Goal: Information Seeking & Learning: Check status

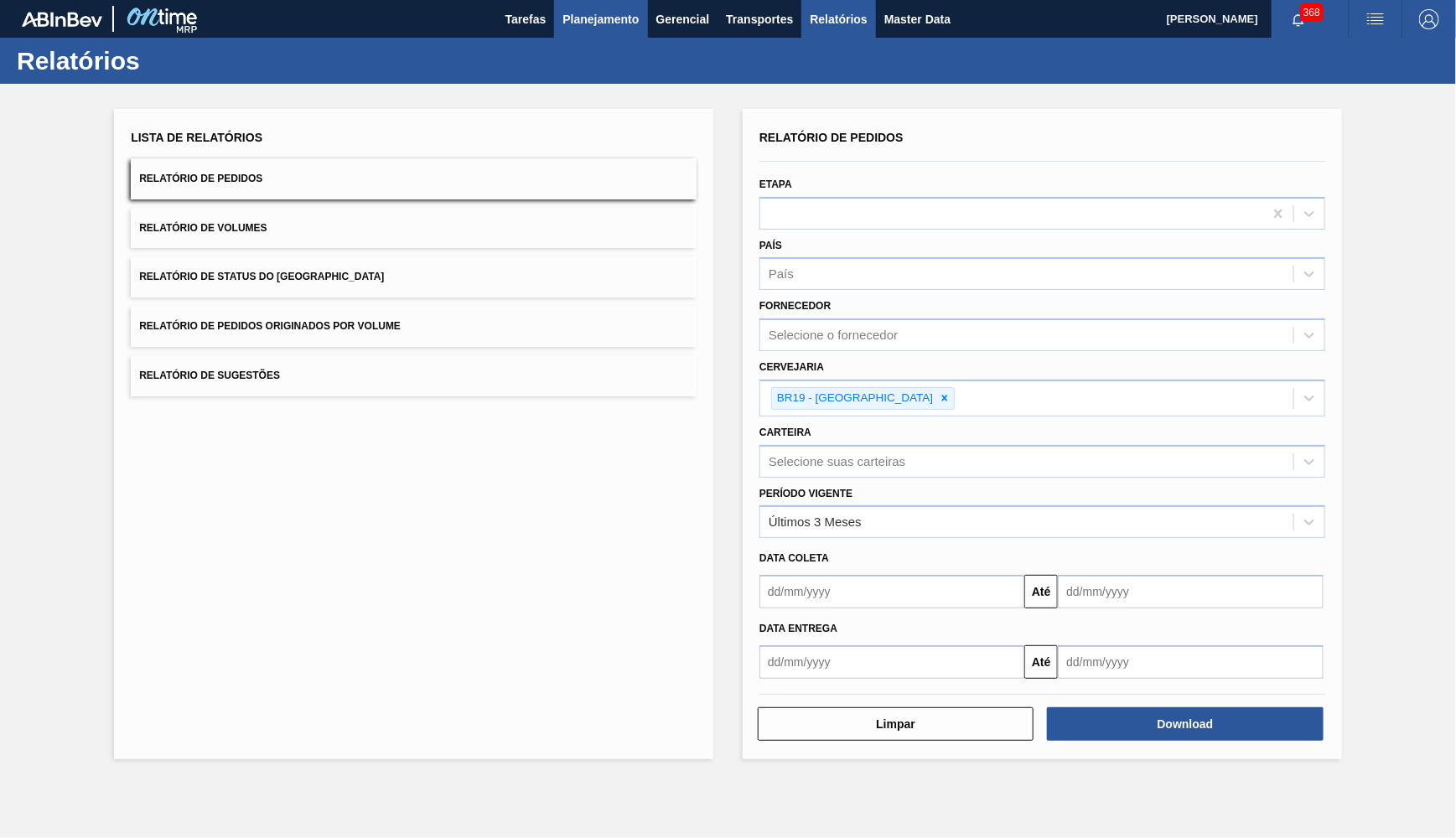
click at [615, 26] on span "Planejamento" at bounding box center [600, 19] width 76 height 20
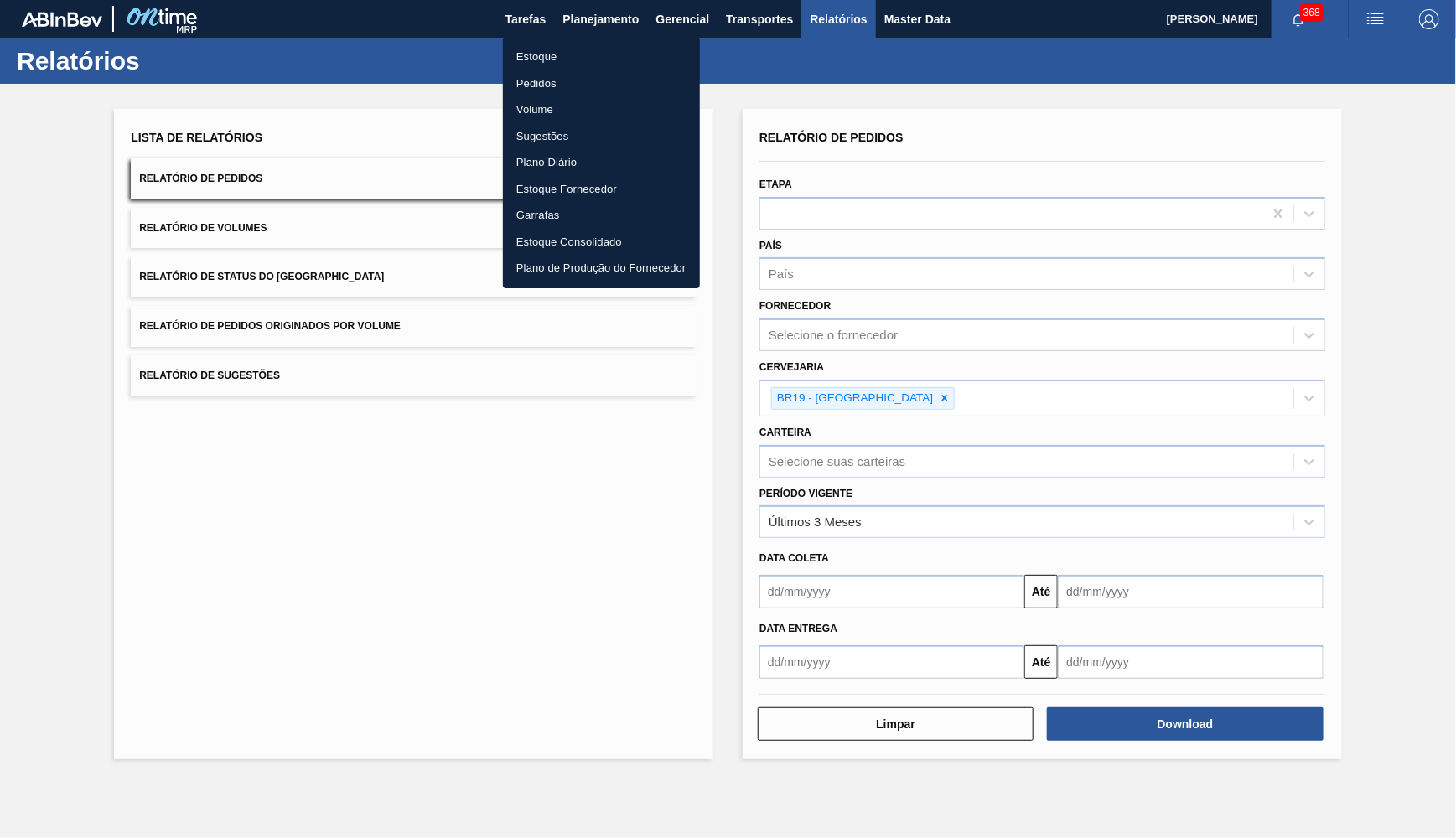
click at [564, 55] on li "Estoque" at bounding box center [601, 57] width 197 height 27
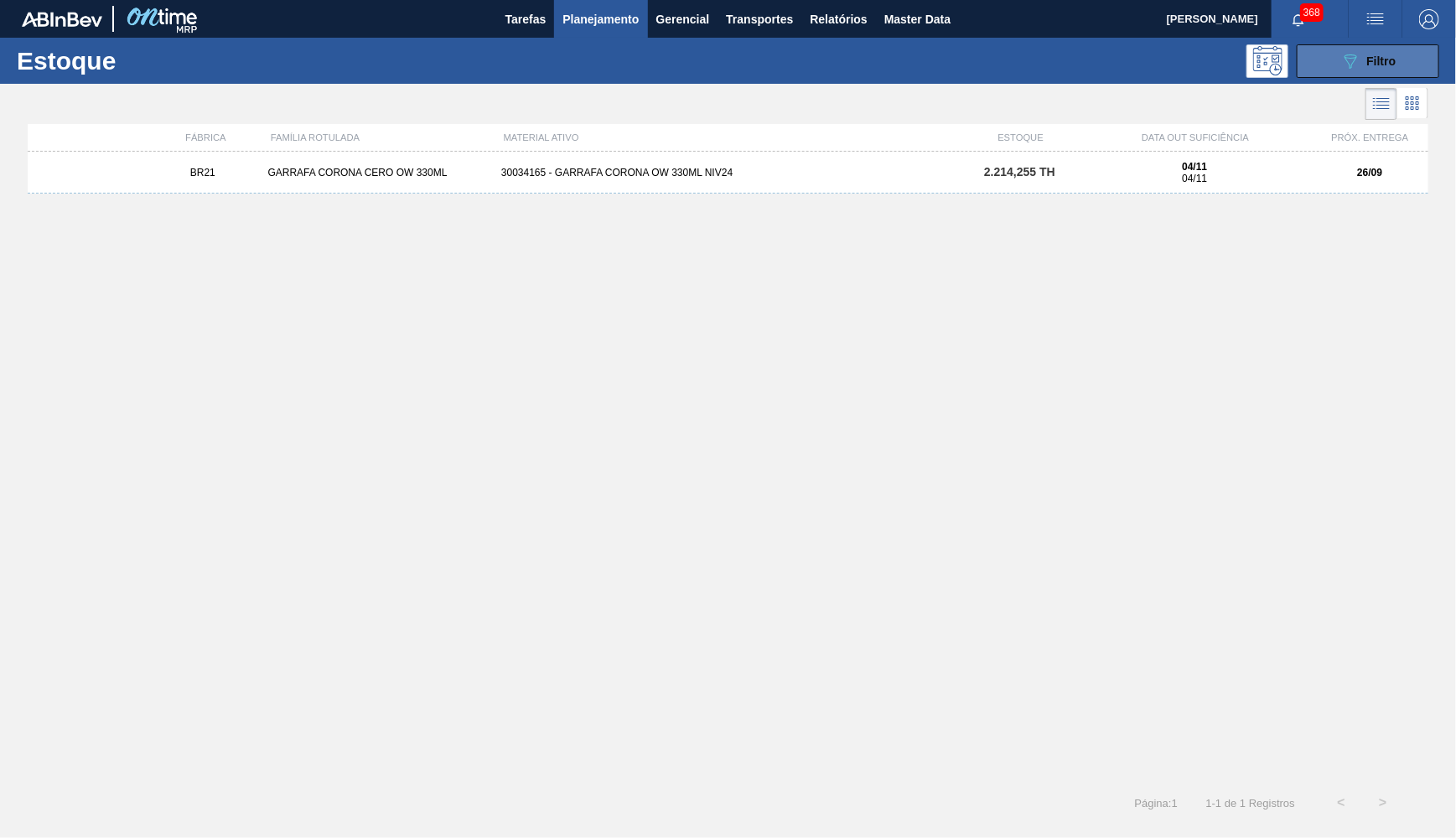
click at [1401, 74] on button "089F7B8B-B2A5-4AFE-B5C0-19BA573D28AC Filtro" at bounding box center [1368, 61] width 143 height 34
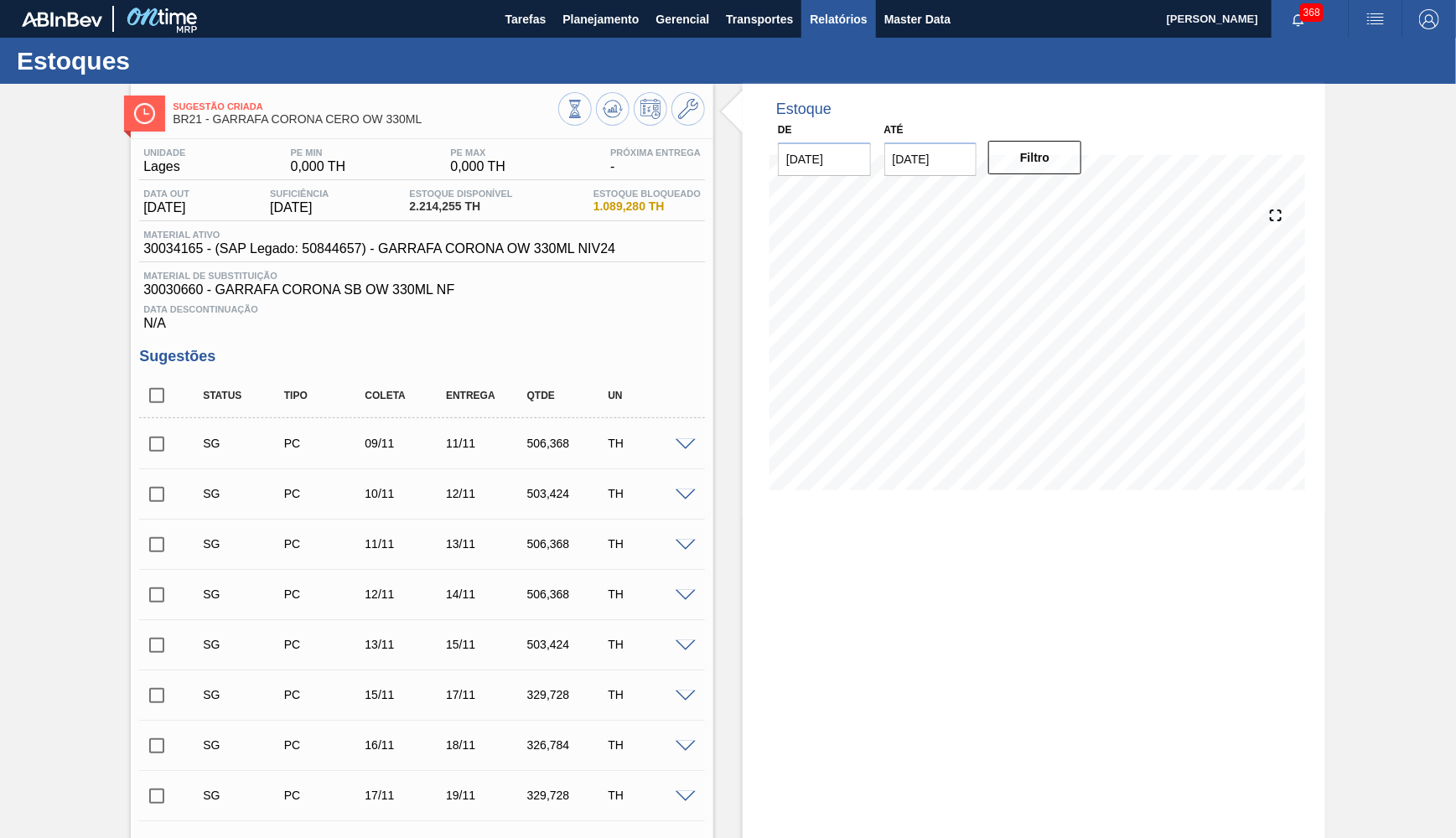
click at [859, 16] on span "Relatórios" at bounding box center [838, 19] width 57 height 20
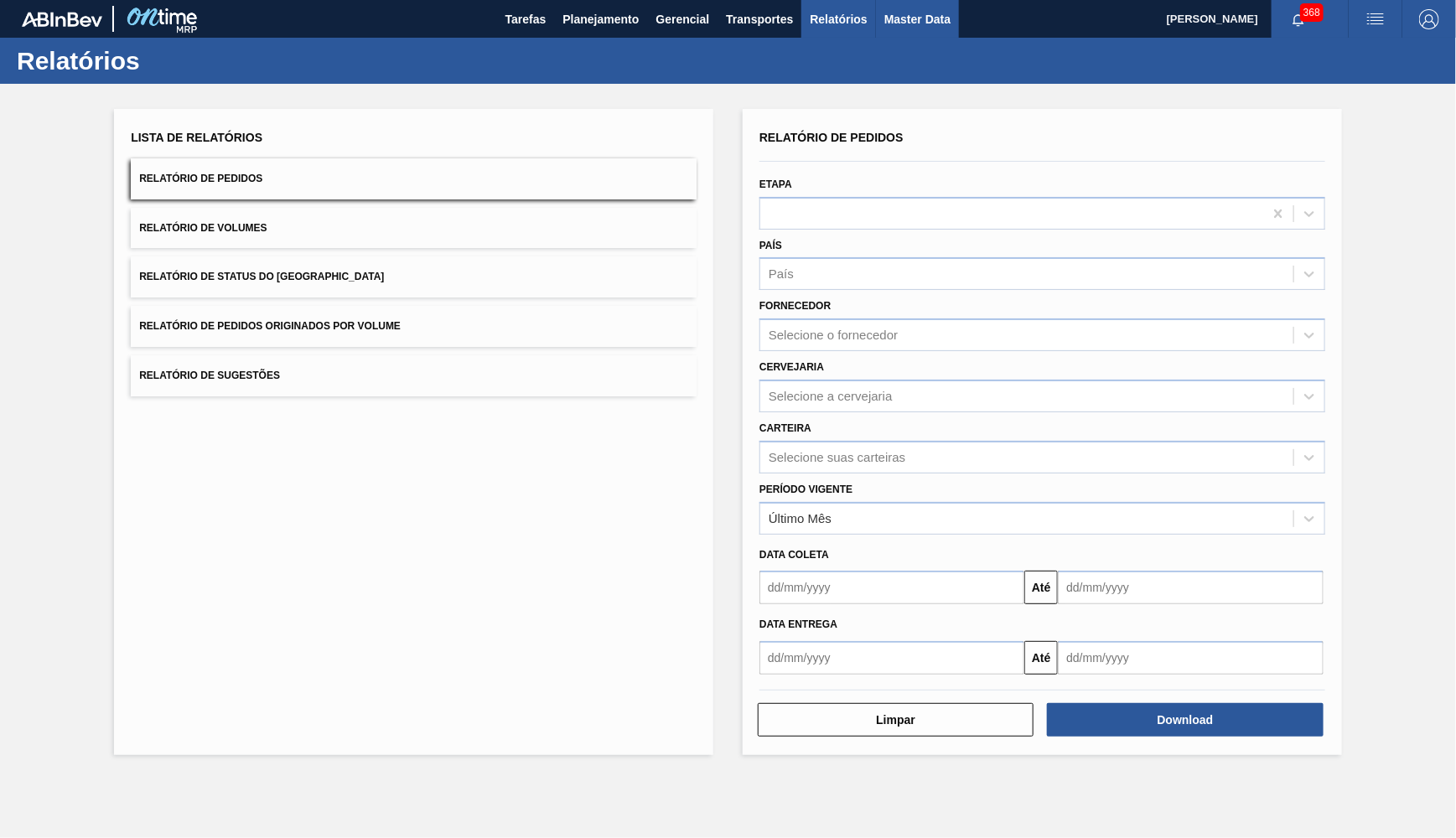
click at [908, 15] on span "Master Data" at bounding box center [918, 19] width 66 height 20
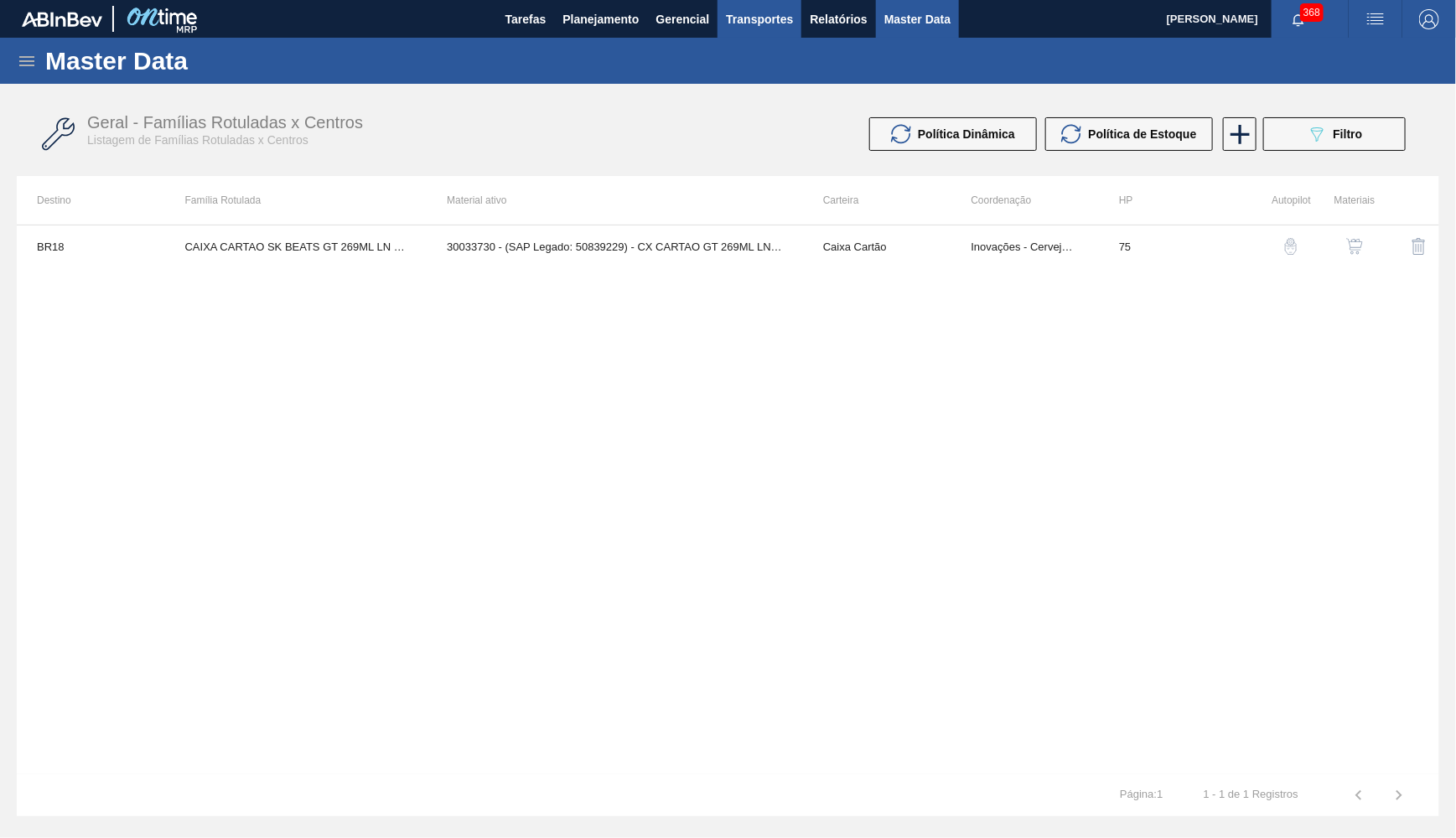
click at [732, 19] on span "Transportes" at bounding box center [759, 19] width 67 height 20
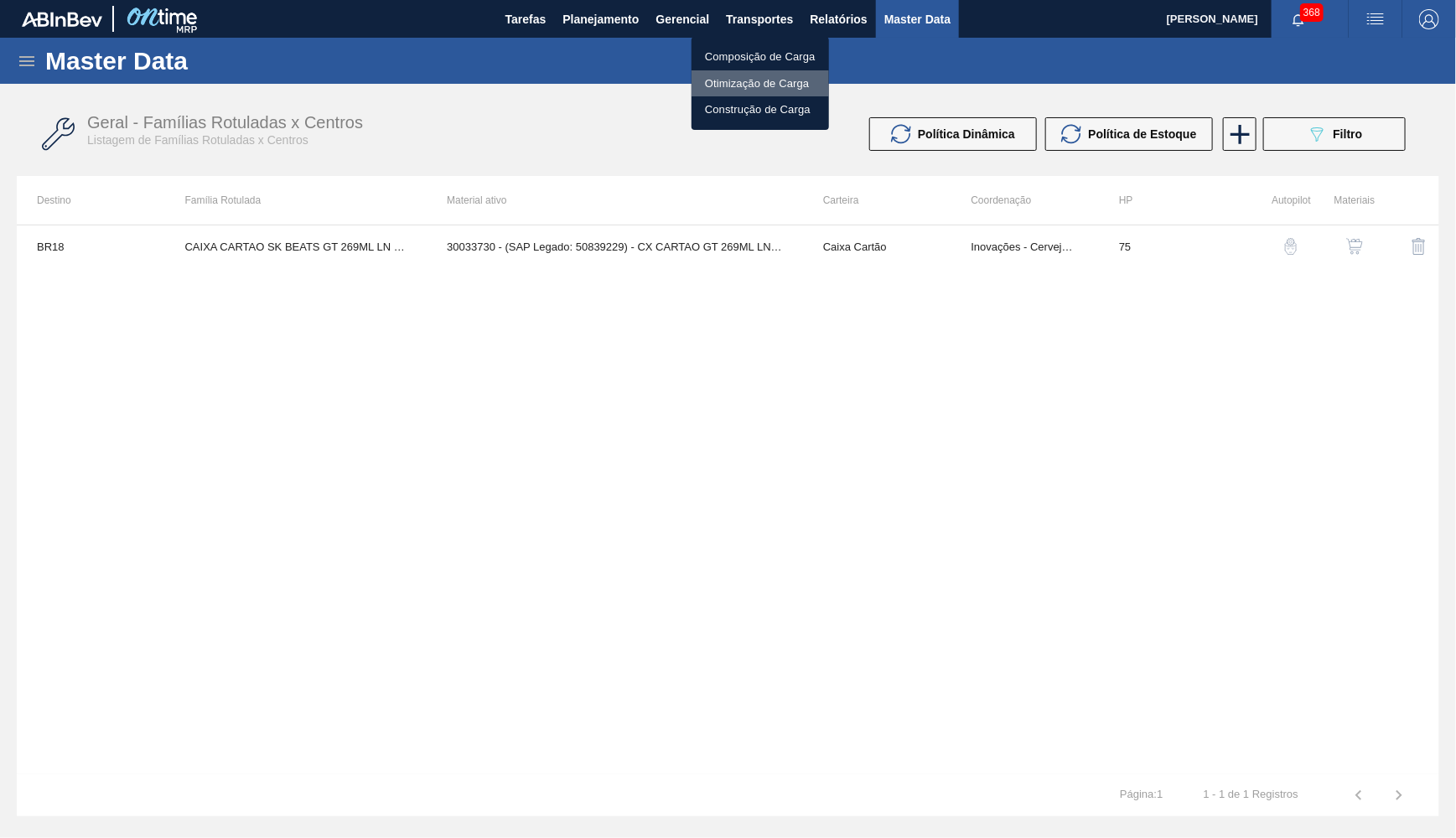
click at [749, 83] on li "Otimização de Carga" at bounding box center [760, 83] width 137 height 27
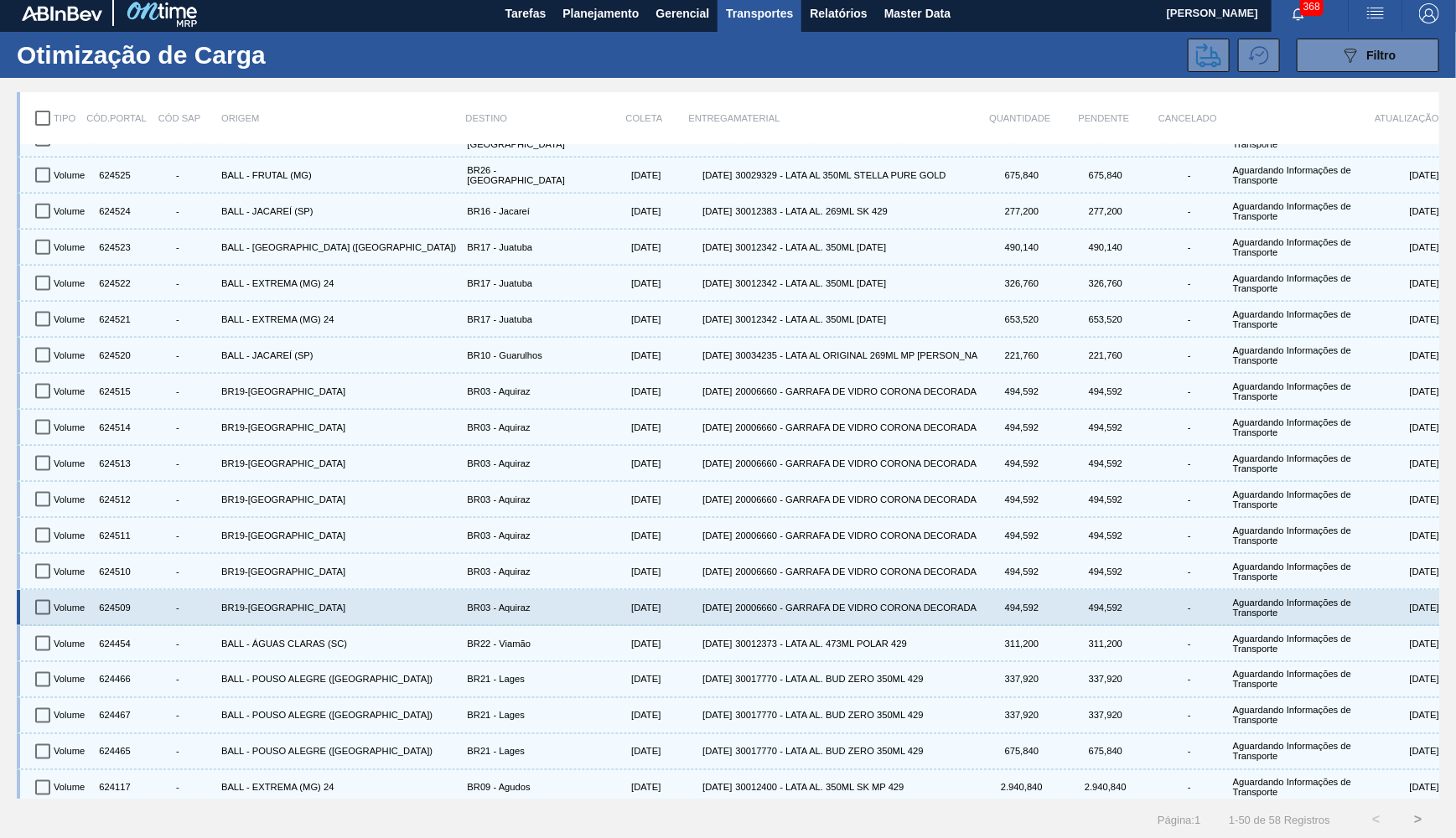
scroll to position [1021, 0]
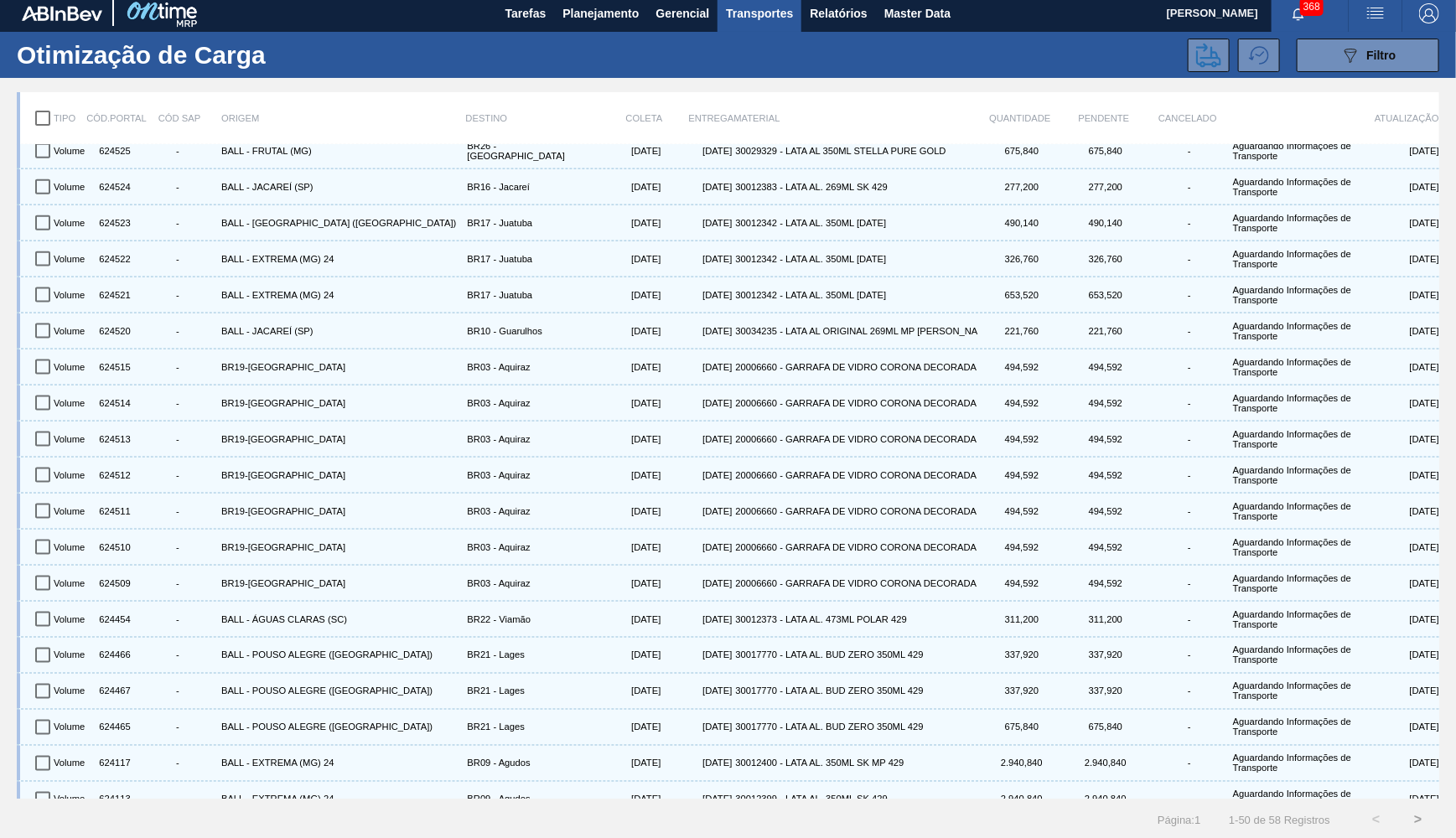
click at [1413, 812] on button ">" at bounding box center [1419, 820] width 42 height 42
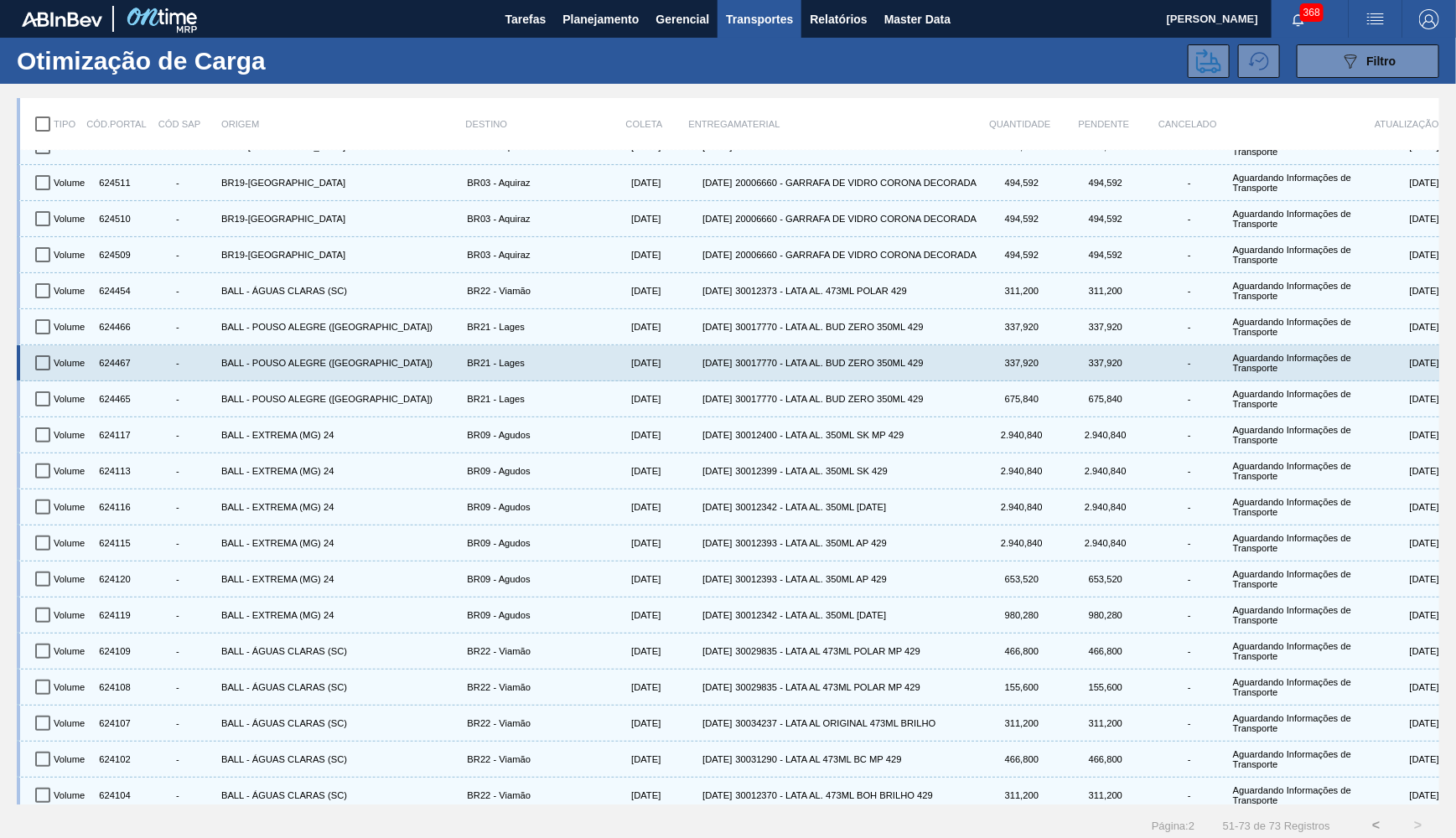
scroll to position [116, 0]
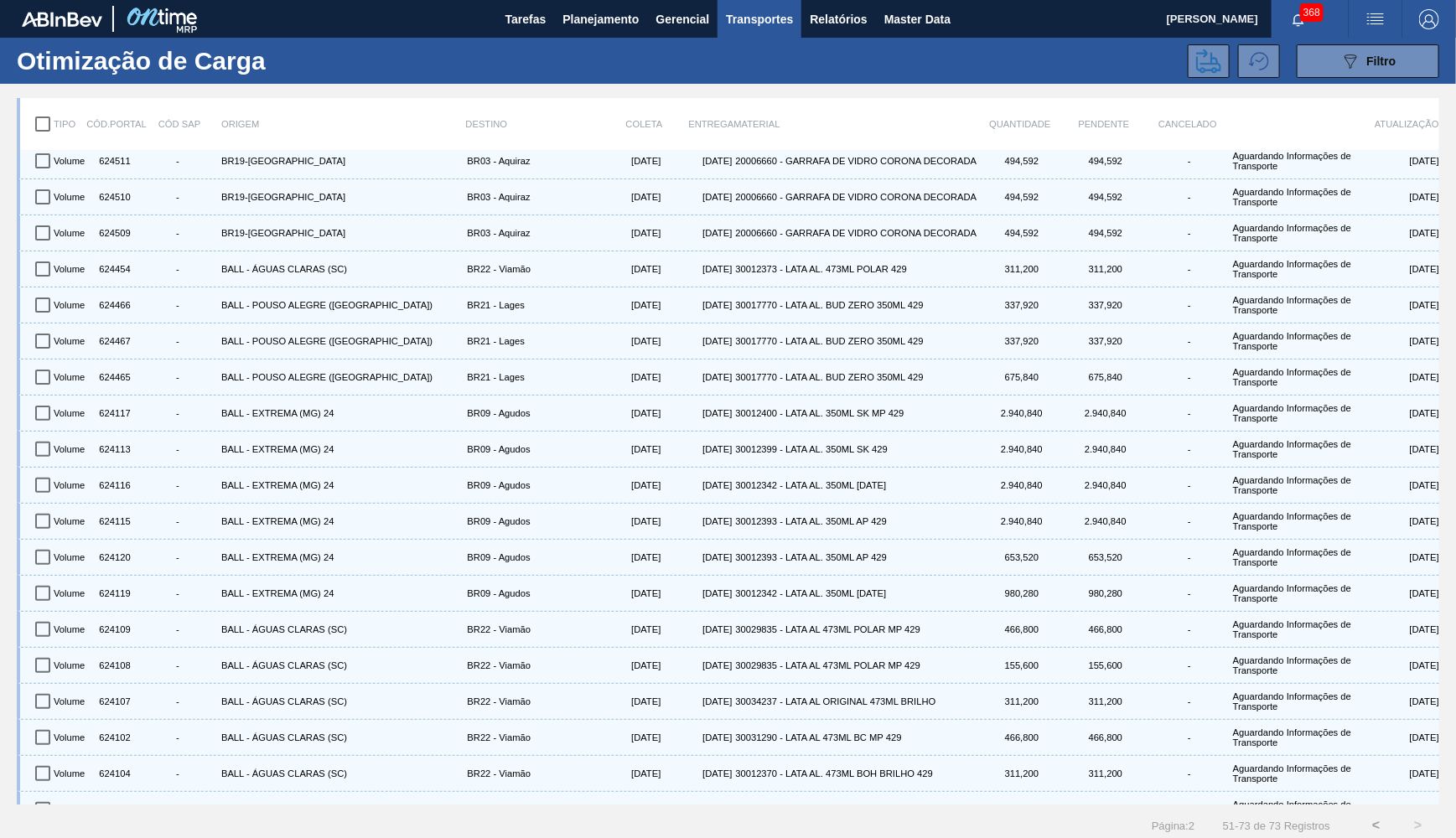
click at [1388, 821] on button "<" at bounding box center [1376, 826] width 42 height 42
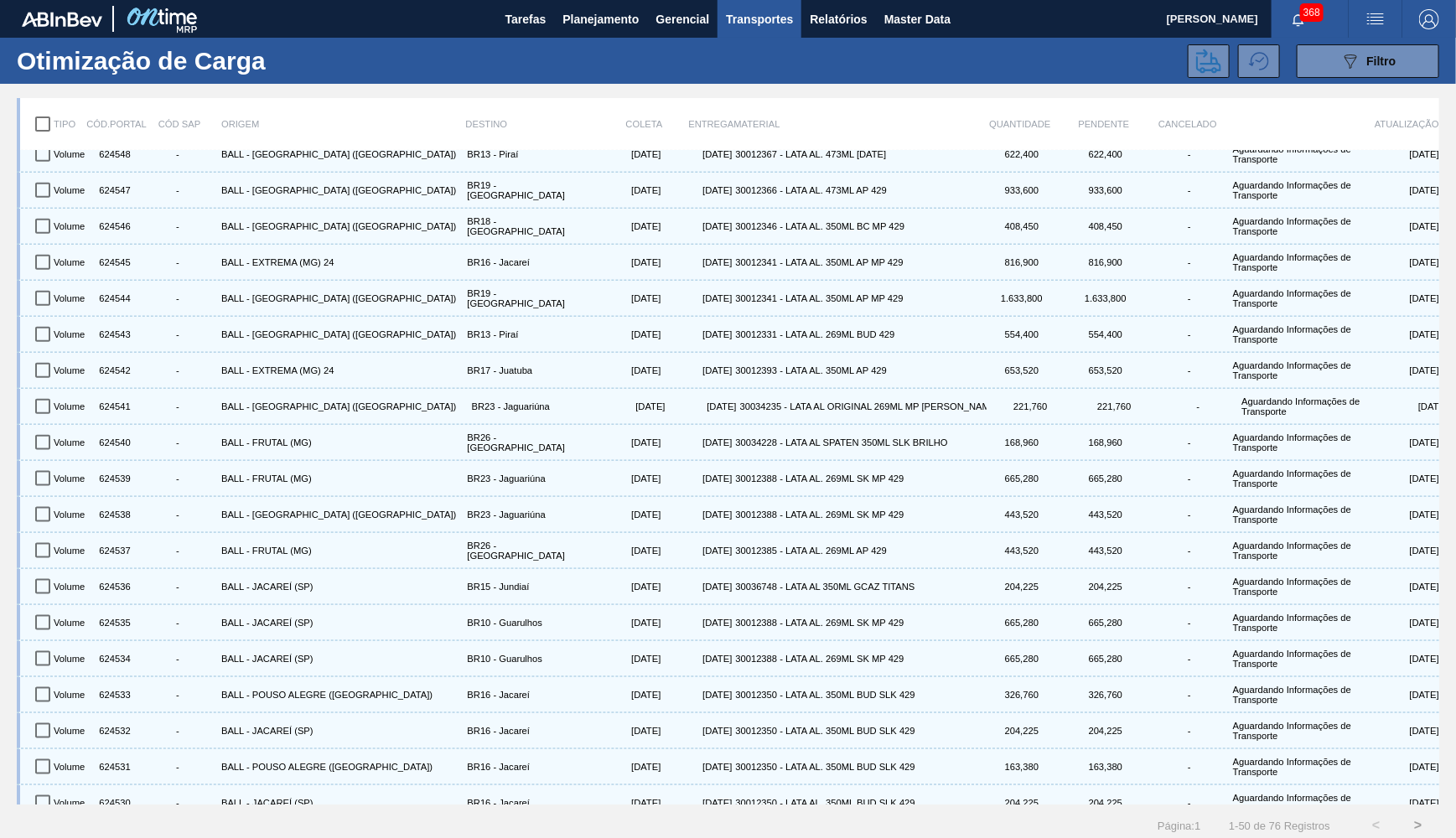
scroll to position [1021, 0]
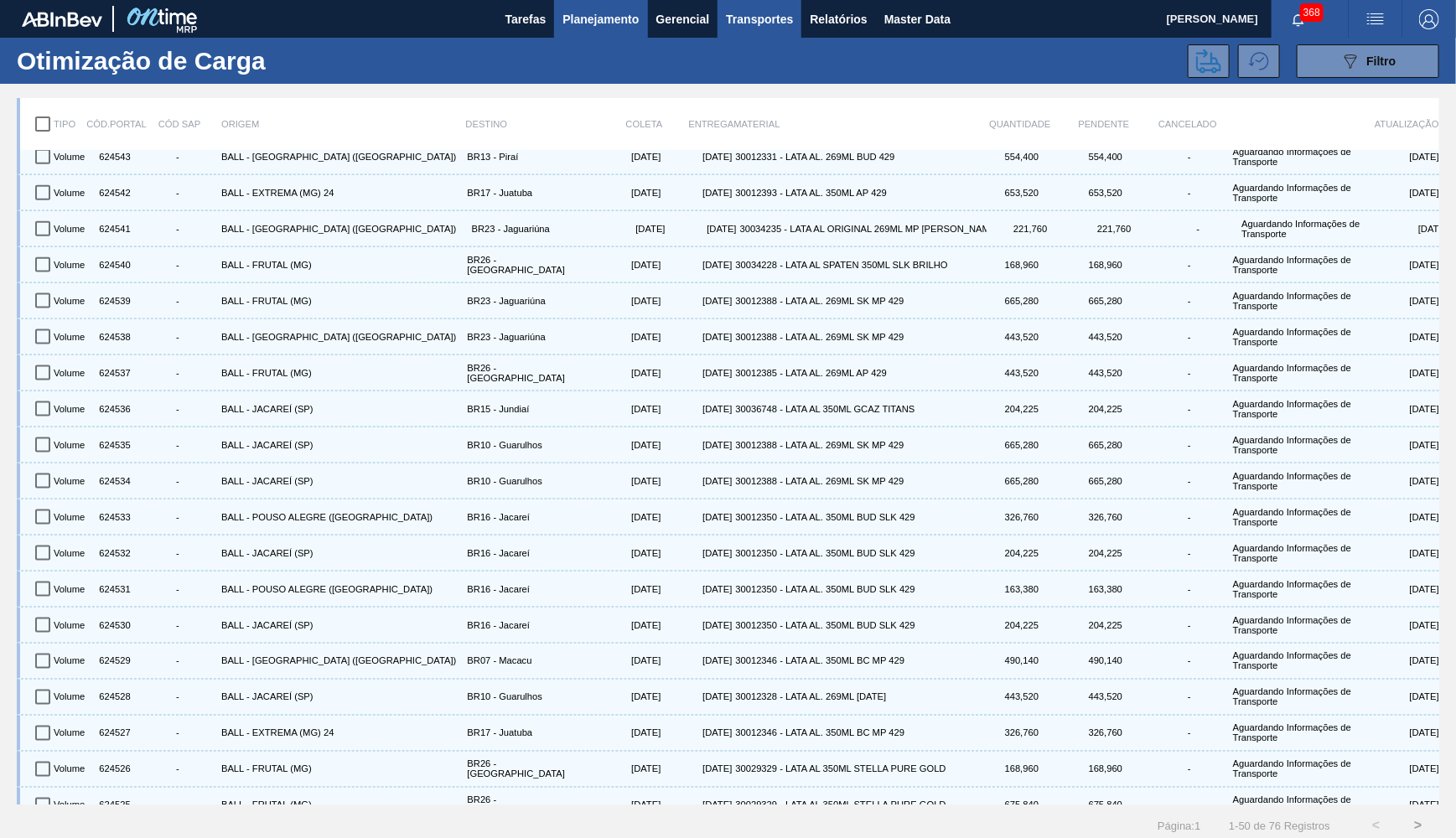
click at [603, 26] on span "Planejamento" at bounding box center [600, 19] width 76 height 20
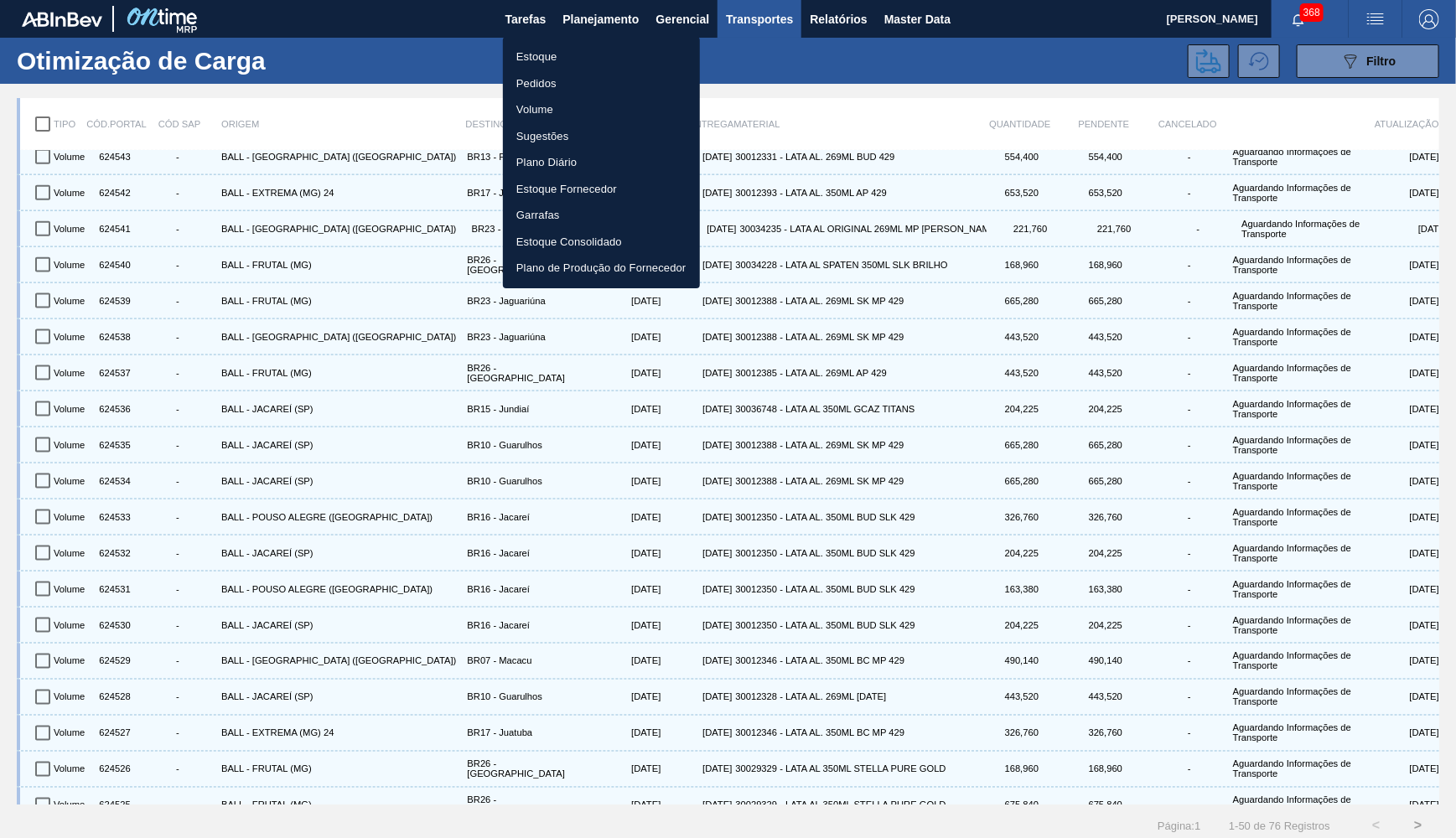
click at [550, 57] on li "Estoque" at bounding box center [601, 57] width 197 height 27
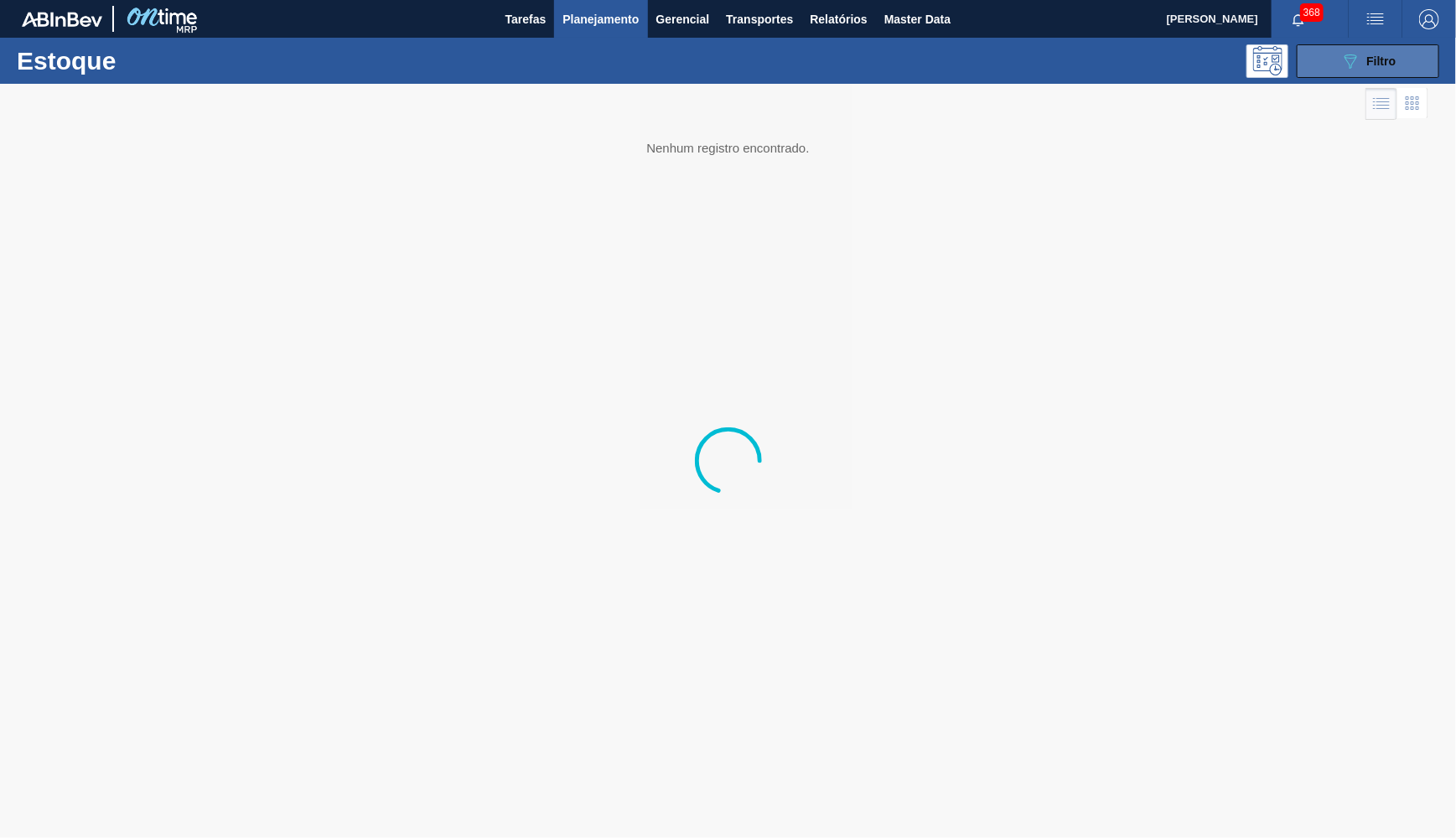
click at [1347, 57] on icon "089F7B8B-B2A5-4AFE-B5C0-19BA573D28AC" at bounding box center [1351, 61] width 20 height 20
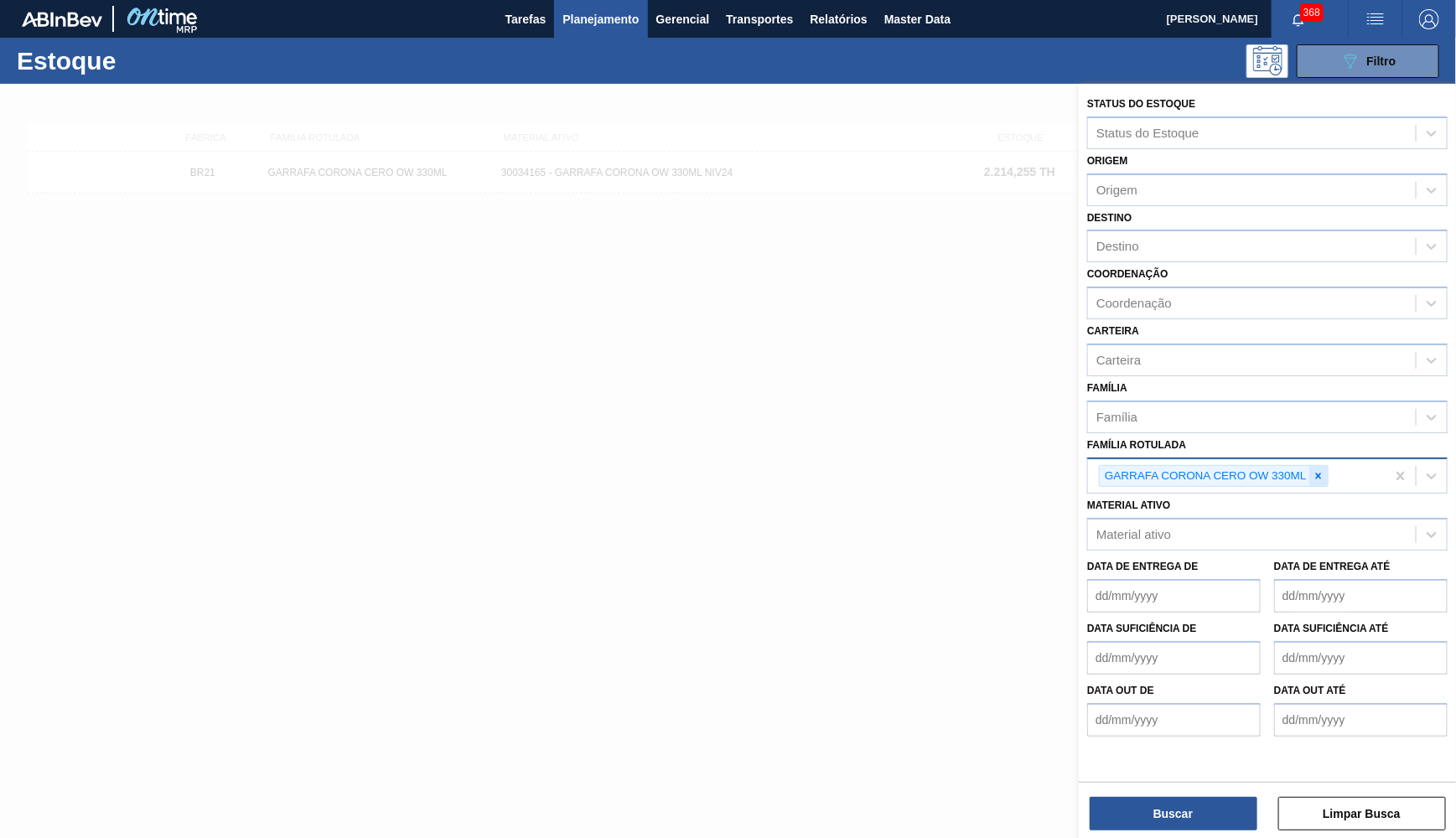
click at [1321, 472] on icon at bounding box center [1319, 475] width 5 height 5
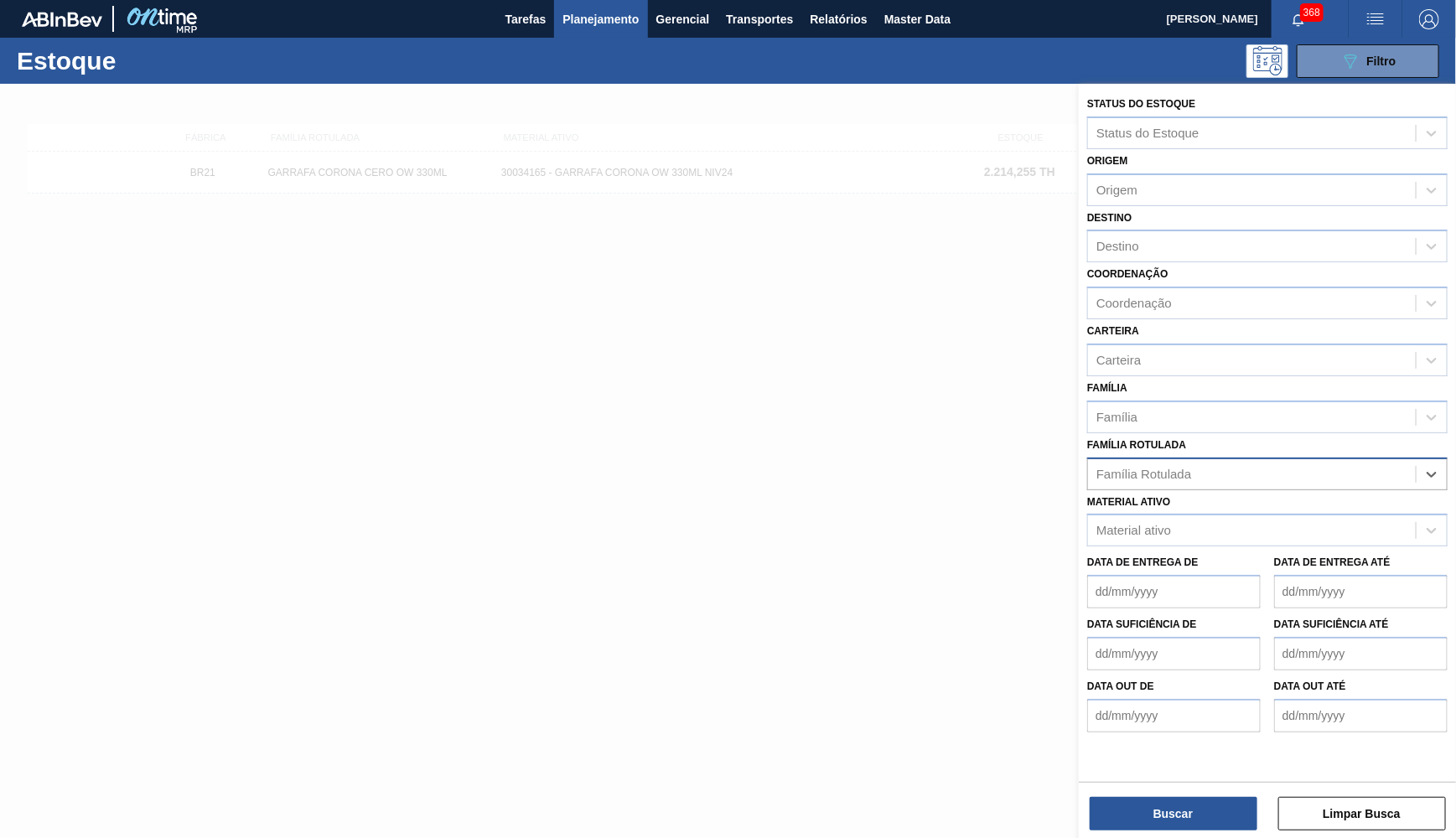
type Rotulada "x"
type Rotulada "corona cente"
click at [1160, 461] on div "corona cente" at bounding box center [1252, 473] width 328 height 25
click at [833, 28] on span "Relatórios" at bounding box center [838, 19] width 57 height 20
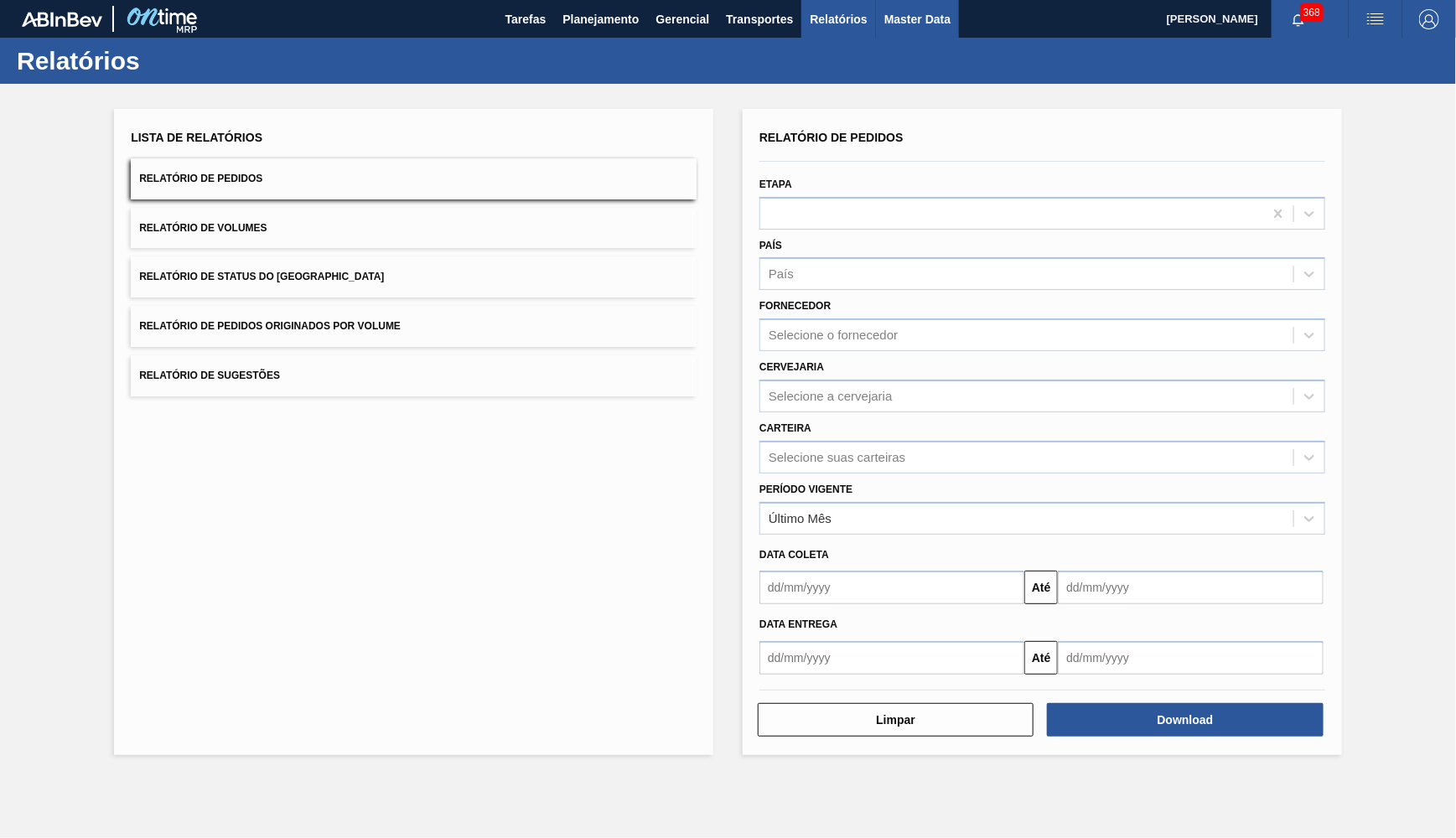
click at [917, 27] on span "Master Data" at bounding box center [918, 19] width 66 height 20
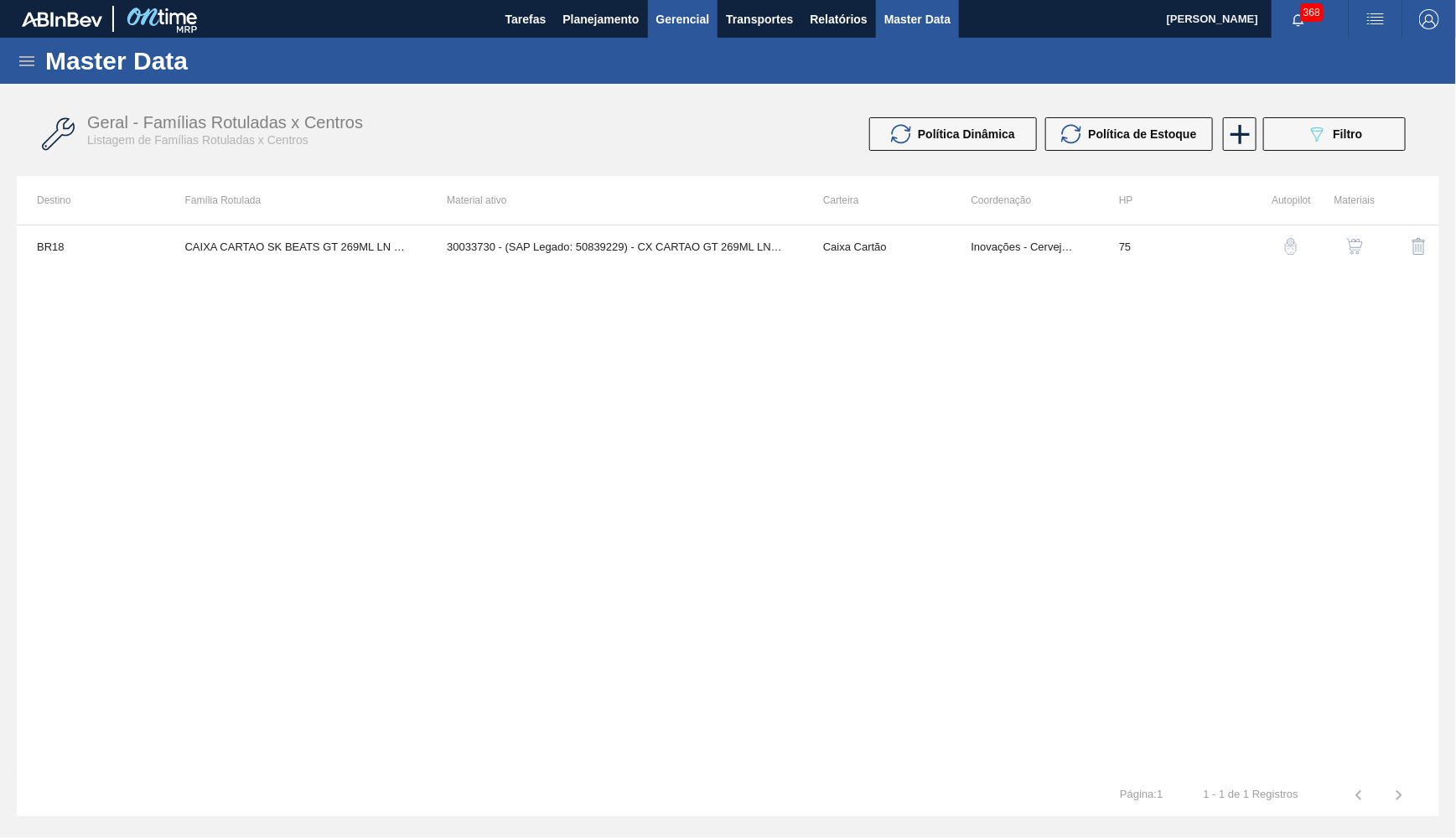
click at [675, 16] on span "Gerencial" at bounding box center [683, 19] width 54 height 20
click at [1108, 111] on div at bounding box center [728, 419] width 1456 height 838
click at [1349, 140] on span "Filtro" at bounding box center [1348, 133] width 29 height 14
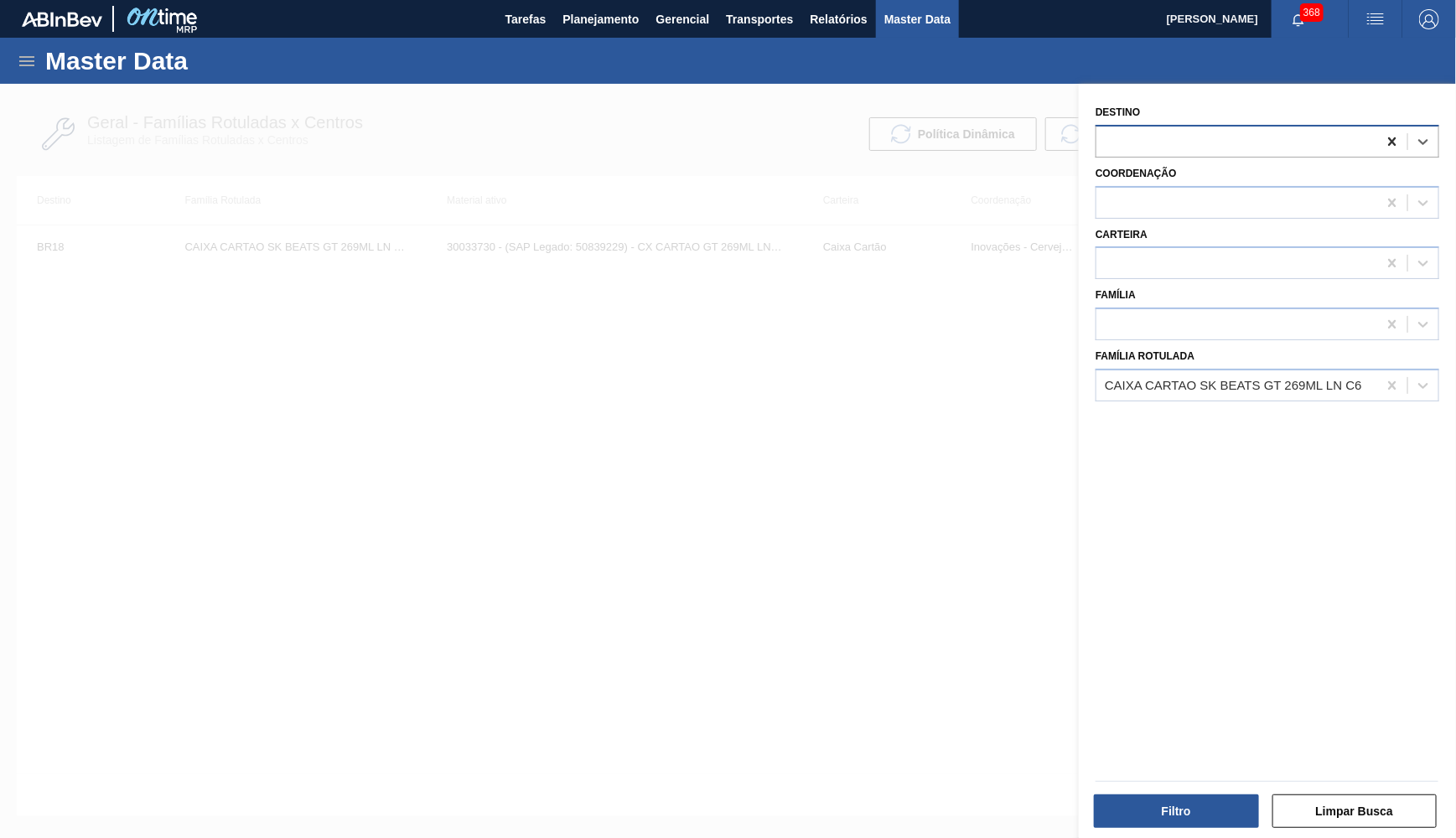
click at [1384, 134] on div at bounding box center [1392, 142] width 30 height 30
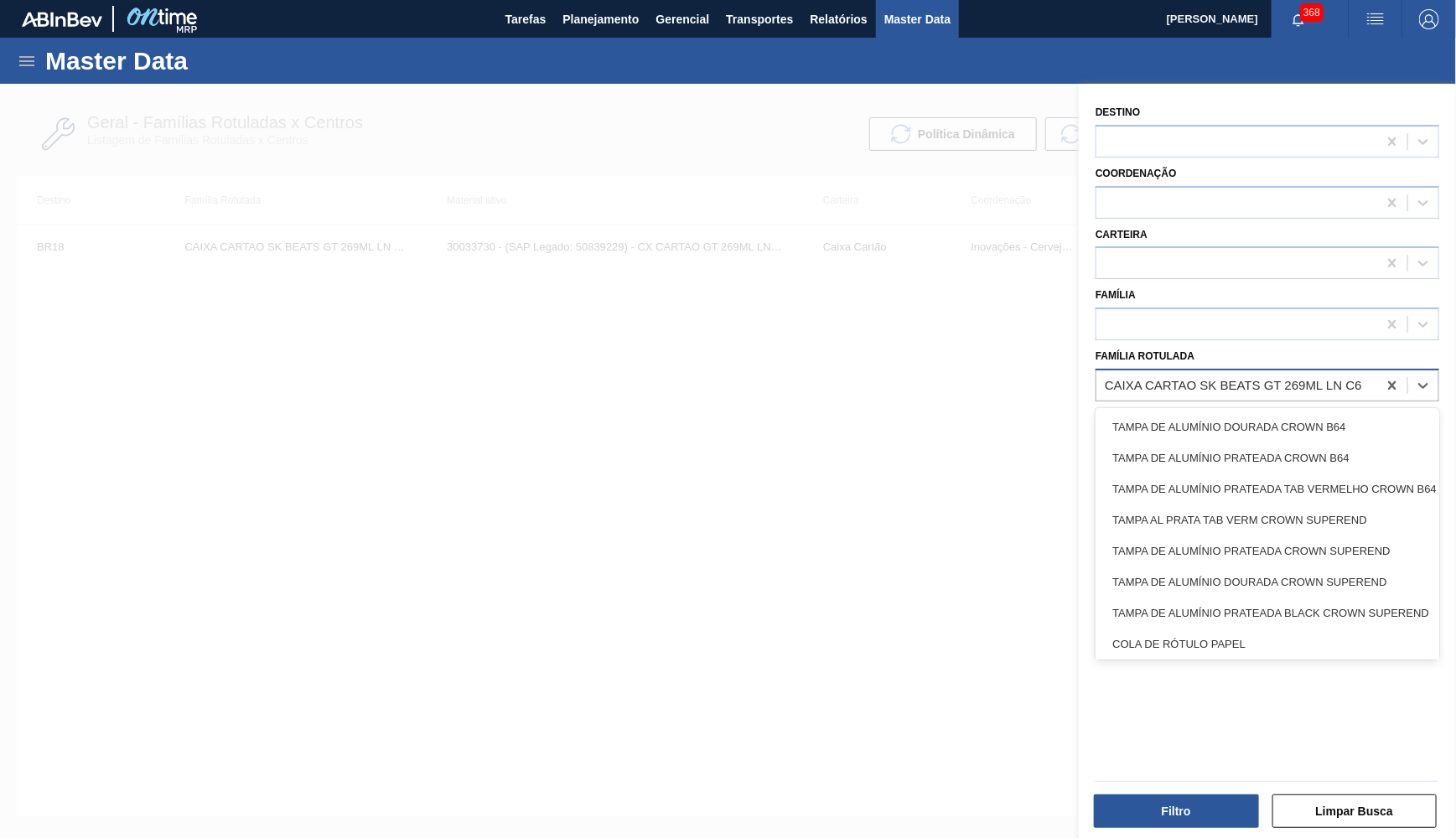
click at [1372, 373] on div "CAIXA CARTAO SK BEATS GT 269ML LN C6" at bounding box center [1237, 385] width 281 height 25
click at [1386, 377] on icon at bounding box center [1392, 386] width 16 height 16
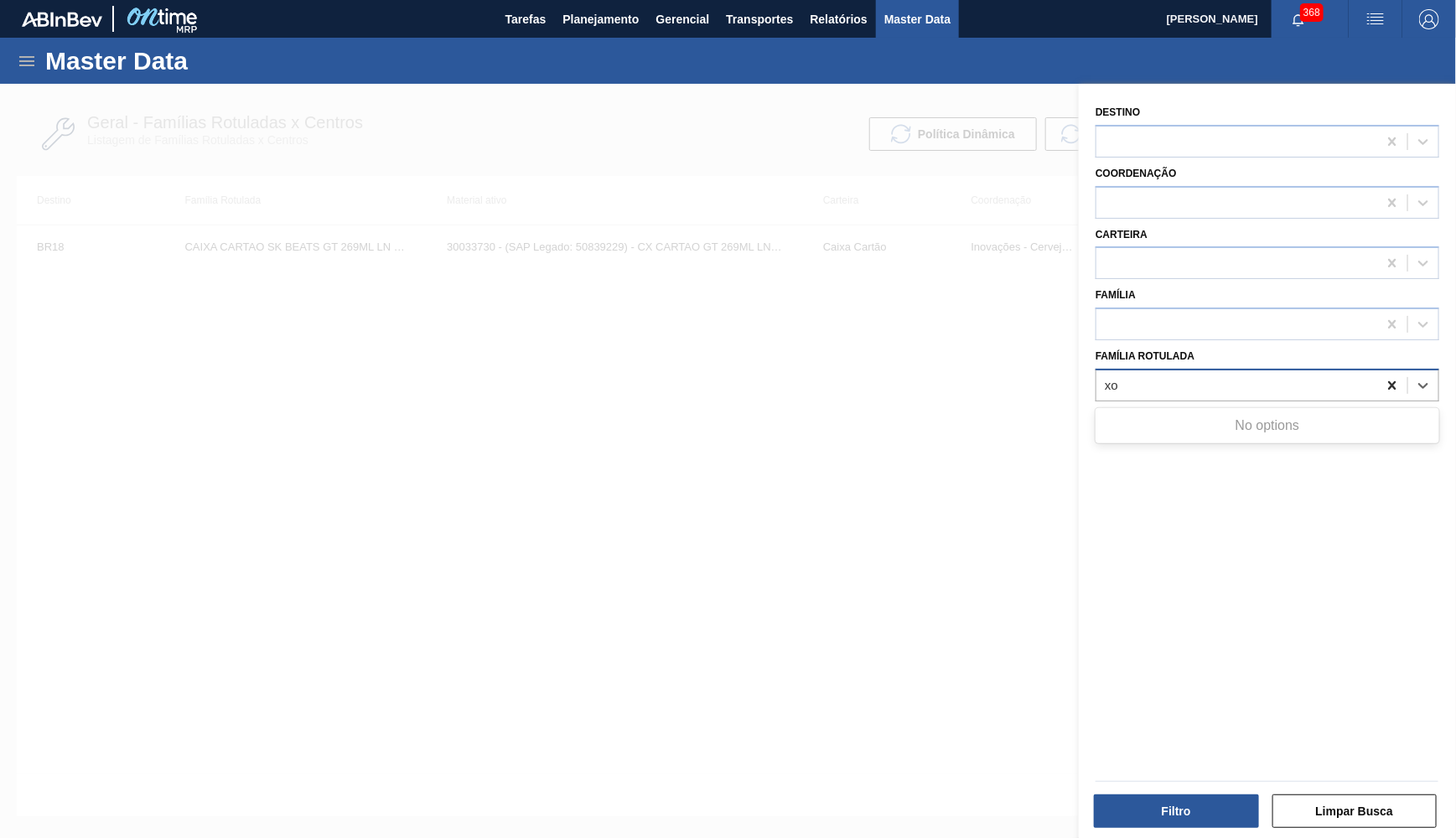
type Rotulada "x"
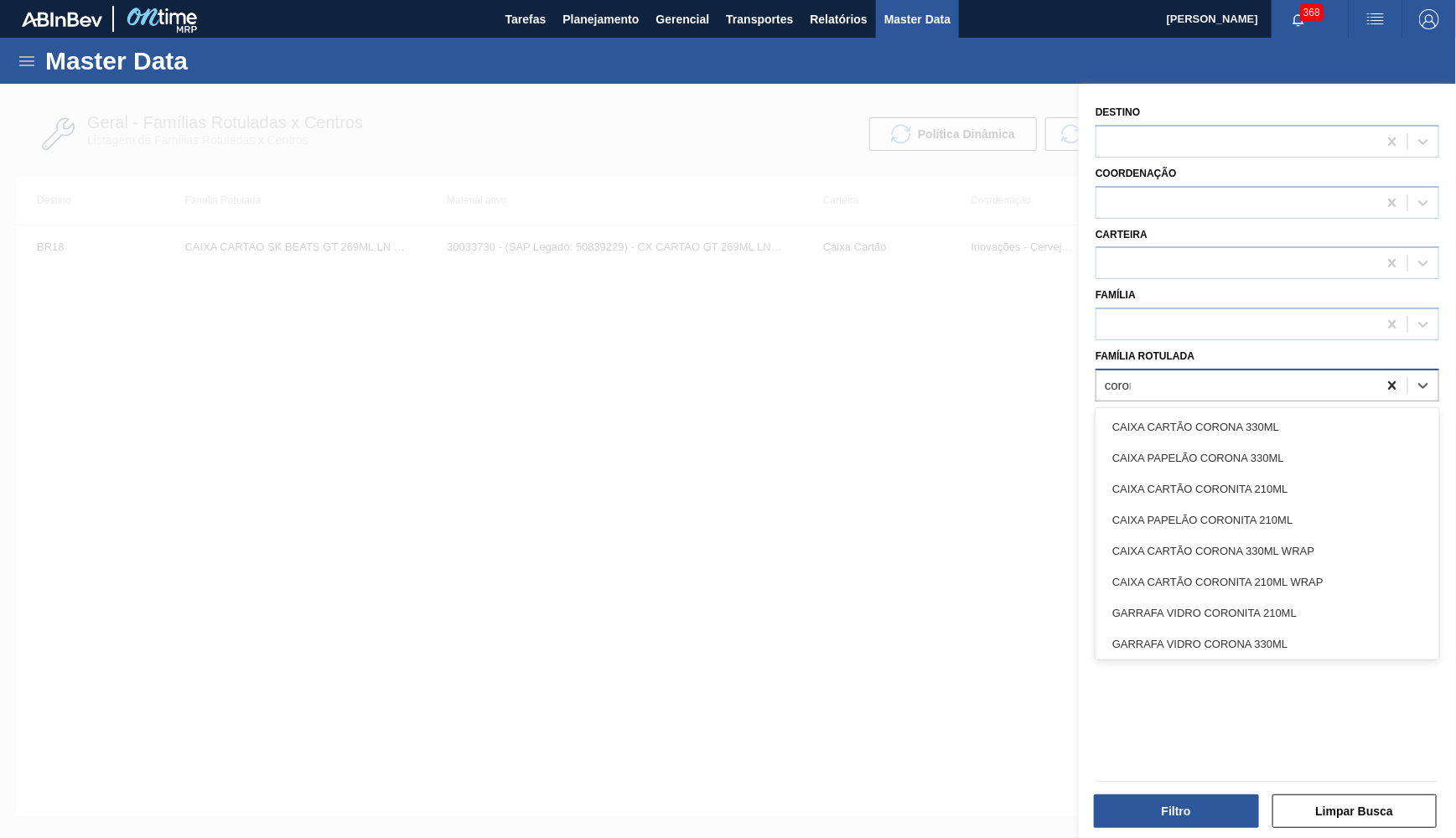
type Rotulada "corona ce"
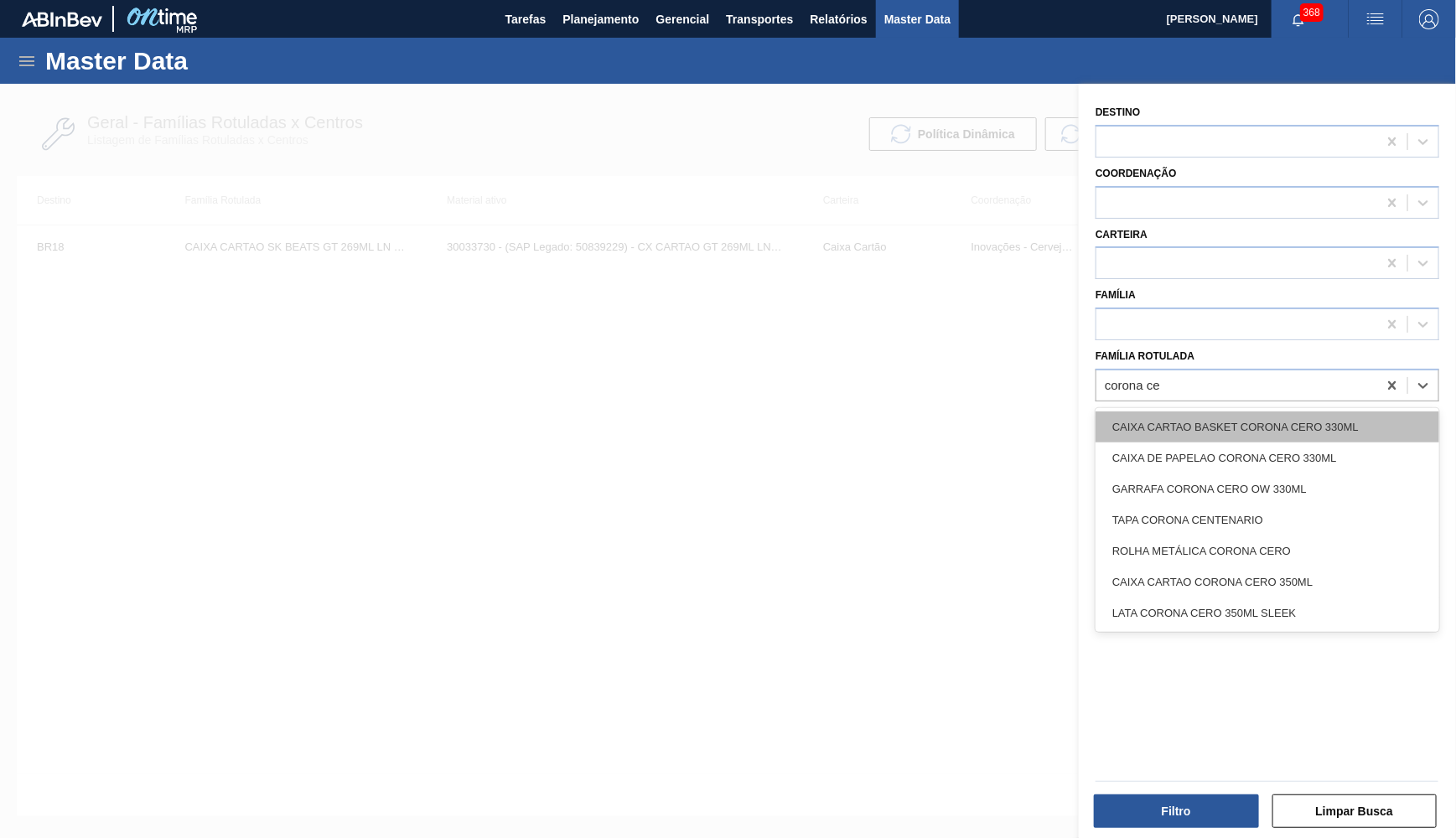
click at [1359, 411] on div "CAIXA CARTAO BASKET CORONA CERO 330ML" at bounding box center [1268, 427] width 344 height 31
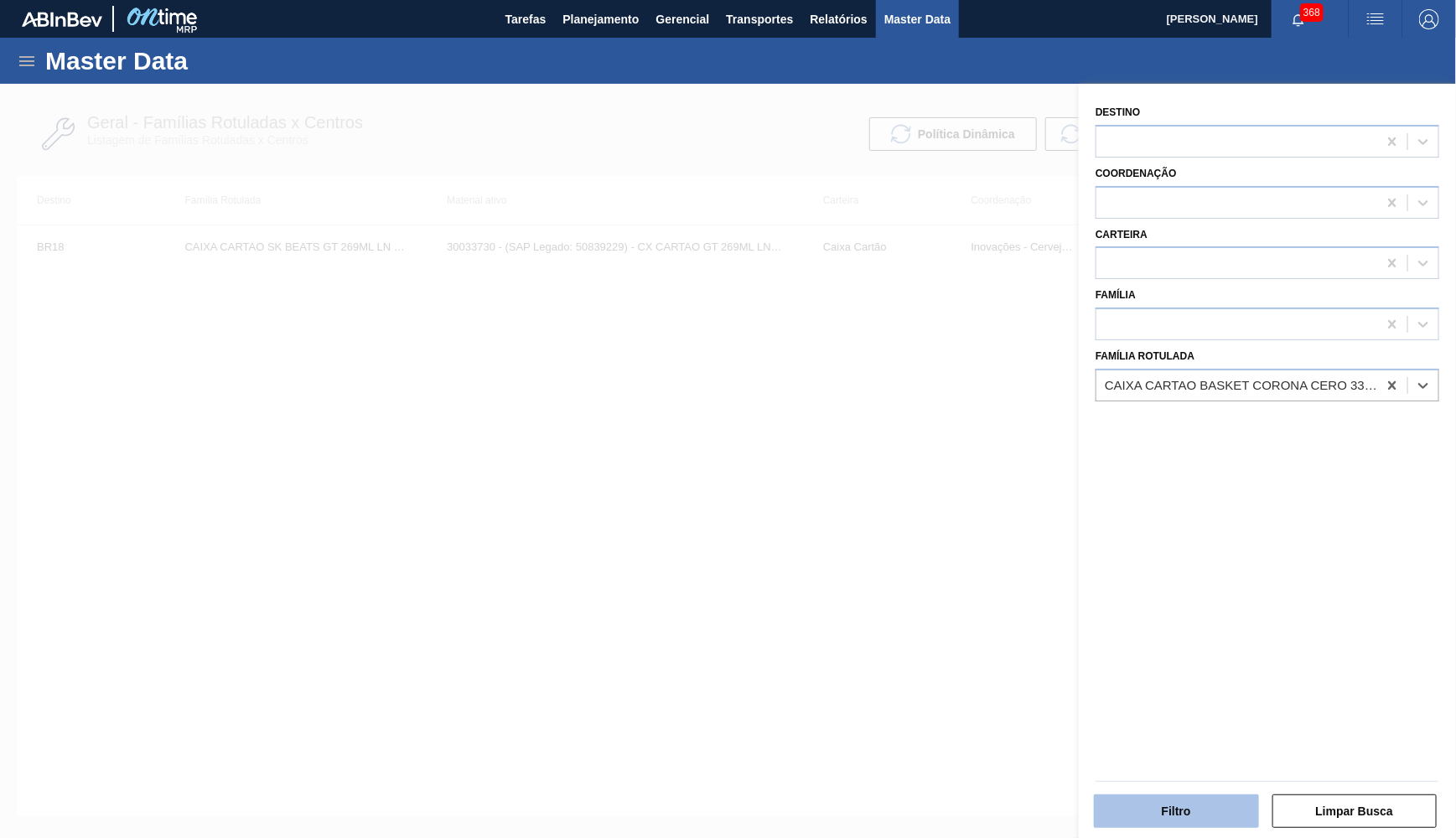
click at [1149, 818] on button "Filtro" at bounding box center [1176, 811] width 165 height 34
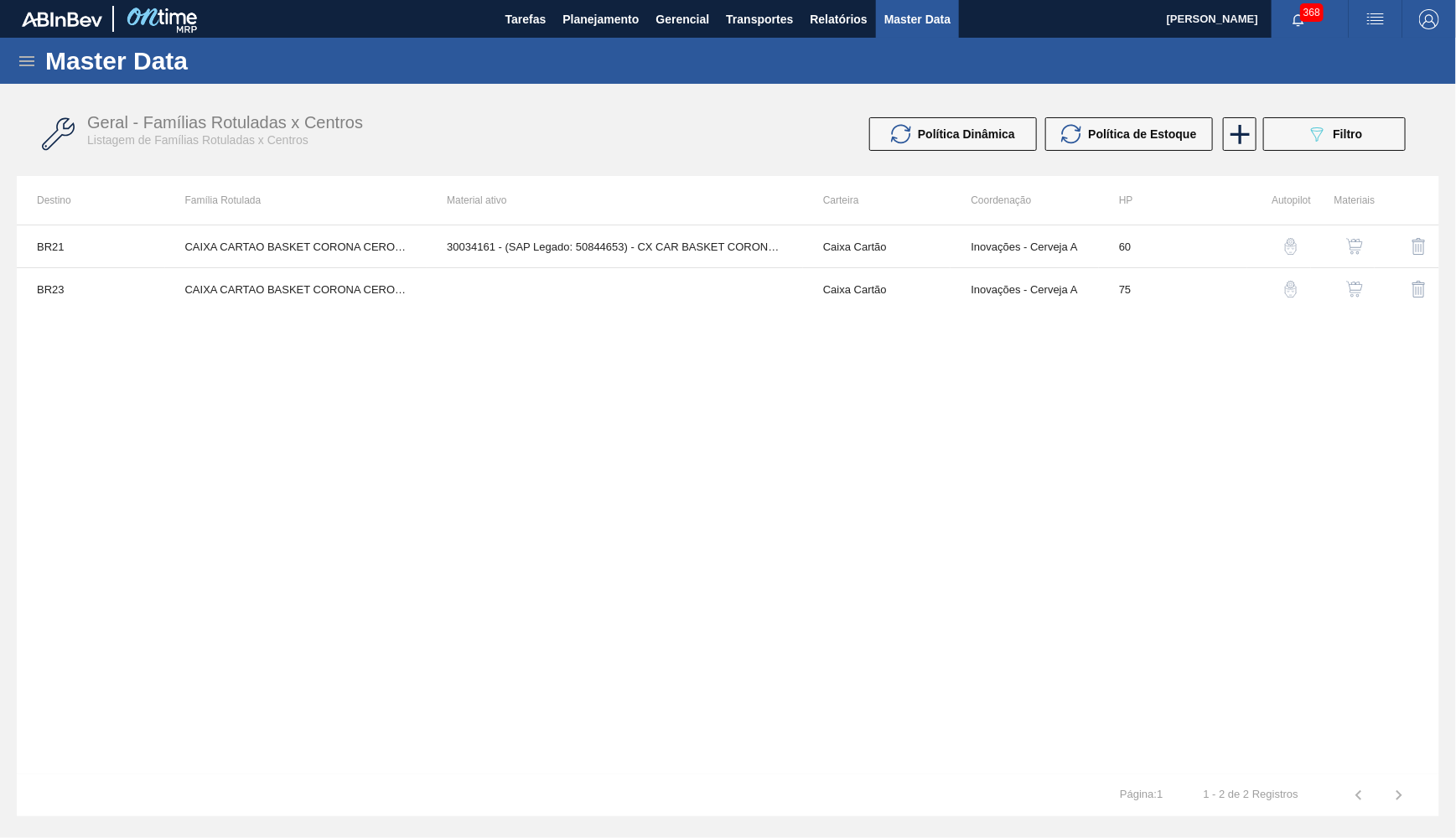
click at [29, 72] on div "Master Data" at bounding box center [728, 60] width 1456 height 46
click at [29, 70] on icon at bounding box center [27, 61] width 20 height 20
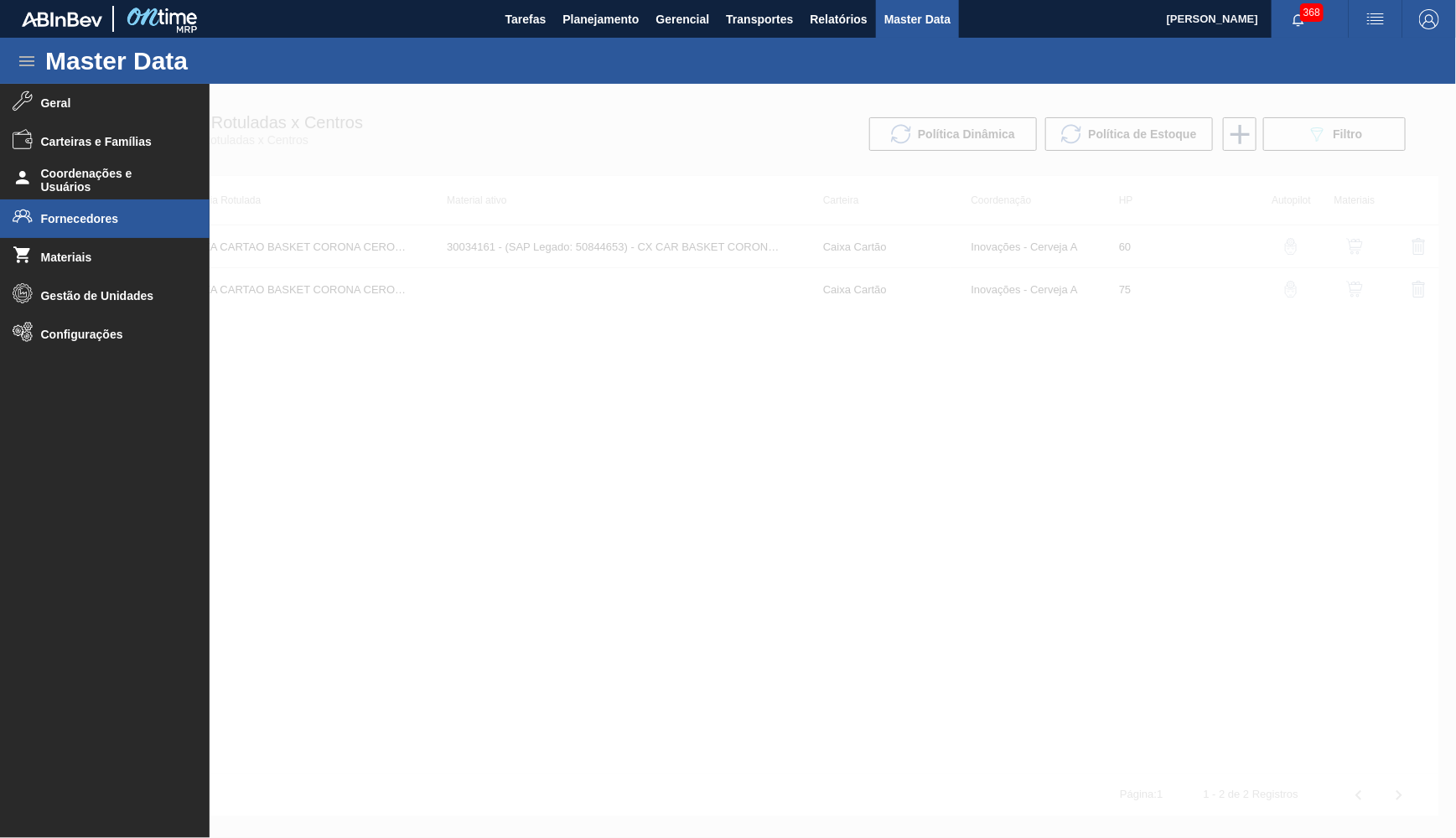
click at [78, 228] on li "Fornecedores" at bounding box center [104, 218] width 209 height 38
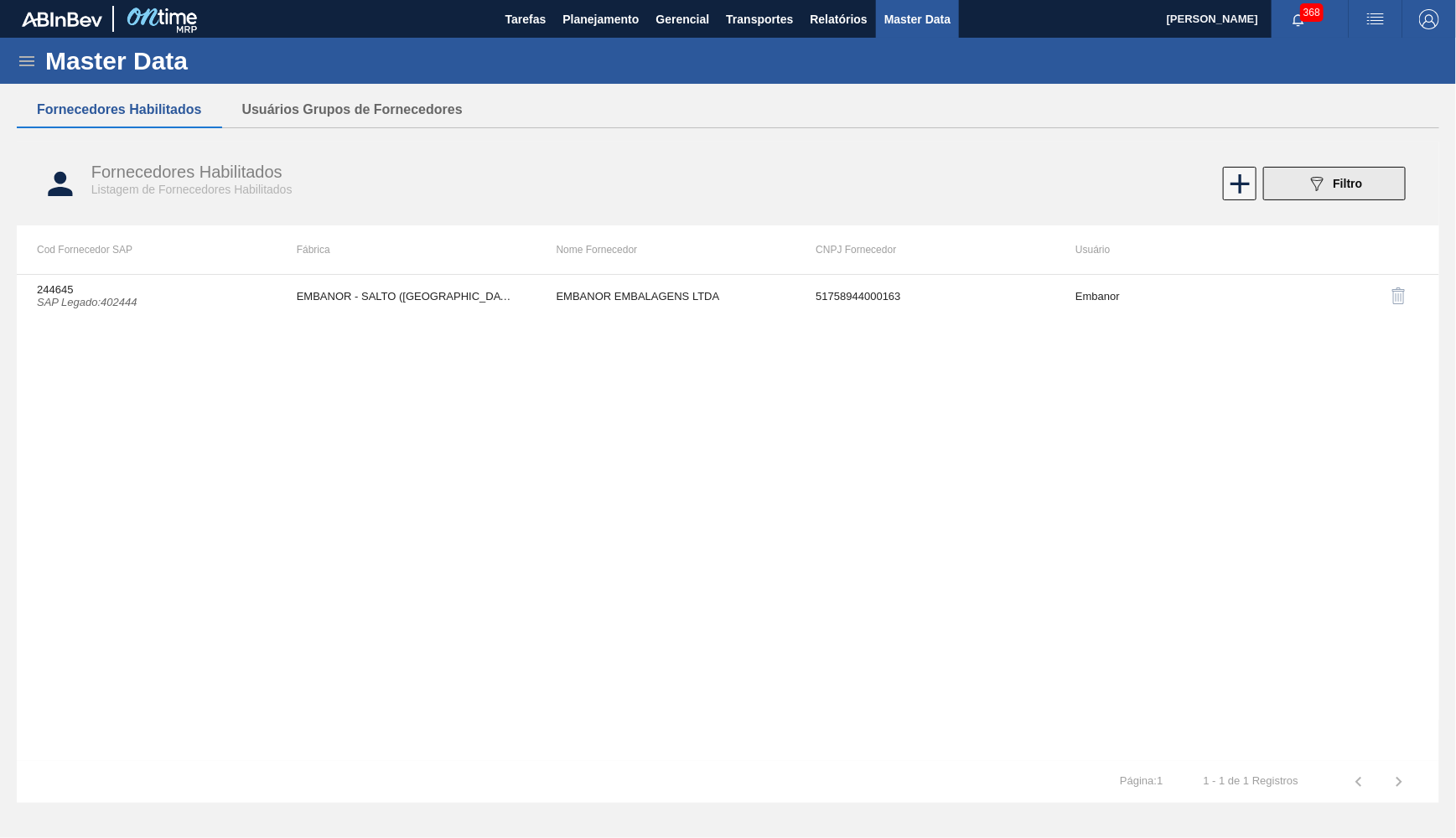
click at [1367, 198] on button "089F7B8B-B2A5-4AFE-B5C0-19BA573D28AC Filtro" at bounding box center [1334, 184] width 143 height 34
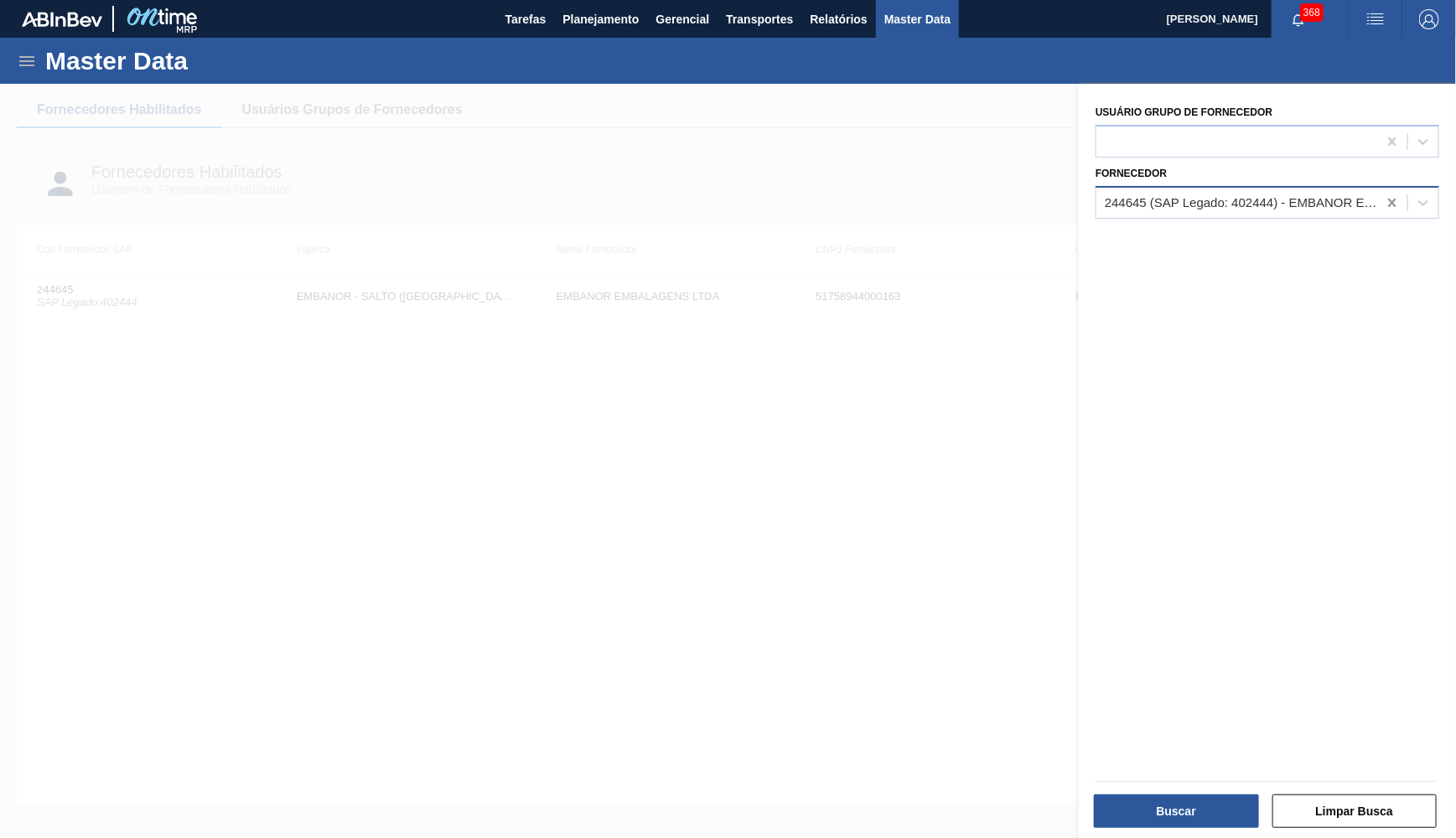
click at [1384, 200] on div "244645 (SAP Legado: 402444) - EMBANOR EMBALAGENS LTDA" at bounding box center [1268, 203] width 344 height 33
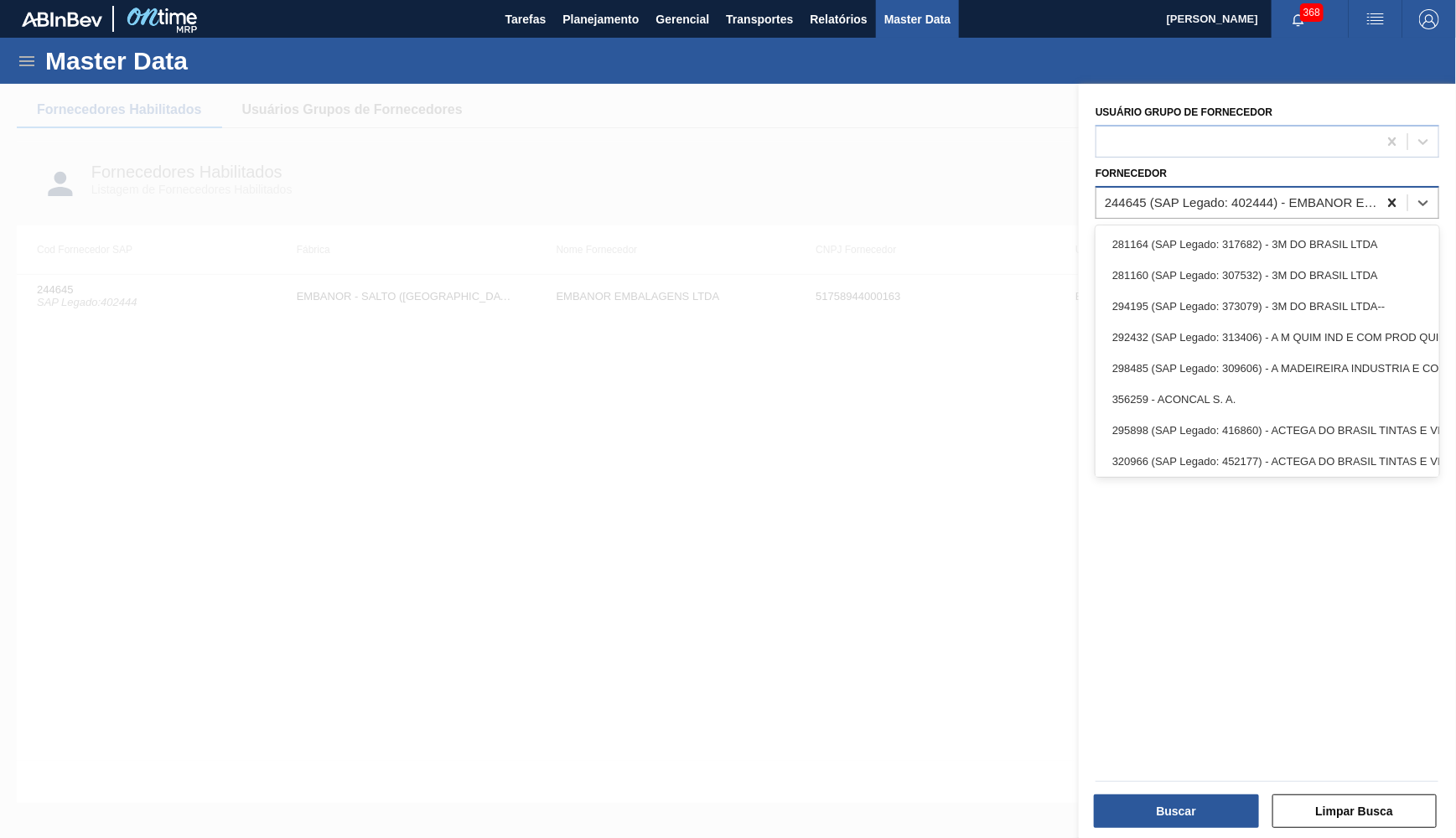
click at [1387, 202] on icon at bounding box center [1392, 203] width 16 height 16
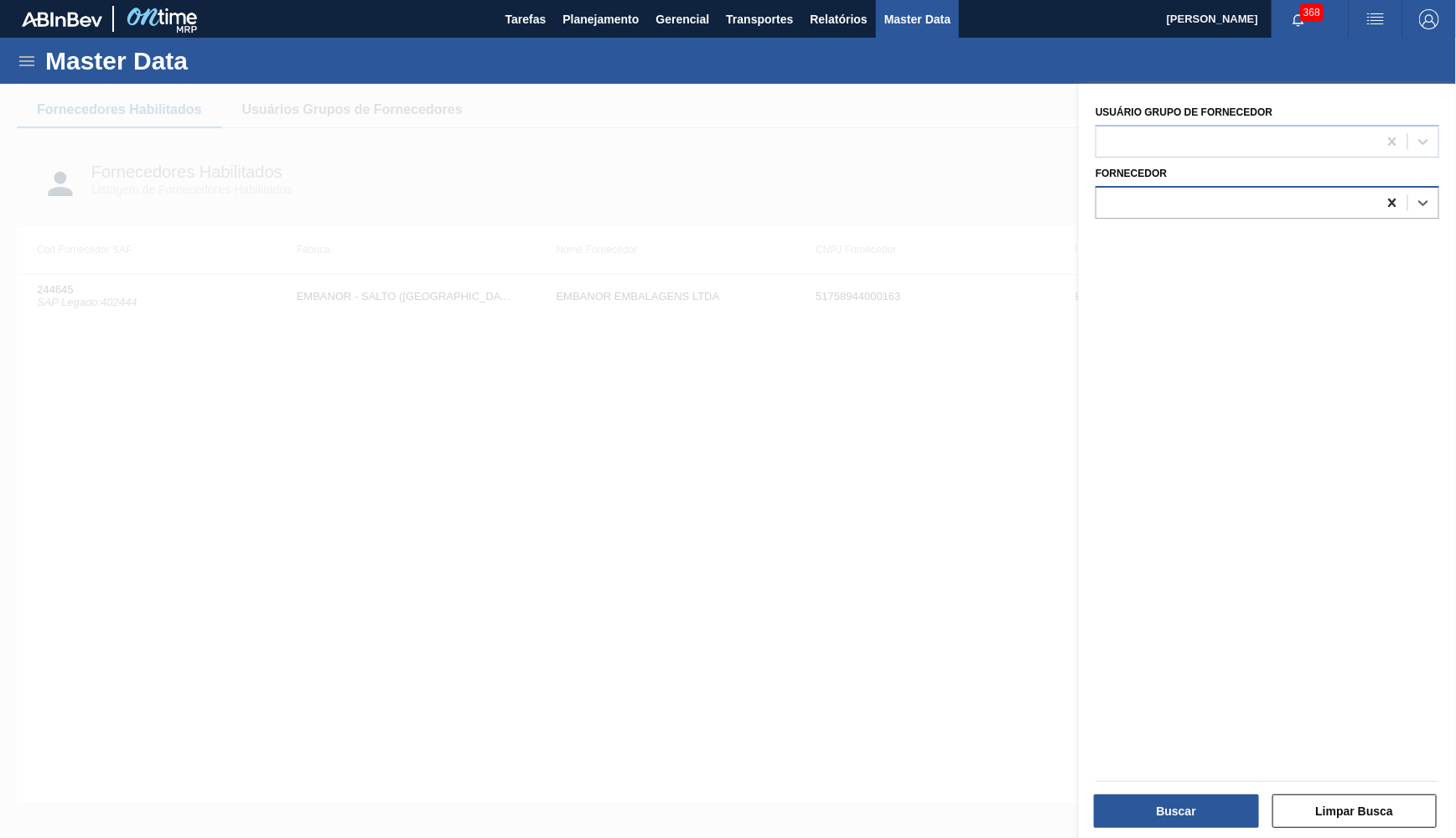
paste input "0000334628"
drag, startPoint x: 1134, startPoint y: 196, endPoint x: 998, endPoint y: 192, distance: 136.1
click at [1105, 196] on input "0000334628" at bounding box center [1141, 203] width 72 height 15
type input "334628"
click at [1185, 196] on div at bounding box center [1237, 202] width 281 height 25
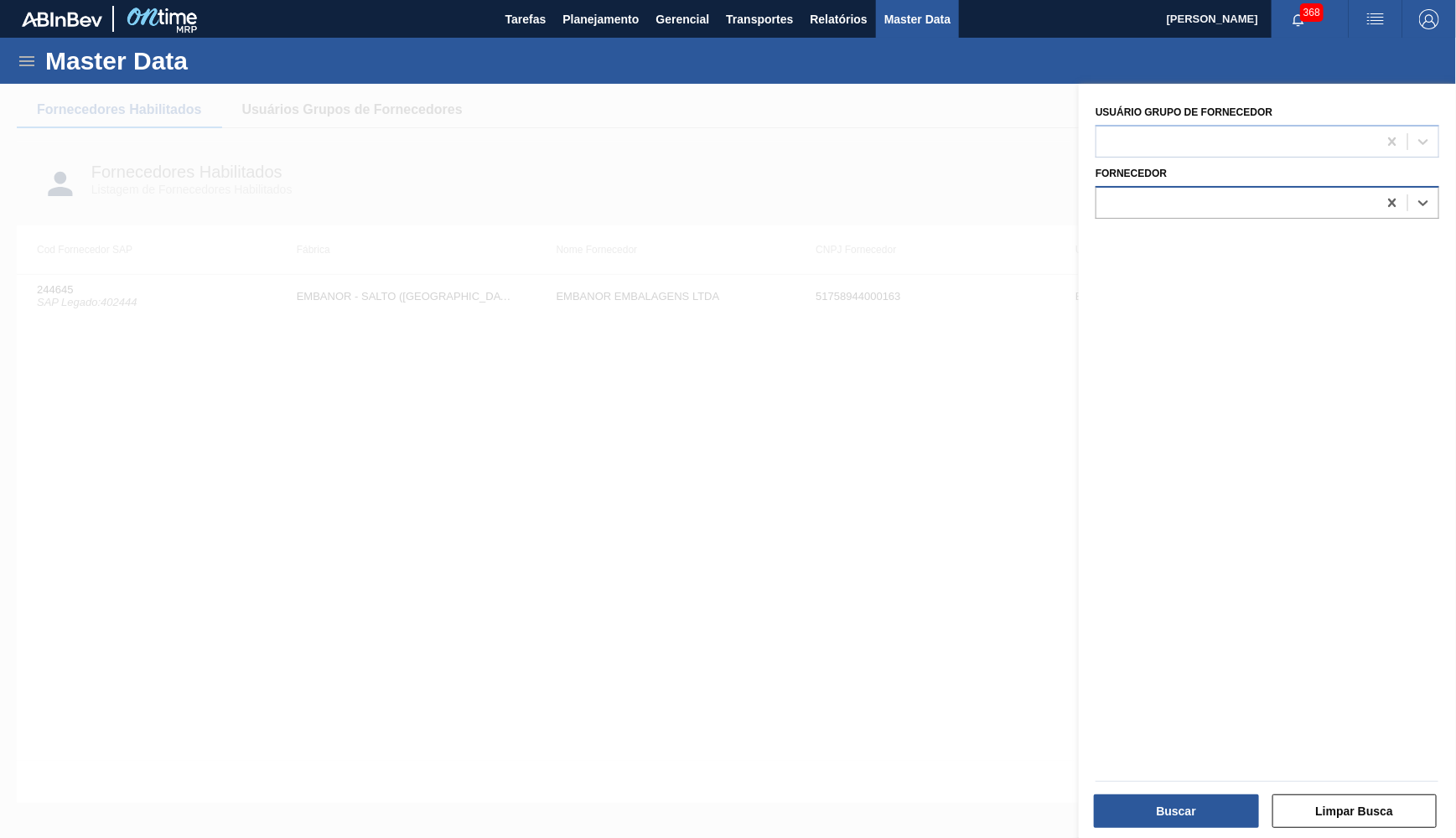
click at [1178, 196] on div at bounding box center [1237, 202] width 281 height 25
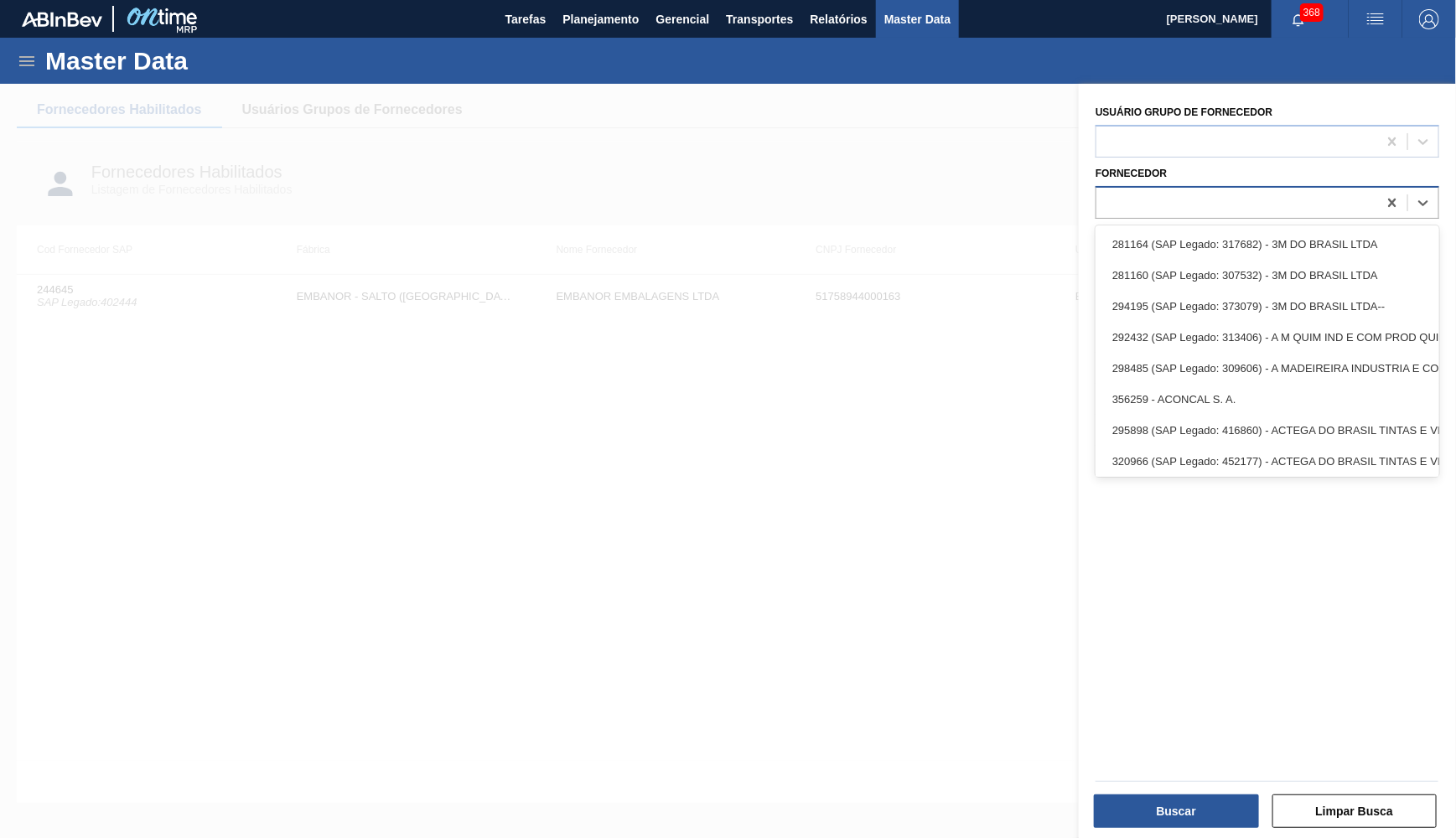
paste input "0000334628"
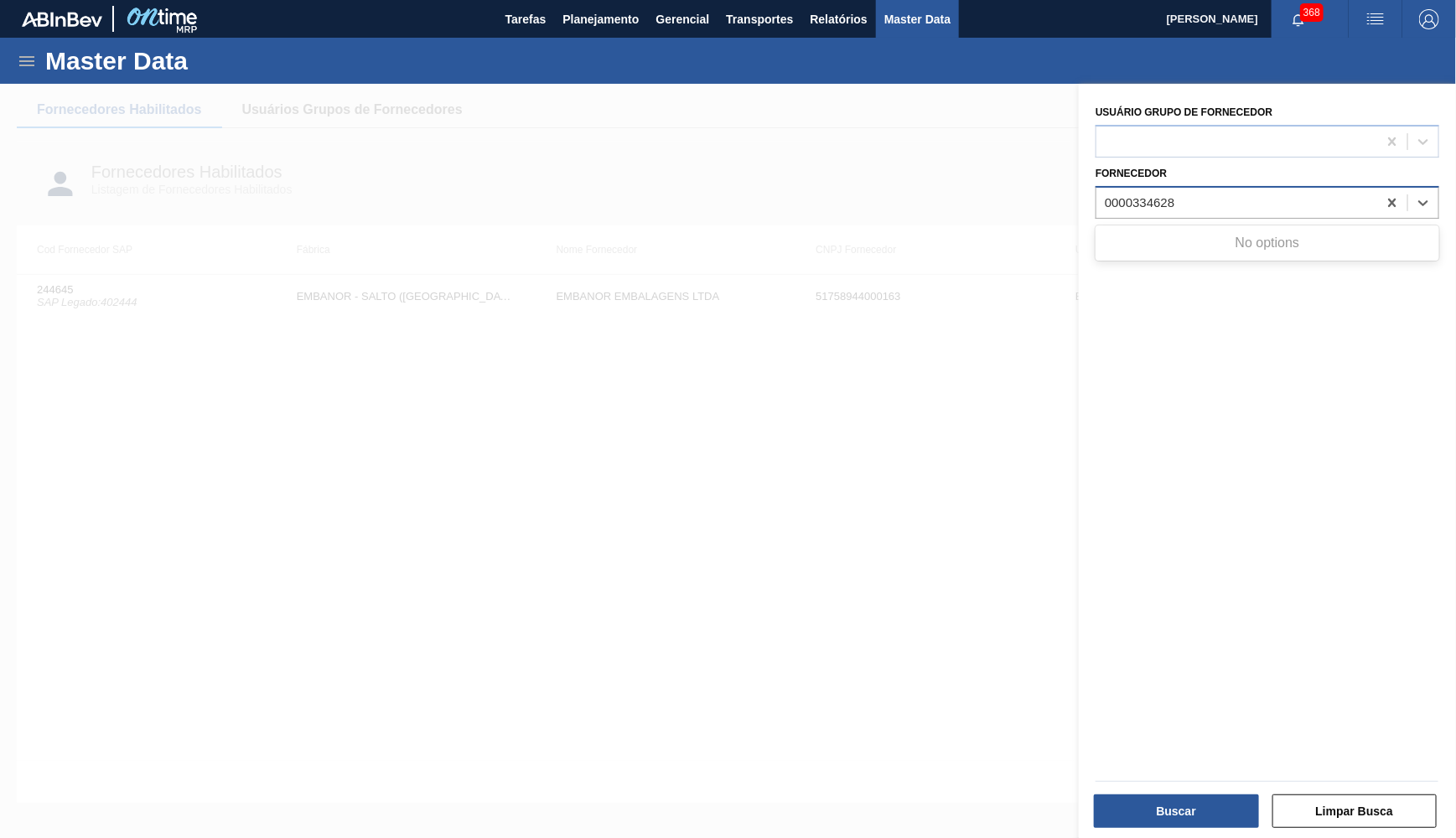
drag, startPoint x: 1134, startPoint y: 195, endPoint x: 846, endPoint y: 177, distance: 288.6
click at [1105, 196] on input "0000334628" at bounding box center [1141, 203] width 72 height 15
type input "334628"
click at [1112, 206] on div at bounding box center [1237, 202] width 281 height 25
click at [1121, 194] on div at bounding box center [1237, 202] width 281 height 25
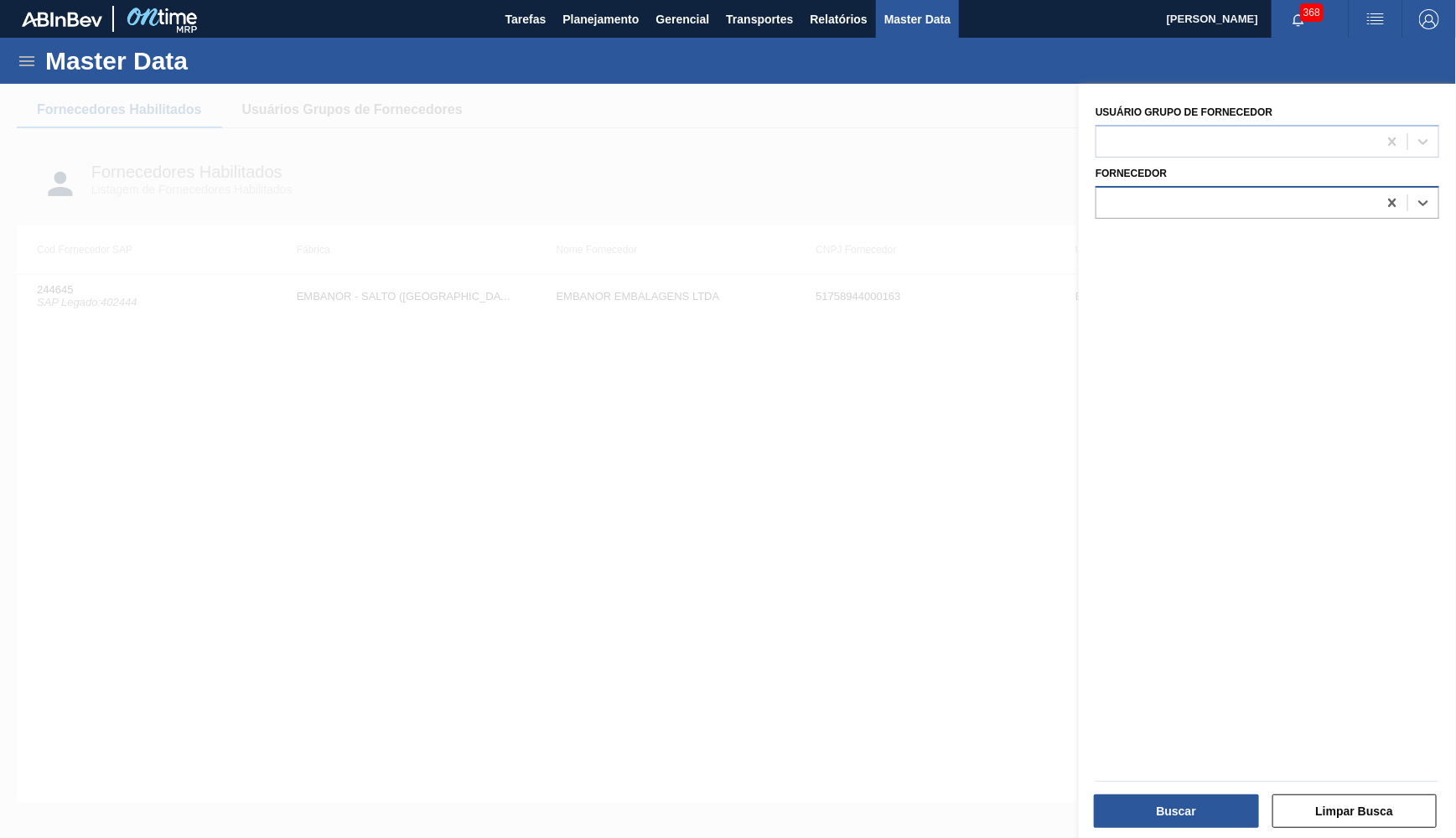
click at [1121, 194] on div at bounding box center [1237, 202] width 281 height 25
paste input "0000334628"
drag, startPoint x: 1134, startPoint y: 189, endPoint x: 806, endPoint y: 205, distance: 328.4
click at [1105, 205] on input "0000334628" at bounding box center [1141, 203] width 72 height 15
type input "334628"
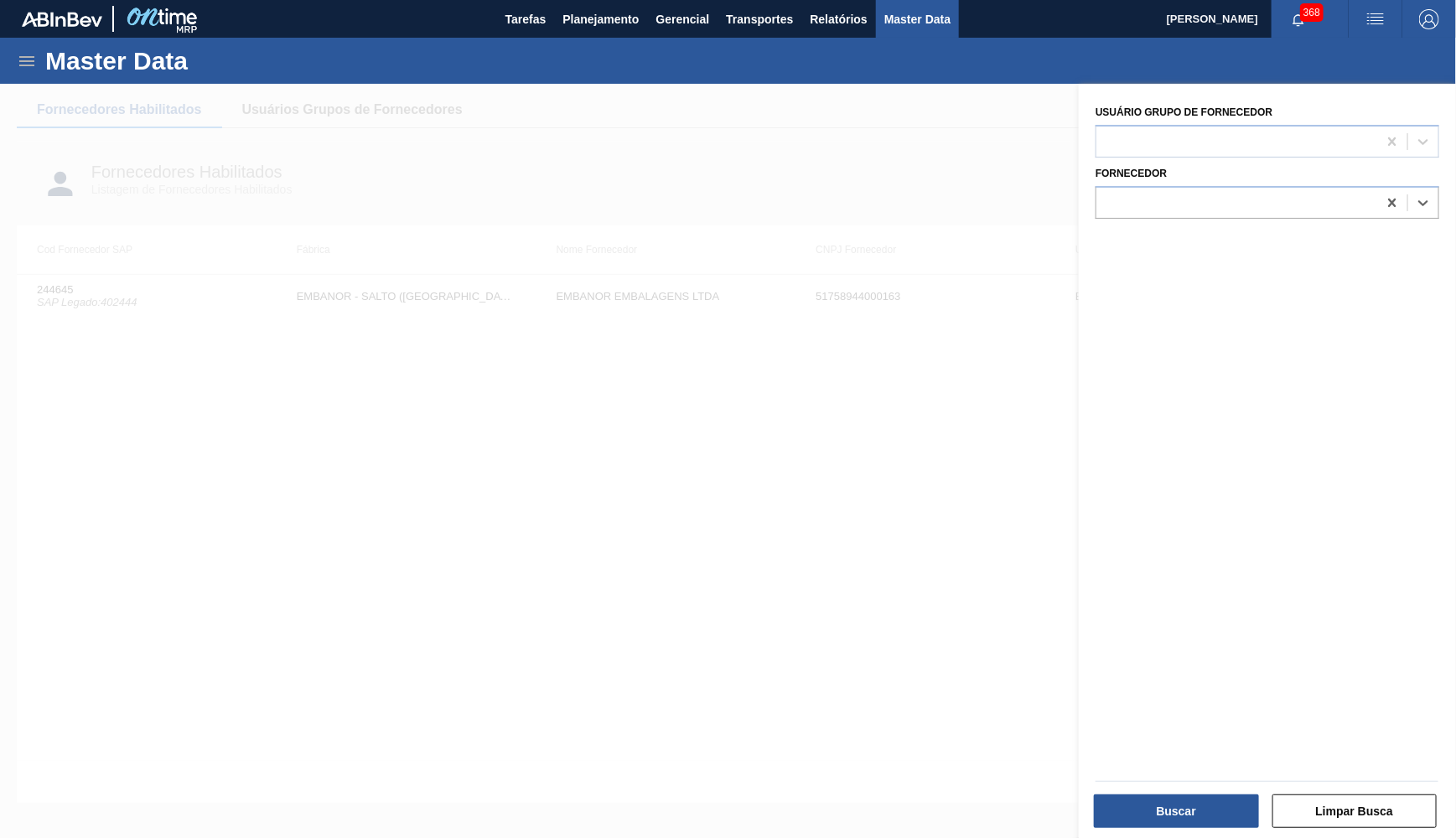
paste input "470407"
type input "470407"
click at [42, 56] on div "Master Data" at bounding box center [728, 60] width 1456 height 46
click at [29, 63] on icon at bounding box center [27, 61] width 20 height 20
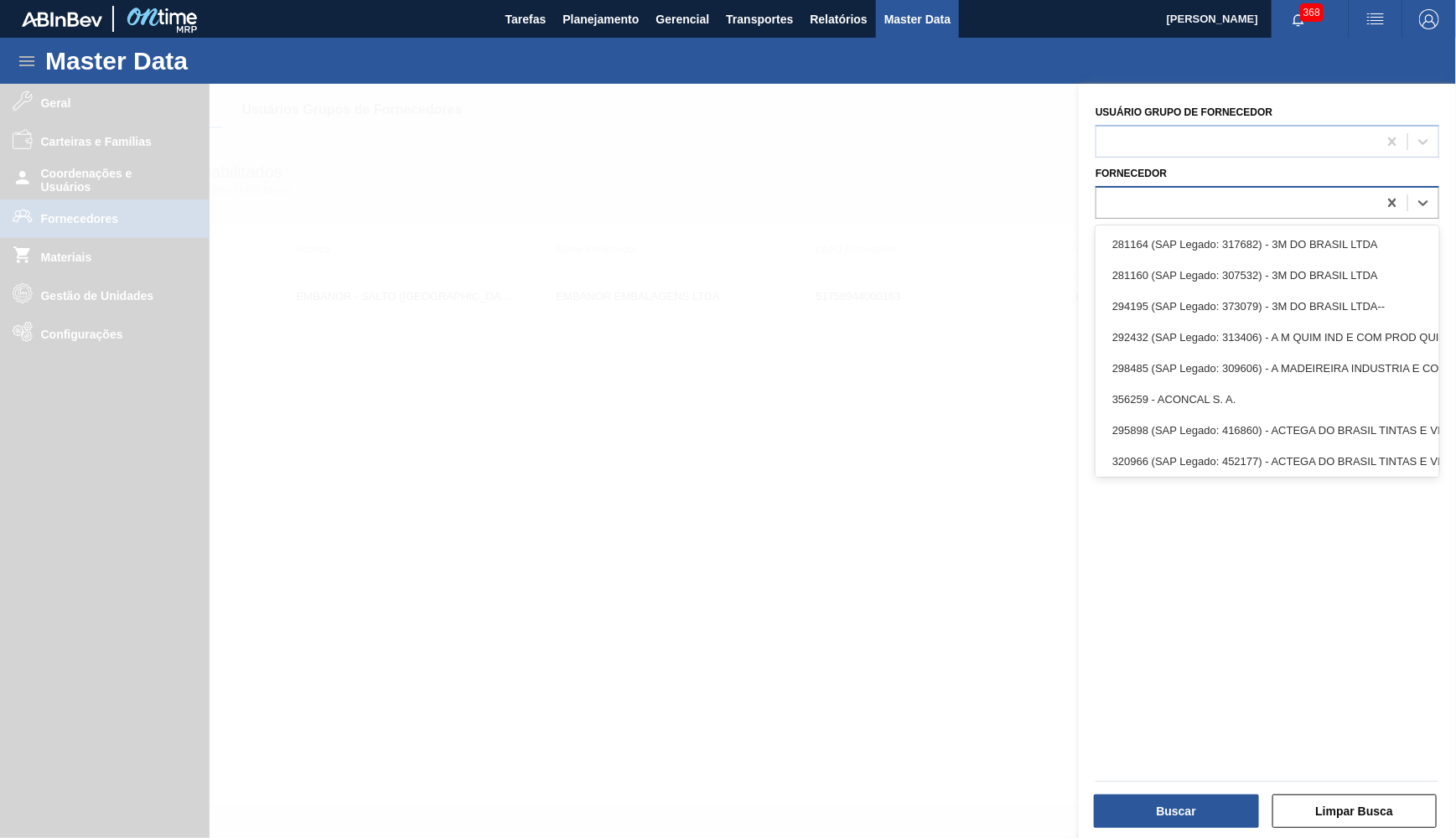
click at [1316, 201] on div at bounding box center [1237, 202] width 281 height 25
paste input "470407"
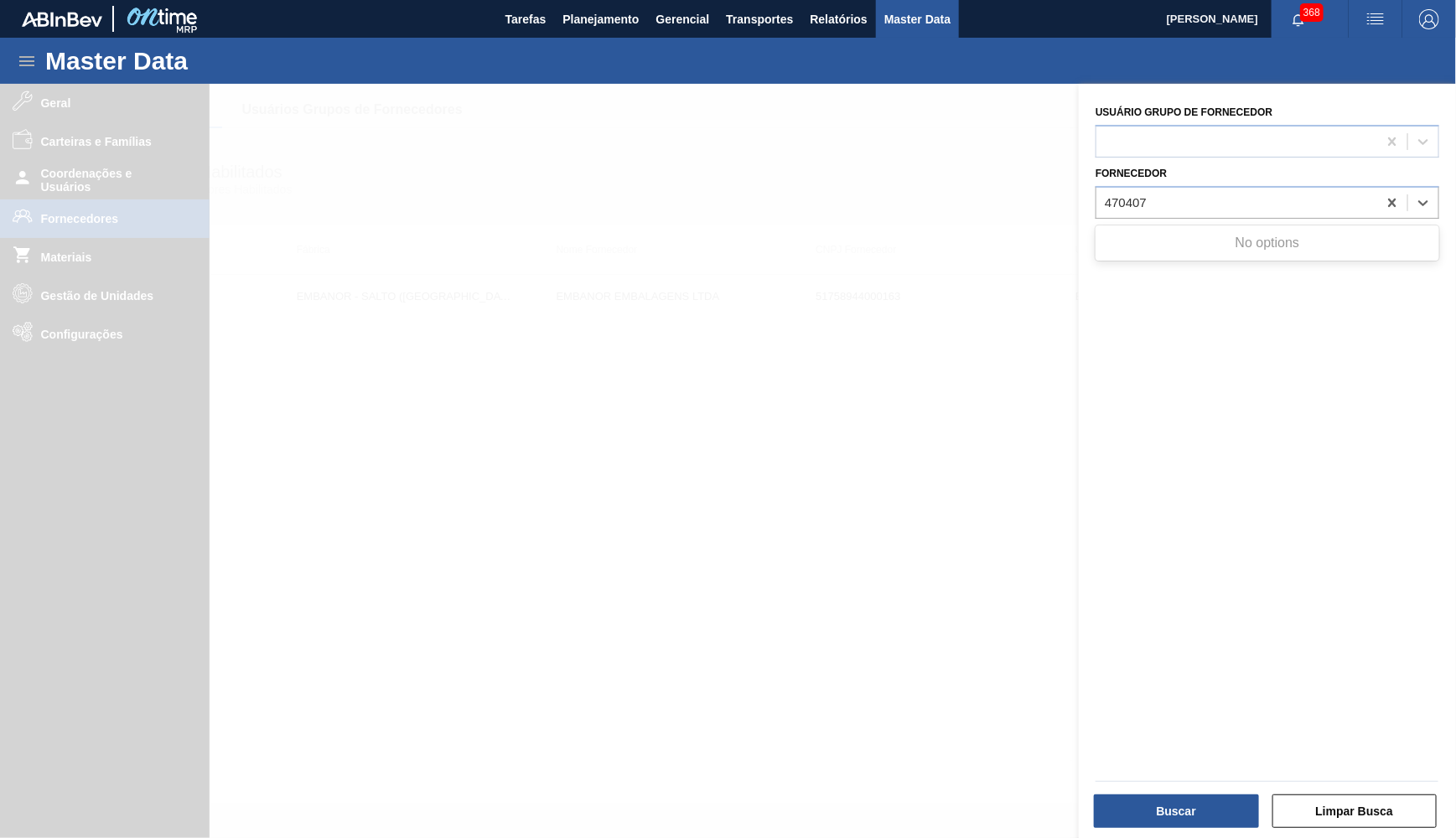
type input "470407"
click at [198, 477] on div at bounding box center [728, 503] width 1456 height 838
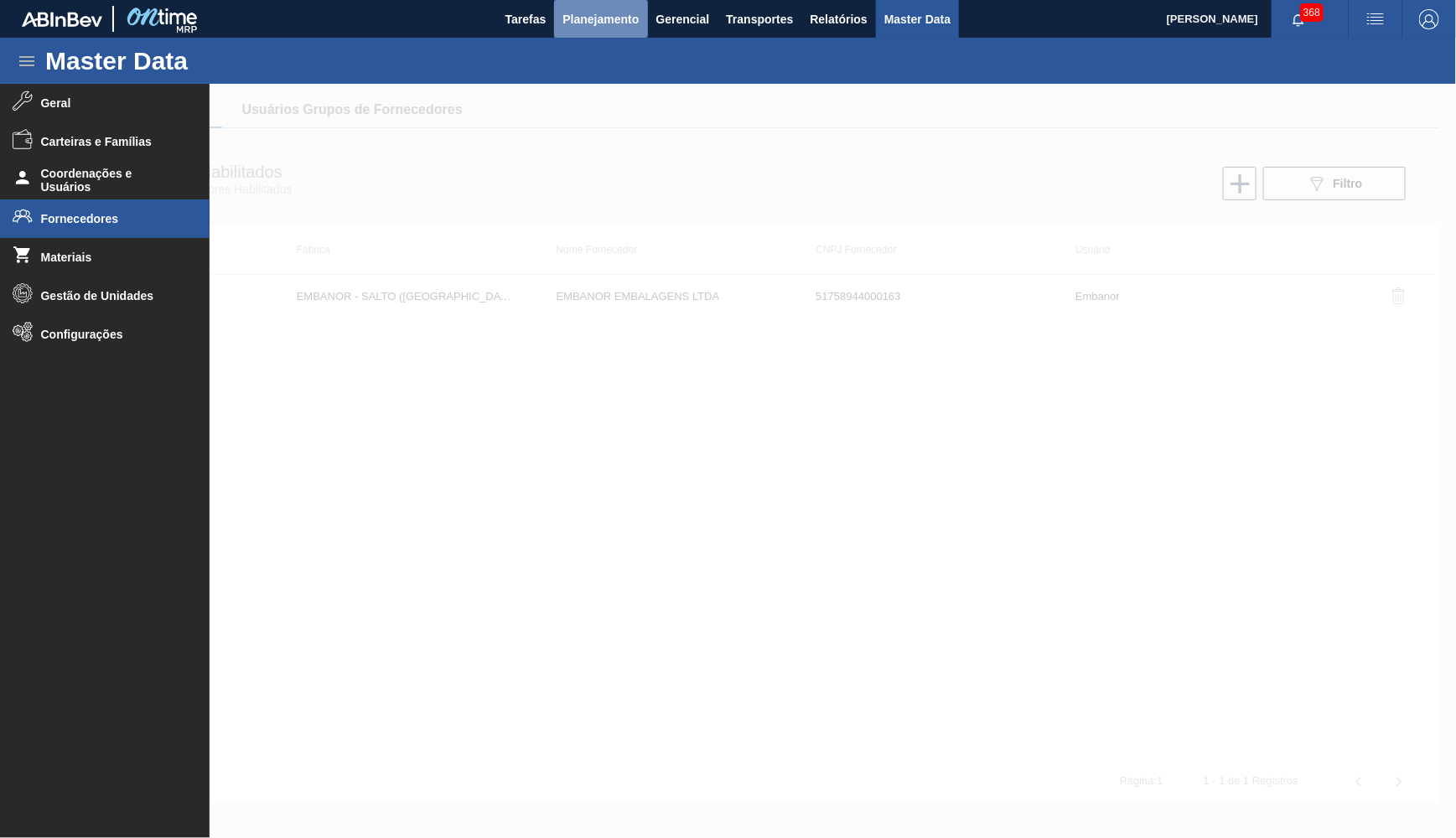
click at [593, 16] on span "Planejamento" at bounding box center [600, 19] width 76 height 20
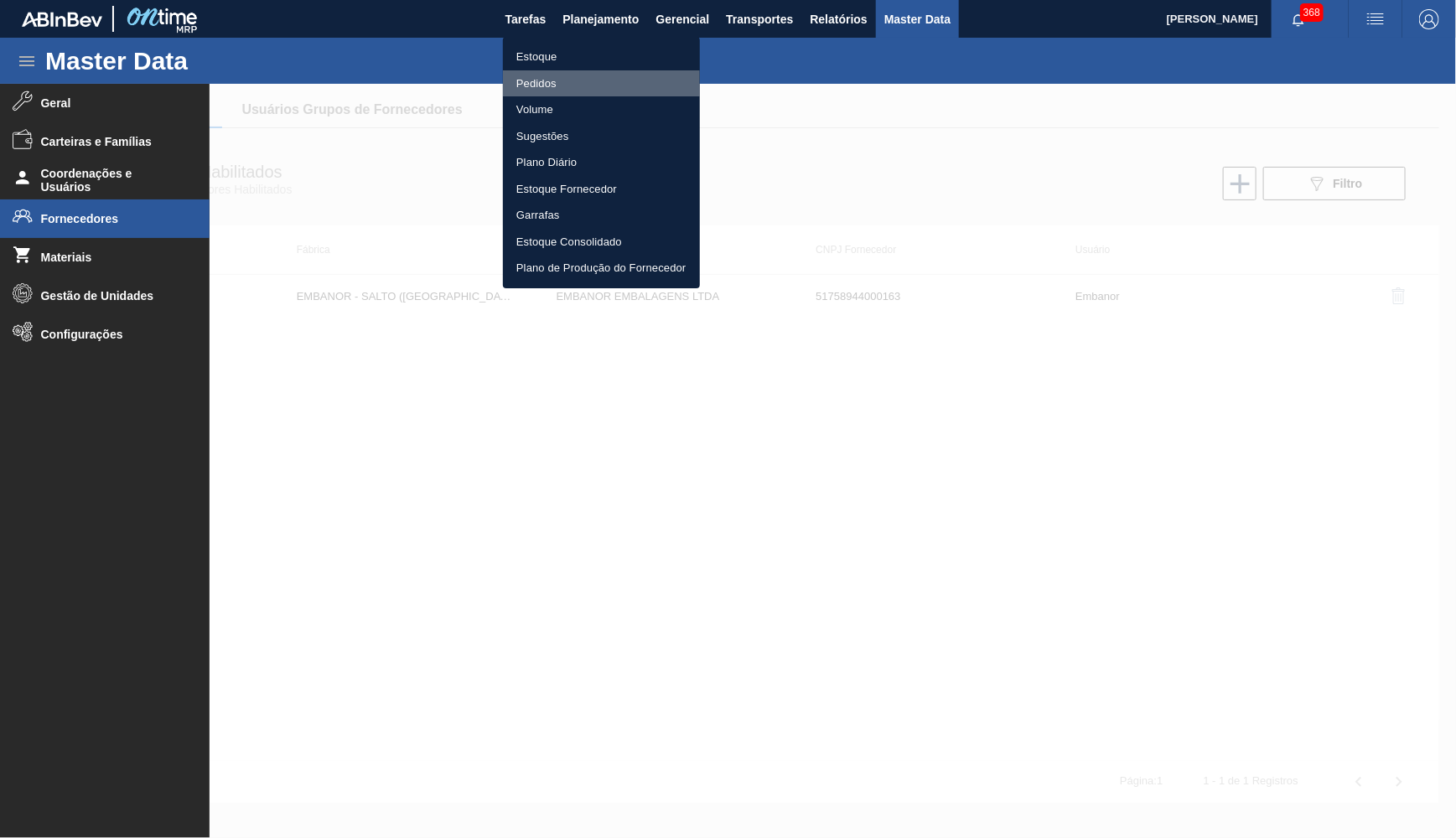
click at [517, 80] on li "Pedidos" at bounding box center [601, 83] width 197 height 27
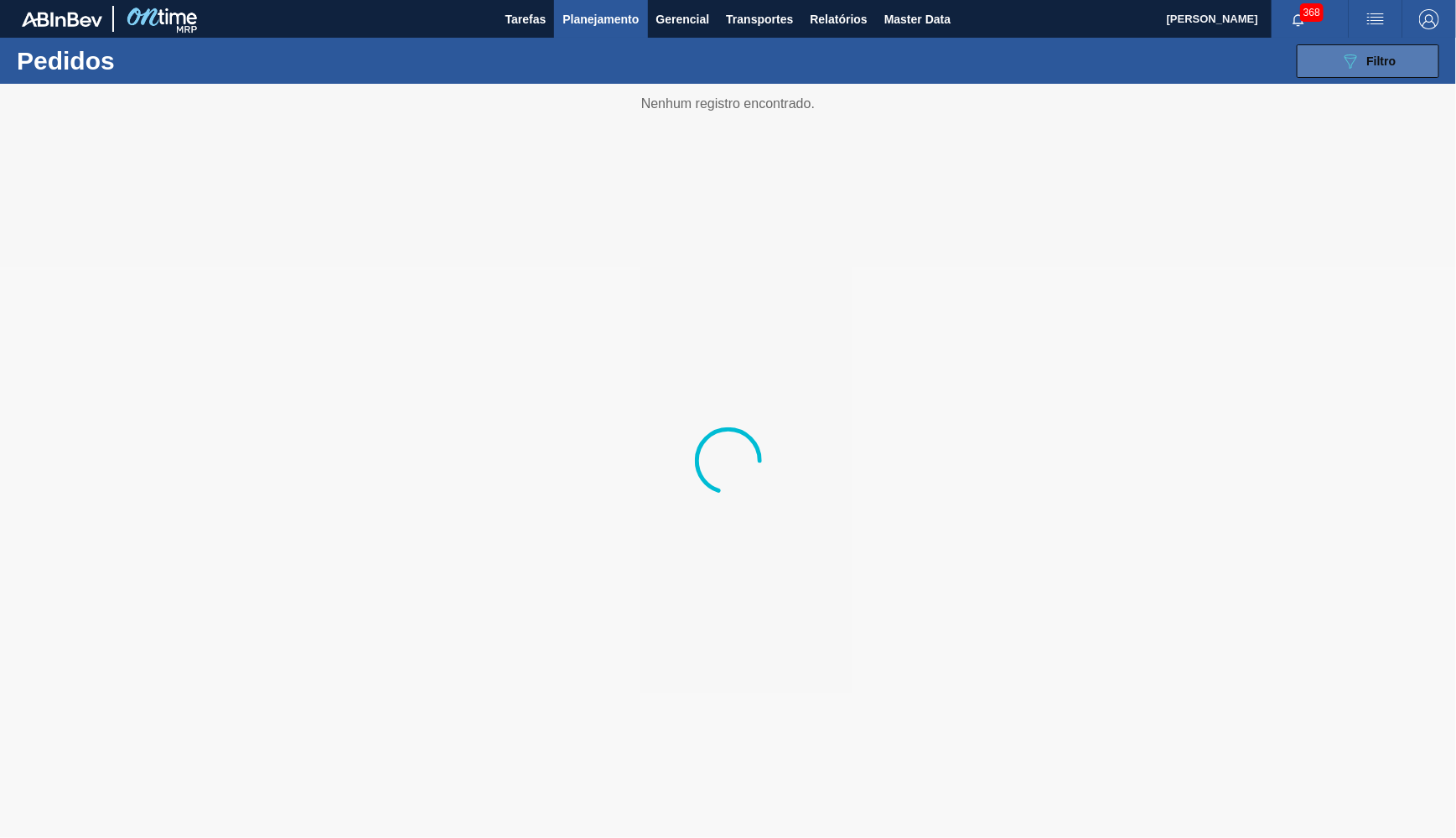
click at [1351, 65] on icon "089F7B8B-B2A5-4AFE-B5C0-19BA573D28AC" at bounding box center [1351, 61] width 20 height 20
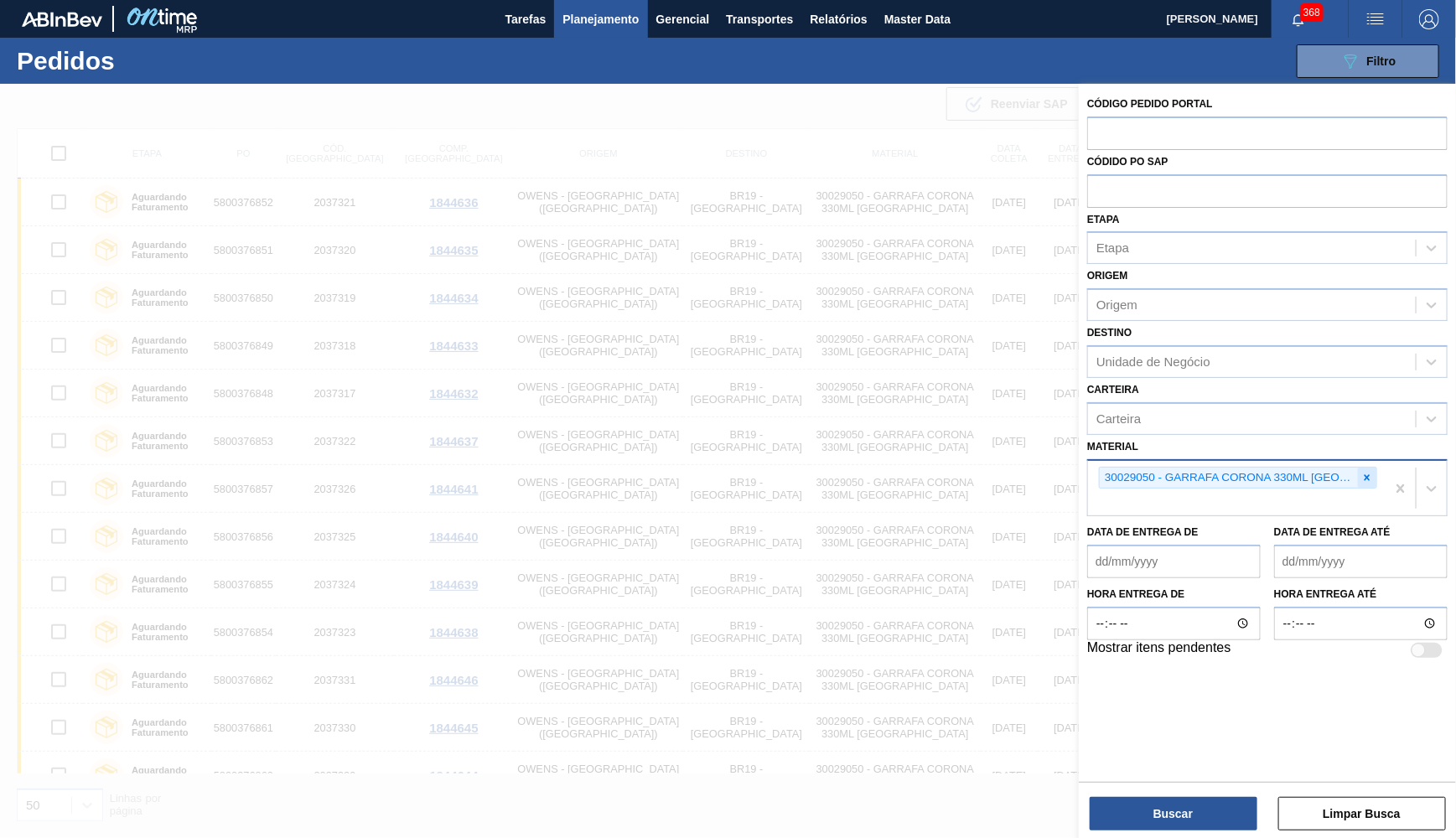
click at [1372, 472] on icon at bounding box center [1367, 477] width 12 height 12
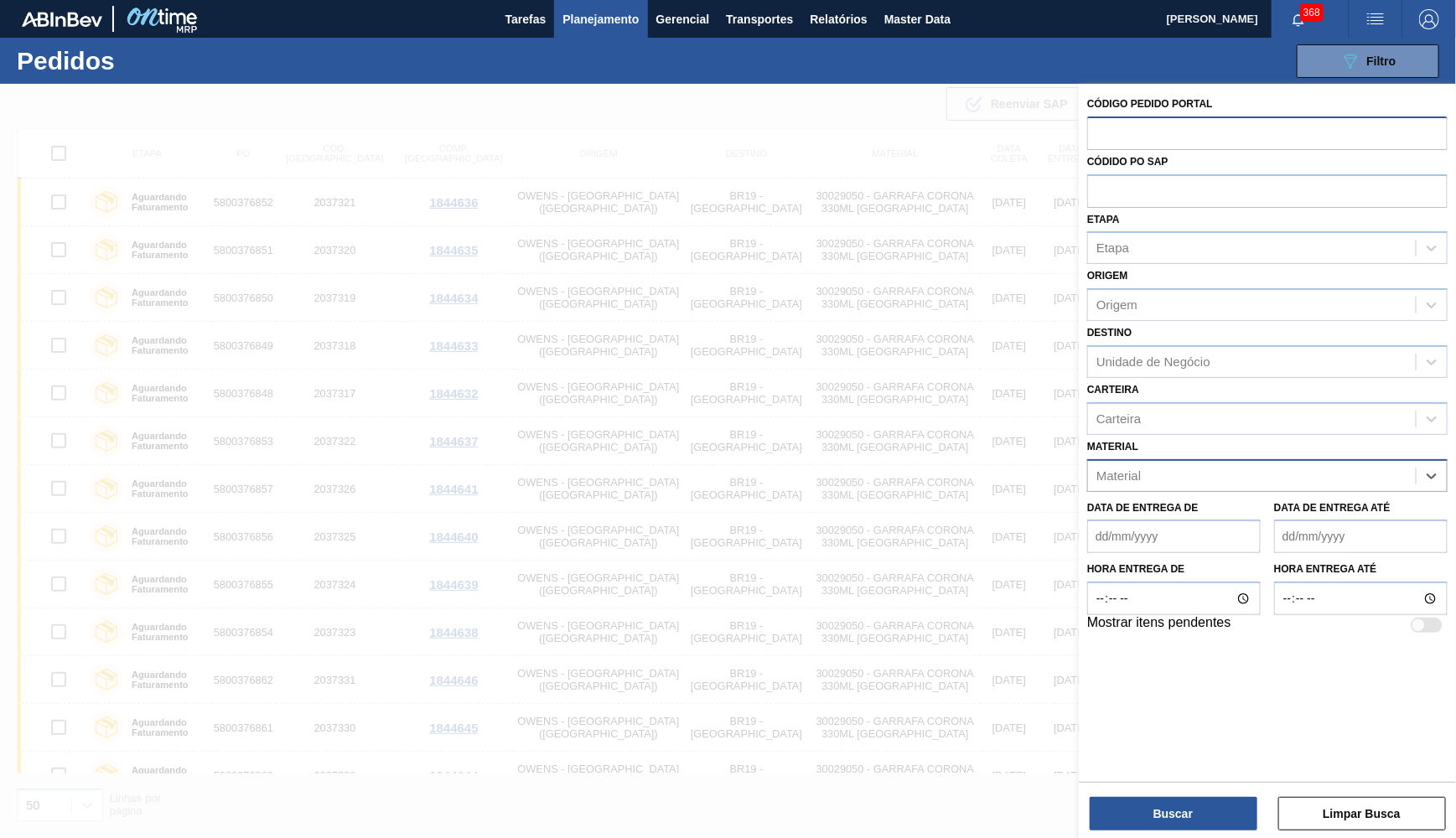
click at [1147, 131] on input "text" at bounding box center [1268, 133] width 360 height 32
paste input "5032532"
click at [1097, 133] on input "5032532" at bounding box center [1268, 133] width 360 height 32
type input "25032532"
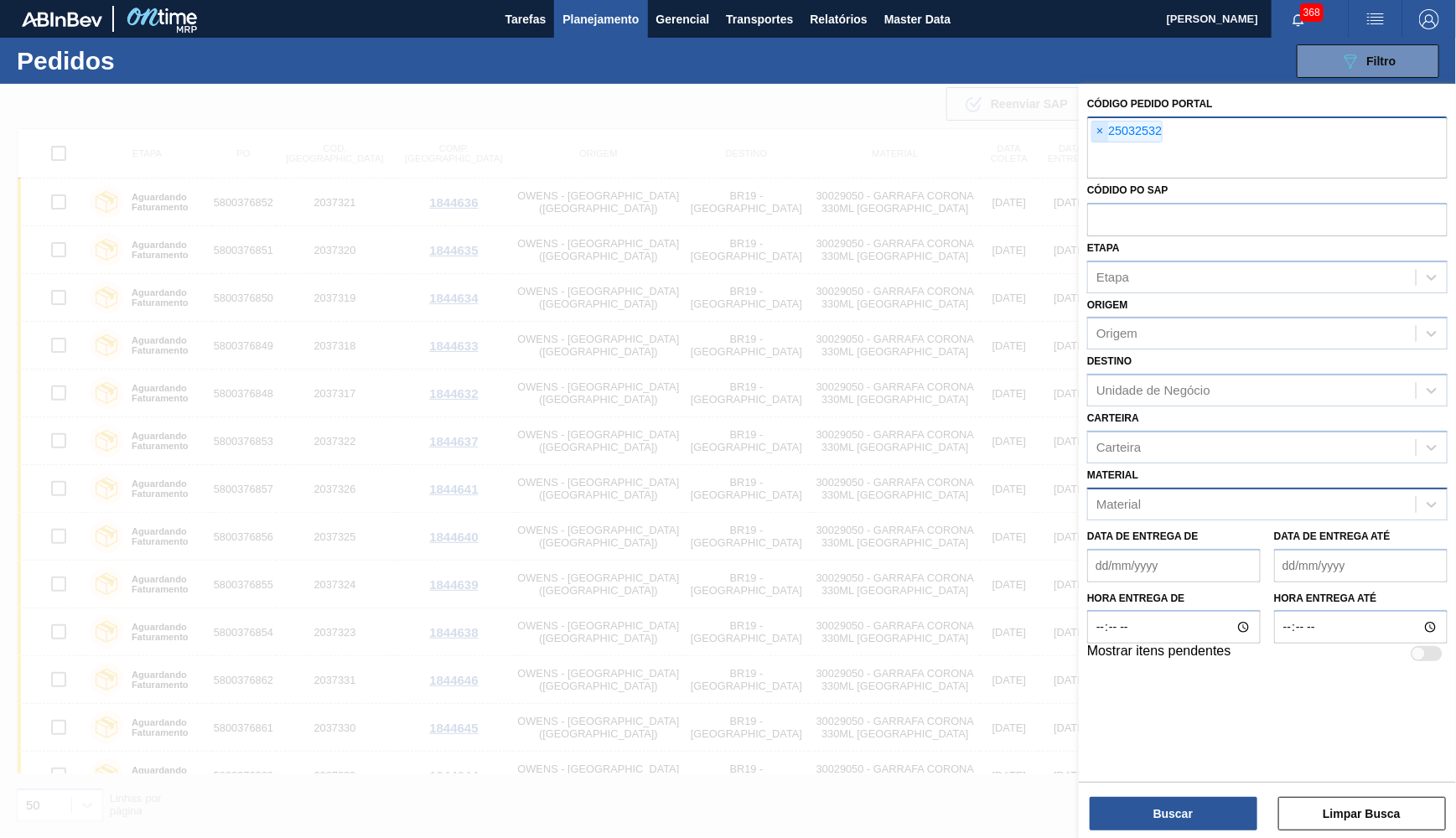
click at [1101, 135] on span "×" at bounding box center [1100, 132] width 16 height 20
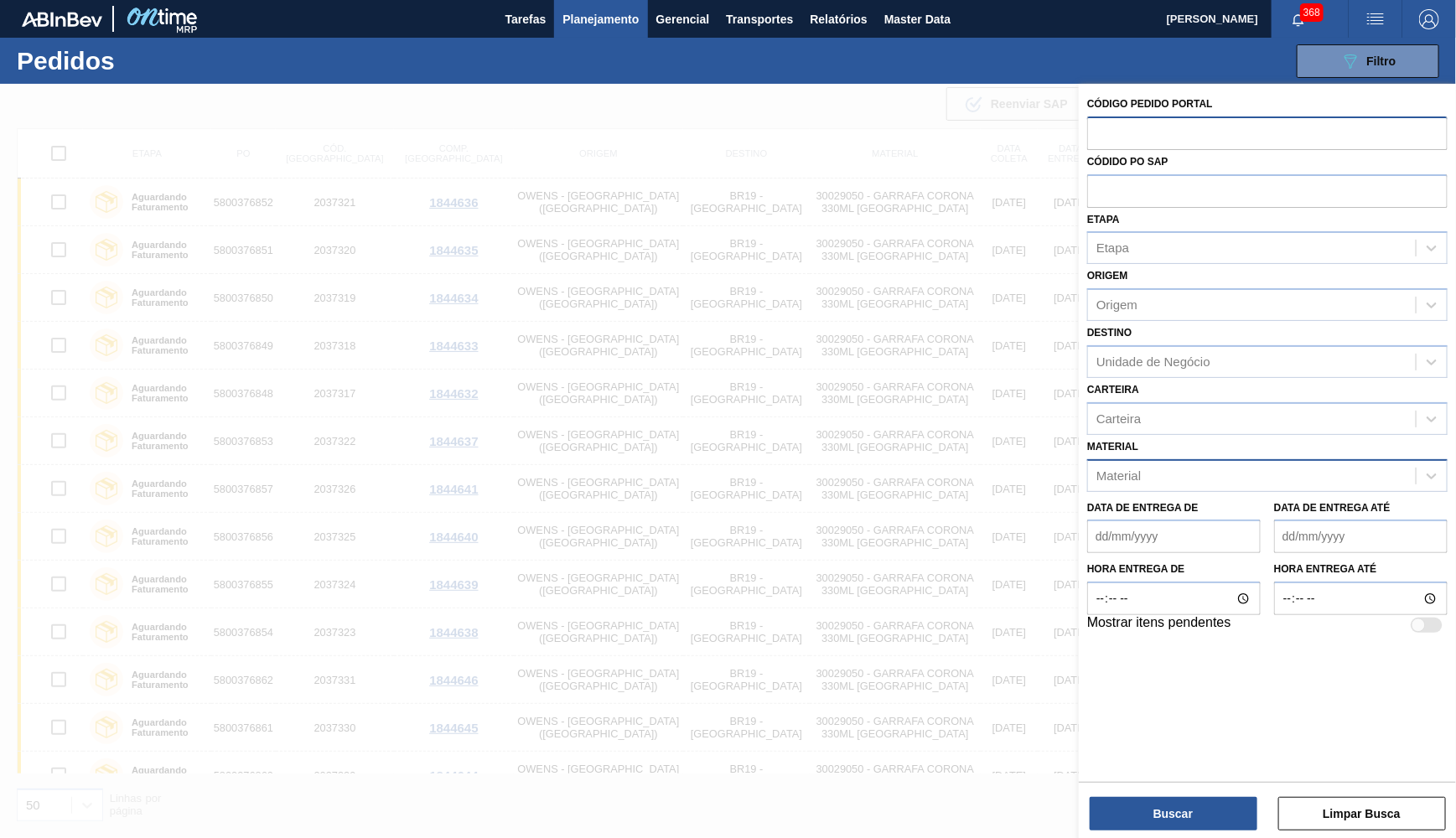
paste input "text"
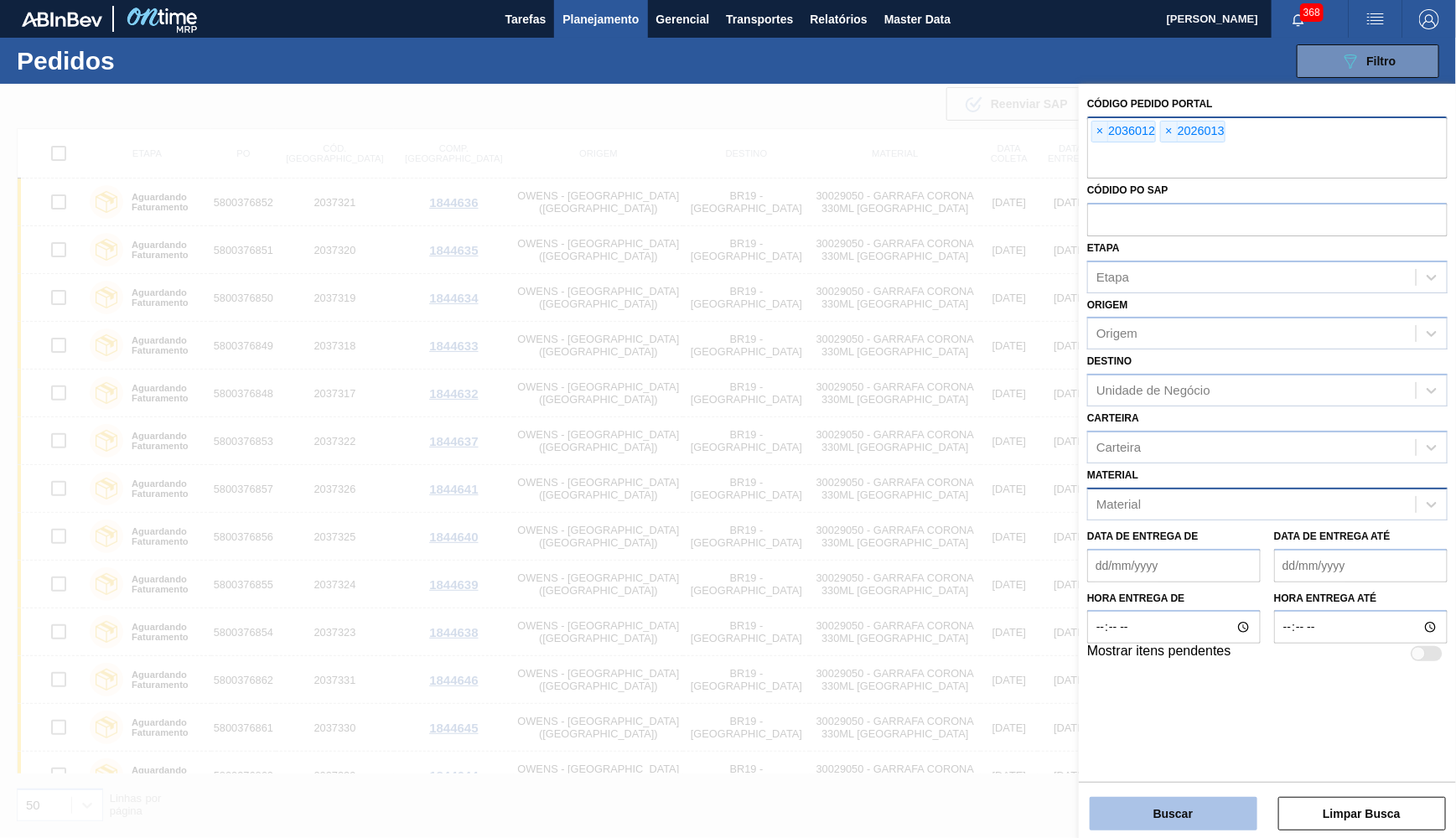
click at [1185, 798] on button "Buscar" at bounding box center [1173, 813] width 167 height 34
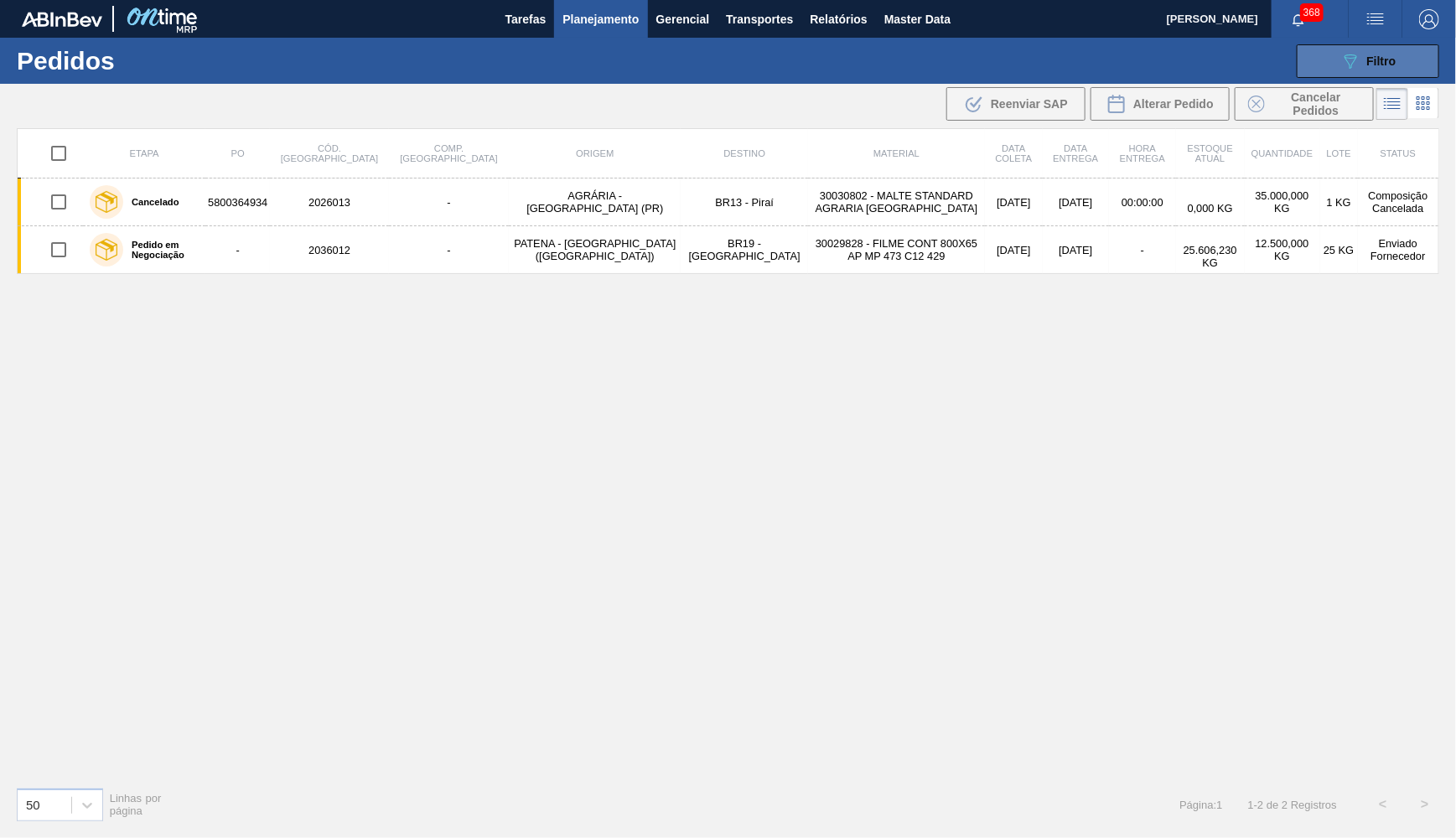
click at [1394, 52] on div "089F7B8B-B2A5-4AFE-B5C0-19BA573D28AC Filtro" at bounding box center [1368, 61] width 56 height 20
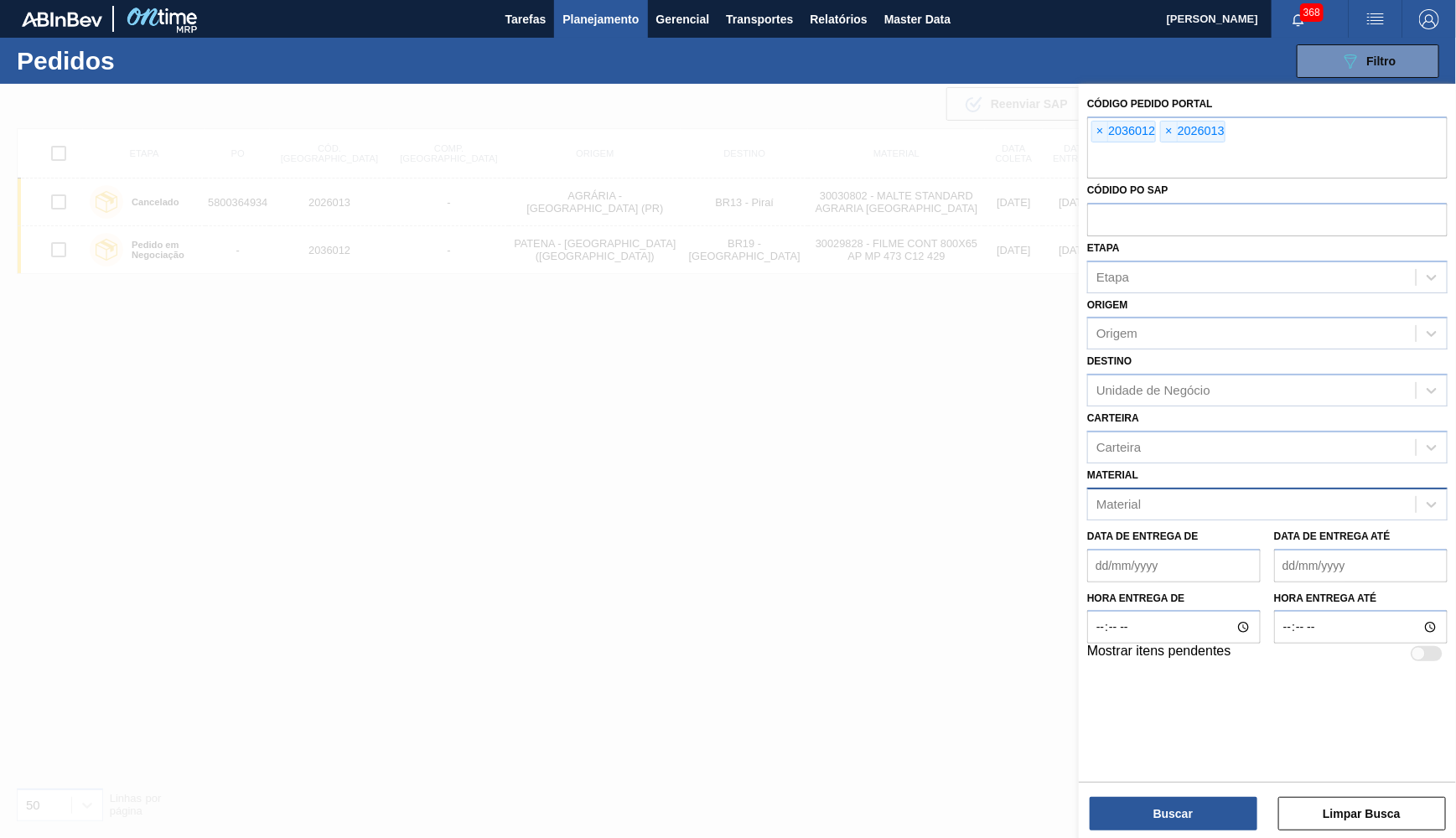
click at [763, 366] on div at bounding box center [728, 503] width 1456 height 838
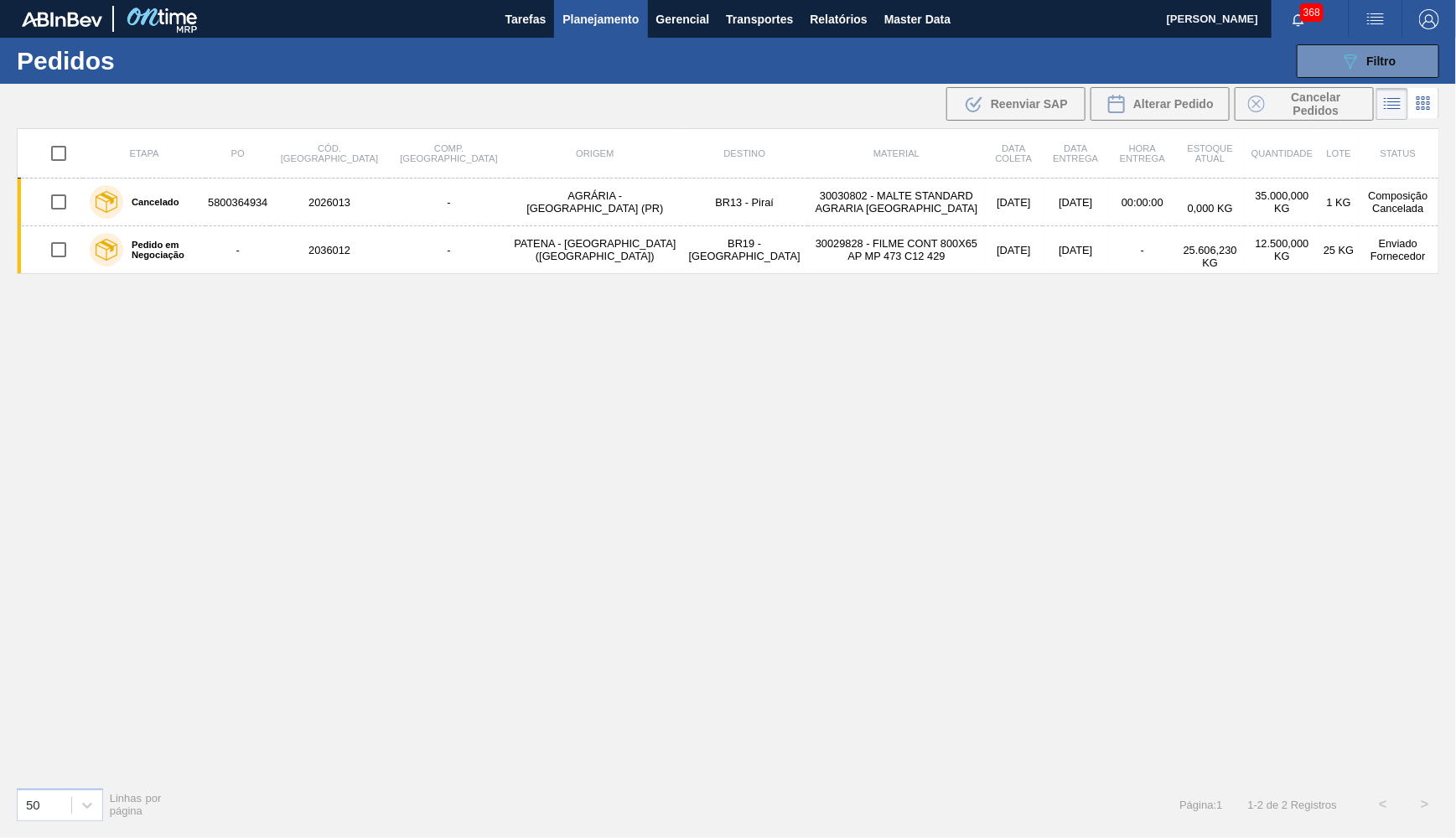
click at [1385, 43] on div "089F7B8B-B2A5-4AFE-B5C0-19BA573D28AC Filtro Código Pedido Portal × 2036012 × 20…" at bounding box center [856, 60] width 1185 height 50
click at [1375, 57] on span "Filtro" at bounding box center [1382, 61] width 29 height 14
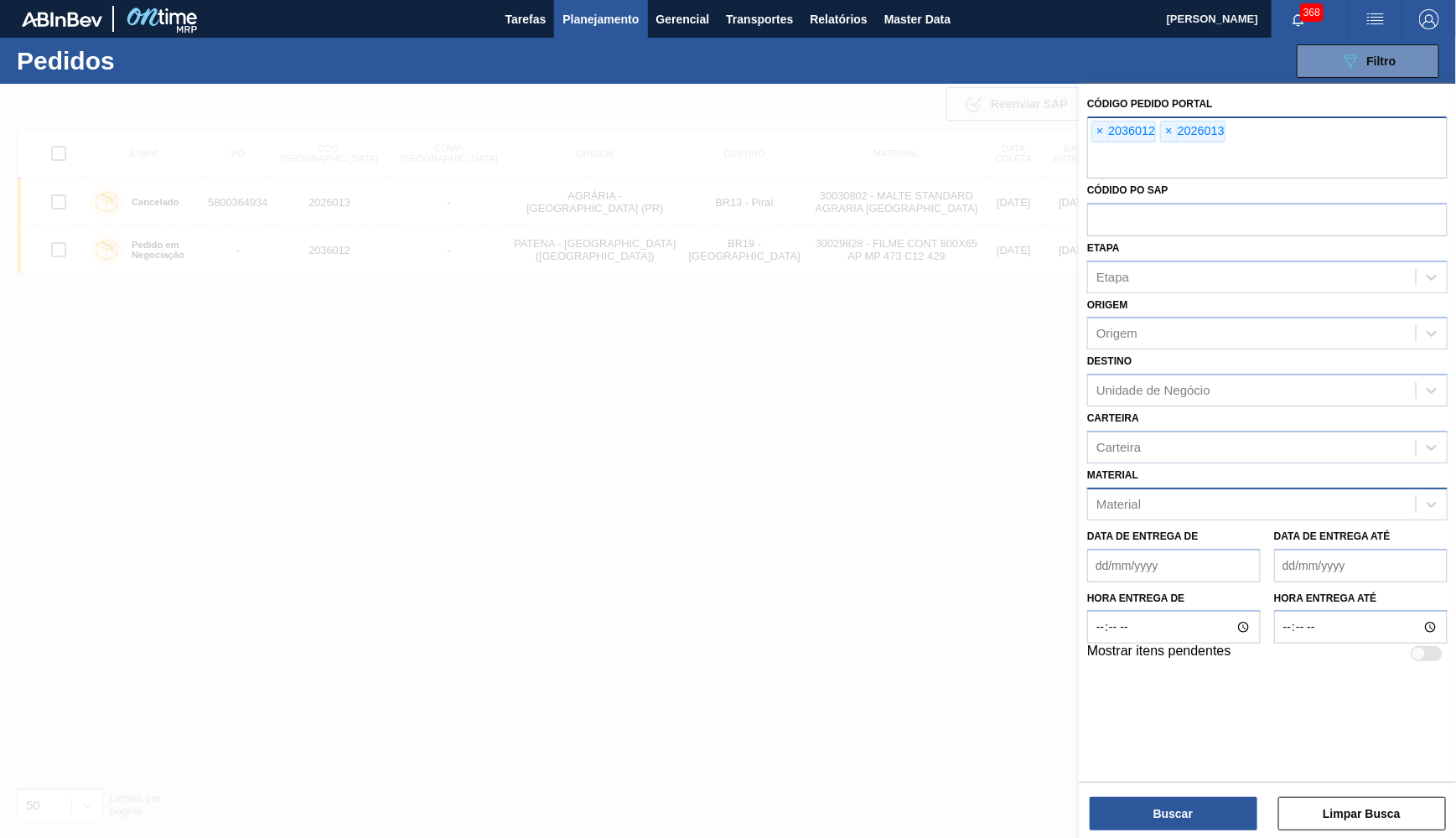
click at [1091, 133] on div "× 2036012 × 2026013" at bounding box center [1268, 148] width 360 height 62
click at [1100, 130] on span "×" at bounding box center [1100, 132] width 16 height 20
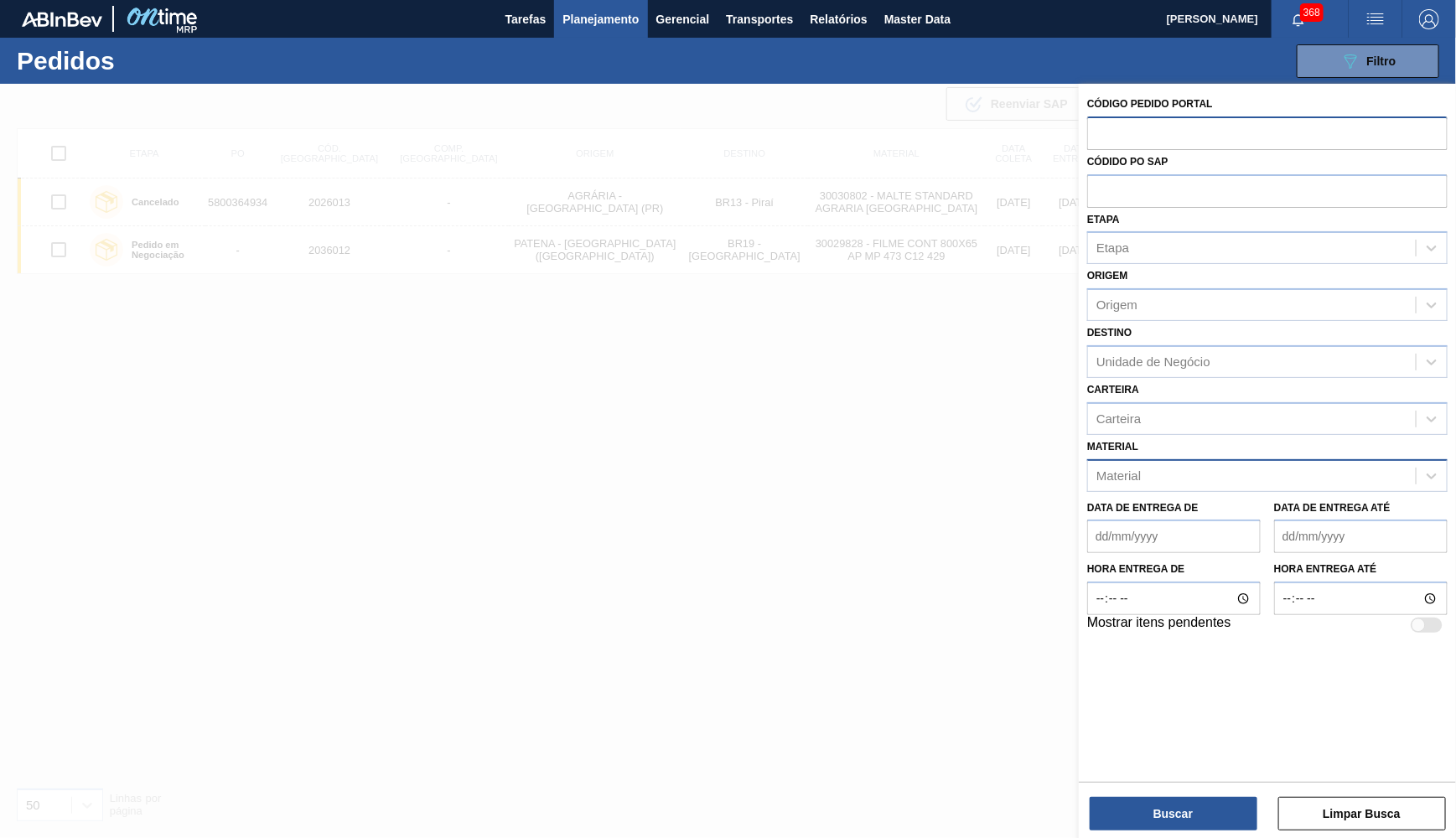
paste input "text"
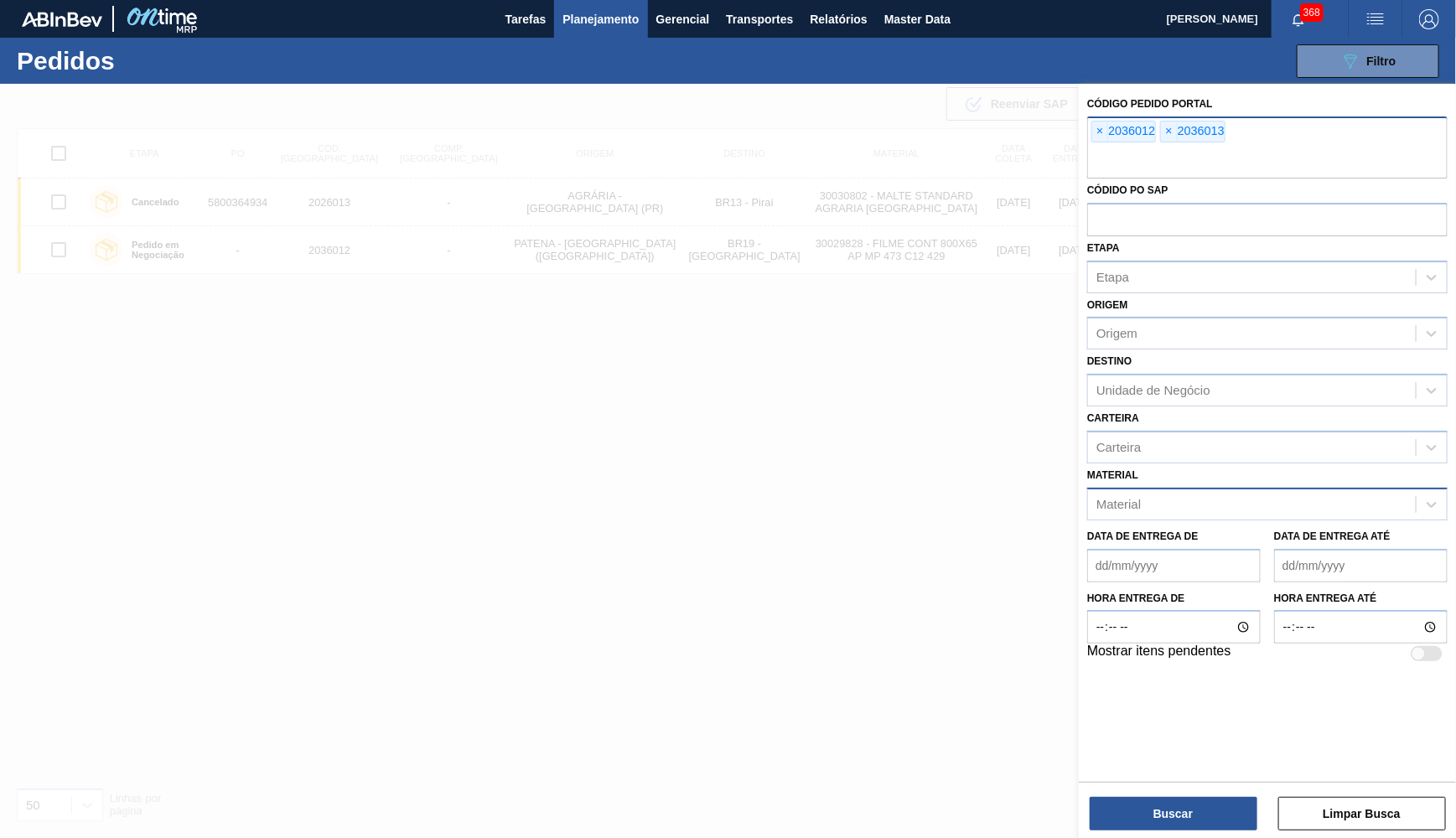
click at [1236, 793] on div "Buscar Limpar Busca" at bounding box center [1268, 805] width 377 height 47
click at [1237, 799] on button "Buscar" at bounding box center [1173, 813] width 167 height 34
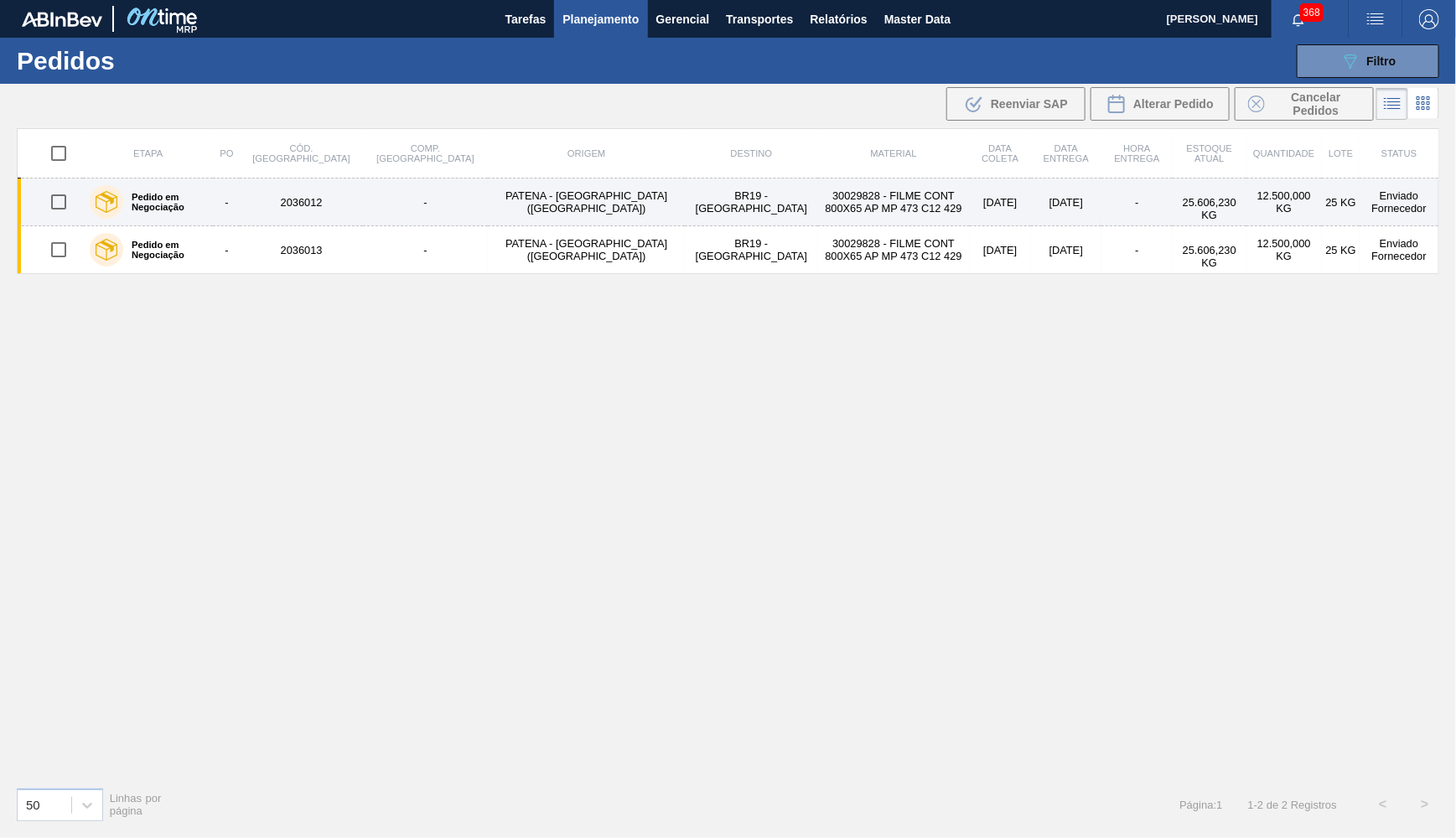
click at [179, 214] on div "Pedido em Negociação" at bounding box center [148, 202] width 125 height 42
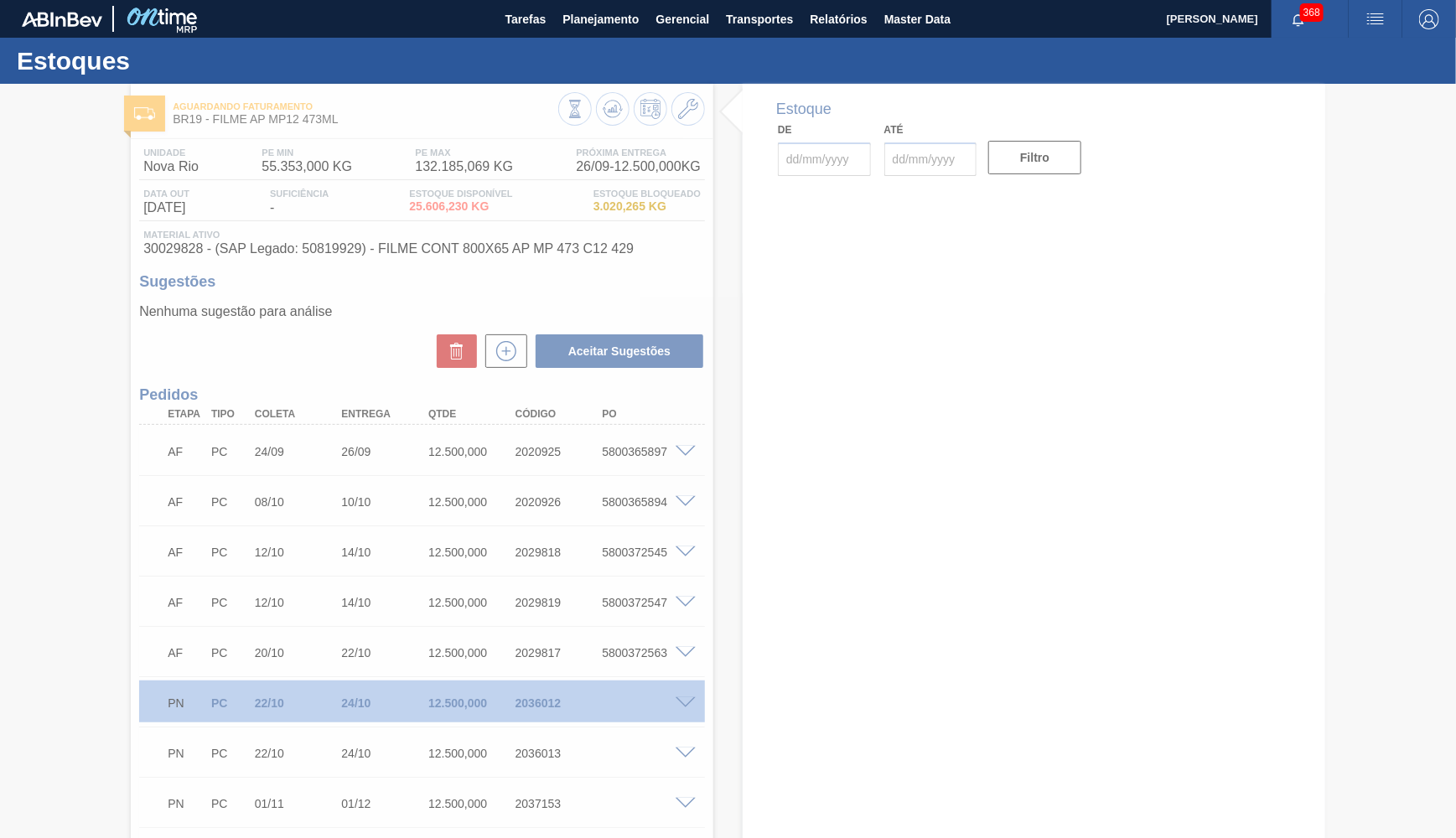
type input "22/10/2025"
type input "24/10/2025"
type input "23/09/2025"
type input "31/10/2025"
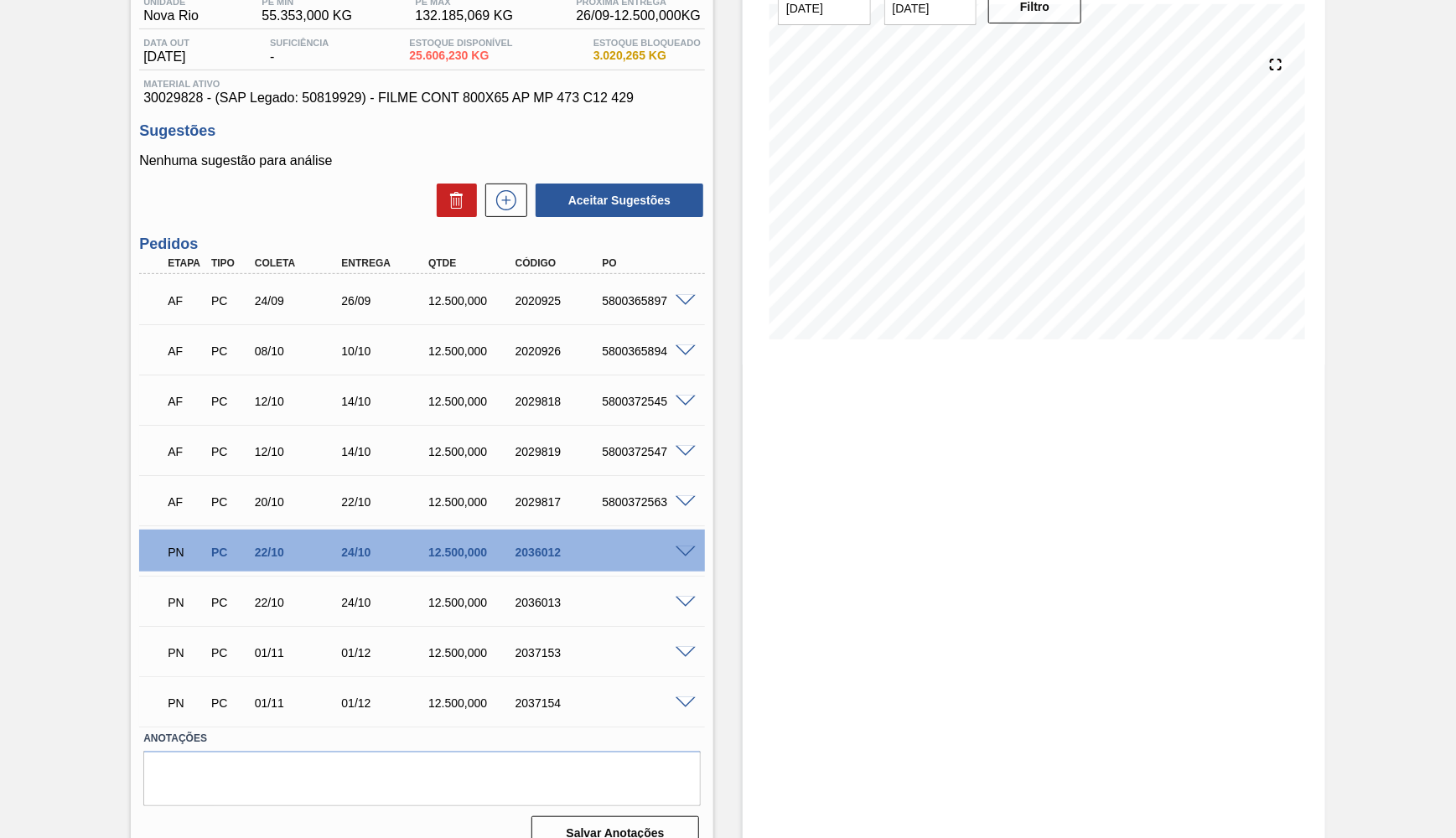
scroll to position [154, 0]
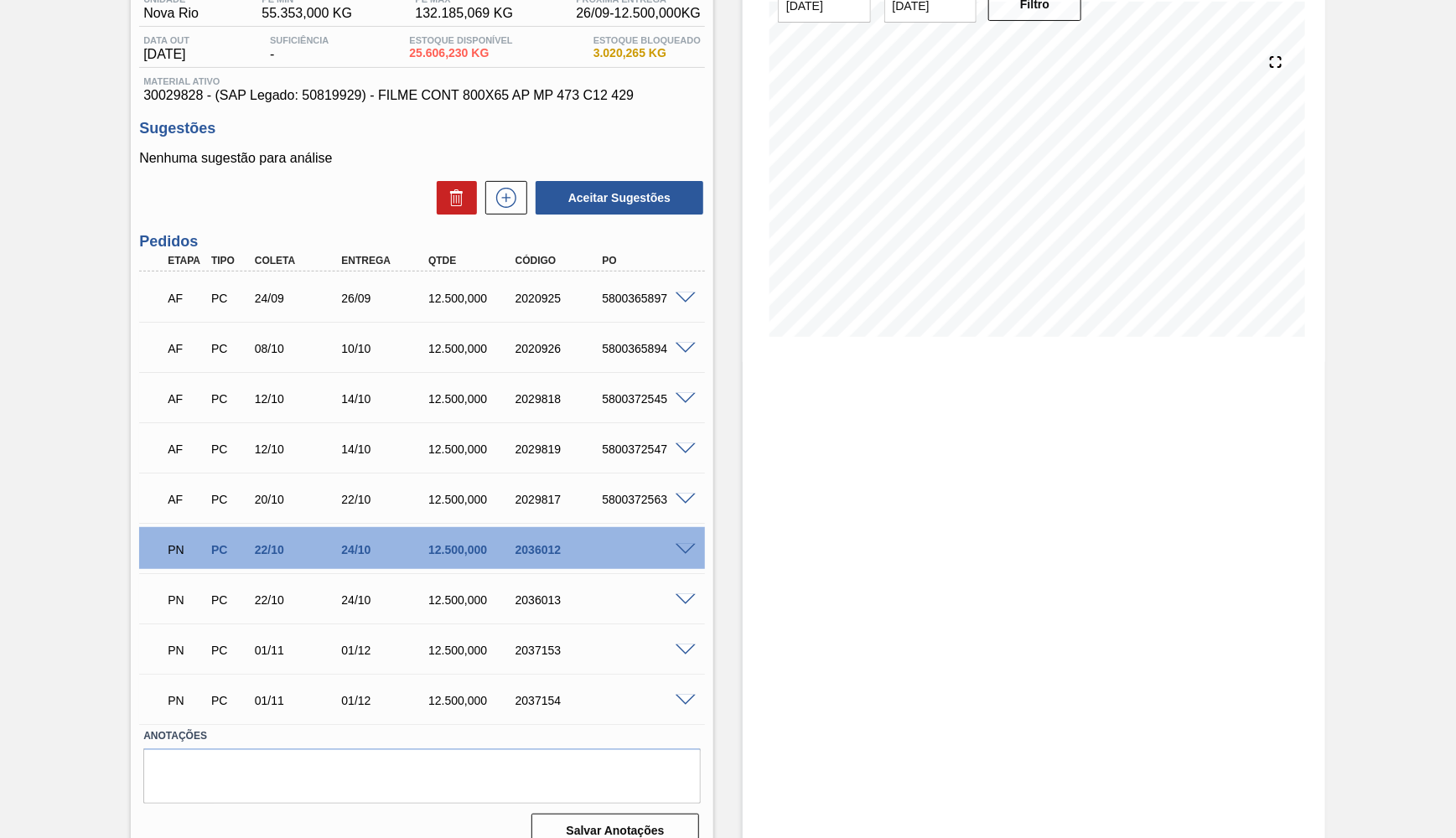
click at [687, 546] on span at bounding box center [685, 550] width 20 height 13
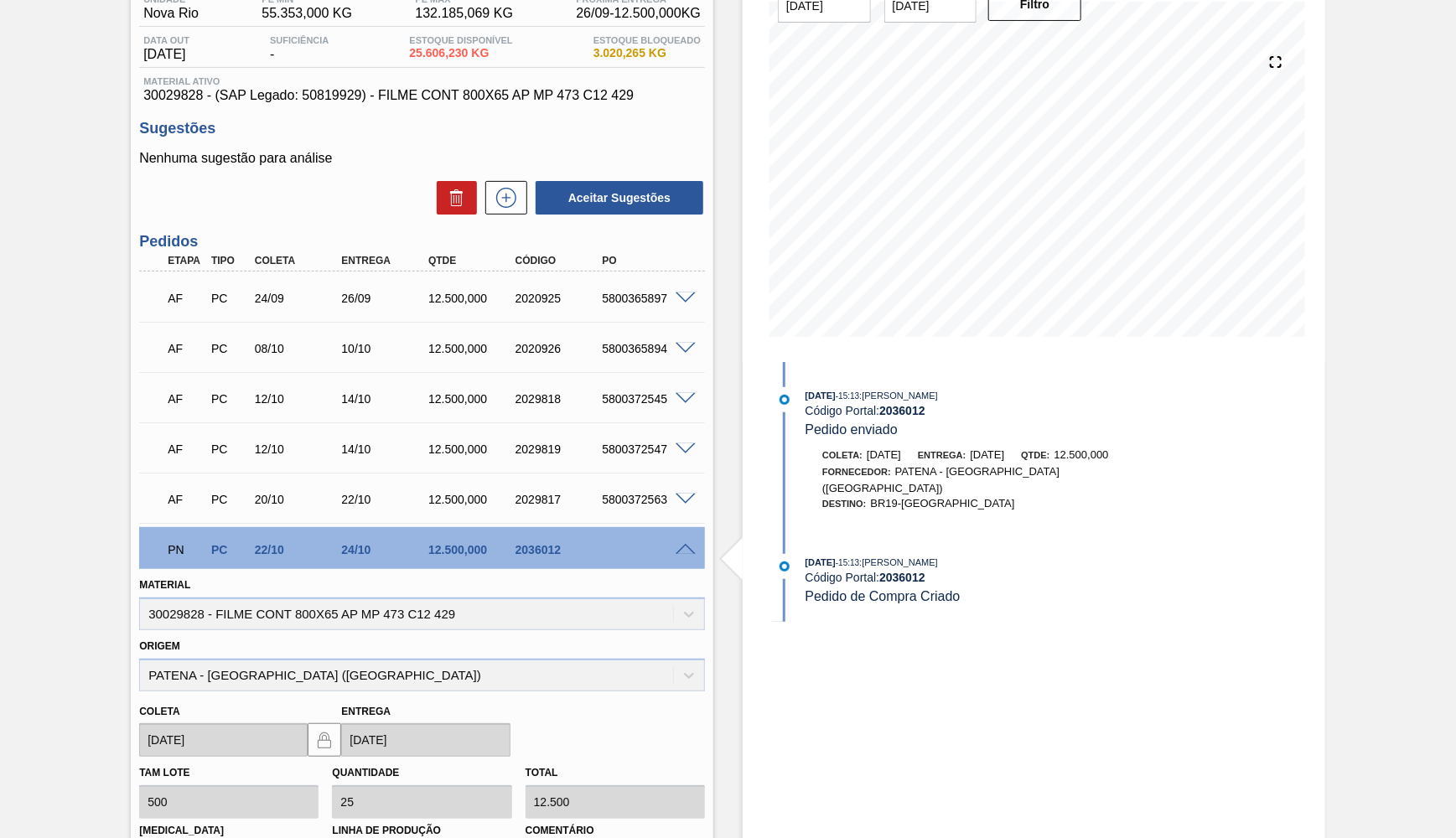
click at [695, 544] on span at bounding box center [685, 550] width 20 height 13
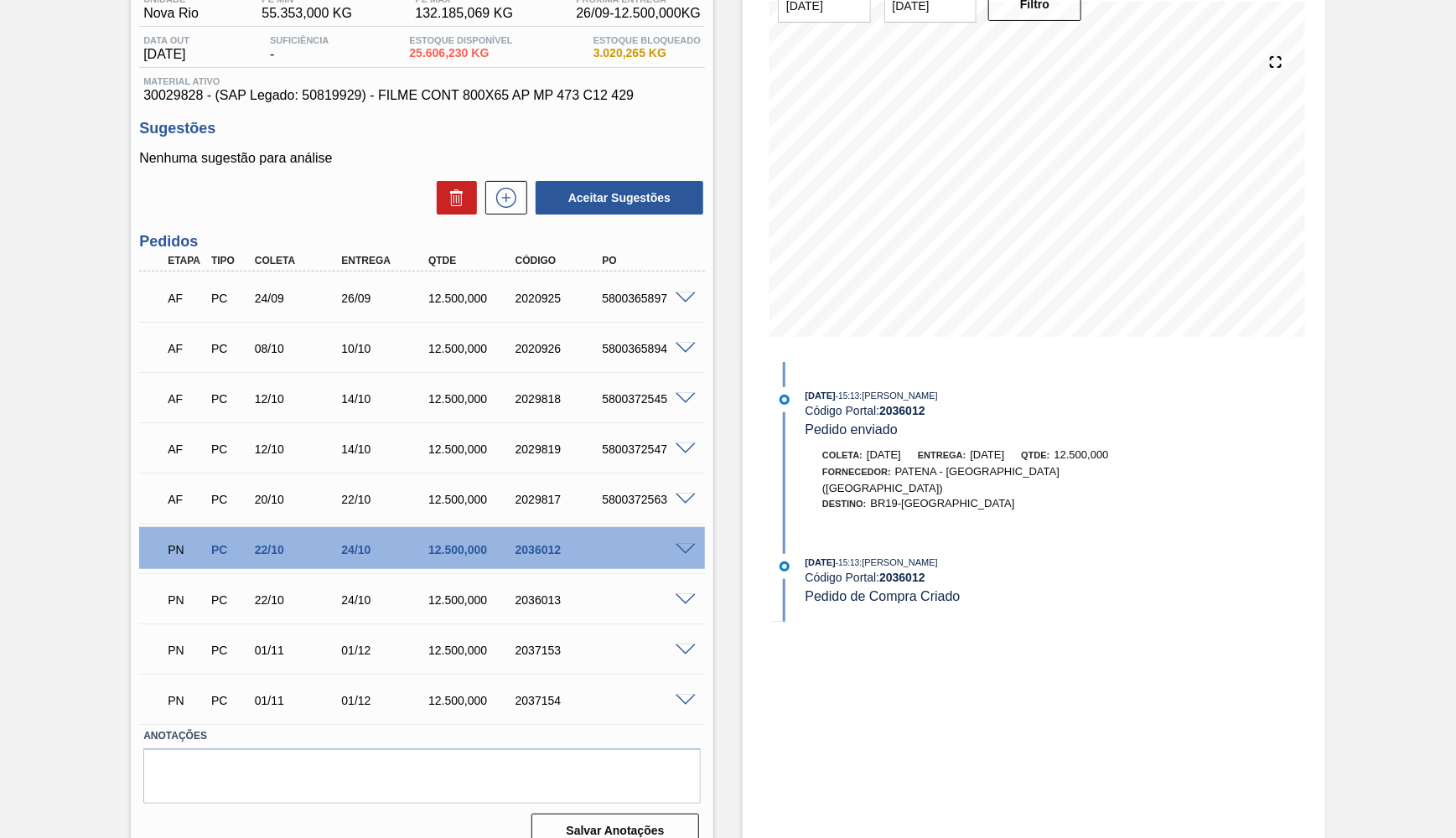
click at [695, 594] on span at bounding box center [685, 600] width 20 height 13
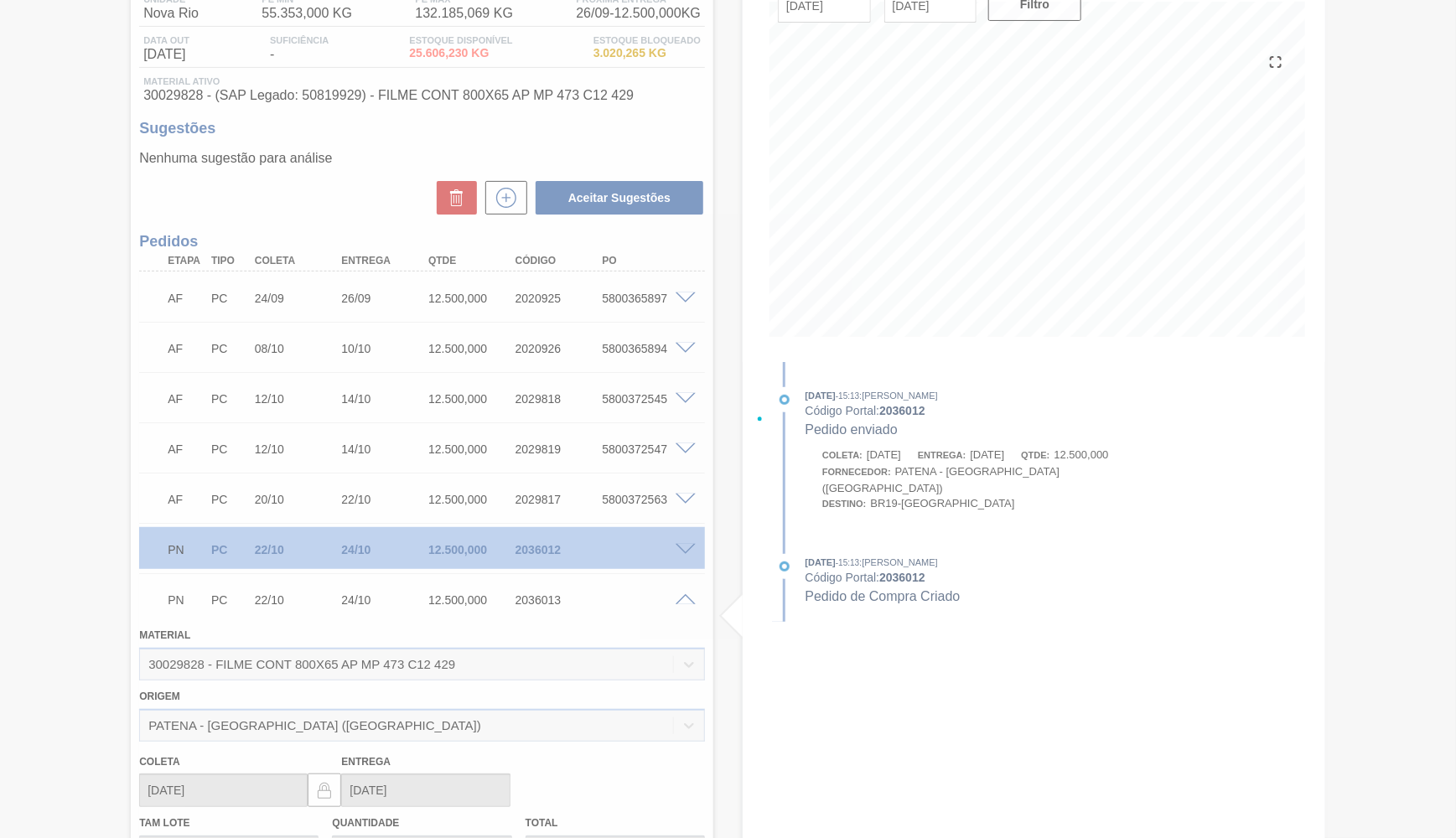
click at [685, 595] on span at bounding box center [685, 600] width 20 height 13
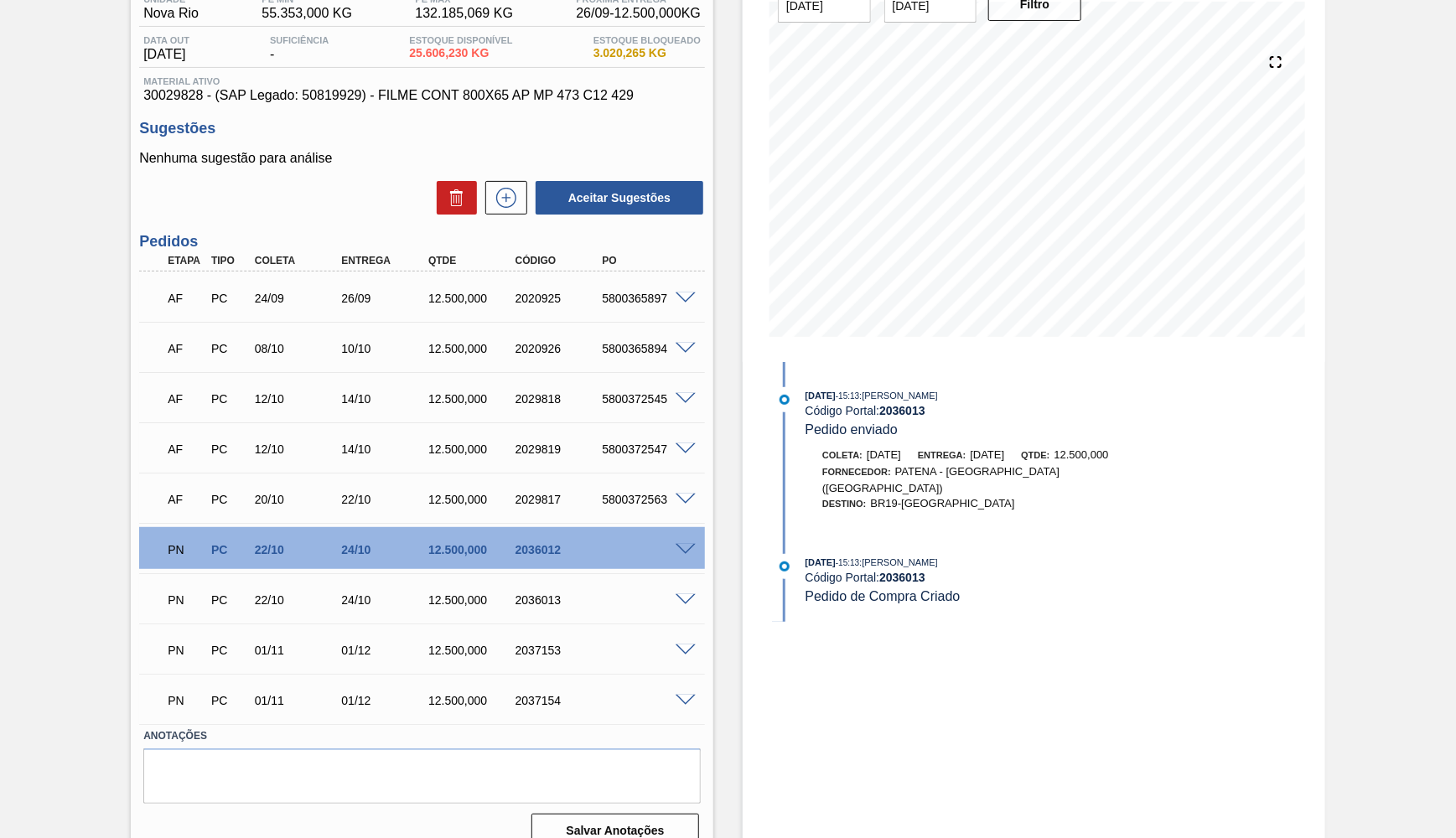
click at [681, 598] on span at bounding box center [685, 600] width 20 height 13
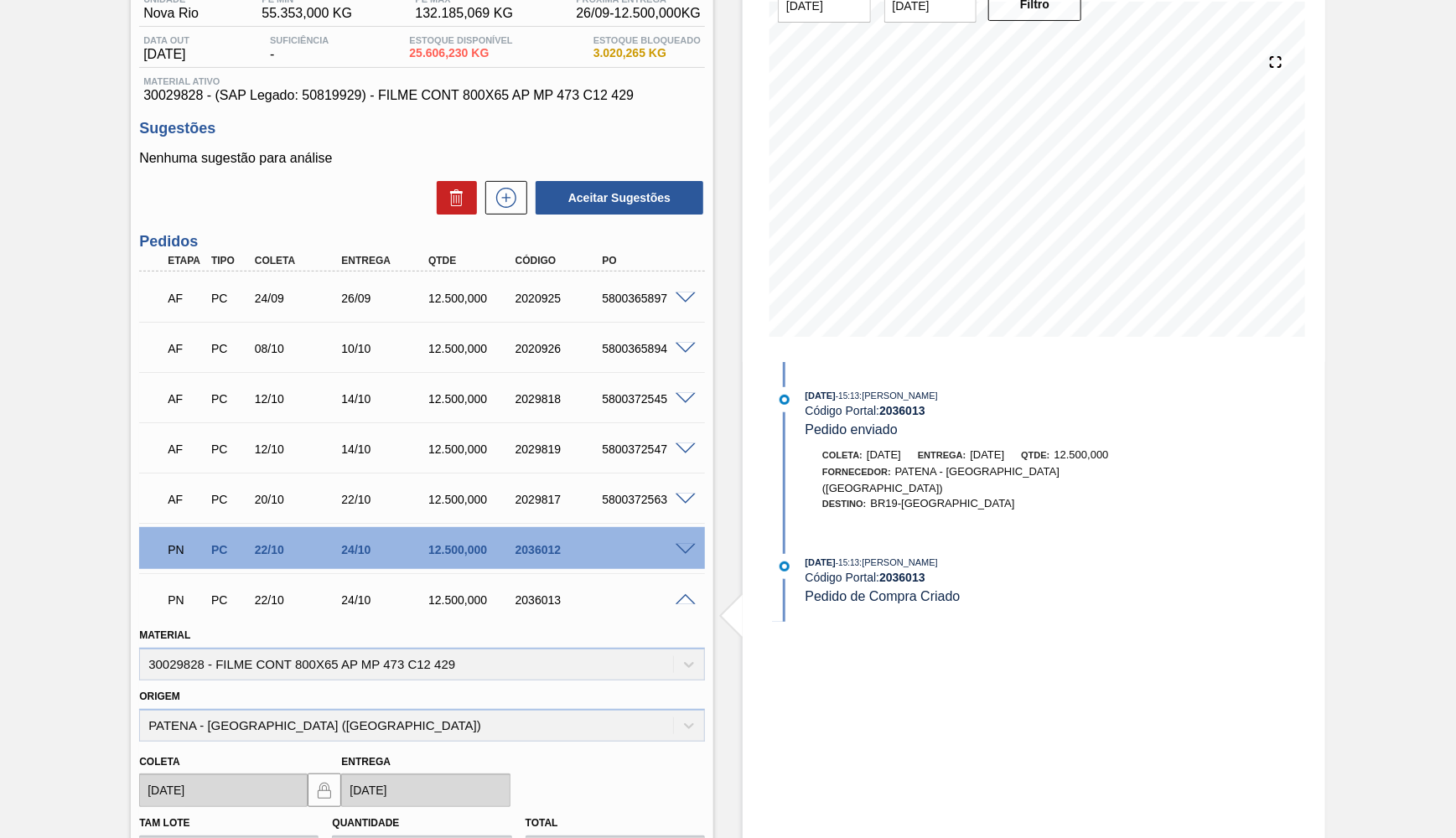
click at [685, 544] on span at bounding box center [685, 550] width 20 height 13
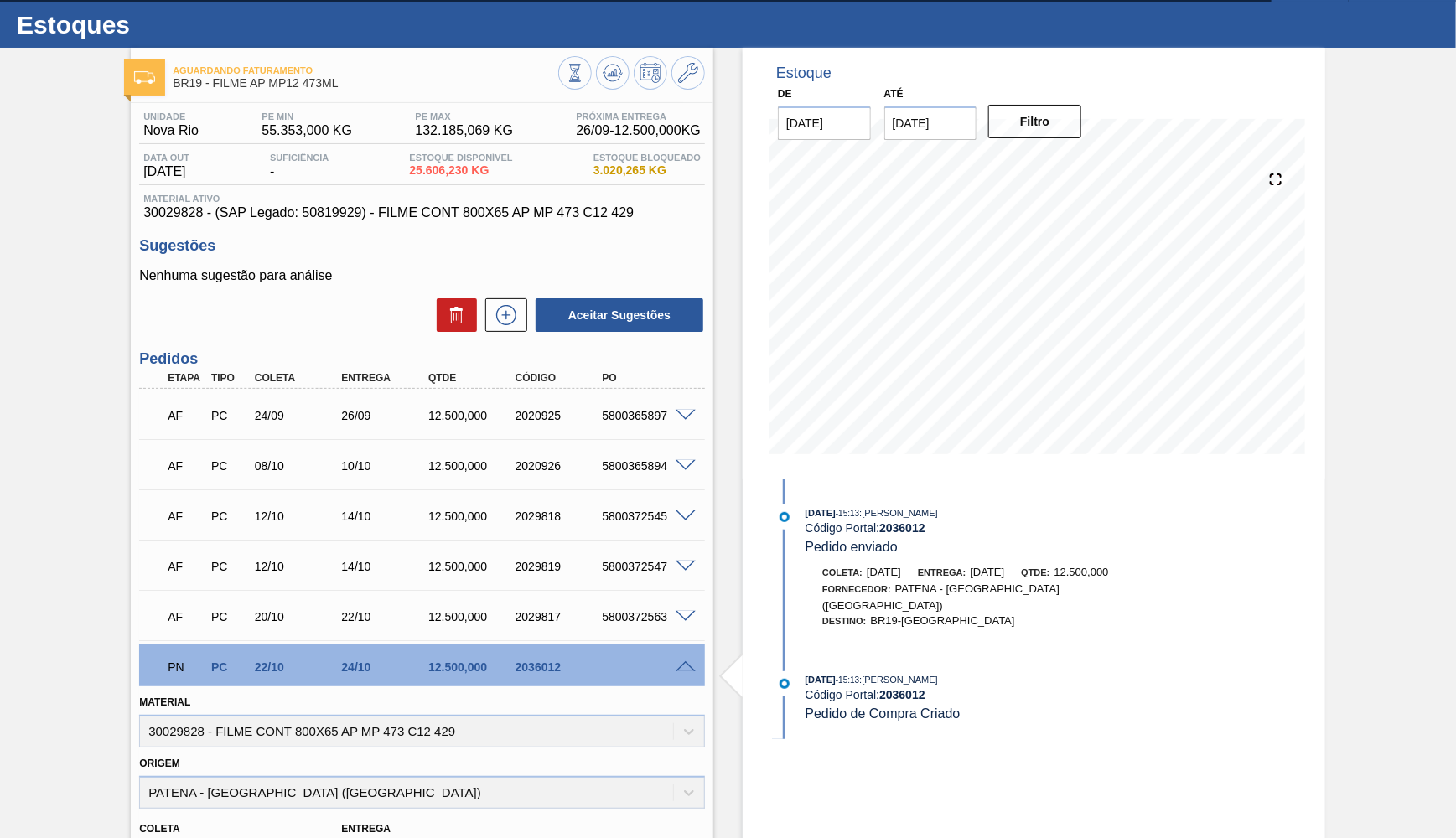
scroll to position [0, 0]
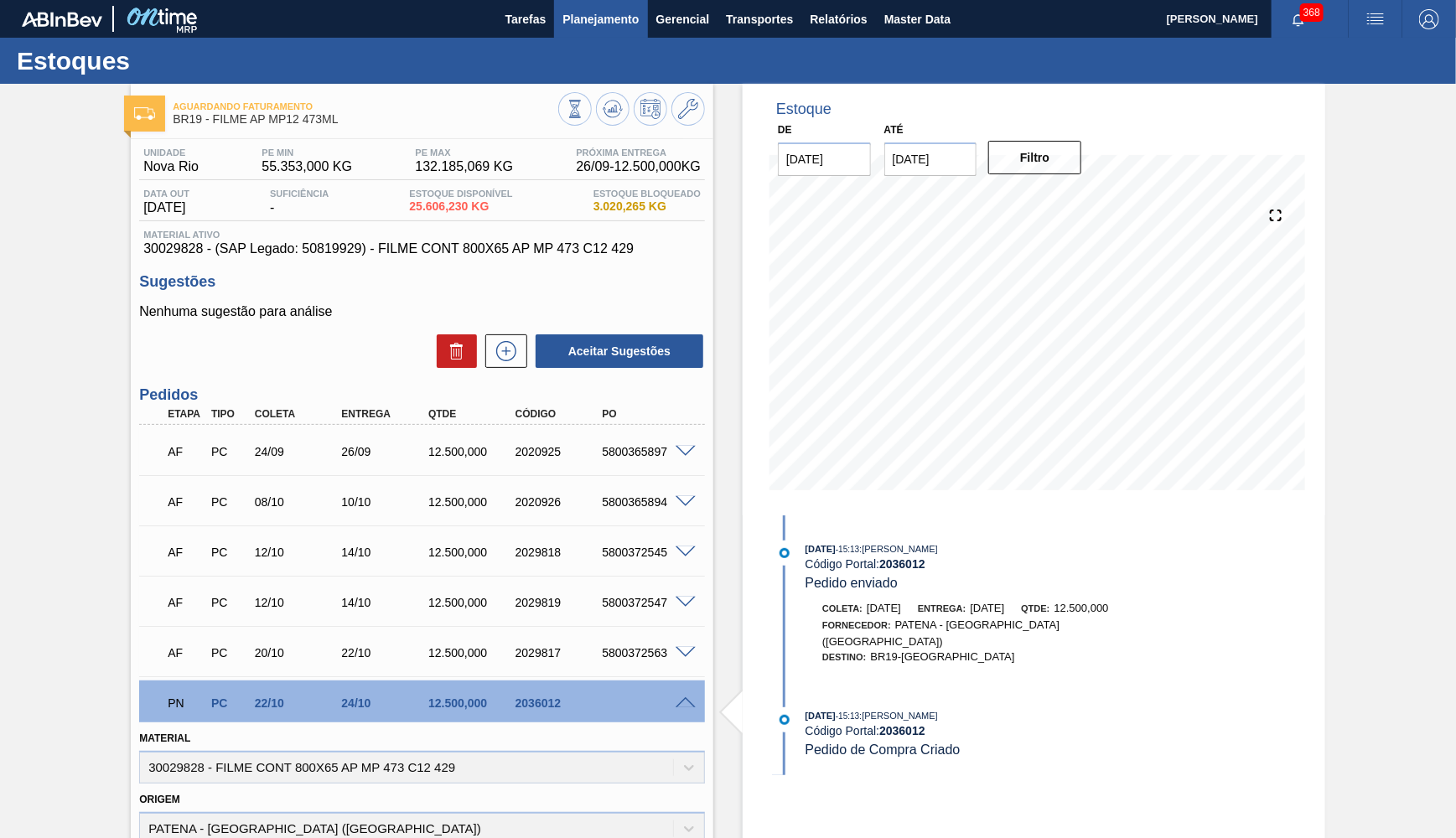
click at [632, 34] on button "Planejamento" at bounding box center [600, 18] width 93 height 37
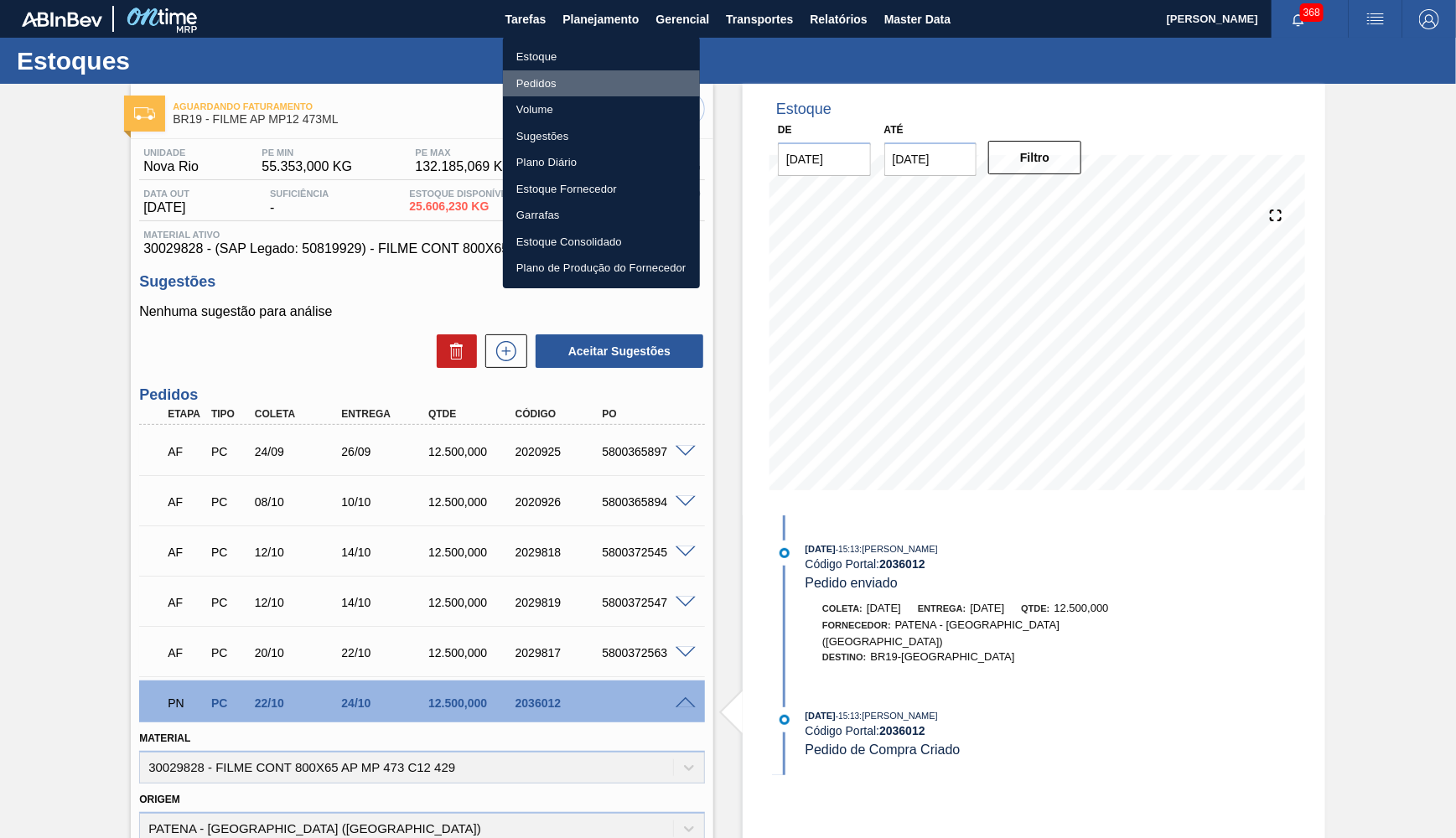
click at [564, 81] on li "Pedidos" at bounding box center [601, 83] width 197 height 27
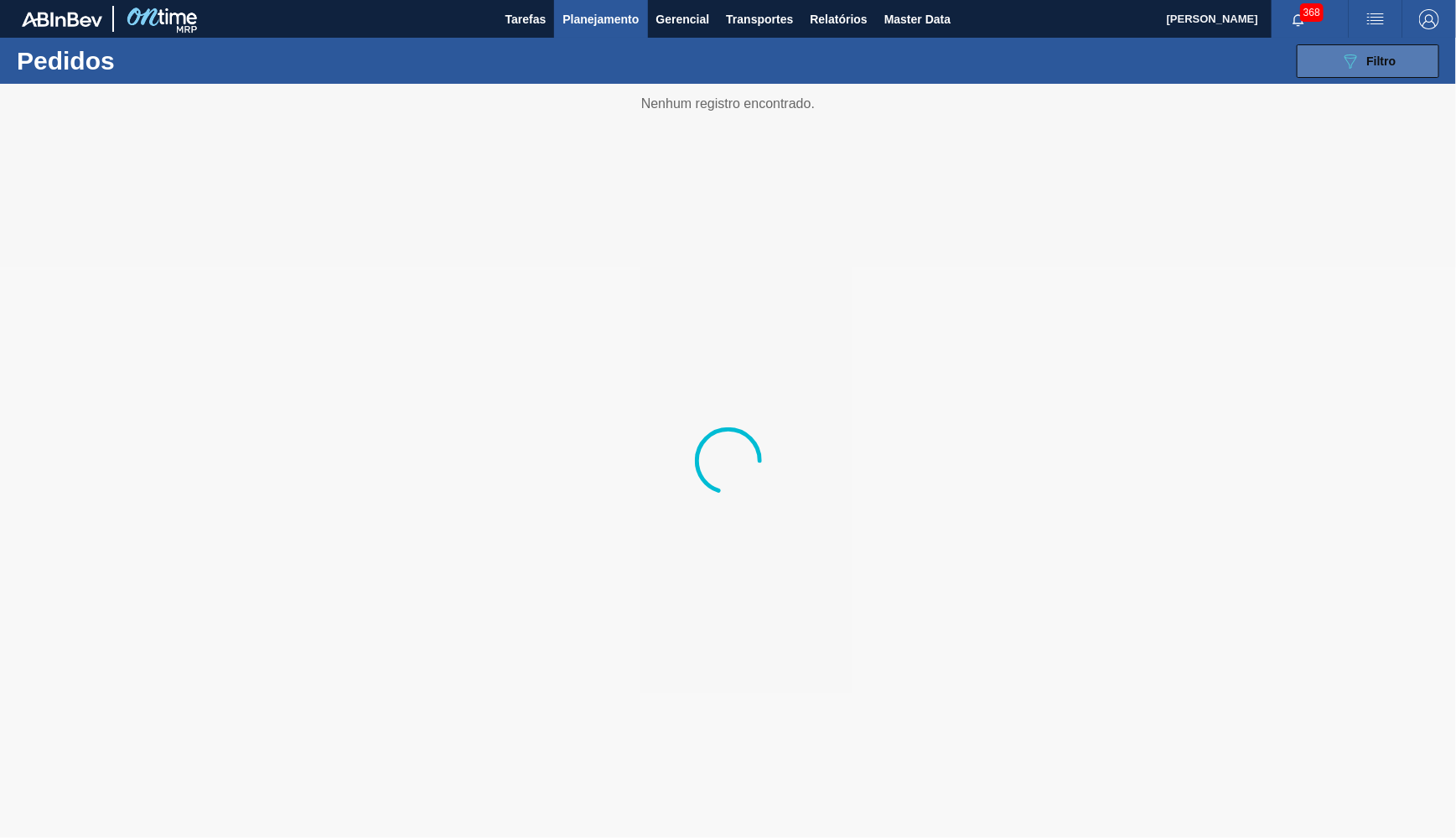
click at [1309, 67] on button "089F7B8B-B2A5-4AFE-B5C0-19BA573D28AC Filtro" at bounding box center [1368, 61] width 143 height 34
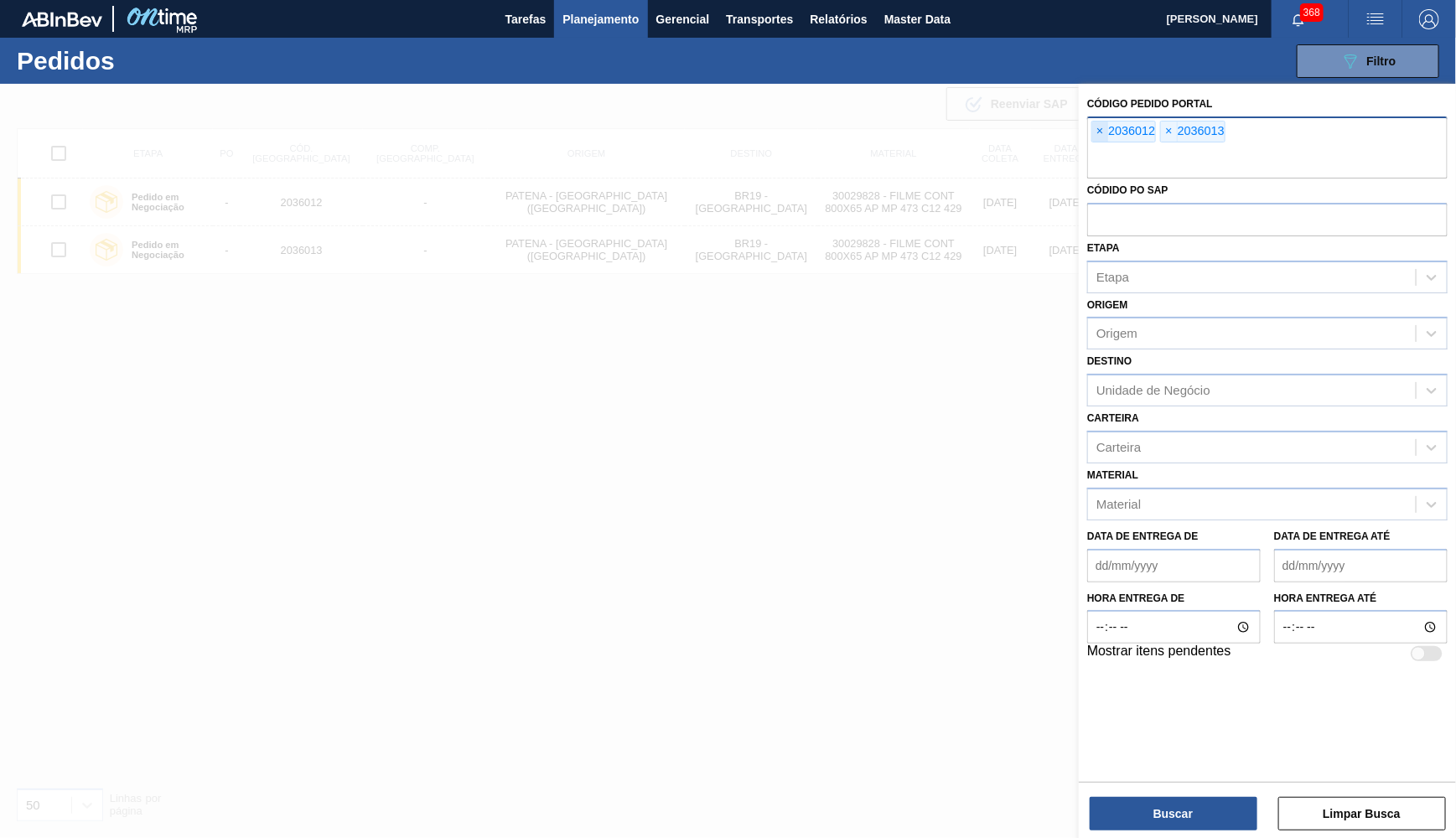
click at [1100, 122] on span "×" at bounding box center [1100, 132] width 16 height 20
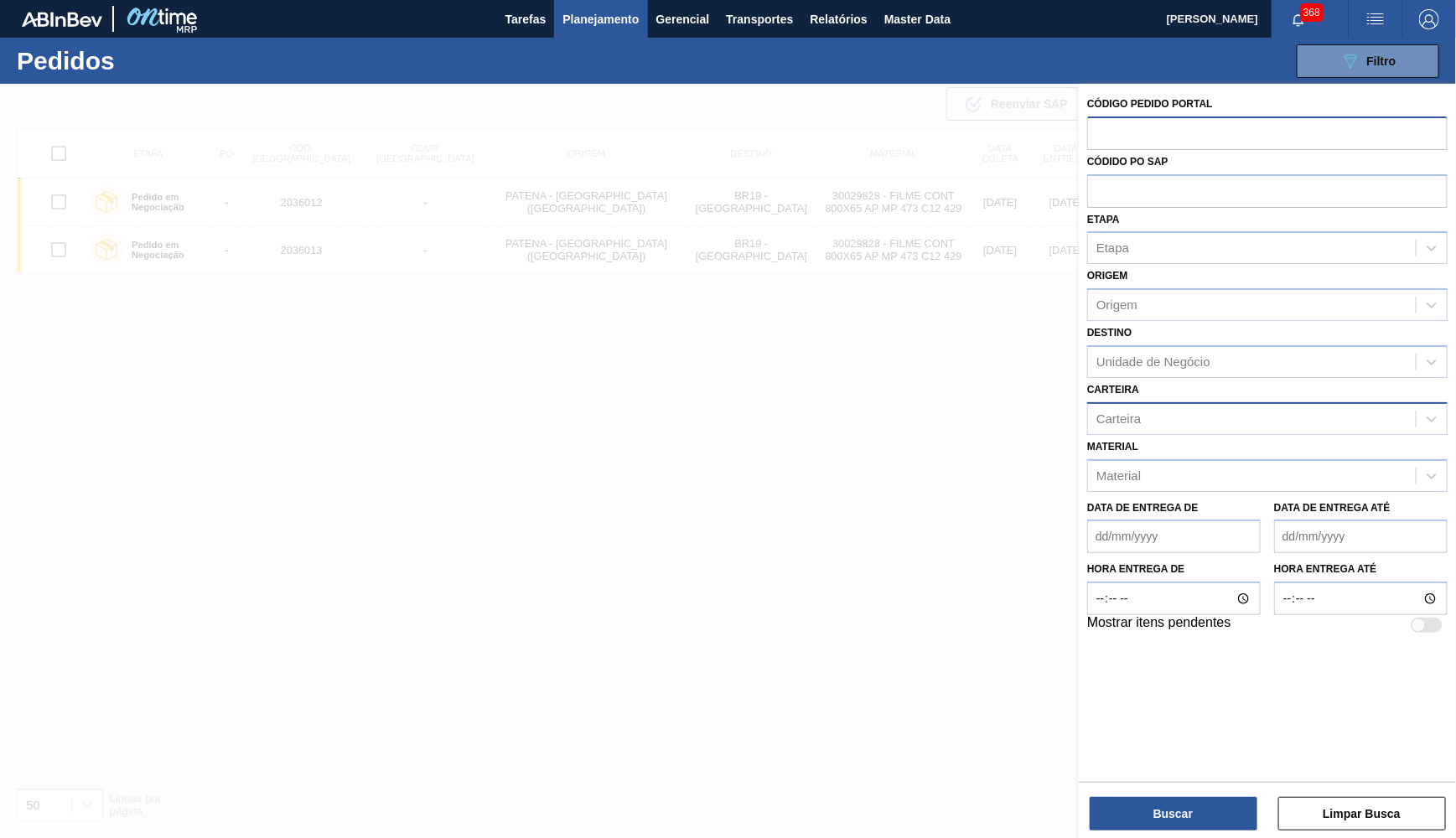
paste input "text"
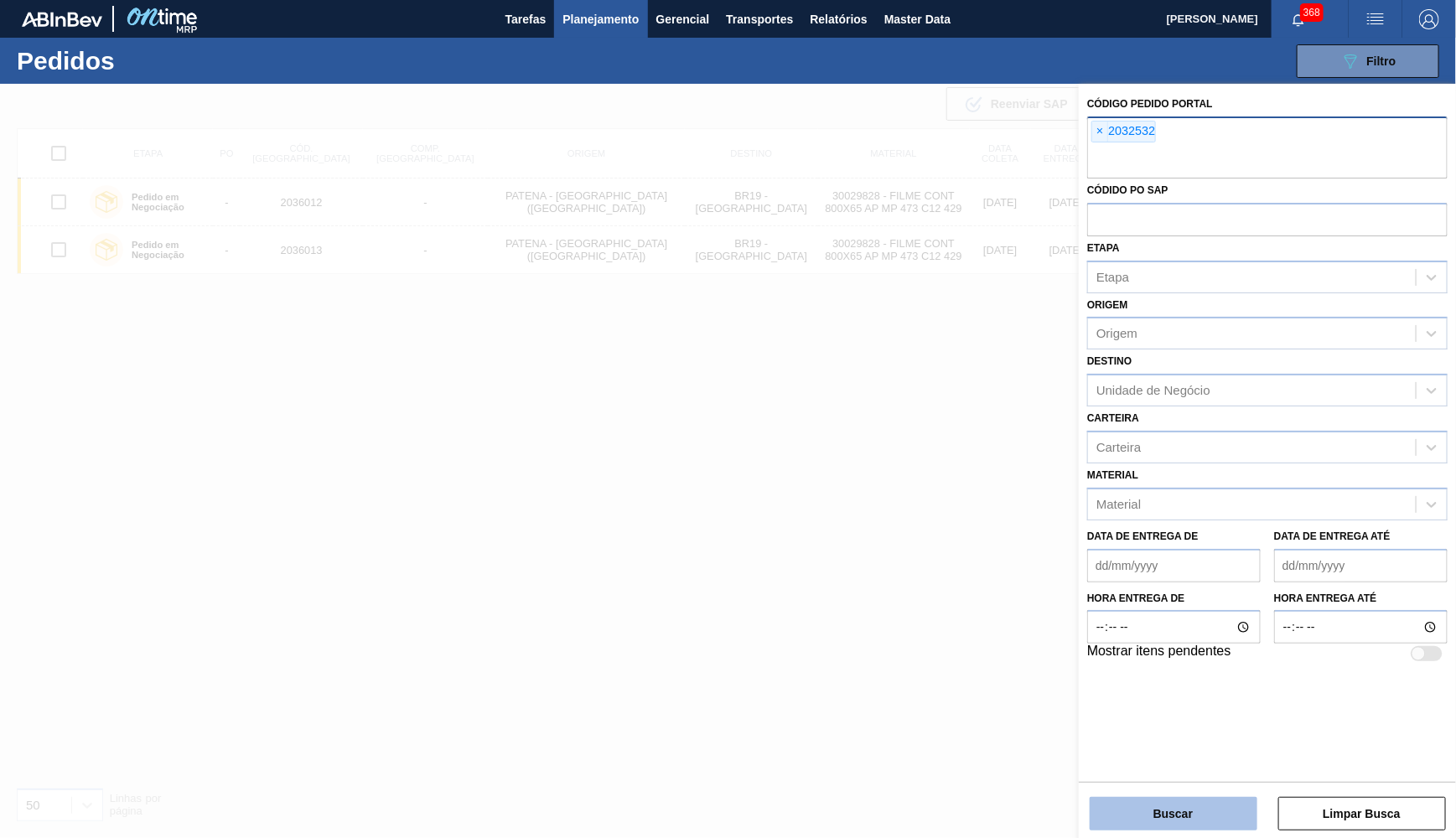
click at [1209, 806] on button "Buscar" at bounding box center [1173, 813] width 167 height 34
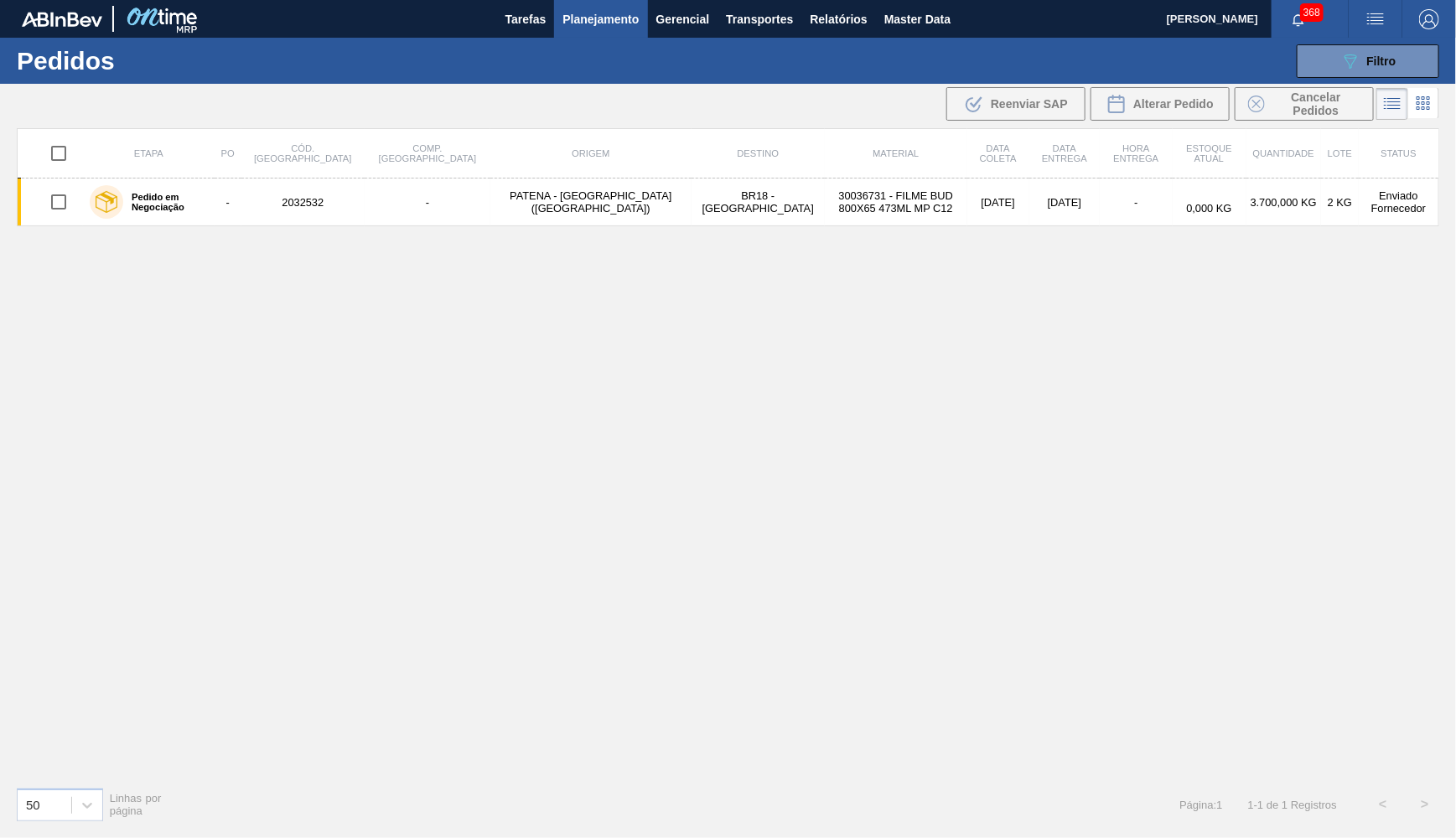
drag, startPoint x: 244, startPoint y: 207, endPoint x: 228, endPoint y: 289, distance: 83.5
click at [241, 216] on td "-" at bounding box center [228, 202] width 27 height 48
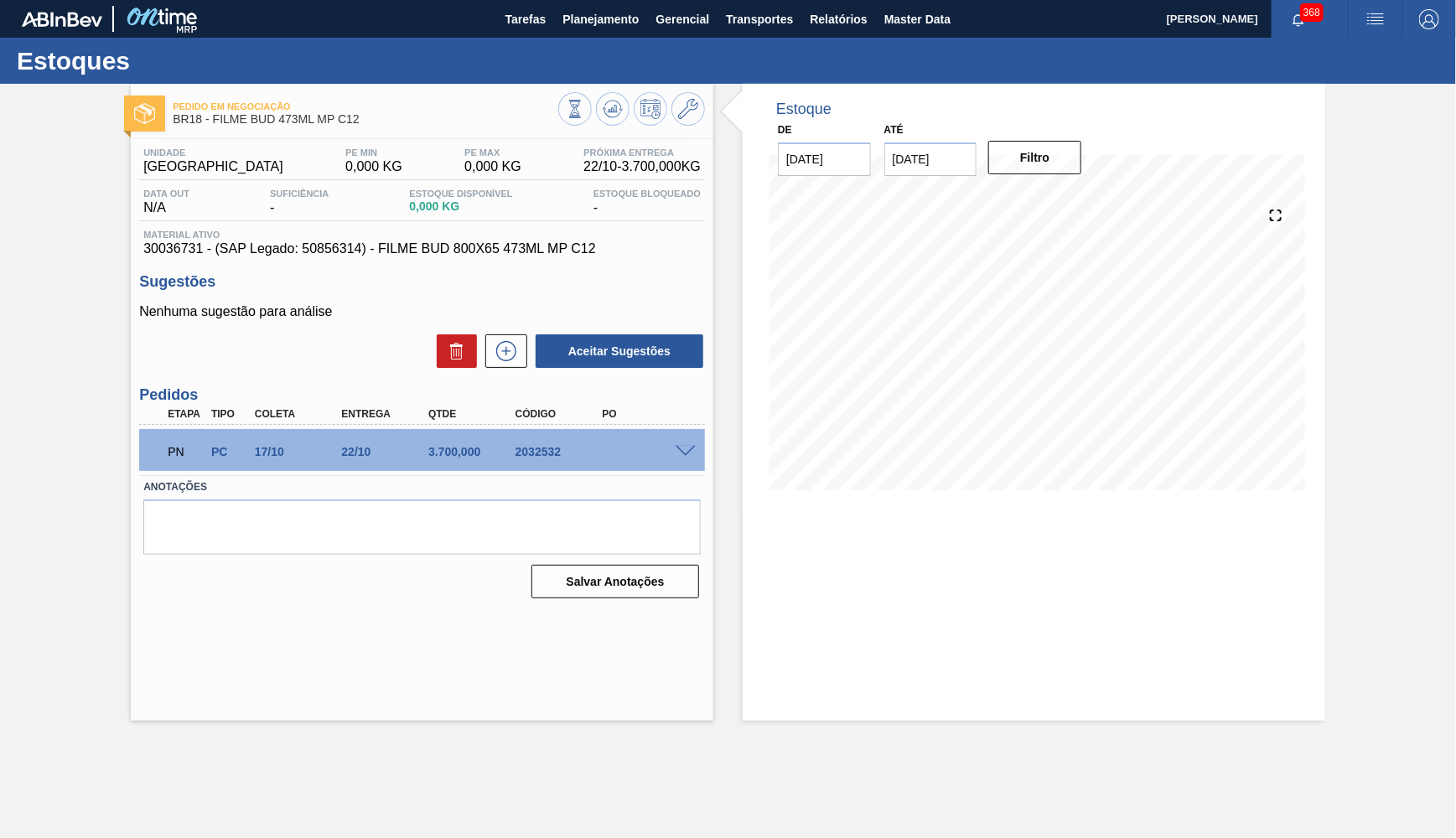
click at [685, 452] on div "PN PC 17/10 22/10 3.700,000 2032532" at bounding box center [421, 451] width 566 height 42
click at [682, 446] on span at bounding box center [685, 452] width 20 height 13
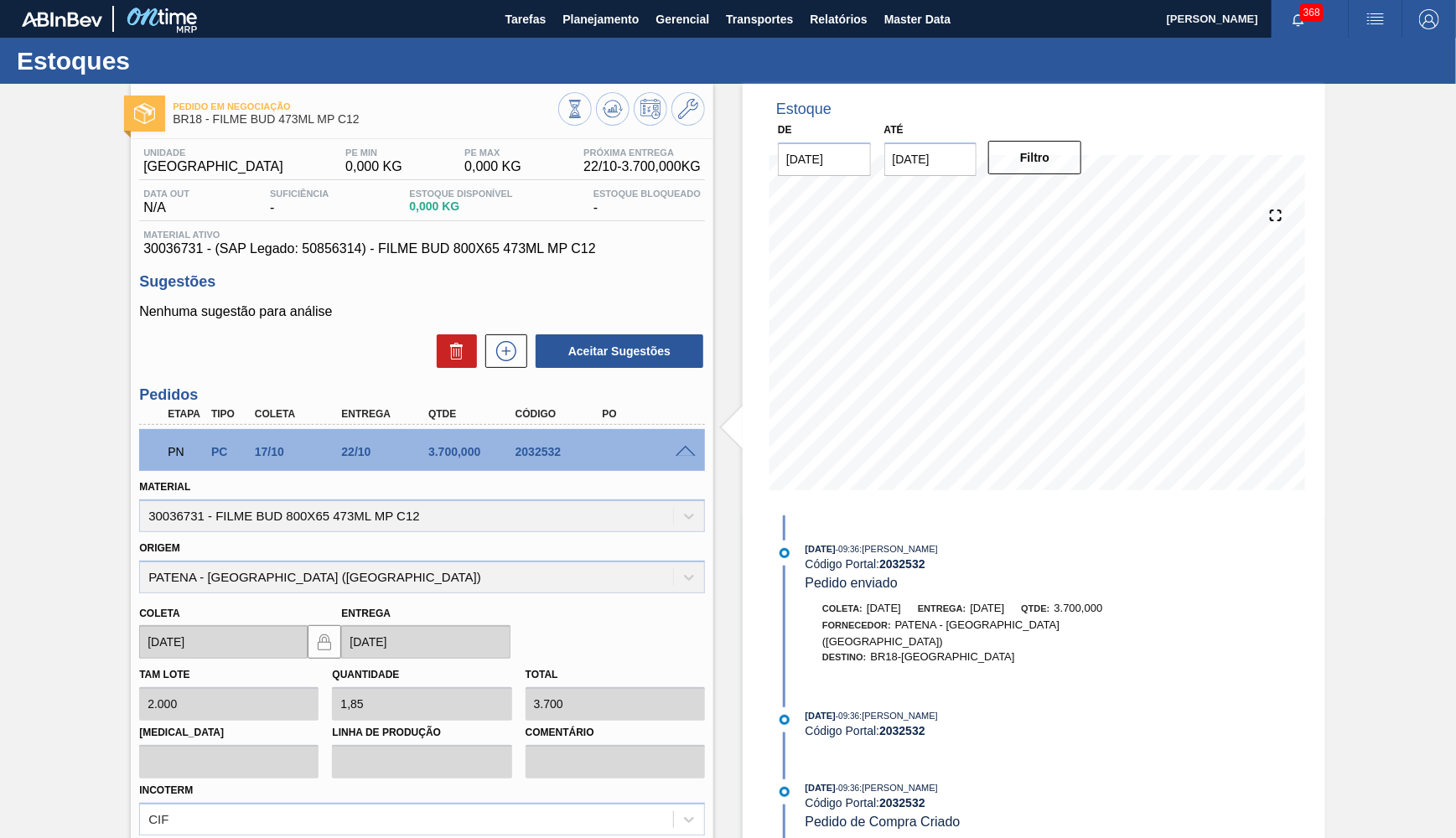
click at [685, 446] on span at bounding box center [685, 452] width 20 height 13
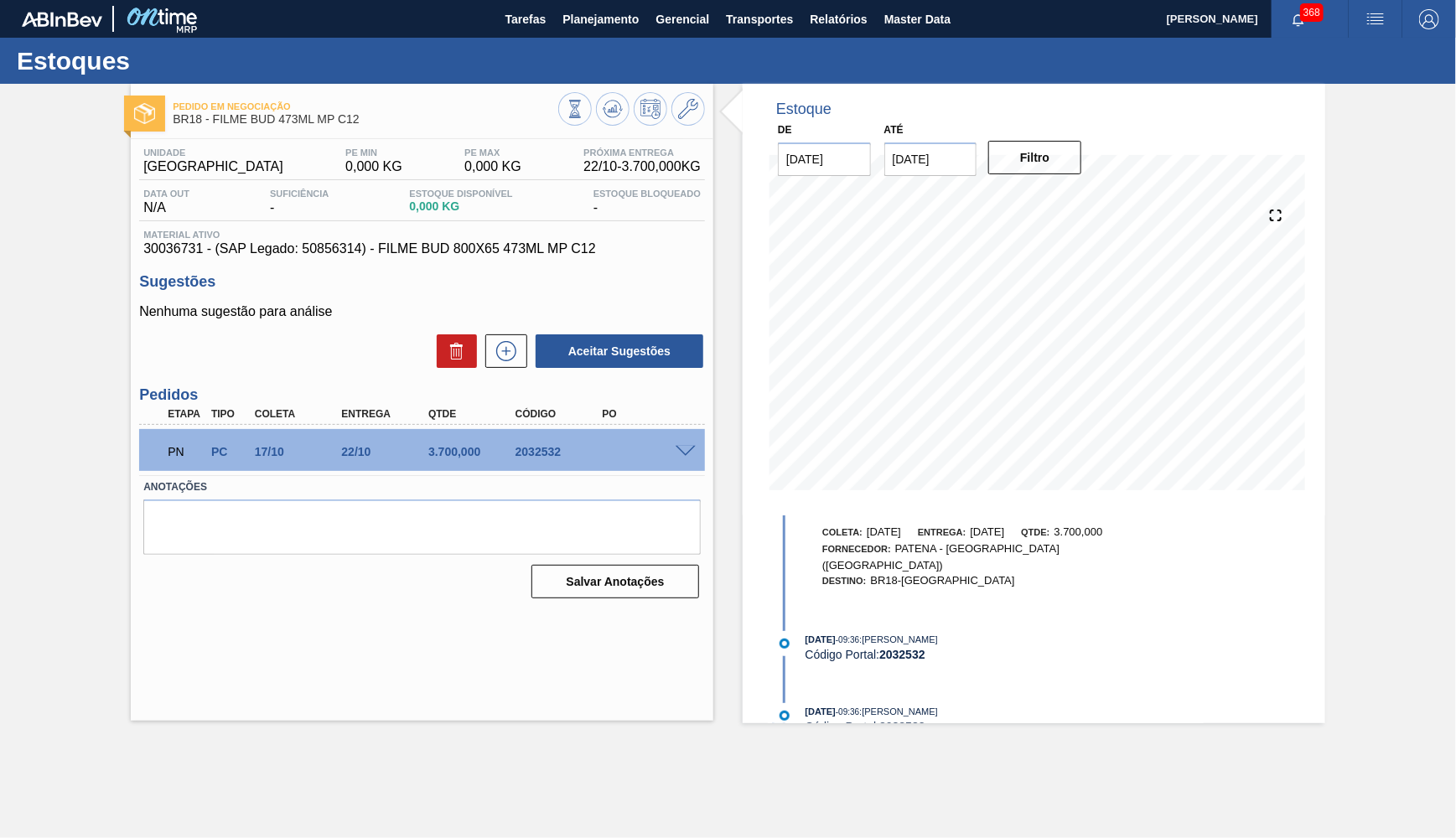
scroll to position [110, 0]
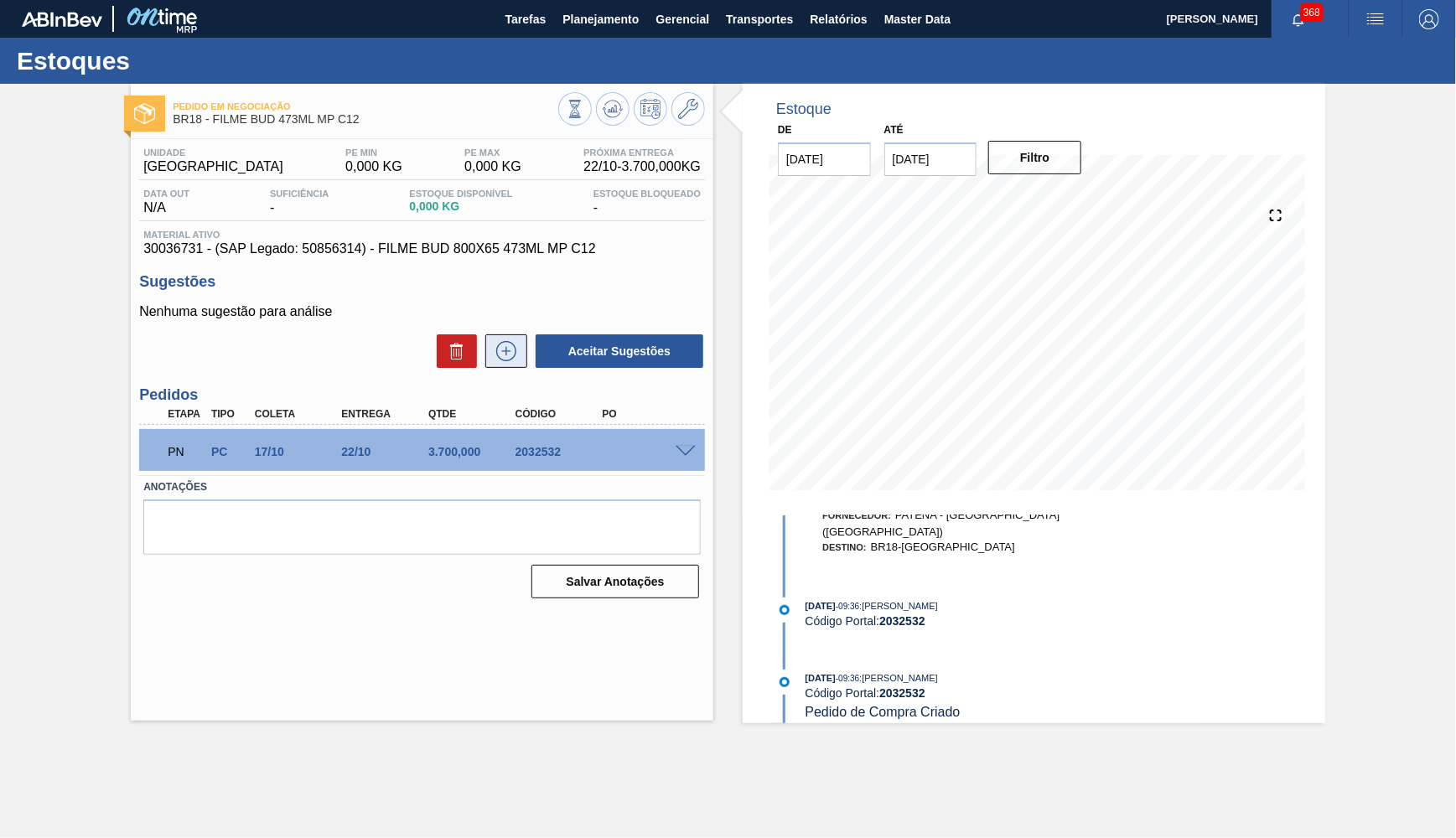
click at [505, 341] on icon at bounding box center [505, 351] width 27 height 20
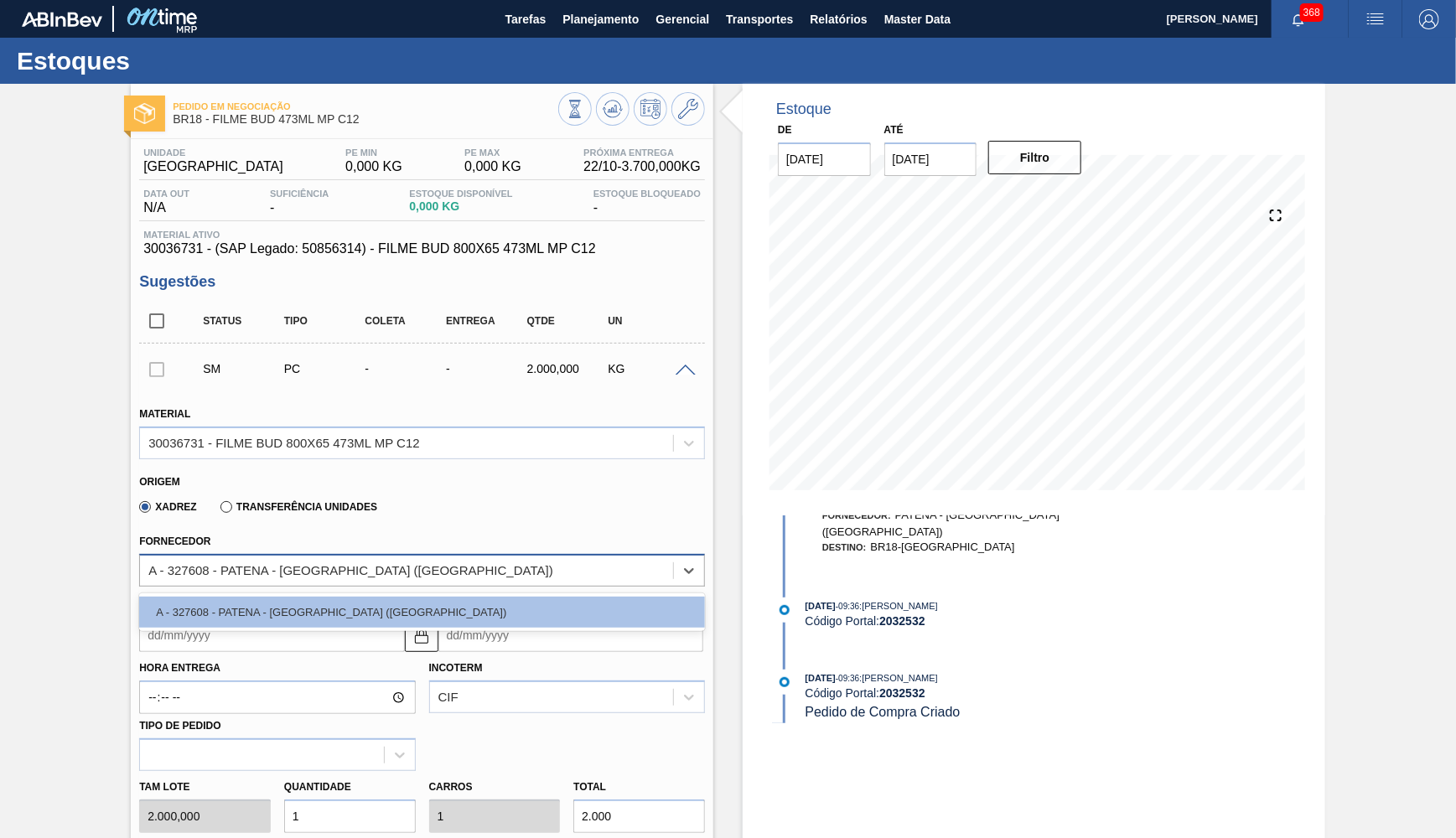
click at [263, 573] on div "A - 327608 - PATENA - CAMPO GRANDE (MS)" at bounding box center [421, 570] width 566 height 33
click at [682, 117] on icon at bounding box center [688, 109] width 20 height 20
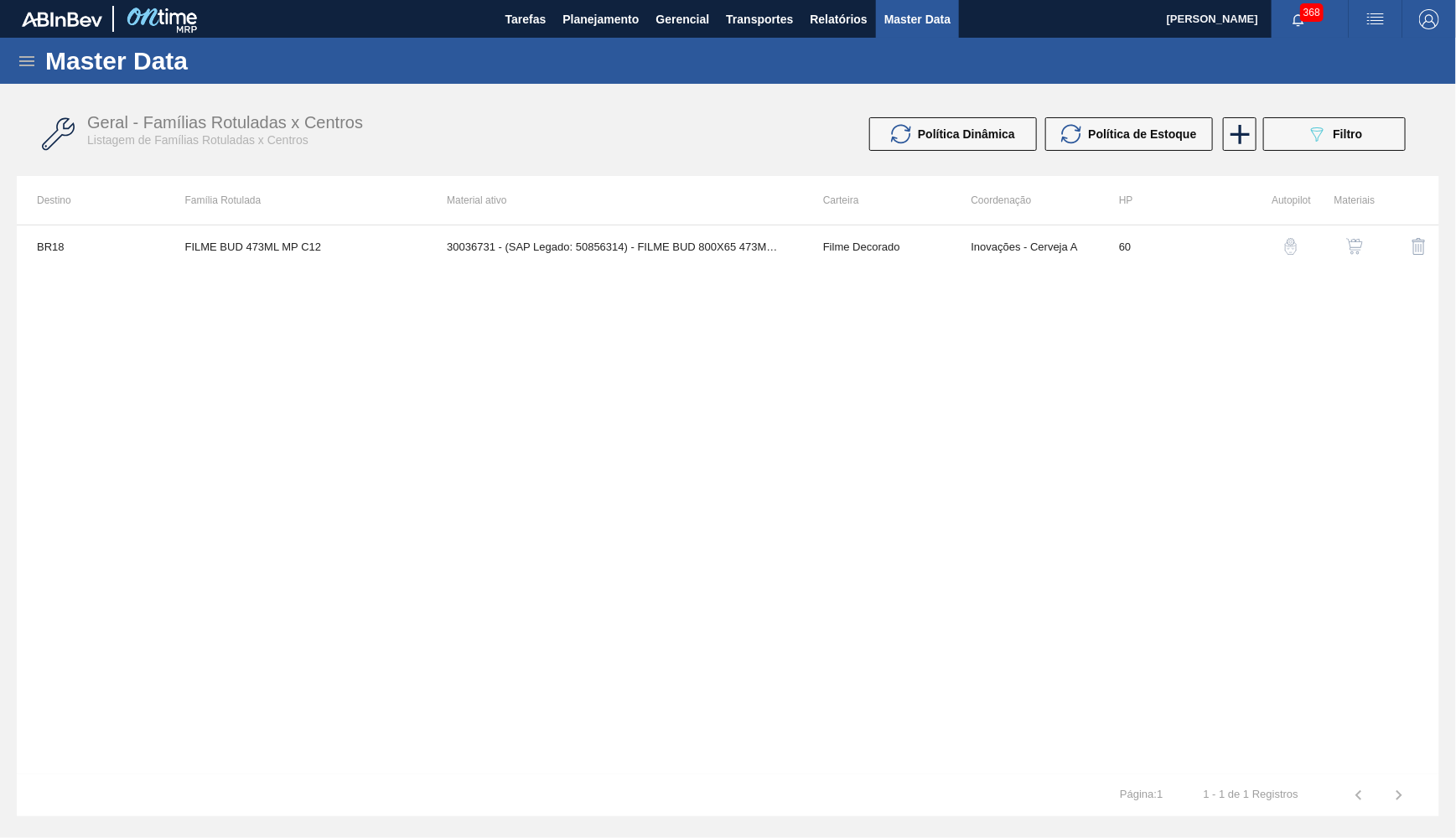
click at [1364, 242] on img "button" at bounding box center [1355, 247] width 16 height 16
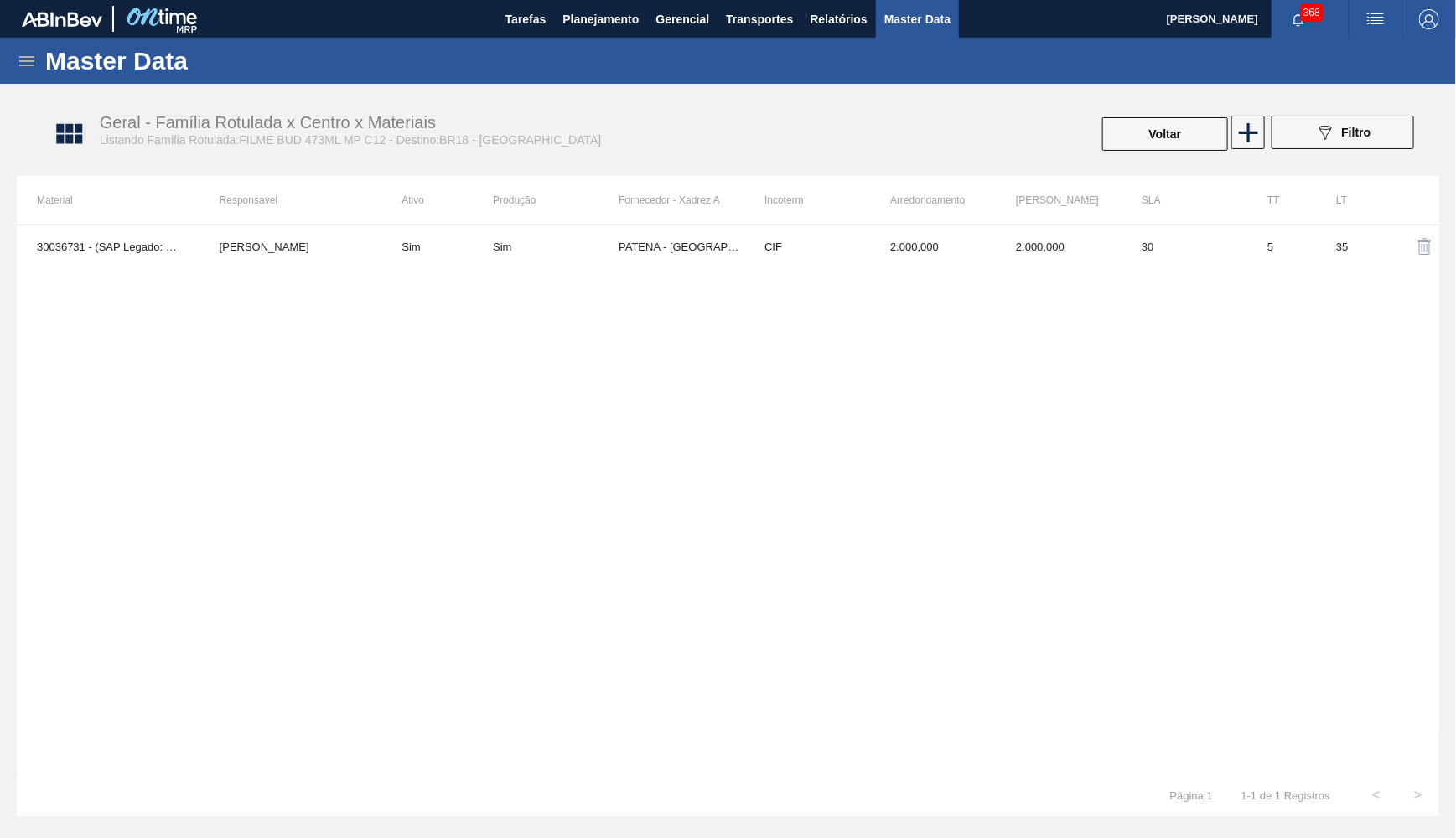
click at [749, 270] on div "30036731 - (SAP Legado: 50856314) - FILME BUD 800X65 473ML MP C12 YASMIM FERREI…" at bounding box center [728, 500] width 1423 height 550
click at [748, 255] on td "CIF" at bounding box center [808, 247] width 126 height 42
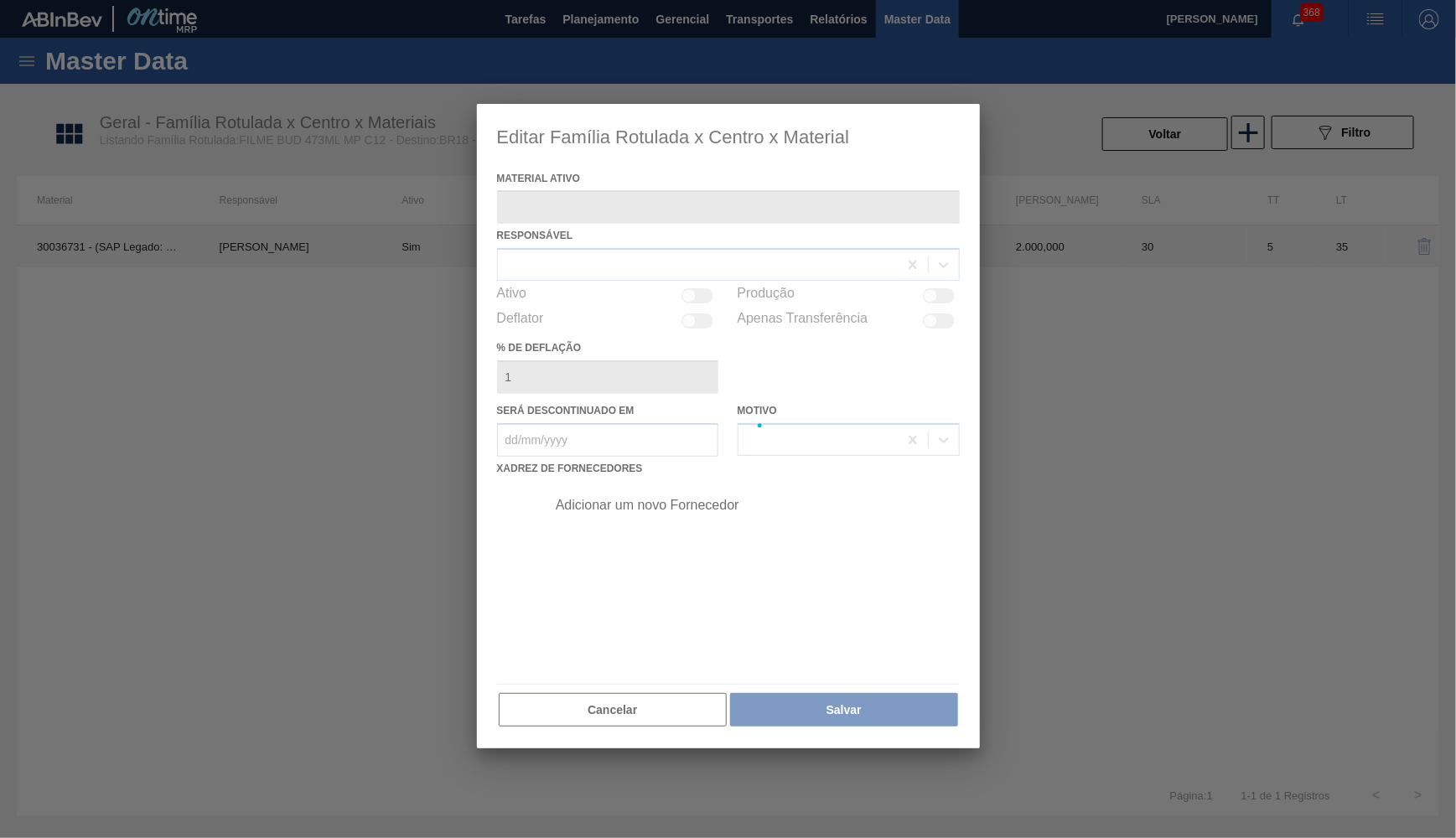
type ativo "30036731 - (SAP Legado: 50856314) - FILME BUD 800X65 473ML MP C12"
checkbox input "true"
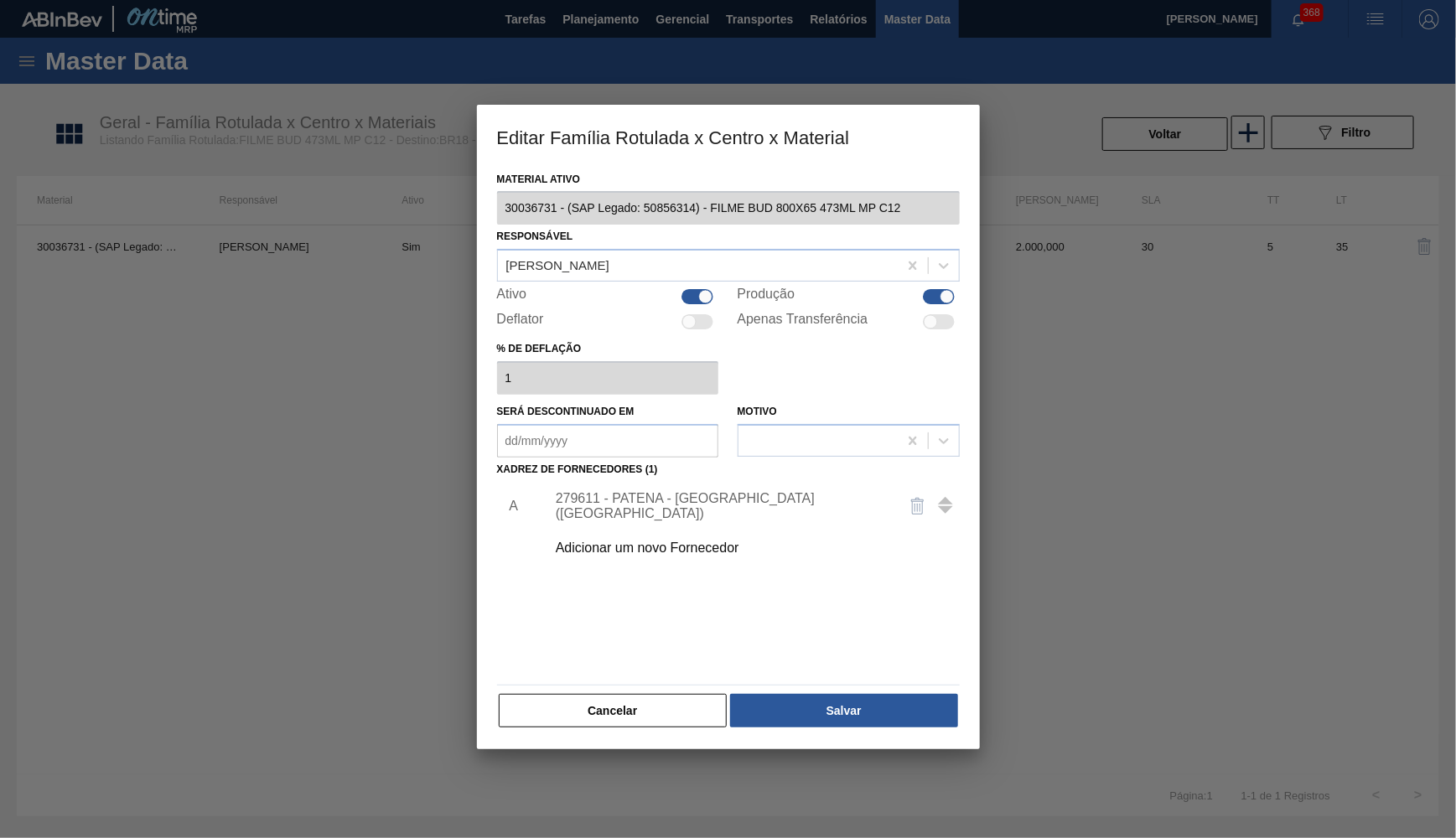
click at [669, 541] on div "Adicionar um novo Fornecedor" at bounding box center [720, 548] width 329 height 16
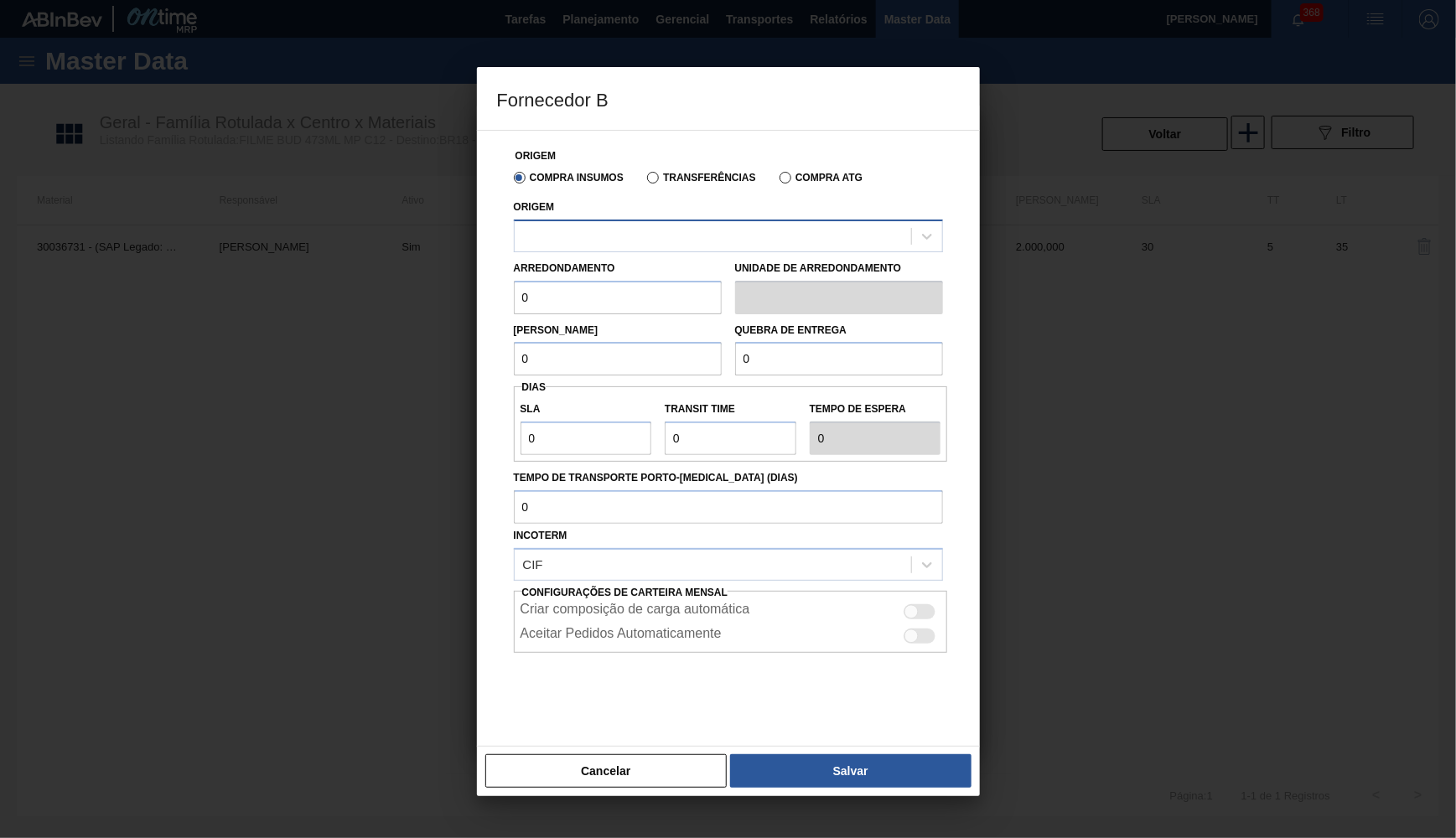
click at [618, 235] on div at bounding box center [713, 236] width 397 height 25
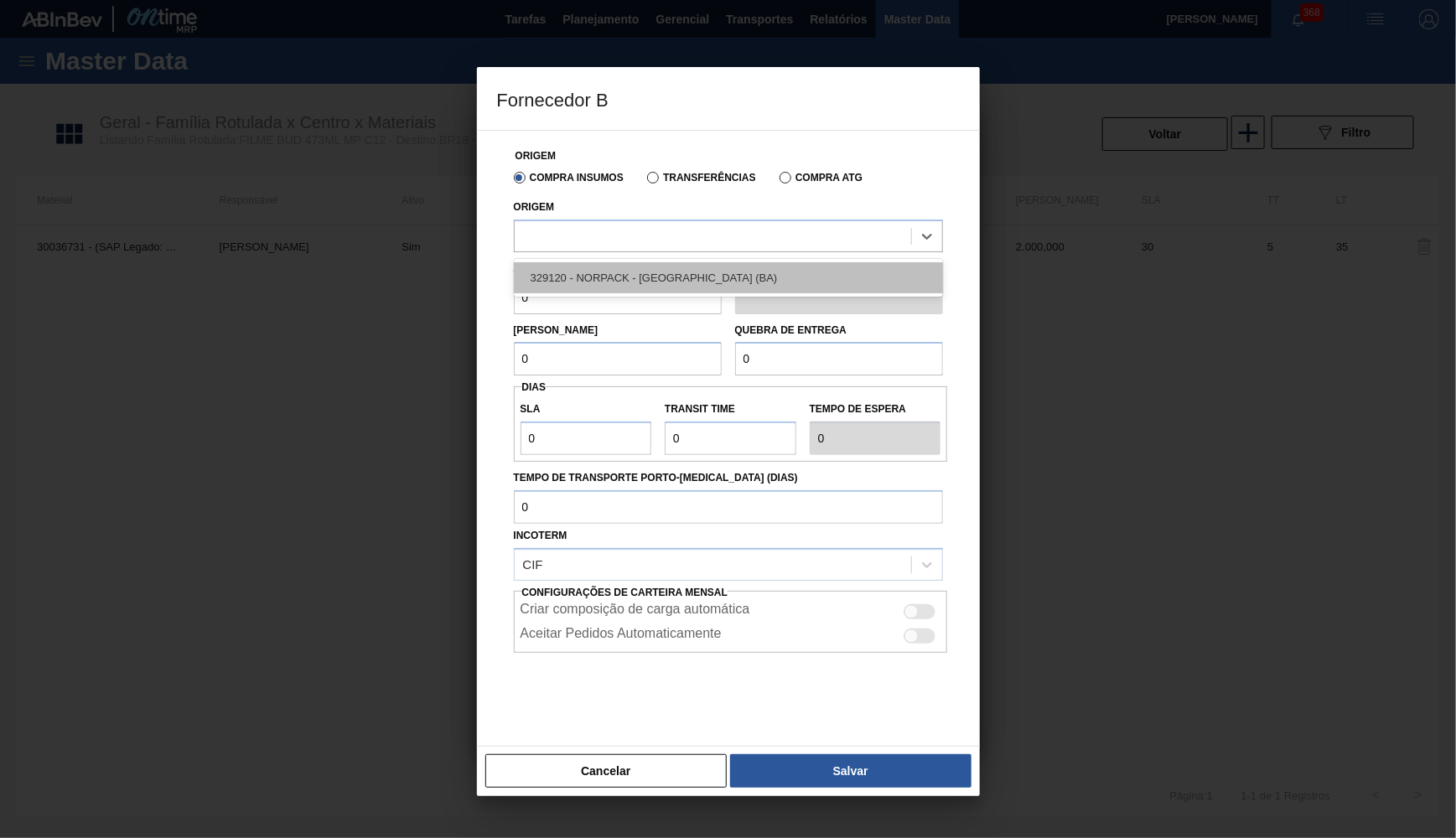
click at [624, 283] on div "329120 - NORPACK - CAMAÇARI (BA)" at bounding box center [728, 278] width 430 height 31
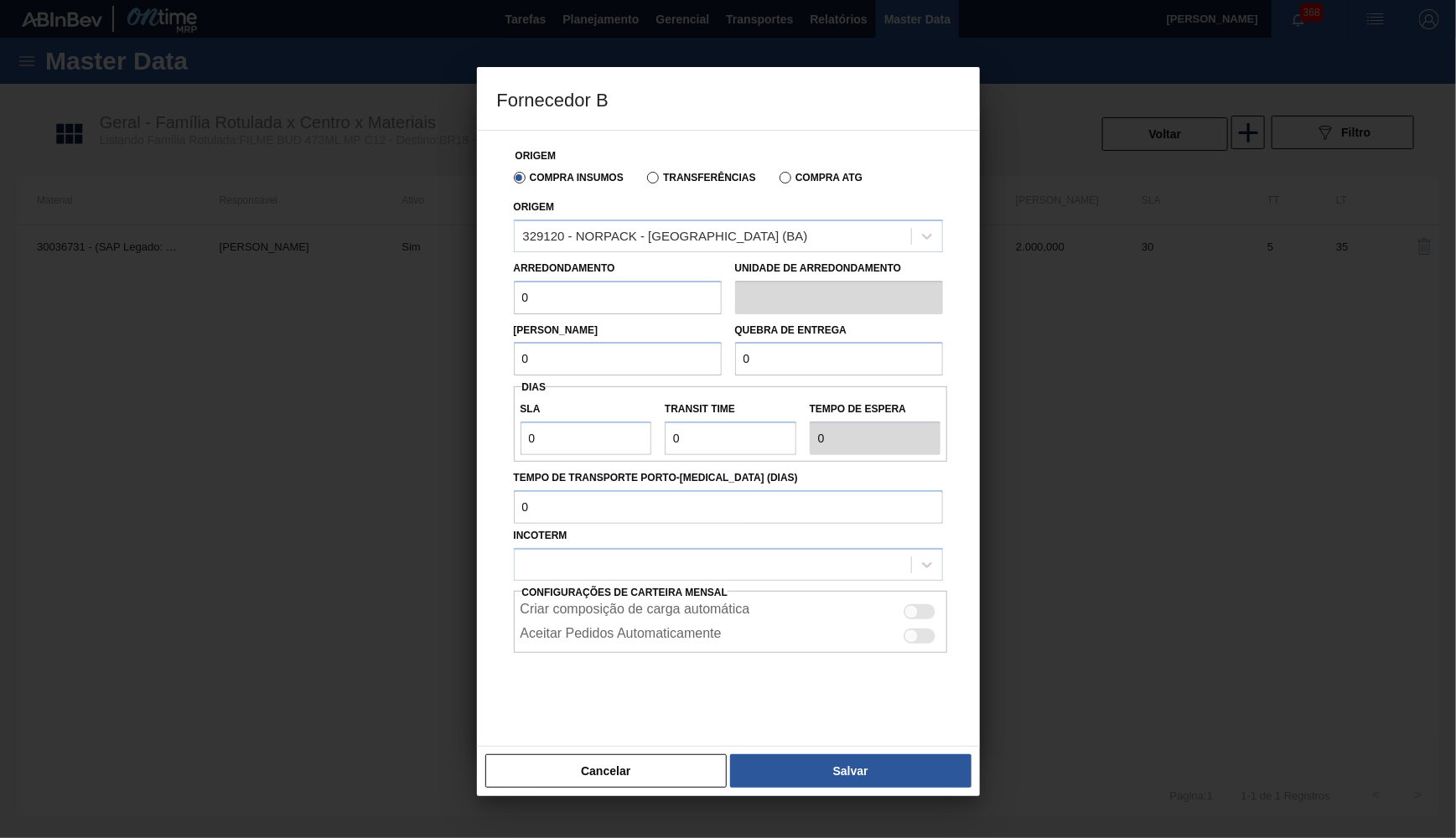
click at [514, 293] on input "0" at bounding box center [617, 297] width 207 height 34
type input "500"
paste input "50"
drag, startPoint x: 527, startPoint y: 356, endPoint x: 361, endPoint y: 366, distance: 166.3
click at [514, 366] on input "0" at bounding box center [617, 358] width 207 height 34
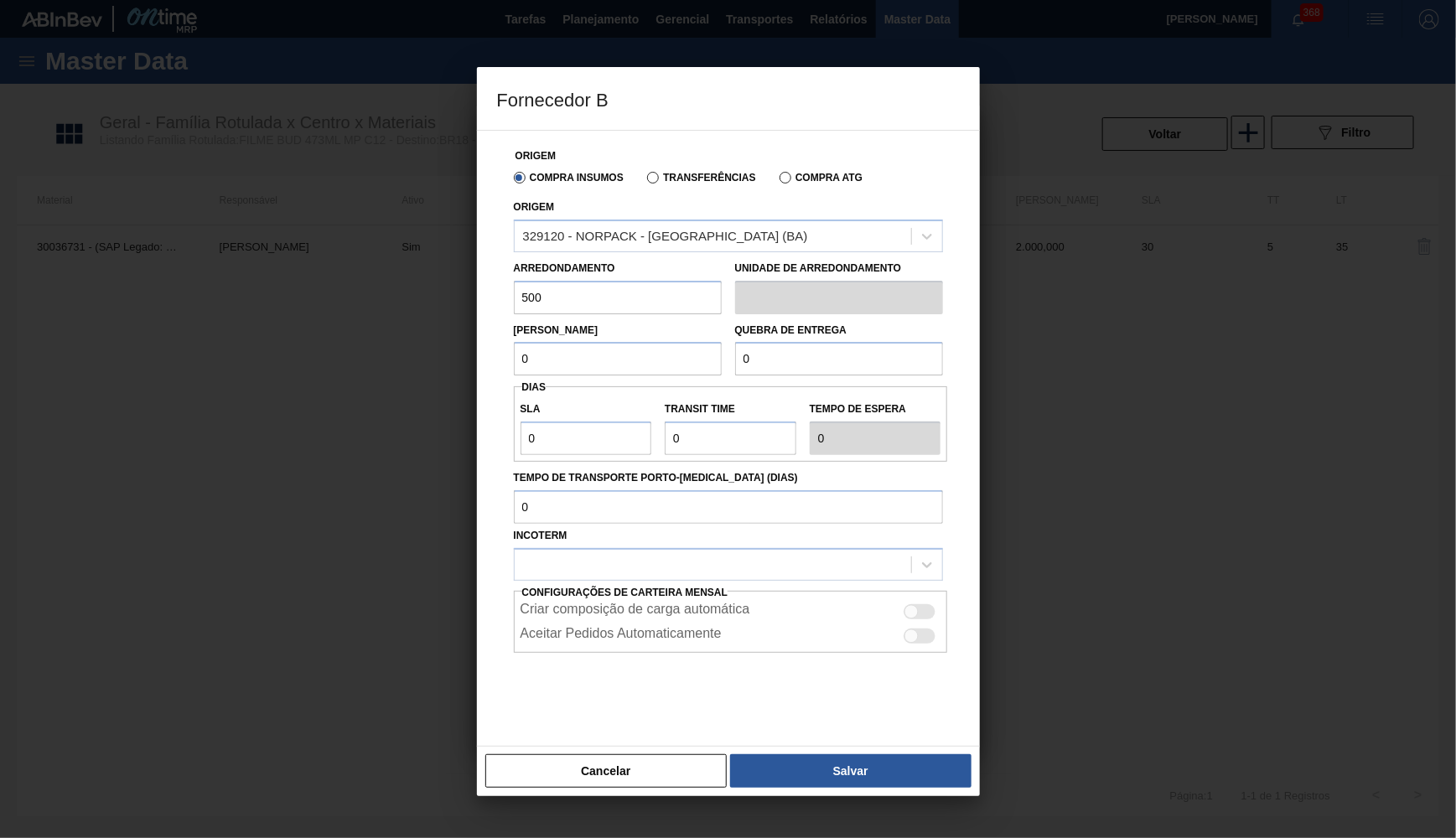
type input "500"
drag, startPoint x: 819, startPoint y: 357, endPoint x: 712, endPoint y: 329, distance: 110.6
click at [735, 342] on input "0" at bounding box center [838, 358] width 207 height 34
type input "10.000"
drag, startPoint x: 551, startPoint y: 421, endPoint x: 337, endPoint y: 424, distance: 214.0
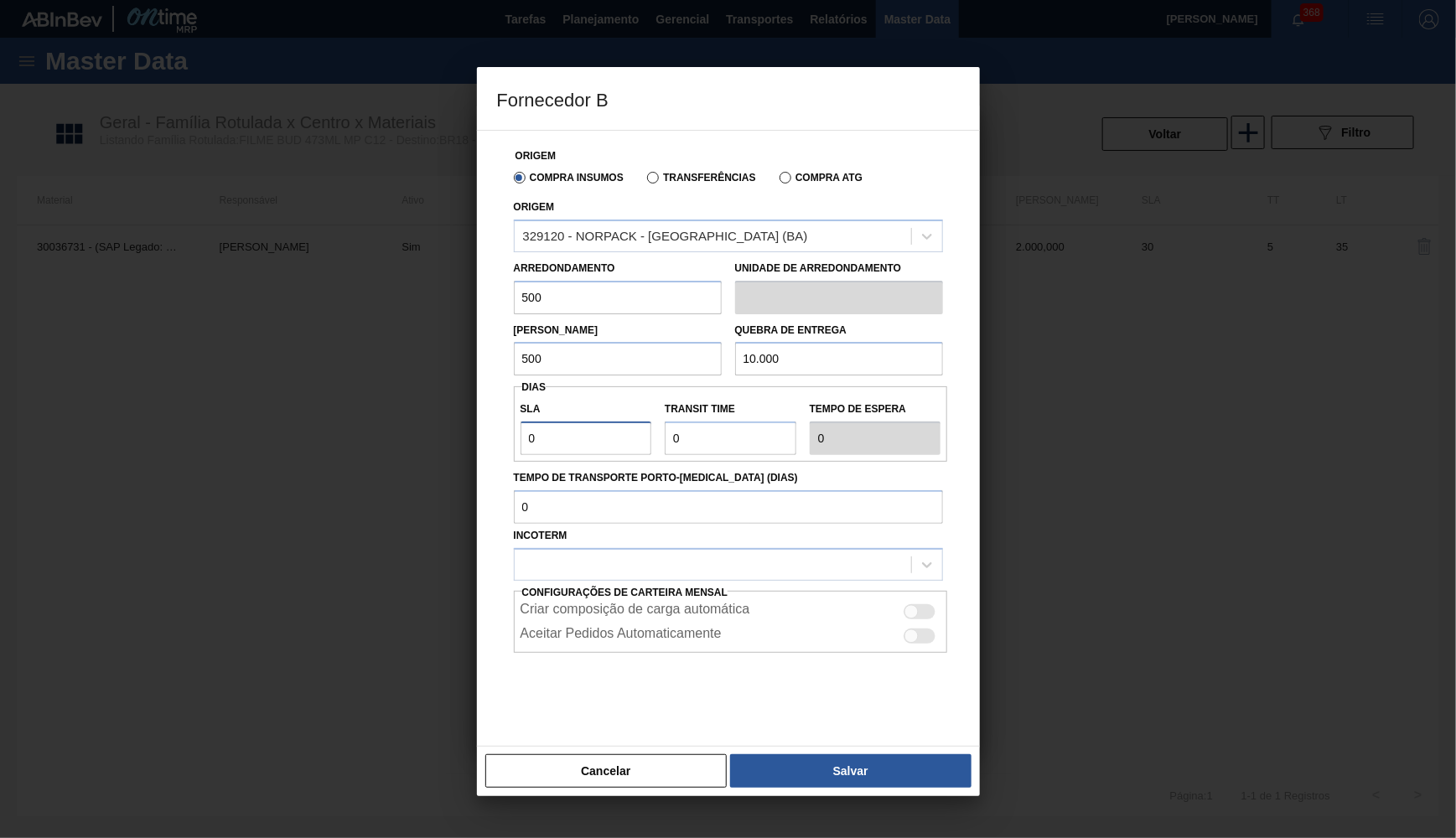
click at [521, 424] on input "0" at bounding box center [587, 438] width 132 height 34
type input "3"
type input "30"
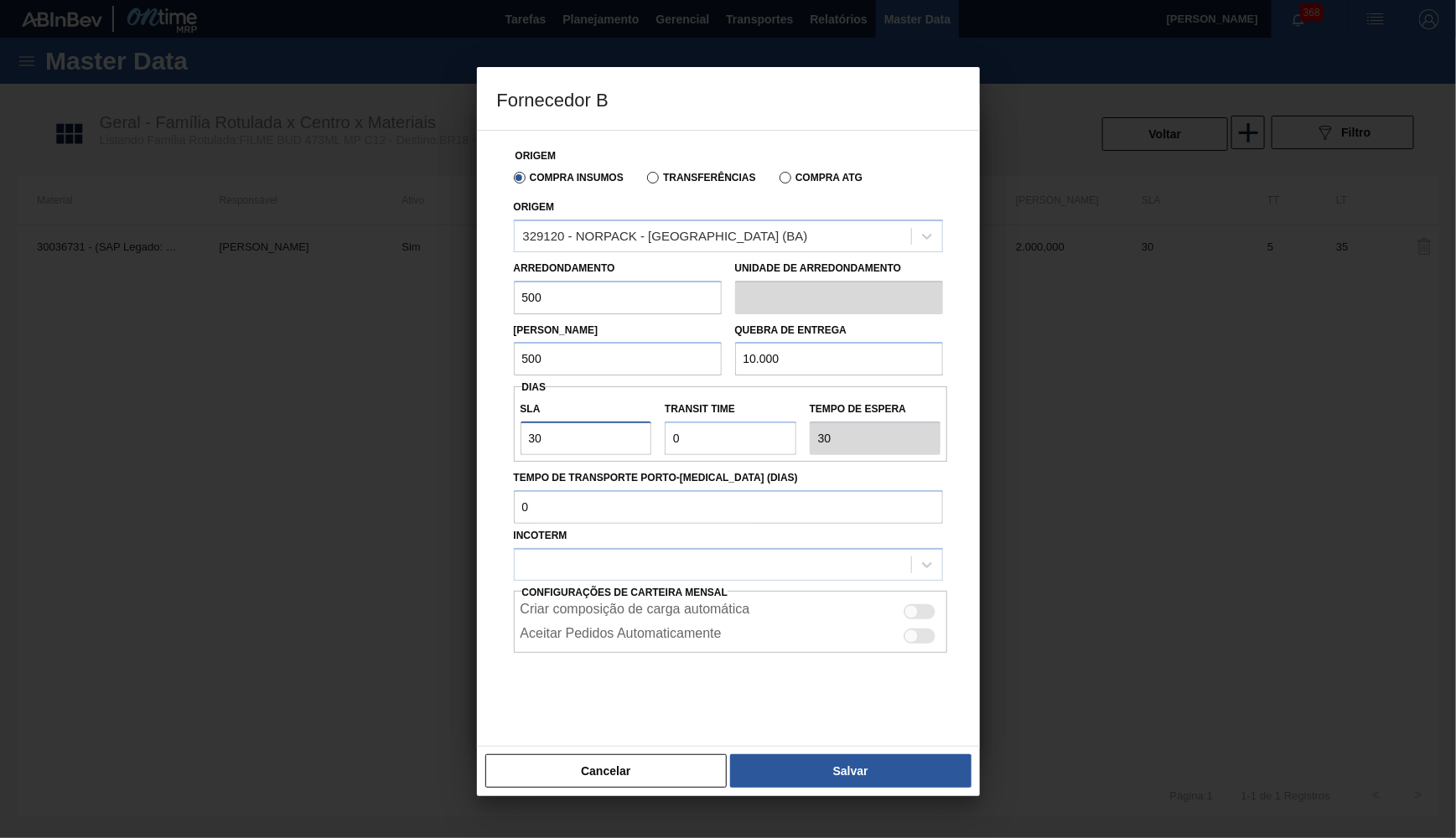
type input "30"
drag, startPoint x: 715, startPoint y: 423, endPoint x: 571, endPoint y: 416, distance: 144.2
click at [664, 421] on input "Transit Time" at bounding box center [730, 438] width 132 height 34
type input "4"
type input "34"
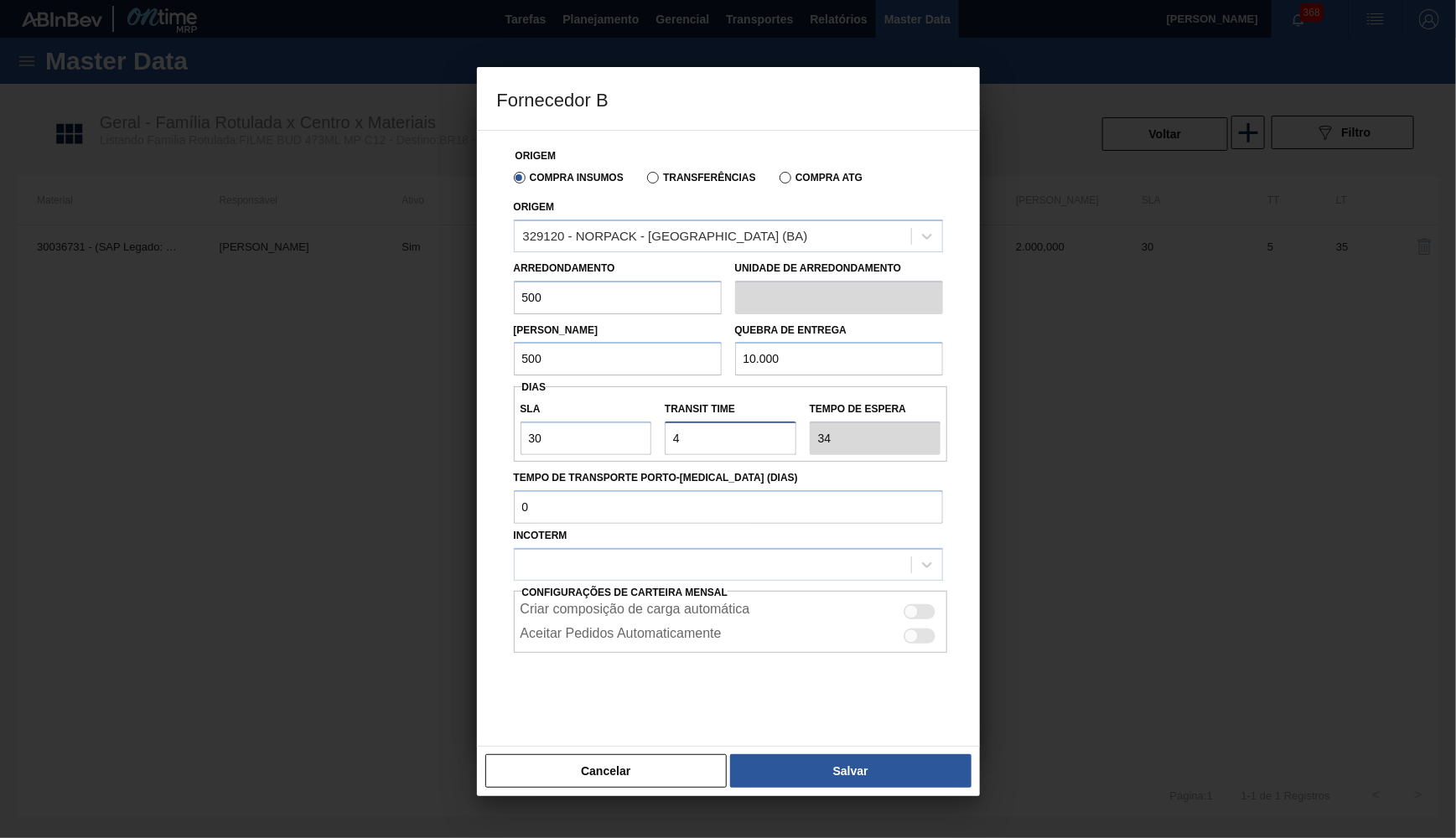
type input "4"
click at [826, 581] on div "Configurações de Carteira Mensal Criar composição de carga automática Aceitar P…" at bounding box center [728, 618] width 430 height 73
click at [794, 552] on div at bounding box center [713, 564] width 397 height 25
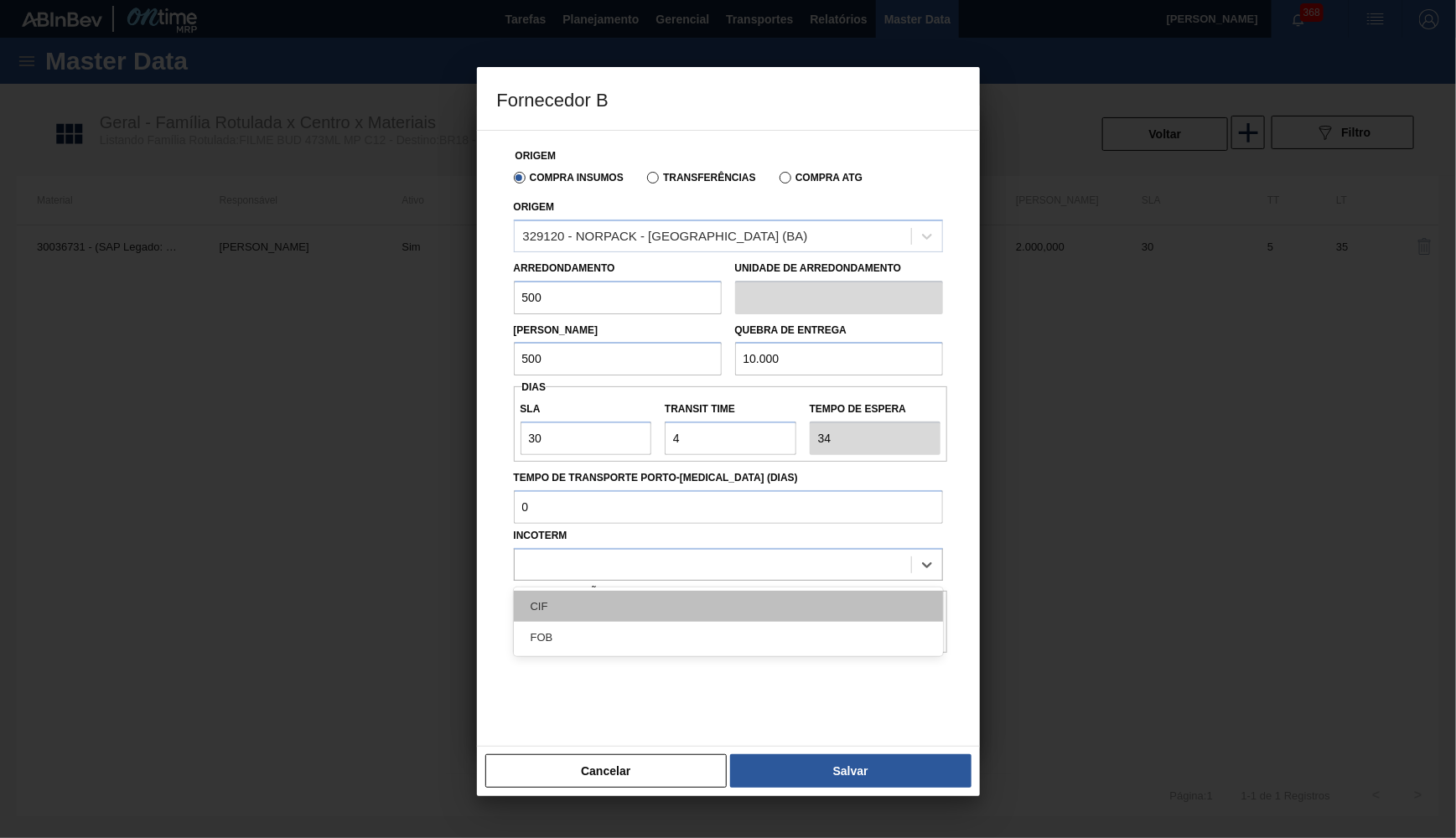
click at [597, 591] on div "CIF" at bounding box center [728, 607] width 430 height 31
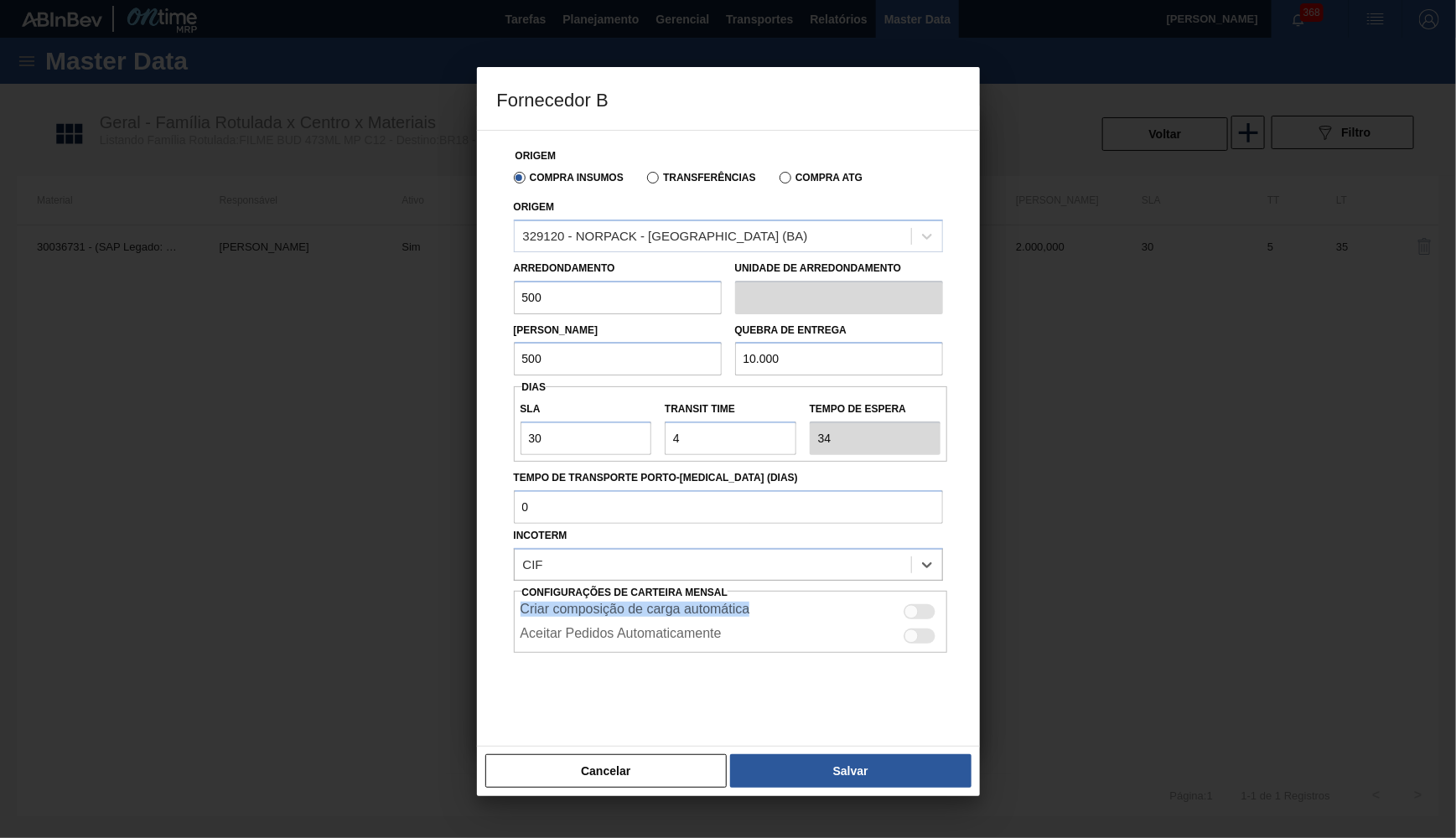
click at [909, 597] on div "Criar composição de carga automática Aceitar Pedidos Automaticamente" at bounding box center [730, 622] width 434 height 62
click at [909, 602] on div "Criar composição de carga automática" at bounding box center [731, 612] width 420 height 20
click at [910, 605] on div at bounding box center [912, 612] width 15 height 15
checkbox input "true"
drag, startPoint x: 707, startPoint y: 431, endPoint x: 580, endPoint y: 428, distance: 127.0
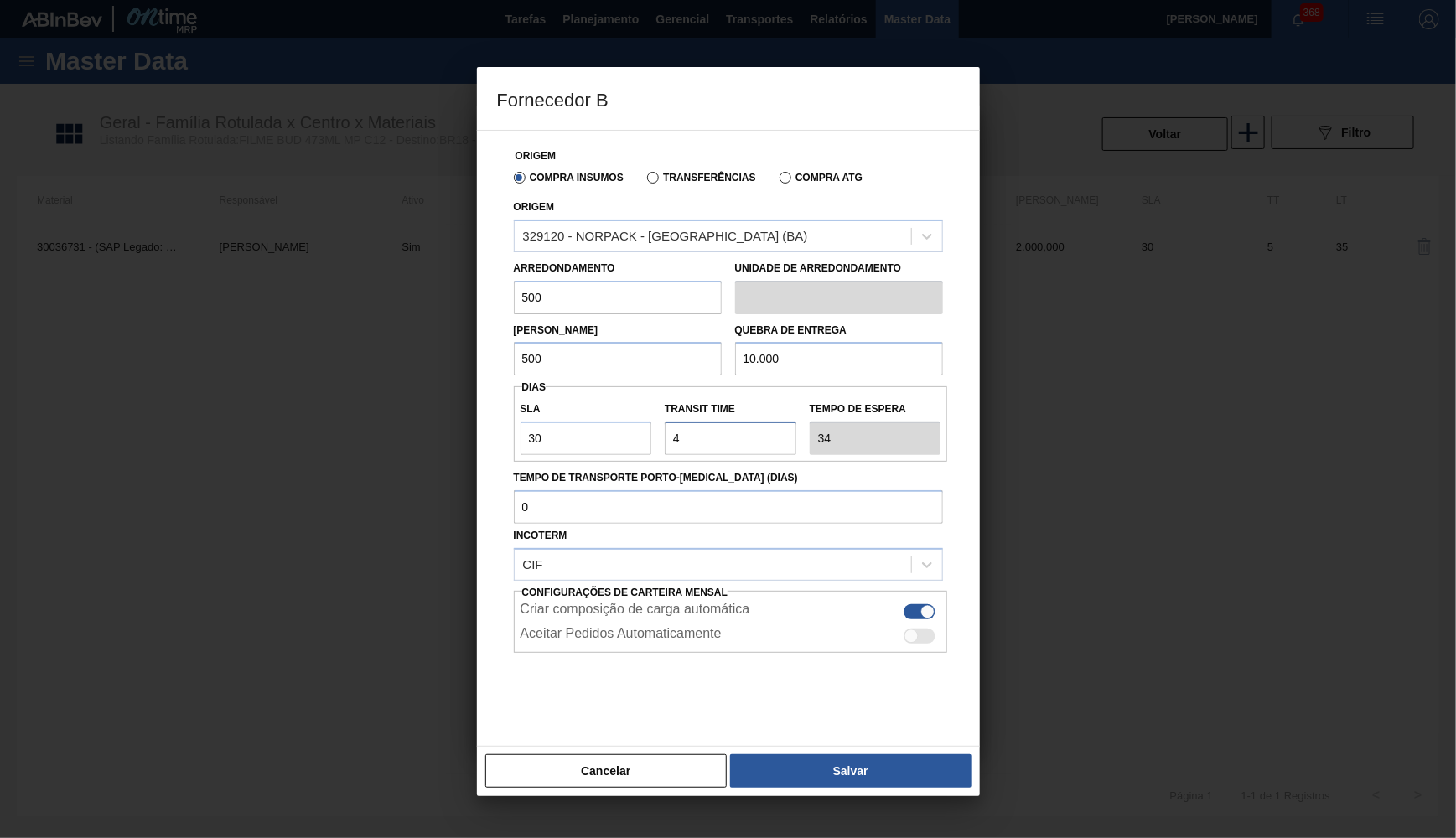
click at [664, 428] on input "Transit Time" at bounding box center [730, 438] width 132 height 34
click at [785, 755] on button "Salvar" at bounding box center [850, 771] width 240 height 34
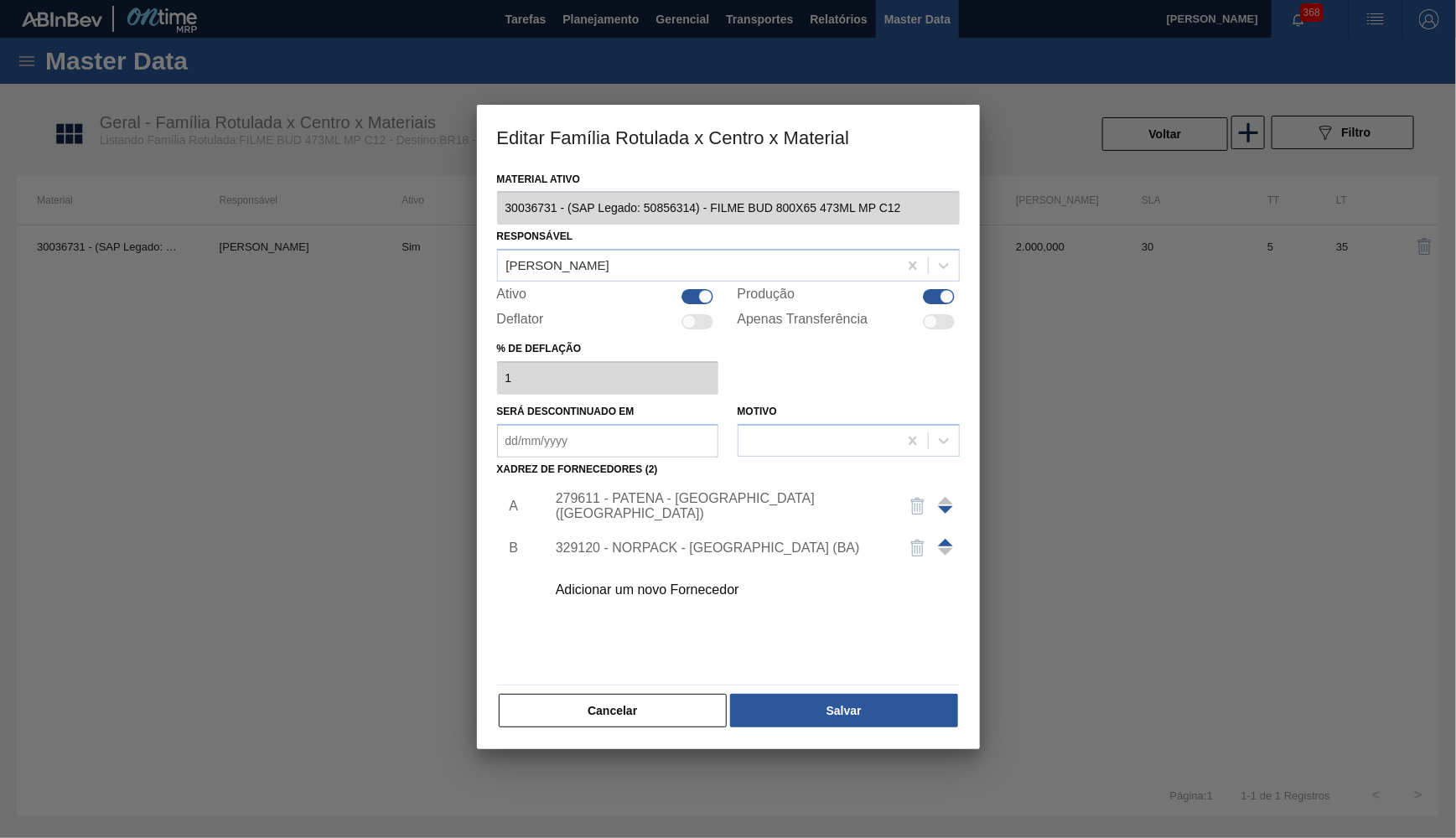
click at [945, 539] on span at bounding box center [945, 543] width 16 height 7
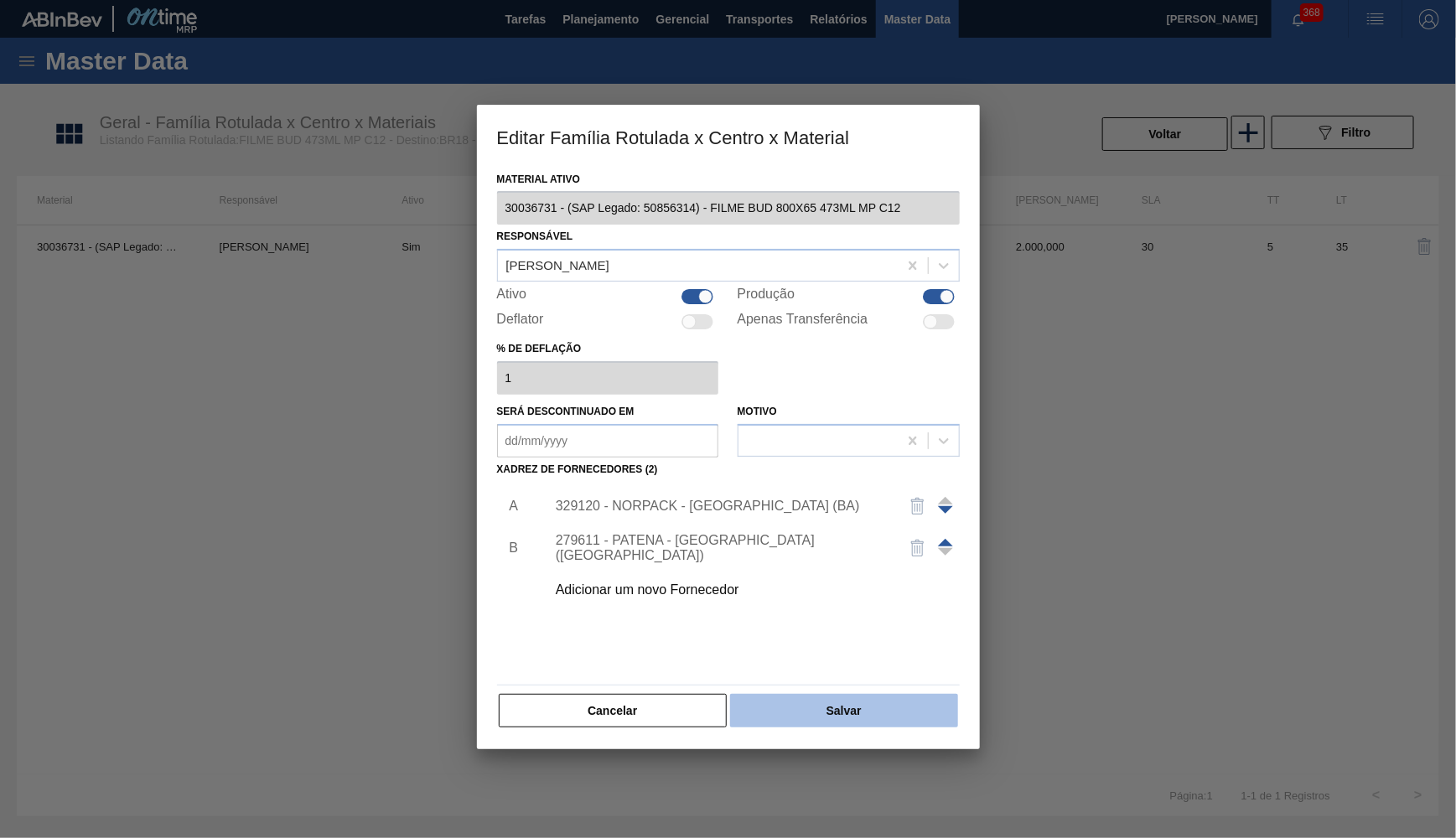
click at [843, 695] on button "Salvar" at bounding box center [844, 711] width 228 height 34
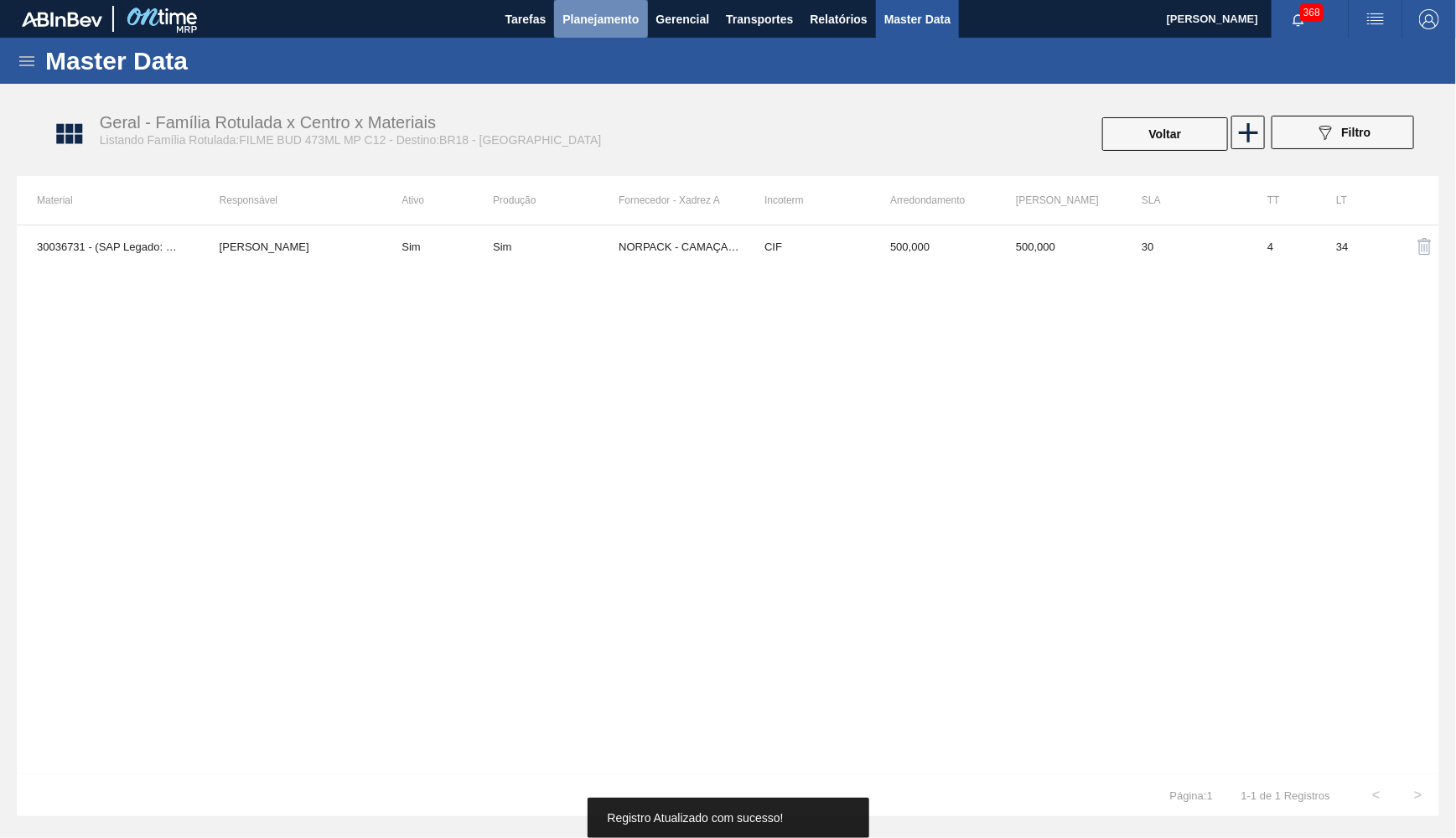
click at [609, 35] on button "Planejamento" at bounding box center [600, 18] width 93 height 37
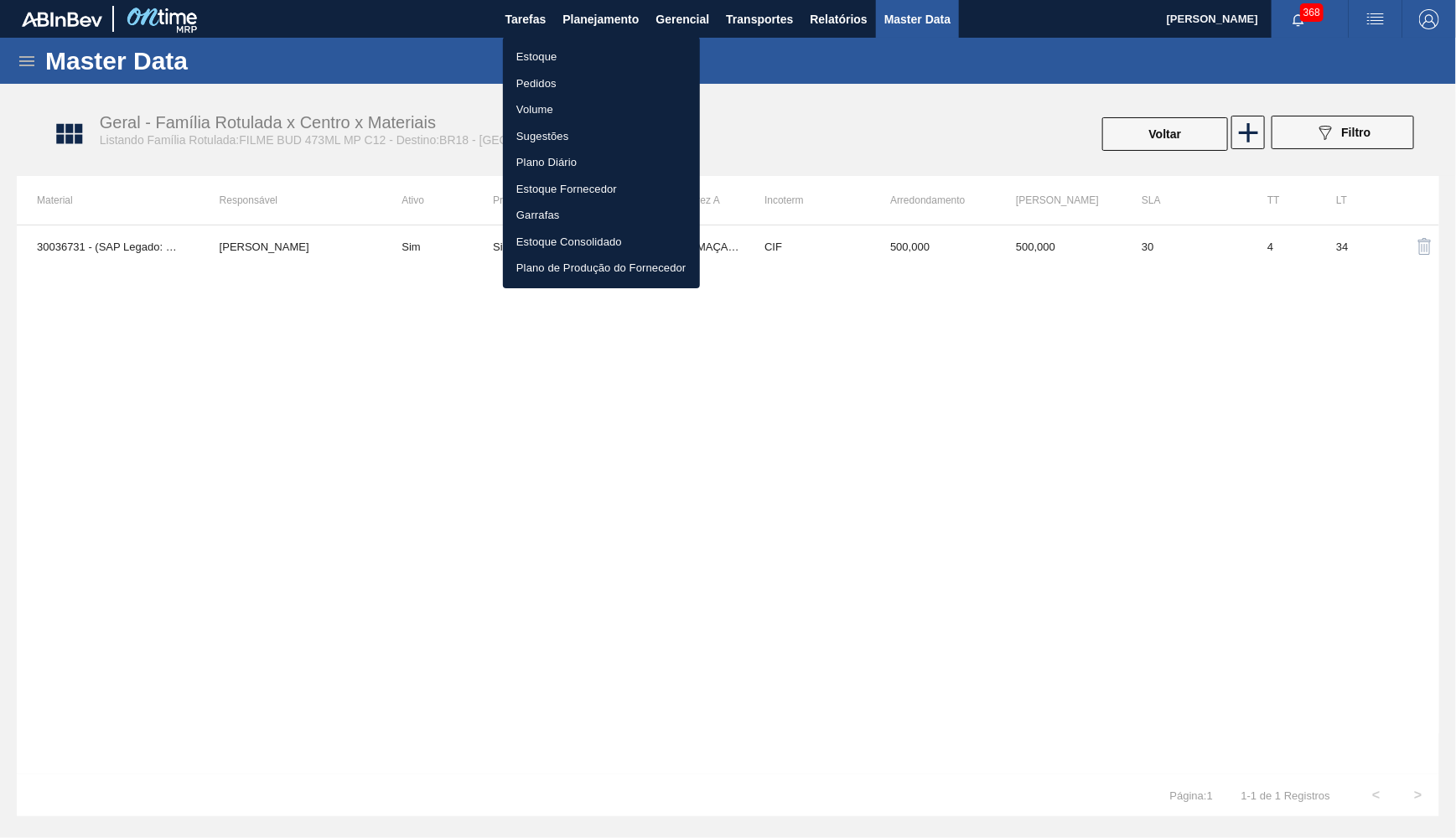
click at [554, 56] on li "Estoque" at bounding box center [601, 57] width 197 height 27
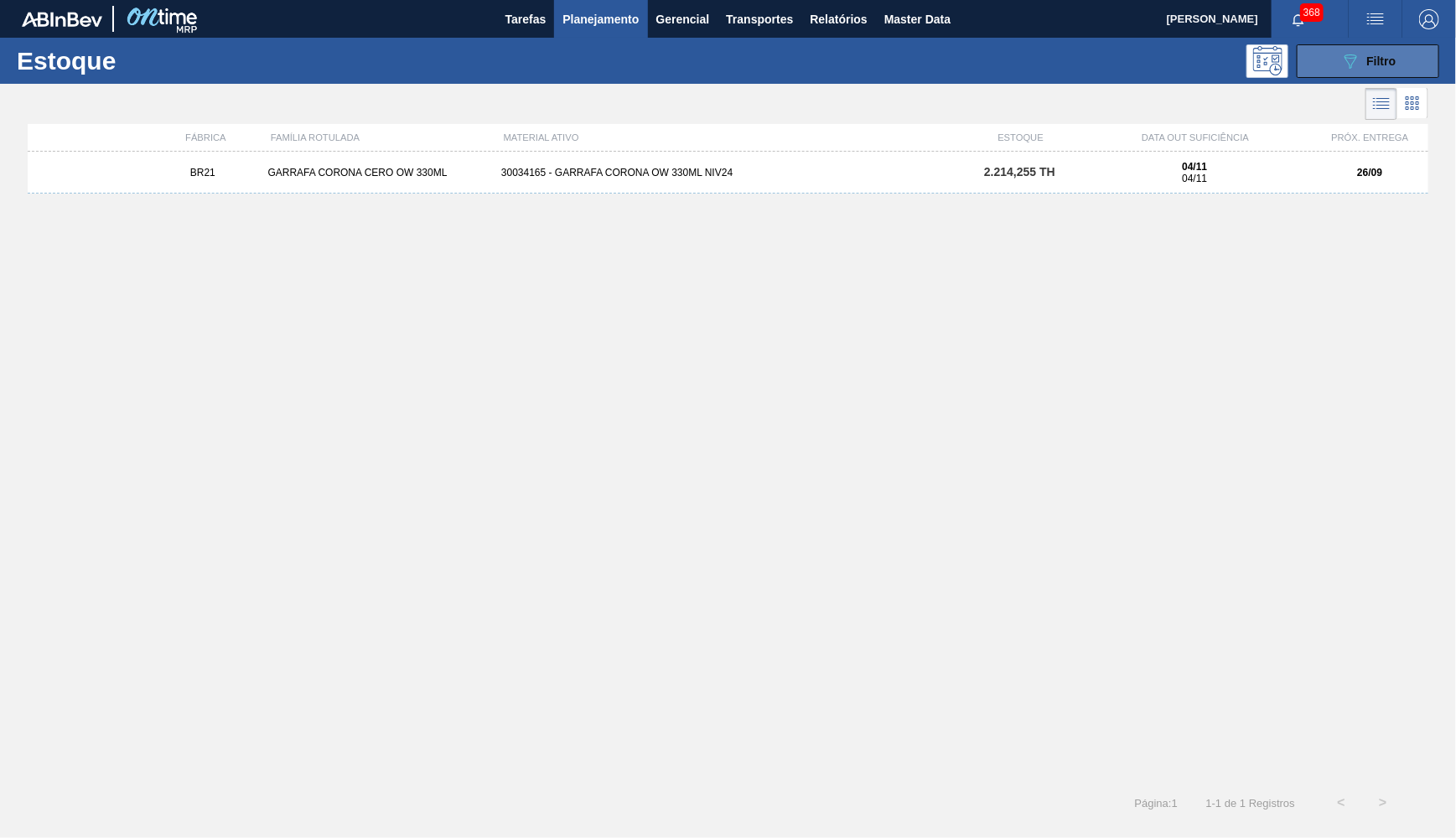
click at [1355, 68] on icon "089F7B8B-B2A5-4AFE-B5C0-19BA573D28AC" at bounding box center [1351, 61] width 20 height 20
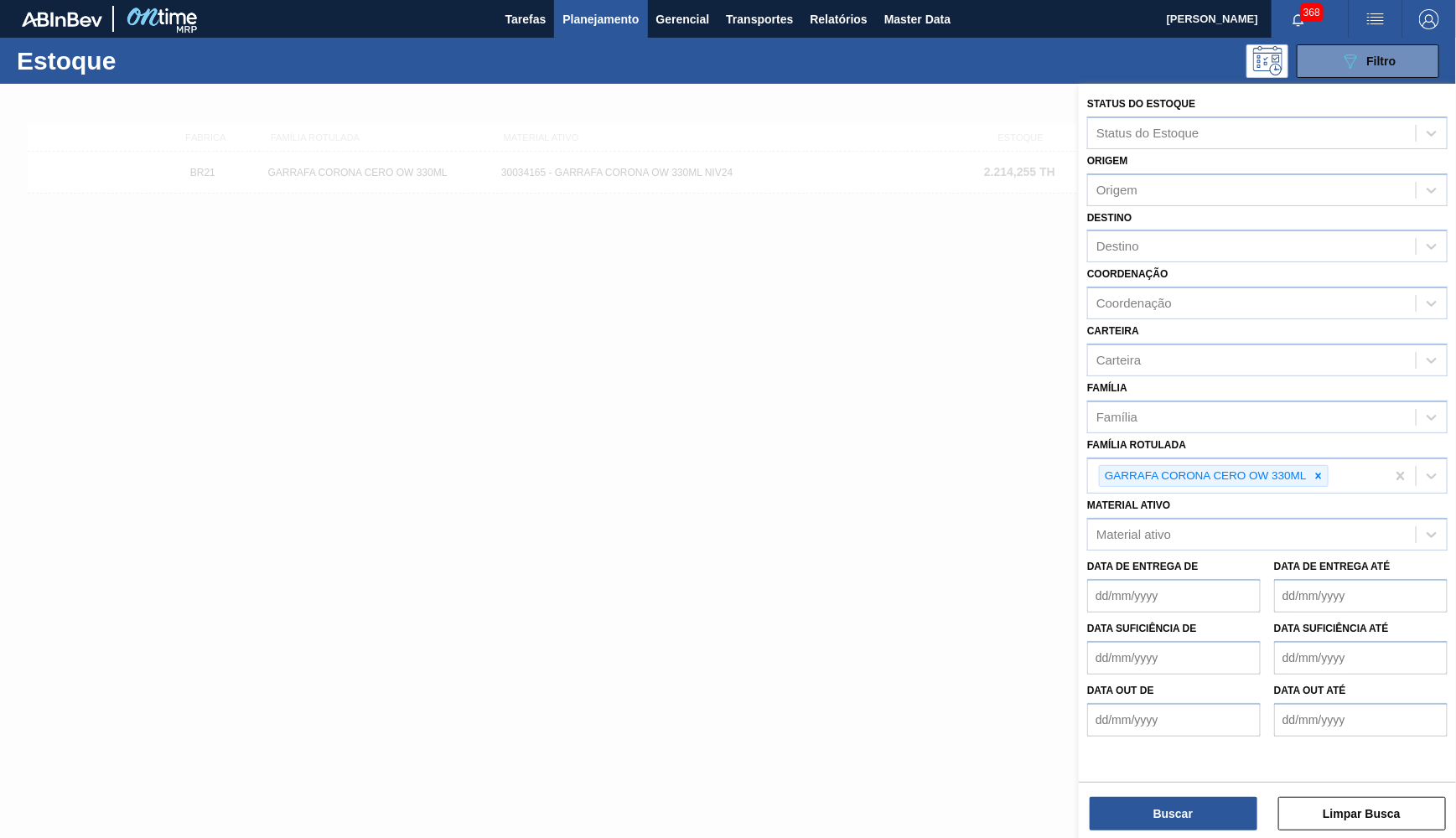
click at [612, 21] on span "Planejamento" at bounding box center [600, 19] width 76 height 20
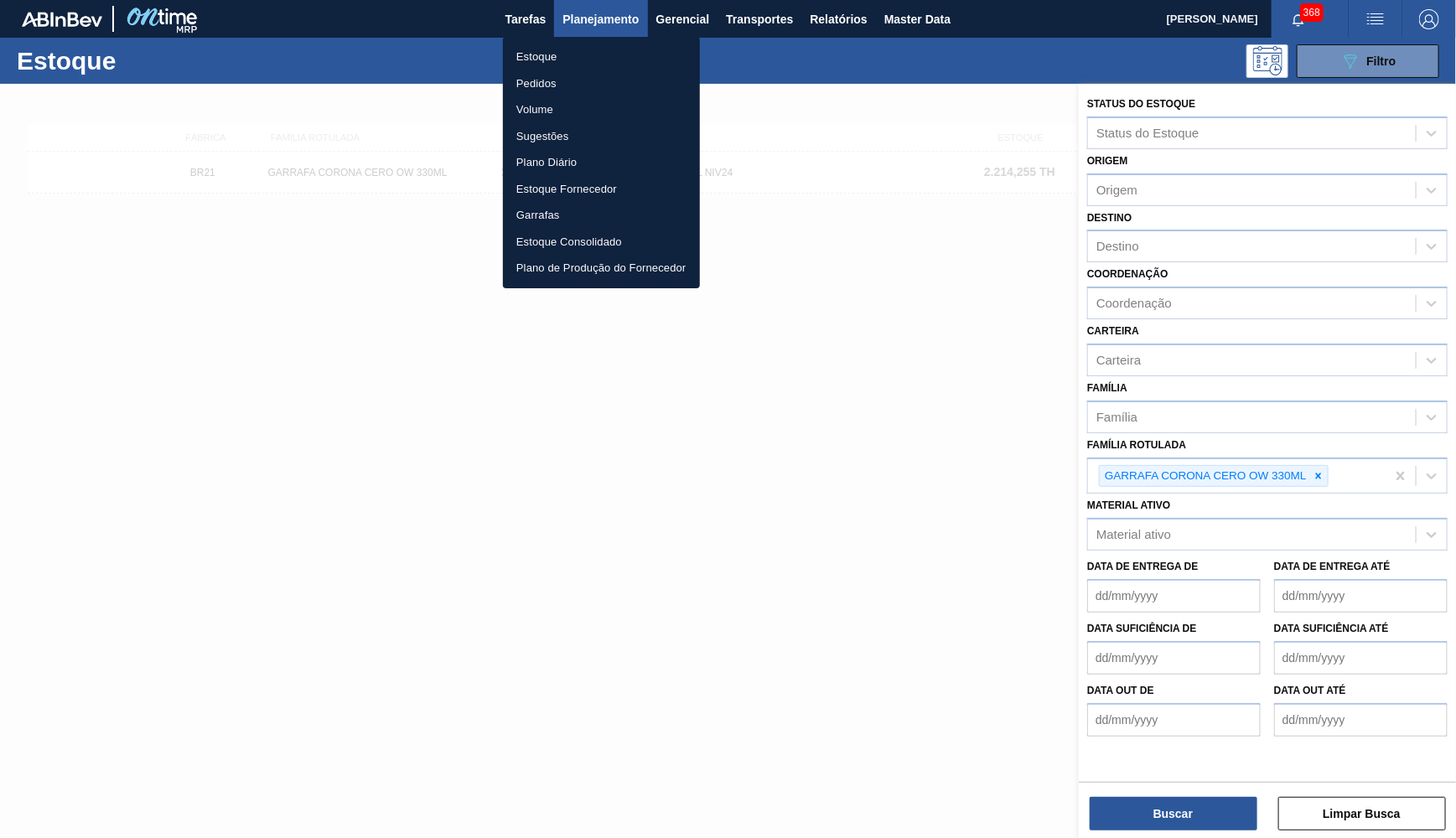
click at [521, 90] on li "Pedidos" at bounding box center [601, 83] width 197 height 27
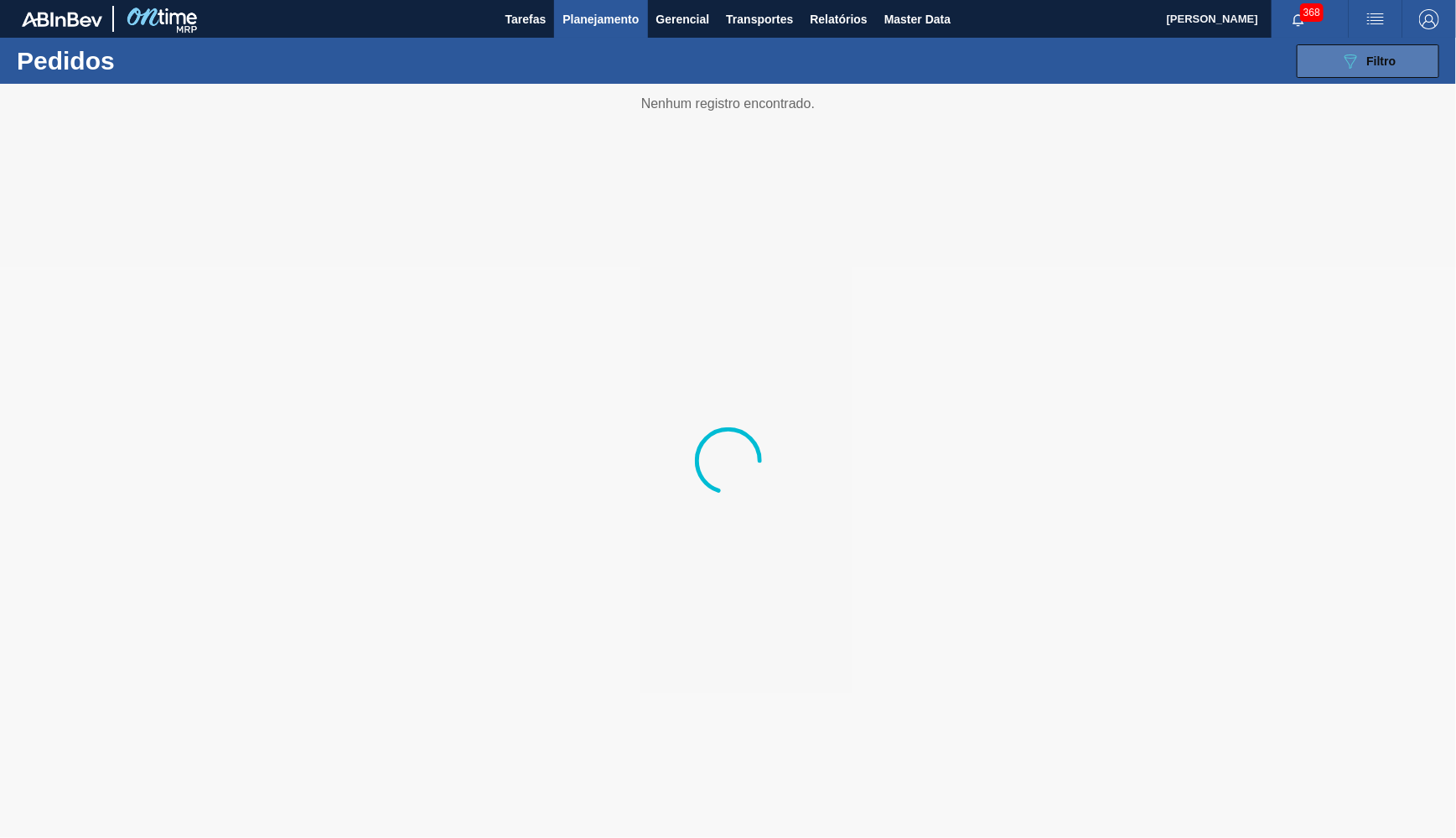
click at [1351, 58] on icon "089F7B8B-B2A5-4AFE-B5C0-19BA573D28AC" at bounding box center [1351, 61] width 20 height 20
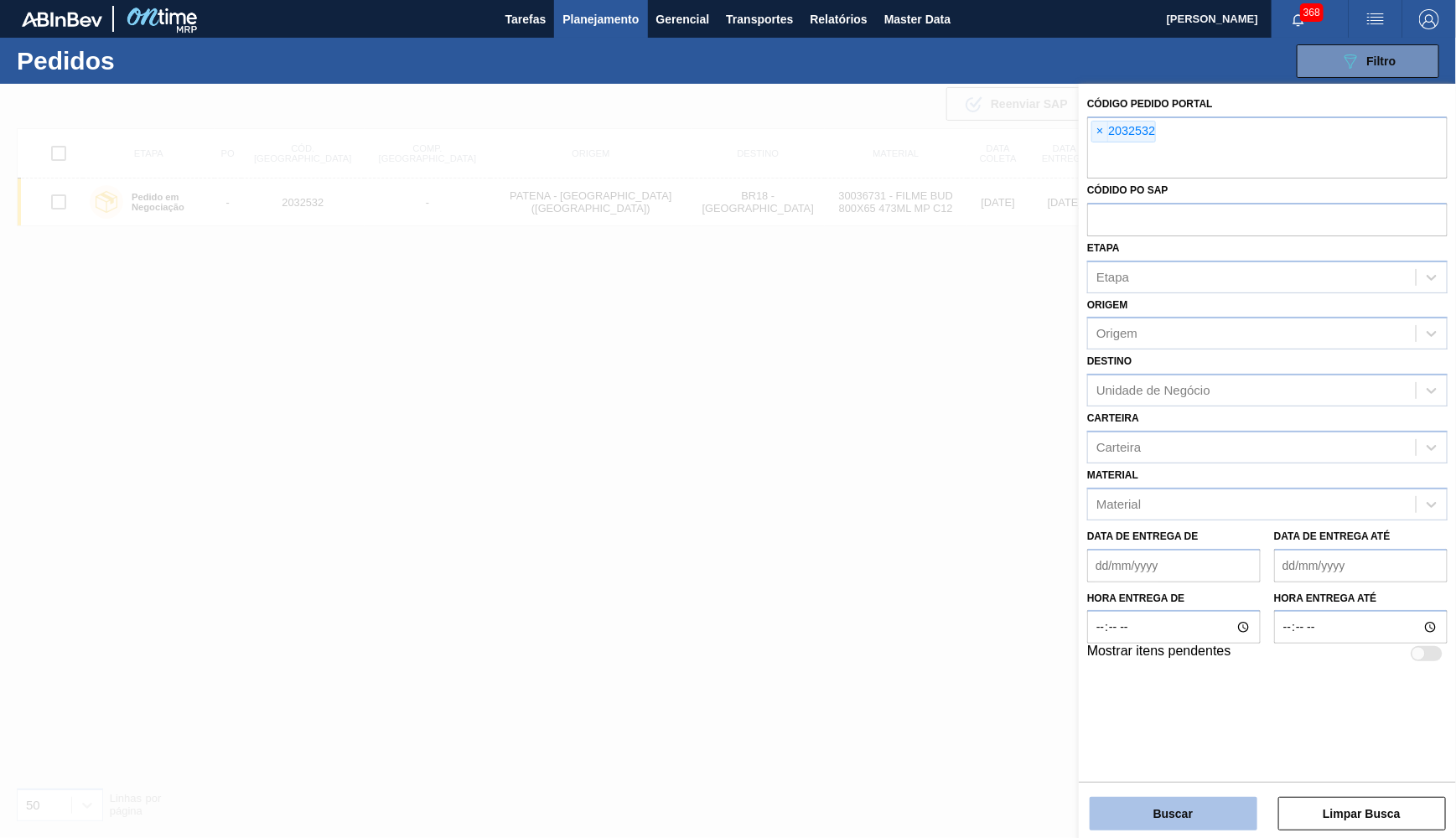
click at [1138, 813] on button "Buscar" at bounding box center [1173, 813] width 167 height 34
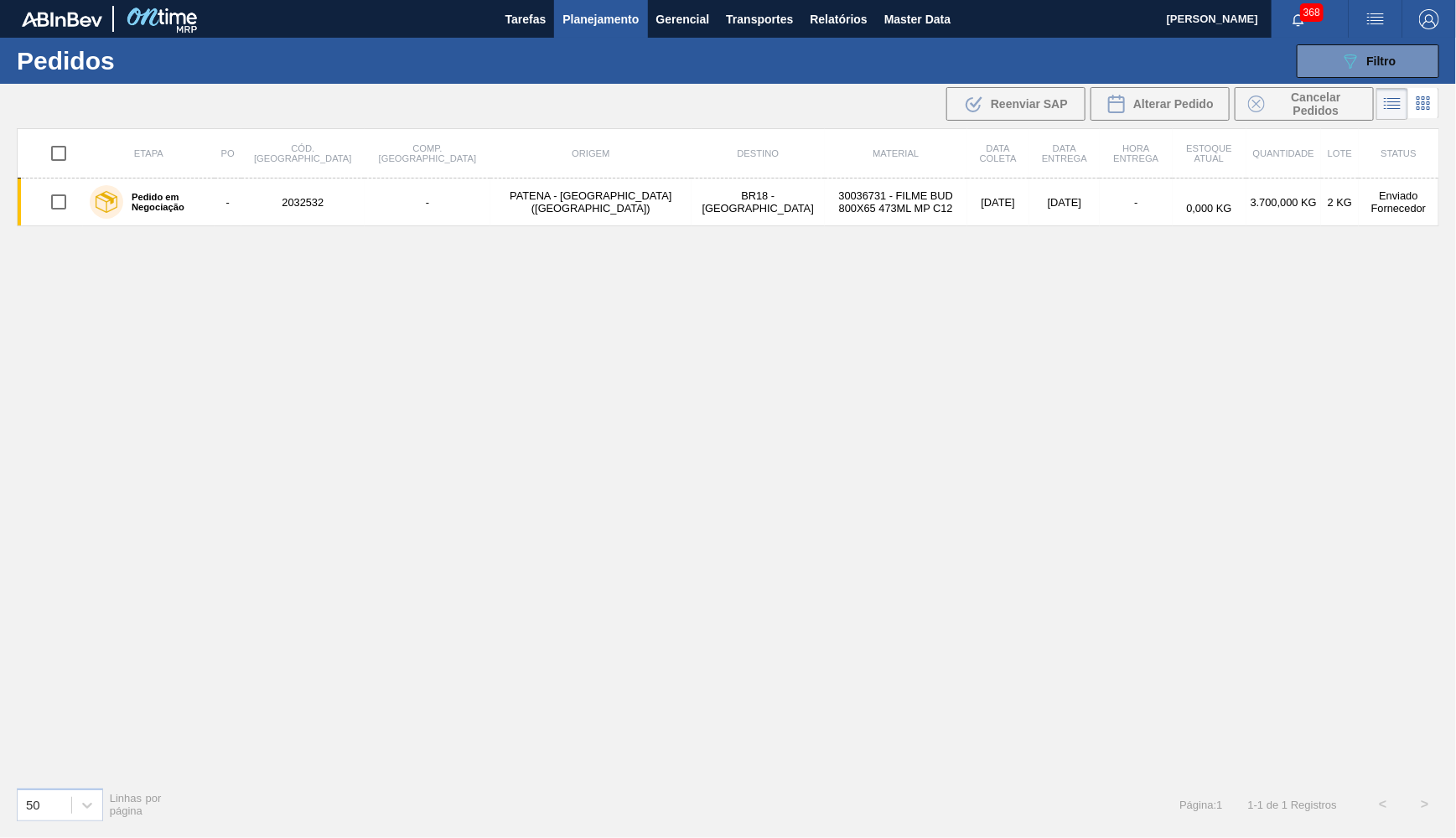
click at [825, 207] on td "30036731 - FILME BUD 800X65 473ML MP C12" at bounding box center [897, 202] width 143 height 48
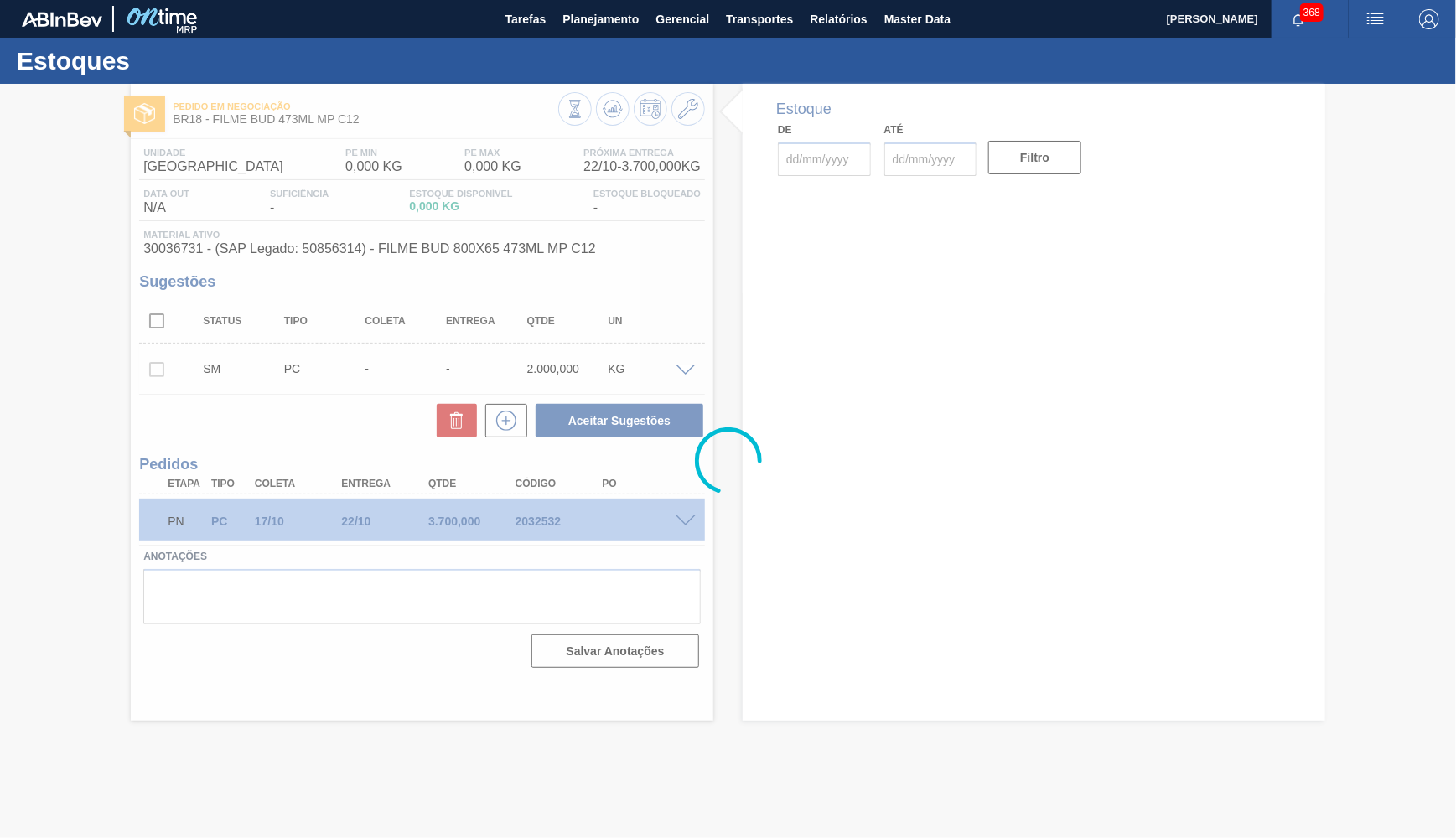
type input "23/09/2025"
type input "31/10/2025"
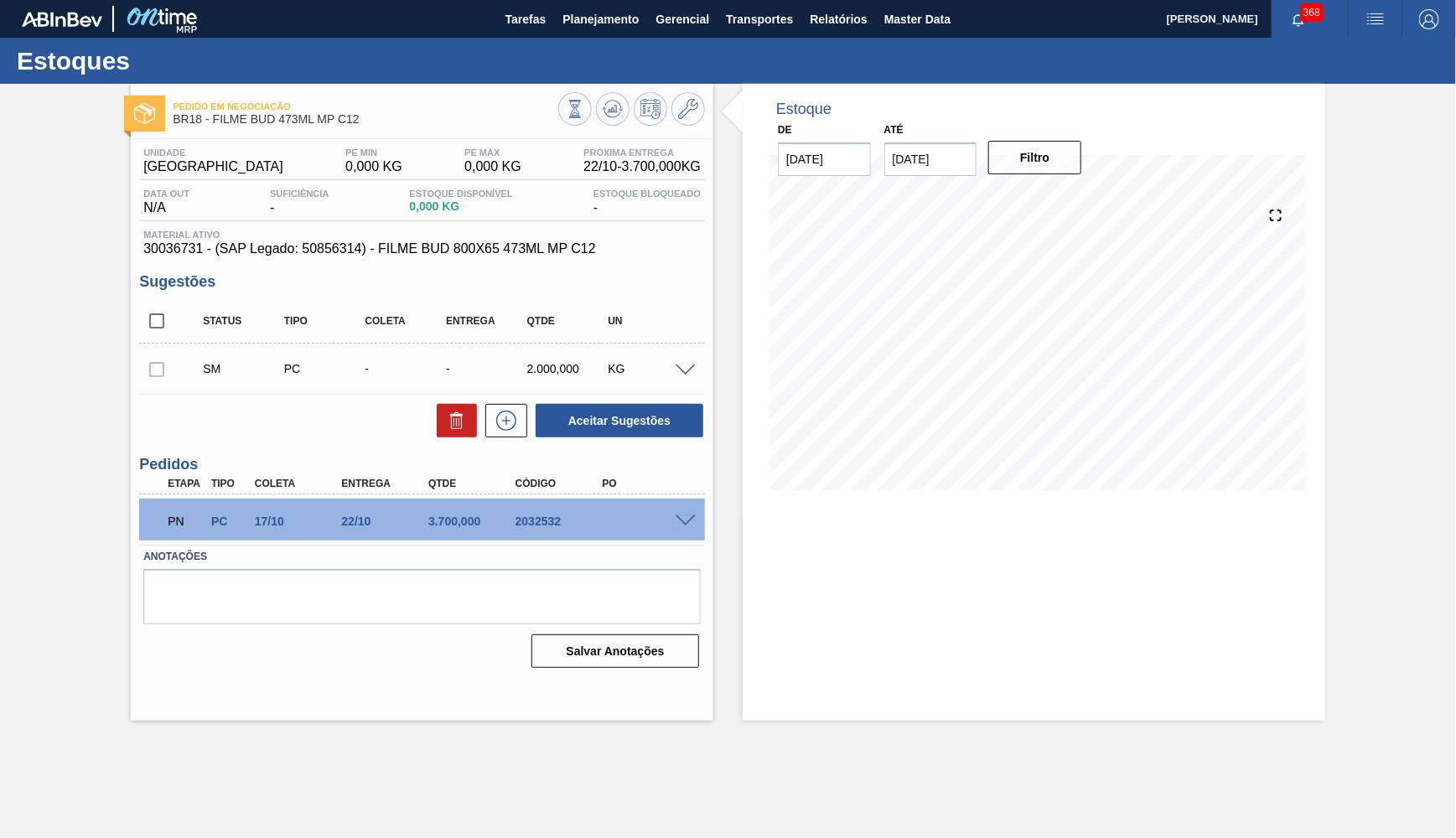
click at [447, 532] on div "PN PC 17/10 22/10 3.700,000 2032532" at bounding box center [418, 519] width 522 height 34
click at [680, 370] on span at bounding box center [685, 371] width 20 height 13
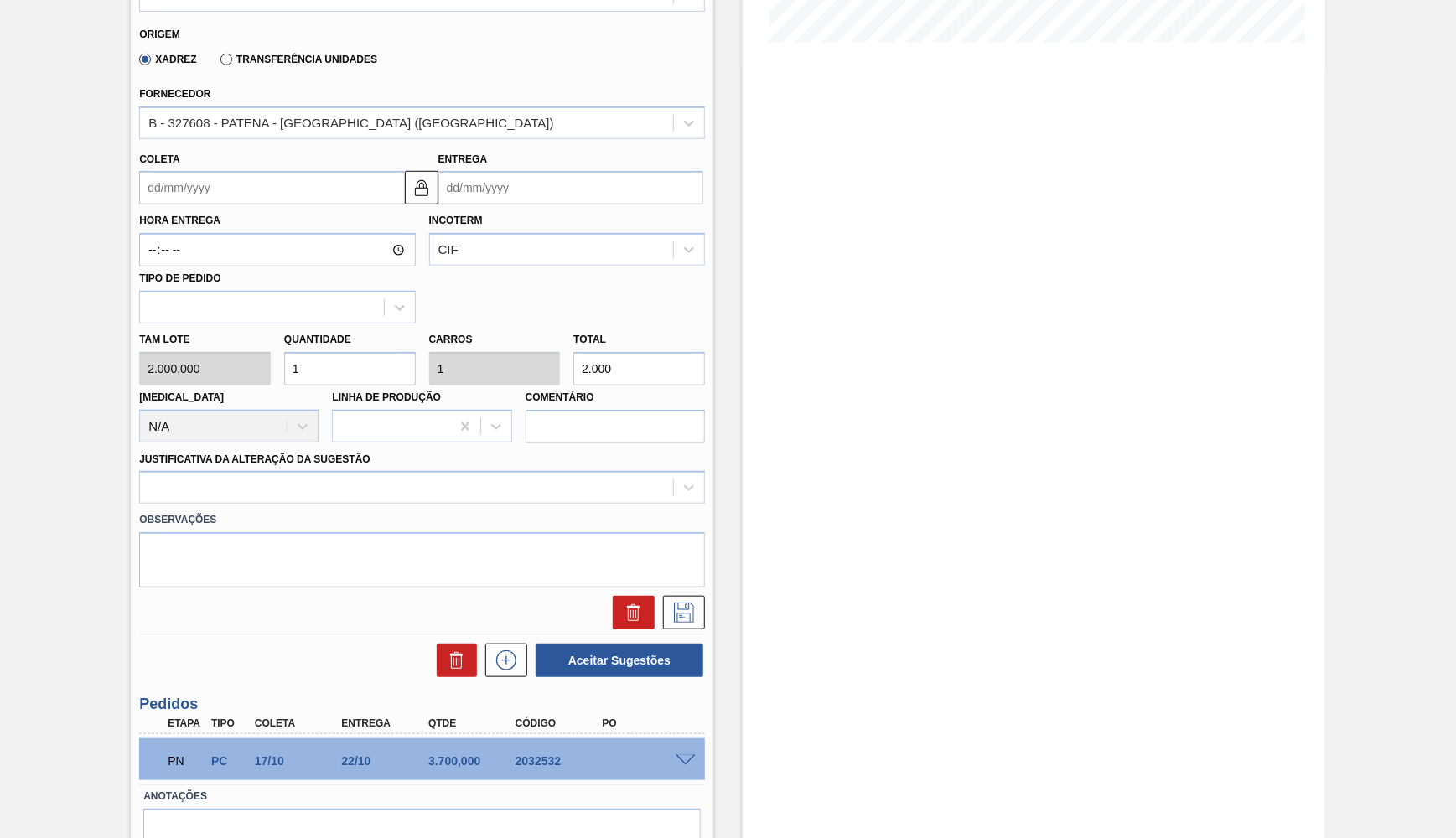
scroll to position [426, 0]
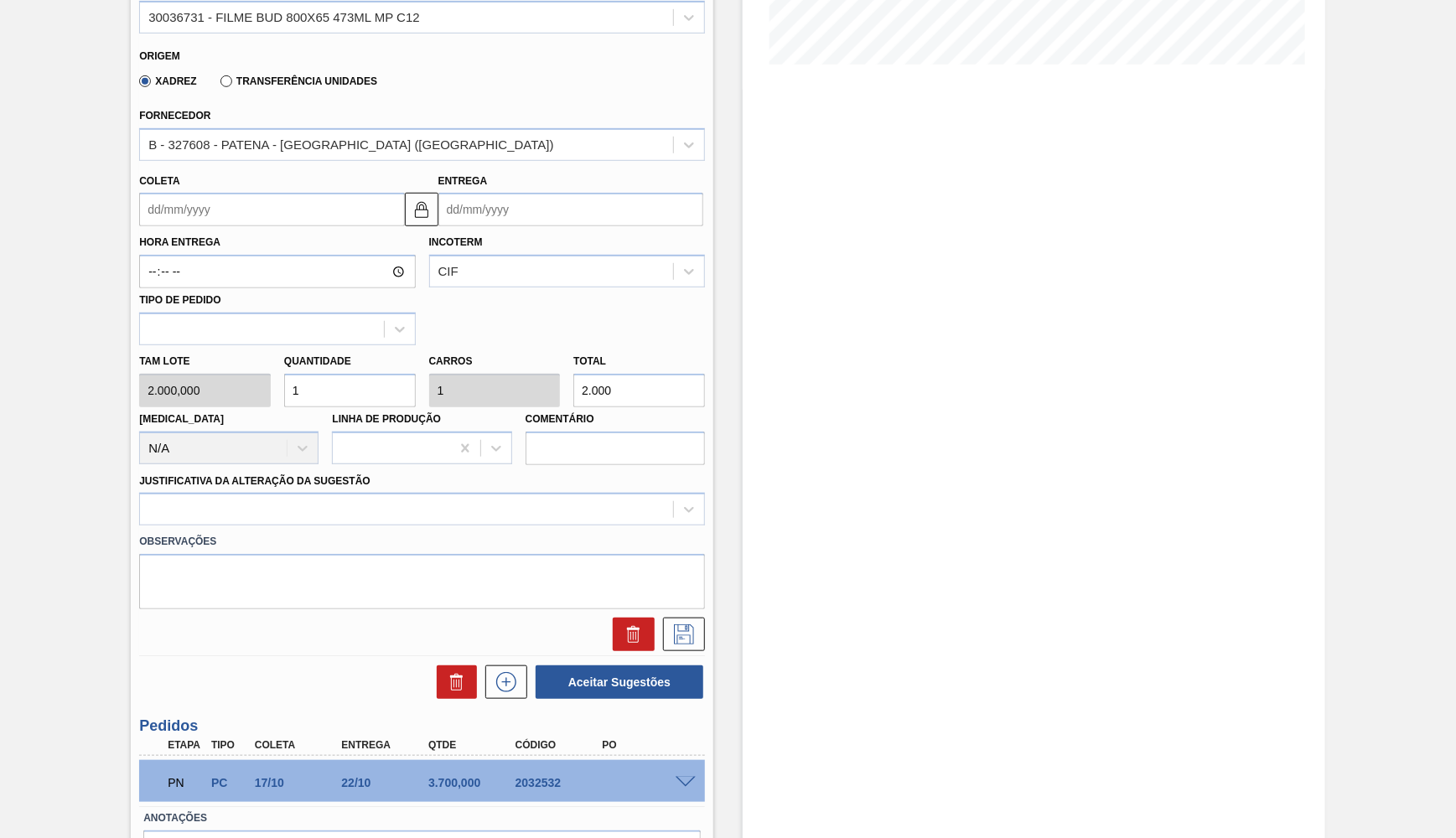
drag, startPoint x: 642, startPoint y: 368, endPoint x: 422, endPoint y: 372, distance: 220.0
click at [573, 374] on input "2.000" at bounding box center [639, 390] width 132 height 34
paste input "3.700,"
type input "1,85"
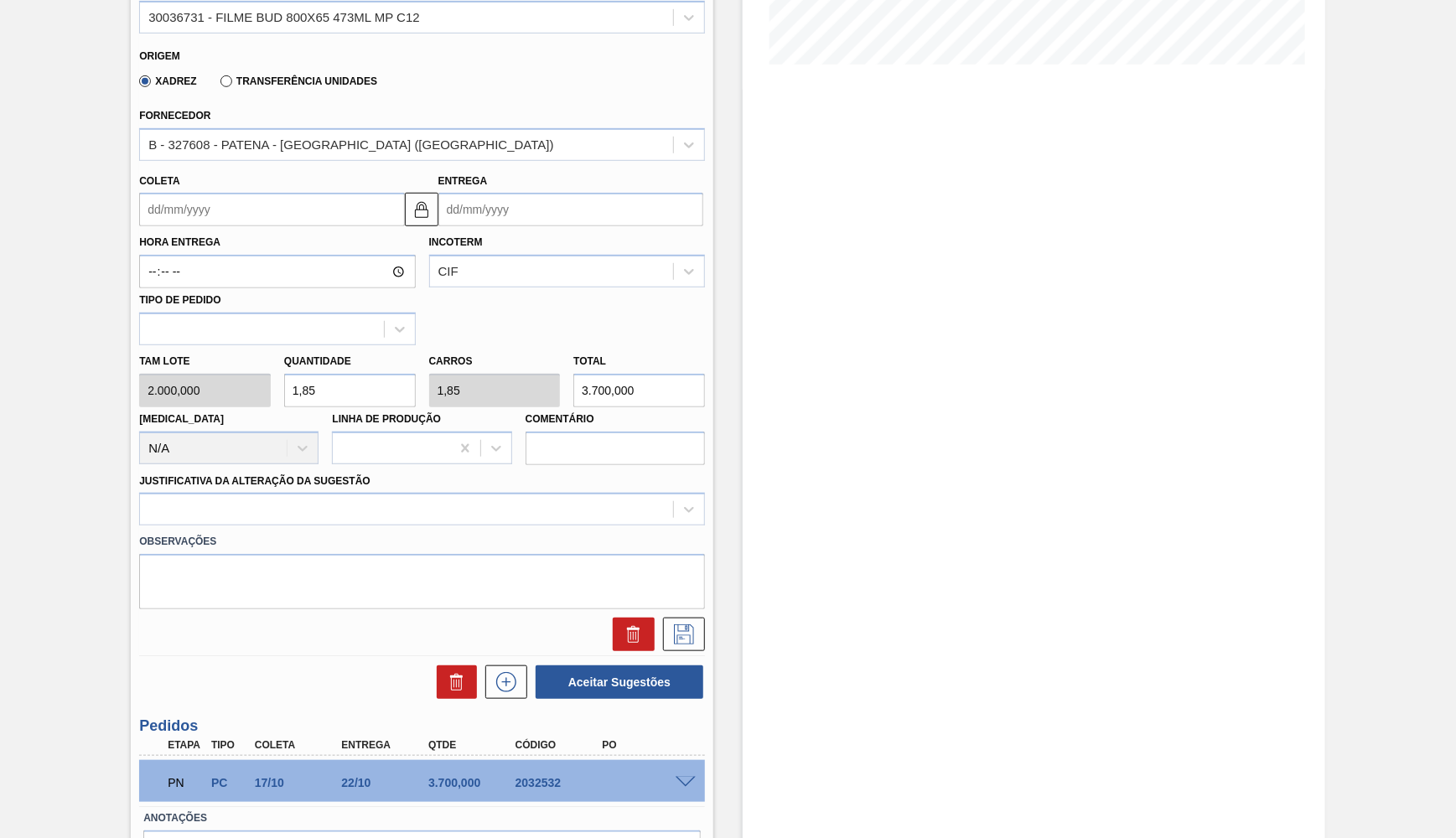
type input "3.700,000"
click at [685, 777] on span at bounding box center [685, 783] width 20 height 13
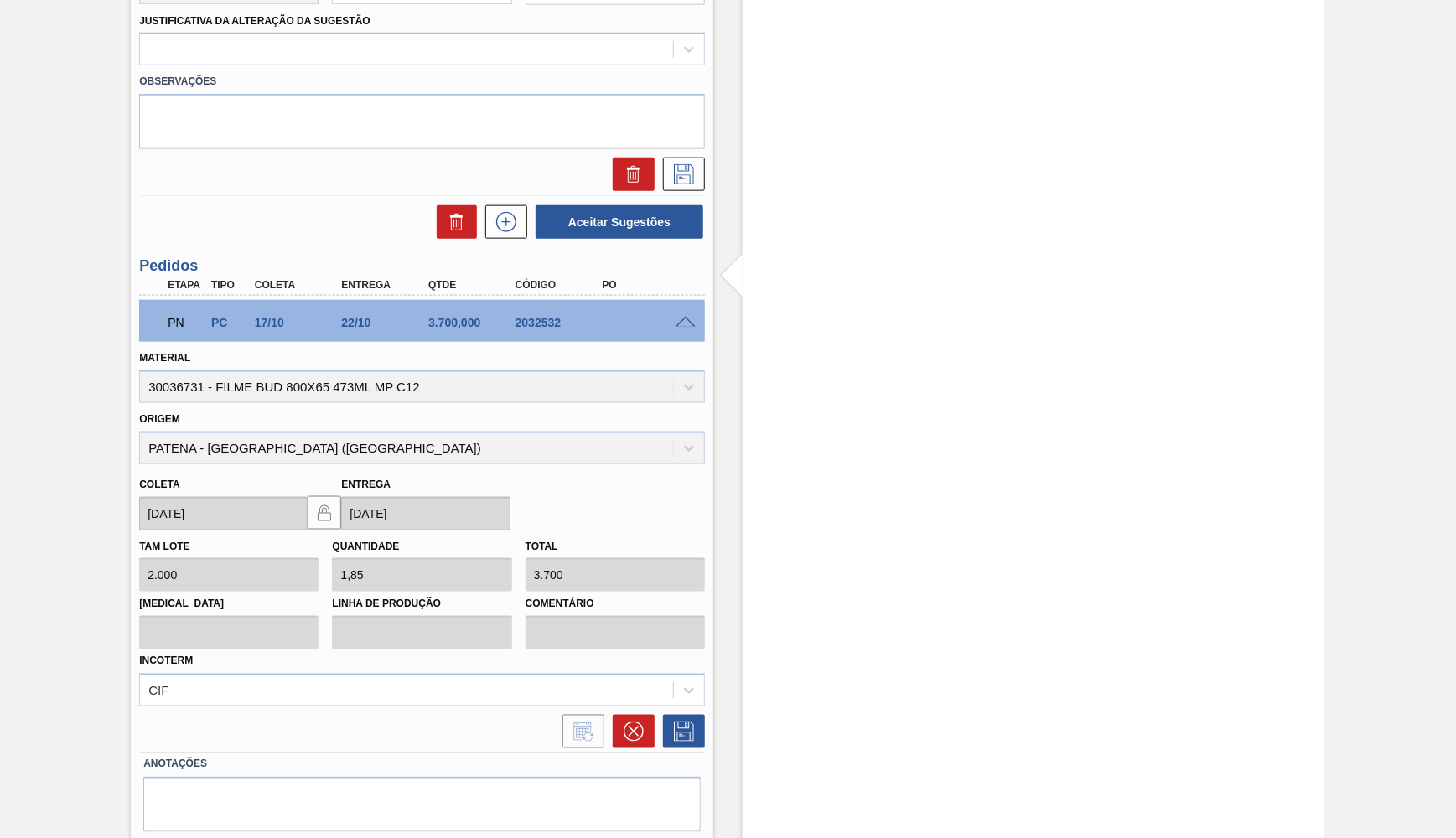
scroll to position [502, 0]
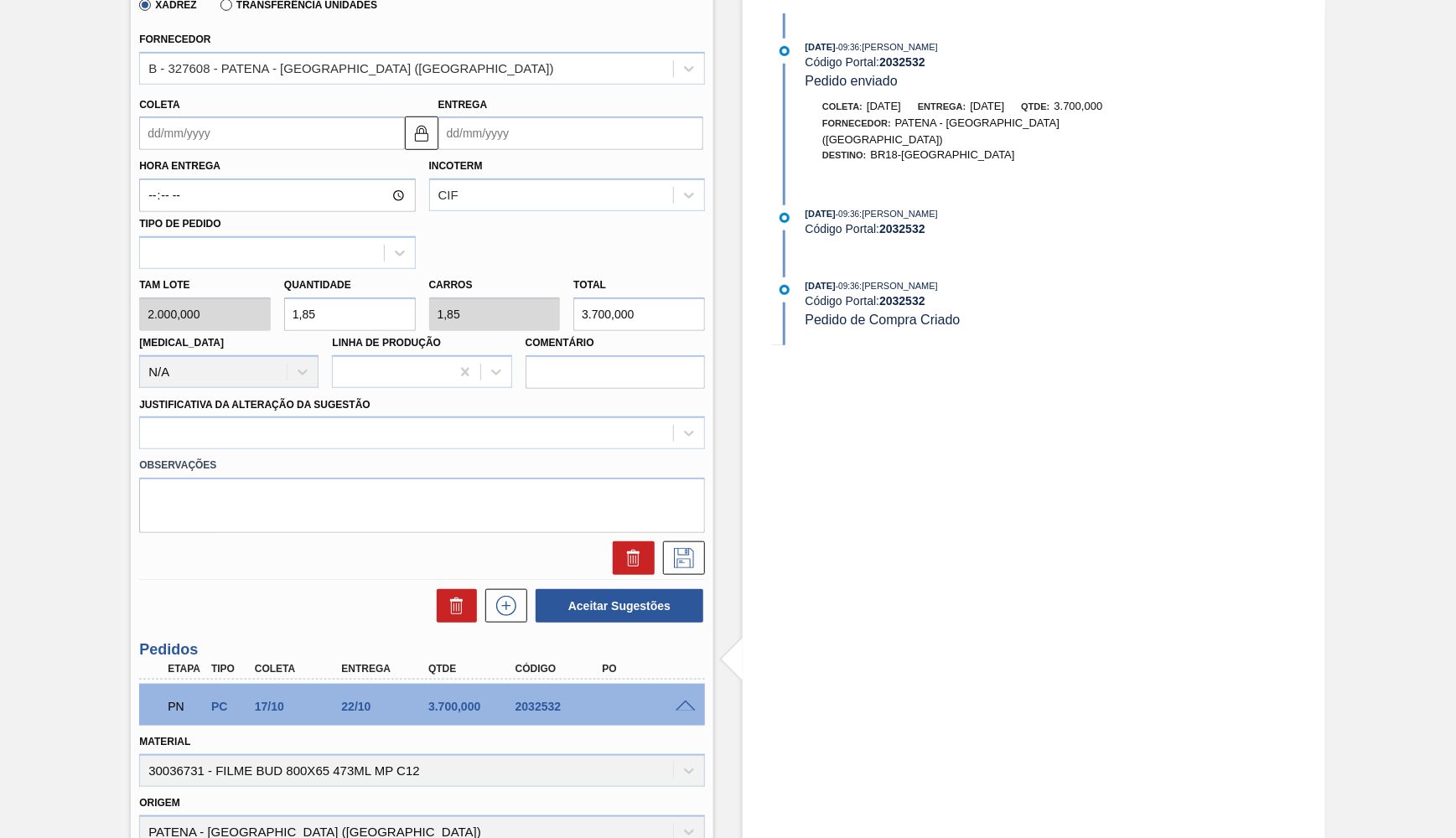
click at [171, 133] on input "Coleta" at bounding box center [271, 133] width 265 height 34
click at [468, 138] on div "Entrega" at bounding box center [574, 122] width 271 height 58
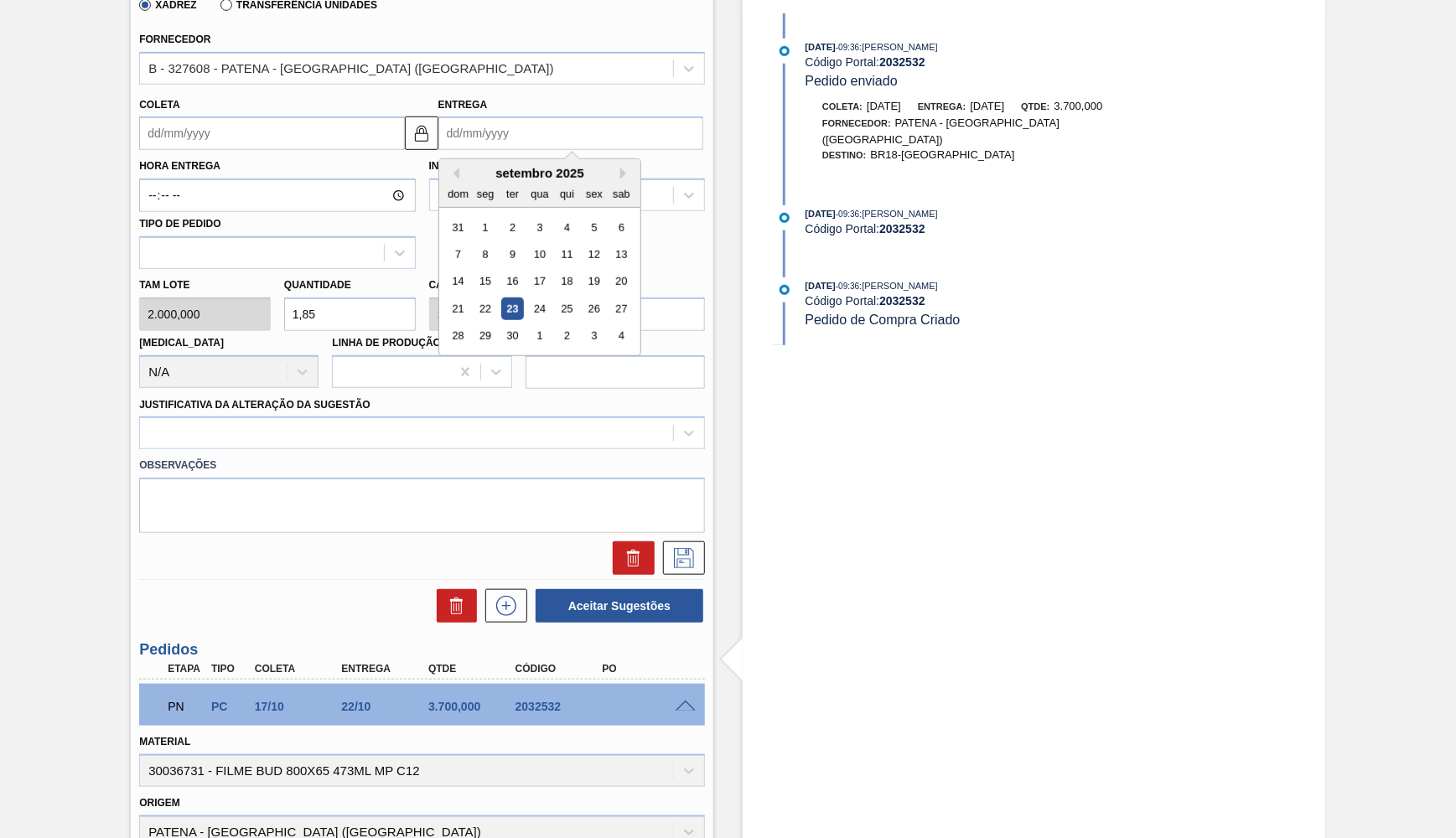
click at [469, 132] on input "Entrega" at bounding box center [571, 133] width 265 height 34
click at [465, 296] on div "21 22 23 24 25 26 27" at bounding box center [539, 309] width 190 height 27
click at [473, 117] on input "Entrega" at bounding box center [571, 133] width 265 height 34
type input "2"
type input "28/08/2025"
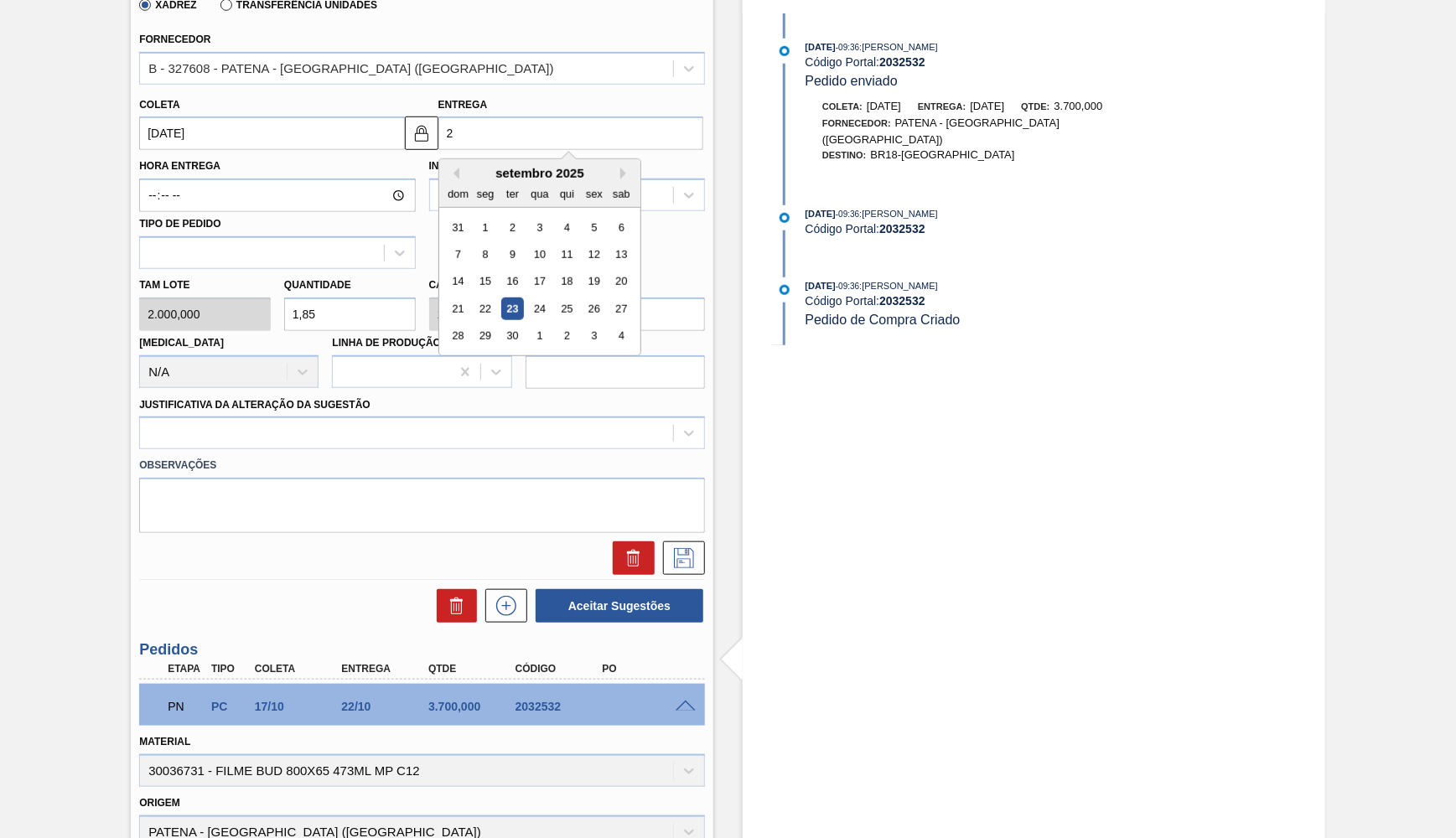
type input "22"
type input "17/09/2025"
type input "22/1"
type input "17/01/2025"
type input "22/10"
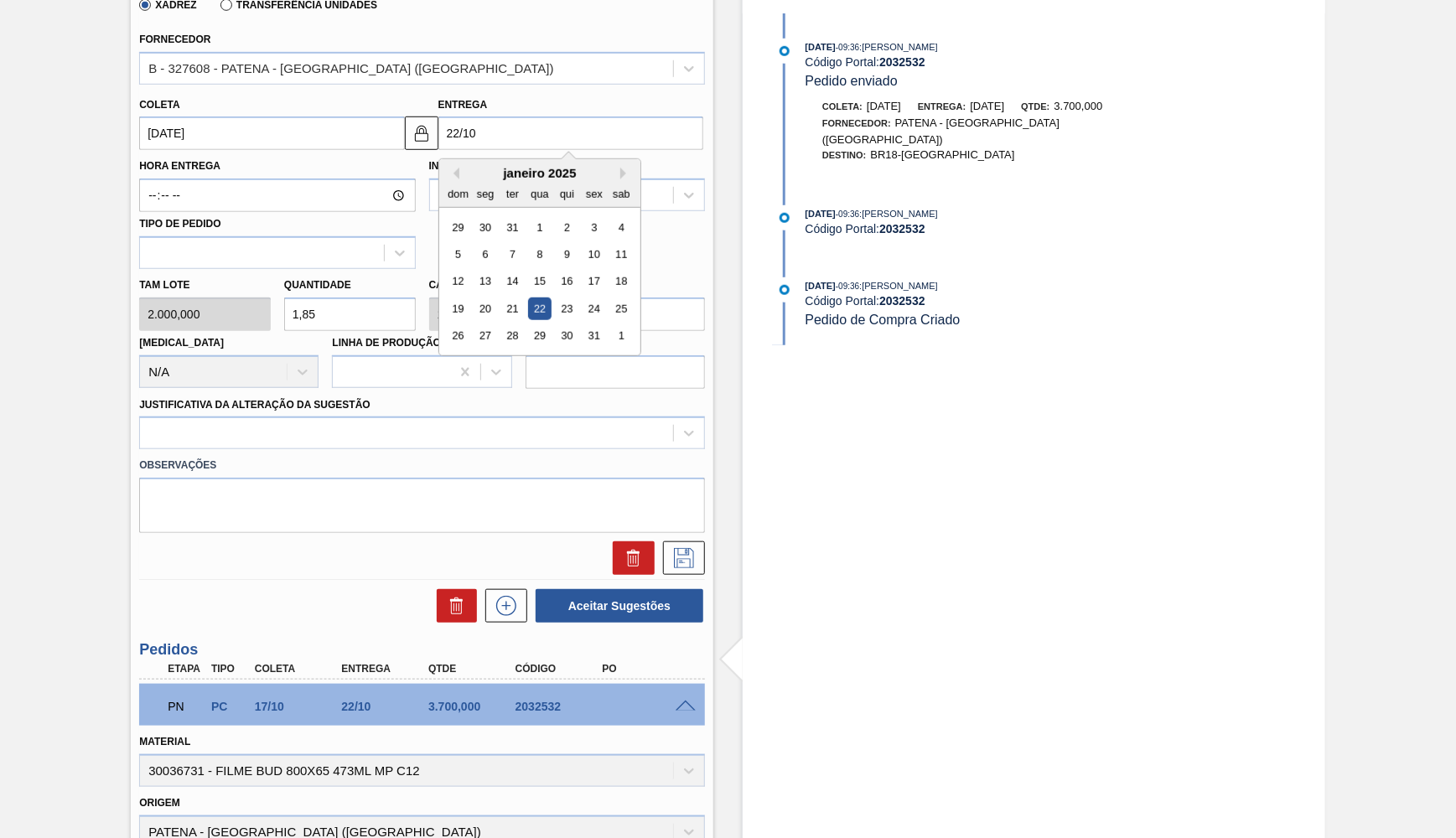
type input "17/10/2025"
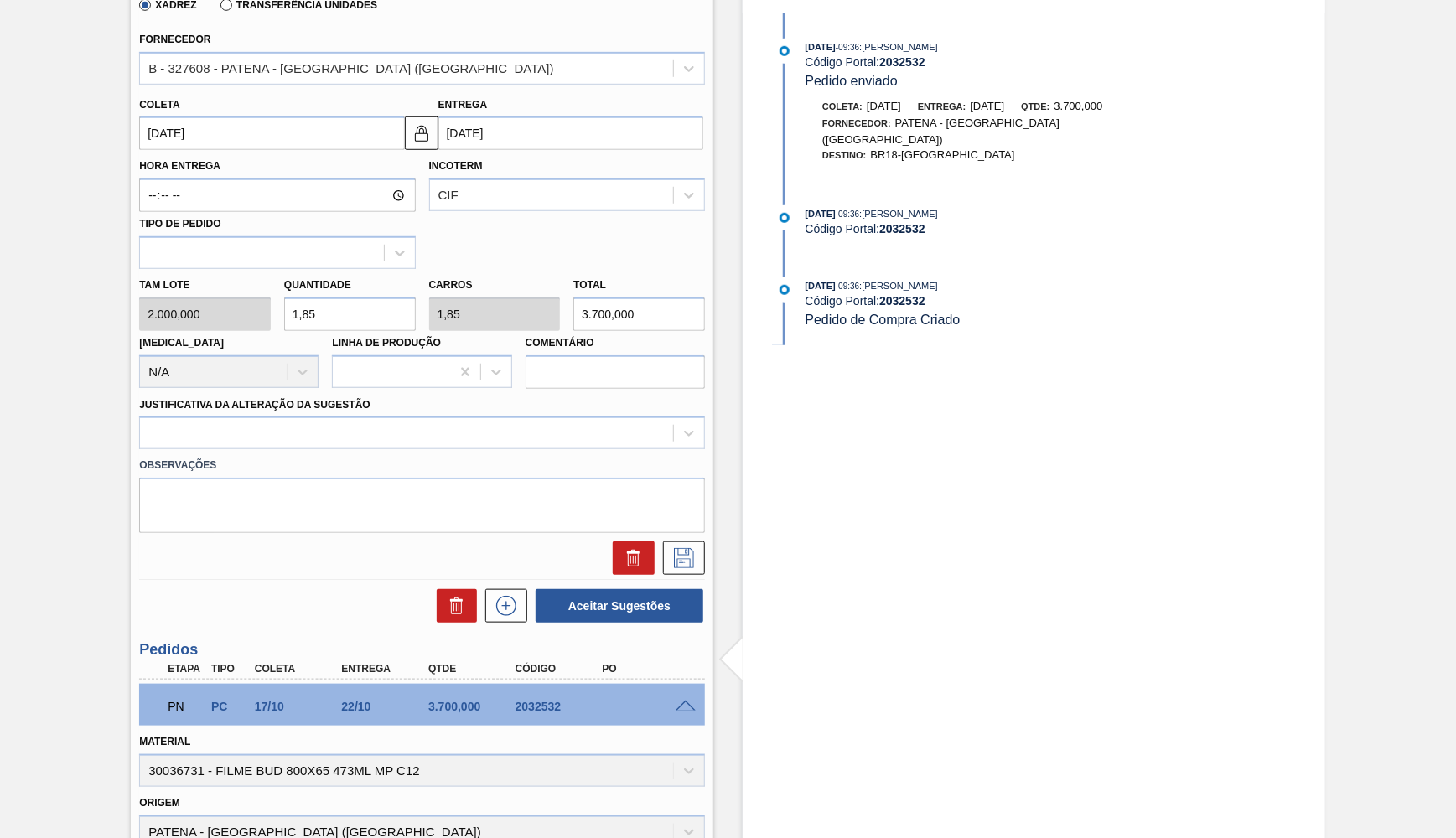
click at [272, 399] on label "Justificativa da Alteração da Sugestão" at bounding box center [254, 405] width 231 height 12
click at [150, 427] on Sugestão "Justificativa da Alteração da Sugestão" at bounding box center [149, 434] width 2 height 15
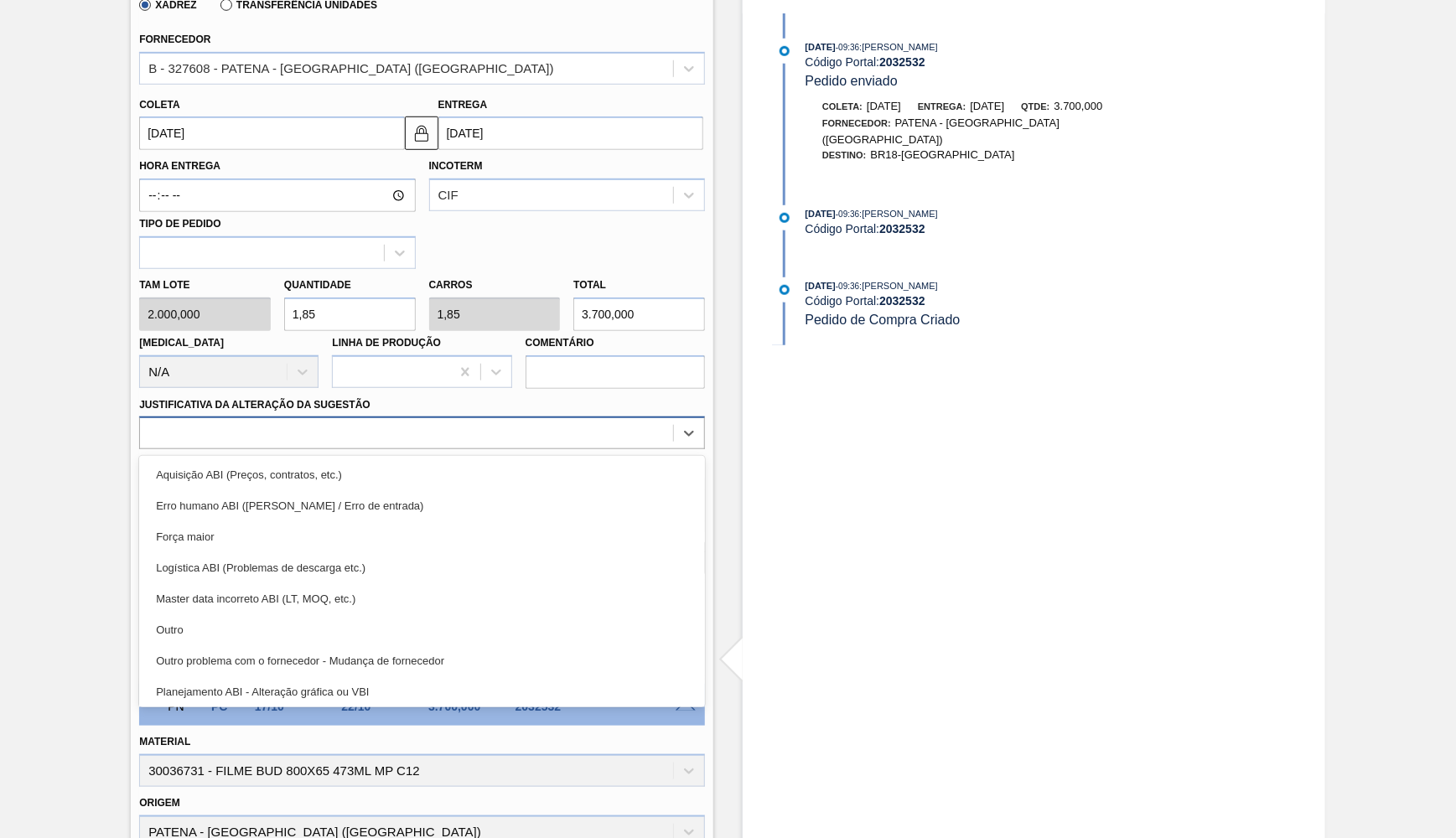
click at [260, 421] on div at bounding box center [406, 433] width 533 height 25
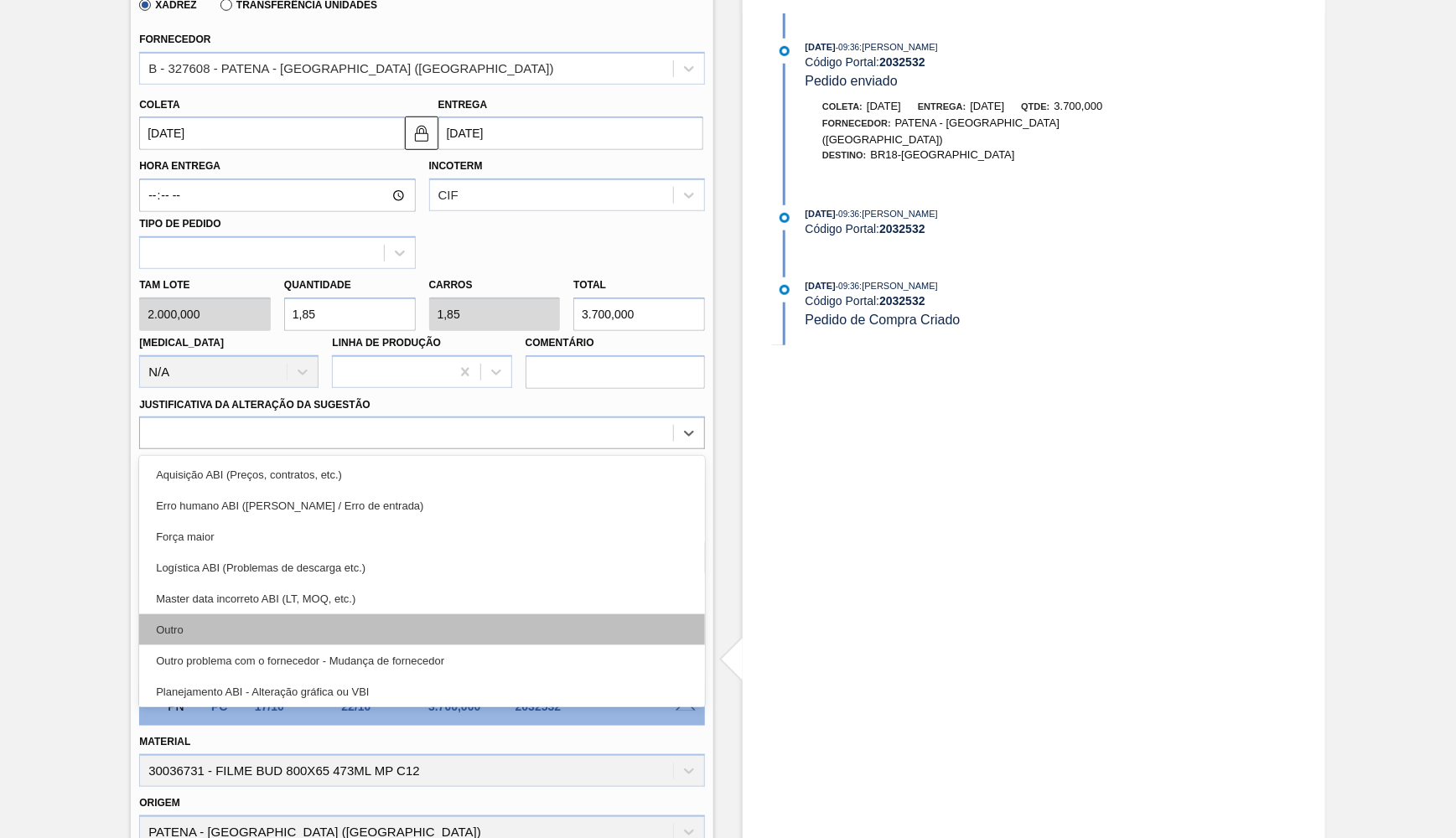
click at [248, 614] on div "Outro" at bounding box center [421, 630] width 566 height 31
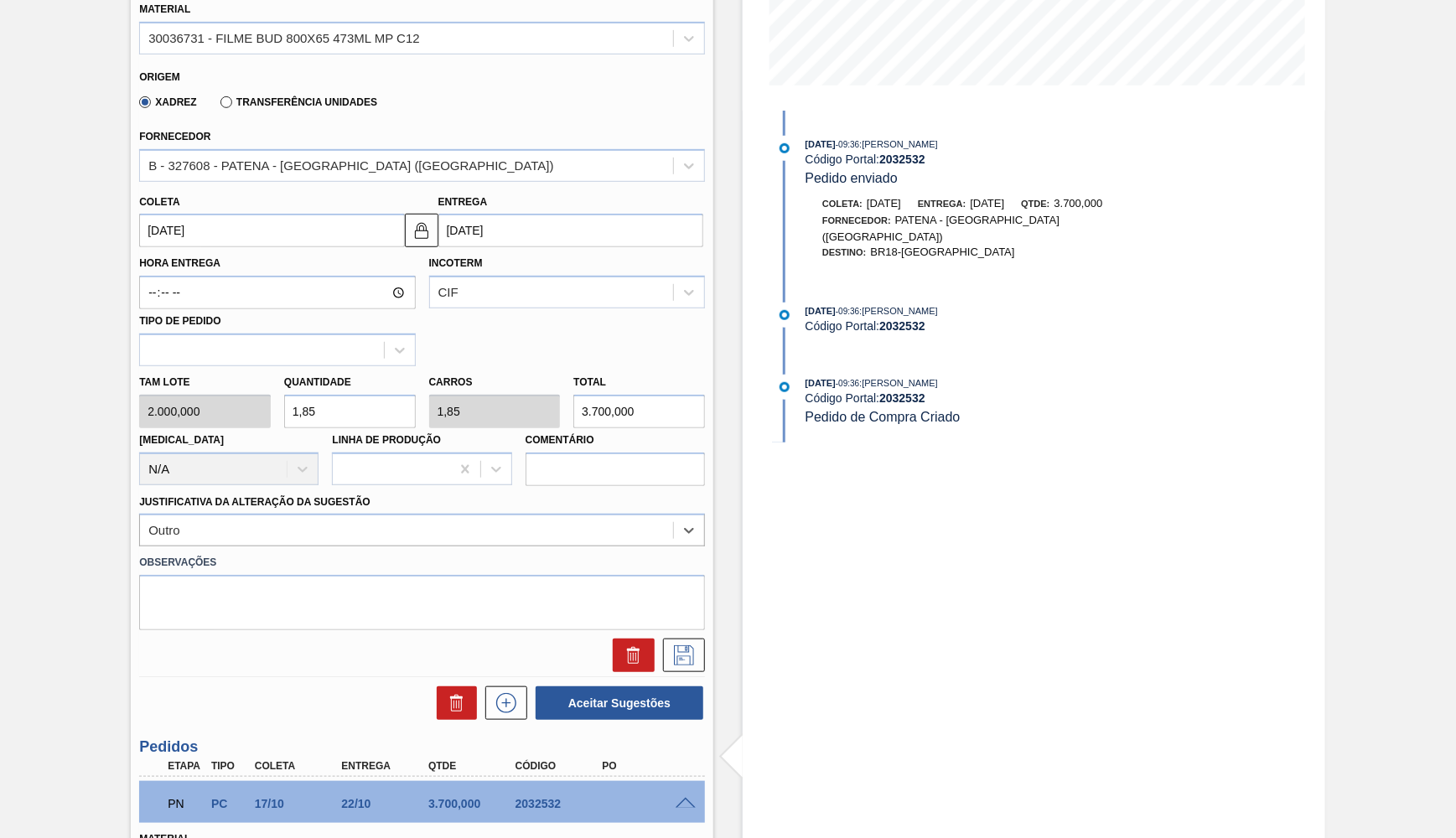
scroll to position [349, 0]
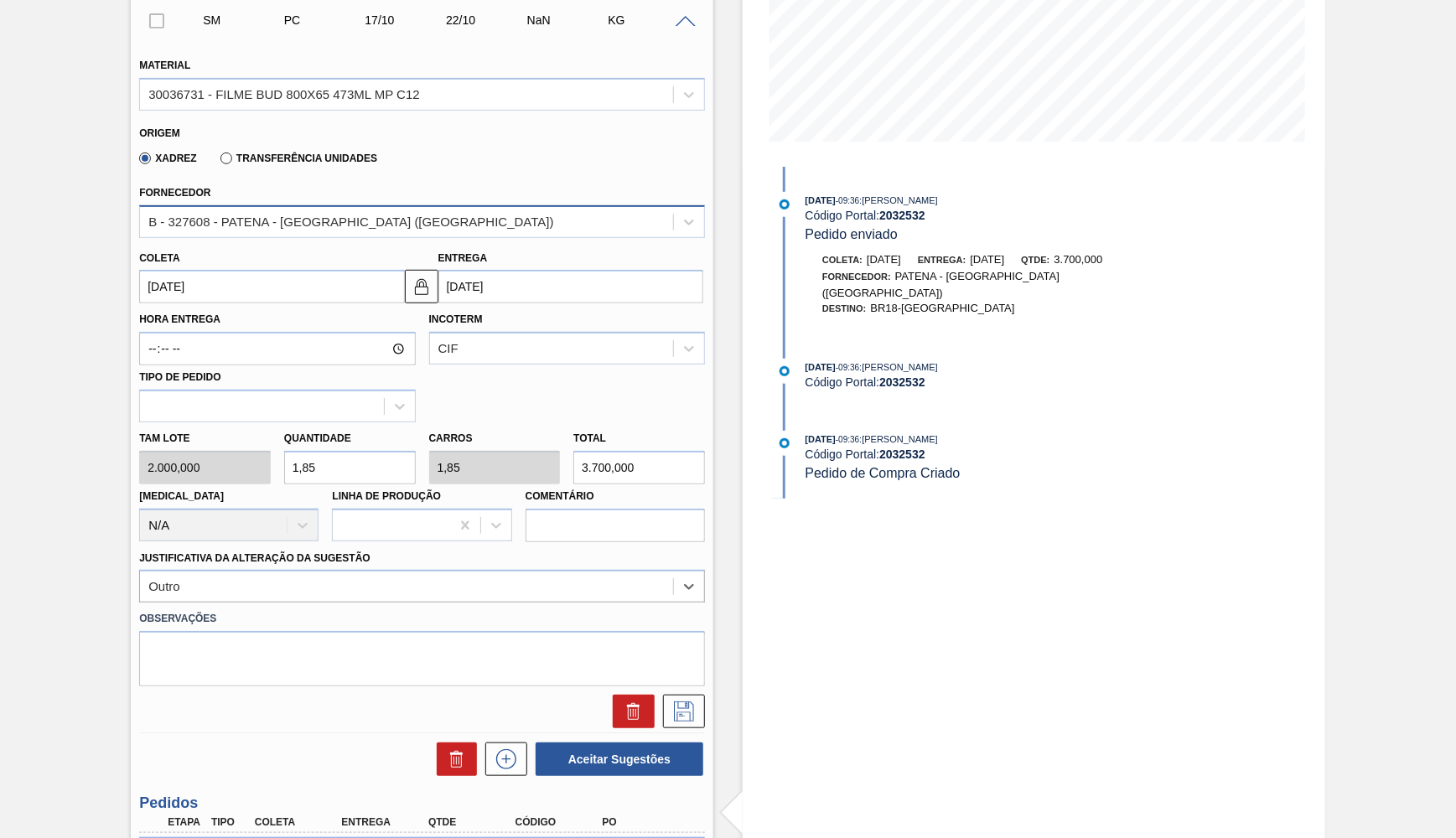
click at [318, 215] on div "B - 327608 - PATENA - CAMPO GRANDE (MS)" at bounding box center [350, 222] width 405 height 15
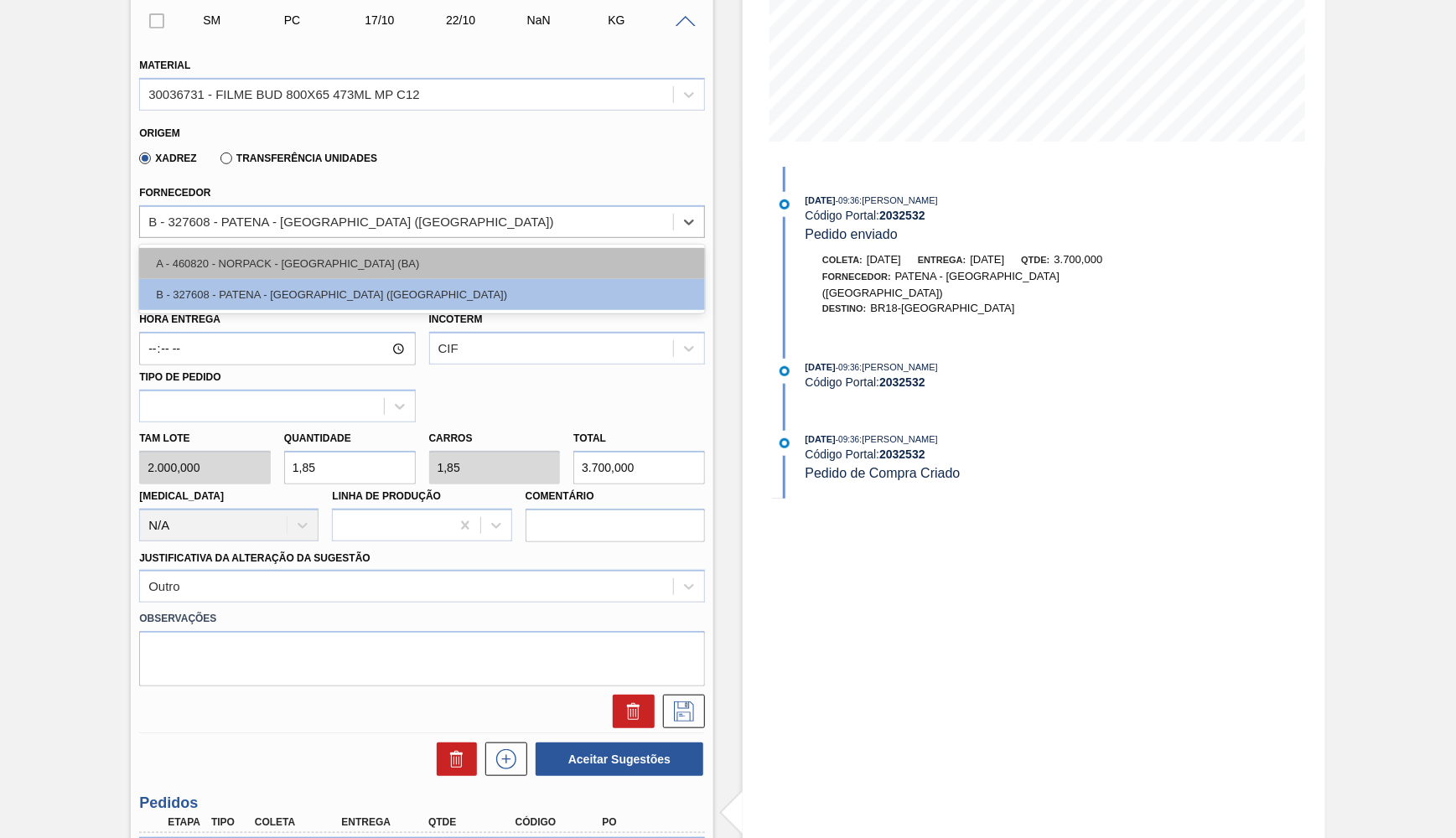
click at [318, 255] on div "A - 460820 - NORPACK - CAMAÇARI (BA)" at bounding box center [421, 264] width 566 height 31
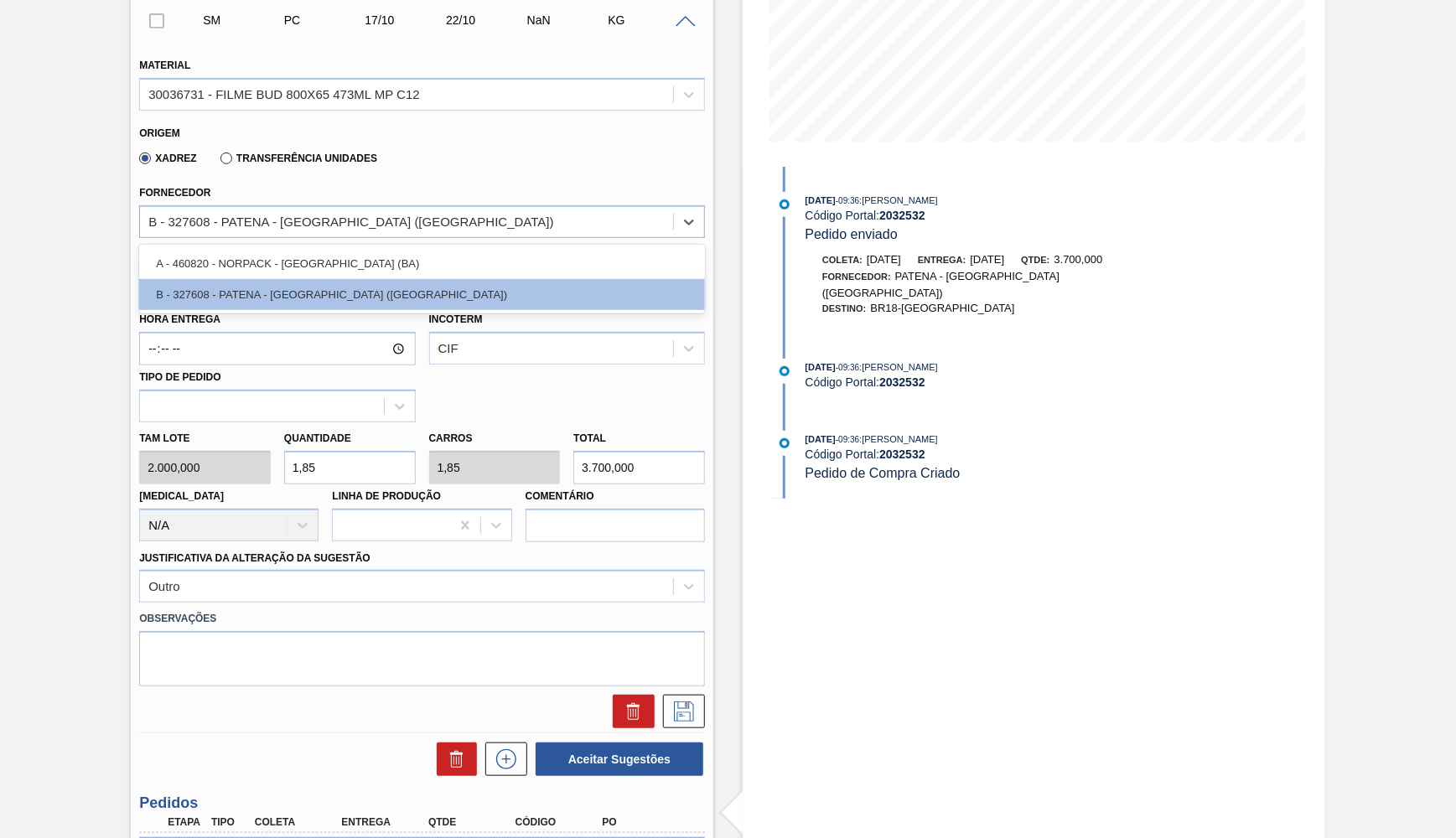
type input "21/10/2025"
type input "500,000"
type input "7,4"
type input "0,37"
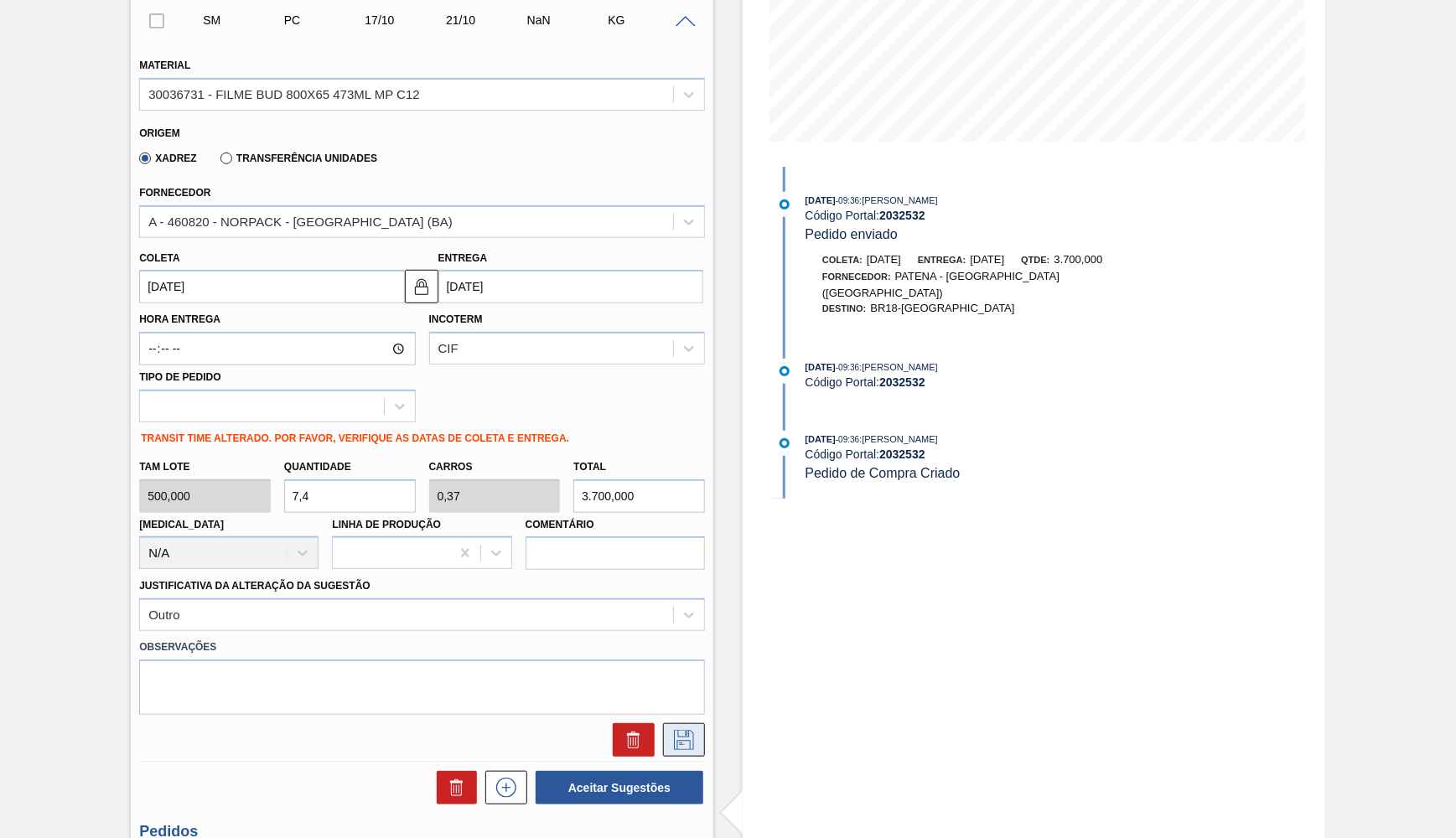
click at [692, 724] on button at bounding box center [685, 740] width 42 height 34
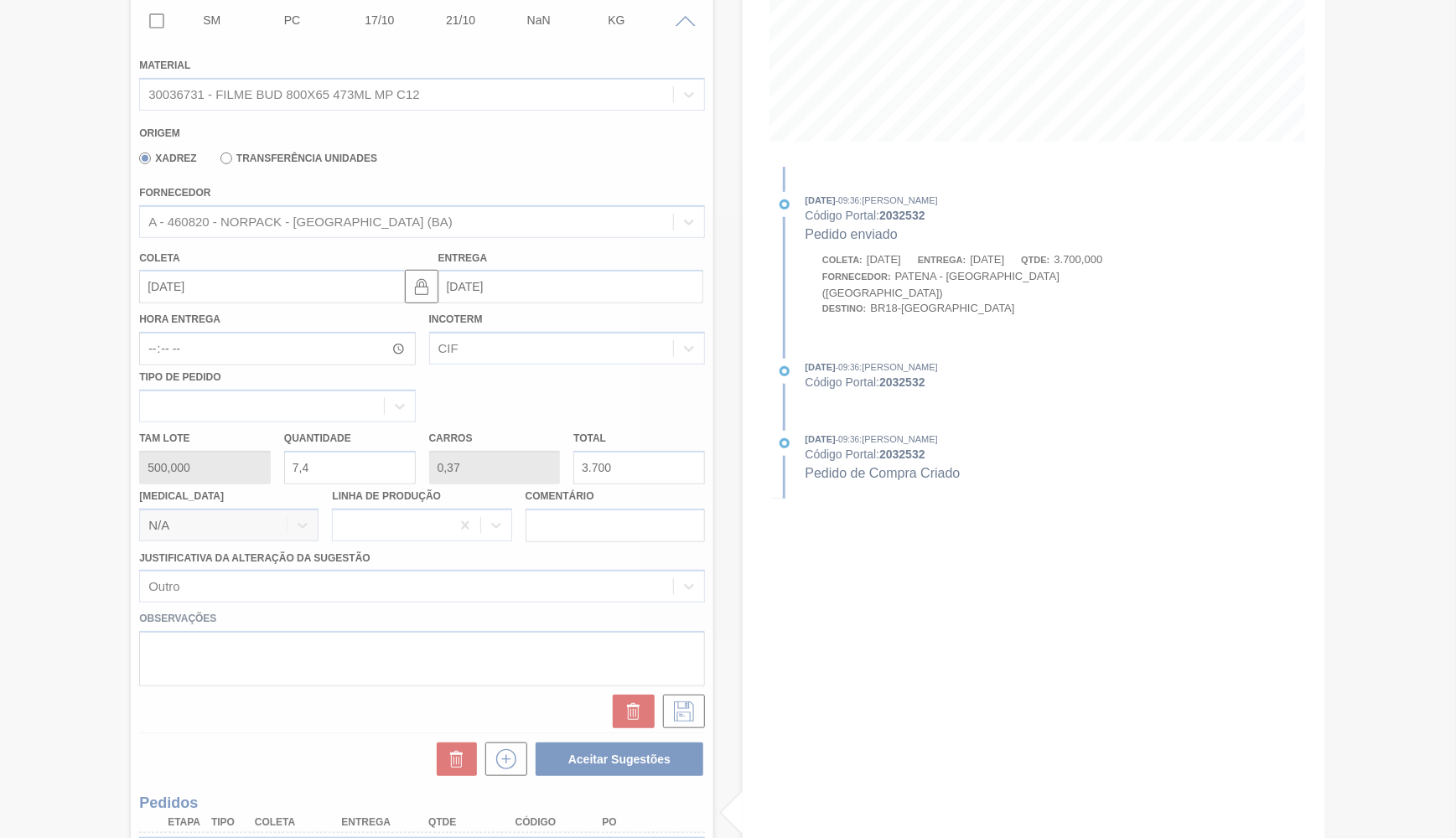
scroll to position [0, 0]
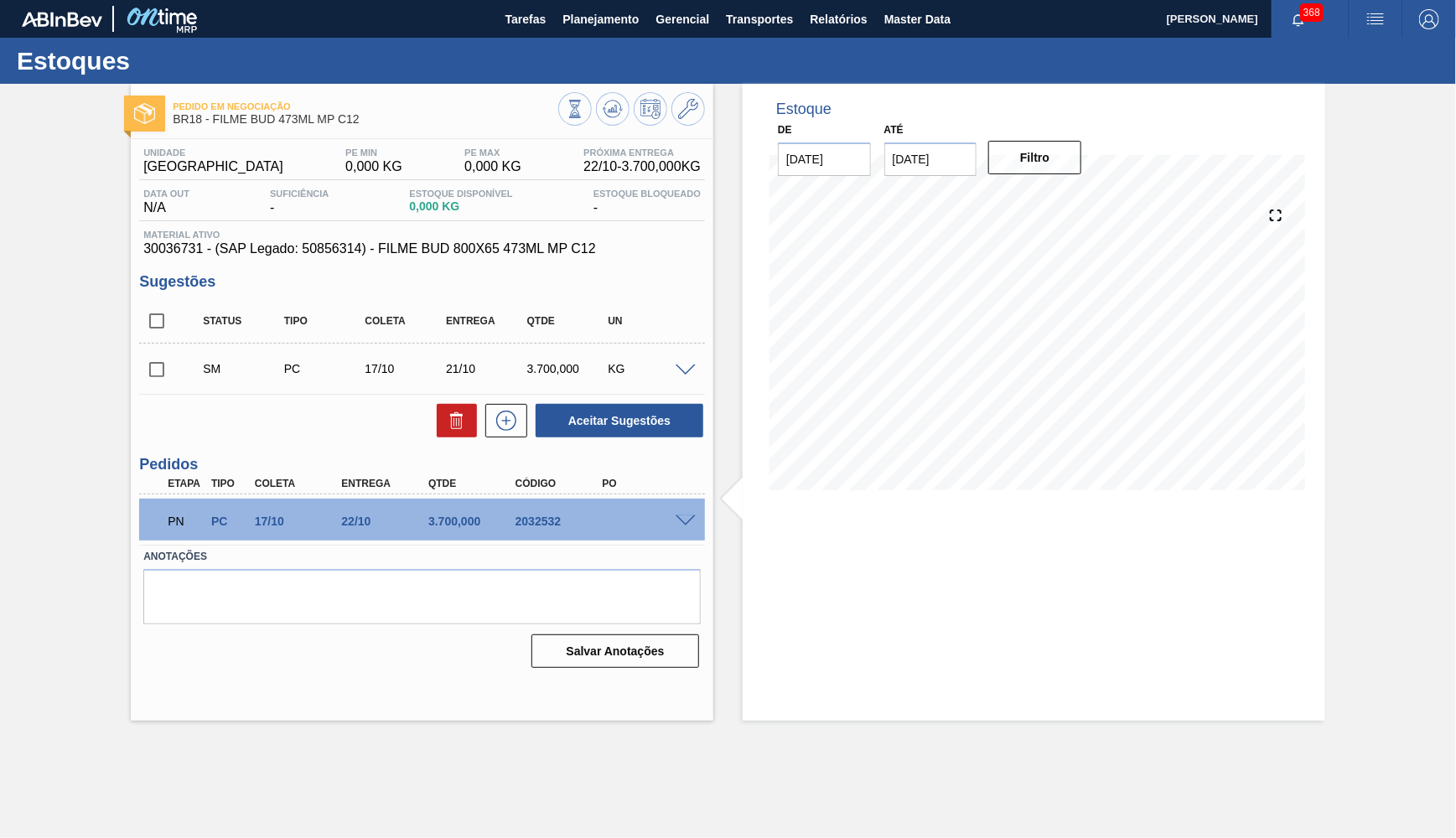
click at [164, 381] on div at bounding box center [156, 368] width 36 height 34
drag, startPoint x: 172, startPoint y: 369, endPoint x: 160, endPoint y: 363, distance: 13.4
click at [160, 363] on div "SM PC 17/10 21/10 3.700,000 KG" at bounding box center [421, 369] width 566 height 42
click at [160, 363] on input "checkbox" at bounding box center [156, 369] width 36 height 36
click at [634, 414] on button "Aceitar Sugestões" at bounding box center [619, 420] width 167 height 34
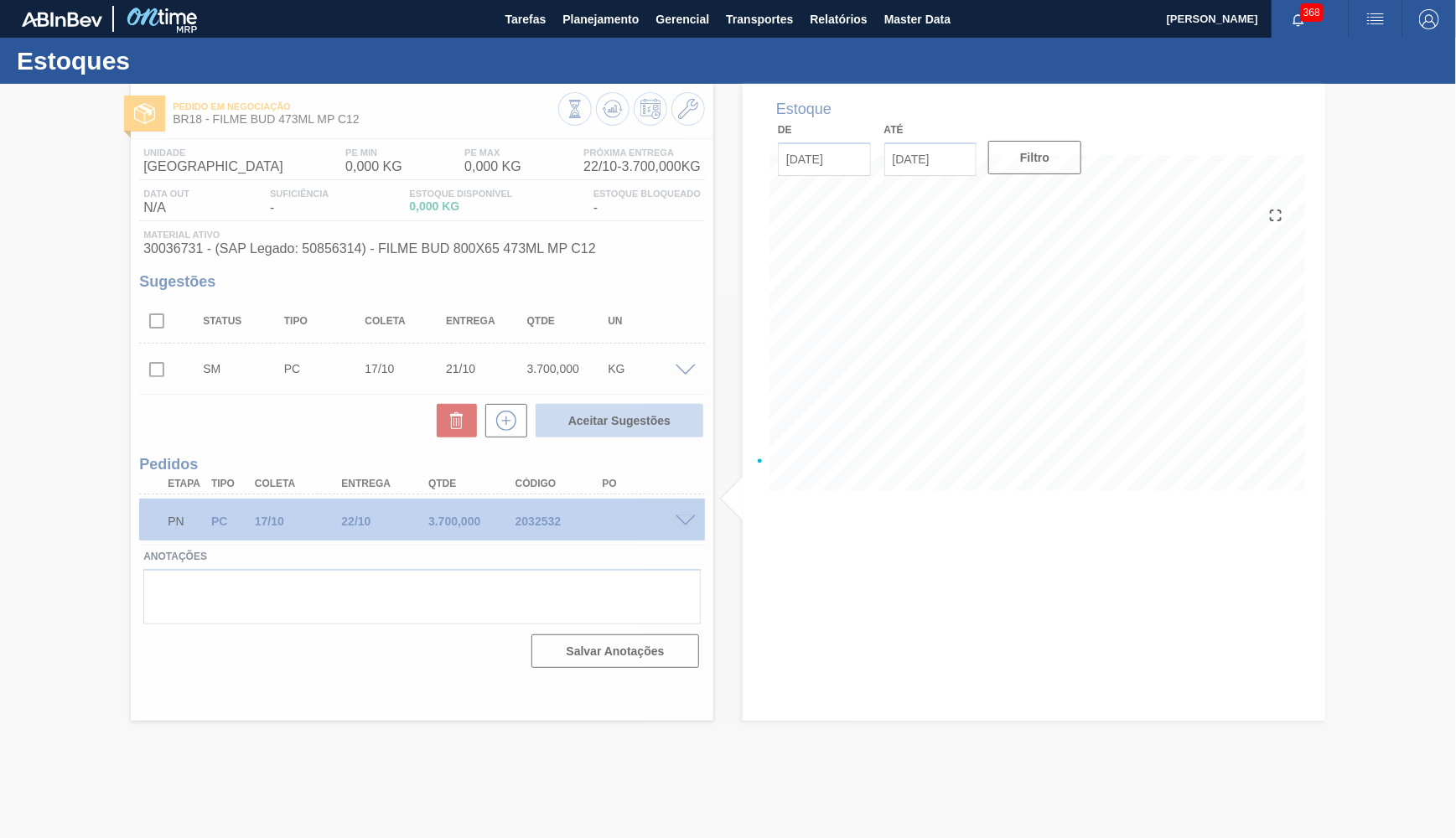
checkbox input "false"
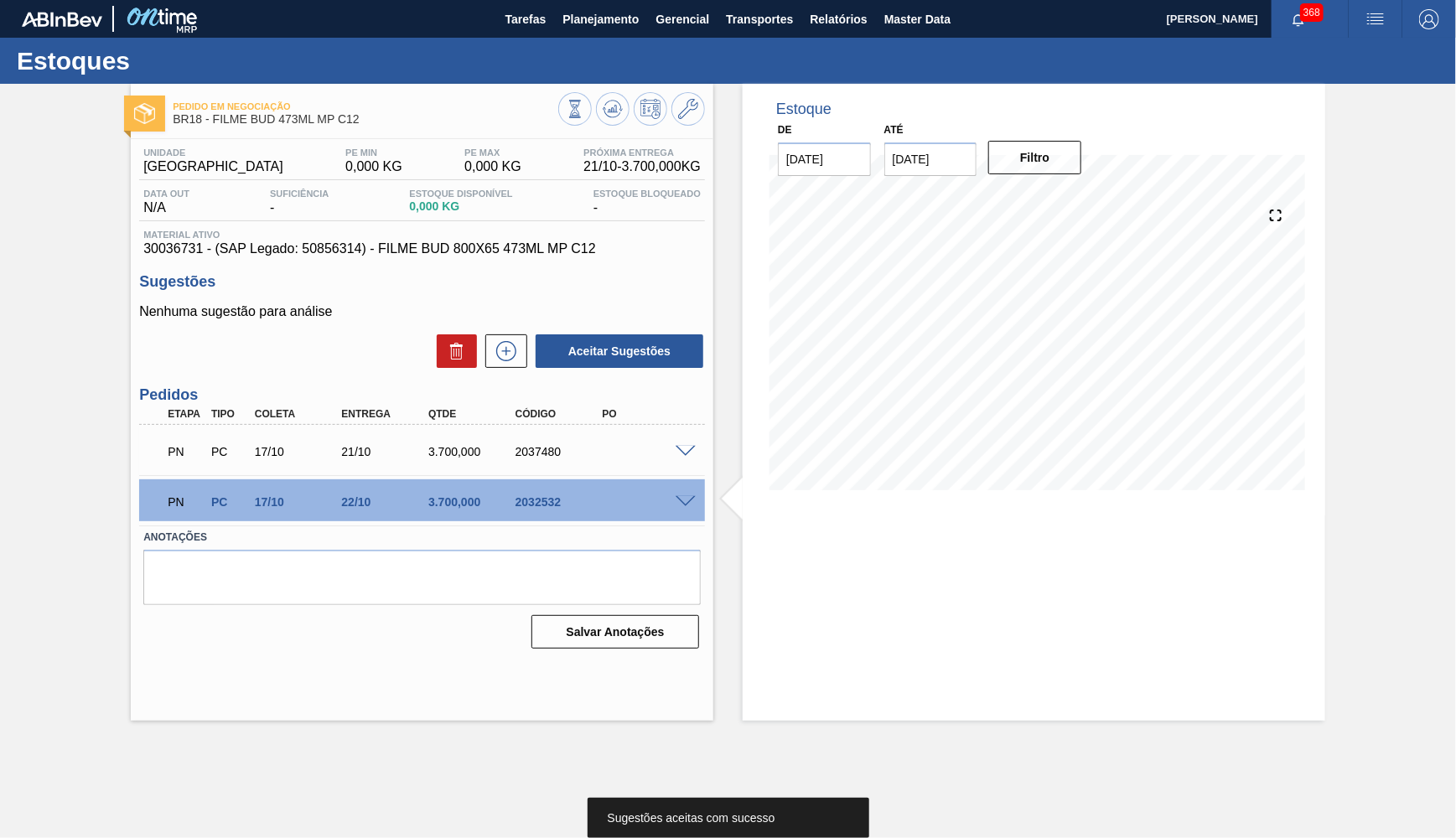
click at [685, 452] on div "PN PC 17/10 21/10 3.700,000 2037480" at bounding box center [421, 451] width 566 height 42
click at [685, 451] on span at bounding box center [685, 452] width 20 height 13
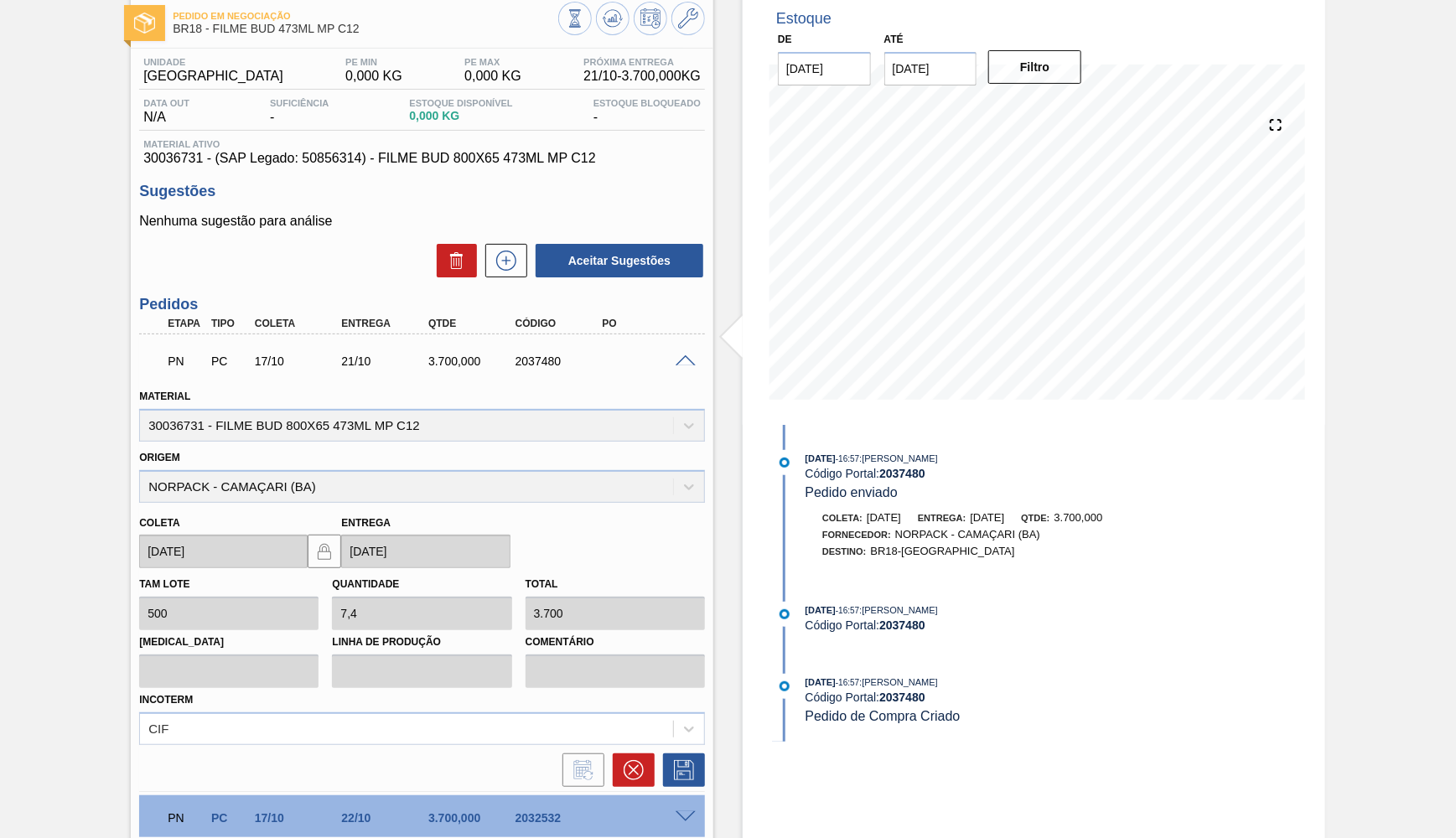
scroll to position [154, 0]
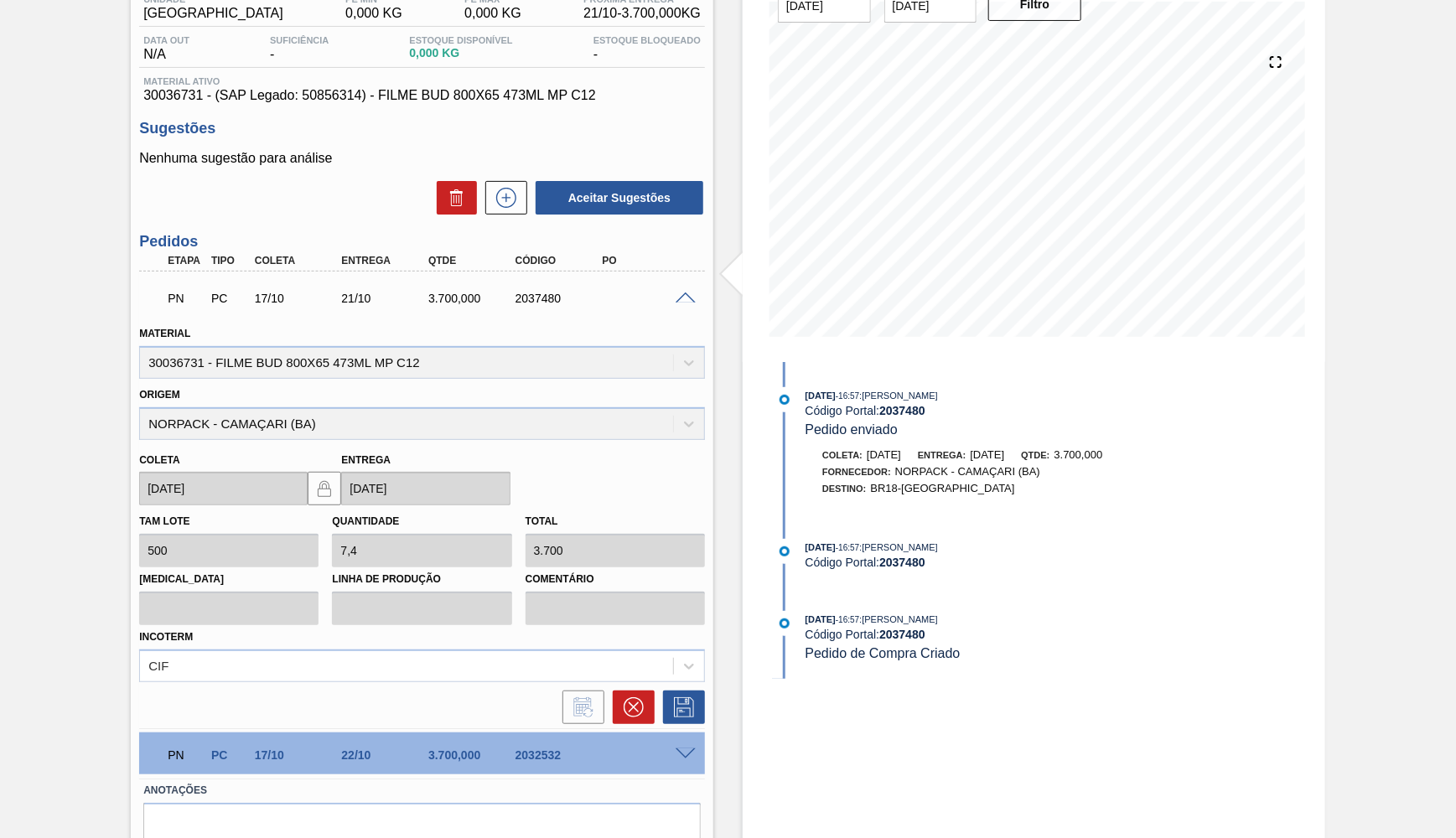
click at [689, 748] on span at bounding box center [685, 755] width 20 height 13
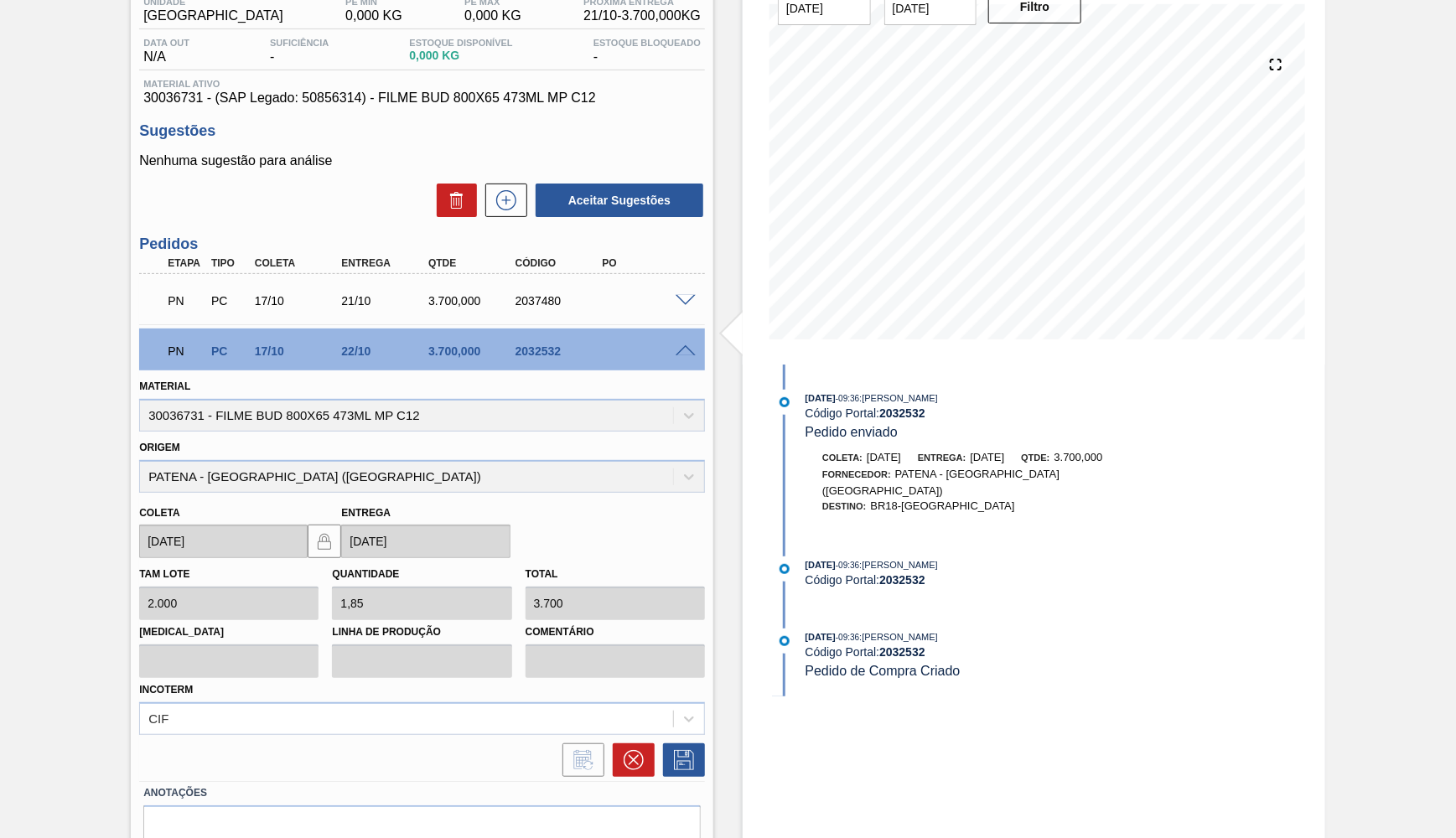
scroll to position [130, 0]
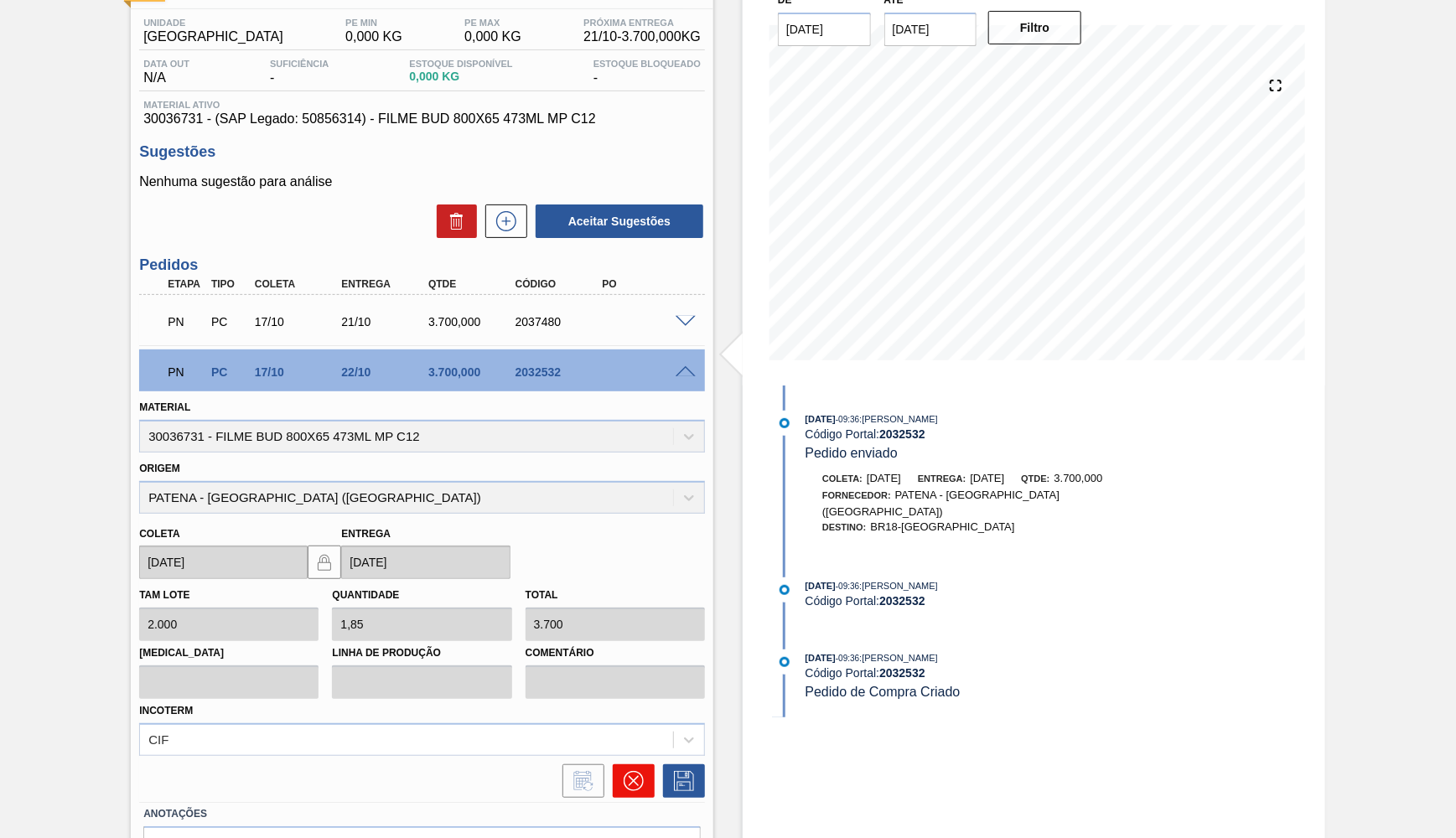
click at [642, 771] on icon at bounding box center [633, 781] width 20 height 20
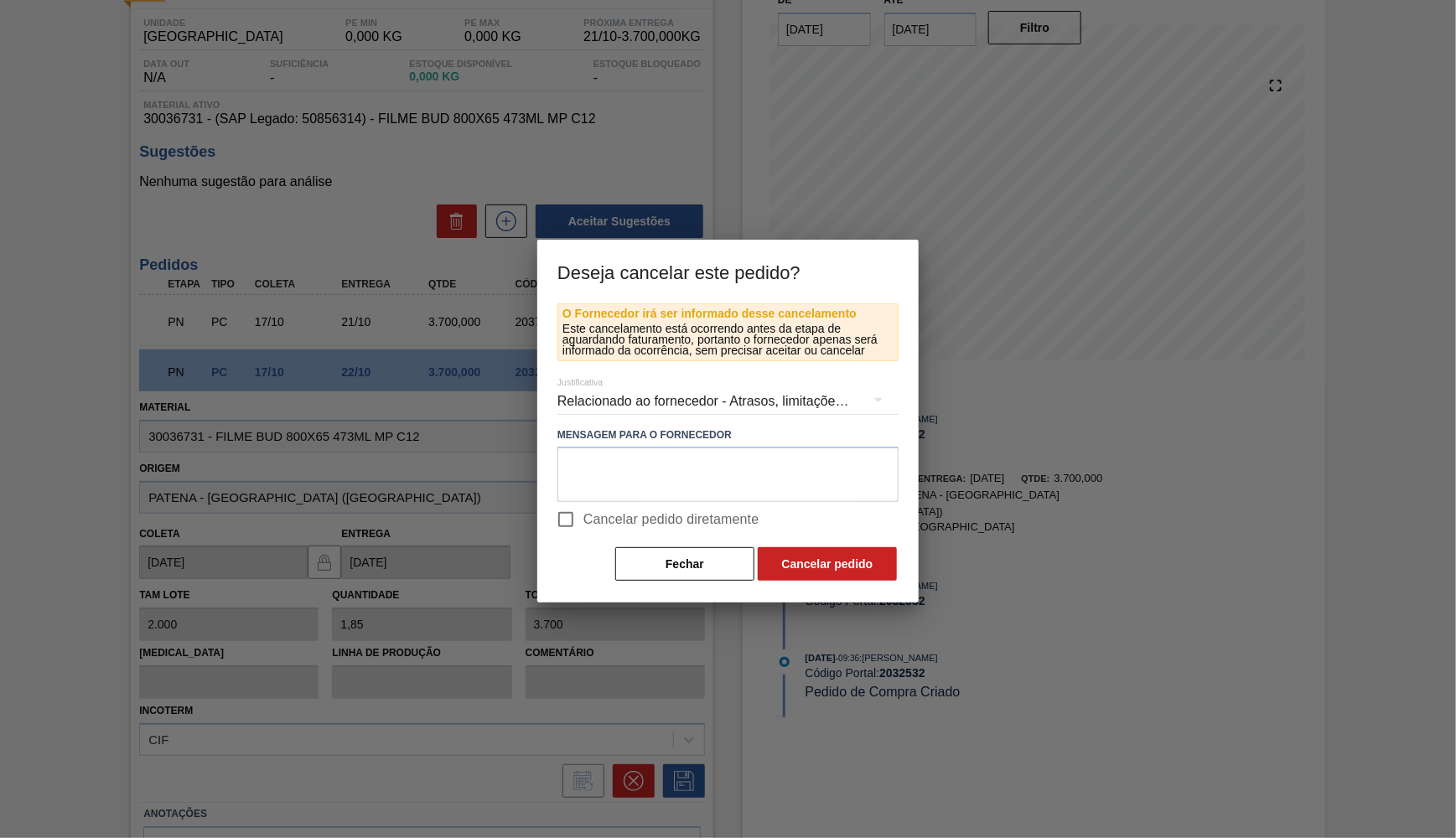
click at [599, 521] on span "Cancelar pedido diretamente" at bounding box center [671, 520] width 176 height 20
click at [583, 521] on input "Cancelar pedido diretamente" at bounding box center [566, 519] width 36 height 36
checkbox input "true"
click at [623, 393] on div "Relacionado ao fornecedor - Atrasos, limitações de capacidade, etc." at bounding box center [728, 401] width 341 height 47
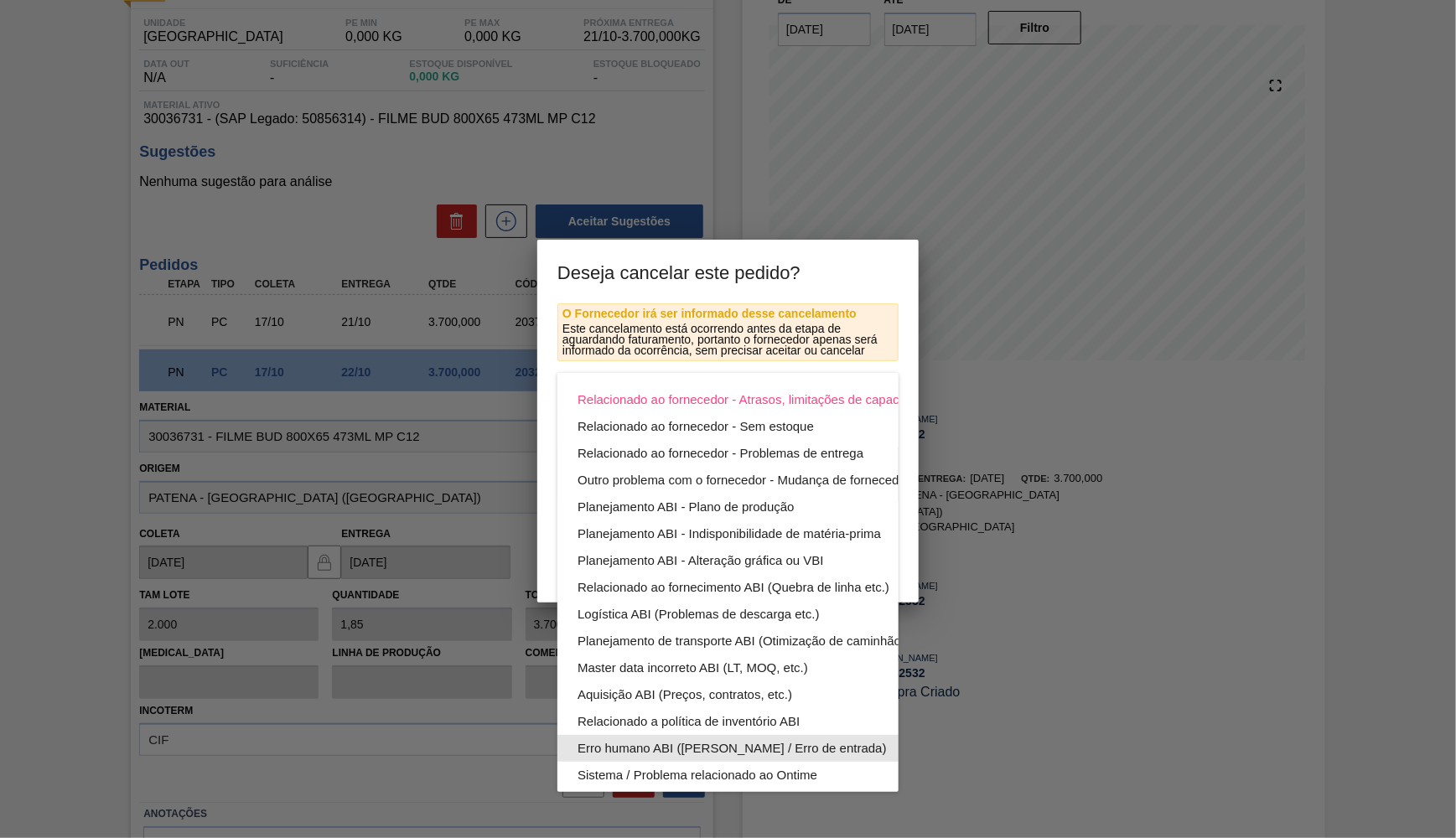
scroll to position [90, 0]
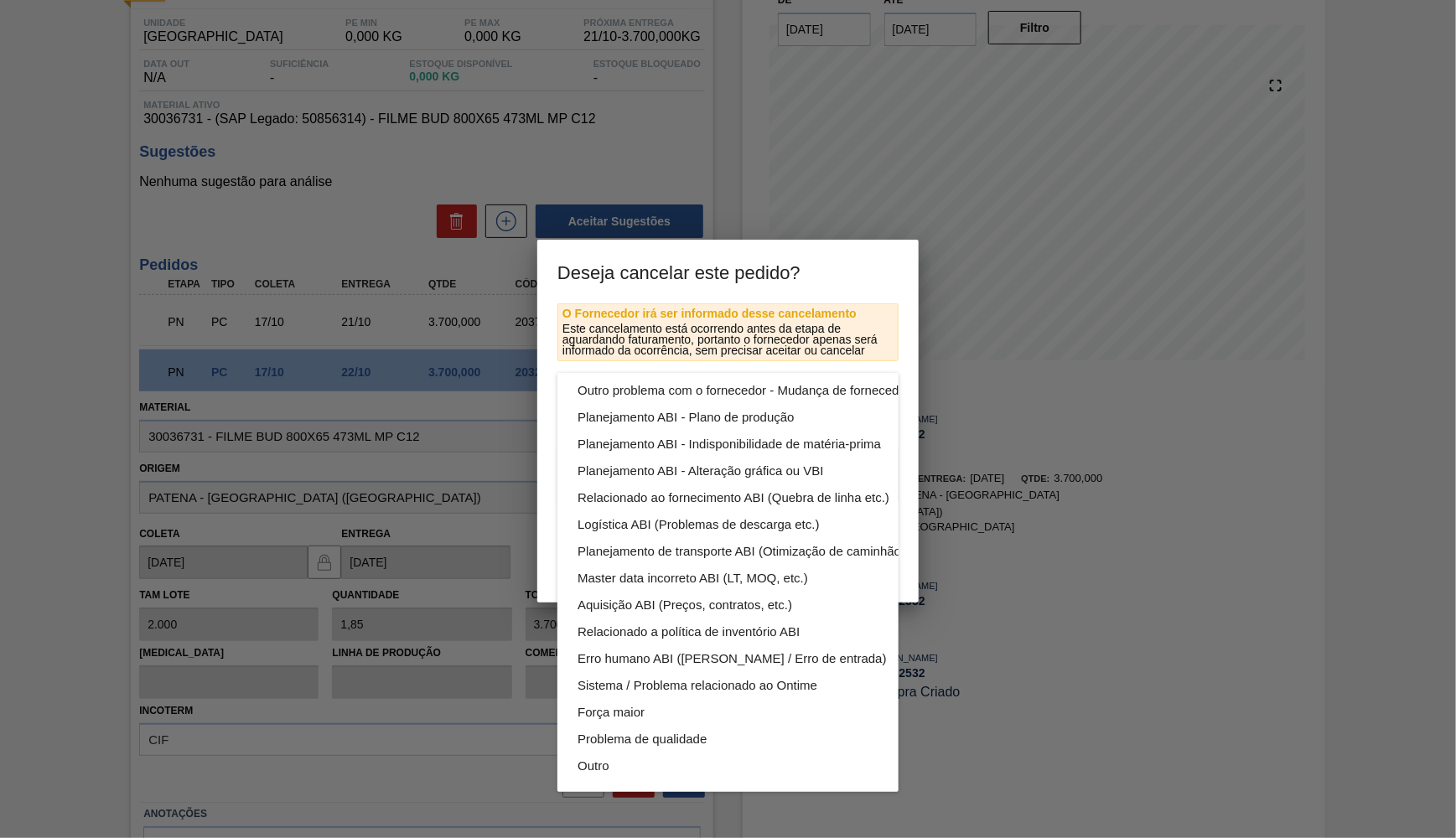
click at [671, 779] on div "Relacionado ao fornecedor - Atrasos, limitações de capacidade, etc. Relacionado…" at bounding box center [768, 538] width 420 height 510
click at [647, 776] on div "Outro" at bounding box center [768, 766] width 380 height 27
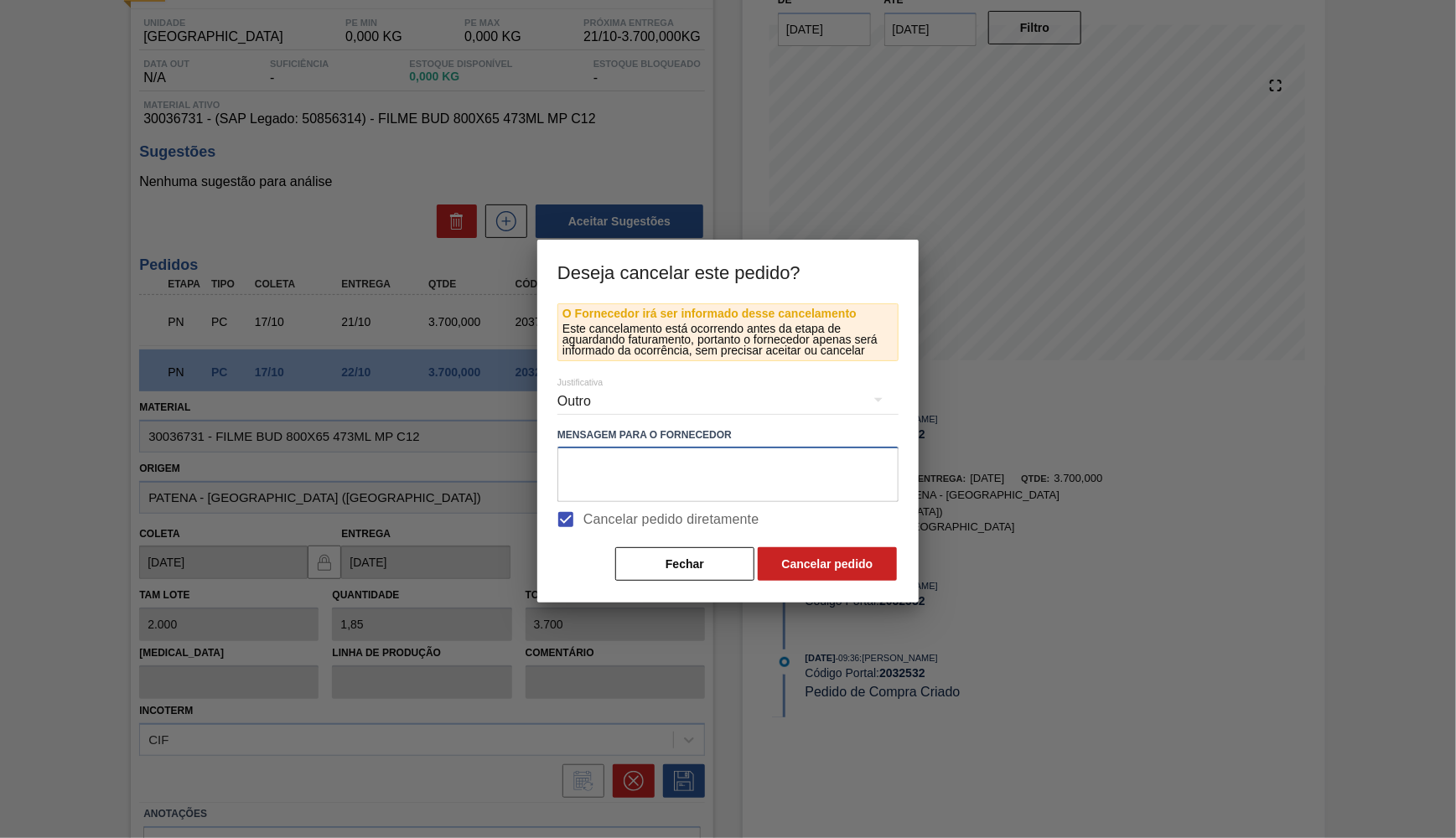
click at [633, 498] on textarea at bounding box center [728, 474] width 341 height 56
type textarea "virado para outro"
click at [836, 573] on button "Cancelar pedido" at bounding box center [827, 564] width 139 height 34
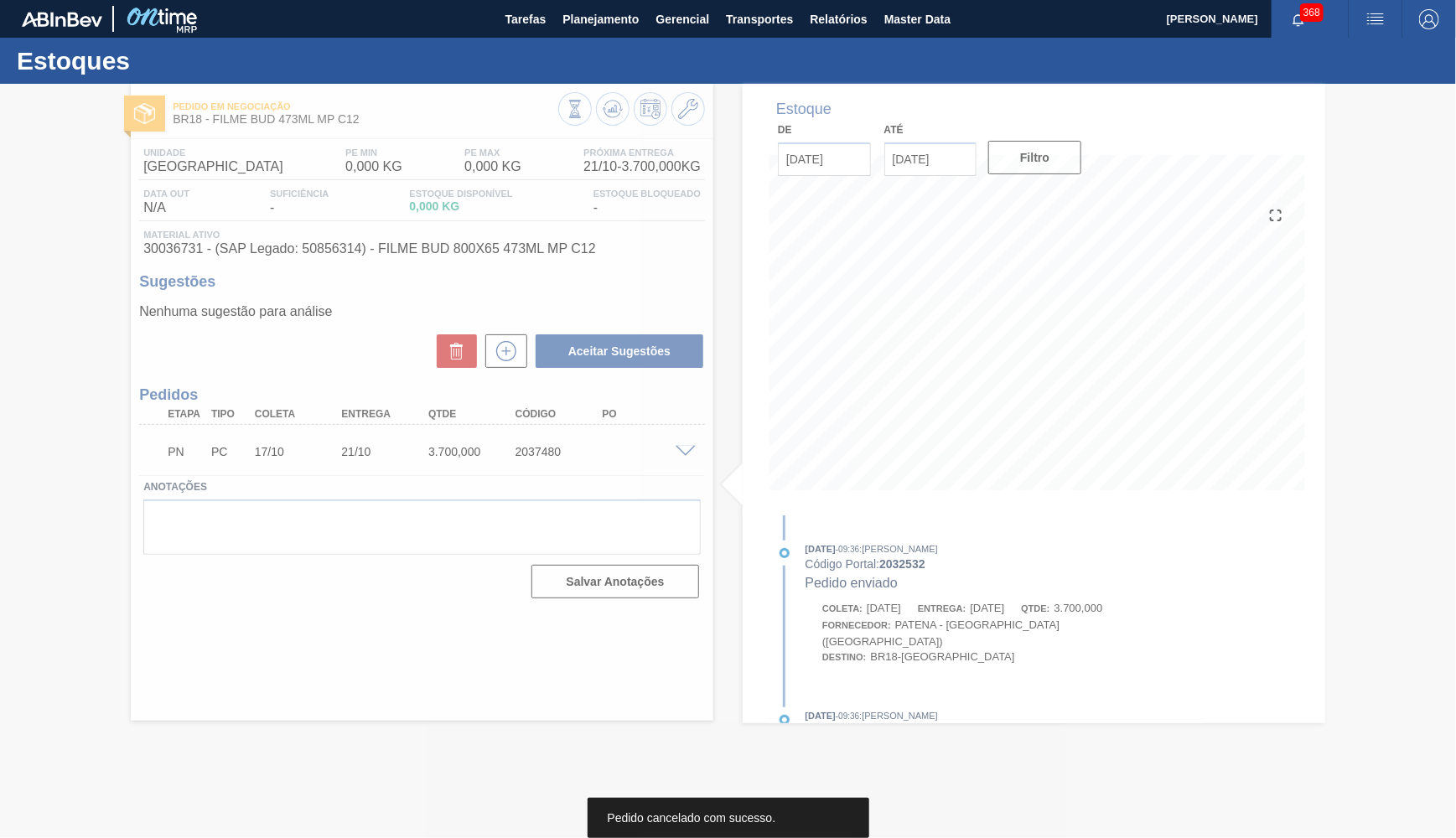
scroll to position [0, 0]
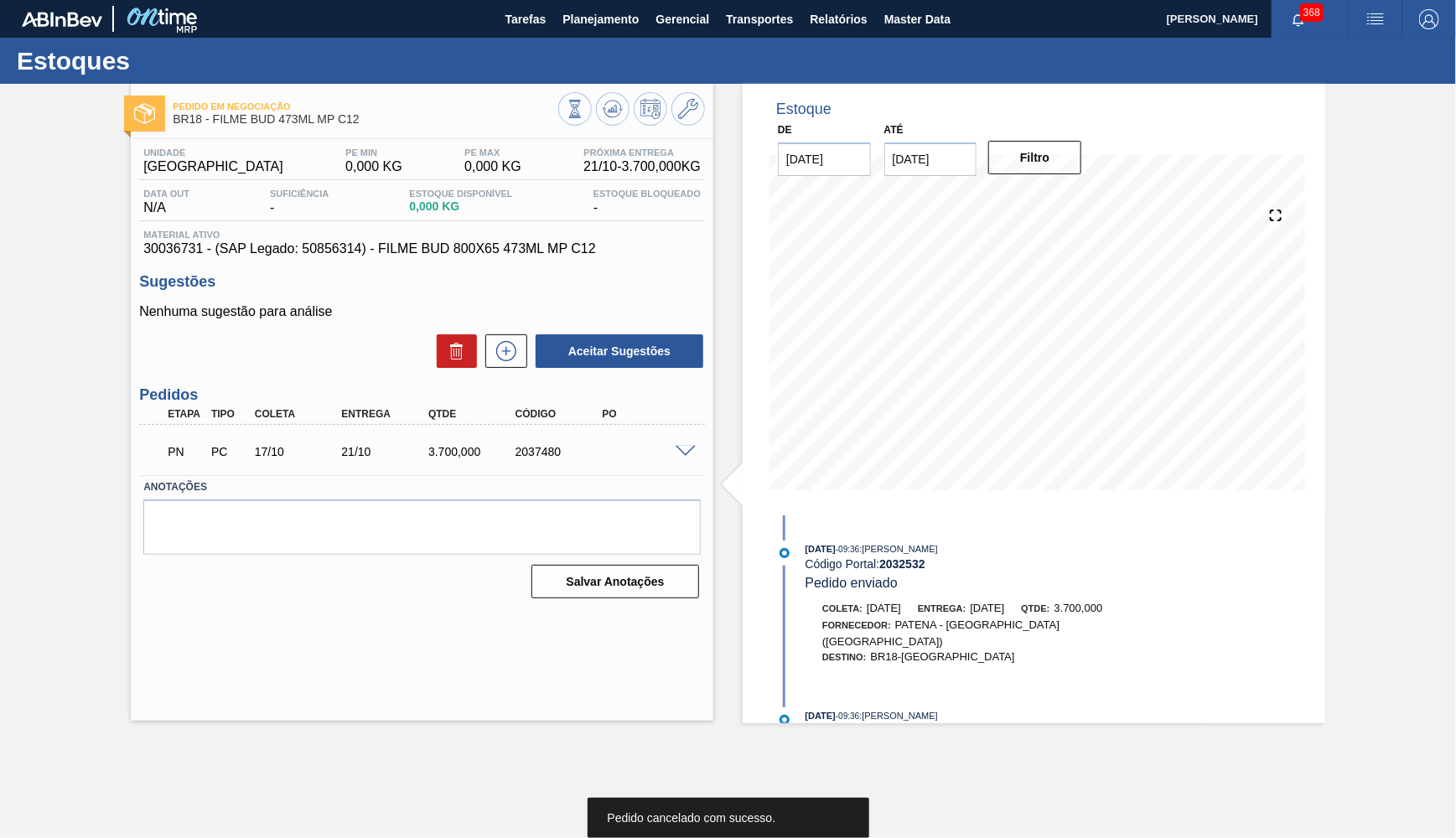
click at [680, 446] on span at bounding box center [685, 452] width 20 height 13
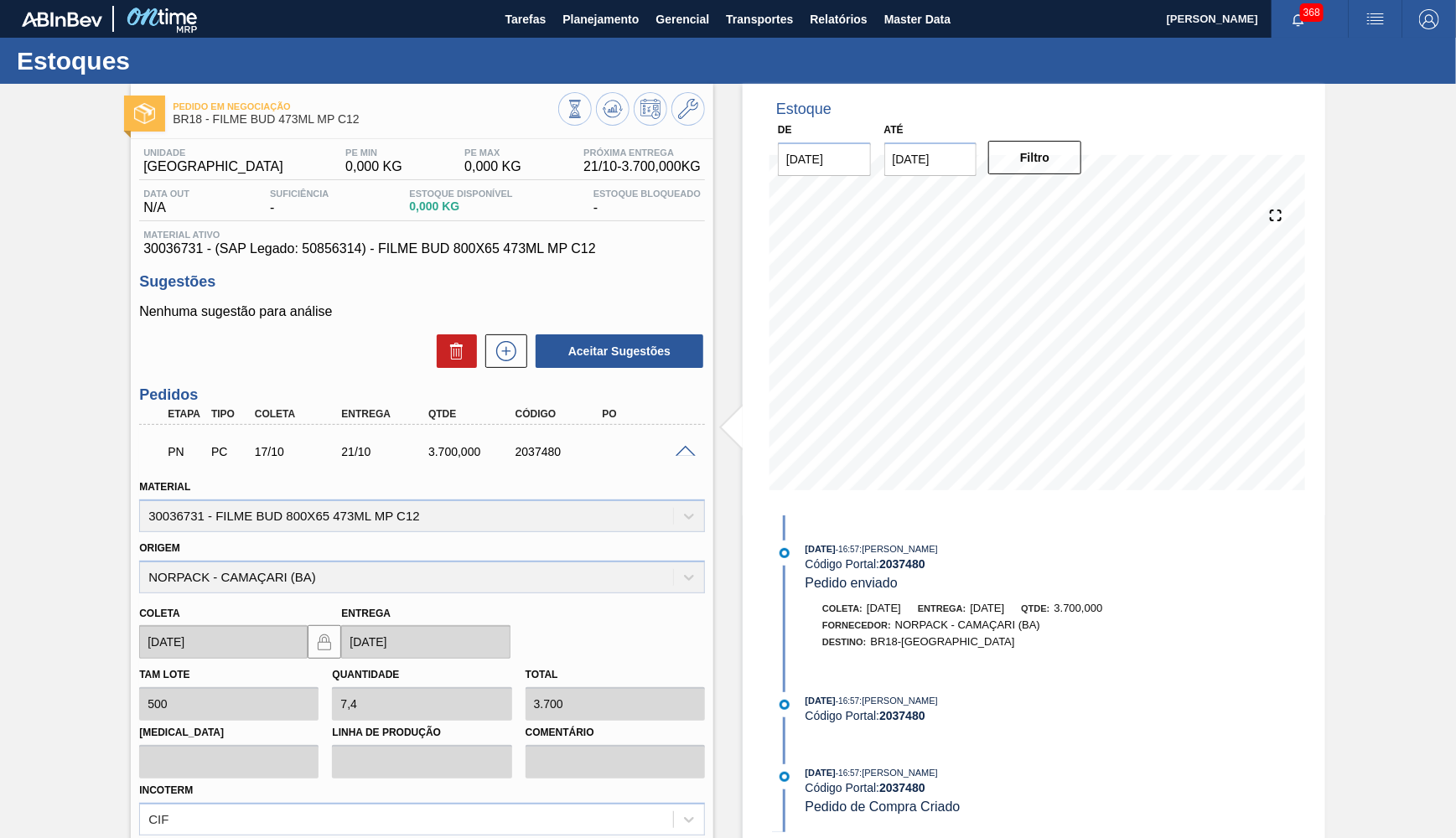
click at [526, 461] on div "PN PC 17/10 21/10 3.700,000 2037480" at bounding box center [418, 450] width 522 height 34
copy div "2037480"
click at [685, 92] on div "Pedido em Negociação BR18 - FILME BUD 473ML MP C12" at bounding box center [422, 107] width 583 height 46
click at [700, 101] on button at bounding box center [688, 109] width 34 height 34
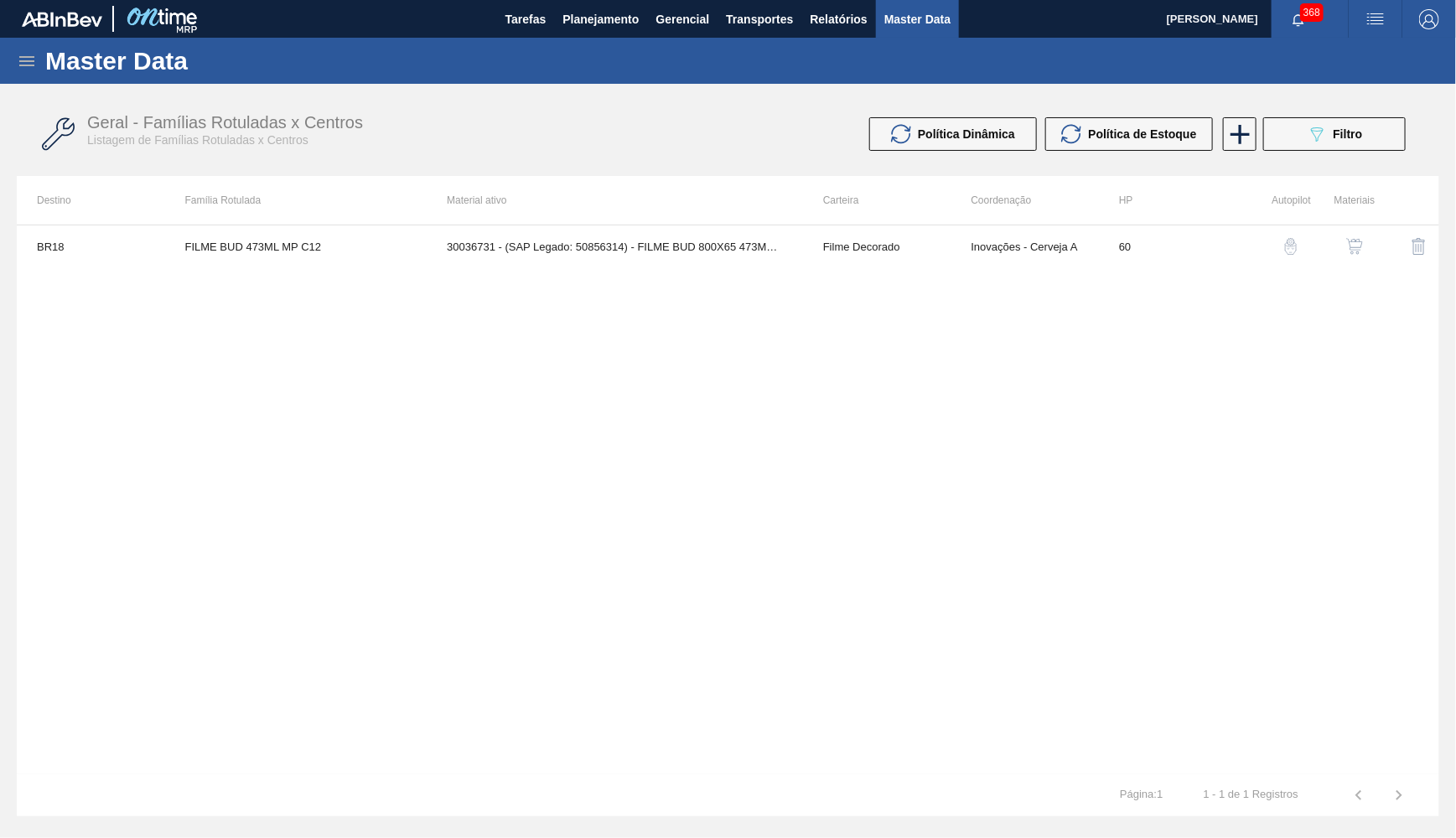
click at [1363, 236] on button "button" at bounding box center [1355, 247] width 40 height 40
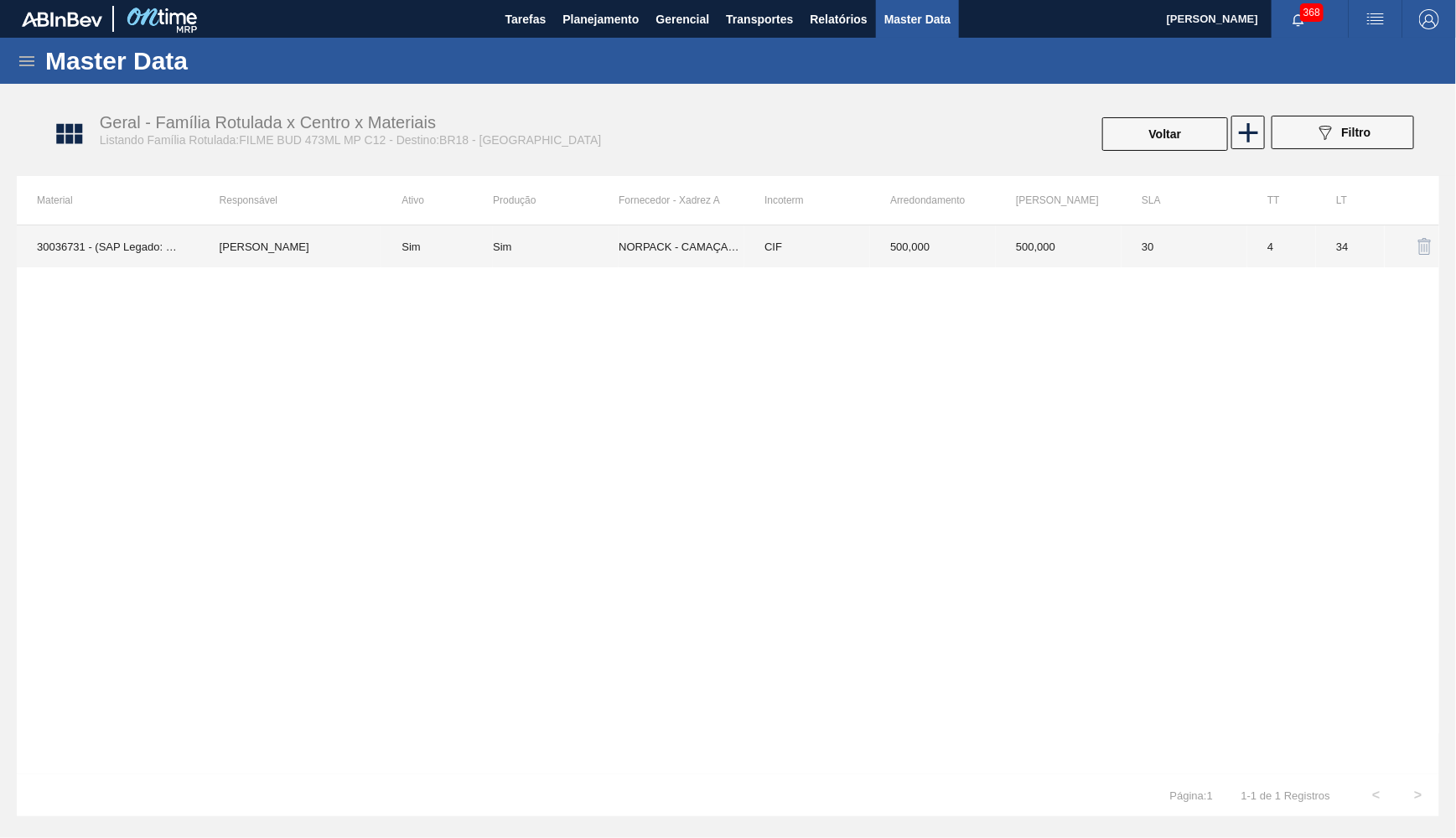
click at [1011, 259] on td "500,000" at bounding box center [1059, 247] width 126 height 42
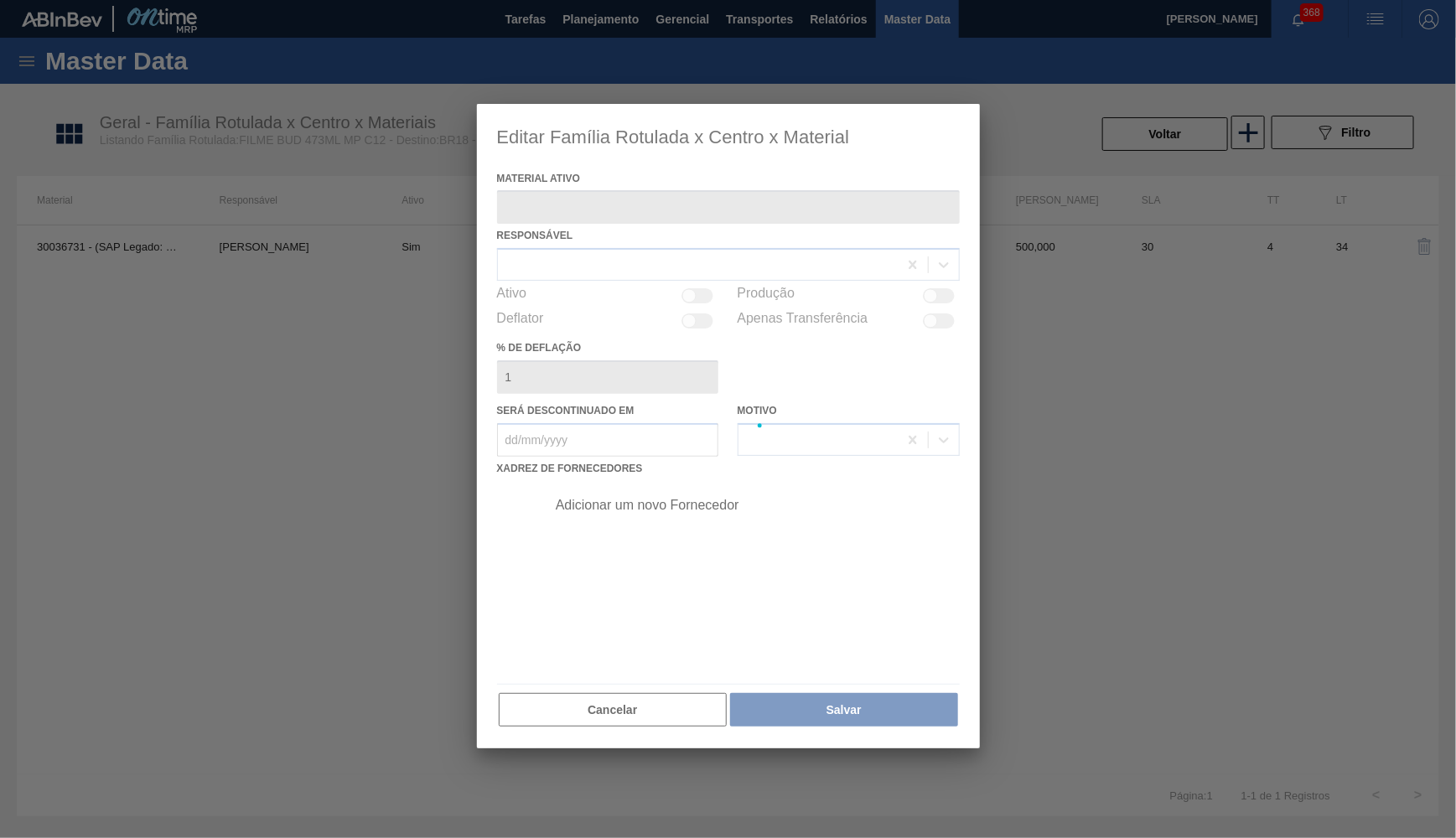
type ativo "30036731 - (SAP Legado: 50856314) - FILME BUD 800X65 473ML MP C12"
checkbox input "true"
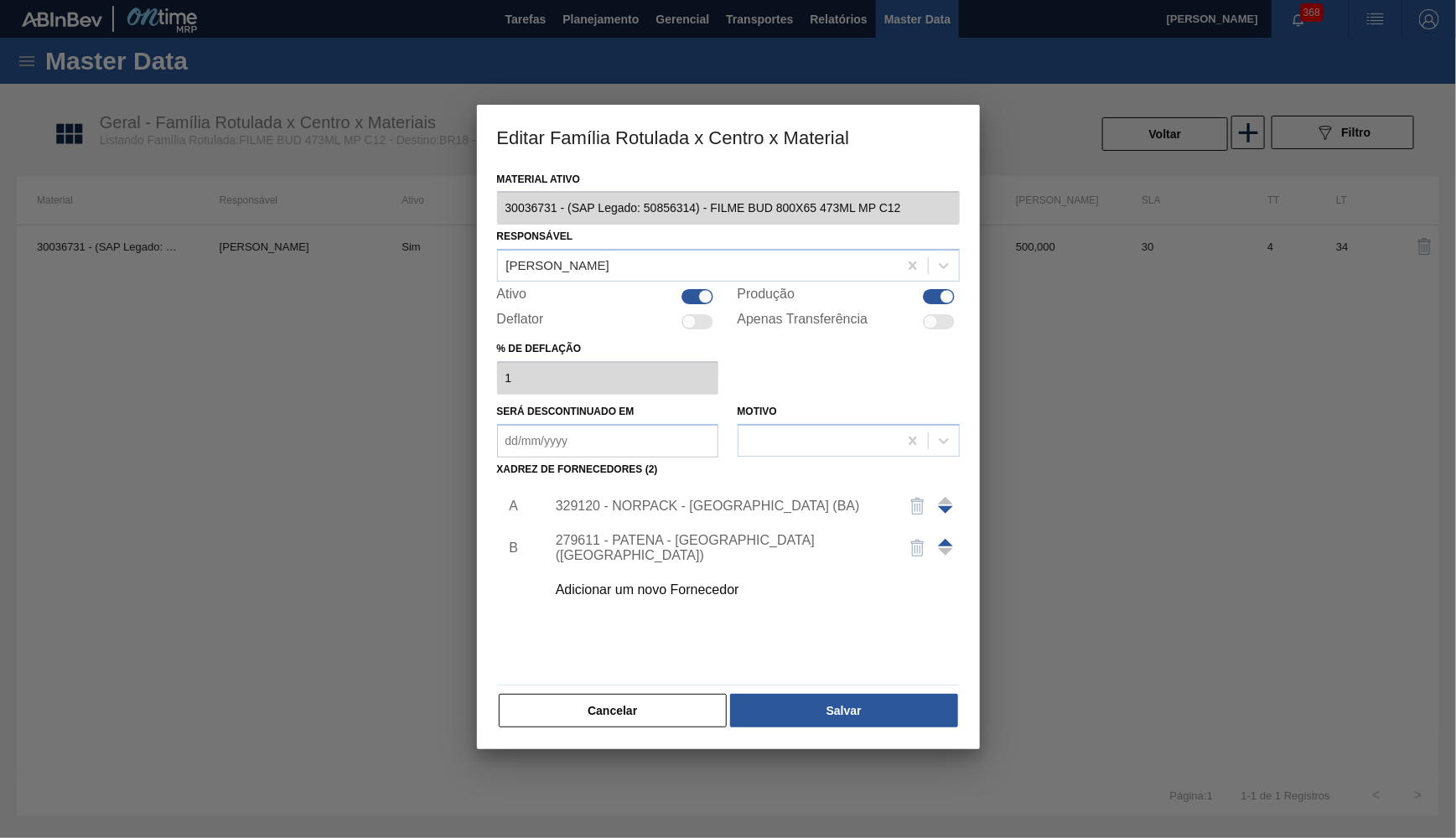
click at [613, 499] on div "329120 - NORPACK - CAMAÇARI (BA)" at bounding box center [720, 506] width 329 height 16
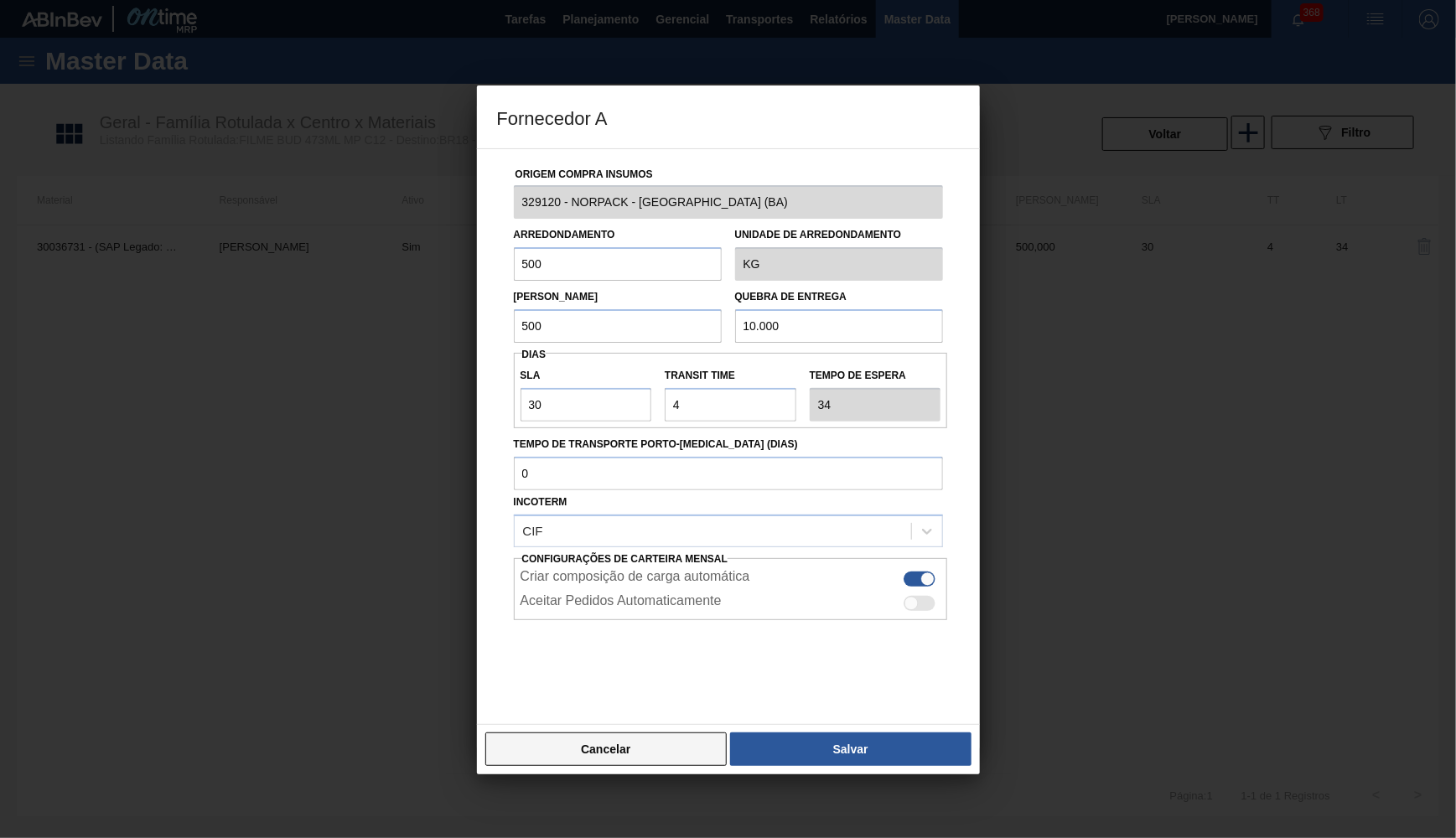
click at [653, 733] on button "Cancelar" at bounding box center [606, 749] width 242 height 34
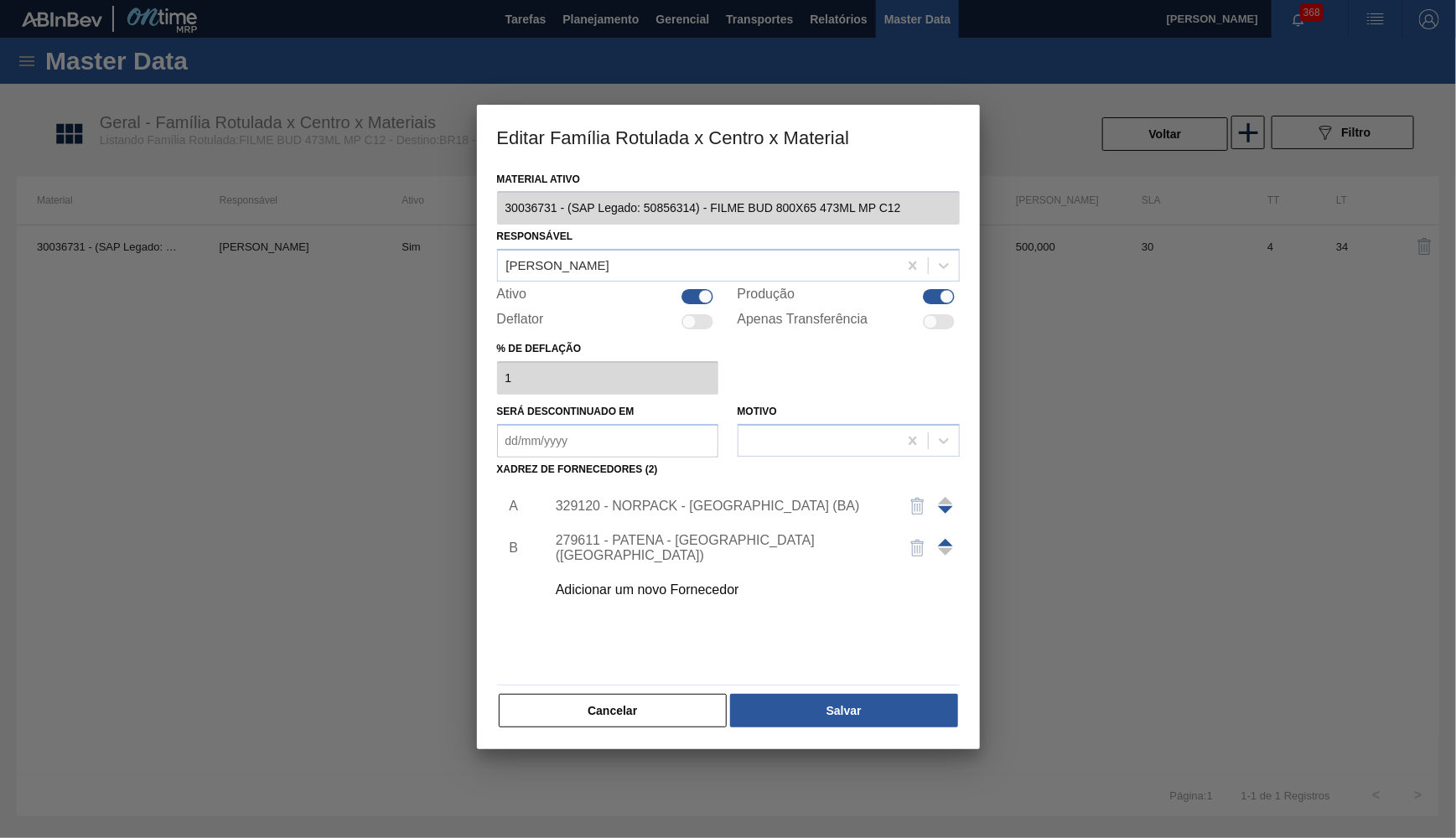
click at [653, 717] on div "Material ativo 30036731 - (SAP Legado: 50856314) - FILME BUD 800X65 473ML MP C1…" at bounding box center [728, 459] width 503 height 583
click at [610, 708] on button "Cancelar" at bounding box center [613, 711] width 228 height 34
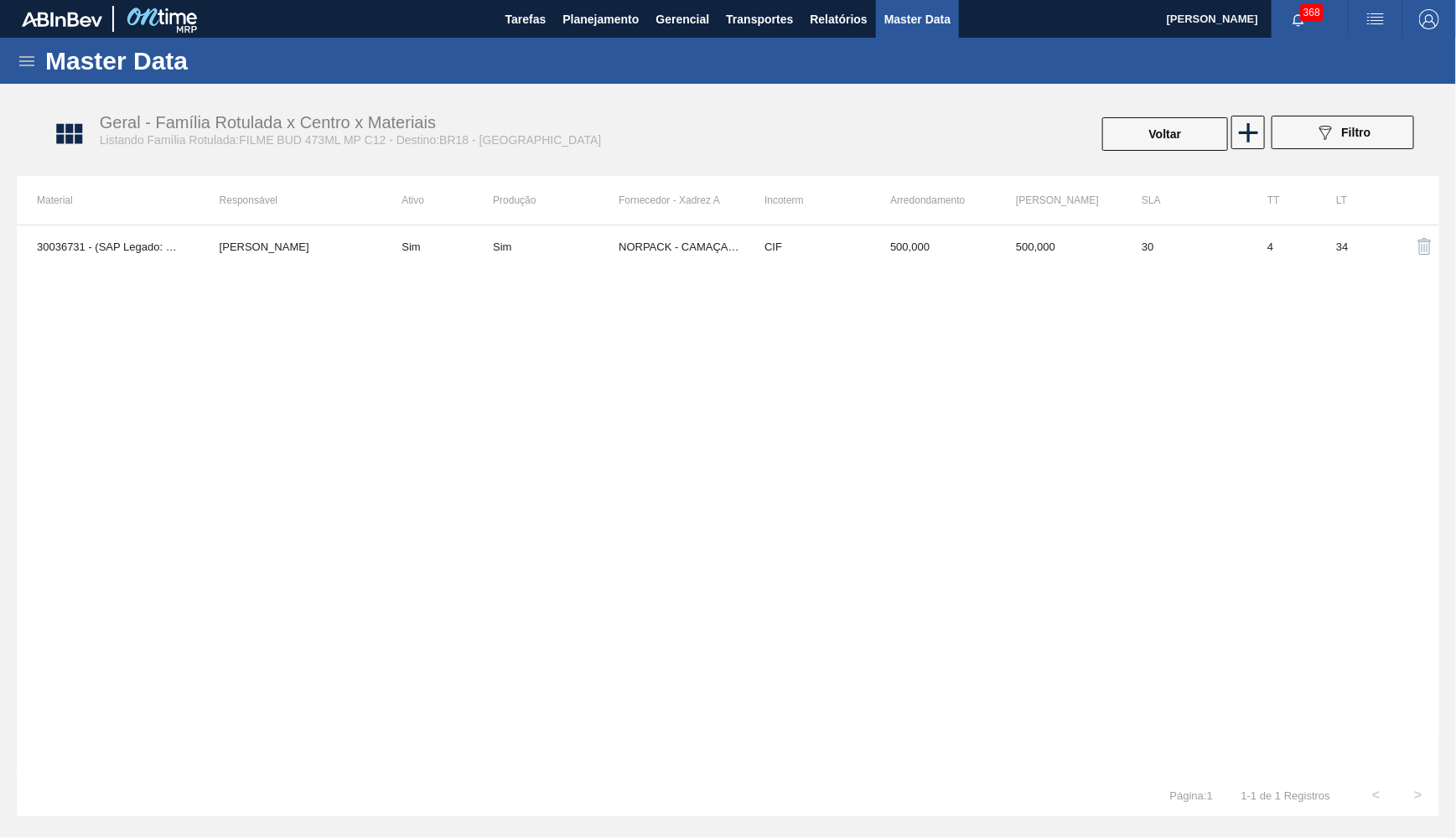
click at [601, 679] on div "30036731 - (SAP Legado: 50856314) - FILME BUD 800X65 473ML MP C12 YASMIM FERREI…" at bounding box center [728, 500] width 1423 height 550
click at [29, 53] on icon at bounding box center [27, 61] width 20 height 20
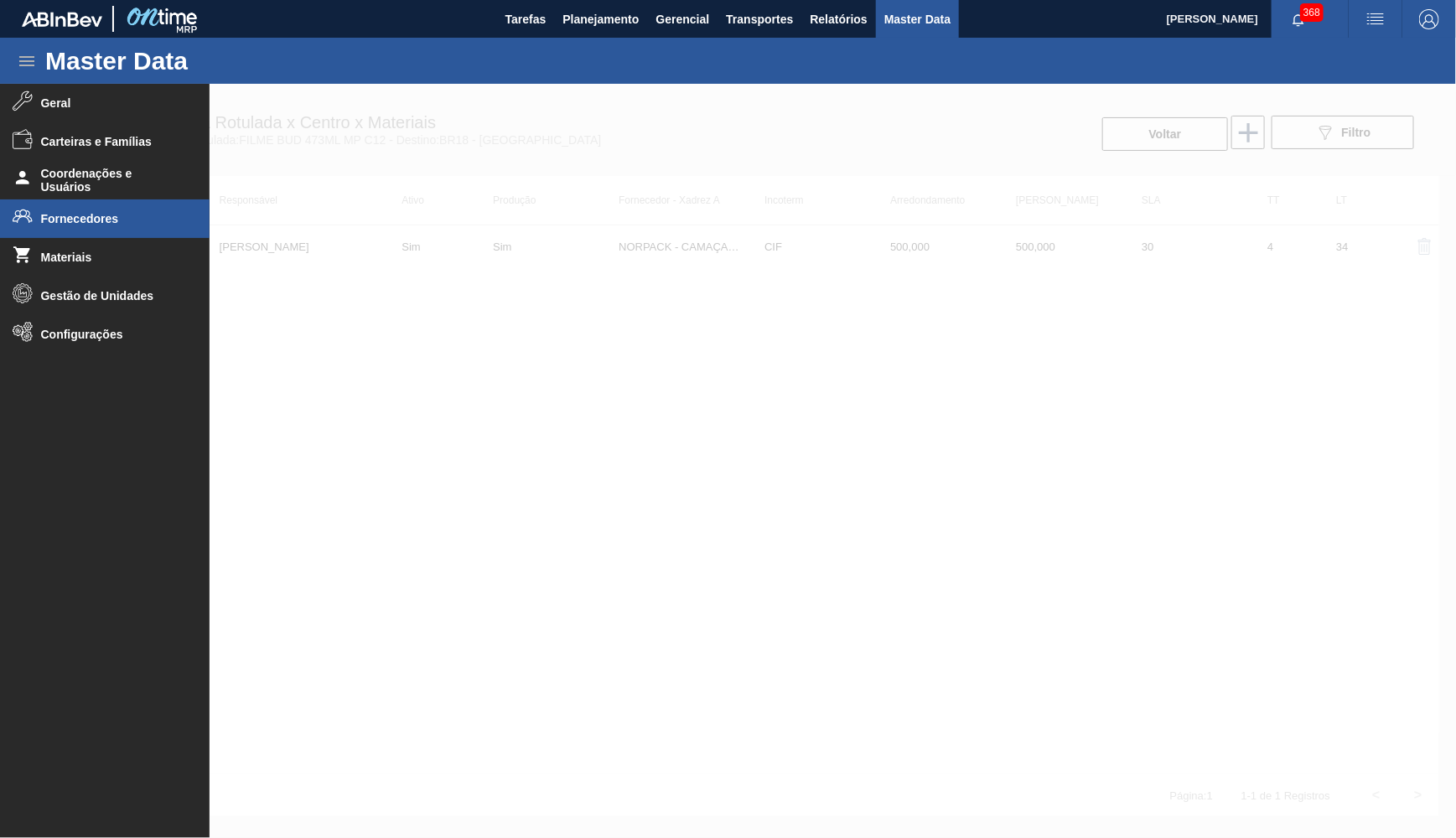
click at [77, 226] on li "Fornecedores" at bounding box center [104, 218] width 209 height 38
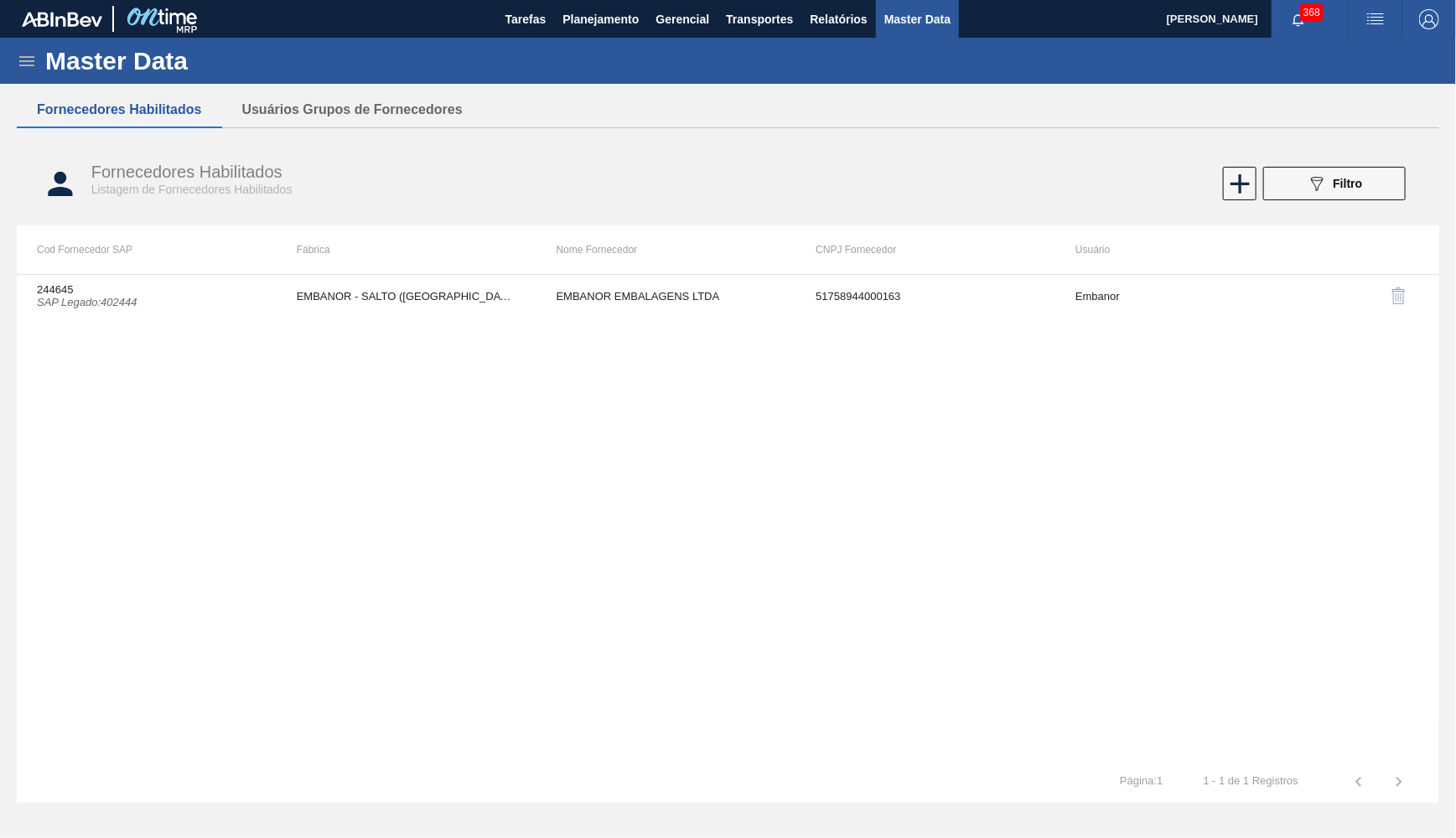
drag, startPoint x: 1348, startPoint y: 175, endPoint x: 1355, endPoint y: 179, distance: 8.1
click at [1349, 175] on div "089F7B8B-B2A5-4AFE-B5C0-19BA573D28AC Filtro" at bounding box center [1334, 184] width 56 height 20
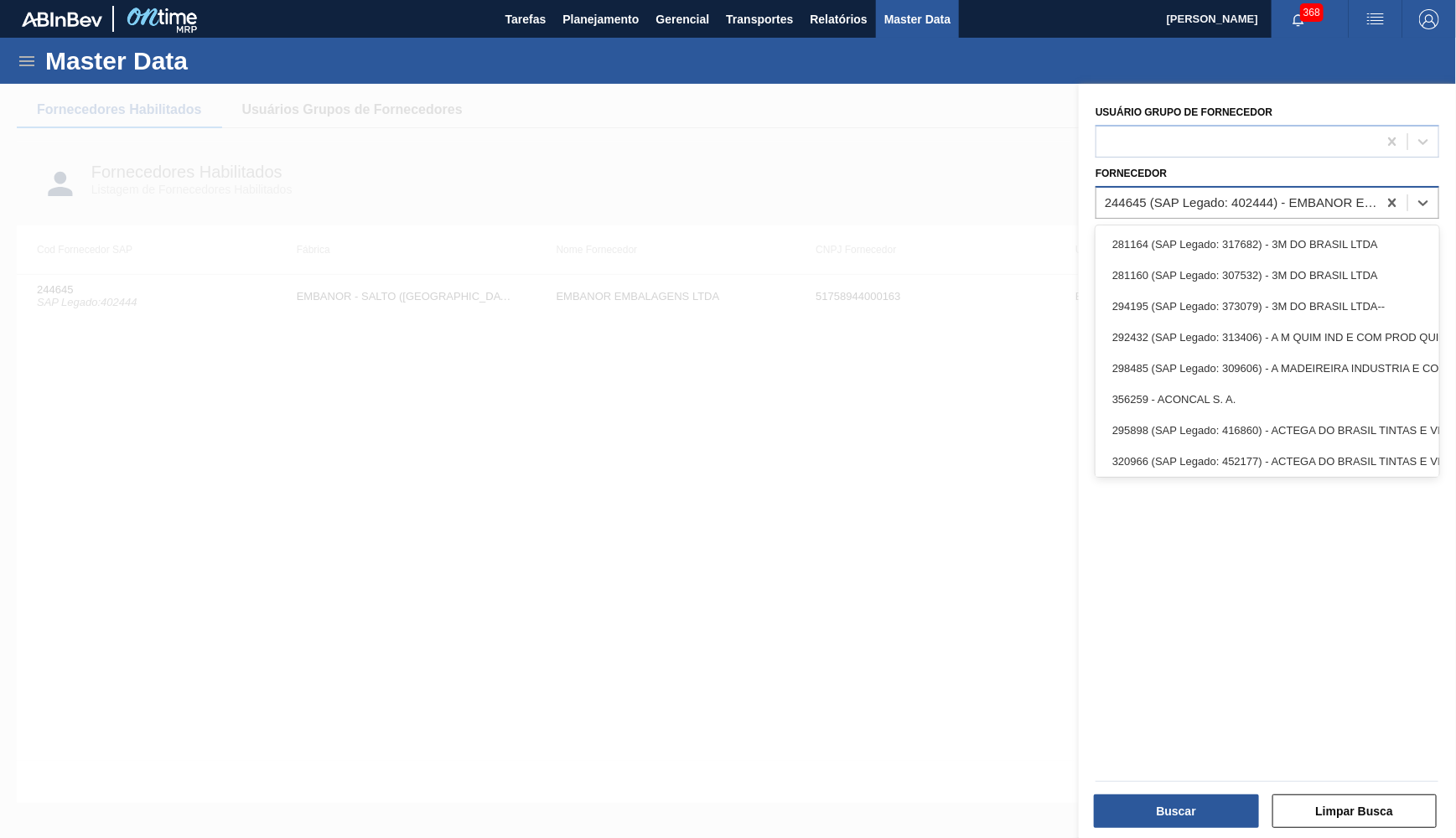
click at [1319, 196] on div "244645 (SAP Legado: 402444) - EMBANOR EMBALAGENS LTDA" at bounding box center [1242, 203] width 274 height 15
click at [1384, 197] on div at bounding box center [1392, 202] width 30 height 30
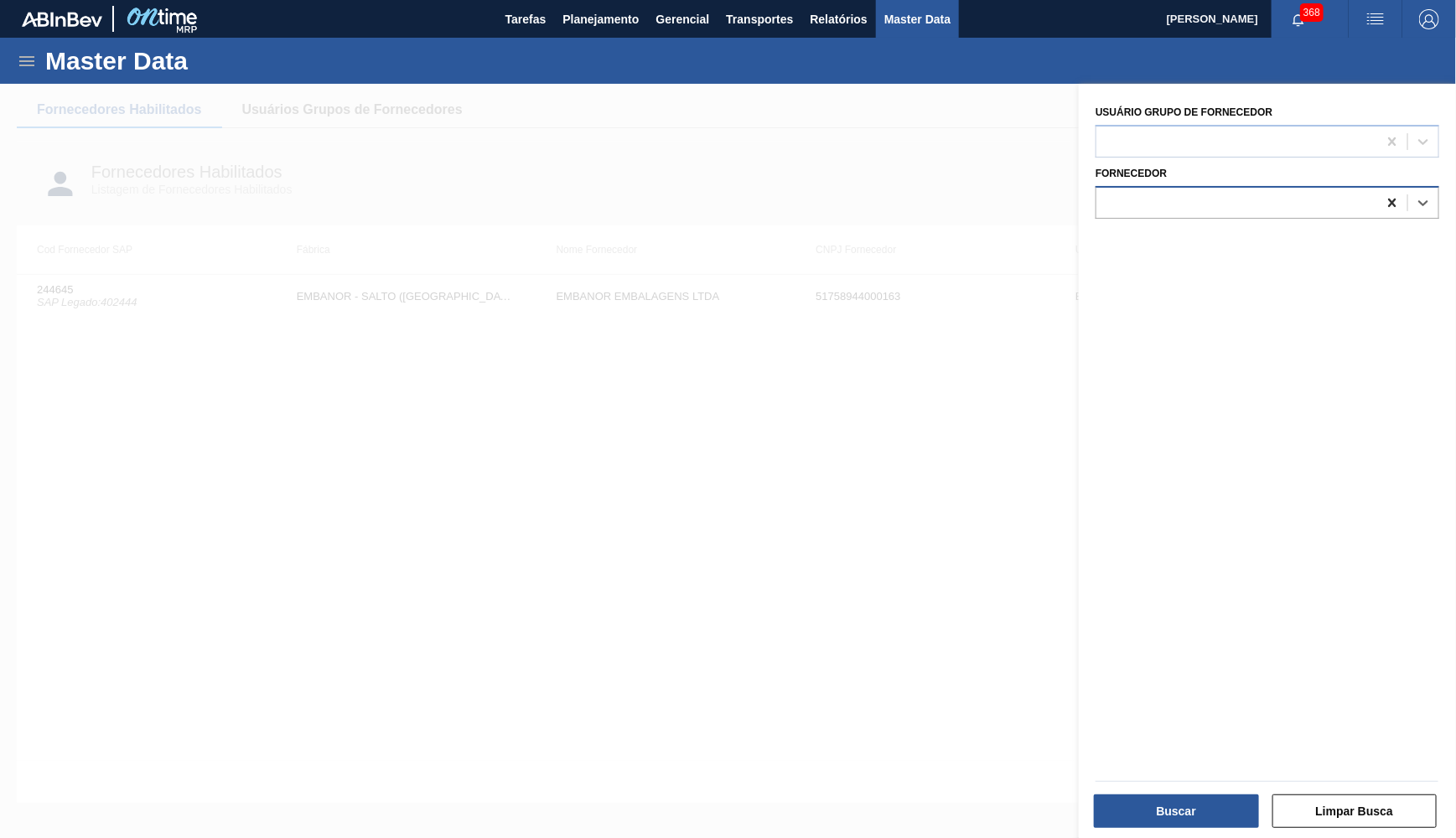
paste input "329120"
type input "329120"
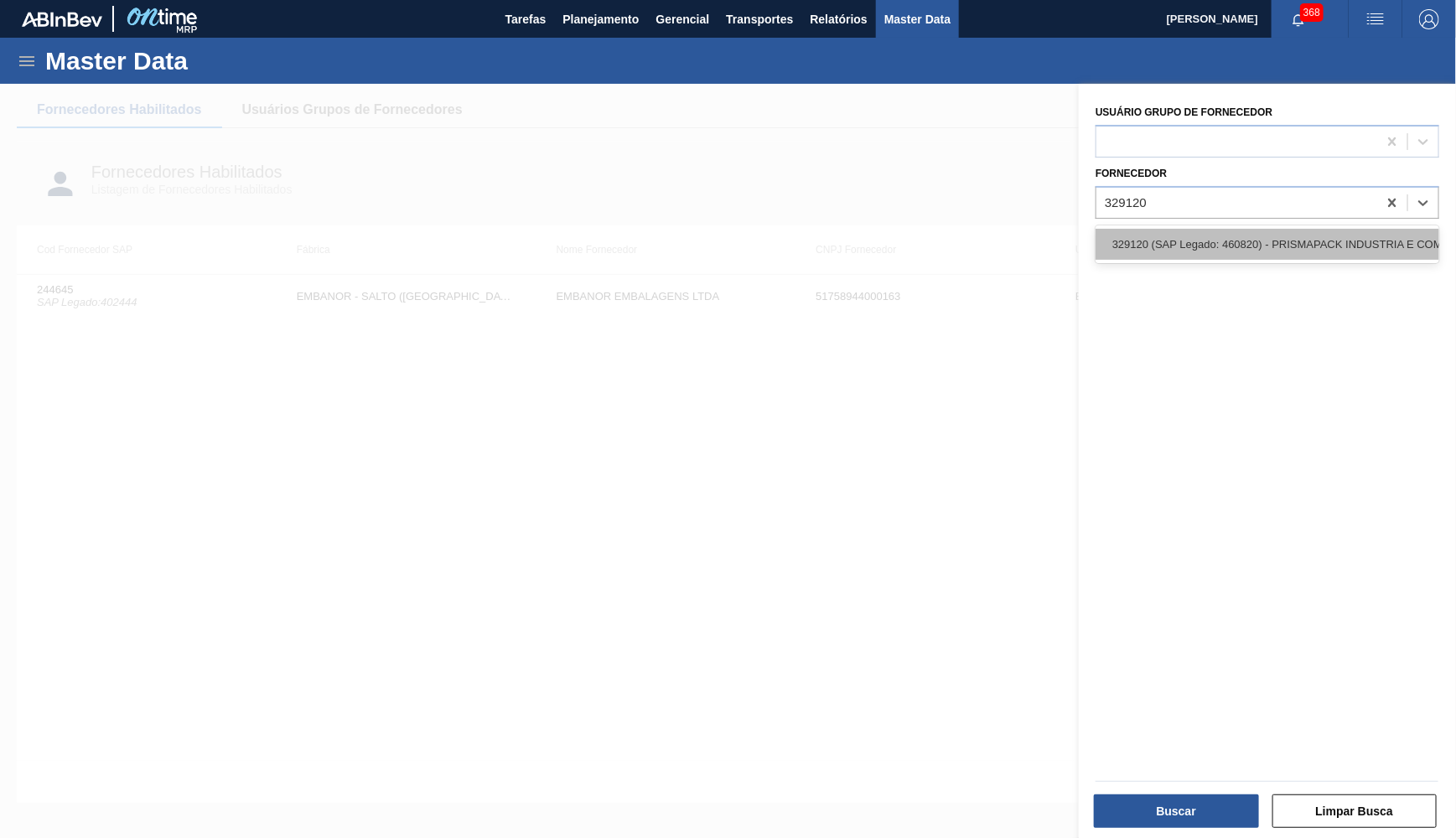
click at [1344, 232] on div "329120 (SAP Legado: 460820) - PRISMAPACK INDUSTRIA E COMERCIO DE-PRODUTOS PLAST…" at bounding box center [1268, 244] width 344 height 31
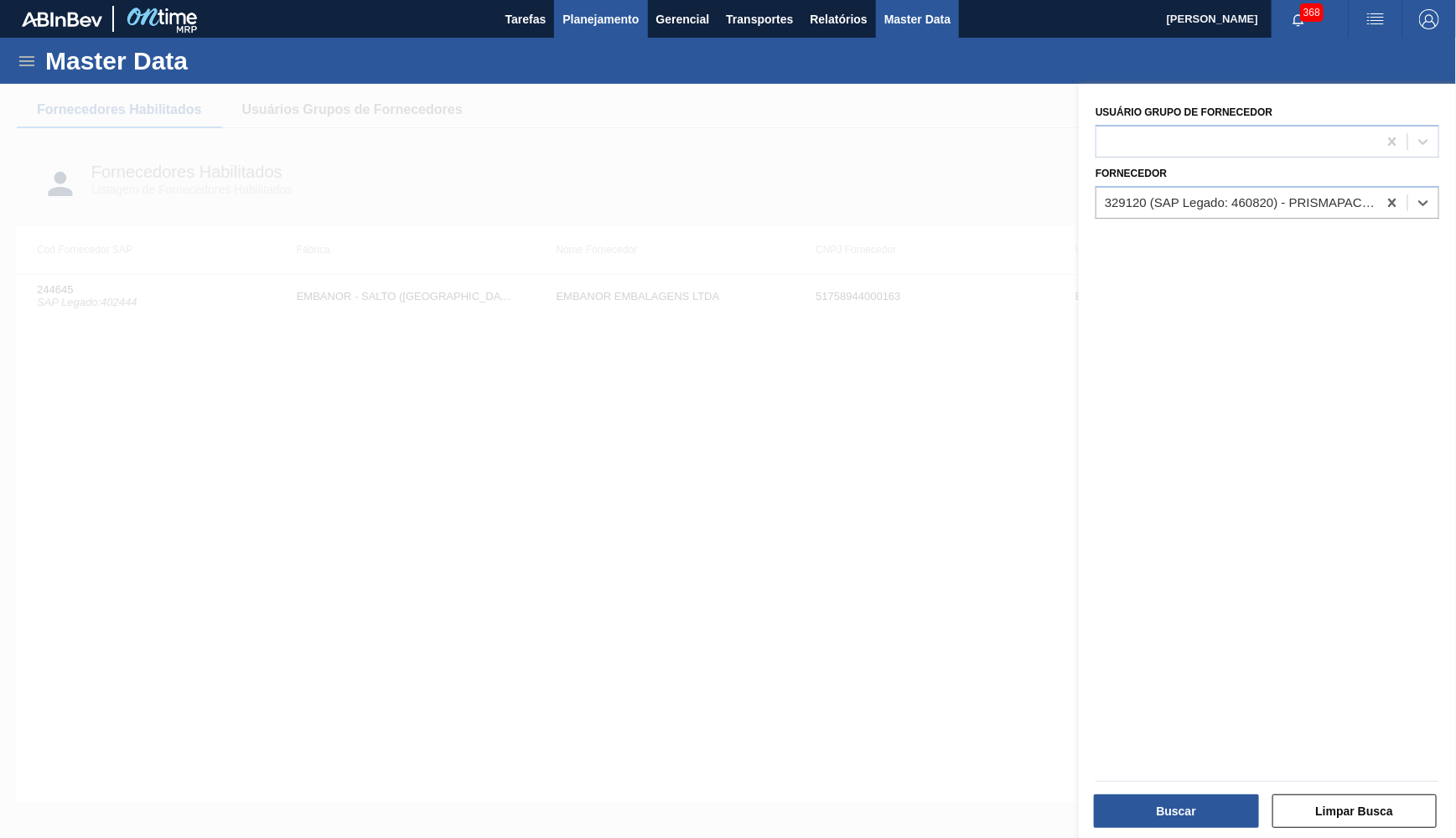
click at [613, 20] on span "Planejamento" at bounding box center [600, 19] width 76 height 20
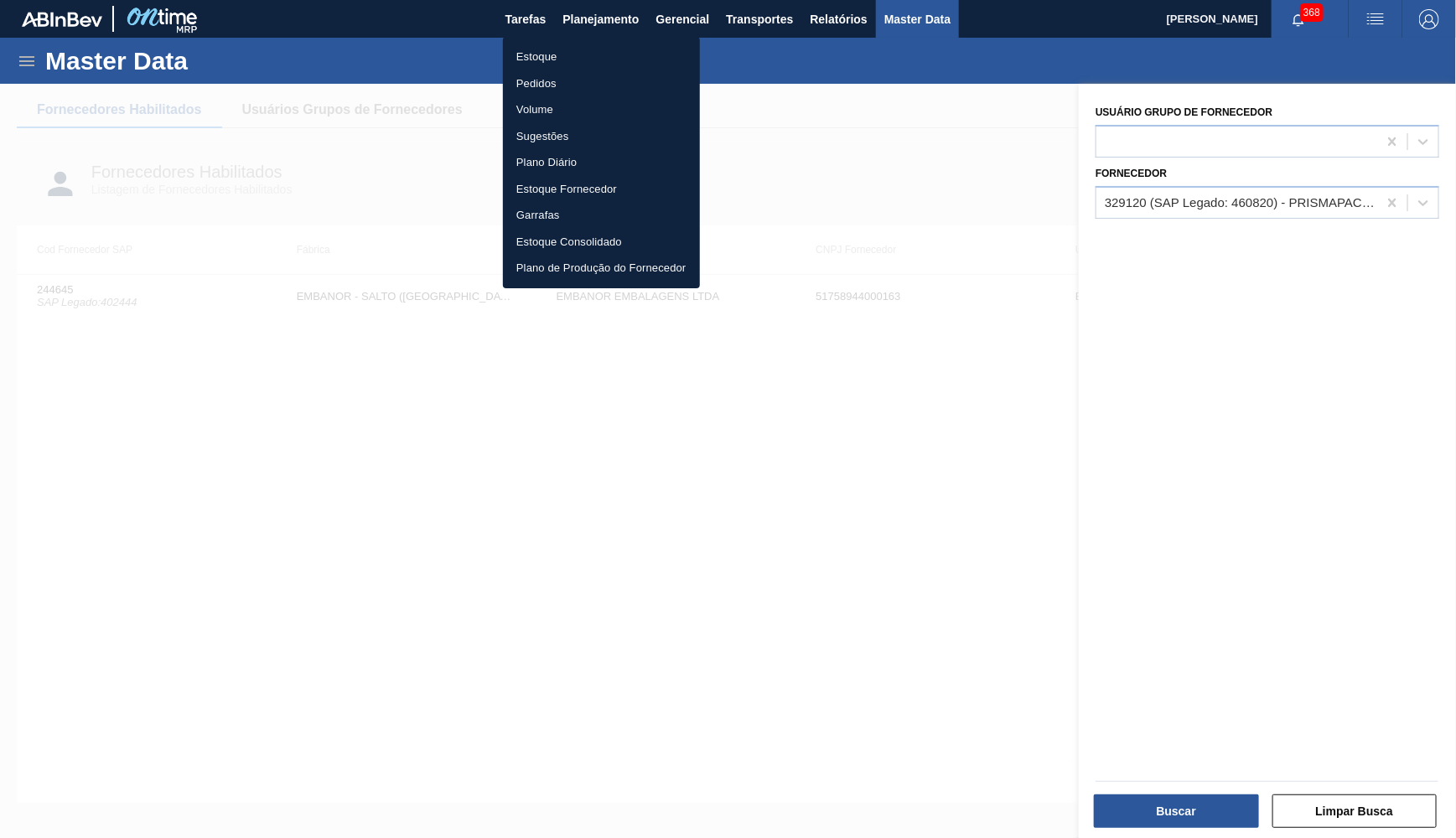
click at [541, 64] on li "Estoque" at bounding box center [601, 57] width 197 height 27
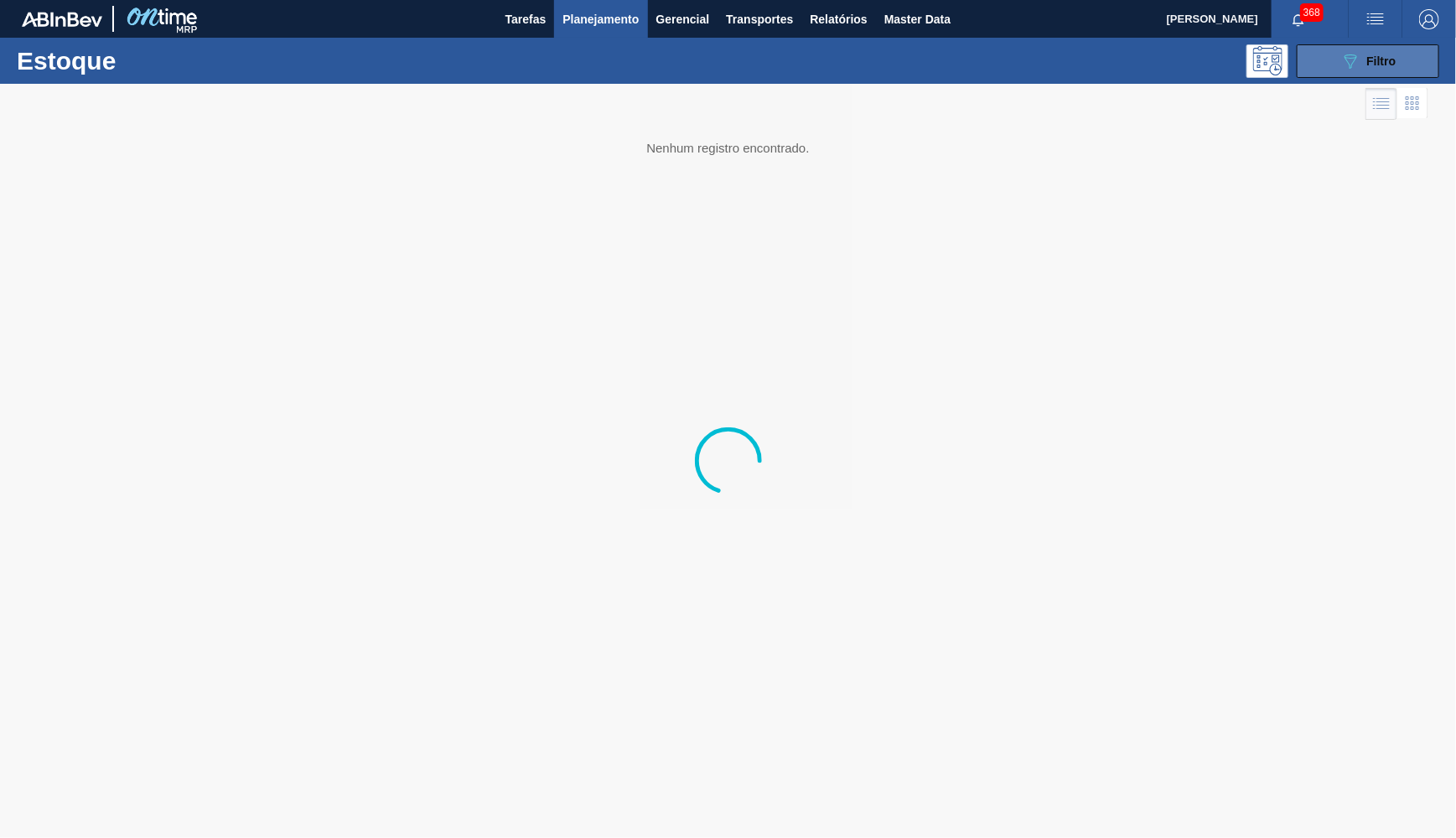
click at [1374, 57] on span "Filtro" at bounding box center [1382, 61] width 29 height 14
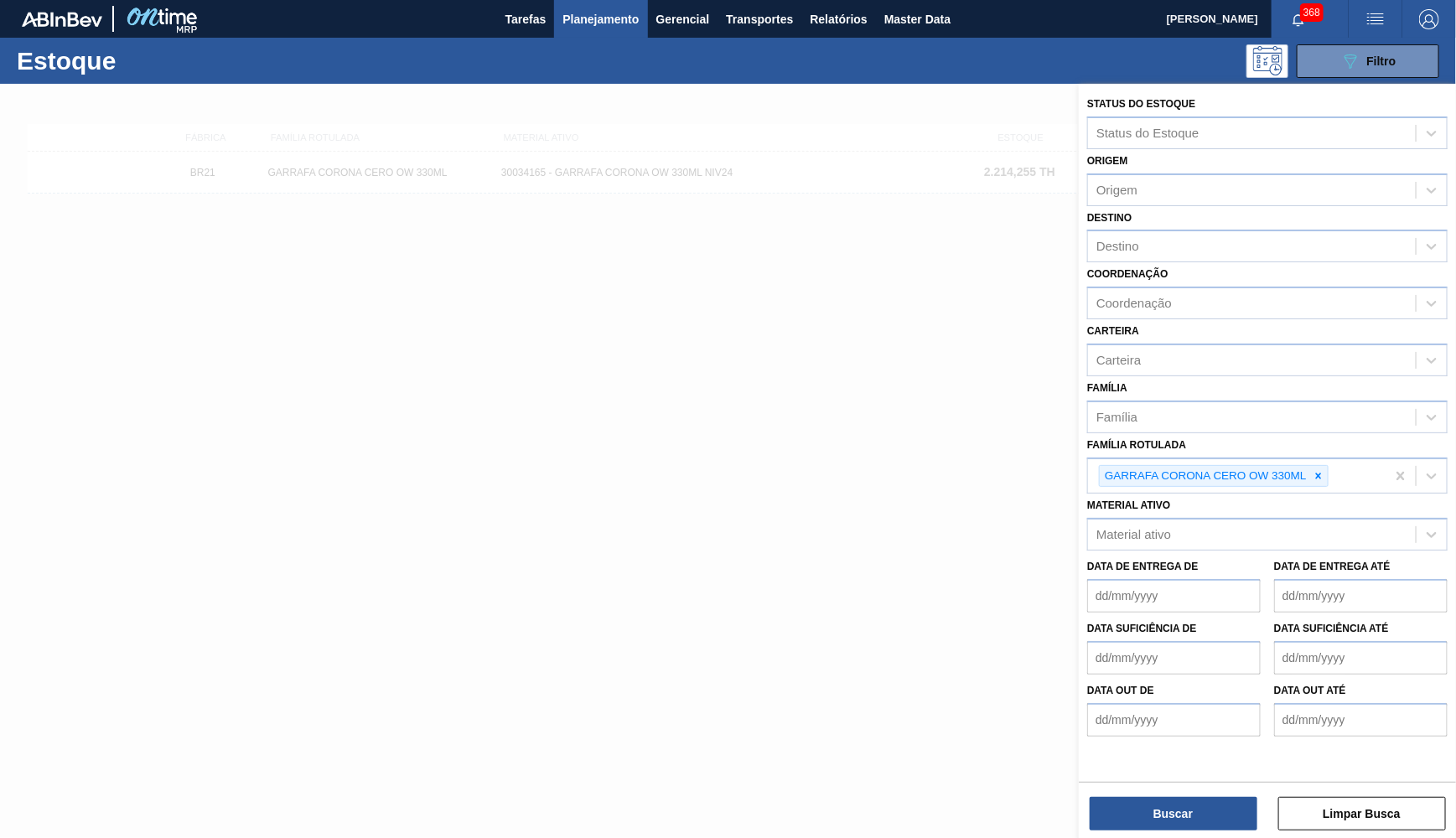
click at [1320, 466] on div at bounding box center [1319, 476] width 18 height 21
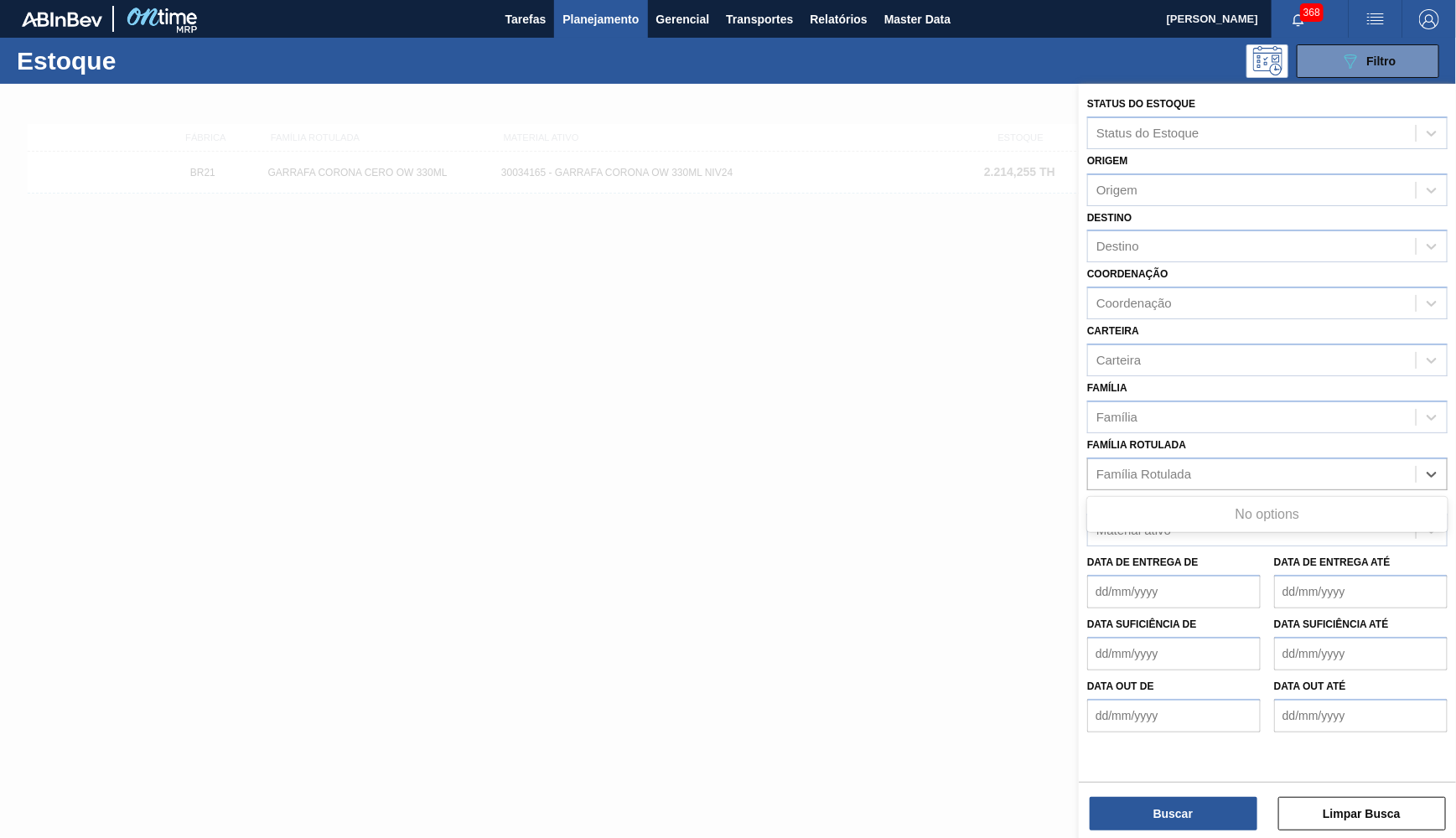
click at [1320, 461] on div "Família Rotulada" at bounding box center [1252, 473] width 328 height 25
click at [1231, 461] on div "Família Rotulada" at bounding box center [1252, 473] width 328 height 25
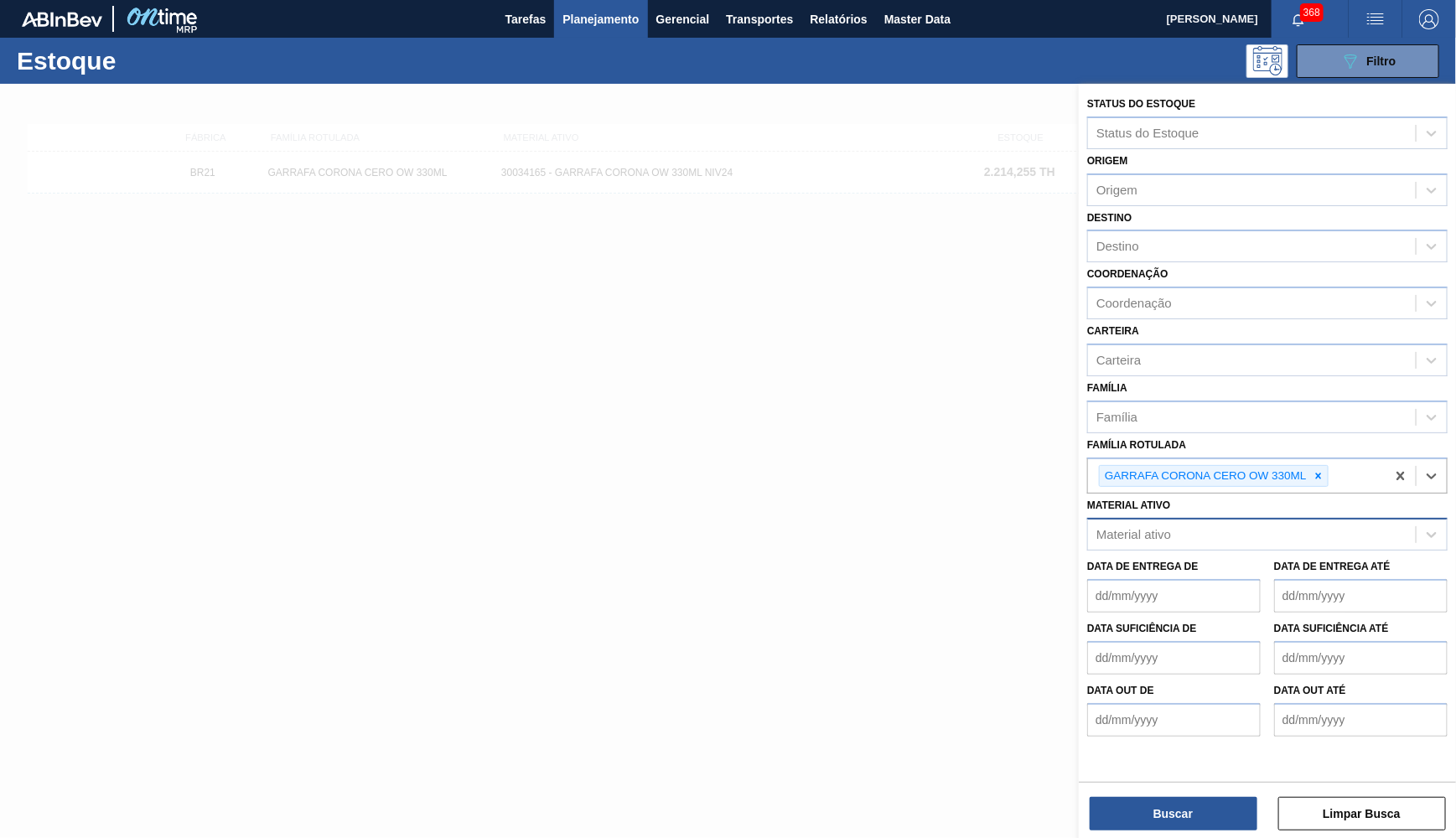
click at [1223, 523] on div "Material ativo" at bounding box center [1252, 535] width 328 height 25
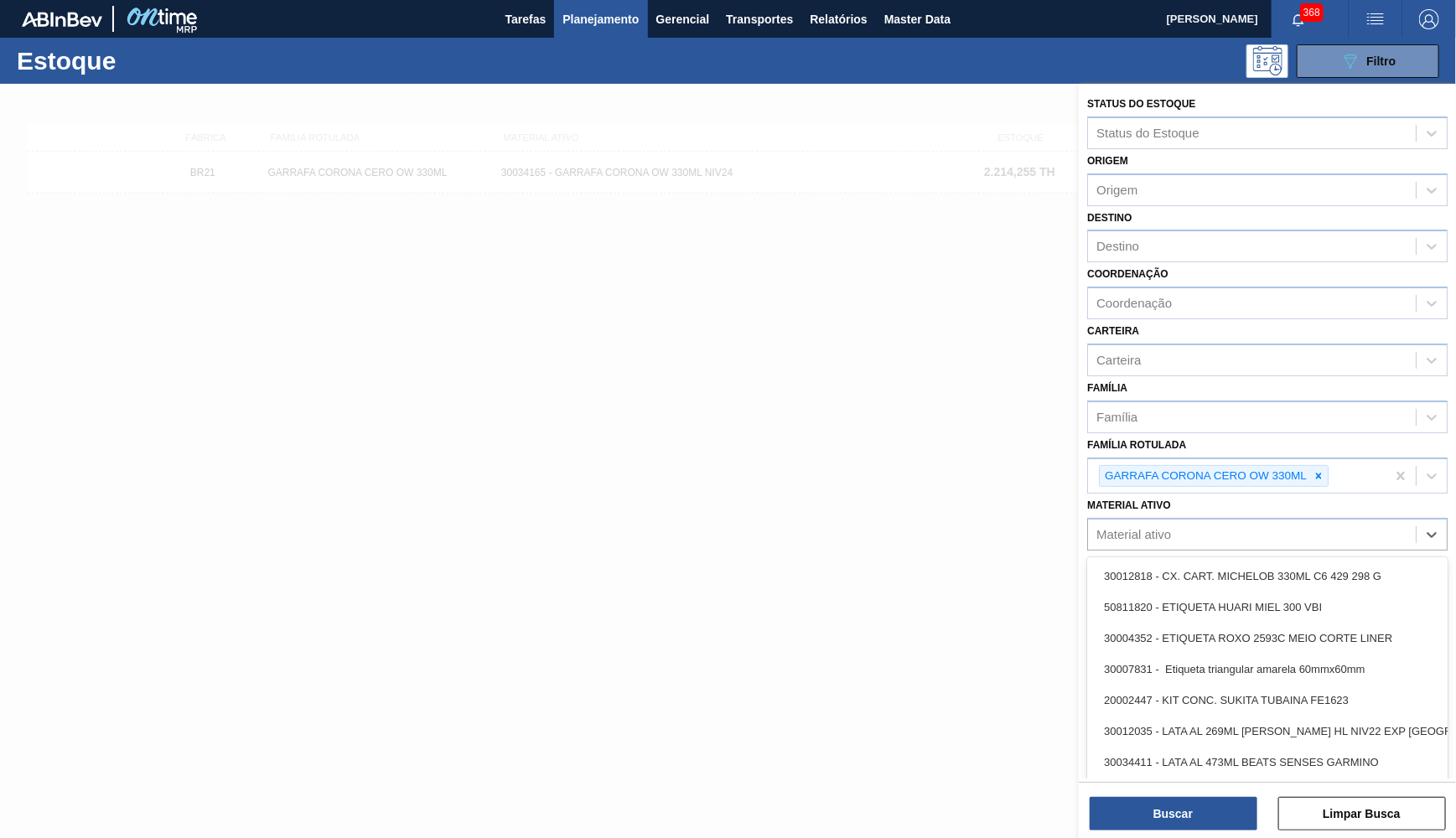
paste ativo "5800331717"
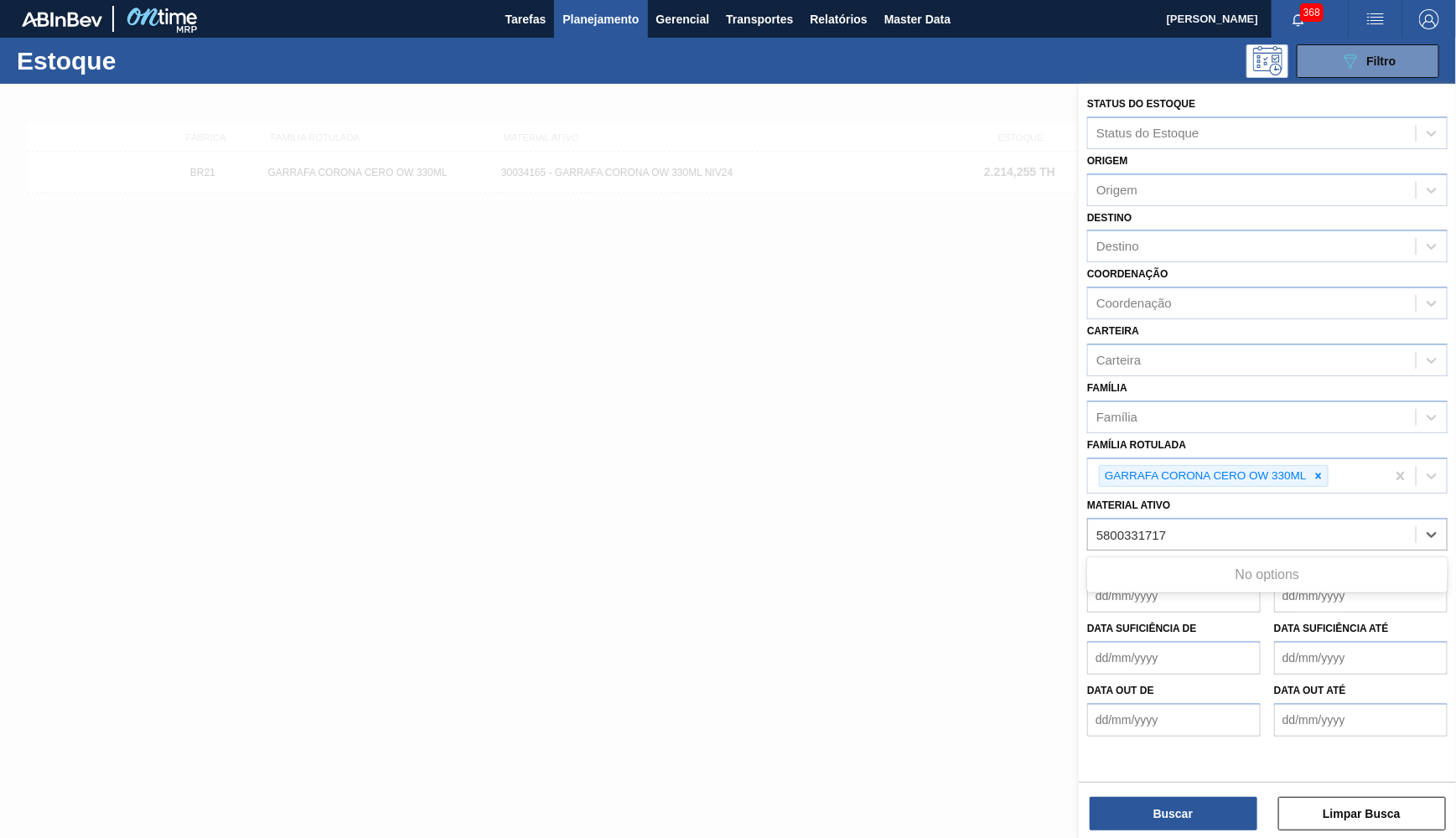
type ativo "5800331717"
click at [599, 39] on div "Estoque 089F7B8B-B2A5-4AFE-B5C0-19BA573D28AC Filtro" at bounding box center [728, 60] width 1456 height 46
click at [629, 4] on button "Planejamento" at bounding box center [600, 18] width 93 height 37
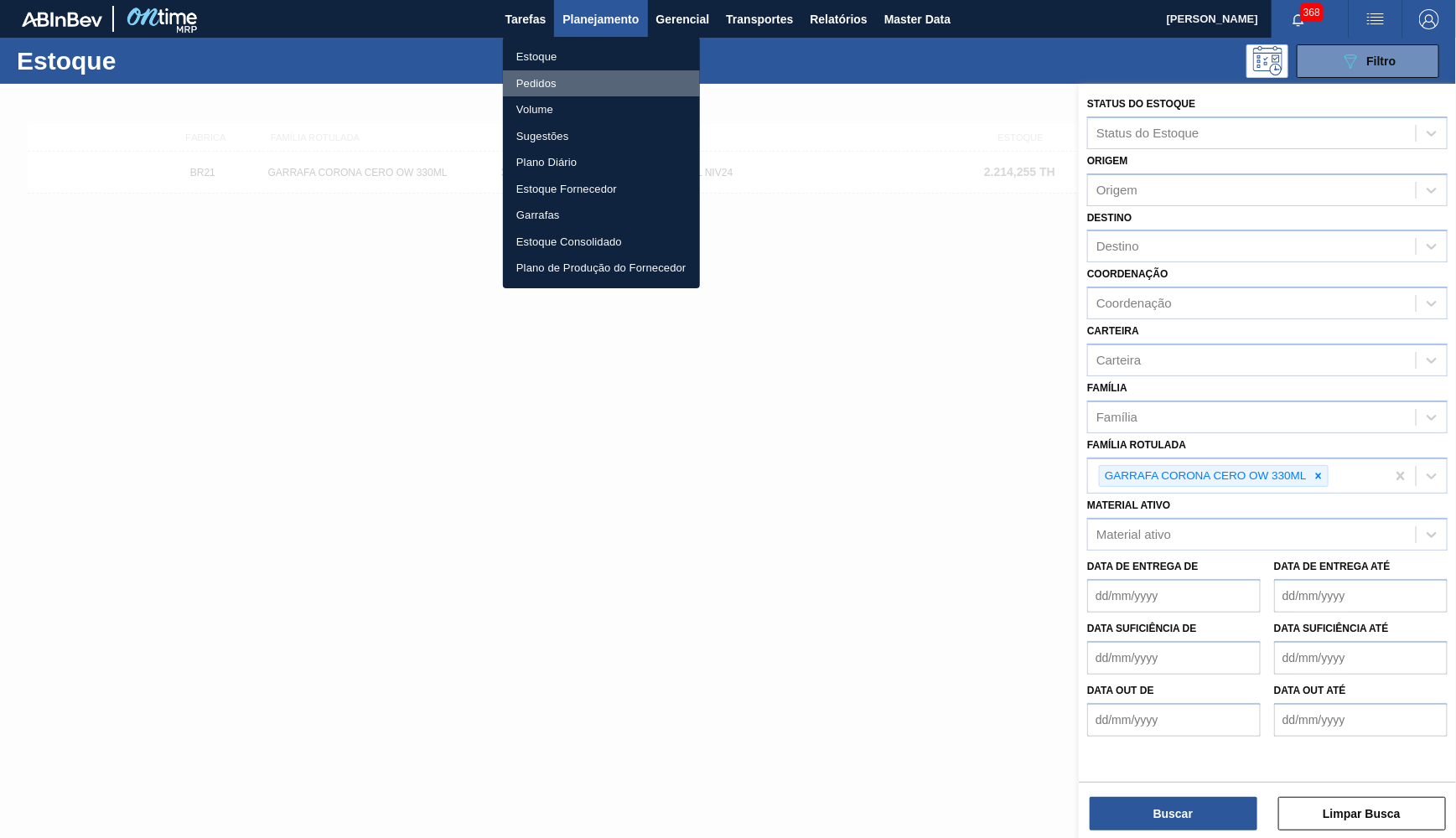
click at [513, 87] on li "Pedidos" at bounding box center [601, 83] width 197 height 27
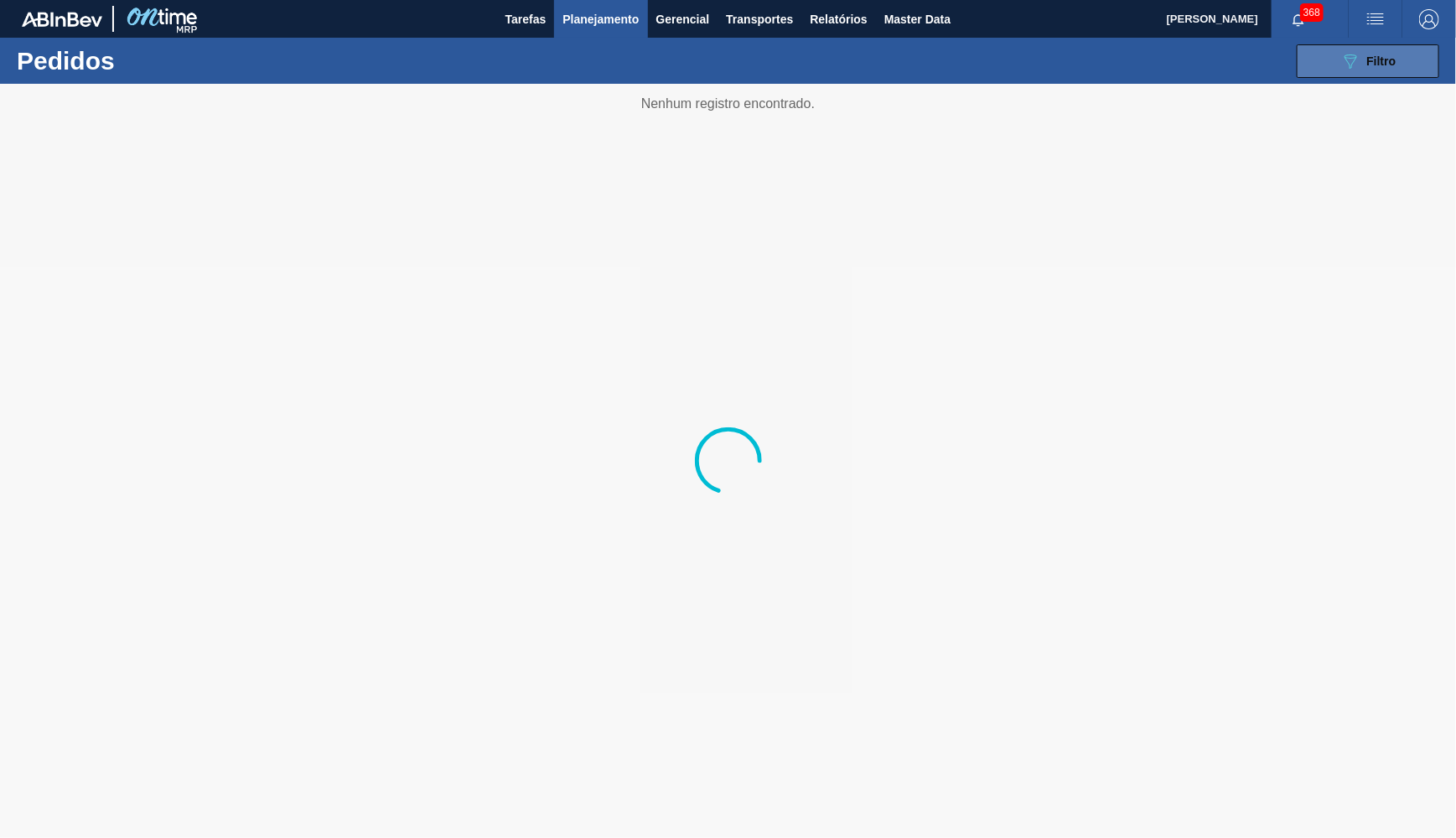
click at [1351, 48] on button "089F7B8B-B2A5-4AFE-B5C0-19BA573D28AC Filtro" at bounding box center [1368, 61] width 143 height 34
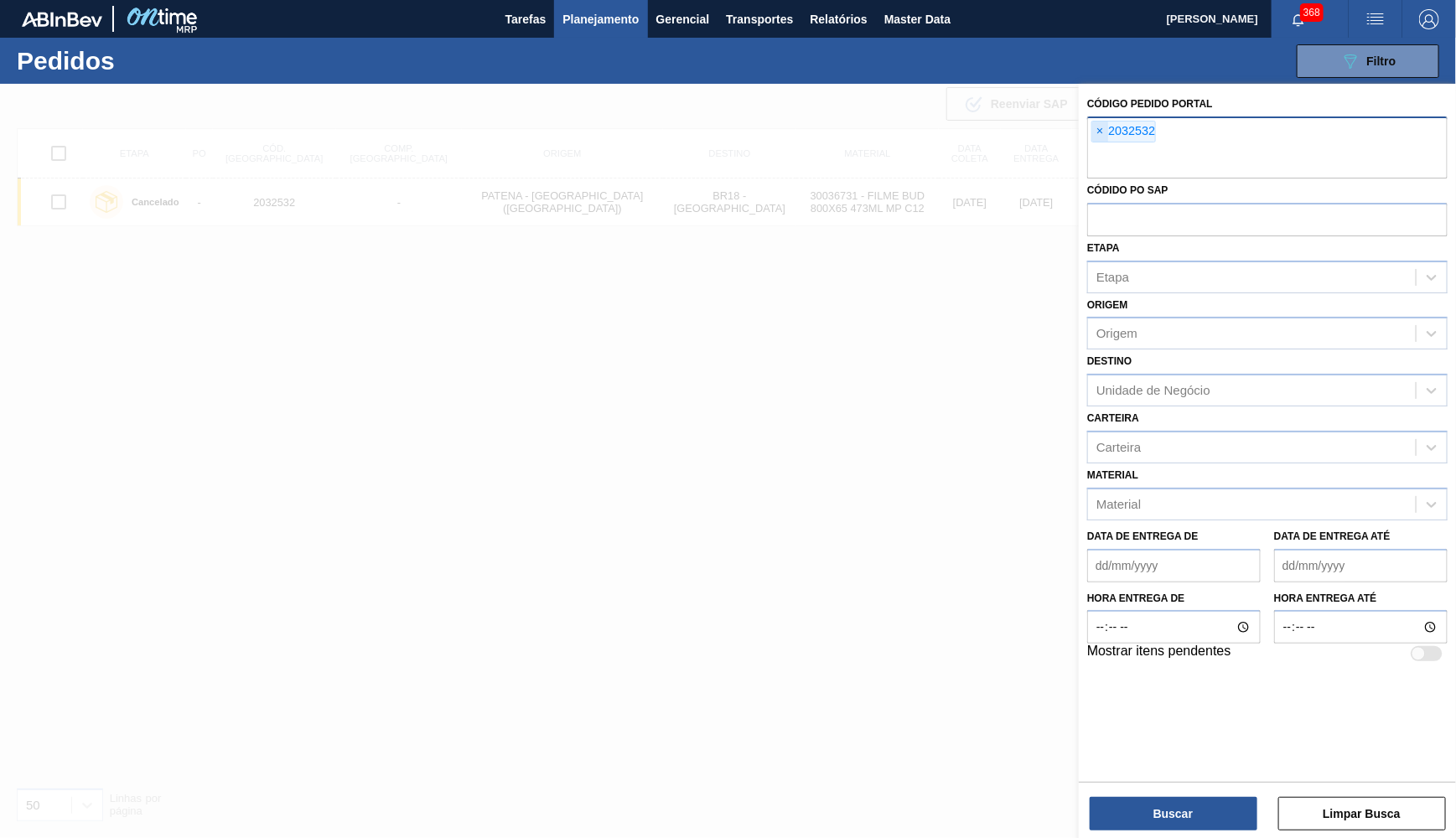
click at [1100, 130] on span "×" at bounding box center [1100, 132] width 16 height 20
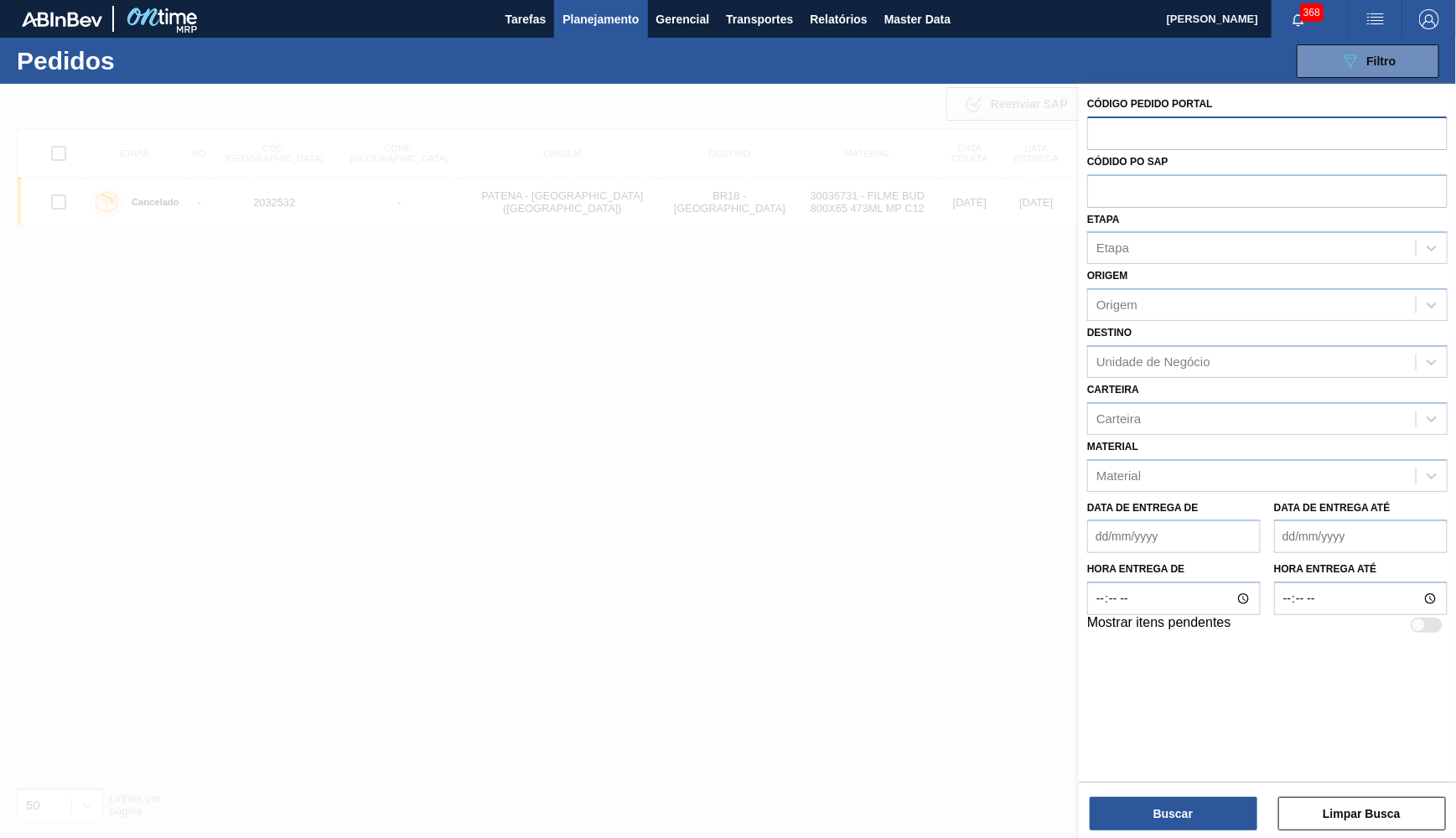
paste input "text"
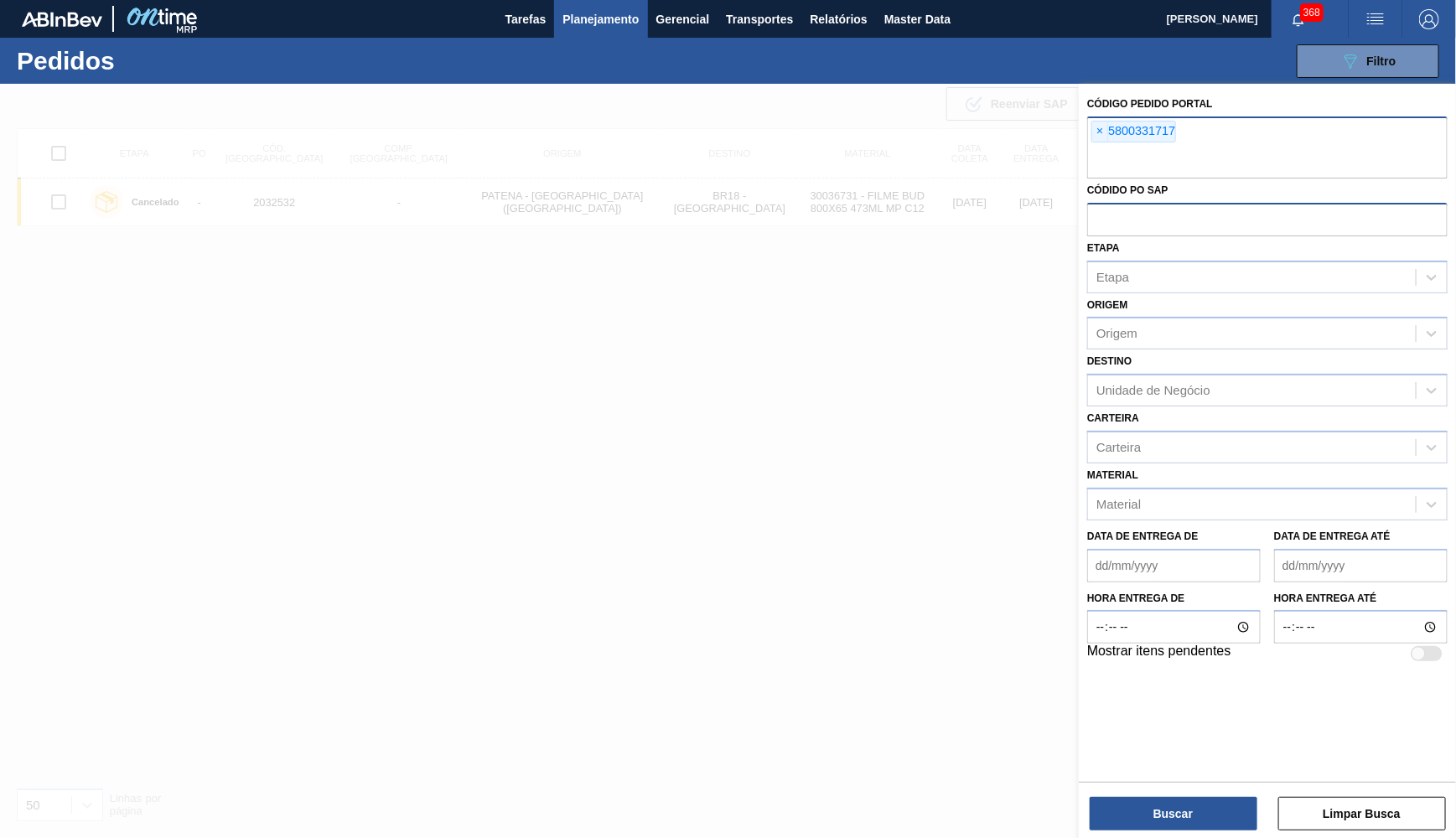
click at [1170, 203] on input "text" at bounding box center [1268, 218] width 360 height 32
paste input "text"
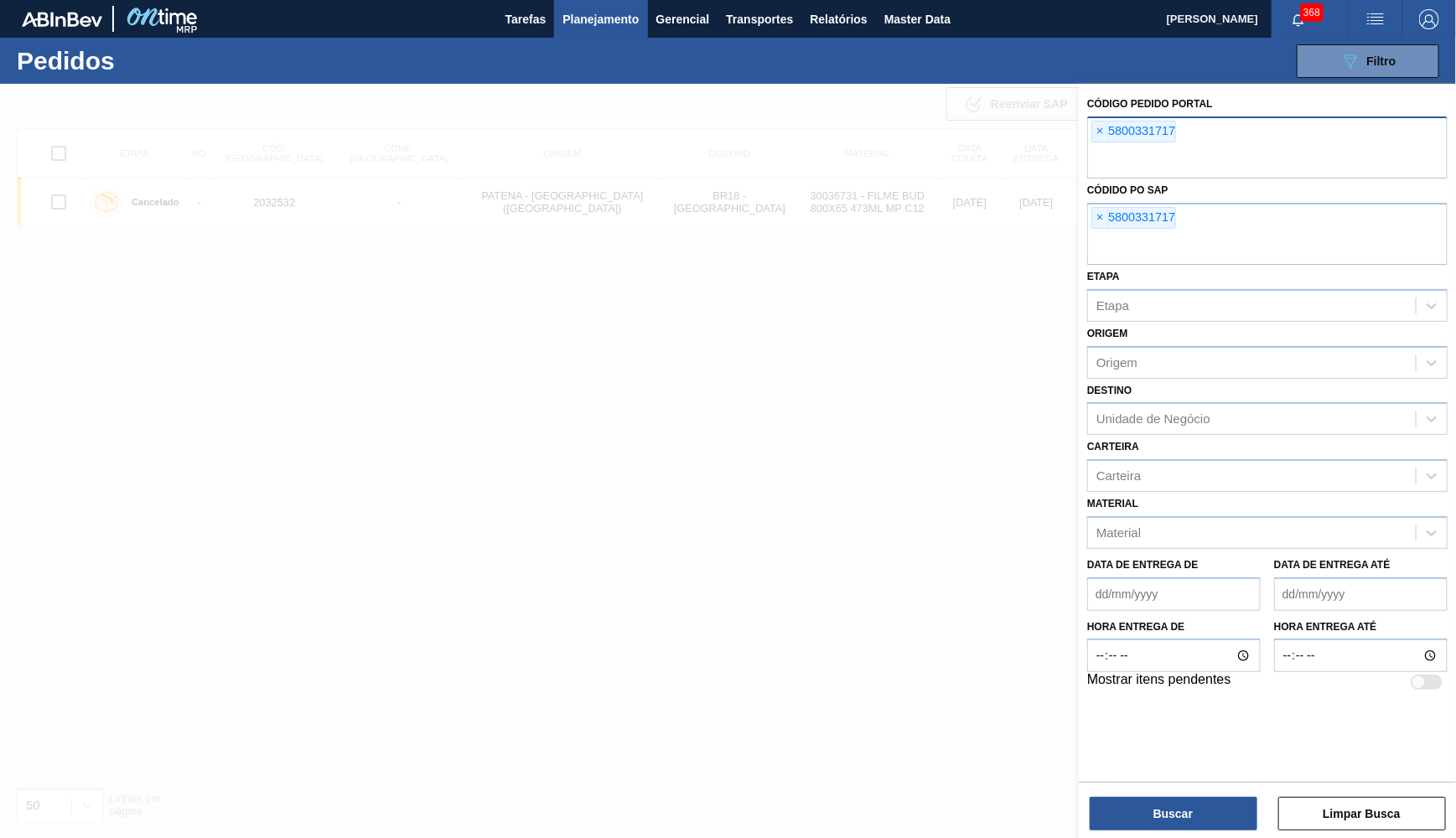
click at [1099, 117] on div "× 5800331717" at bounding box center [1268, 148] width 360 height 62
click at [1097, 136] on span "×" at bounding box center [1100, 132] width 16 height 20
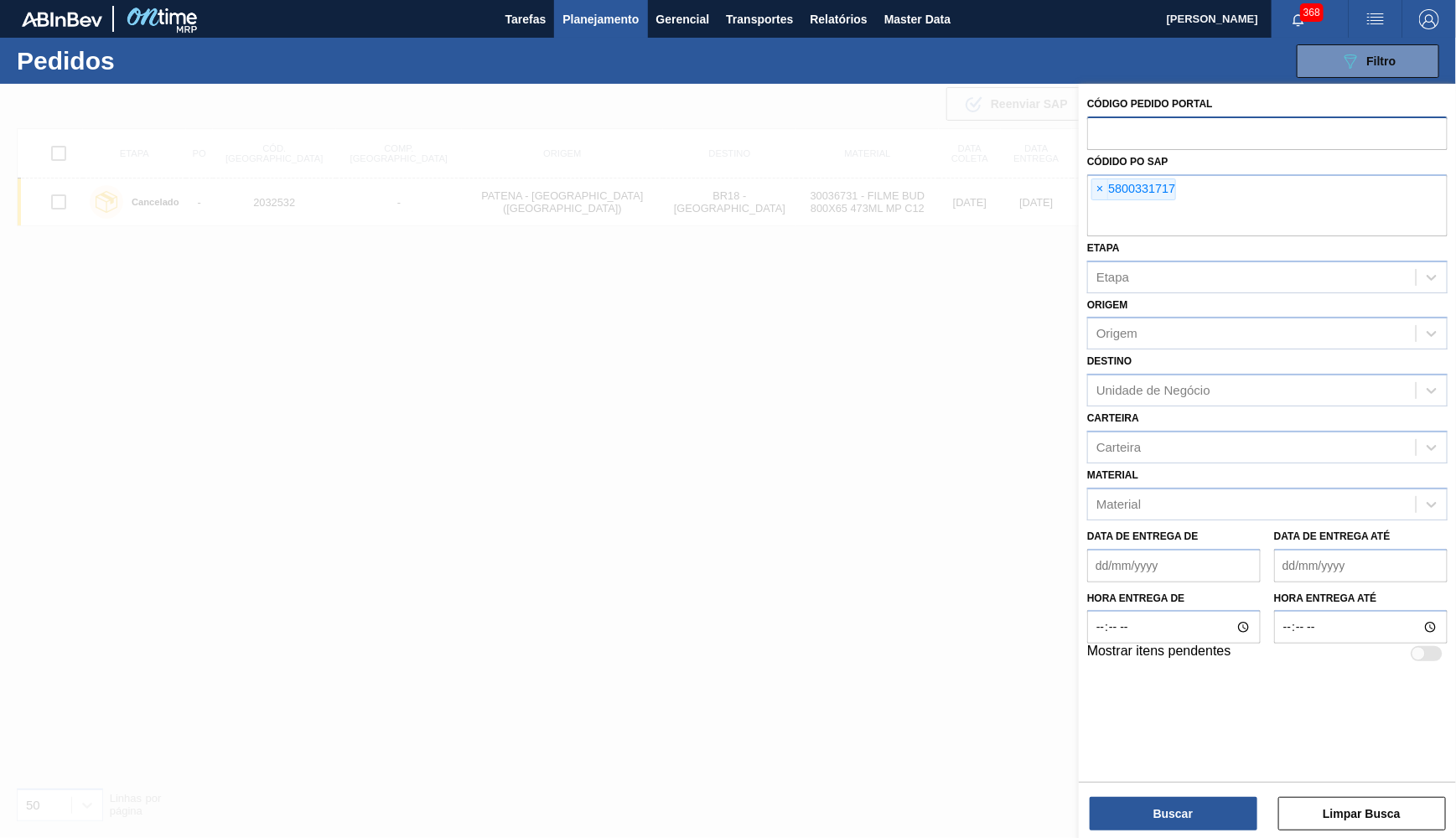
click at [1186, 795] on div "Buscar Limpar Busca" at bounding box center [1268, 805] width 377 height 47
click at [1194, 803] on button "Buscar" at bounding box center [1173, 813] width 167 height 34
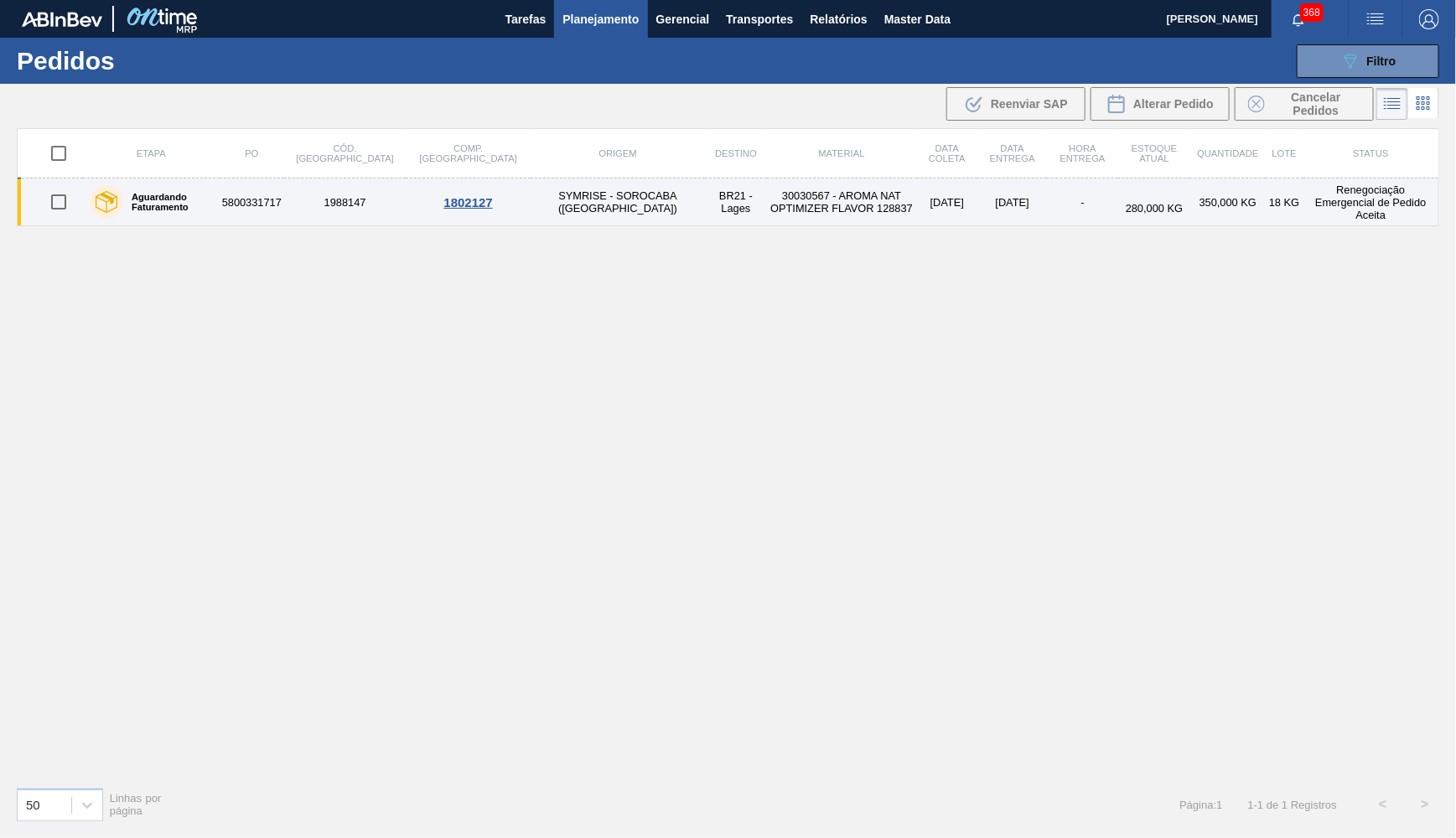
click at [187, 187] on div "Aguardando Faturamento" at bounding box center [152, 202] width 132 height 42
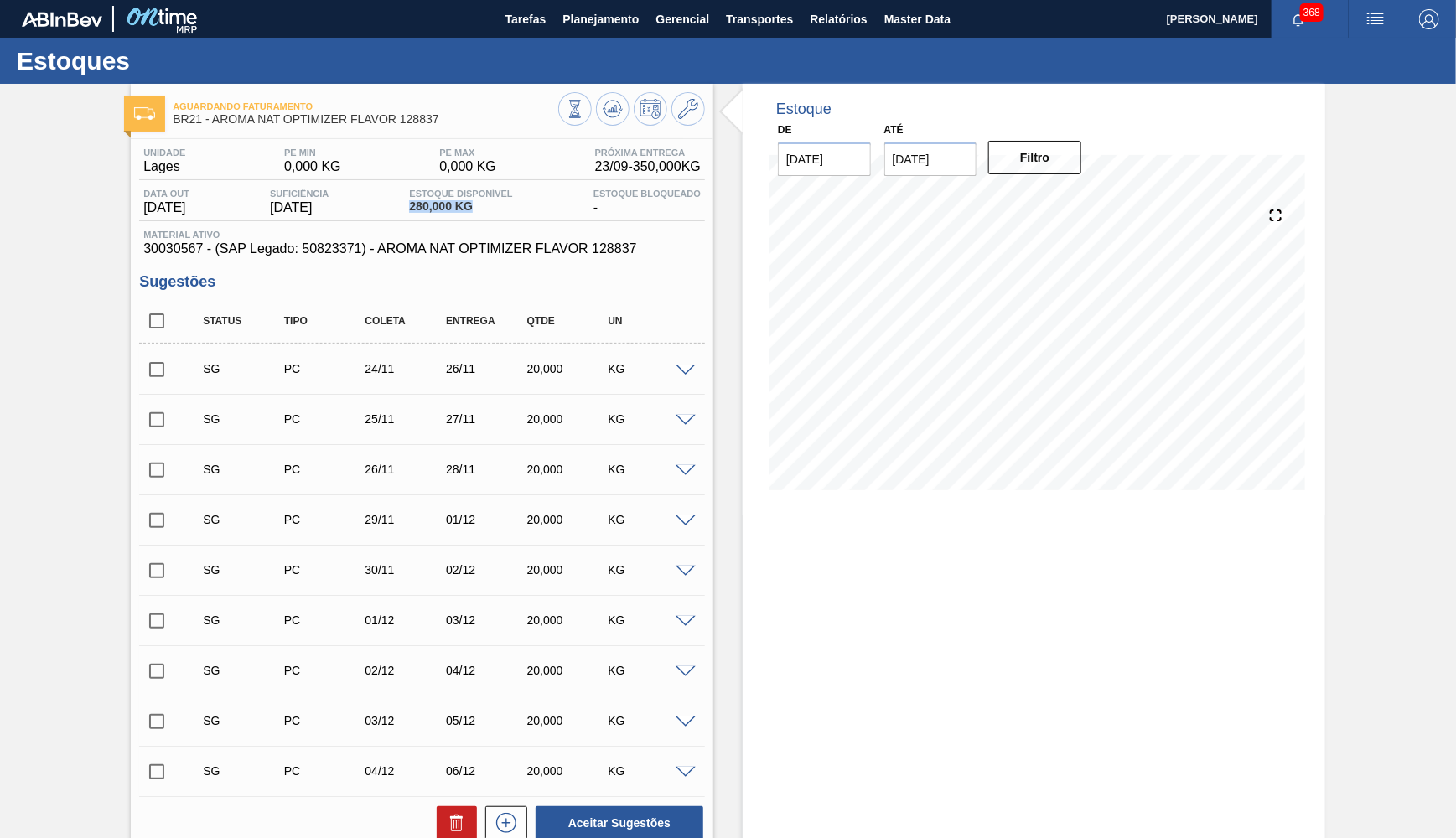
drag, startPoint x: 450, startPoint y: 207, endPoint x: 514, endPoint y: 249, distance: 76.6
click at [515, 208] on div "Data out 26/11/2025 Suficiência 26/11/2025 Estoque Disponível 280,000 KG Estoqu…" at bounding box center [421, 205] width 566 height 33
click at [498, 253] on span "30030567 - (SAP Legado: 50823371) - AROMA NAT OPTIMIZER FLAVOR 128837" at bounding box center [422, 249] width 558 height 16
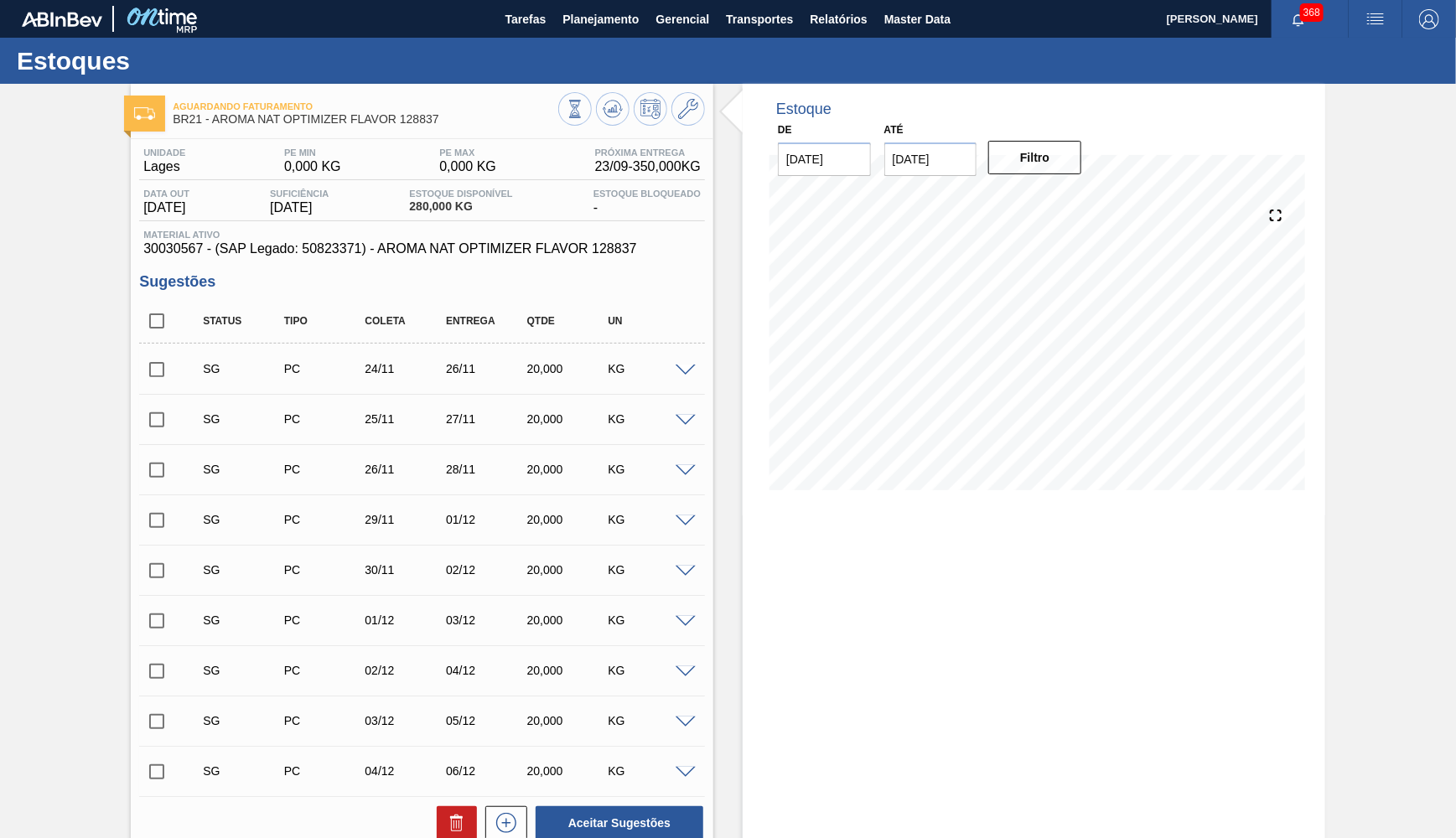
click at [589, 39] on div "Estoques" at bounding box center [728, 60] width 1456 height 46
click at [587, 33] on button "Planejamento" at bounding box center [600, 18] width 93 height 37
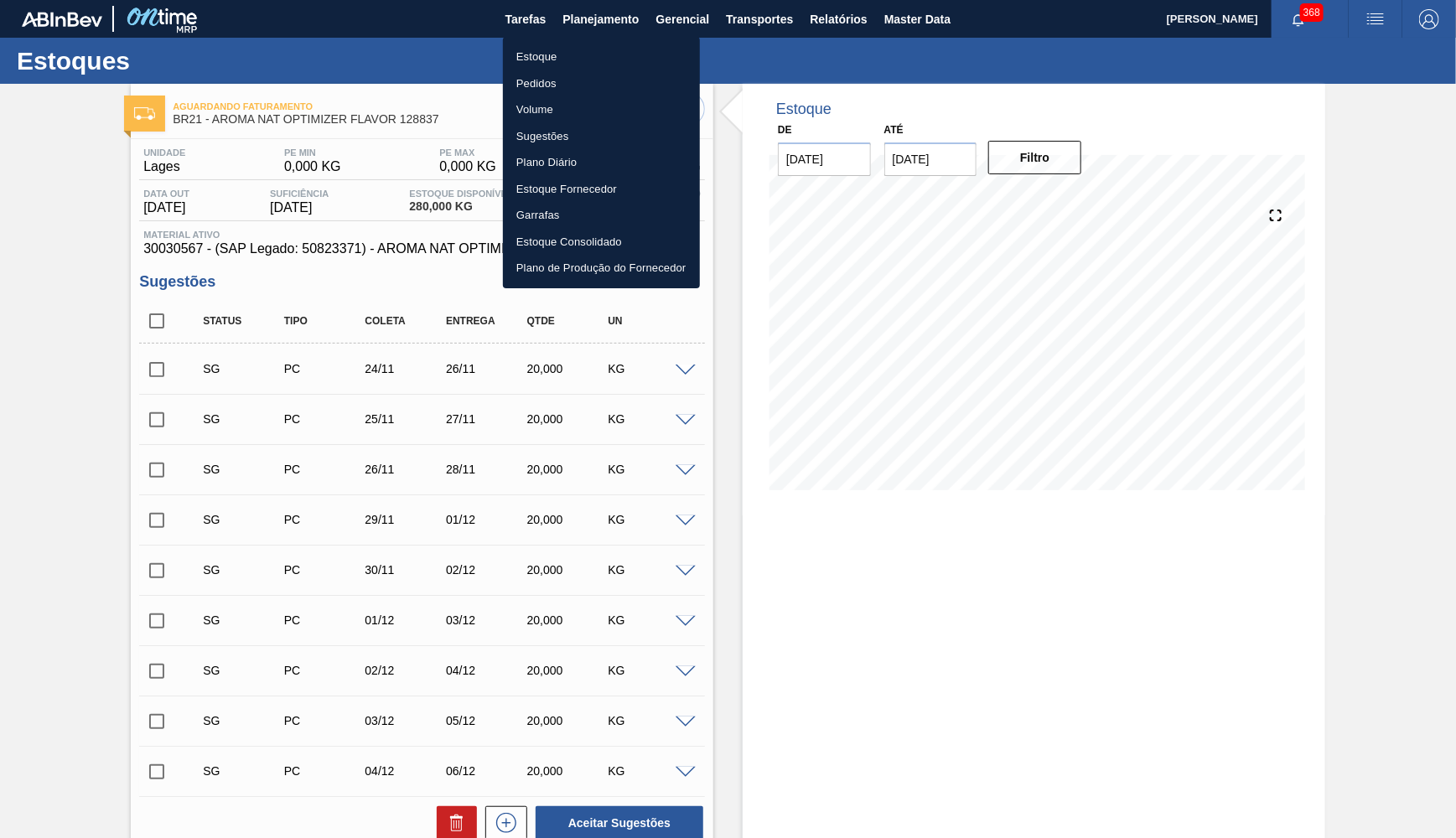
click at [1080, 489] on div at bounding box center [728, 419] width 1456 height 838
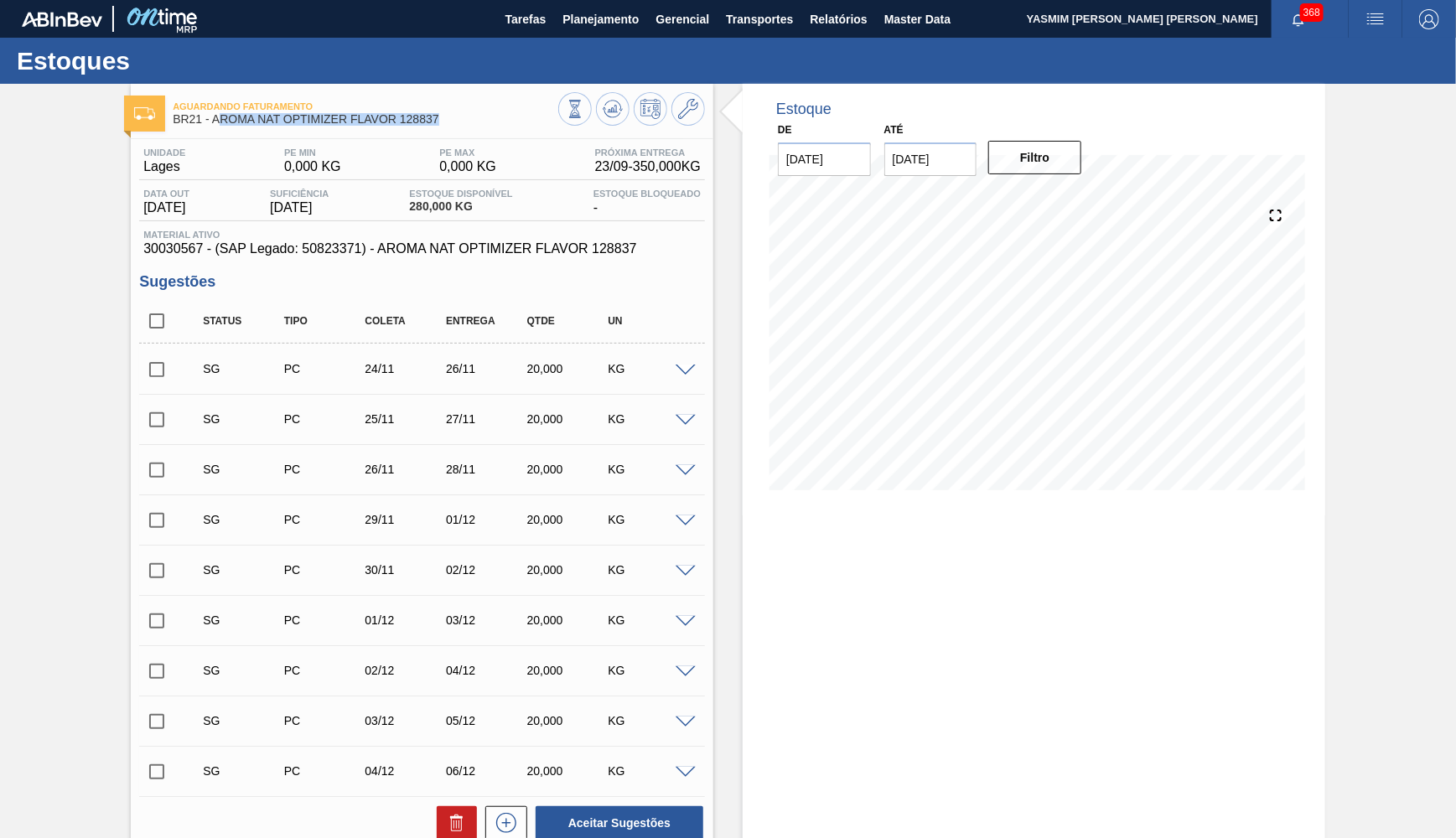
drag, startPoint x: 219, startPoint y: 119, endPoint x: 446, endPoint y: 116, distance: 227.0
click at [446, 116] on span "BR21 - AROMA NAT OPTIMIZER FLAVOR 128837" at bounding box center [366, 120] width 386 height 13
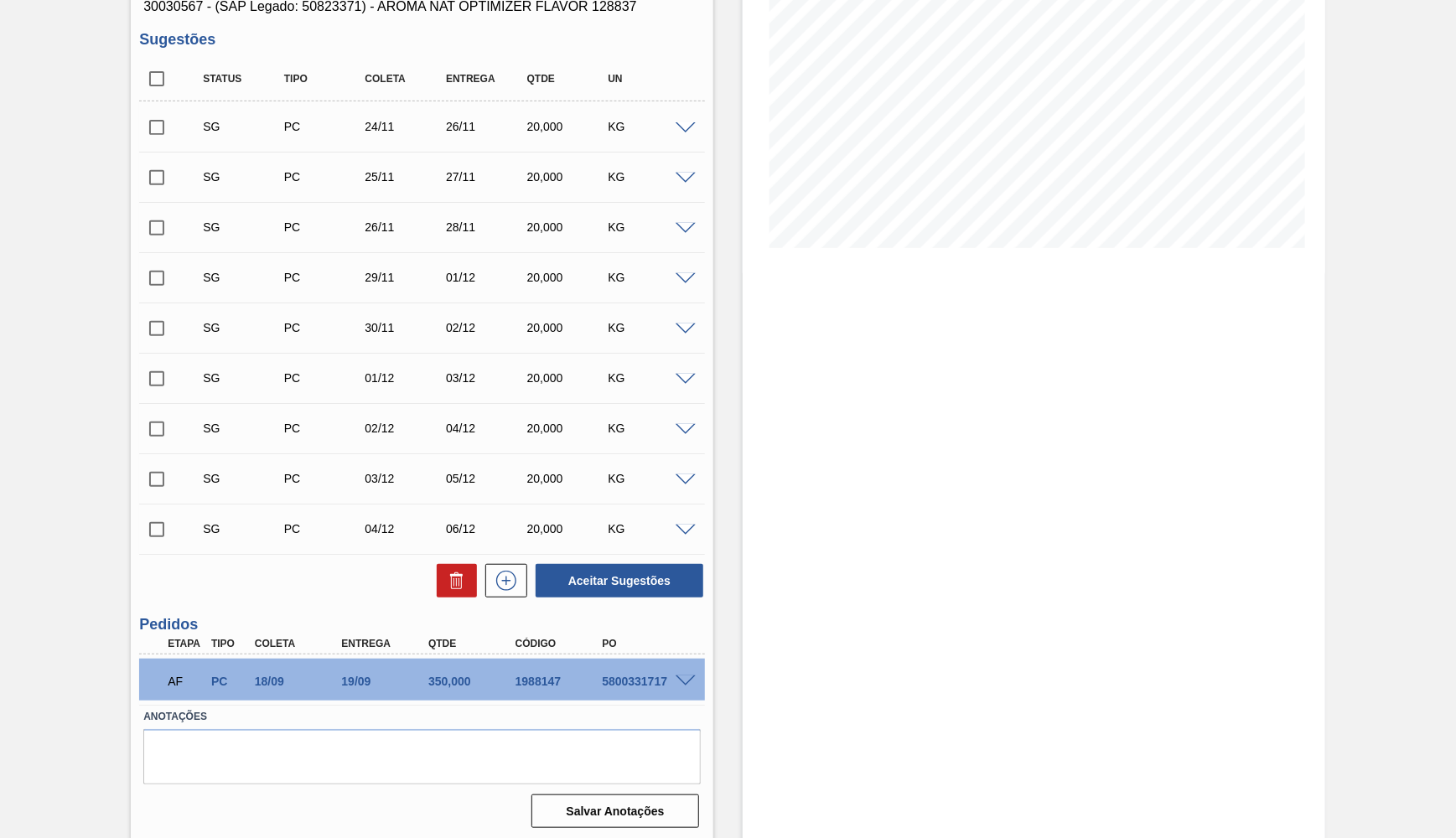
click at [695, 676] on span at bounding box center [685, 682] width 20 height 13
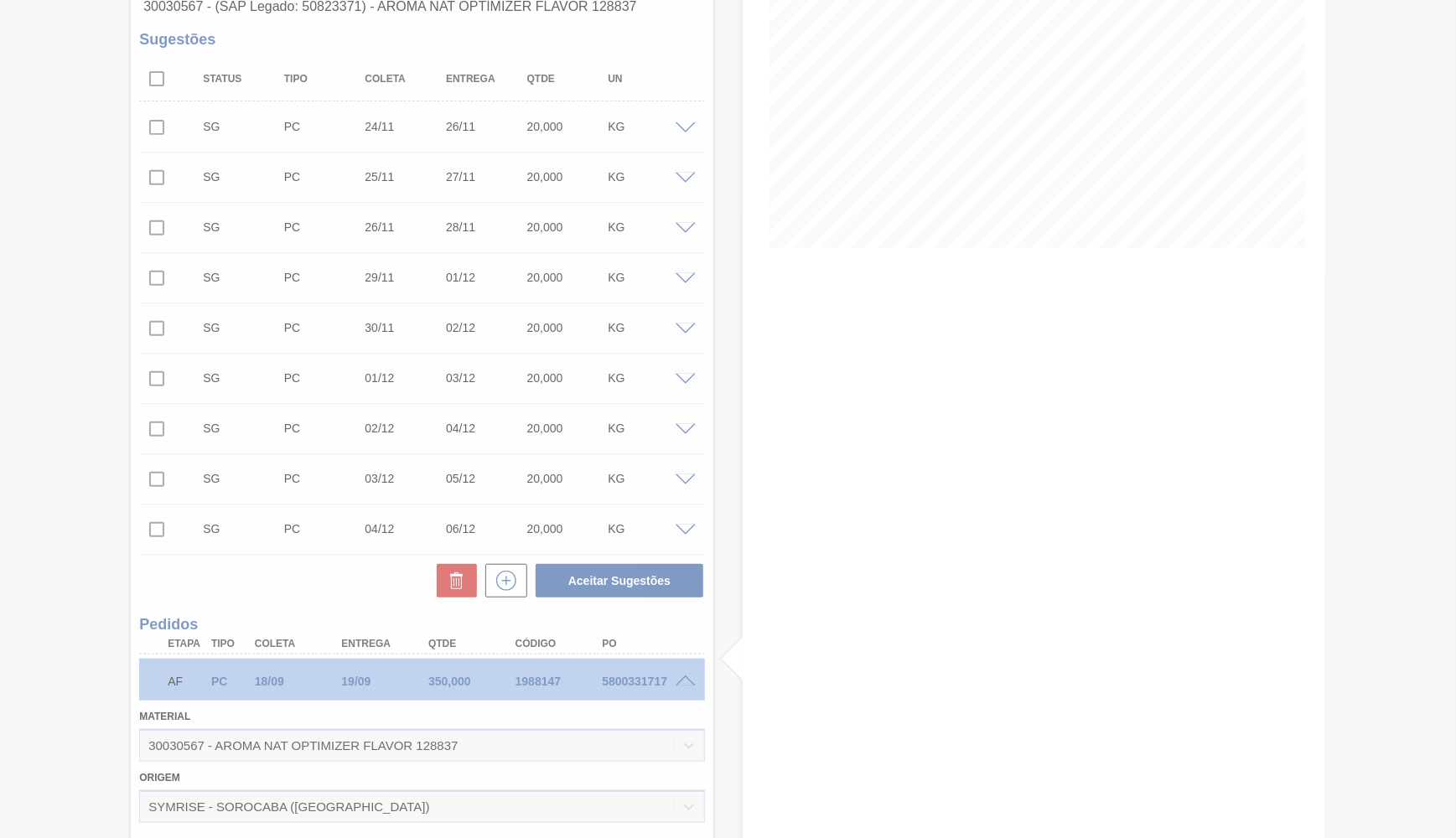
click at [221, 811] on div at bounding box center [728, 419] width 1456 height 838
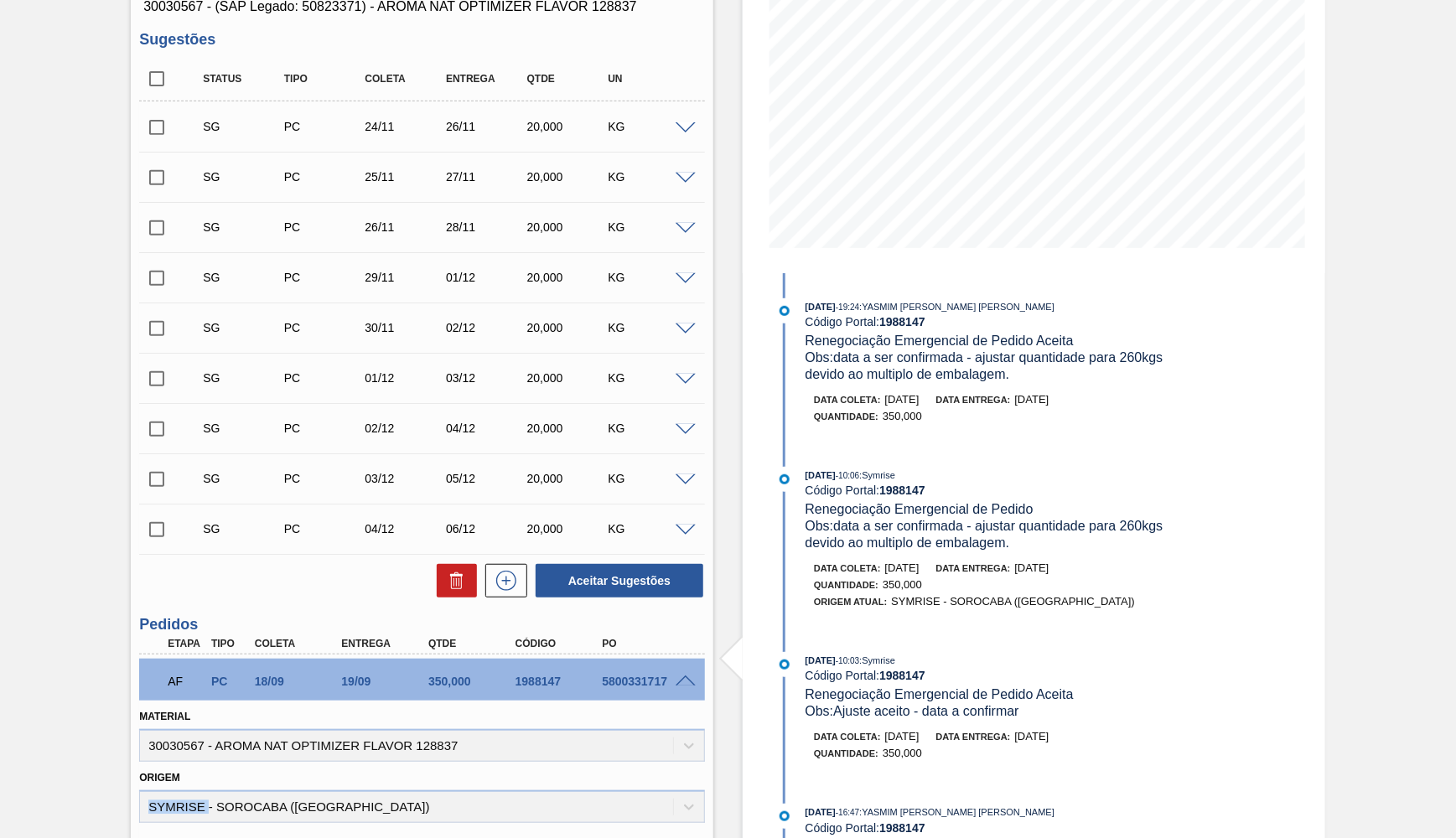
click at [221, 811] on div "Origem SYMRISE - SOROCABA (SP)" at bounding box center [421, 794] width 566 height 57
click at [611, 672] on div "AF PC 18/09 19/09 350,000 1988147 5800331717" at bounding box center [418, 680] width 522 height 34
copy div "5800331717"
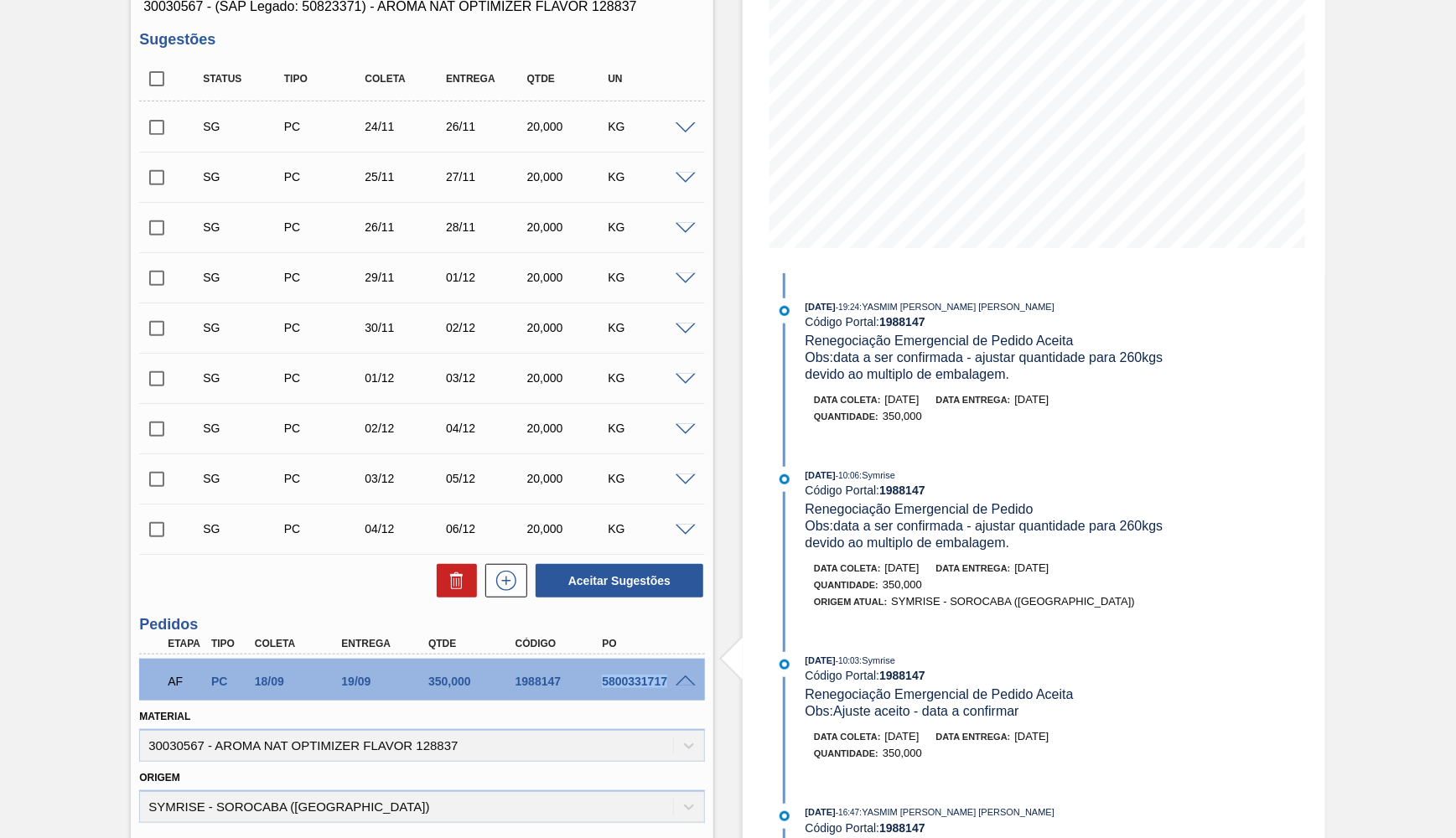
scroll to position [0, 0]
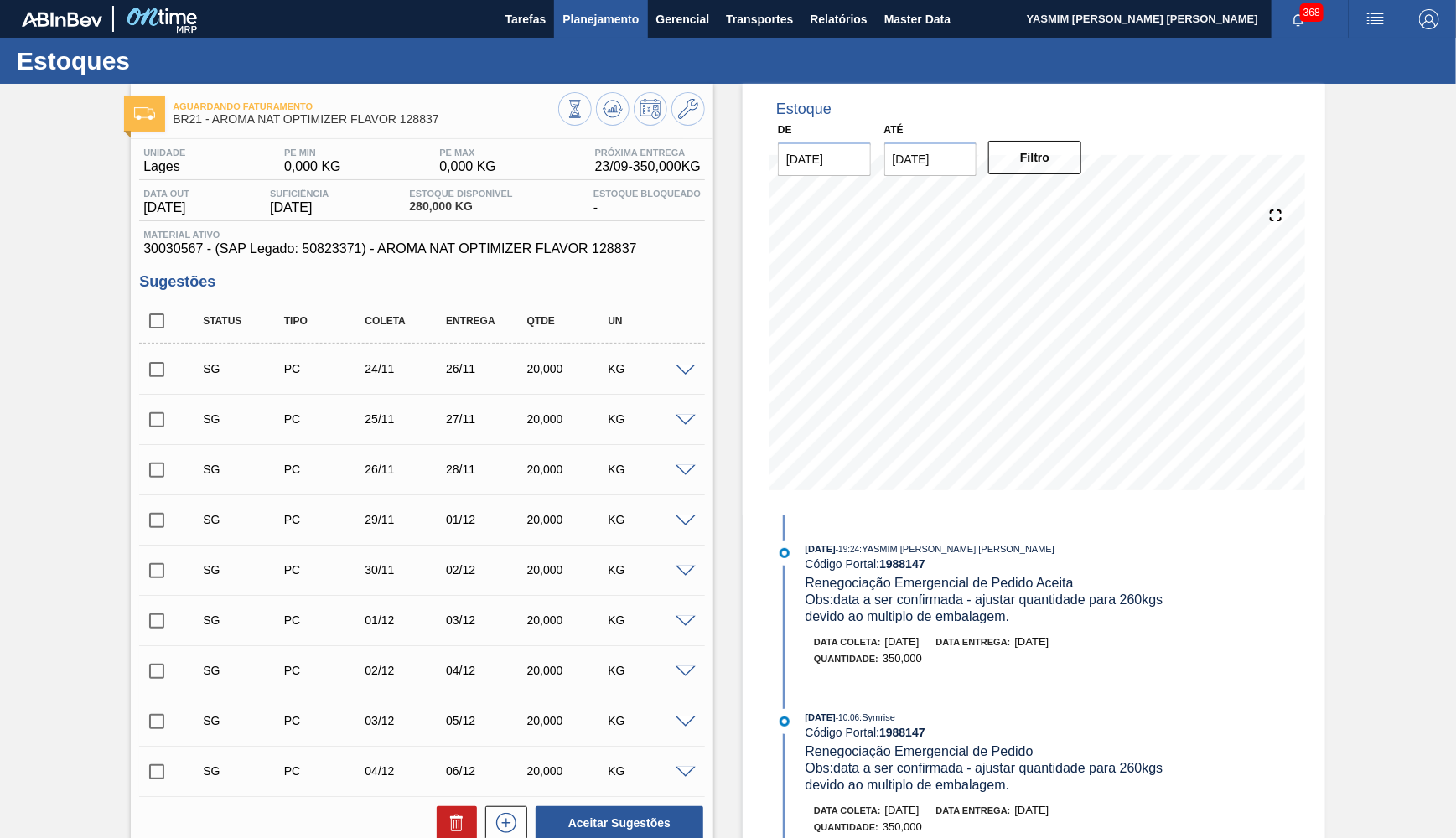
click at [579, 35] on button "Planejamento" at bounding box center [600, 18] width 93 height 37
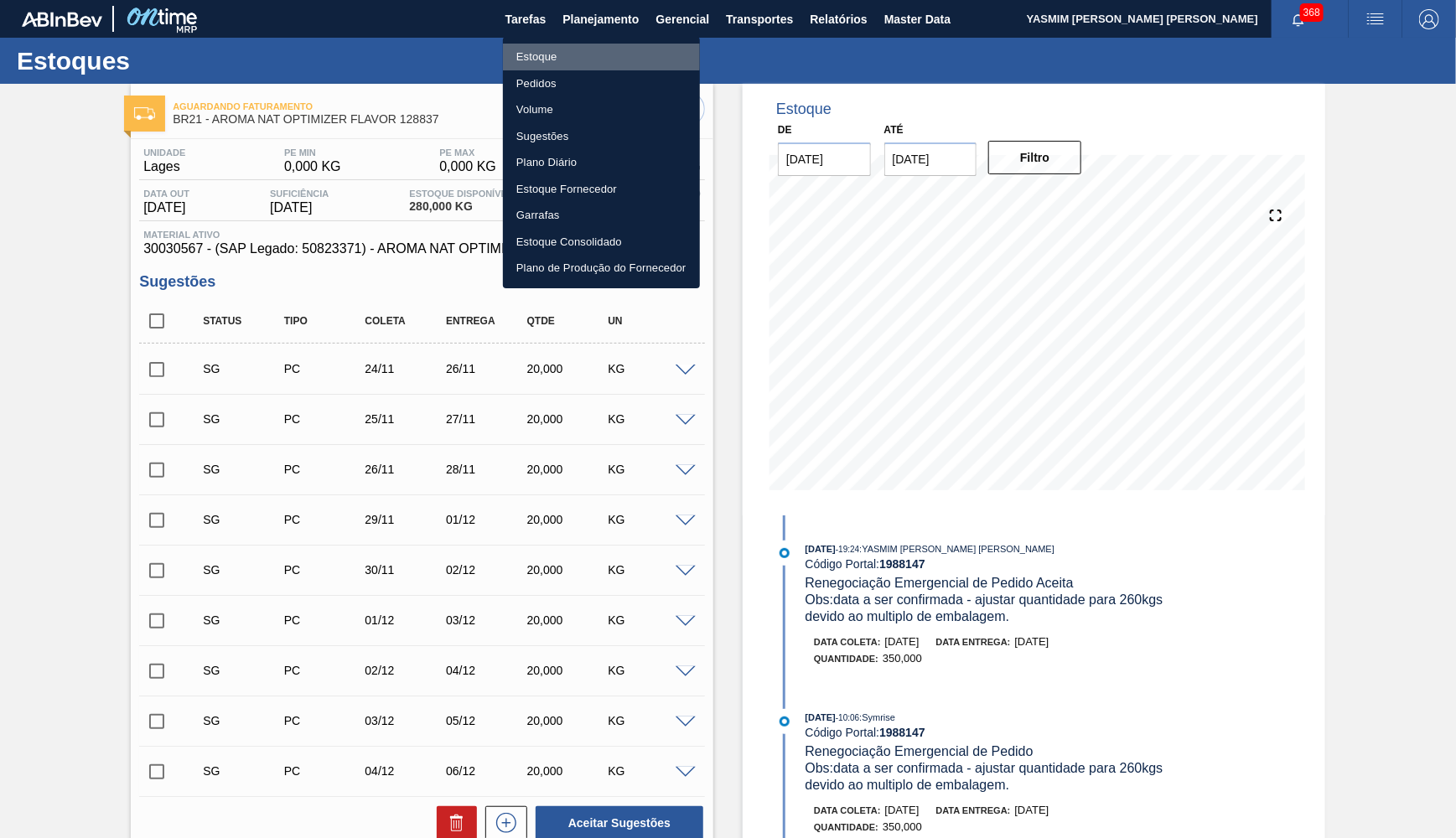
click at [586, 56] on li "Estoque" at bounding box center [601, 57] width 197 height 27
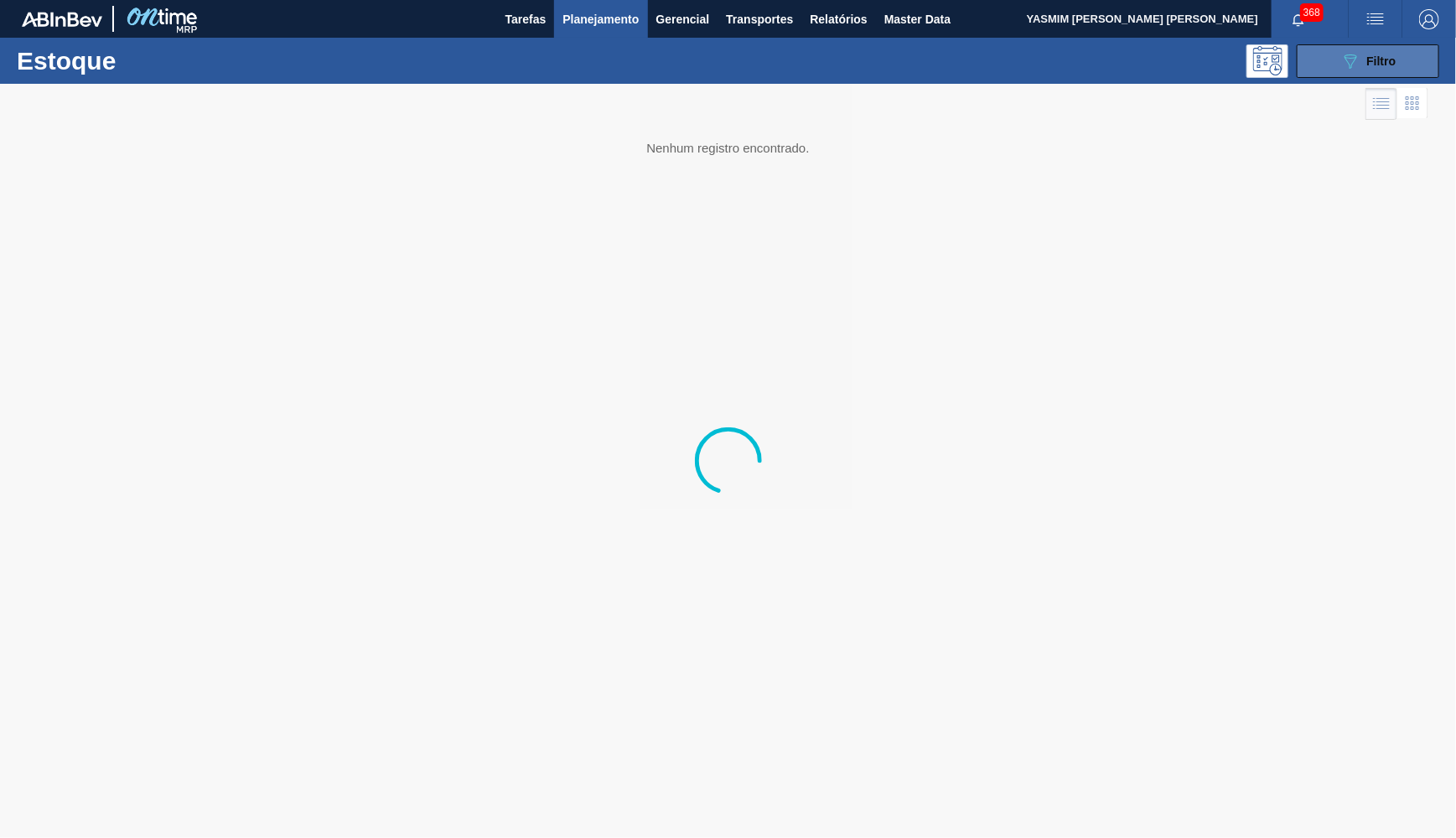
click at [1368, 74] on button "089F7B8B-B2A5-4AFE-B5C0-19BA573D28AC Filtro" at bounding box center [1368, 61] width 143 height 34
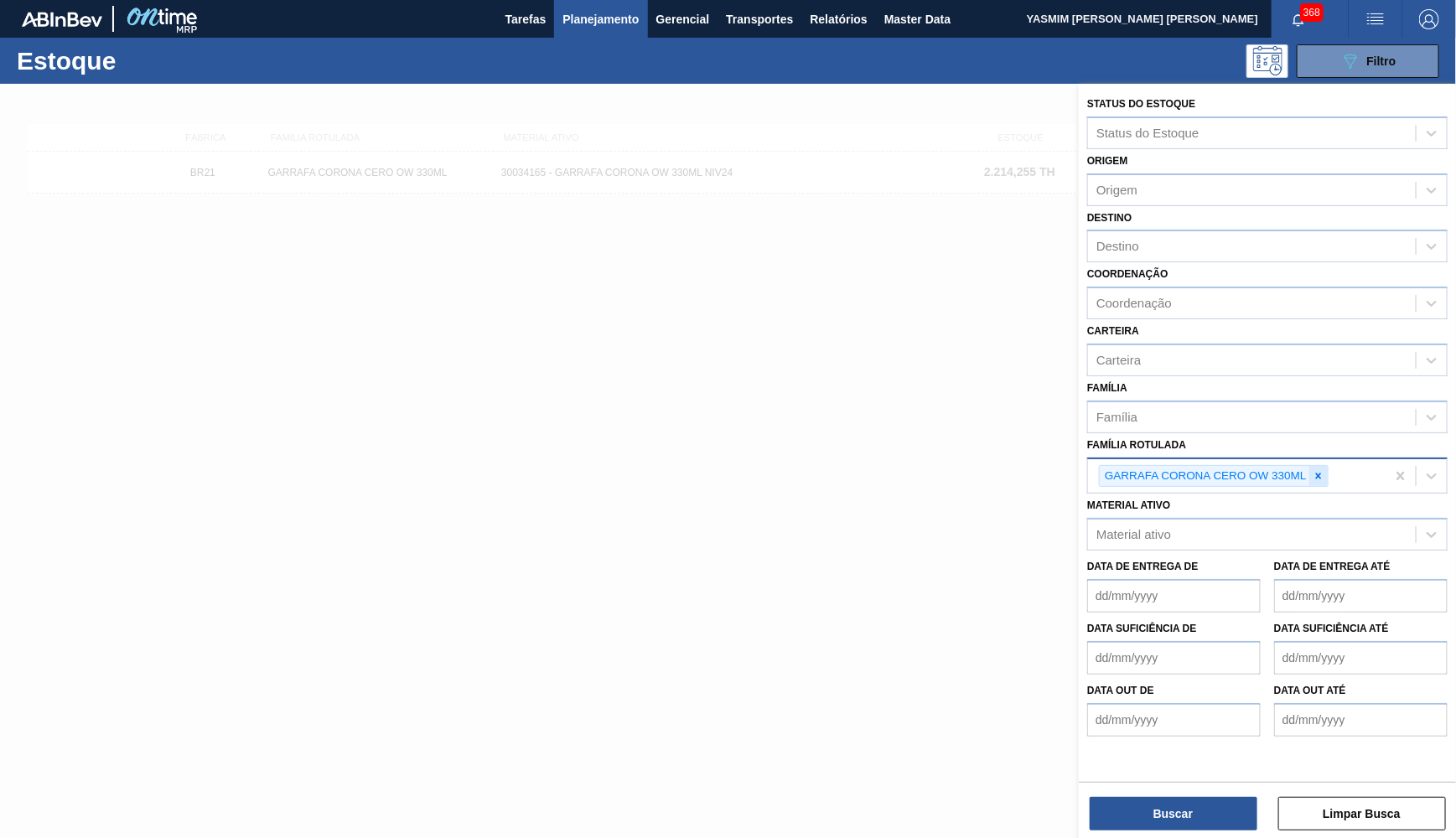
click at [1322, 471] on icon at bounding box center [1318, 476] width 12 height 12
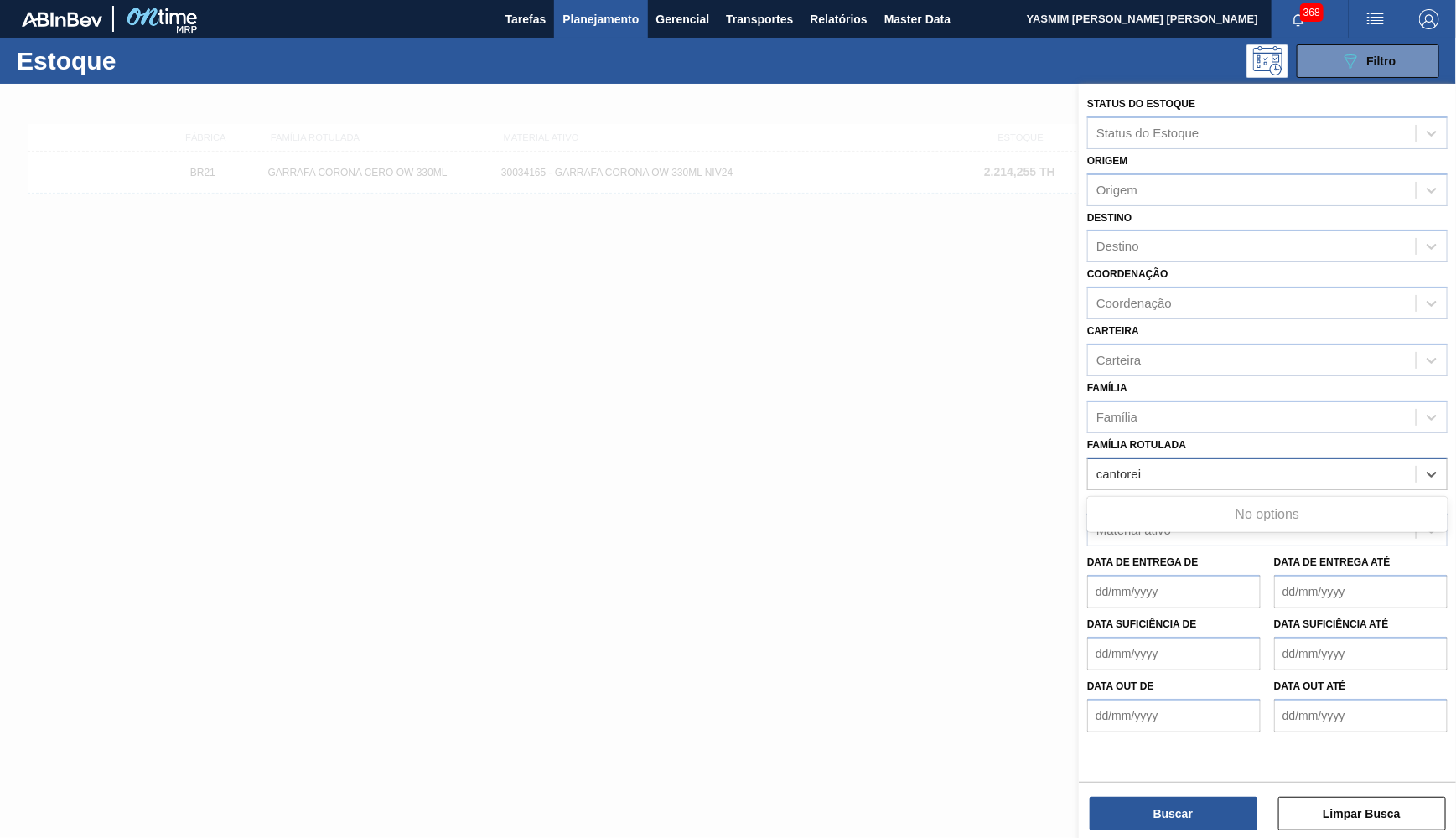
type Rotulada "cantorei"
click at [1275, 519] on div "Material ativo" at bounding box center [1252, 531] width 328 height 25
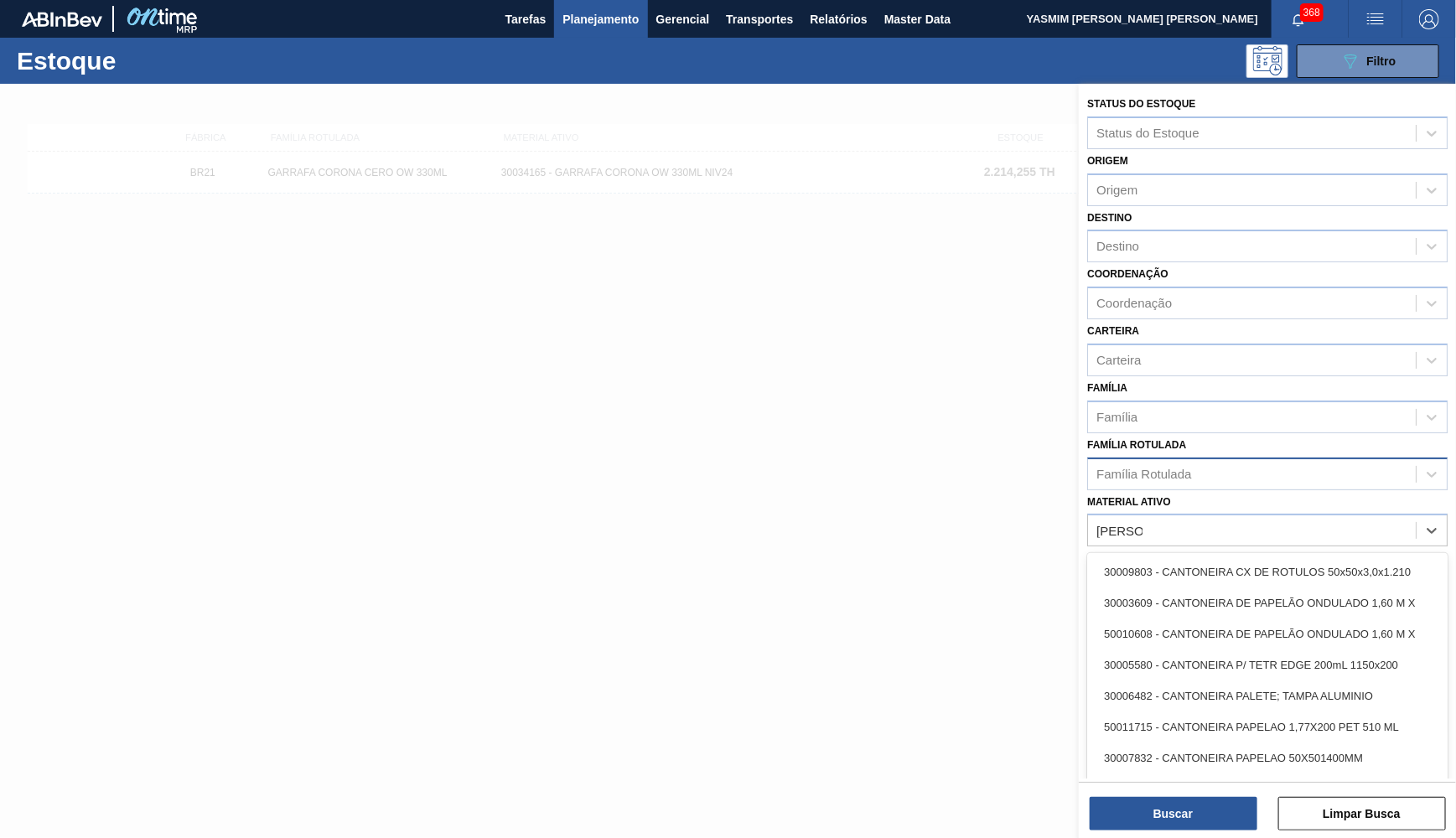
type ativo "cantonei"
click at [1325, 557] on div "30009803 - CANTONEIRA CX DE ROTULOS 50x50x3,0x1.210" at bounding box center [1268, 572] width 360 height 31
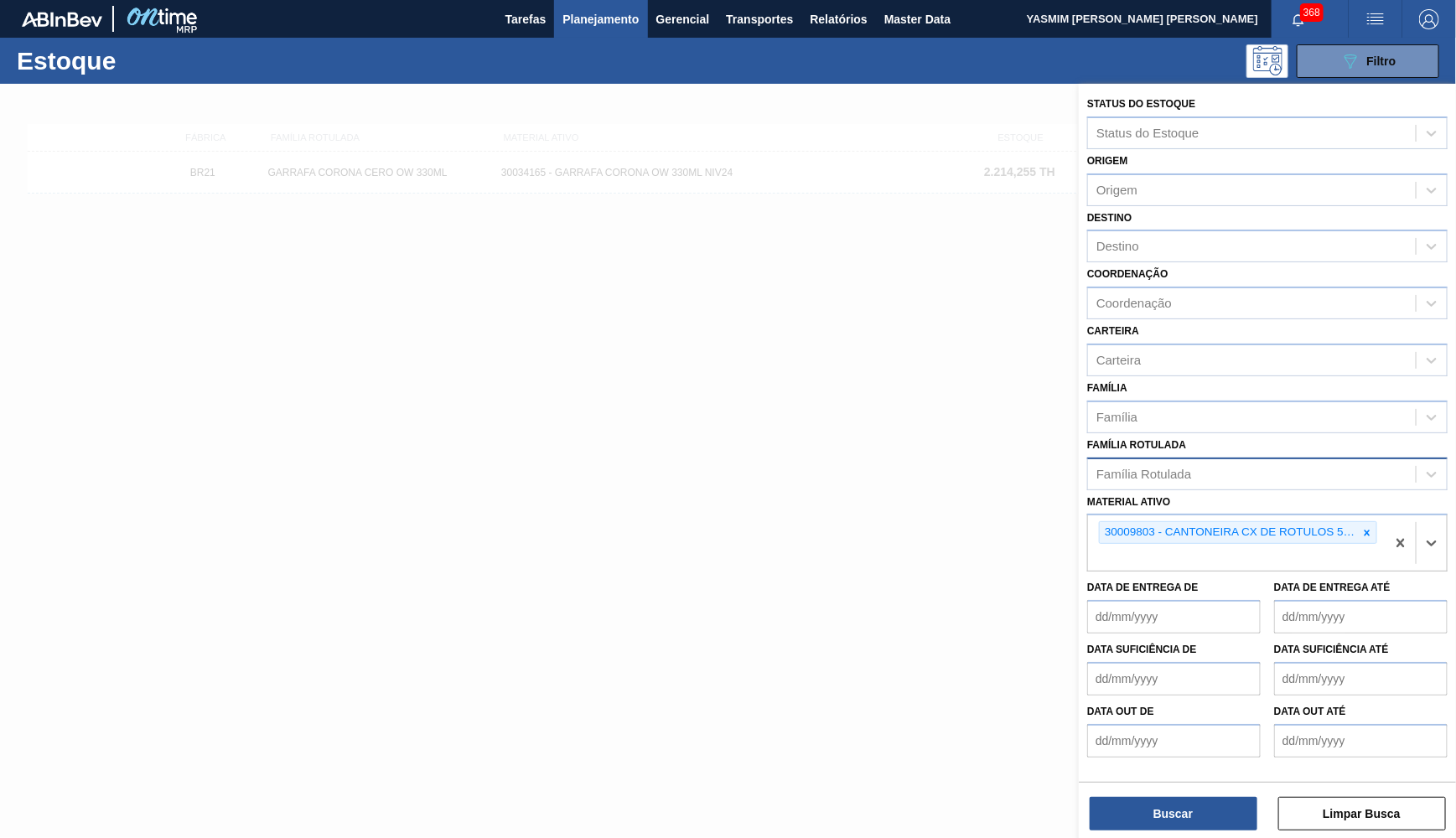
click at [1184, 777] on div "Status do Estoque Status do Estoque Origem Origem Destino Destino Coordenação C…" at bounding box center [1268, 431] width 377 height 695
click at [1196, 795] on div "Buscar Limpar Busca" at bounding box center [1268, 805] width 377 height 47
click at [1204, 811] on button "Buscar" at bounding box center [1173, 813] width 167 height 34
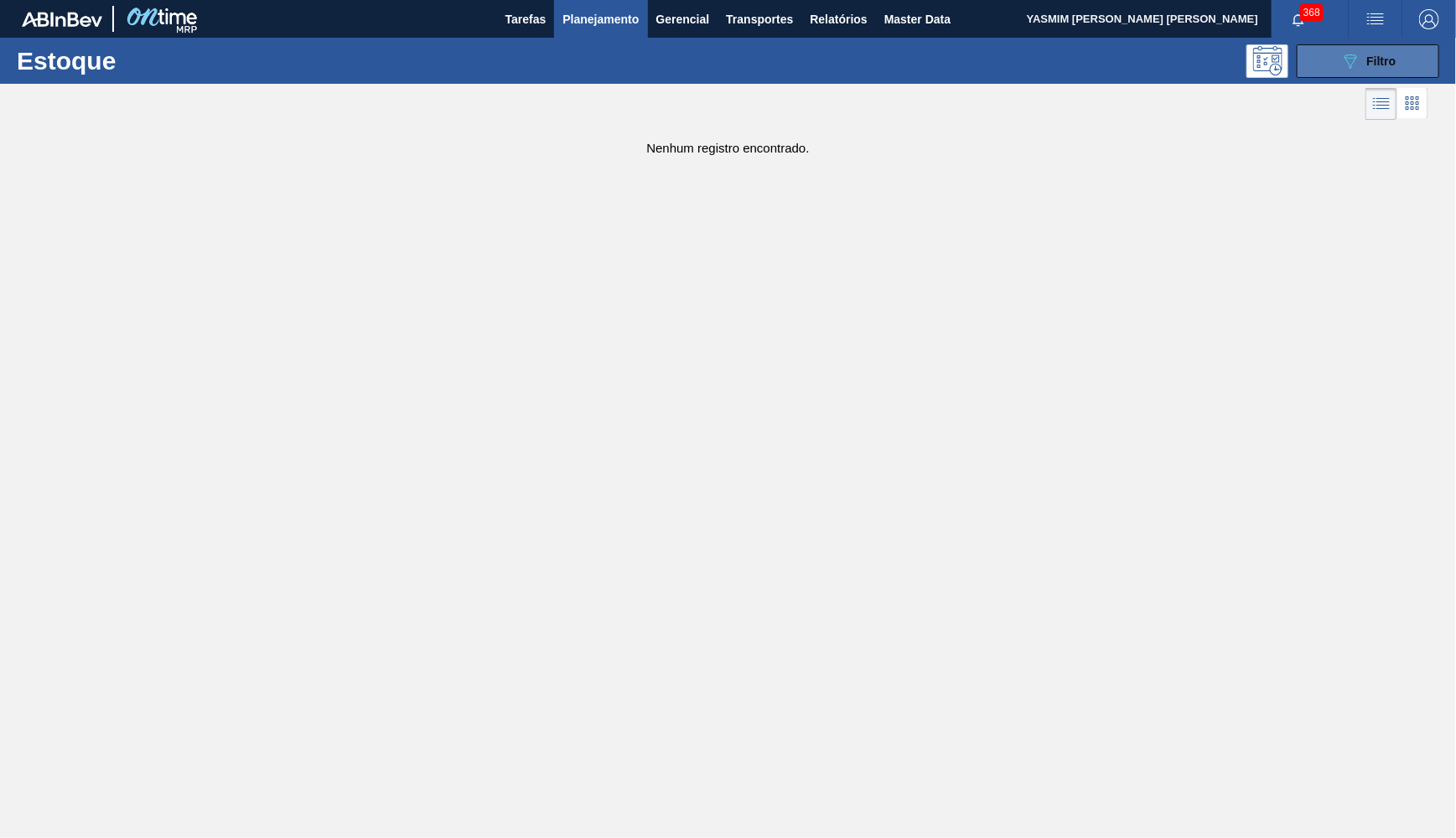
click at [1367, 71] on button "089F7B8B-B2A5-4AFE-B5C0-19BA573D28AC Filtro" at bounding box center [1368, 61] width 143 height 34
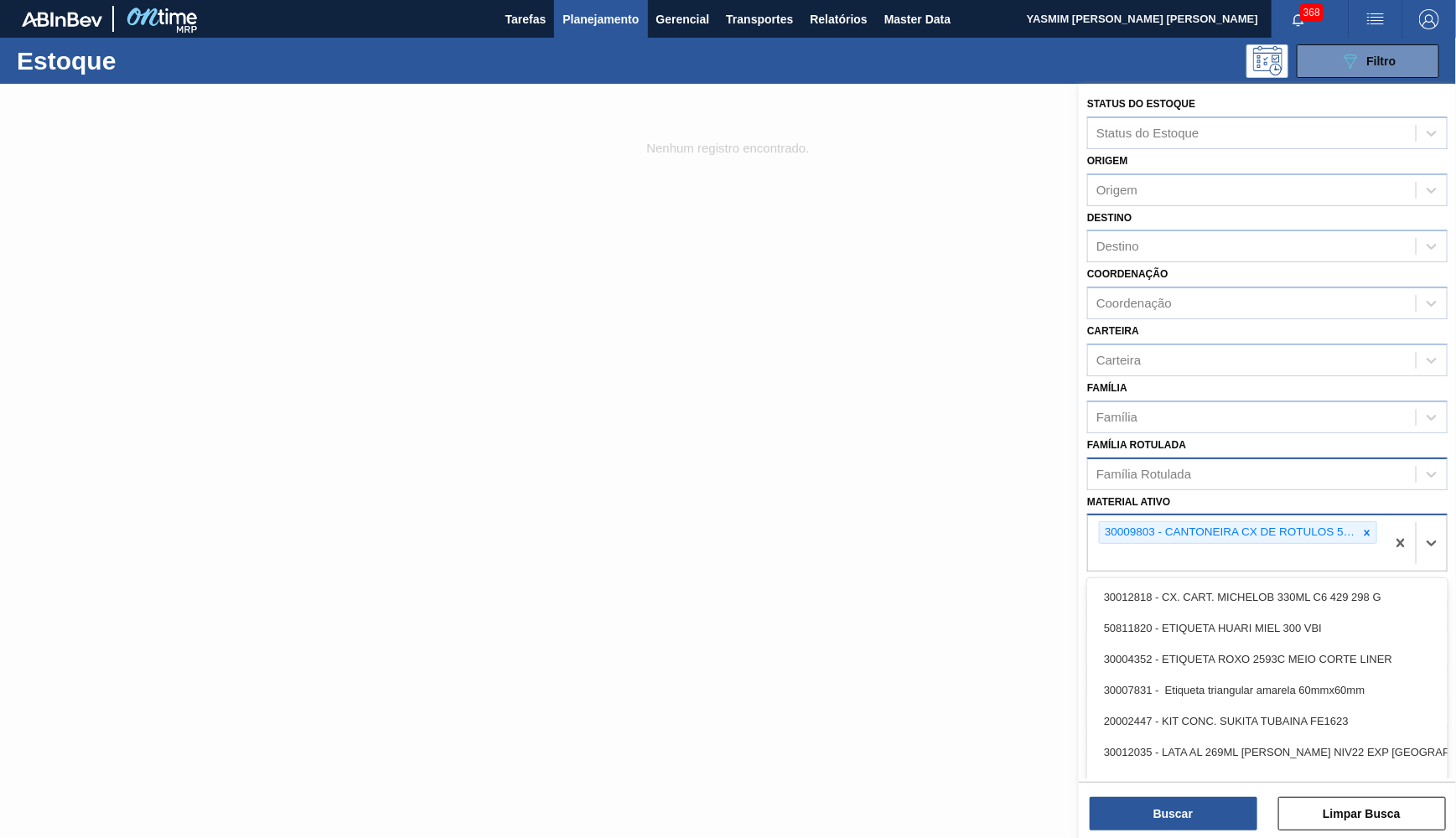
click at [1270, 535] on div "30009803 - CANTONEIRA CX DE ROTULOS 50x50x3,0x1.210" at bounding box center [1238, 543] width 298 height 56
type ativo "cantoneir"
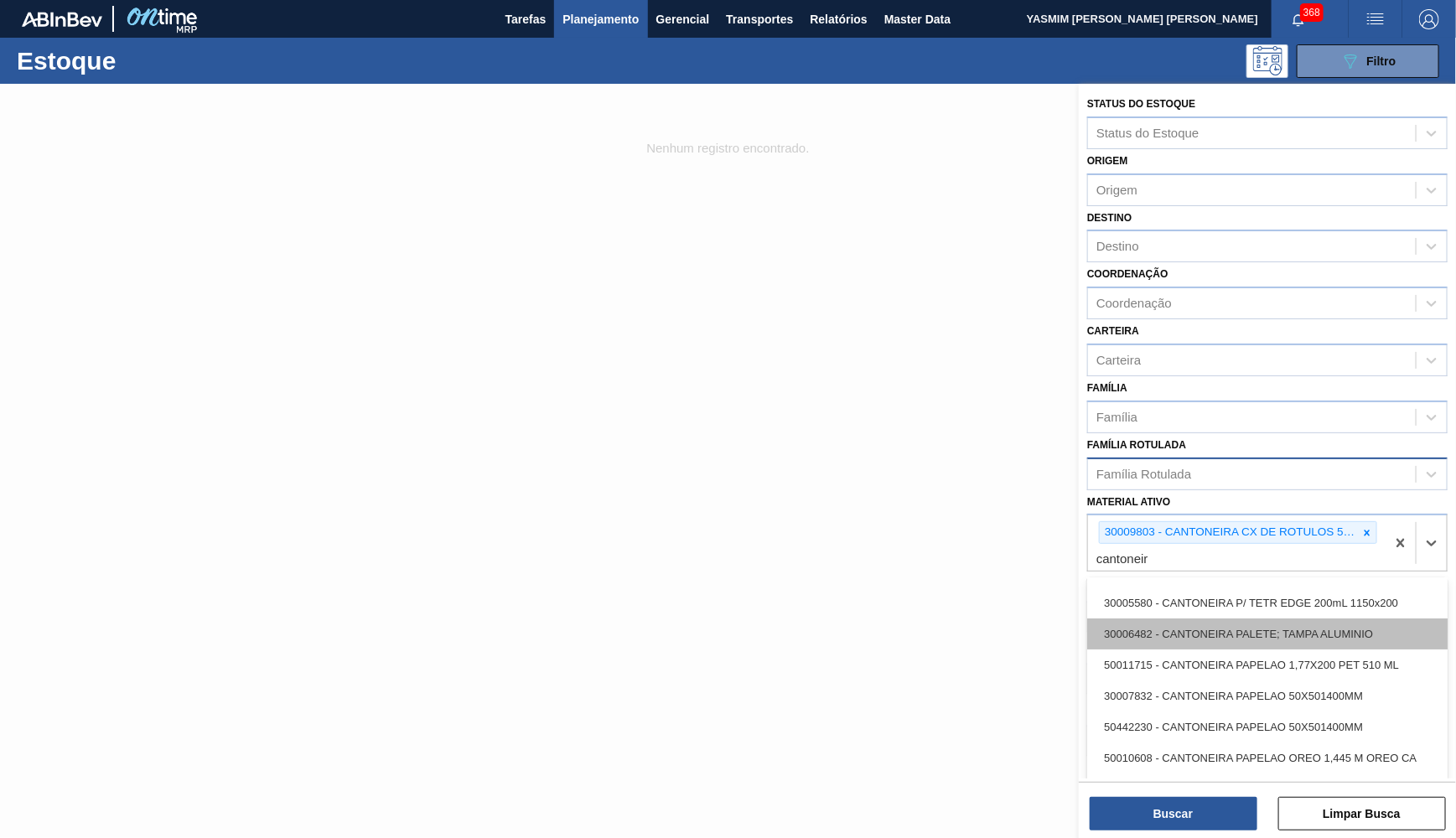
scroll to position [76, 0]
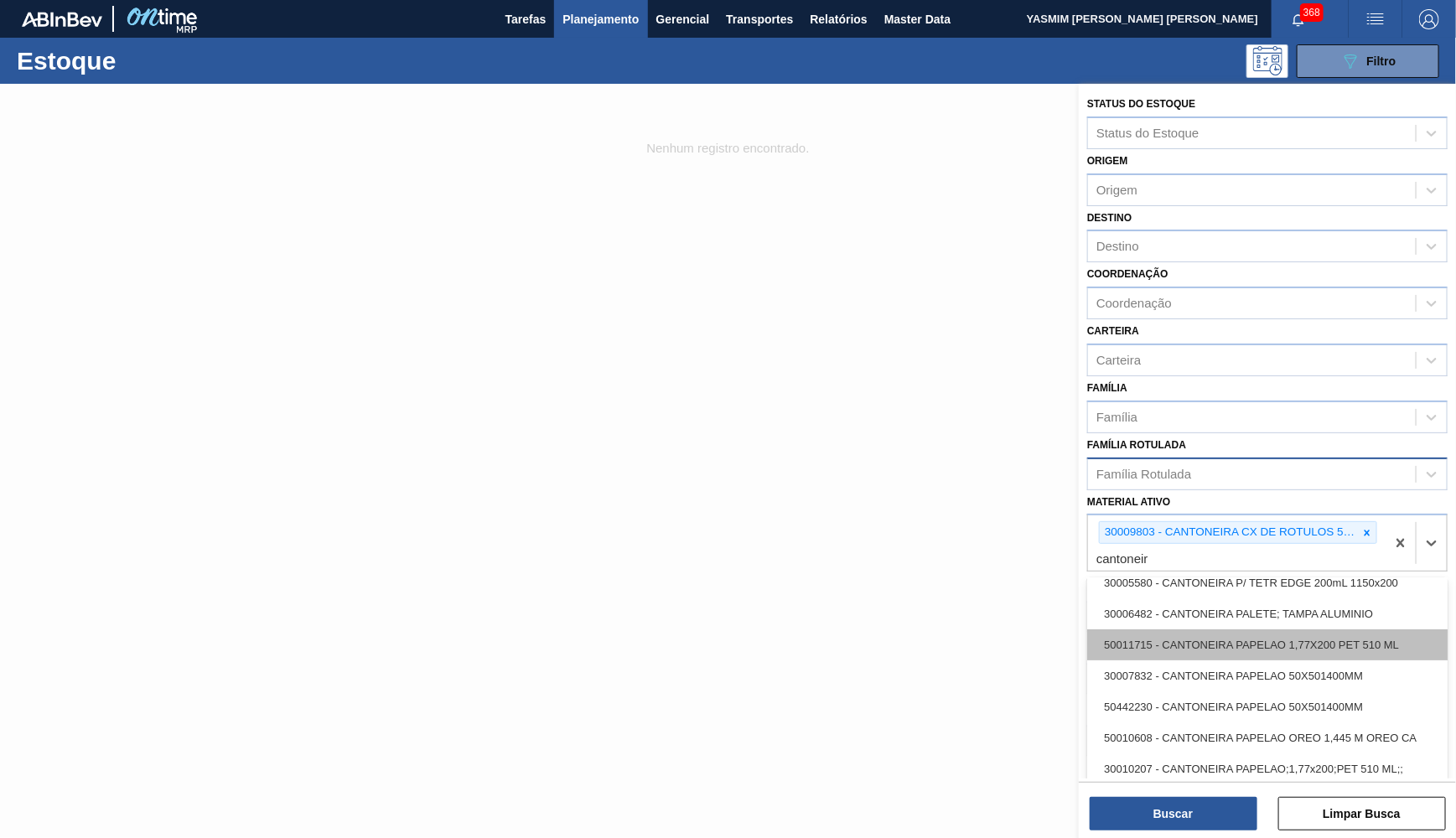
click at [1269, 630] on div "50011715 - CANTONEIRA PAPELAO 1,77X200 PET 510 ML" at bounding box center [1268, 645] width 360 height 31
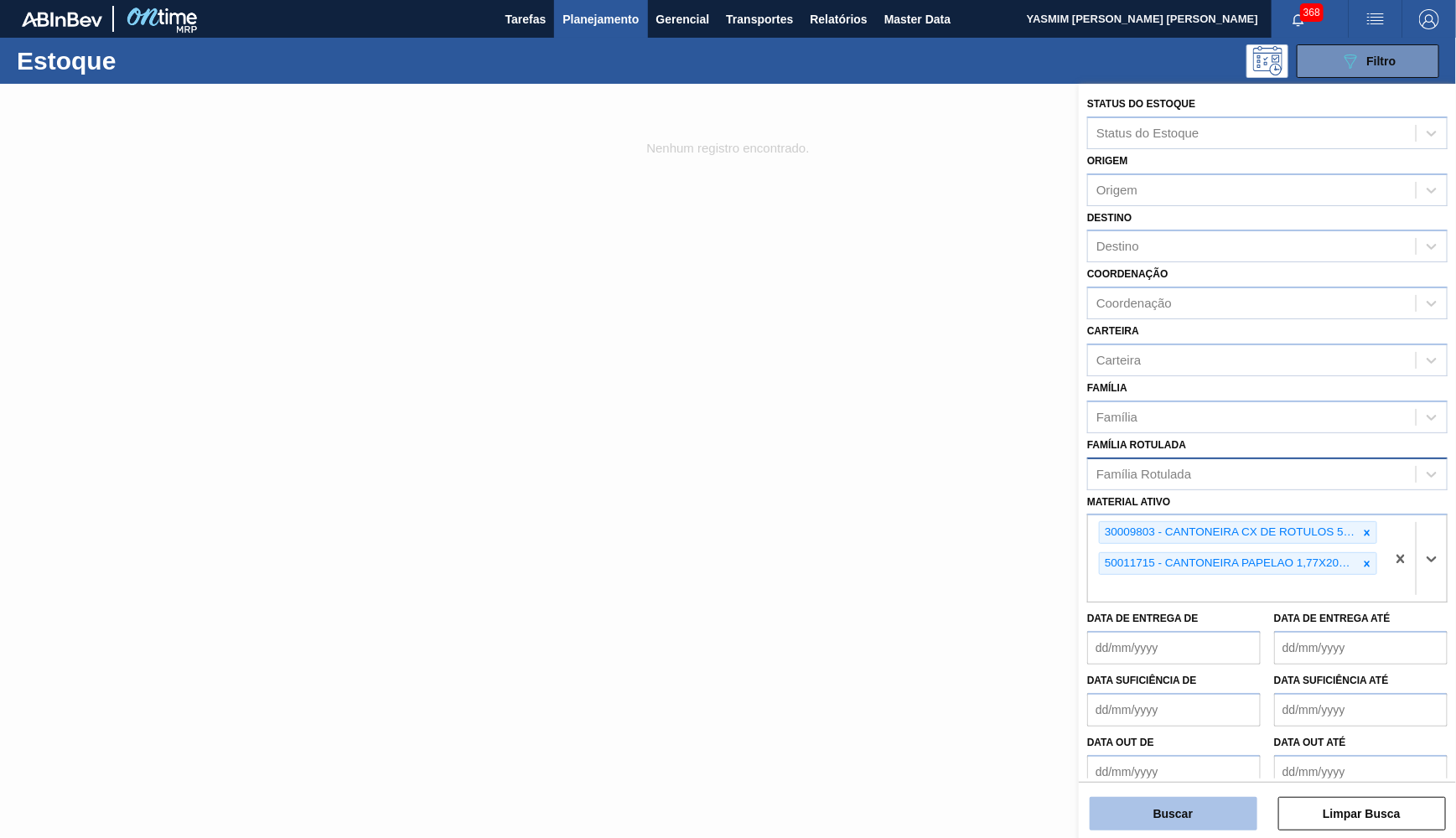
click at [1212, 813] on button "Buscar" at bounding box center [1173, 813] width 167 height 34
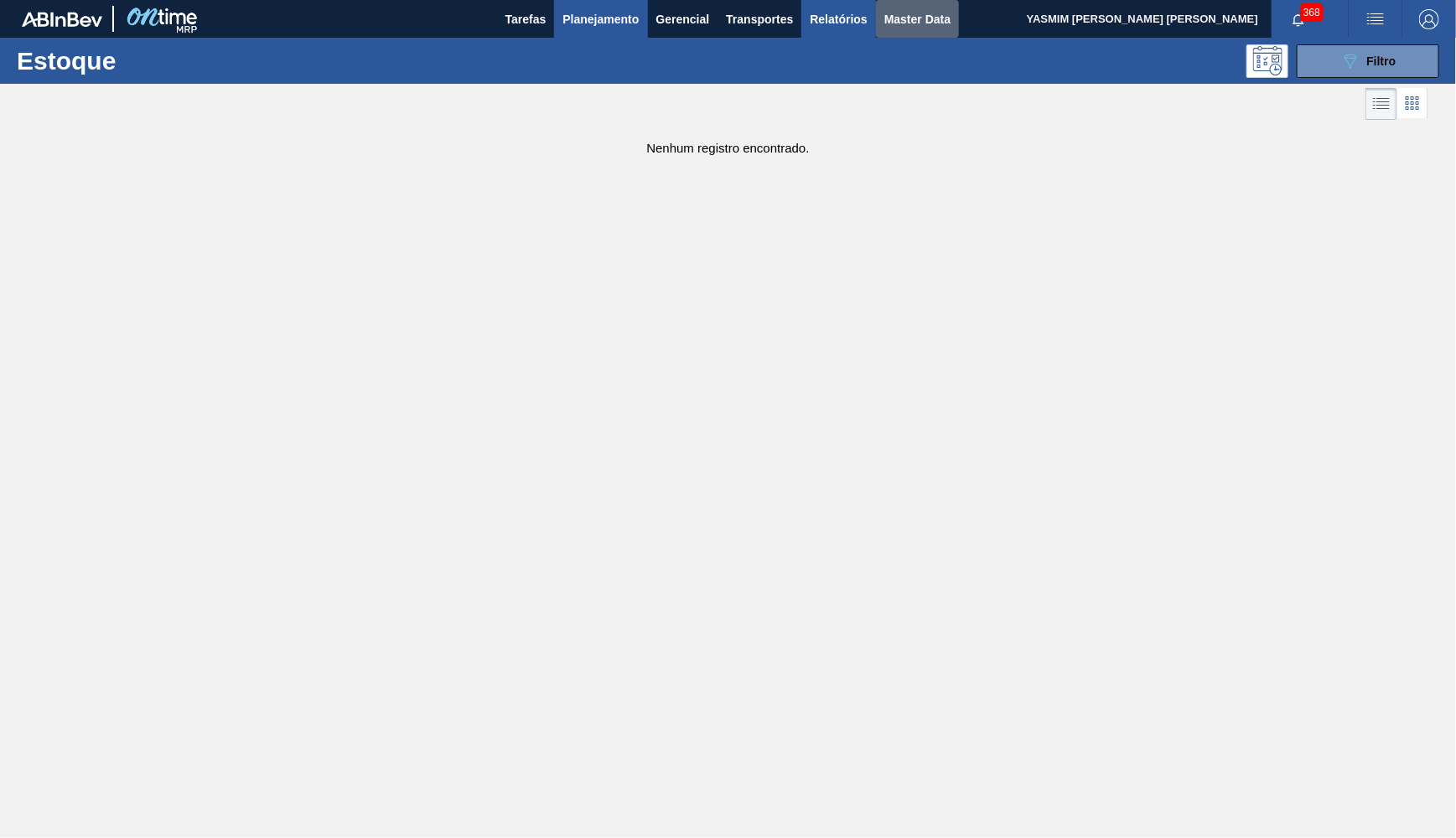
drag, startPoint x: 888, startPoint y: 26, endPoint x: 837, endPoint y: 22, distance: 51.2
click at [884, 25] on button "Master Data" at bounding box center [918, 18] width 83 height 37
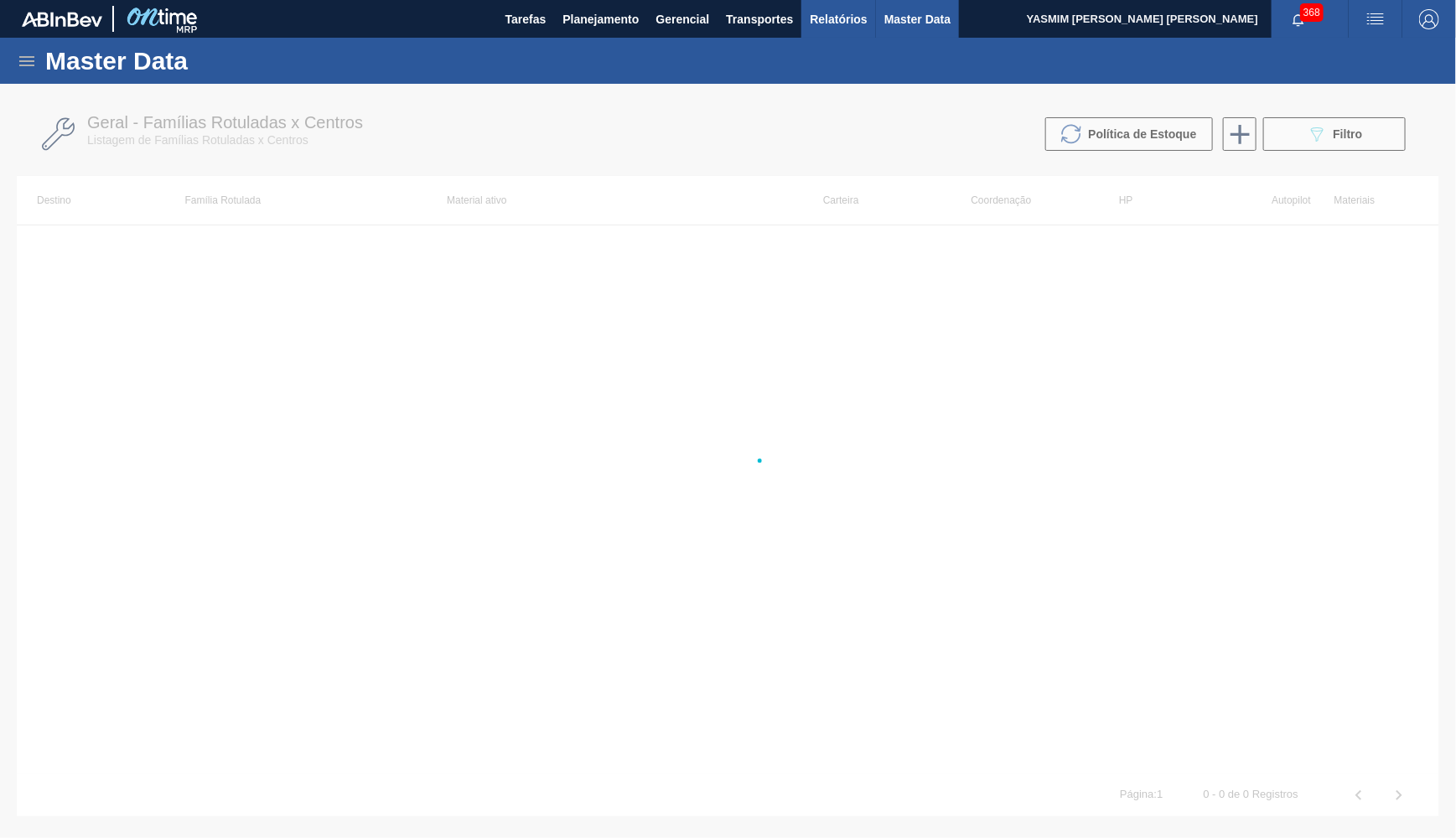
click at [837, 22] on span "Relatórios" at bounding box center [838, 19] width 57 height 20
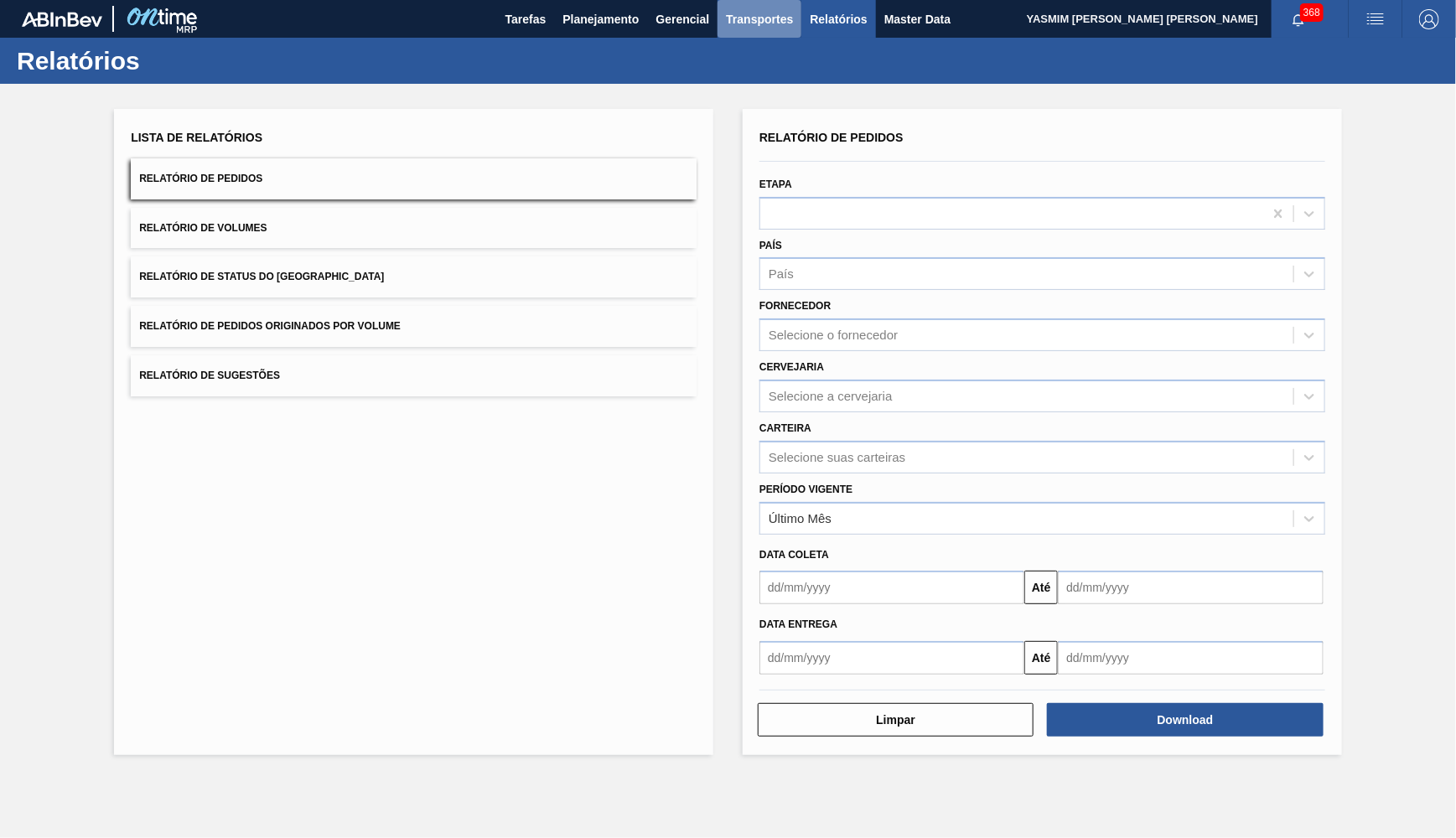
click at [755, 16] on span "Transportes" at bounding box center [759, 19] width 67 height 20
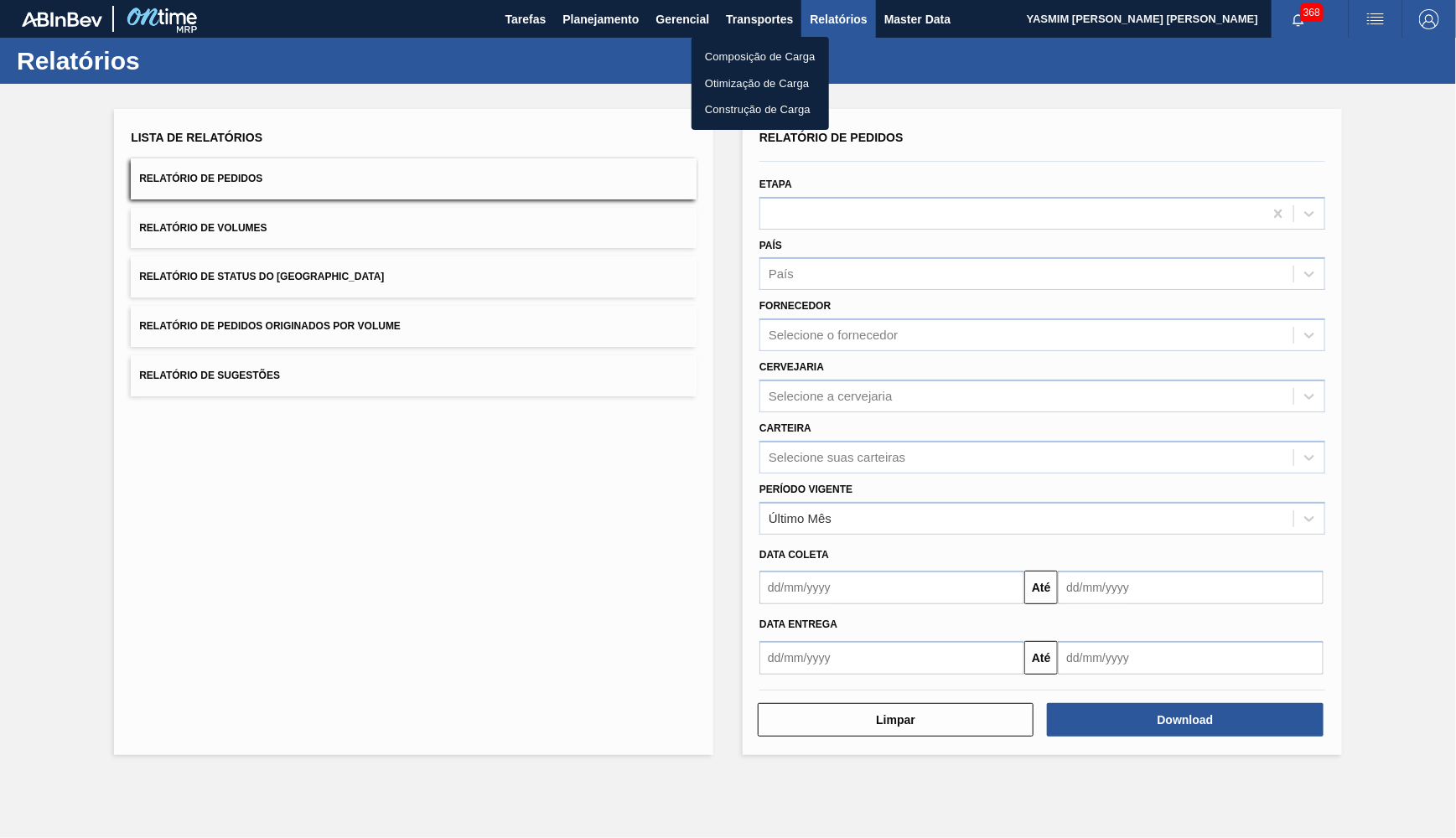
click at [861, 16] on div at bounding box center [728, 419] width 1456 height 838
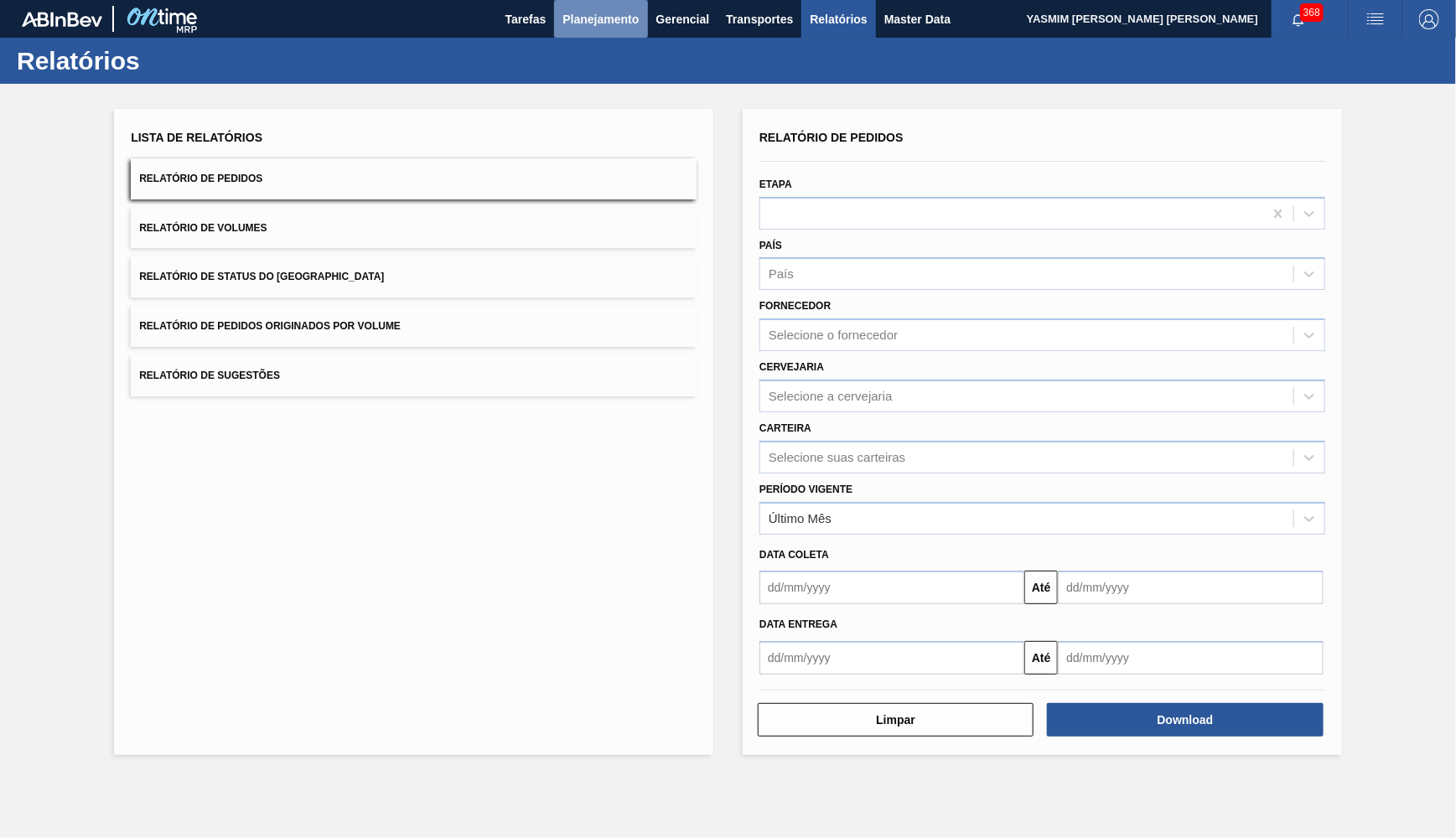
click at [585, 20] on span "Planejamento" at bounding box center [600, 19] width 76 height 20
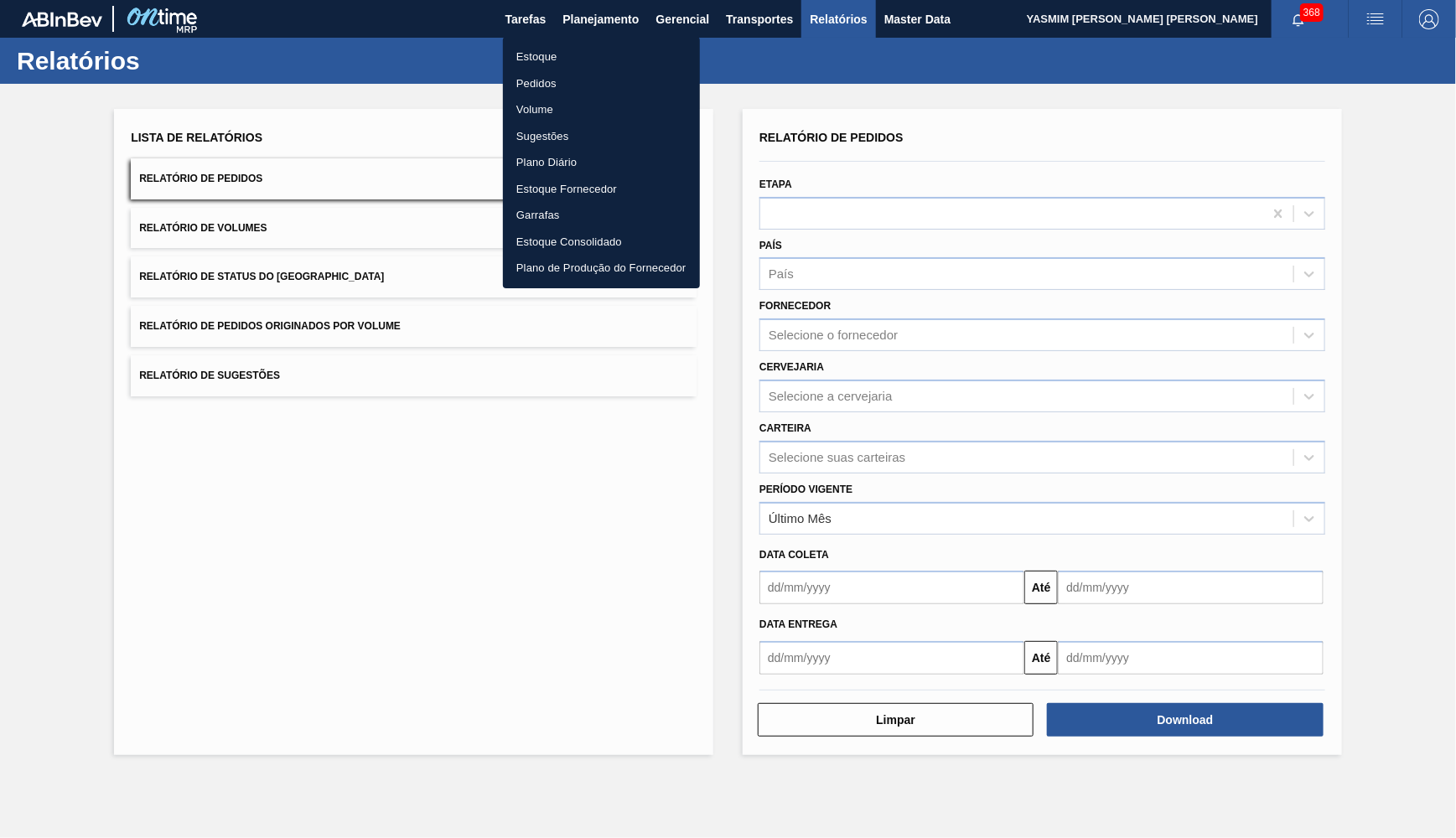
click at [542, 56] on li "Estoque" at bounding box center [601, 57] width 197 height 27
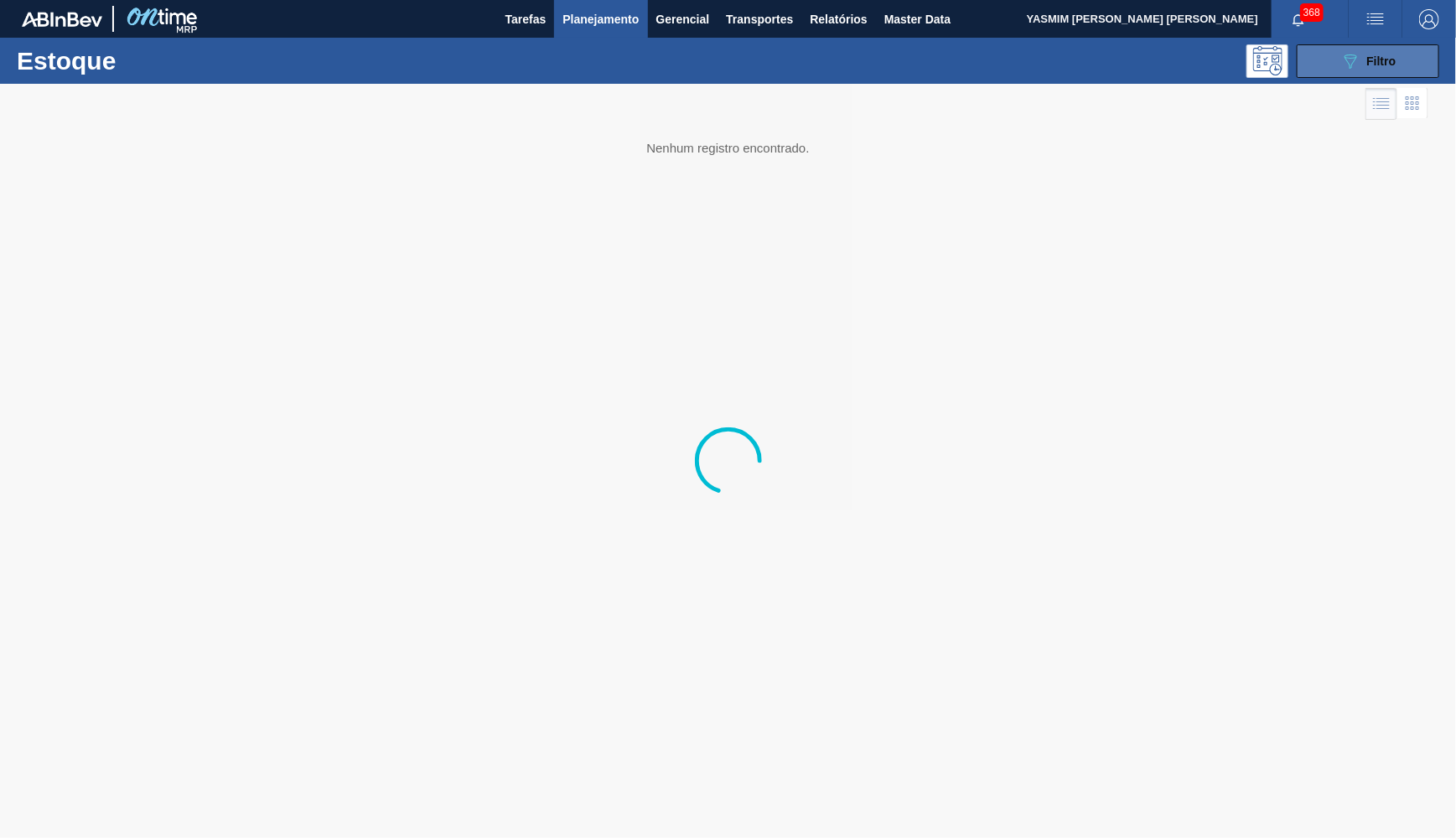
click at [1370, 70] on div "089F7B8B-B2A5-4AFE-B5C0-19BA573D28AC Filtro" at bounding box center [1368, 61] width 56 height 20
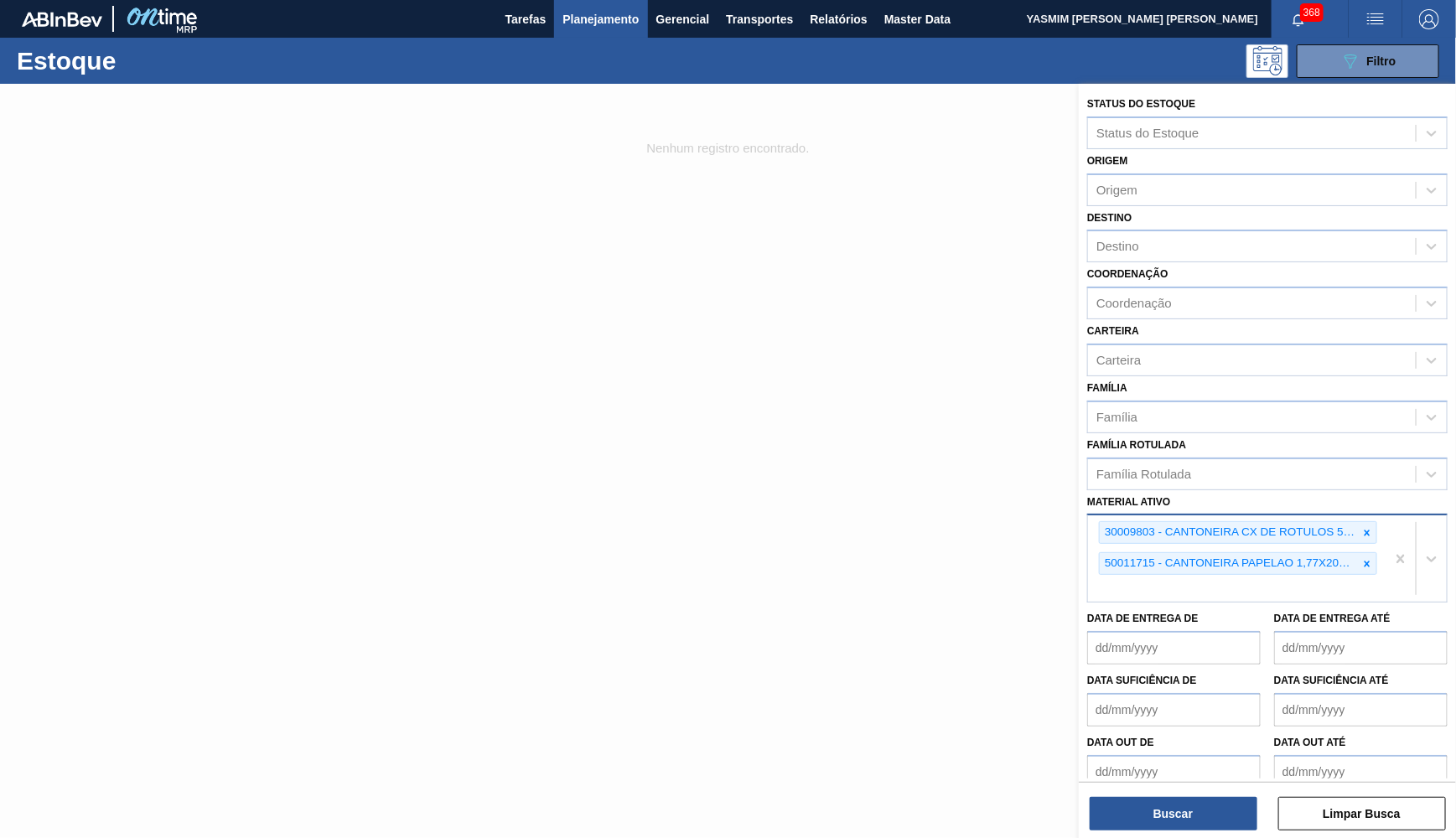
click at [1364, 522] on div "30009803 - CANTONEIRA CX DE ROTULOS 50x50x3,0x1.210" at bounding box center [1238, 533] width 279 height 23
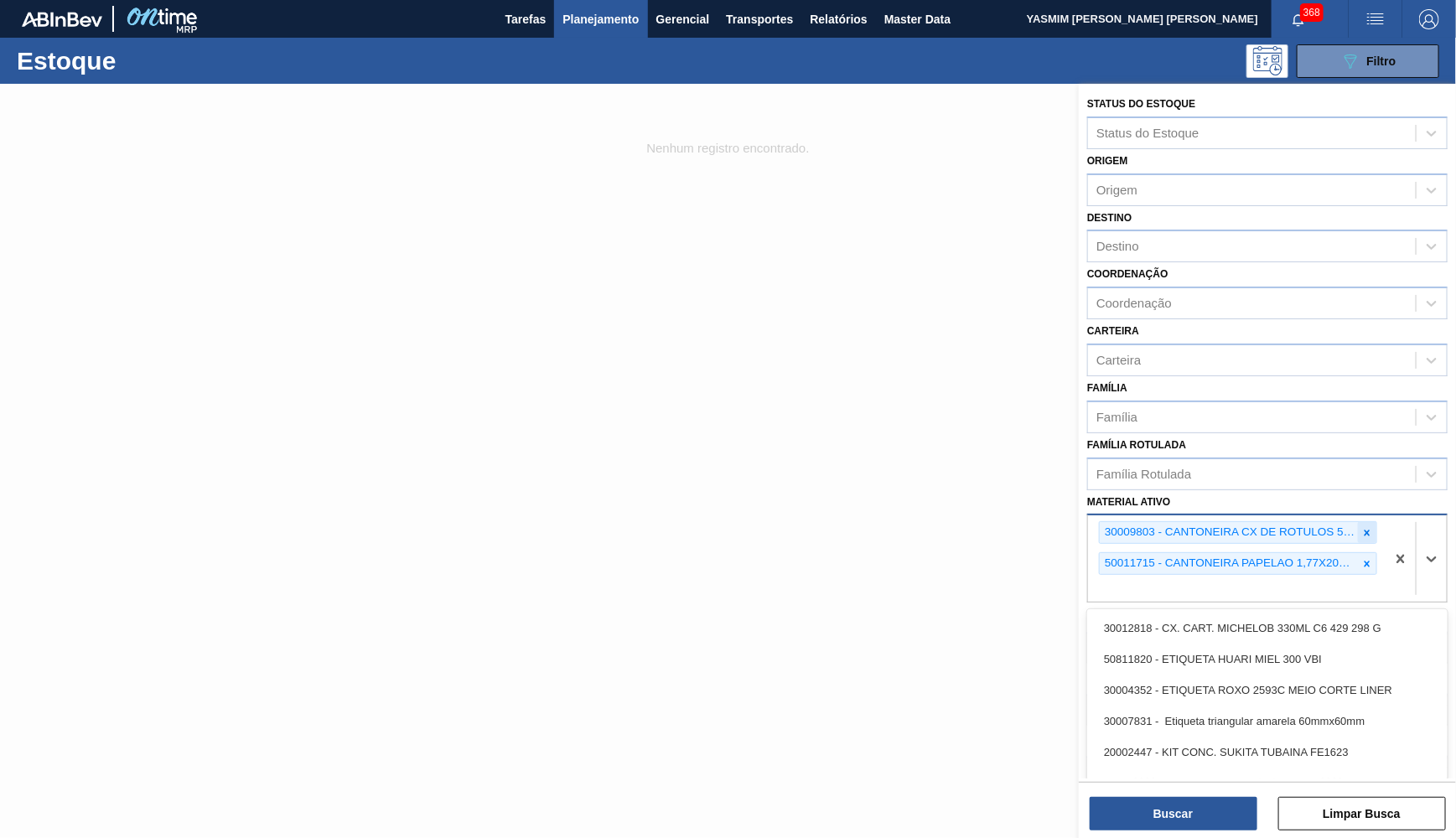
click at [1373, 527] on icon at bounding box center [1367, 533] width 12 height 12
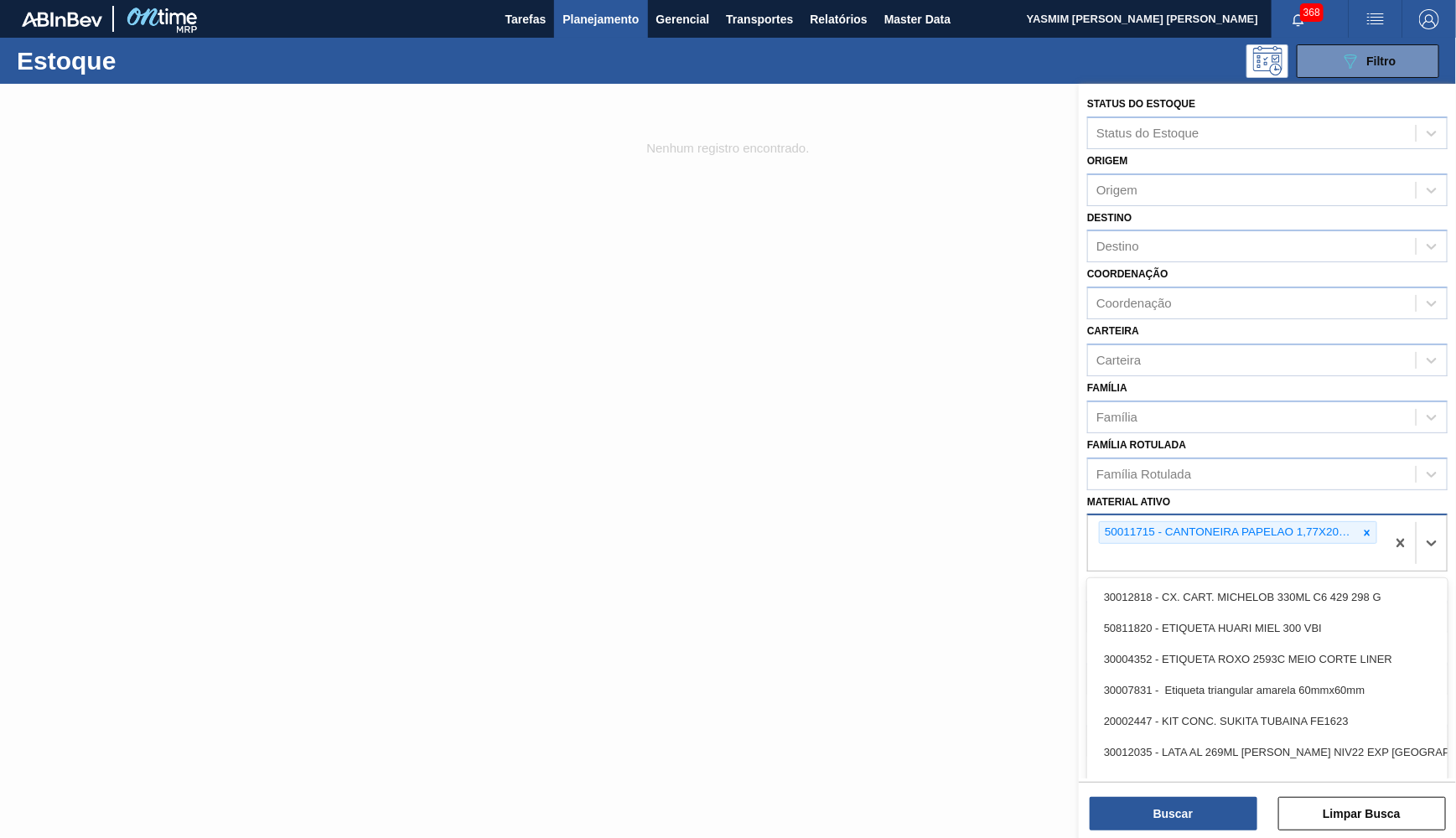
click at [1373, 527] on icon at bounding box center [1367, 533] width 12 height 12
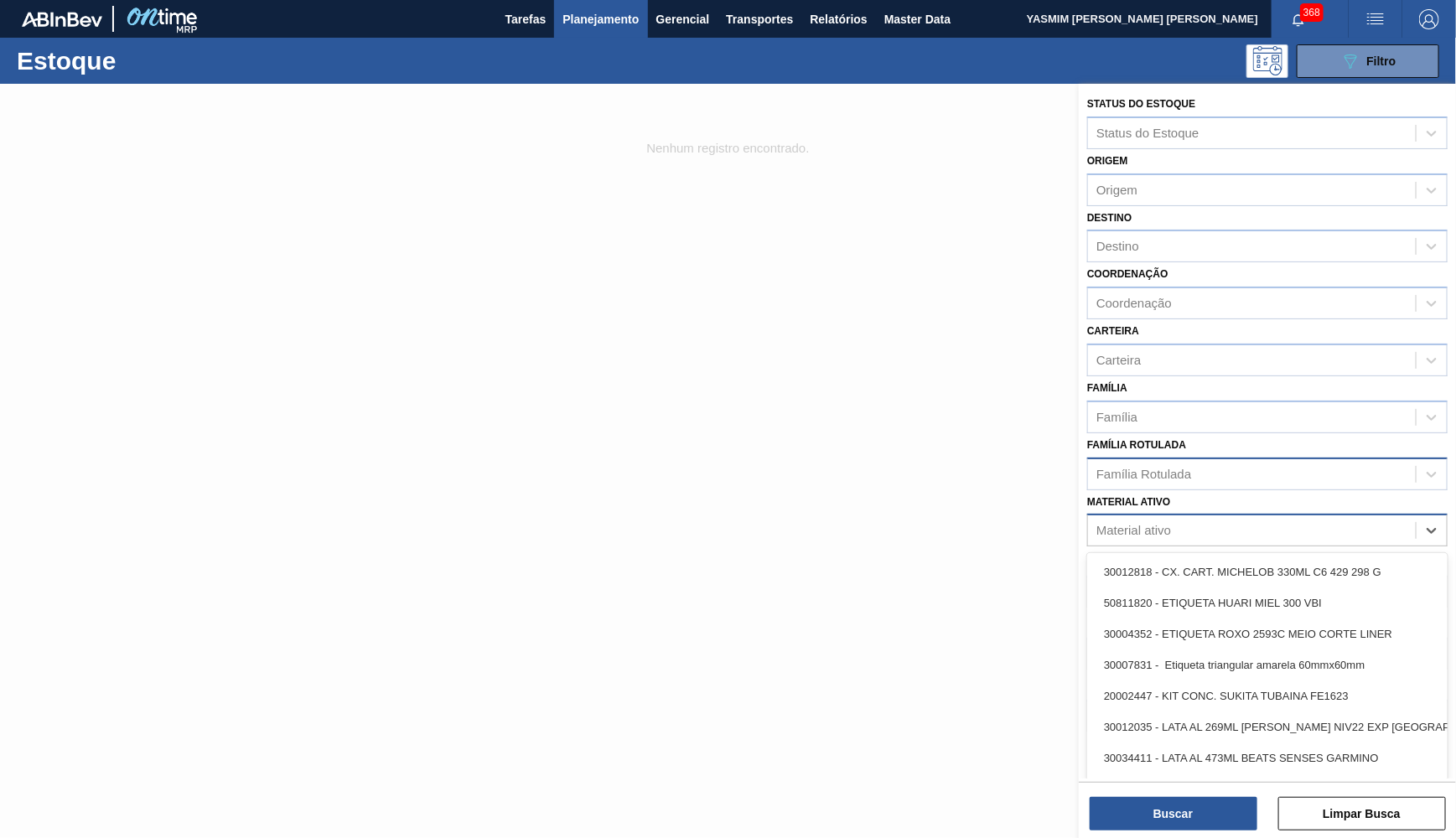
click at [1240, 461] on div "Família Rotulada" at bounding box center [1252, 473] width 328 height 25
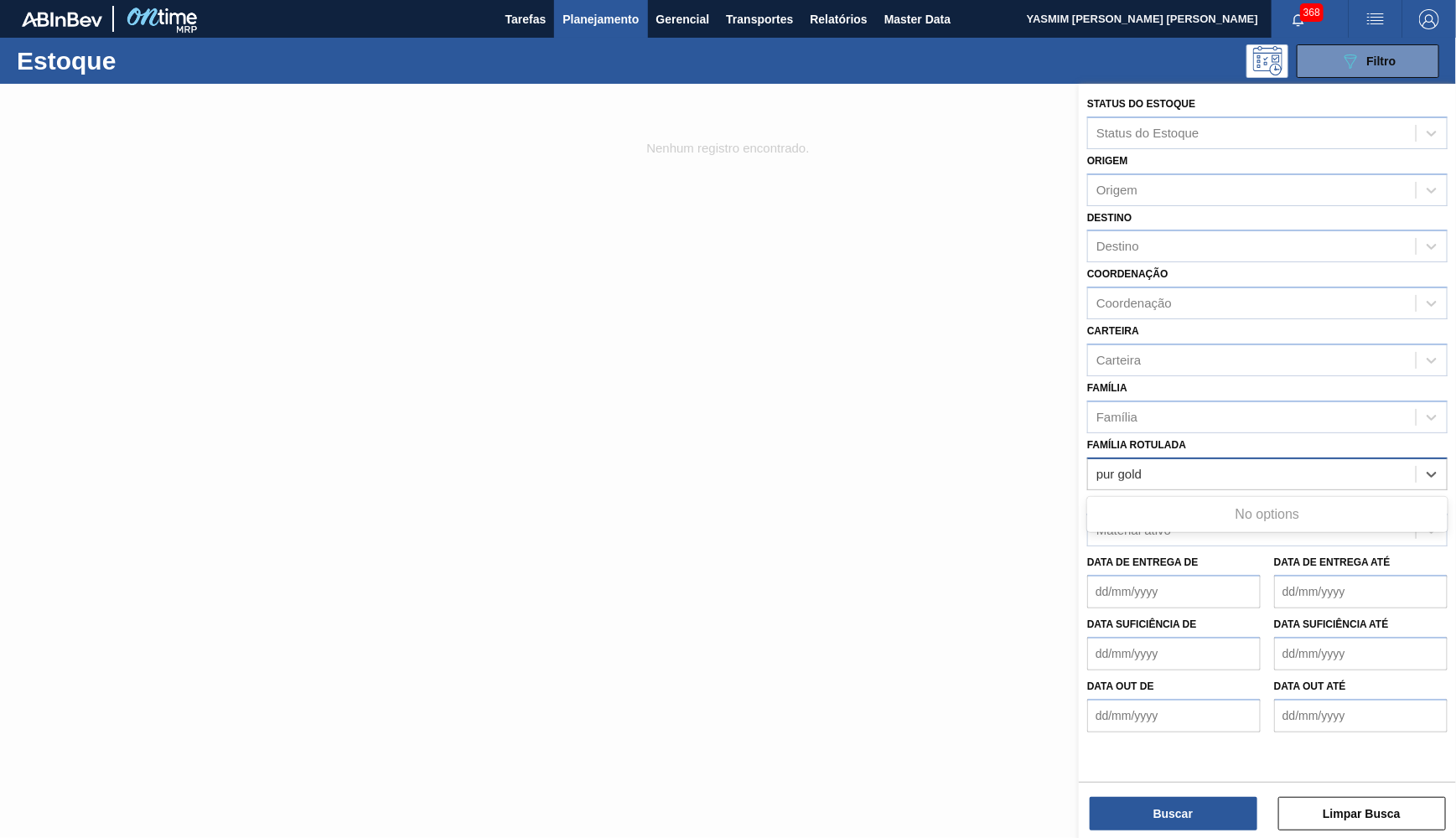
click at [1109, 467] on Rotulada "pur gold" at bounding box center [1120, 474] width 47 height 15
type Rotulada "pure gold"
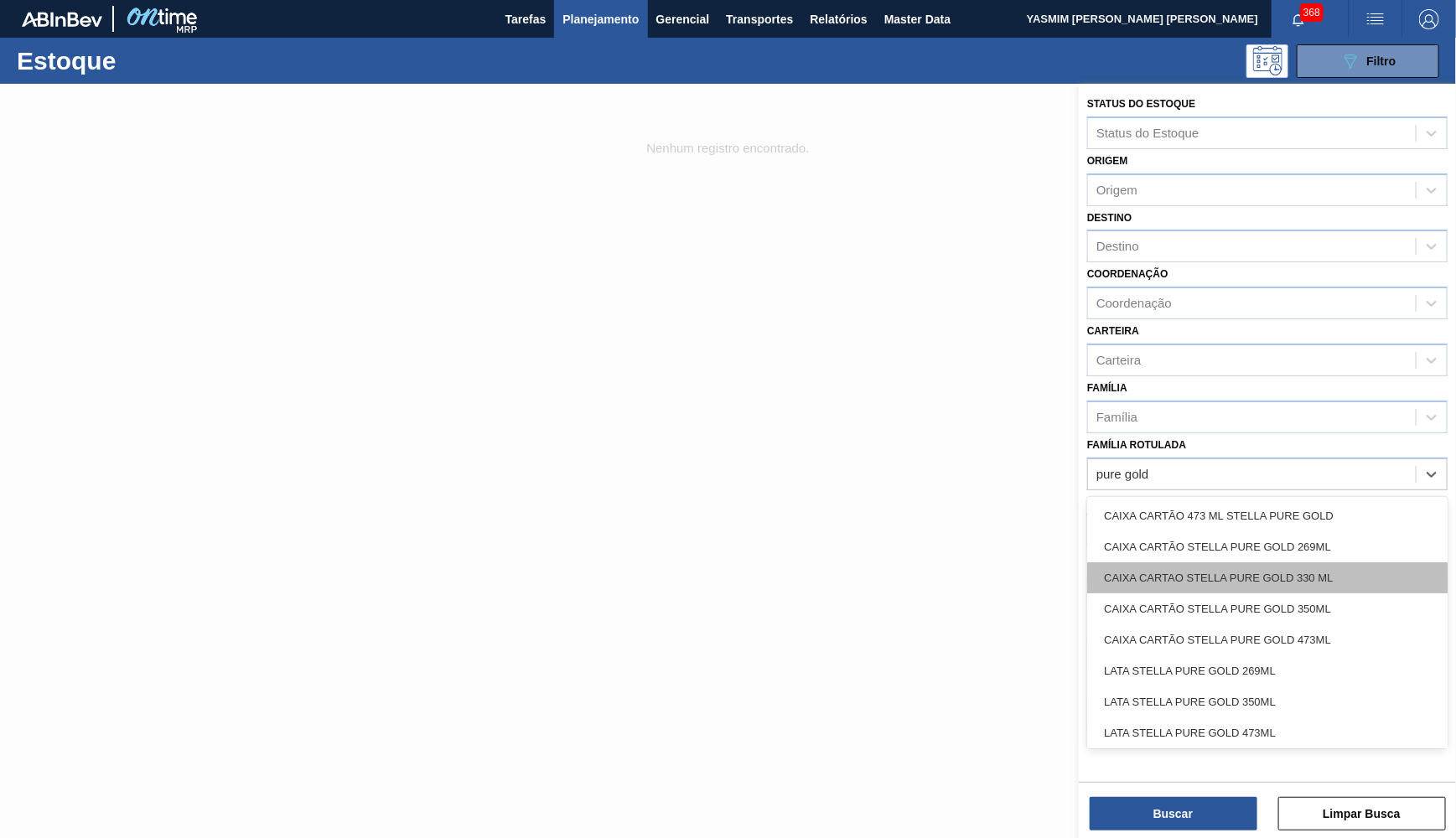
click at [1128, 563] on div "CAIXA CARTAO STELLA PURE GOLD 330 ML" at bounding box center [1268, 578] width 360 height 31
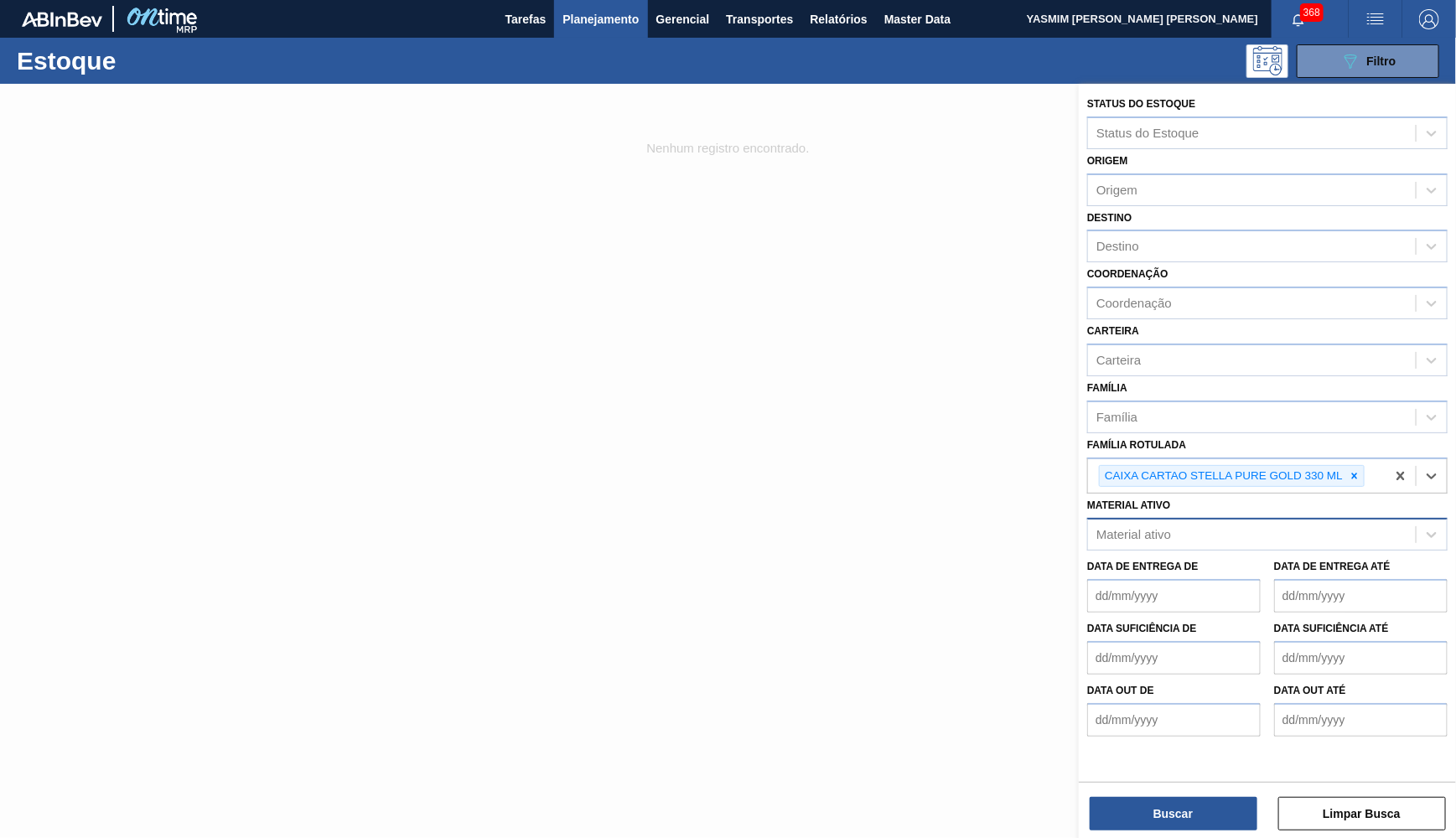
click at [1164, 790] on div "Buscar Limpar Busca" at bounding box center [1268, 805] width 377 height 47
click at [1180, 827] on button "Buscar" at bounding box center [1173, 813] width 167 height 34
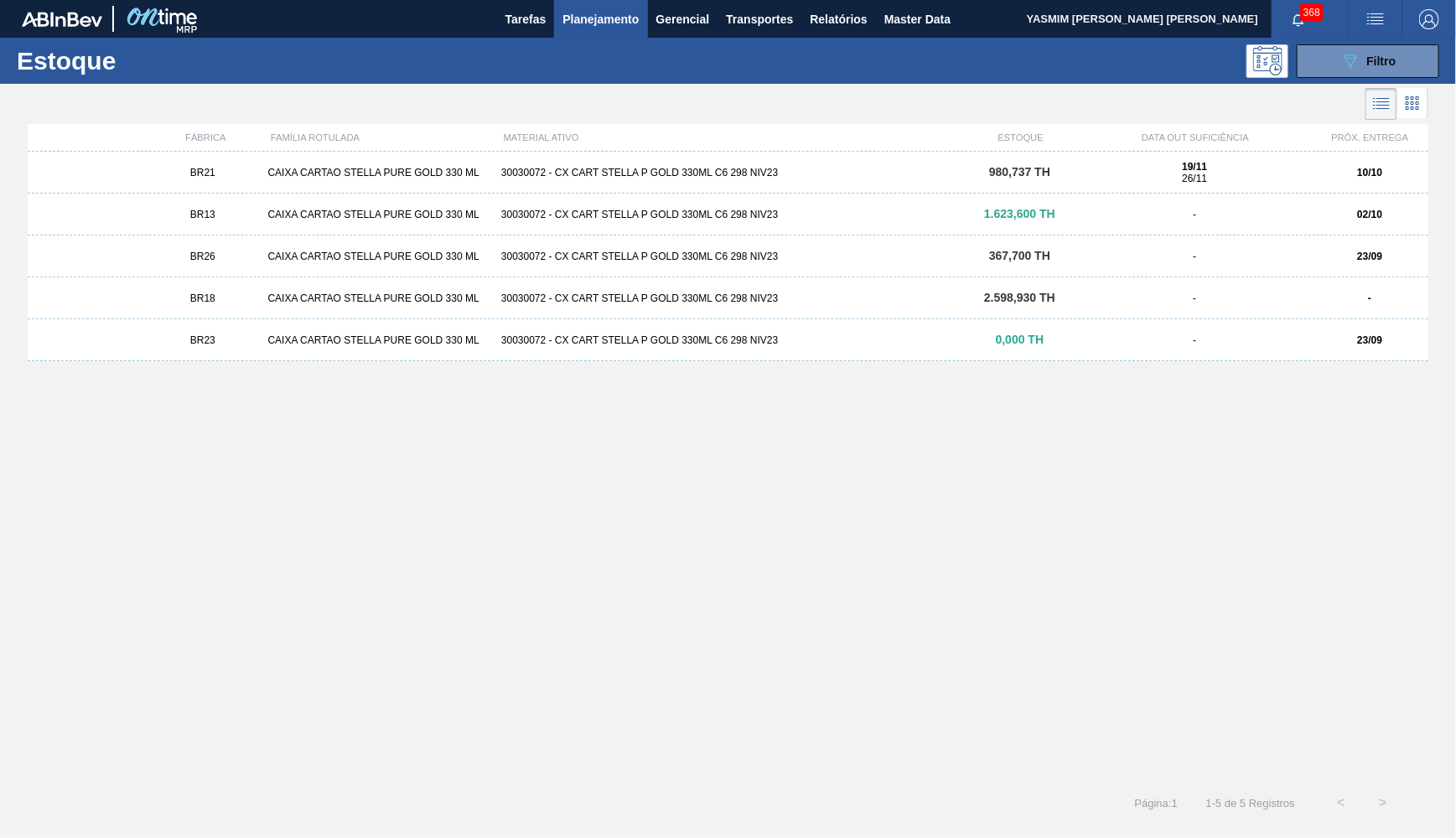
click at [1281, 265] on div "BR26 CAIXA CARTAO STELLA PURE GOLD 330 ML 30030072 - CX CART STELLA P GOLD 330M…" at bounding box center [728, 257] width 1401 height 42
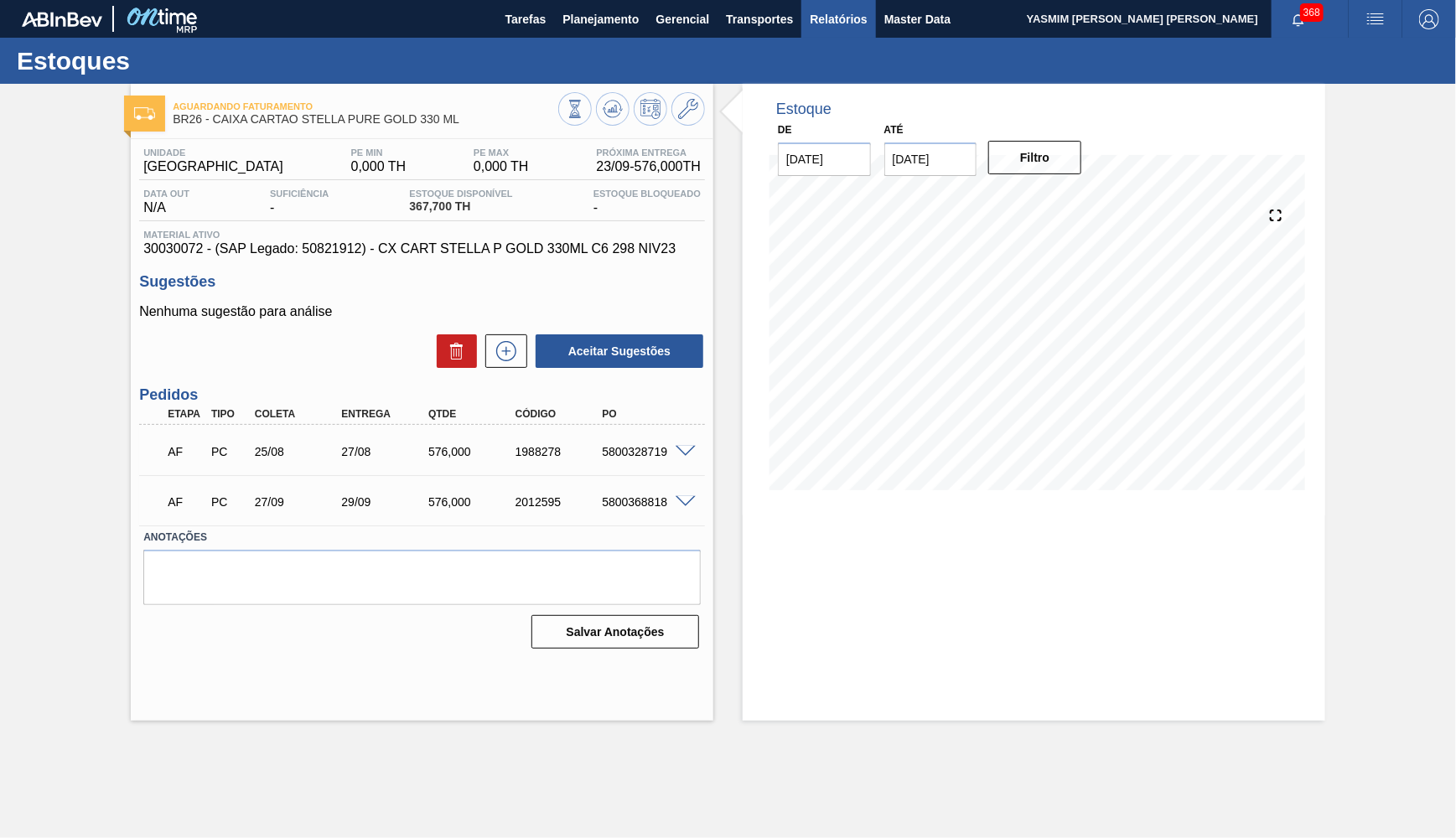
click at [827, 18] on span "Relatórios" at bounding box center [838, 19] width 57 height 20
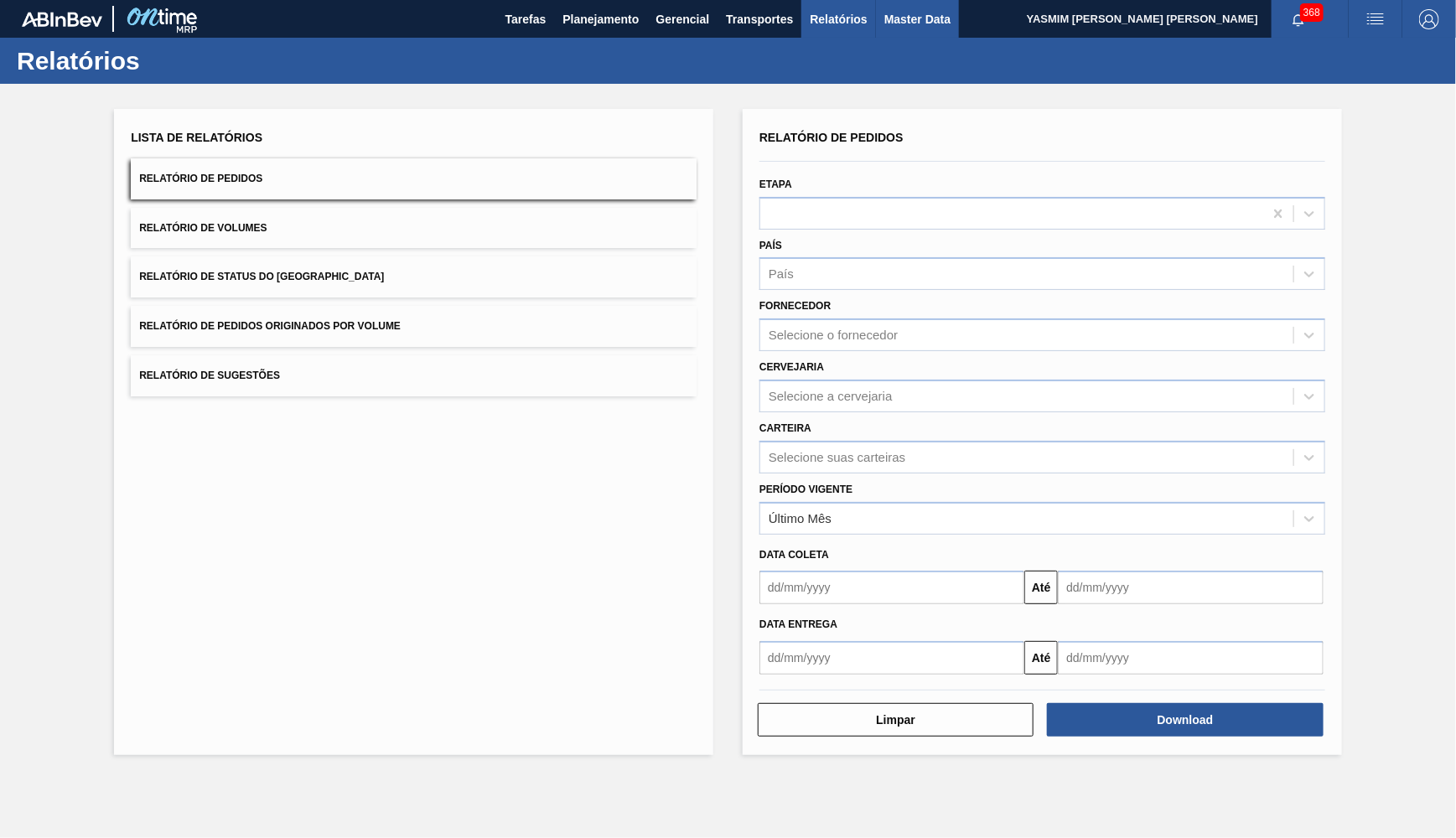
click at [948, 21] on span "Master Data" at bounding box center [918, 19] width 66 height 20
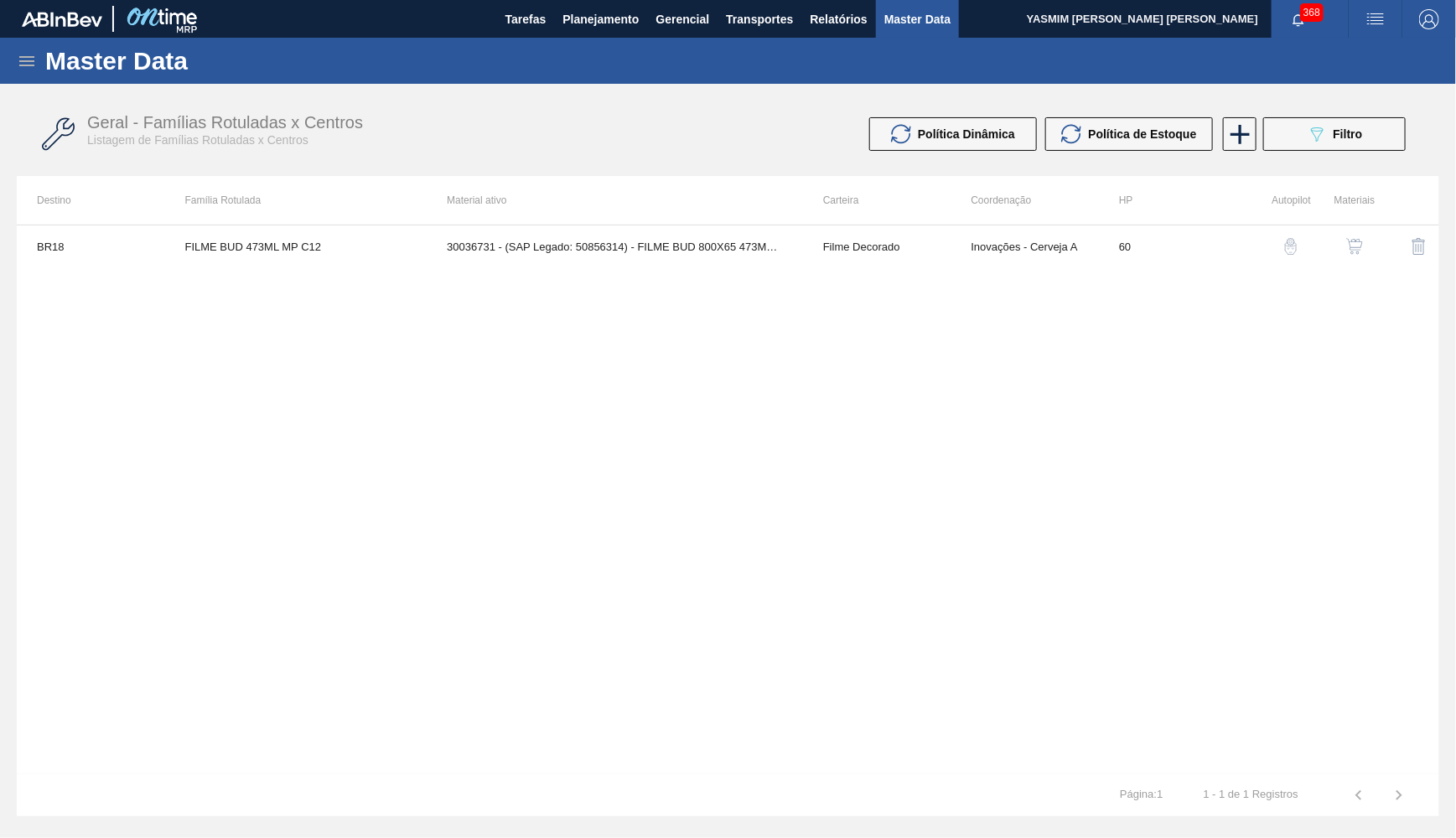
click at [14, 67] on div "Master Data" at bounding box center [728, 60] width 1456 height 46
click at [19, 65] on icon at bounding box center [27, 60] width 16 height 10
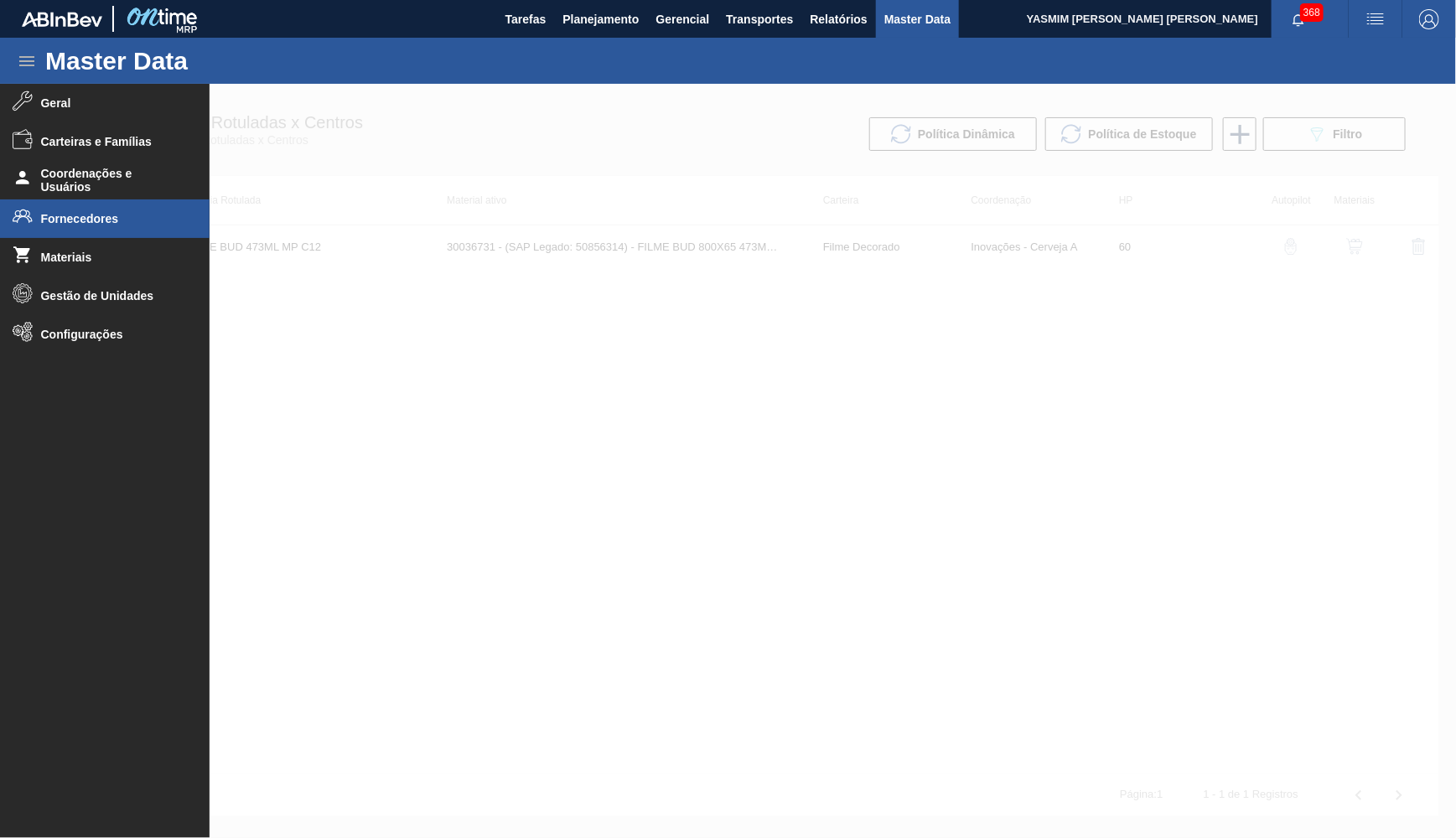
click at [112, 232] on li "Fornecedores" at bounding box center [104, 218] width 209 height 38
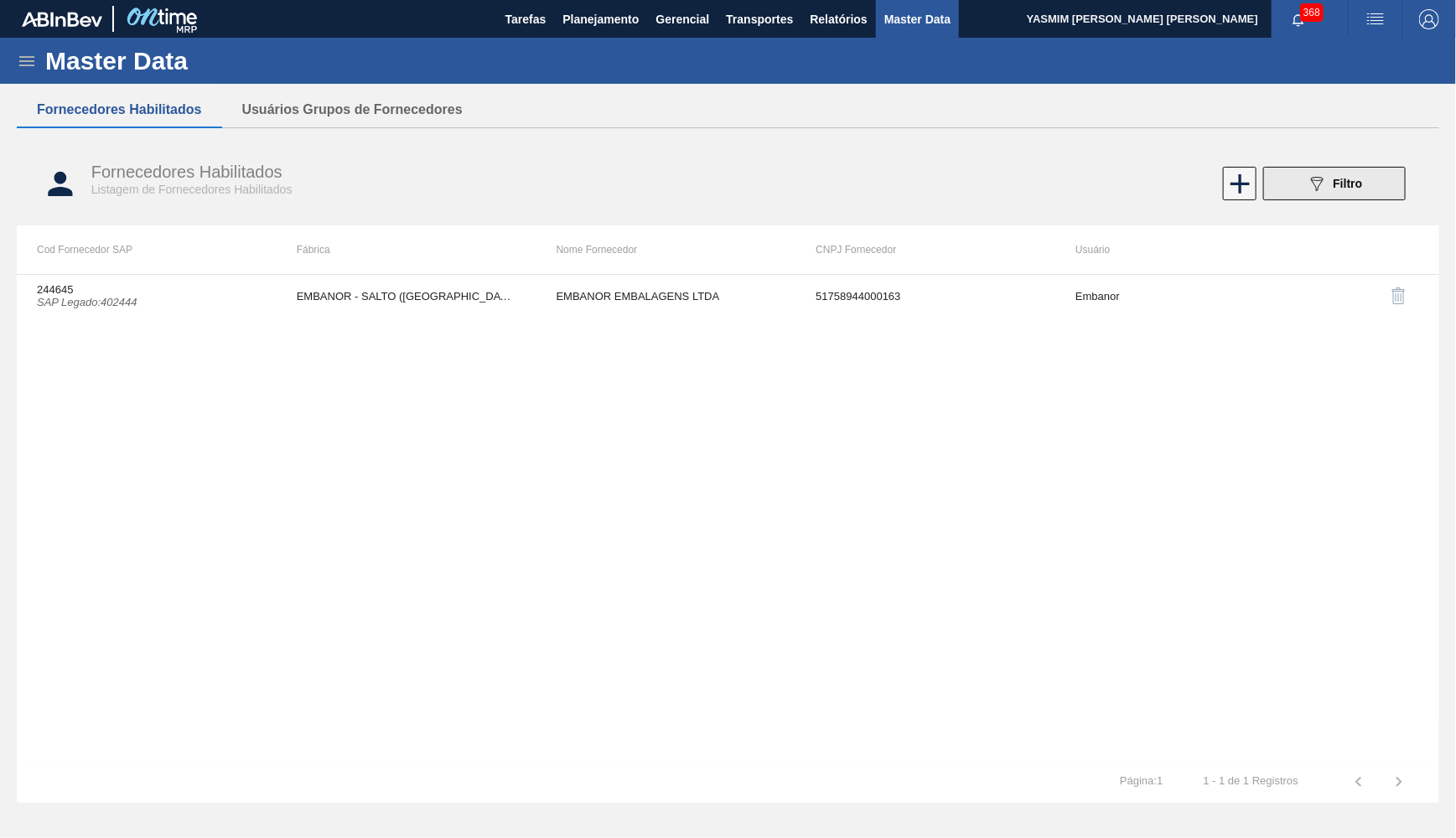
click at [1334, 173] on button "089F7B8B-B2A5-4AFE-B5C0-19BA573D28AC Filtro" at bounding box center [1334, 184] width 143 height 34
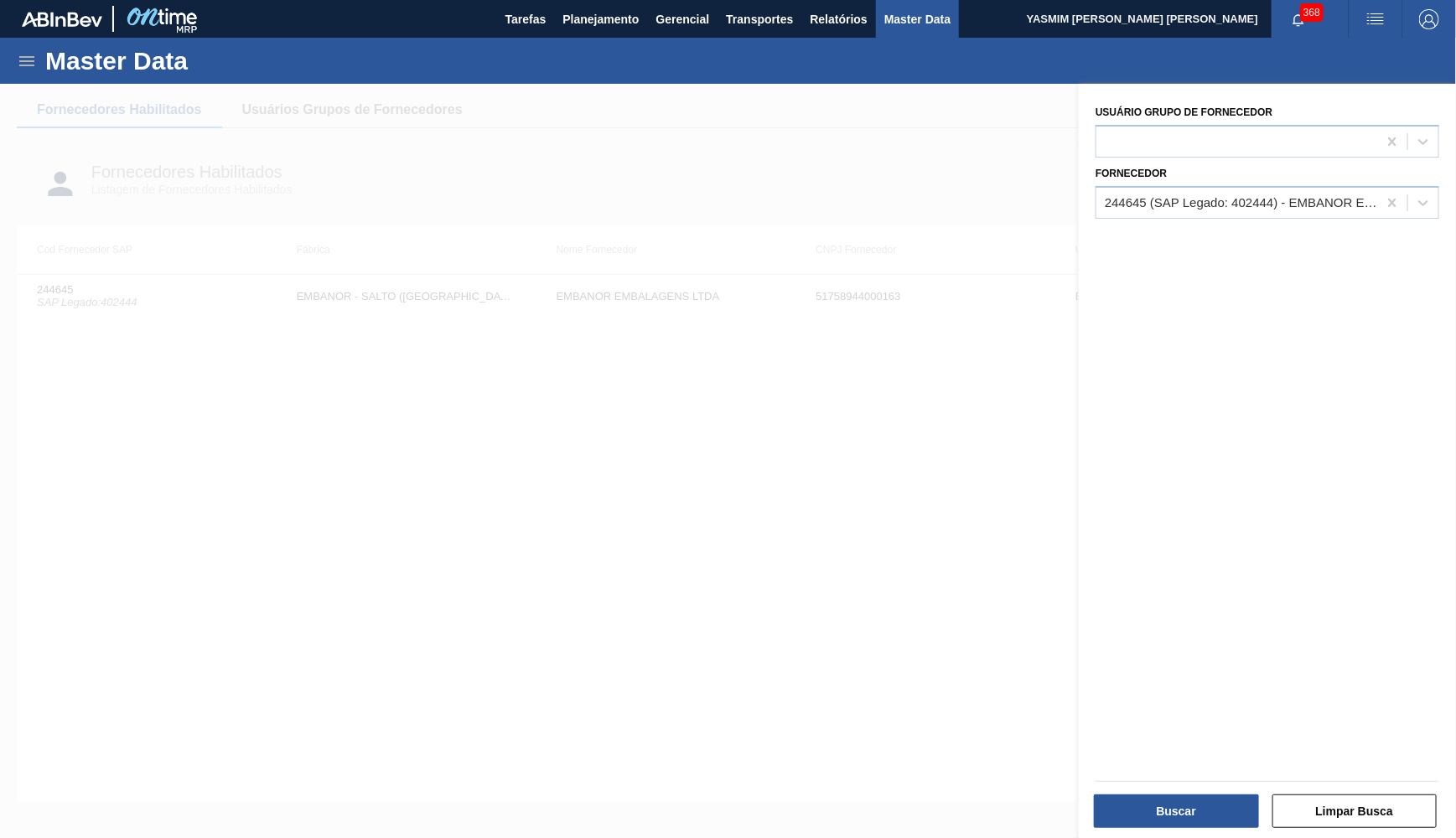
drag, startPoint x: 921, startPoint y: 207, endPoint x: 911, endPoint y: 205, distance: 10.2
click at [920, 207] on div at bounding box center [728, 503] width 1456 height 838
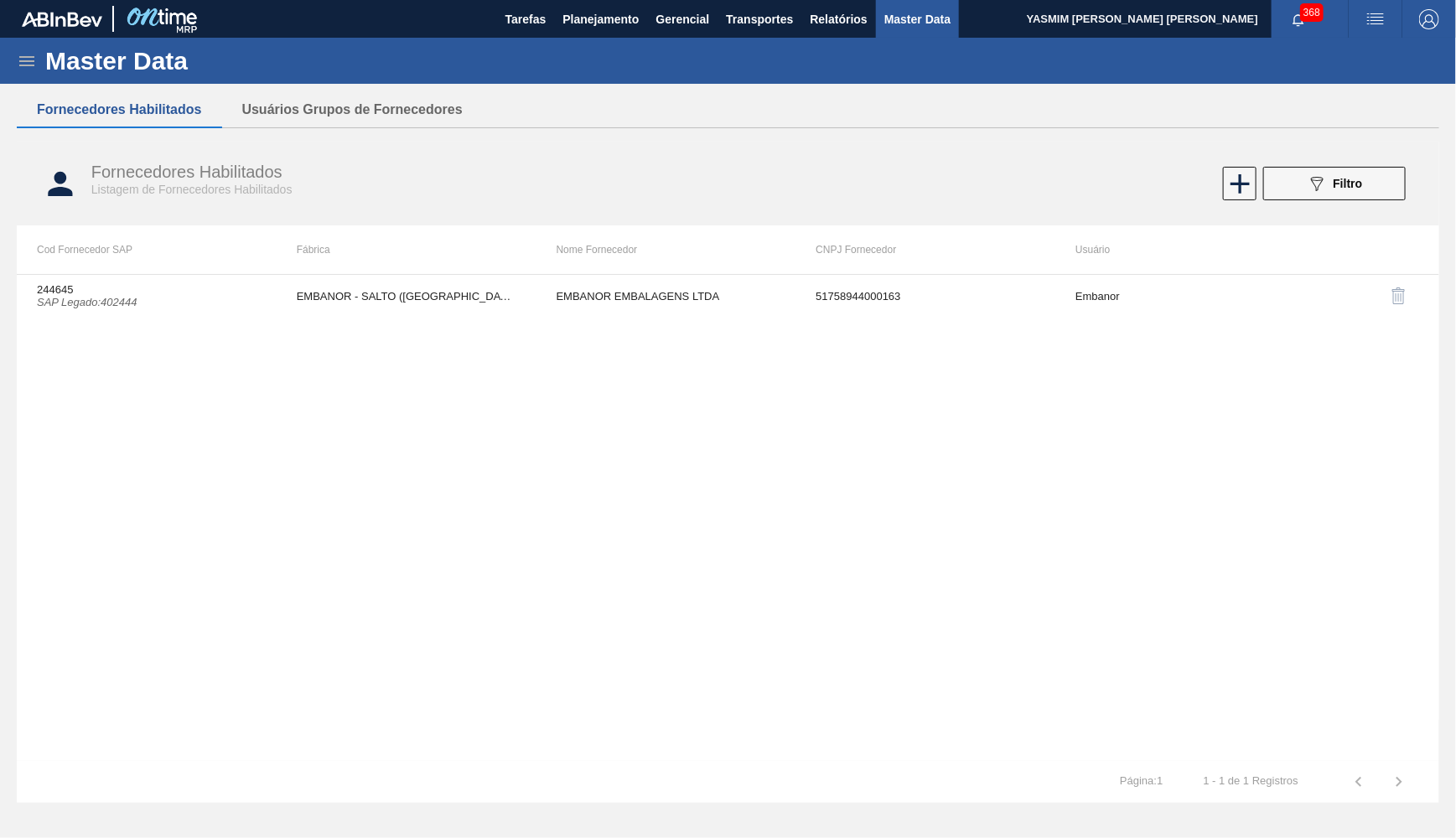
click at [27, 62] on icon at bounding box center [27, 61] width 20 height 20
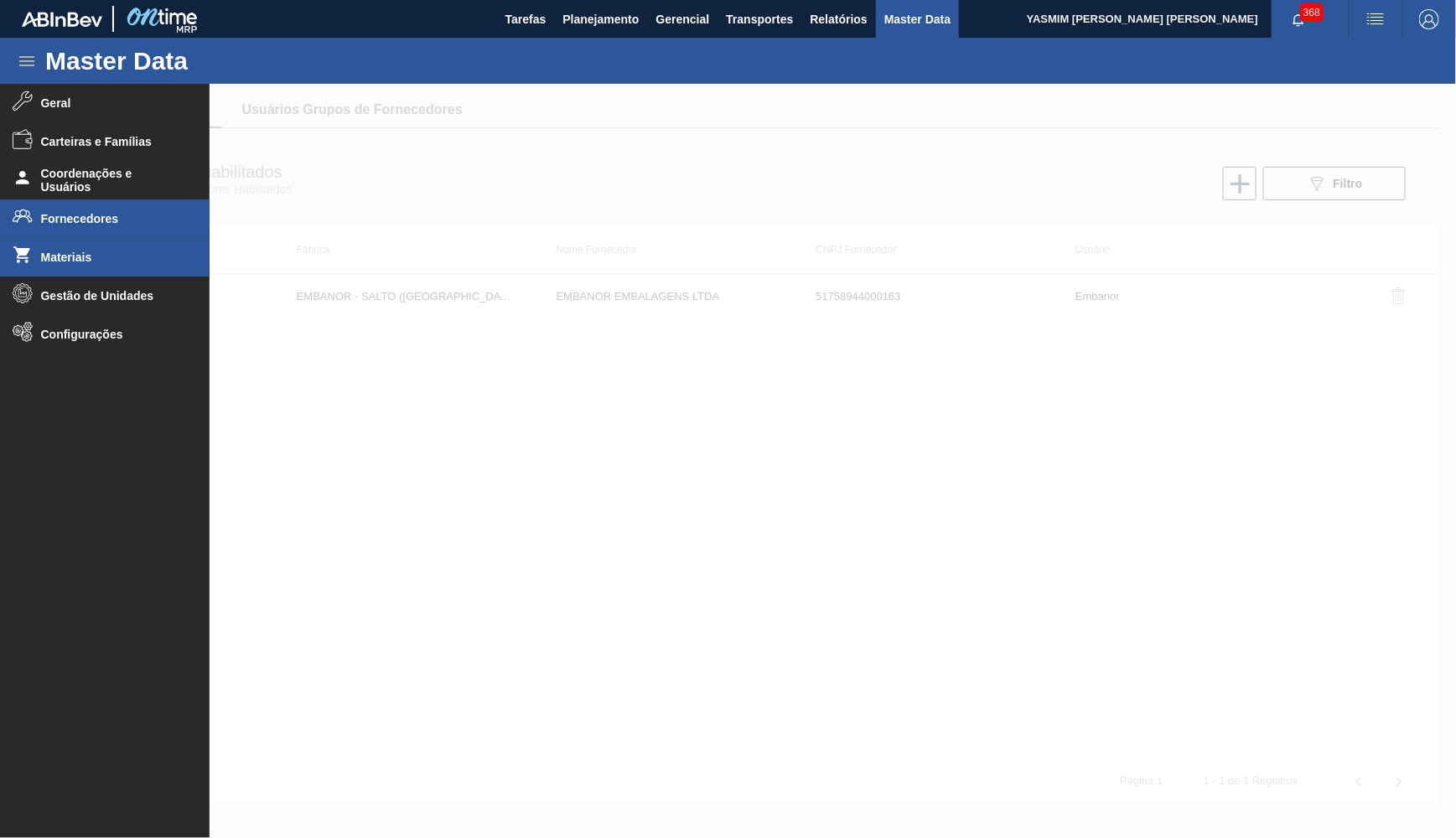
click at [135, 251] on span "Materiais" at bounding box center [110, 257] width 138 height 14
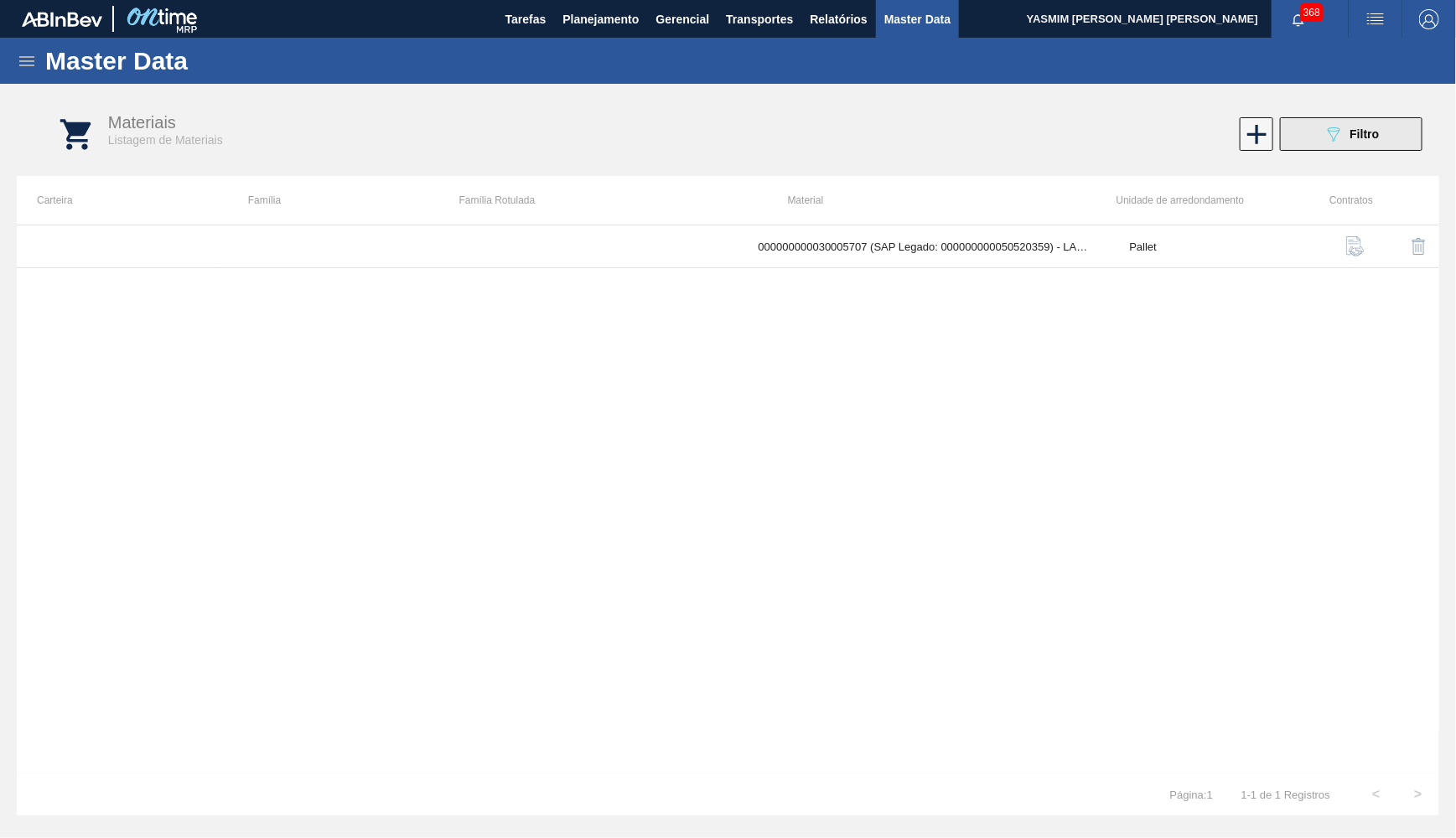
click at [1331, 123] on button "089F7B8B-B2A5-4AFE-B5C0-19BA573D28AC Filtro" at bounding box center [1352, 133] width 143 height 34
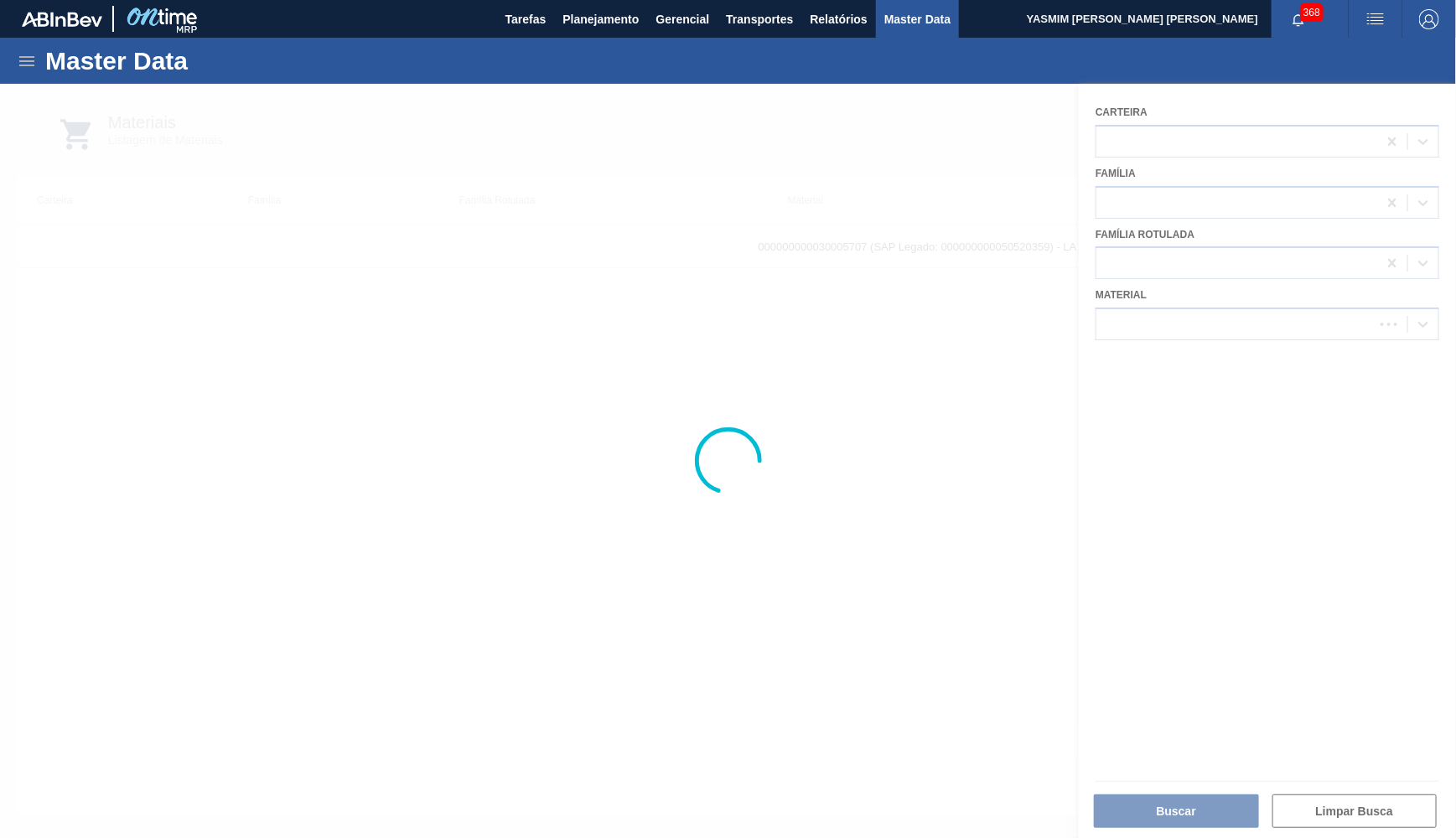
click at [1257, 258] on div at bounding box center [728, 461] width 1456 height 755
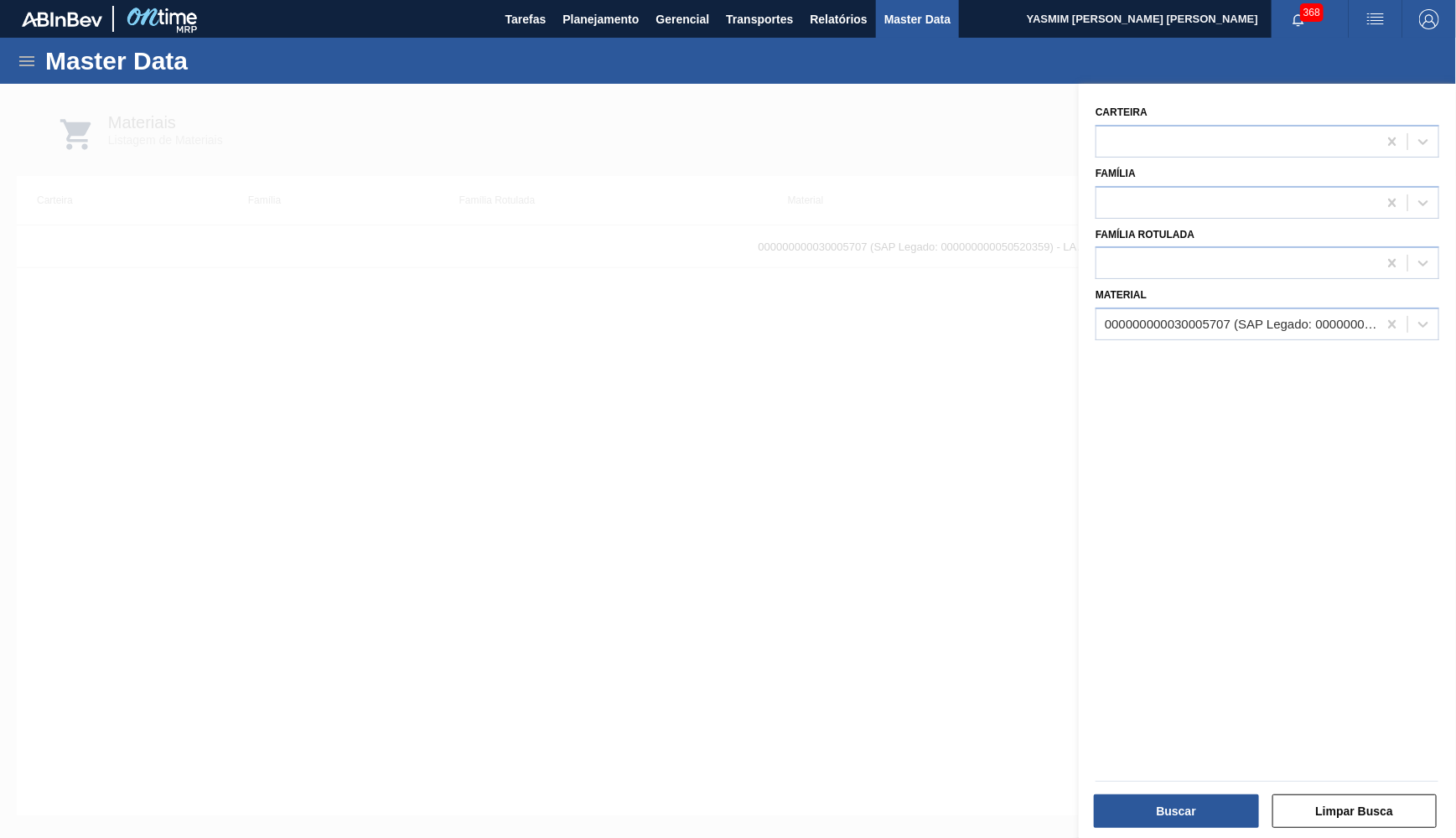
click at [1257, 258] on div at bounding box center [1237, 263] width 281 height 25
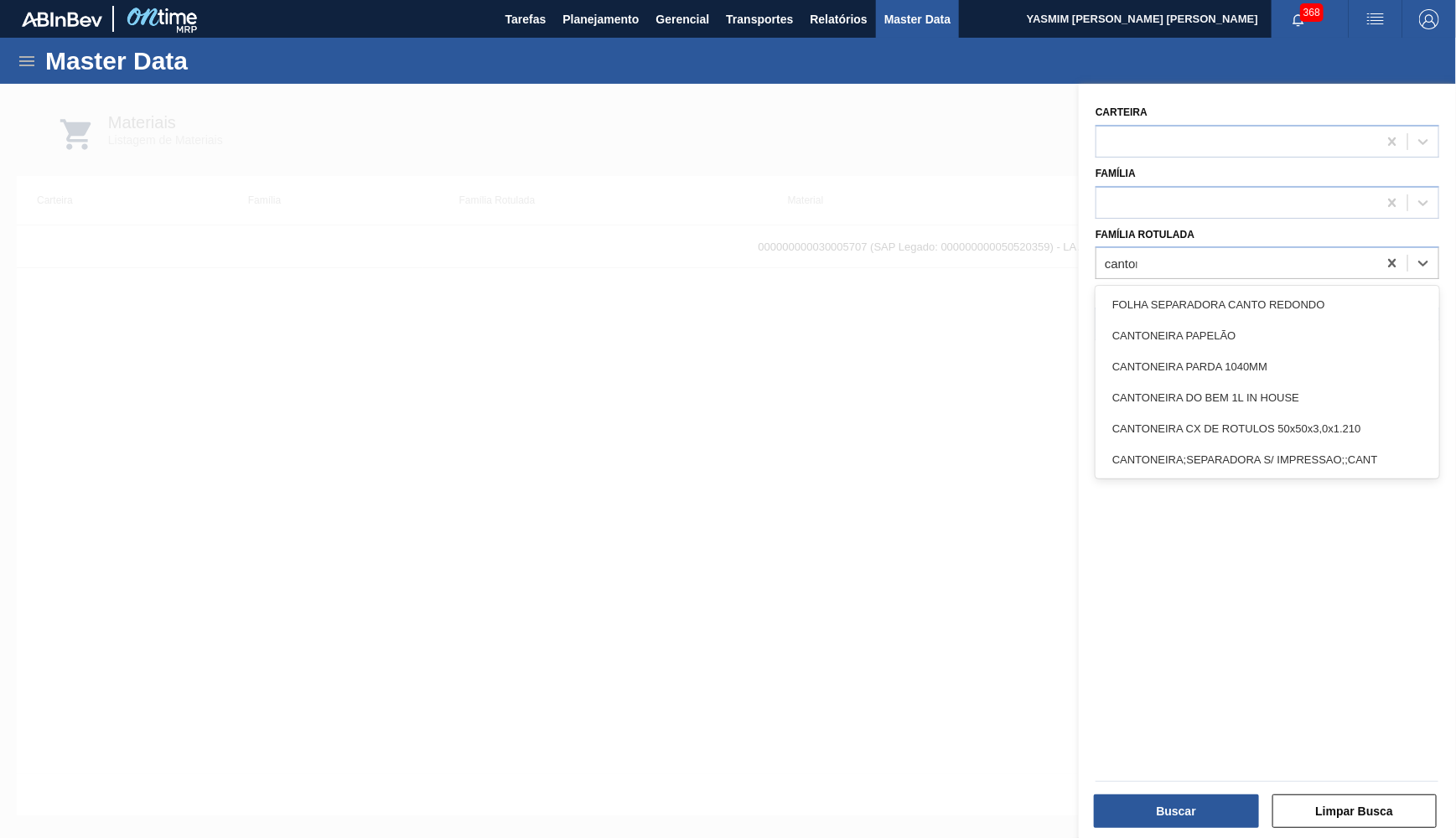
type Rotulada "cantone"
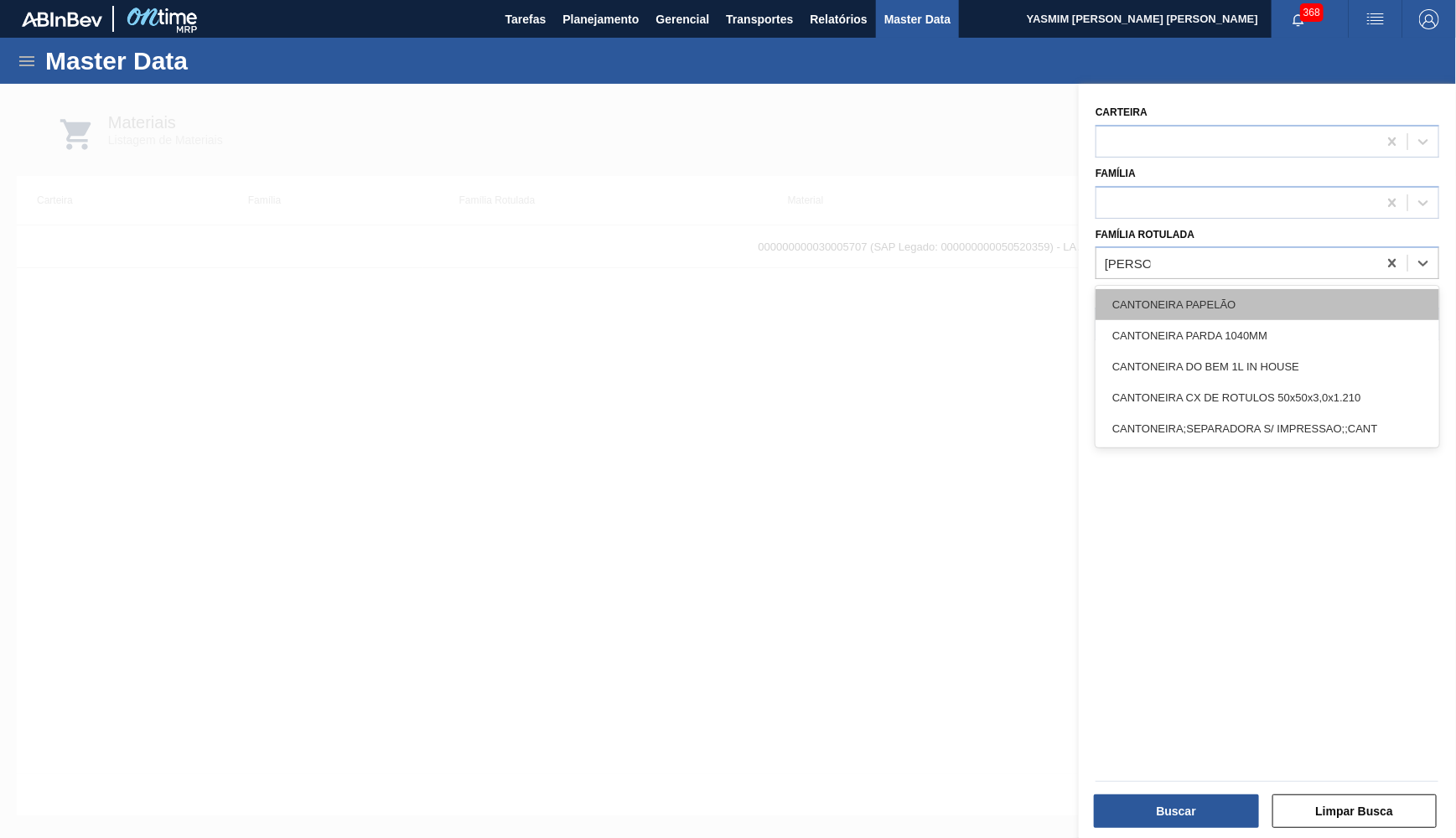
click at [1232, 293] on div "CANTONEIRA PAPELÃO" at bounding box center [1268, 304] width 344 height 31
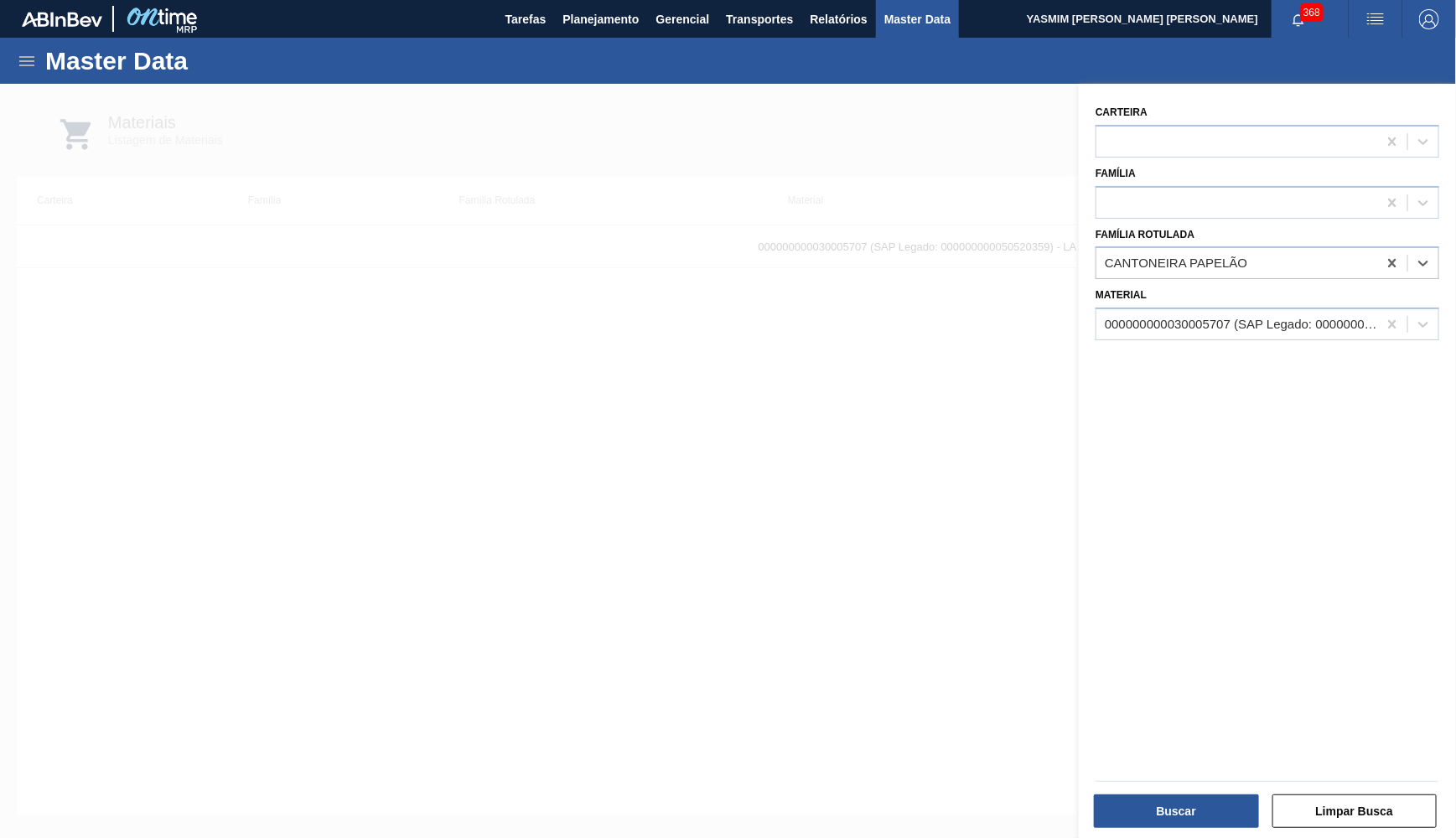
click at [782, 300] on div at bounding box center [728, 503] width 1456 height 838
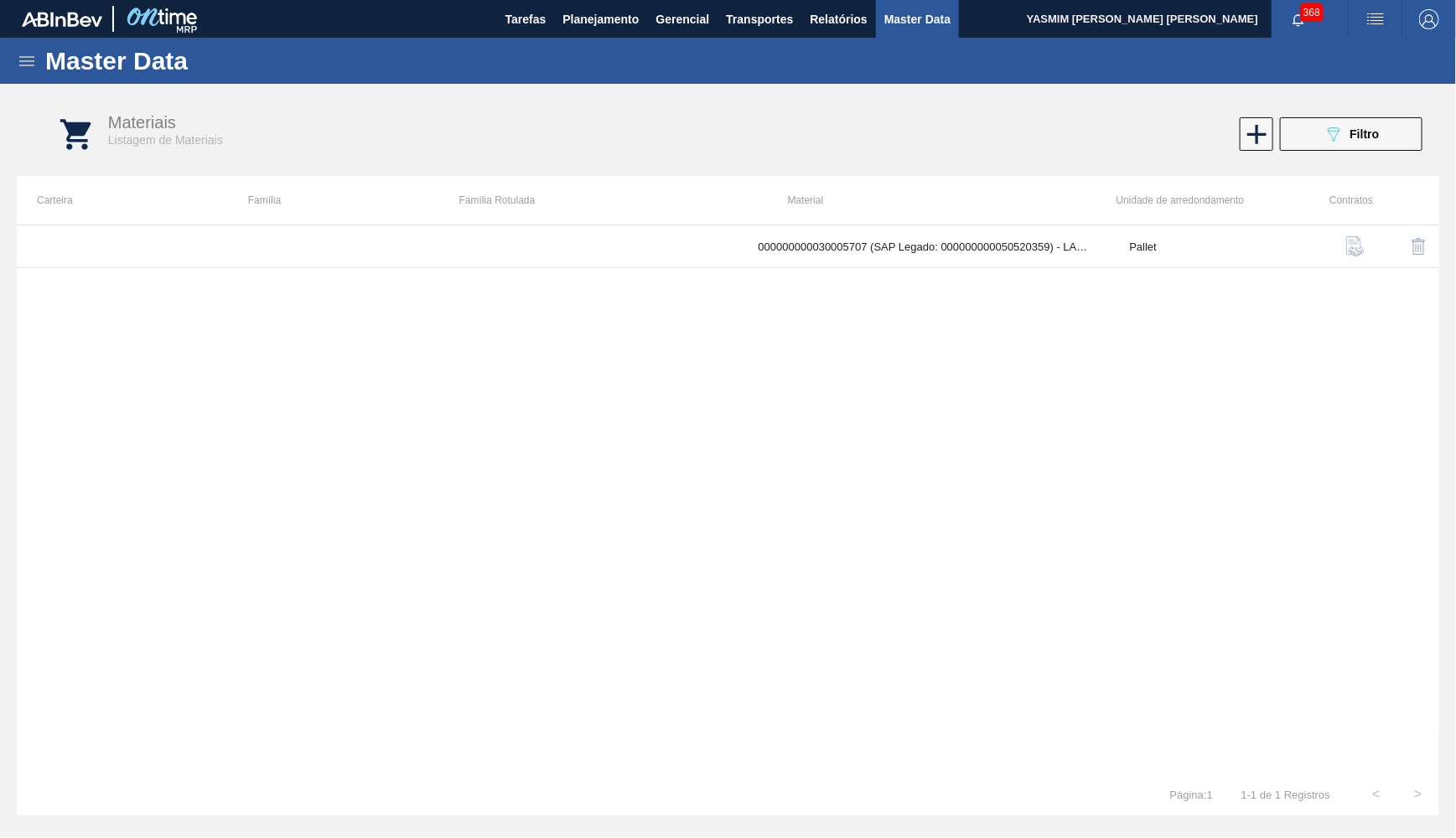
click at [1216, 273] on div "000000000030005707 (SAP Legado: 000000000050520359) - LACRE PLAST CHP COLORADO …" at bounding box center [728, 499] width 1423 height 549
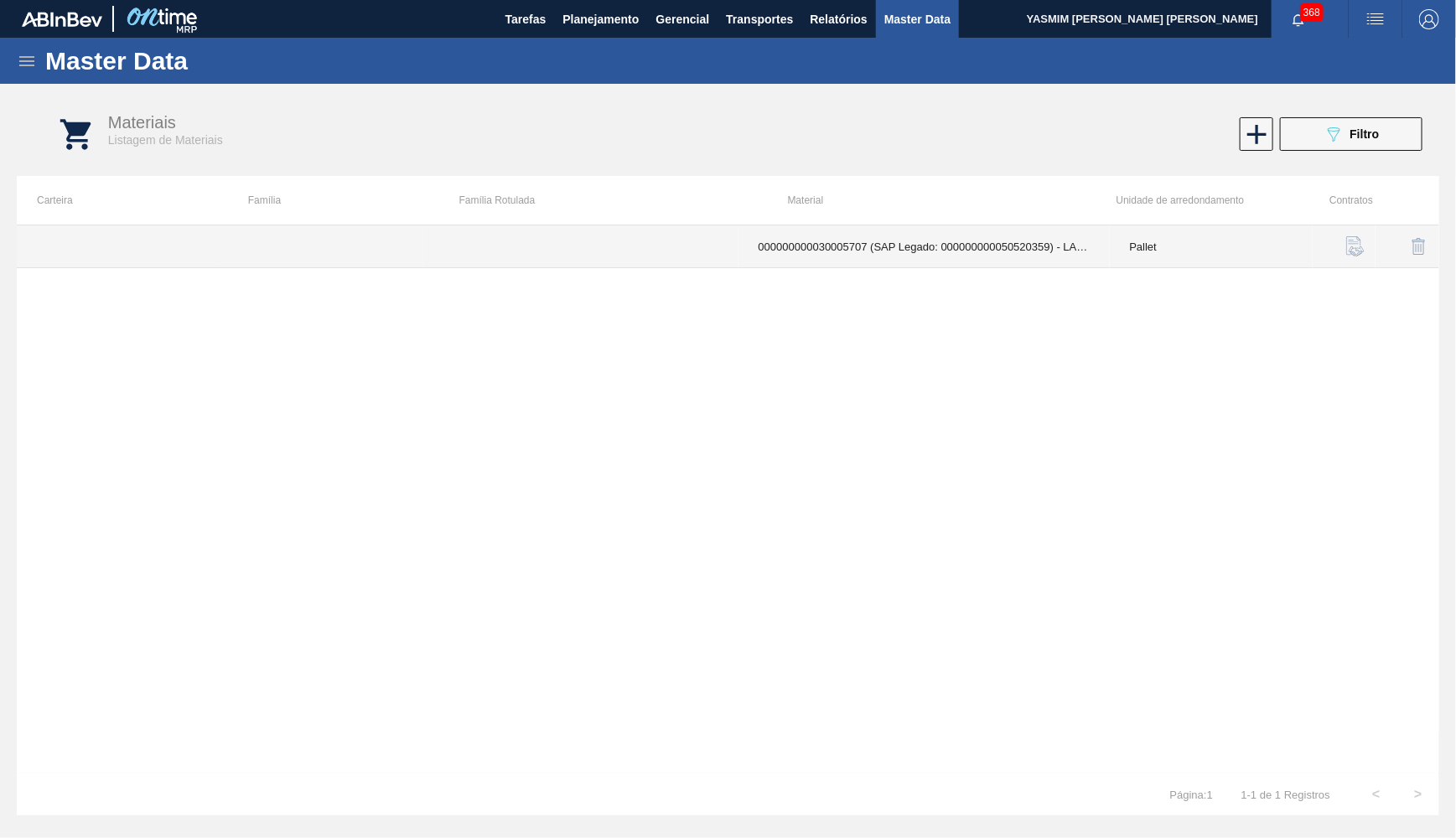
click at [1205, 241] on td "Pallet" at bounding box center [1211, 247] width 203 height 43
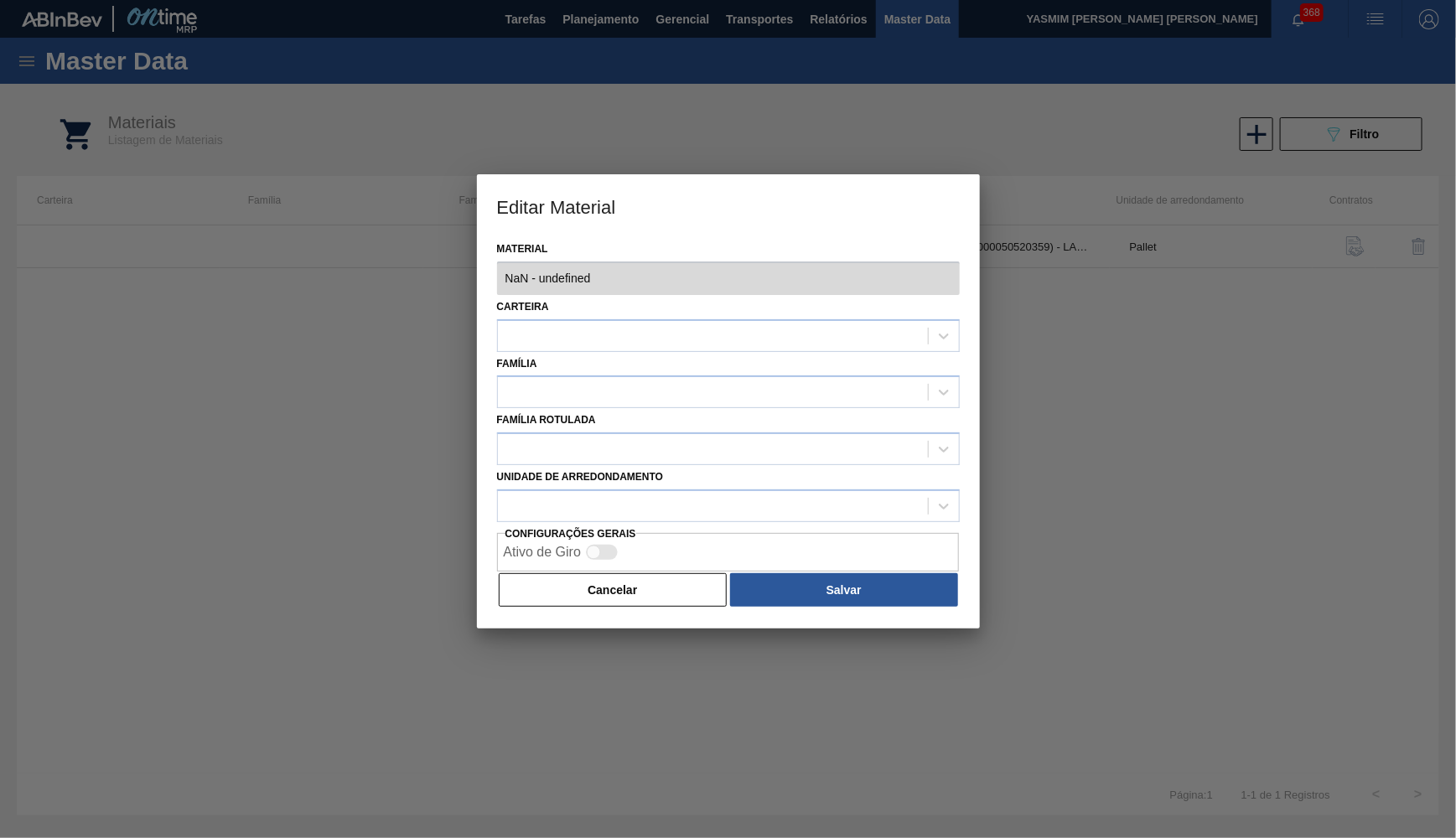
type input "30005707 - 000000000030005707 (SAP Legado: 000000000050520359) - LACRE PLAST CH…"
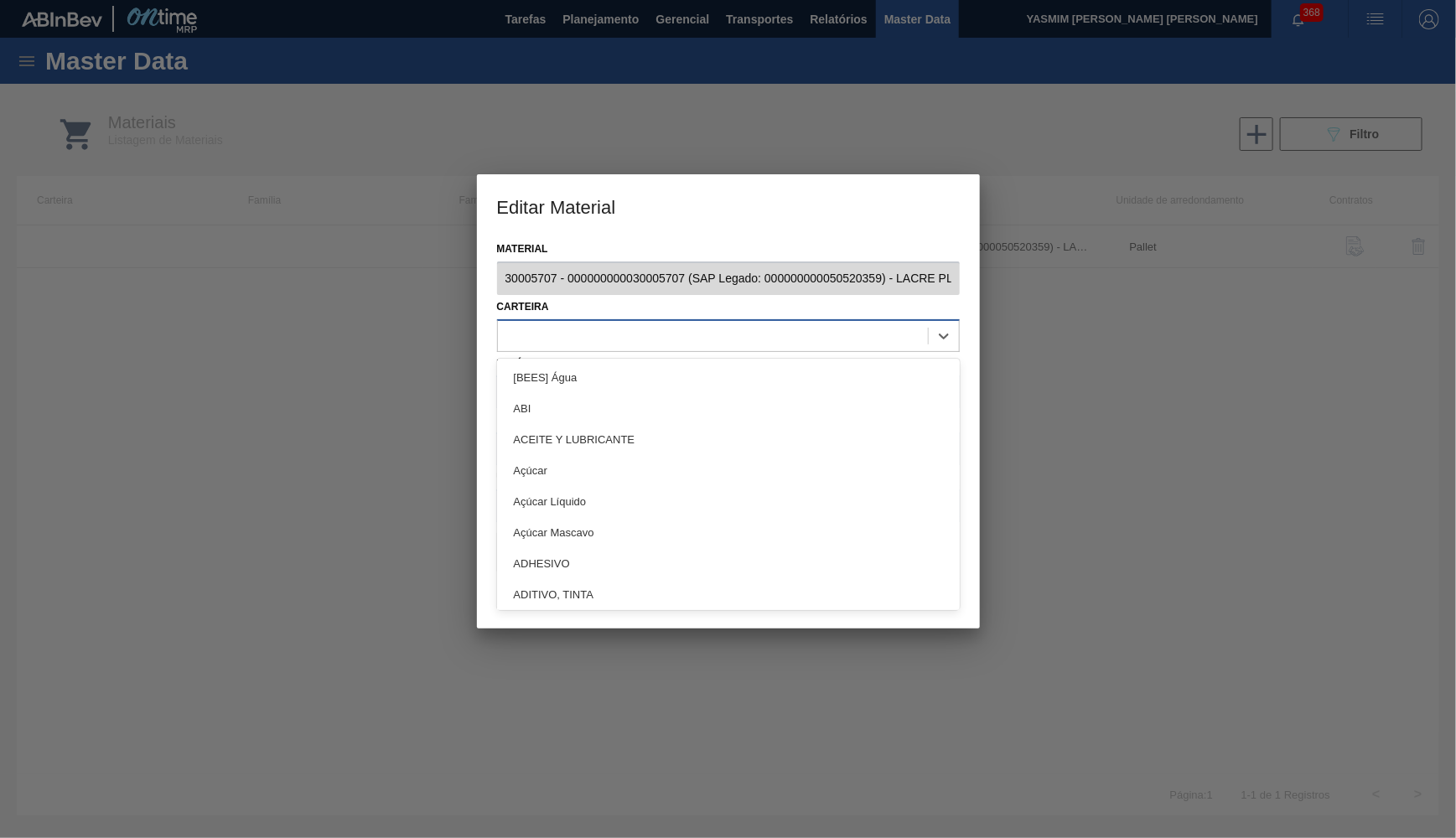
click at [576, 319] on div at bounding box center [728, 335] width 462 height 33
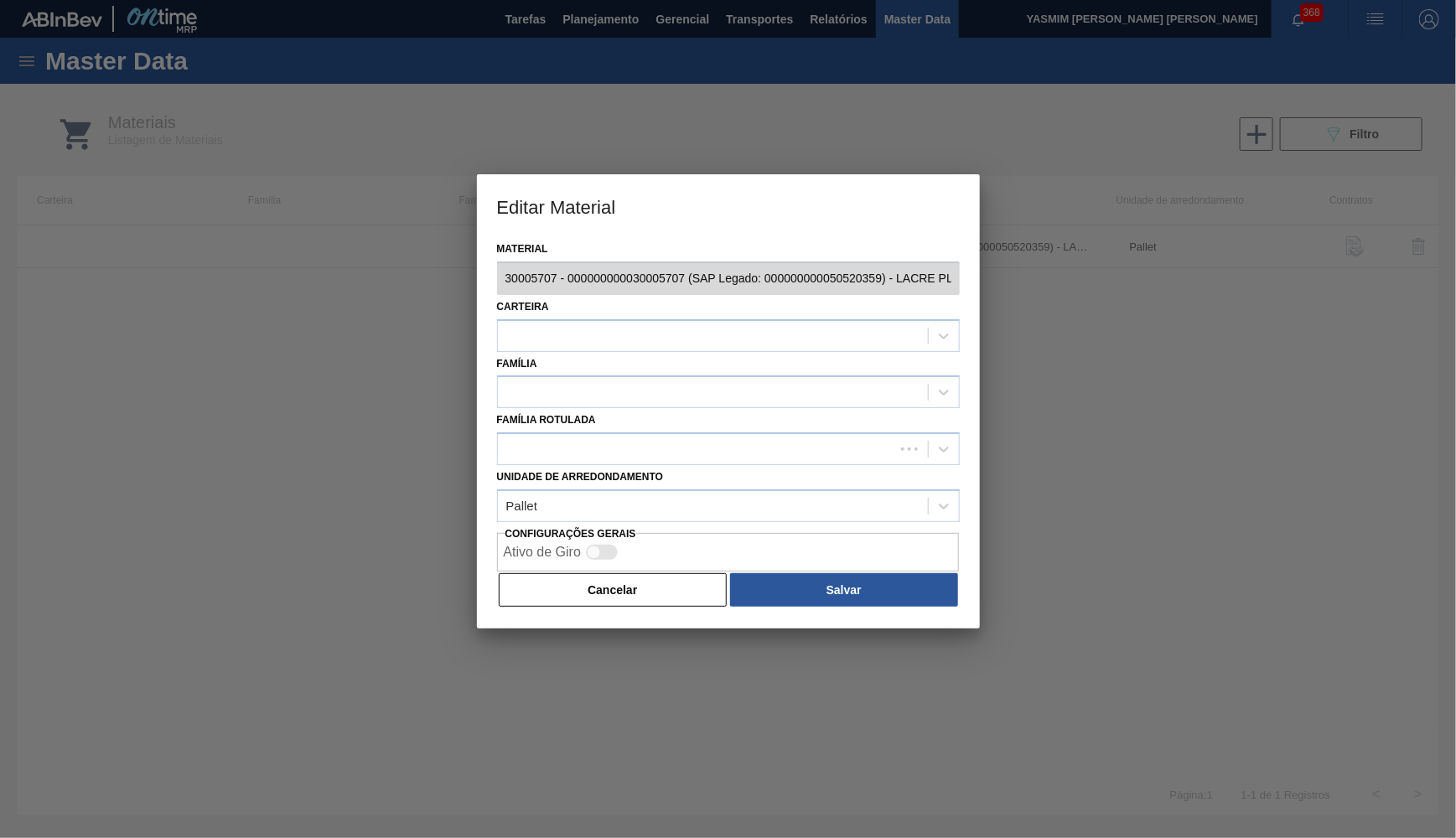
click at [573, 304] on div "Carteira" at bounding box center [728, 324] width 462 height 57
click at [596, 573] on button "Cancelar" at bounding box center [613, 589] width 228 height 34
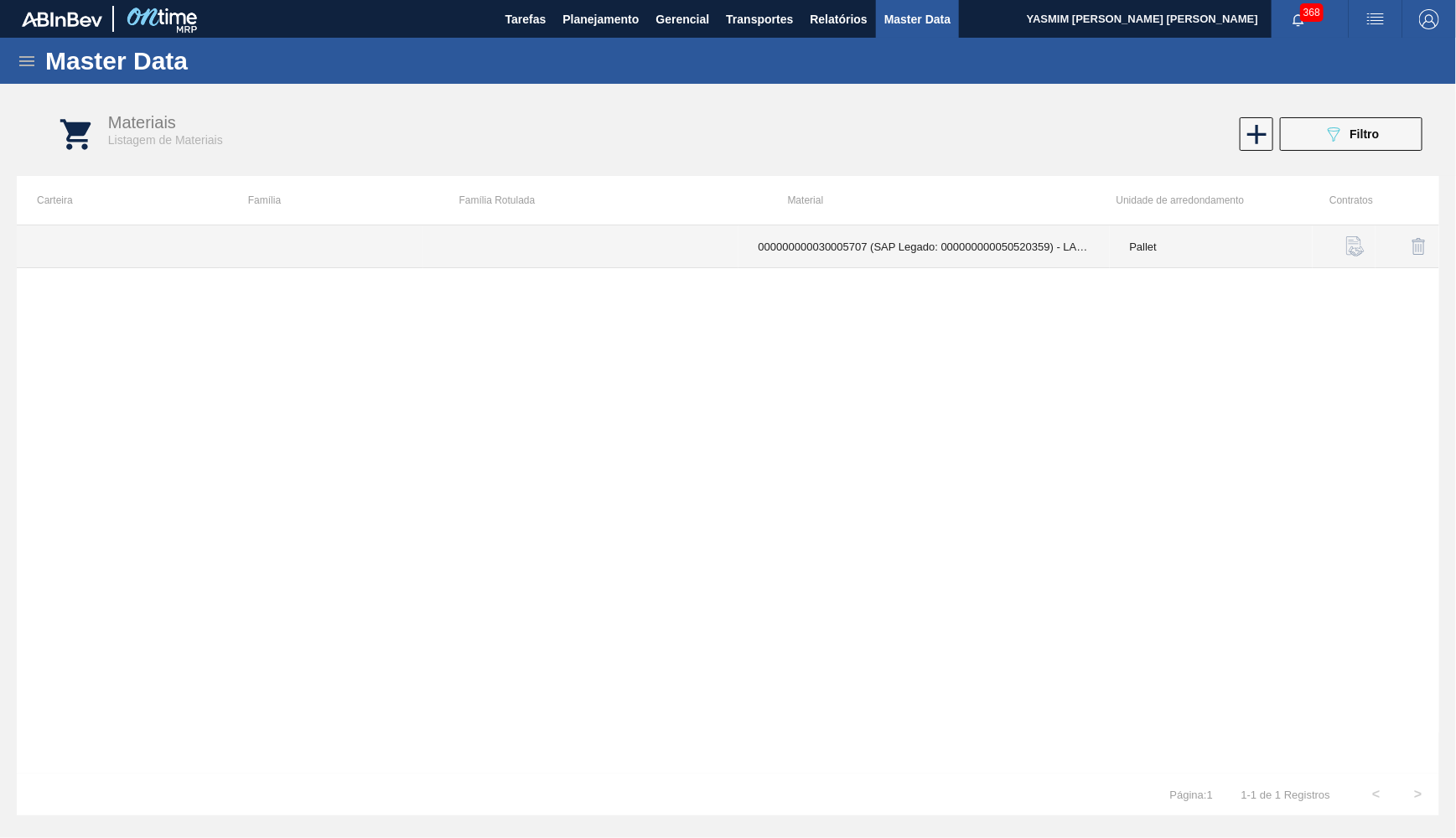
click at [948, 261] on td "000000000030005707 (SAP Legado: 000000000050520359) - LACRE PLAST CHP COLORADO …" at bounding box center [924, 247] width 371 height 43
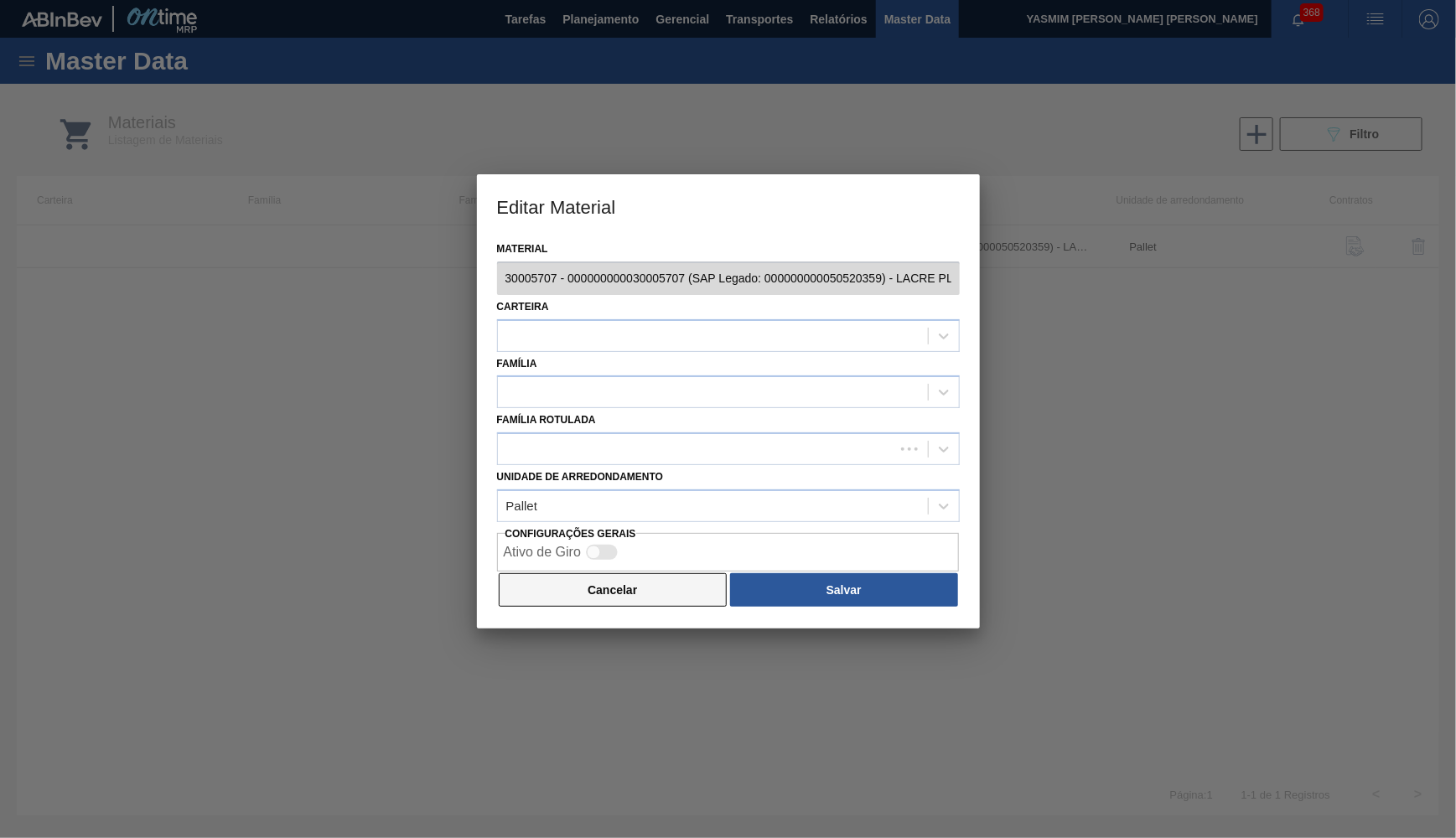
click at [630, 573] on button "Cancelar" at bounding box center [613, 589] width 228 height 34
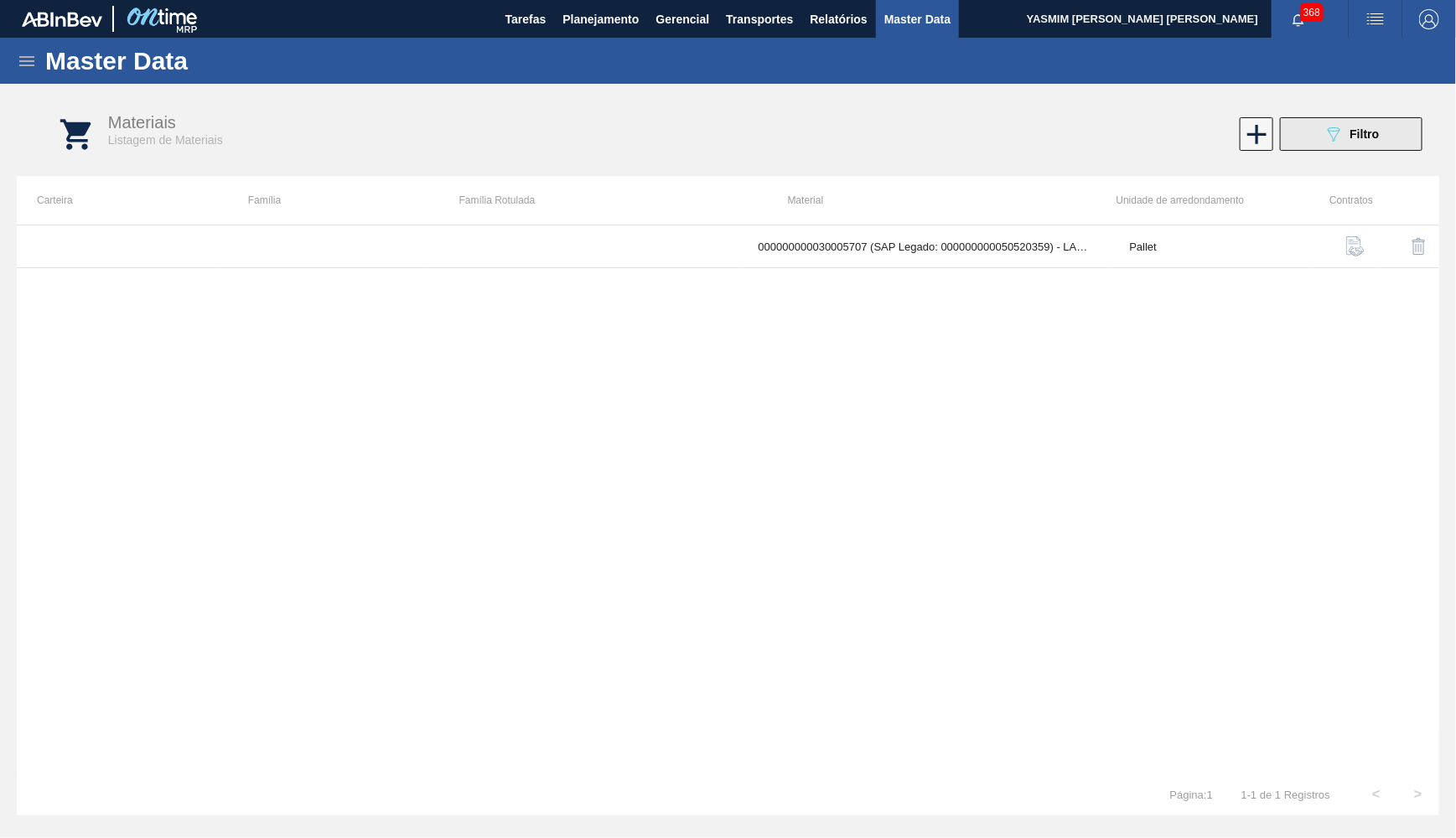
click at [1336, 133] on icon "089F7B8B-B2A5-4AFE-B5C0-19BA573D28AC" at bounding box center [1334, 134] width 20 height 20
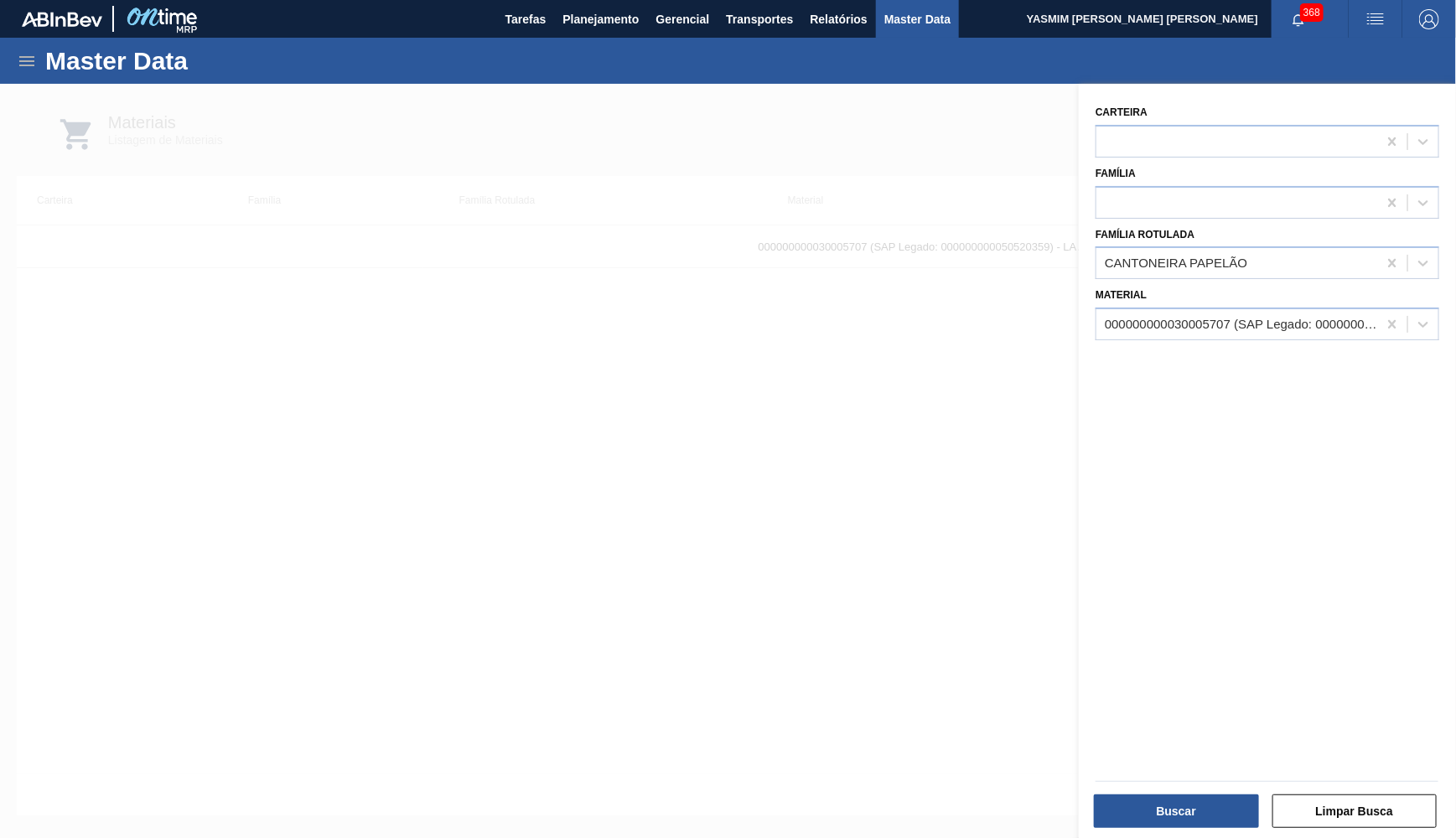
click at [989, 367] on div at bounding box center [728, 503] width 1456 height 838
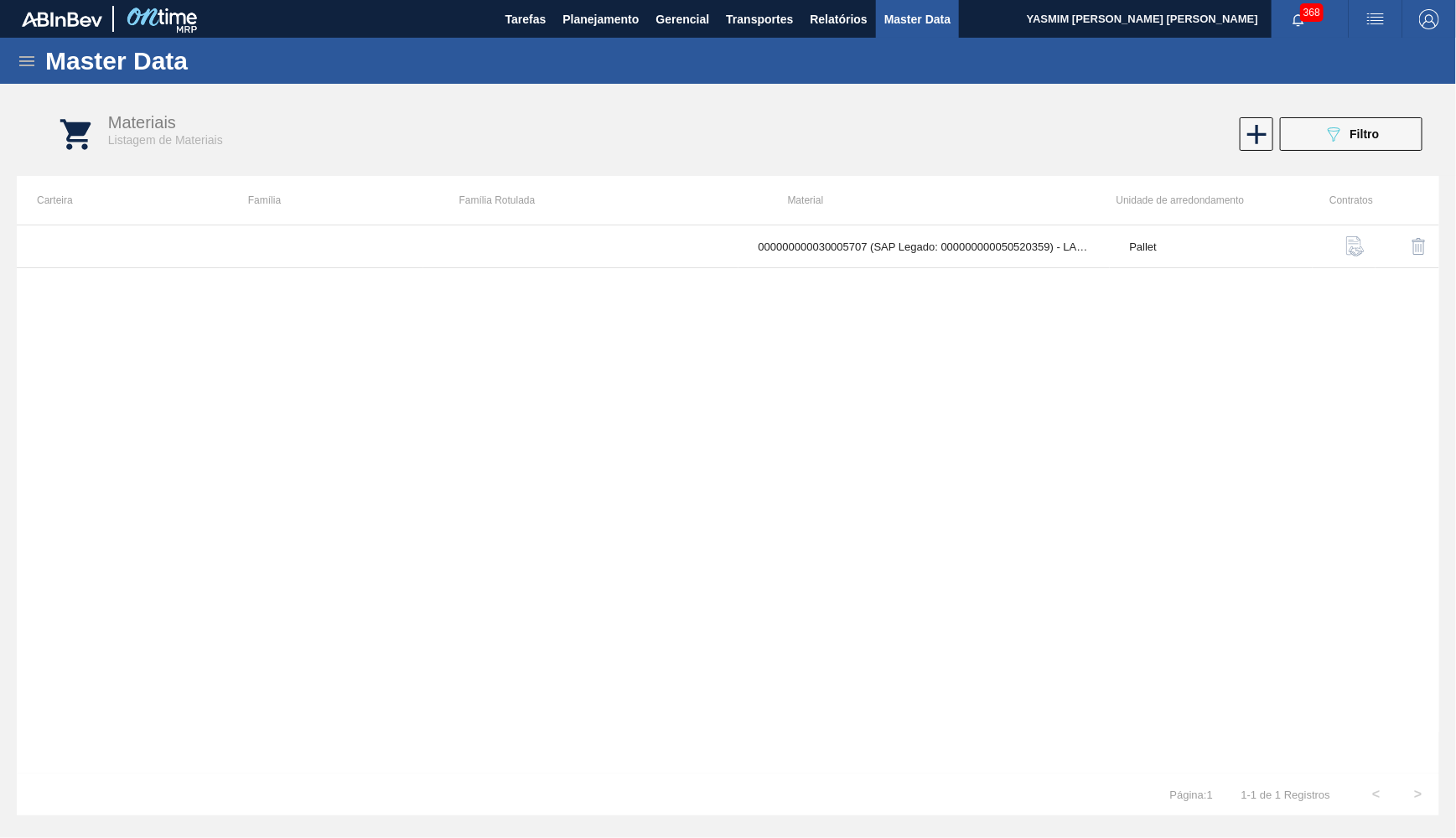
click at [1344, 109] on div "Materiais Listagem de Materiais 089F7B8B-B2A5-4AFE-B5C0-19BA573D28AC Filtro" at bounding box center [745, 134] width 1423 height 63
click at [1377, 115] on div "Materiais Listagem de Materiais 089F7B8B-B2A5-4AFE-B5C0-19BA573D28AC Filtro" at bounding box center [745, 134] width 1423 height 63
click at [1377, 125] on div "089F7B8B-B2A5-4AFE-B5C0-19BA573D28AC Filtro" at bounding box center [1351, 134] width 56 height 20
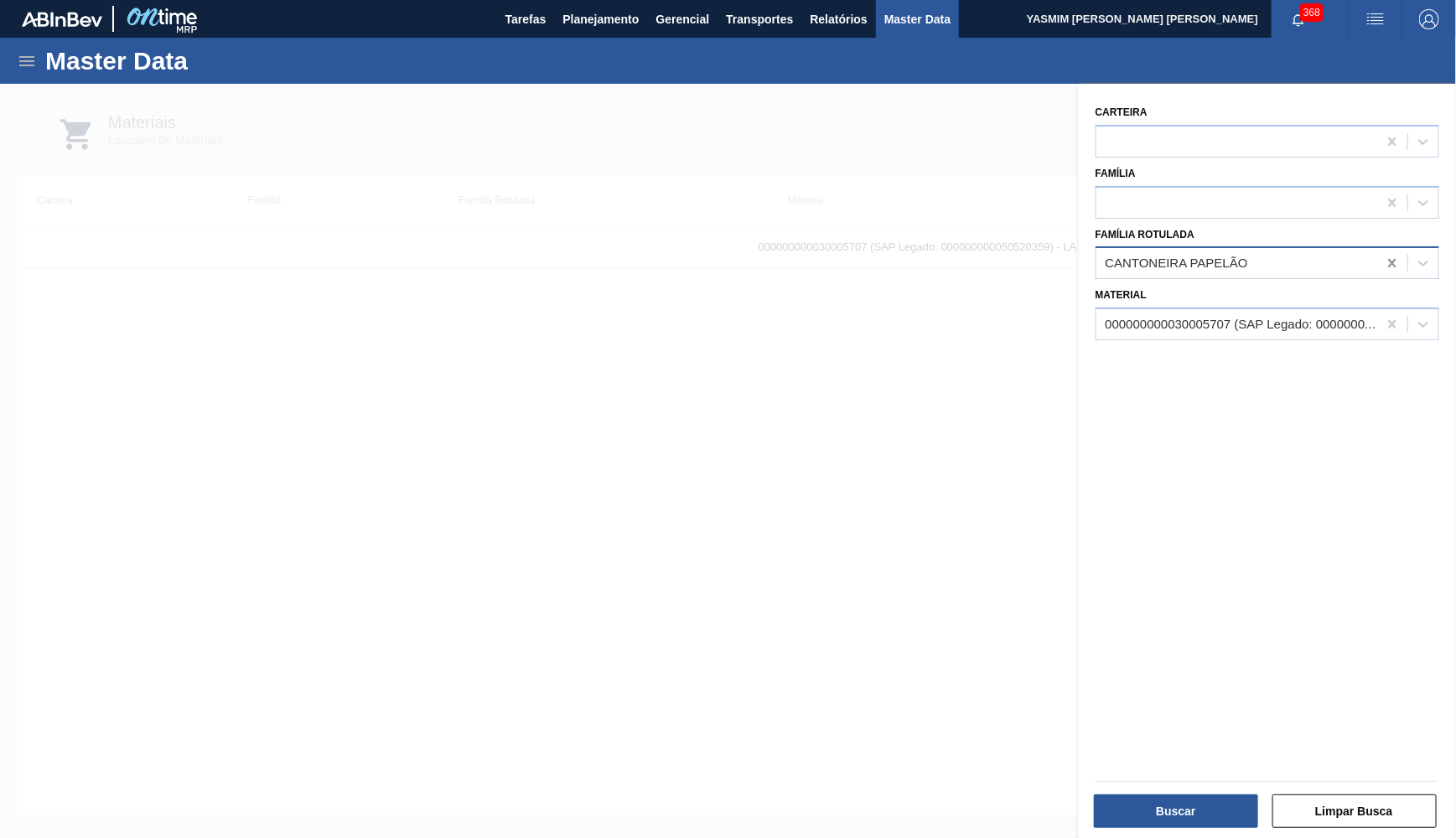
click at [1399, 255] on icon at bounding box center [1392, 263] width 16 height 16
click at [1402, 309] on div at bounding box center [1392, 324] width 30 height 30
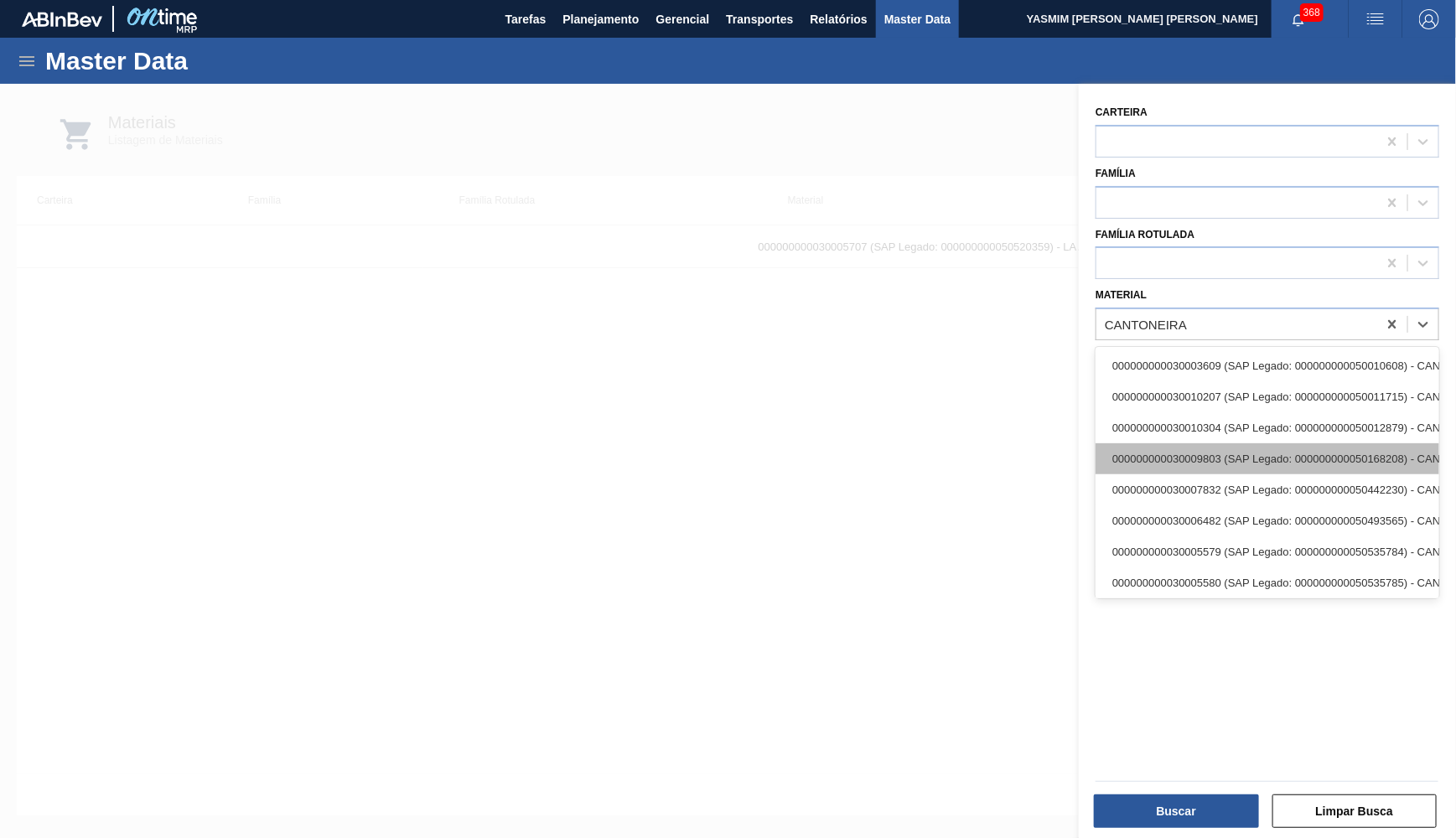
scroll to position [3, 0]
type input "CANTONEIRA"
click at [1152, 266] on div at bounding box center [1268, 263] width 344 height 33
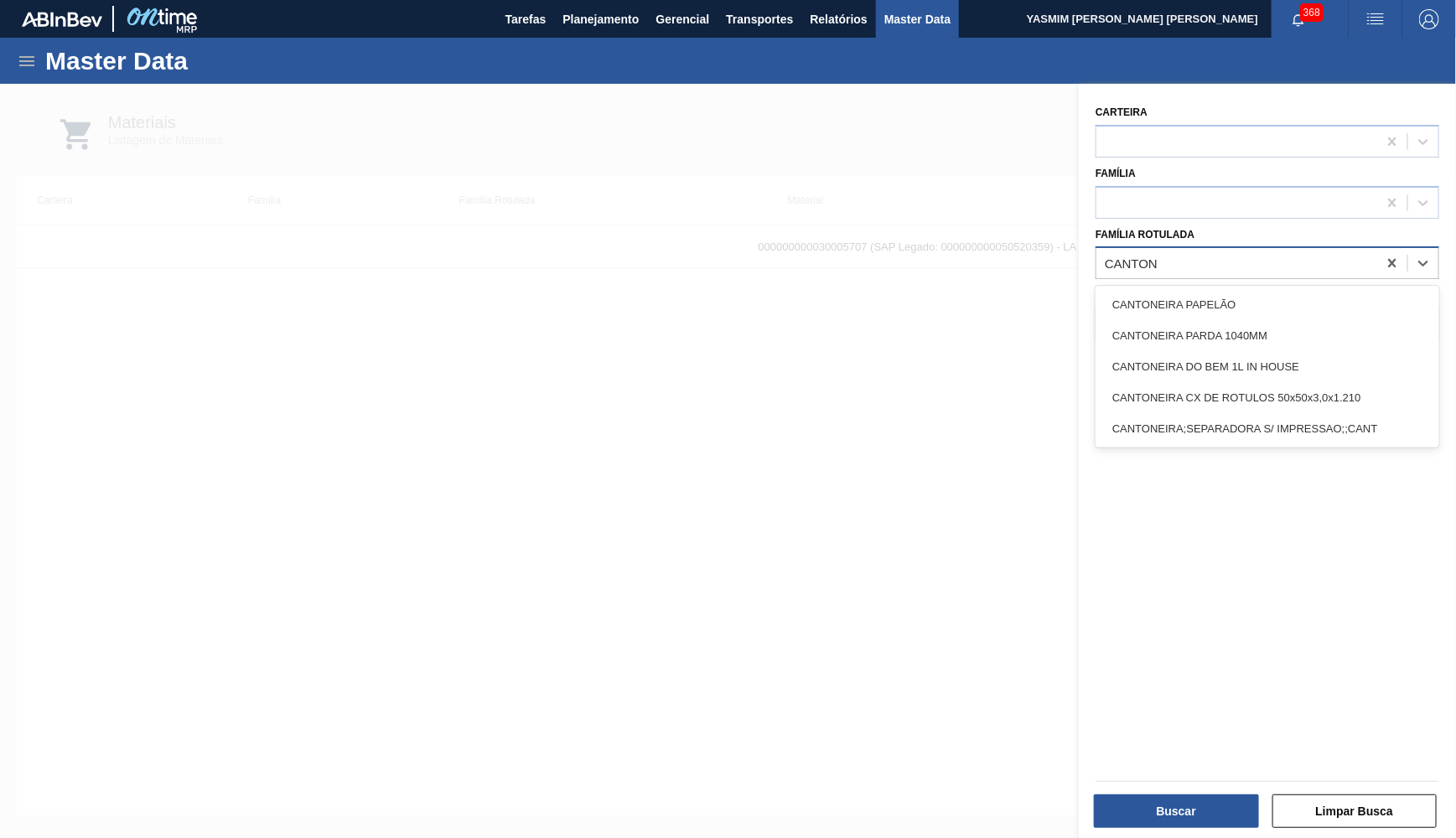
type Rotulada "CANTONE"
click at [1352, 320] on div "CANTONEIRA PARDA 1040MM" at bounding box center [1268, 335] width 344 height 31
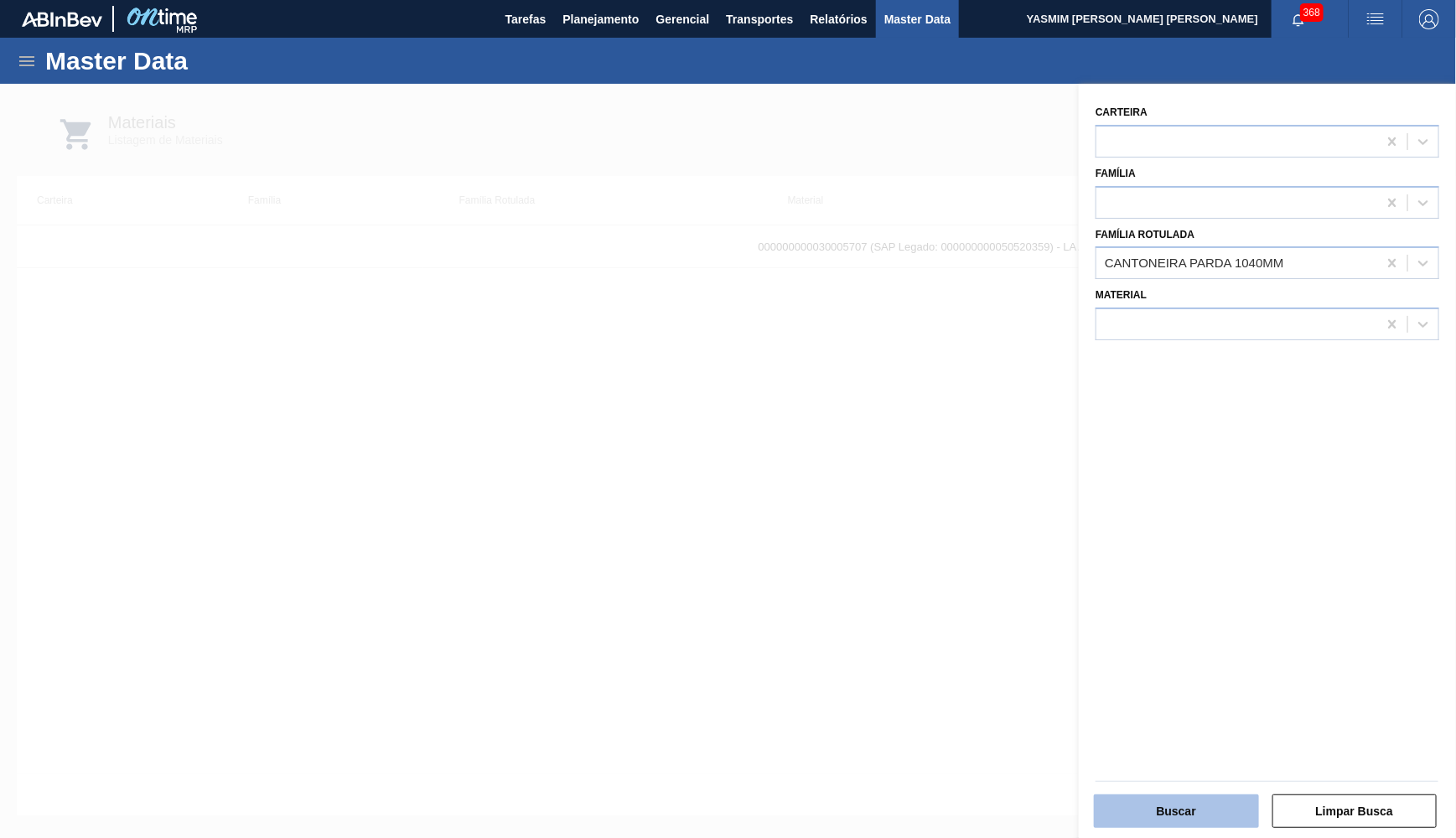
click at [1150, 821] on button "Buscar" at bounding box center [1176, 811] width 165 height 34
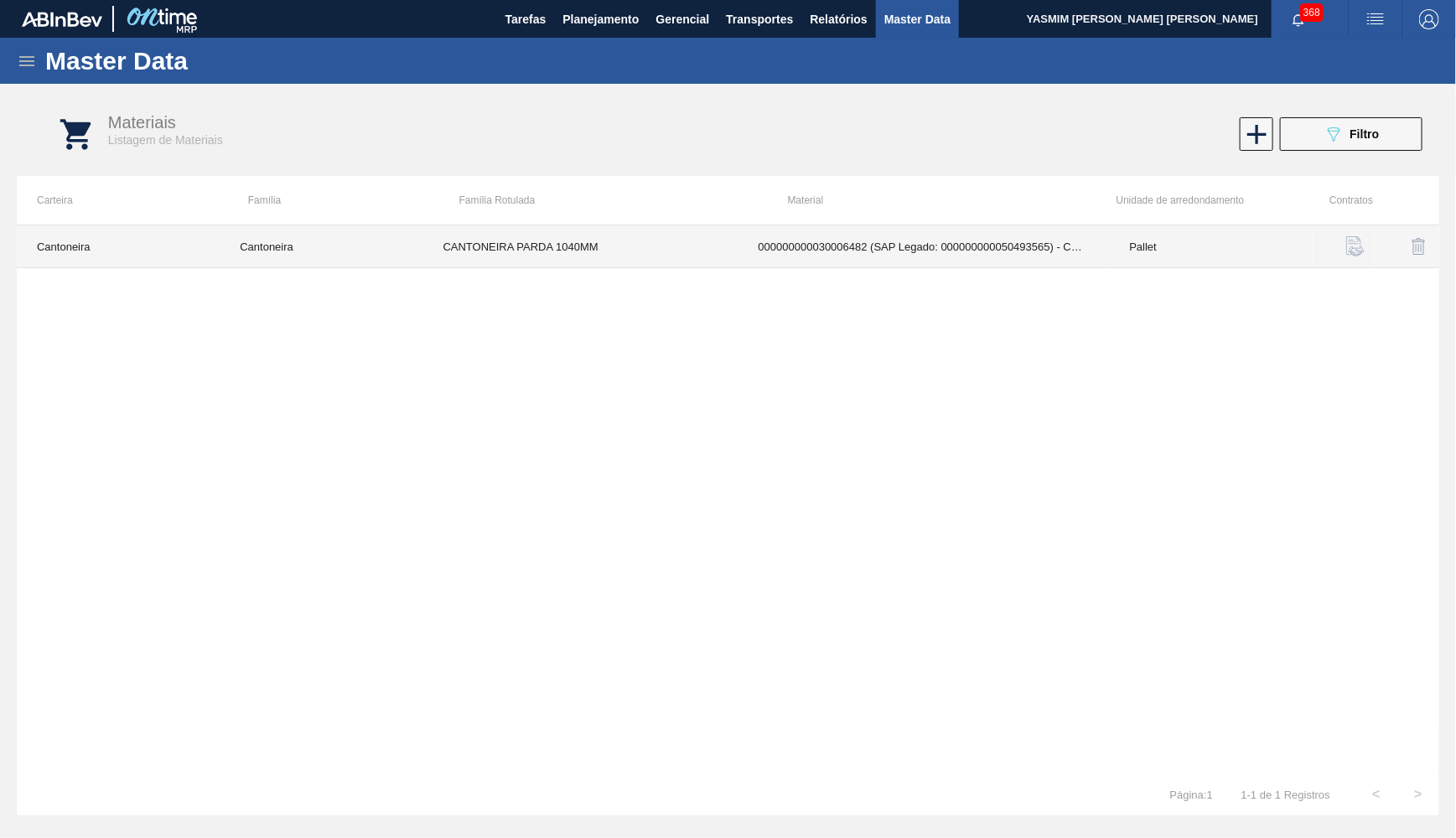
click at [974, 257] on td "000000000030006482 (SAP Legado: 000000000050493565) - CANTONEIRA PALETE; TAMPA …" at bounding box center [924, 247] width 371 height 43
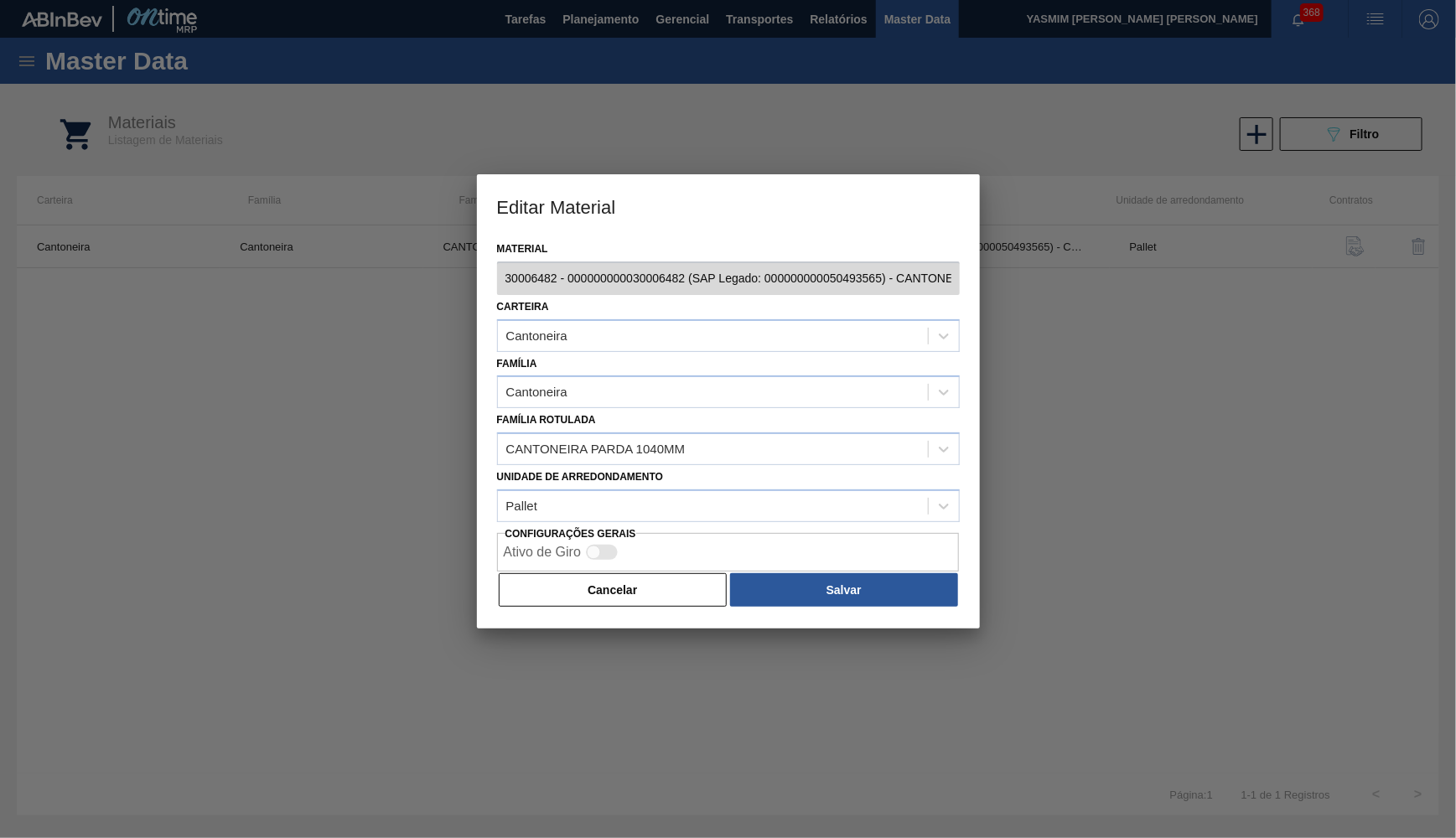
click at [604, 598] on div "Material 30006482 - 000000000030006482 (SAP Legado: 000000000050493565) - CANTO…" at bounding box center [728, 433] width 503 height 391
click at [602, 587] on div "Material 30006482 - 000000000030006482 (SAP Legado: 000000000050493565) - CANTO…" at bounding box center [728, 433] width 503 height 391
click at [605, 573] on button "Cancelar" at bounding box center [613, 589] width 228 height 34
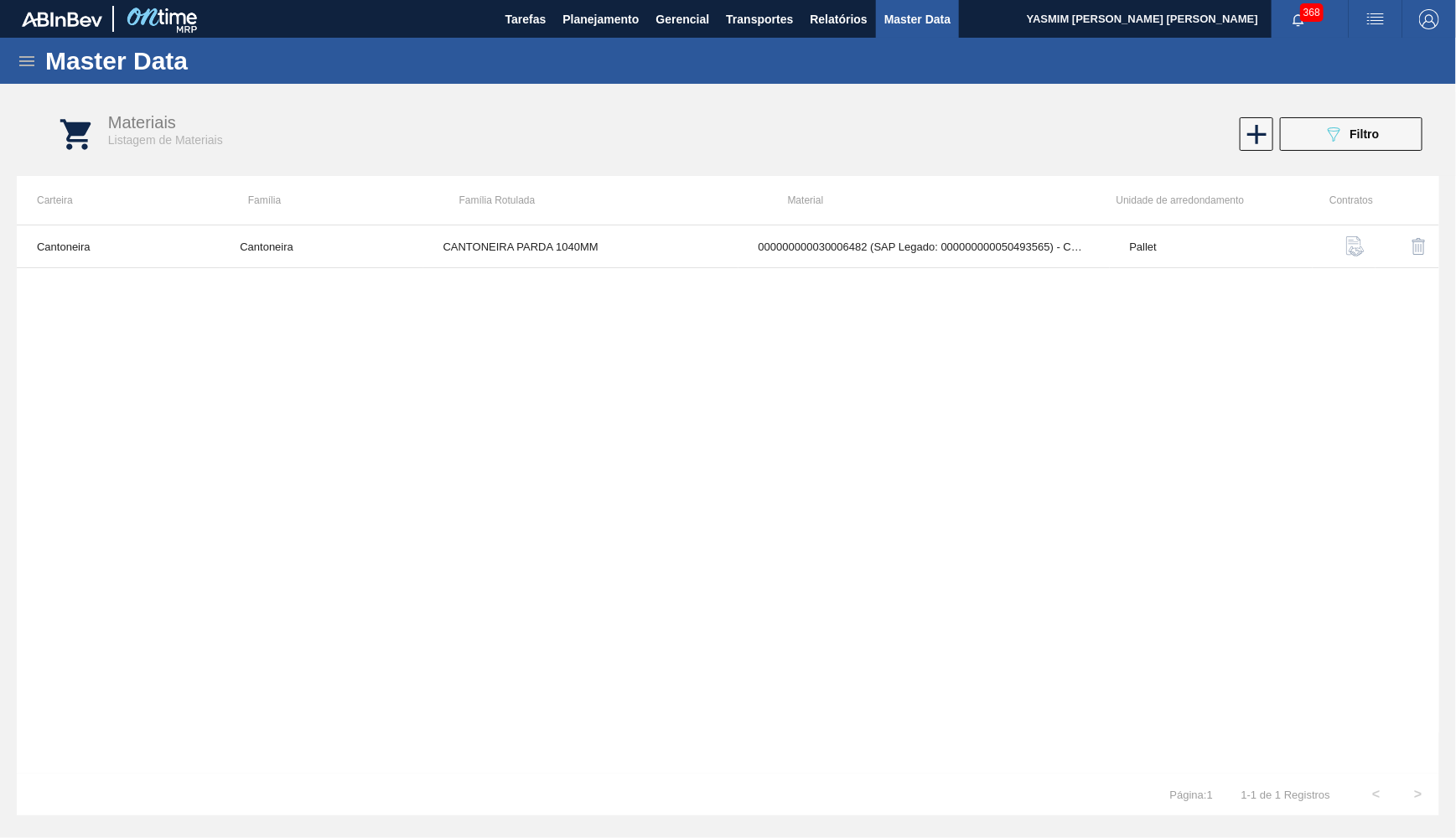
click at [31, 71] on div "Master Data" at bounding box center [728, 60] width 1456 height 46
click at [25, 61] on icon at bounding box center [27, 60] width 16 height 10
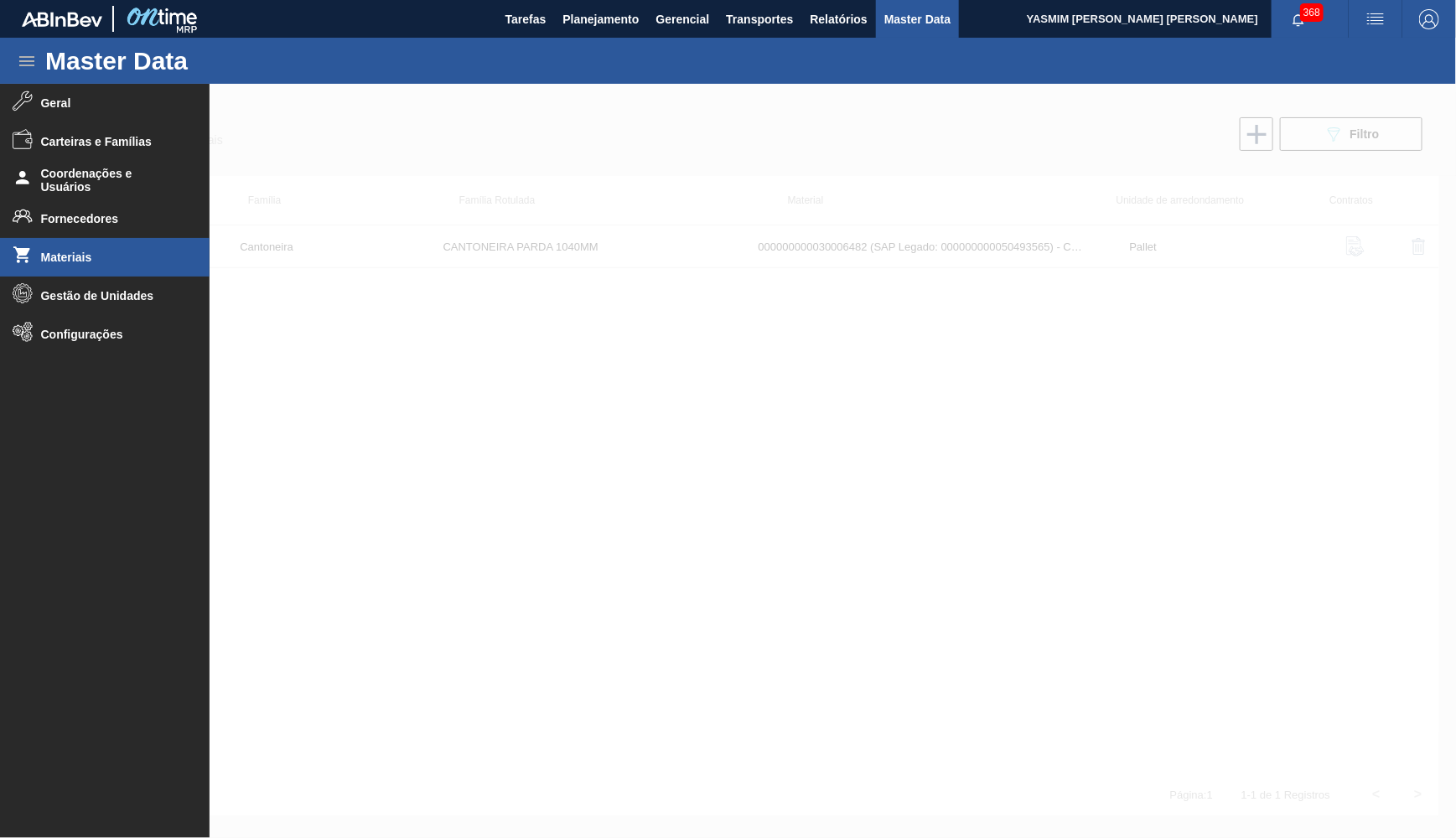
click at [104, 255] on span "Materiais" at bounding box center [110, 257] width 138 height 14
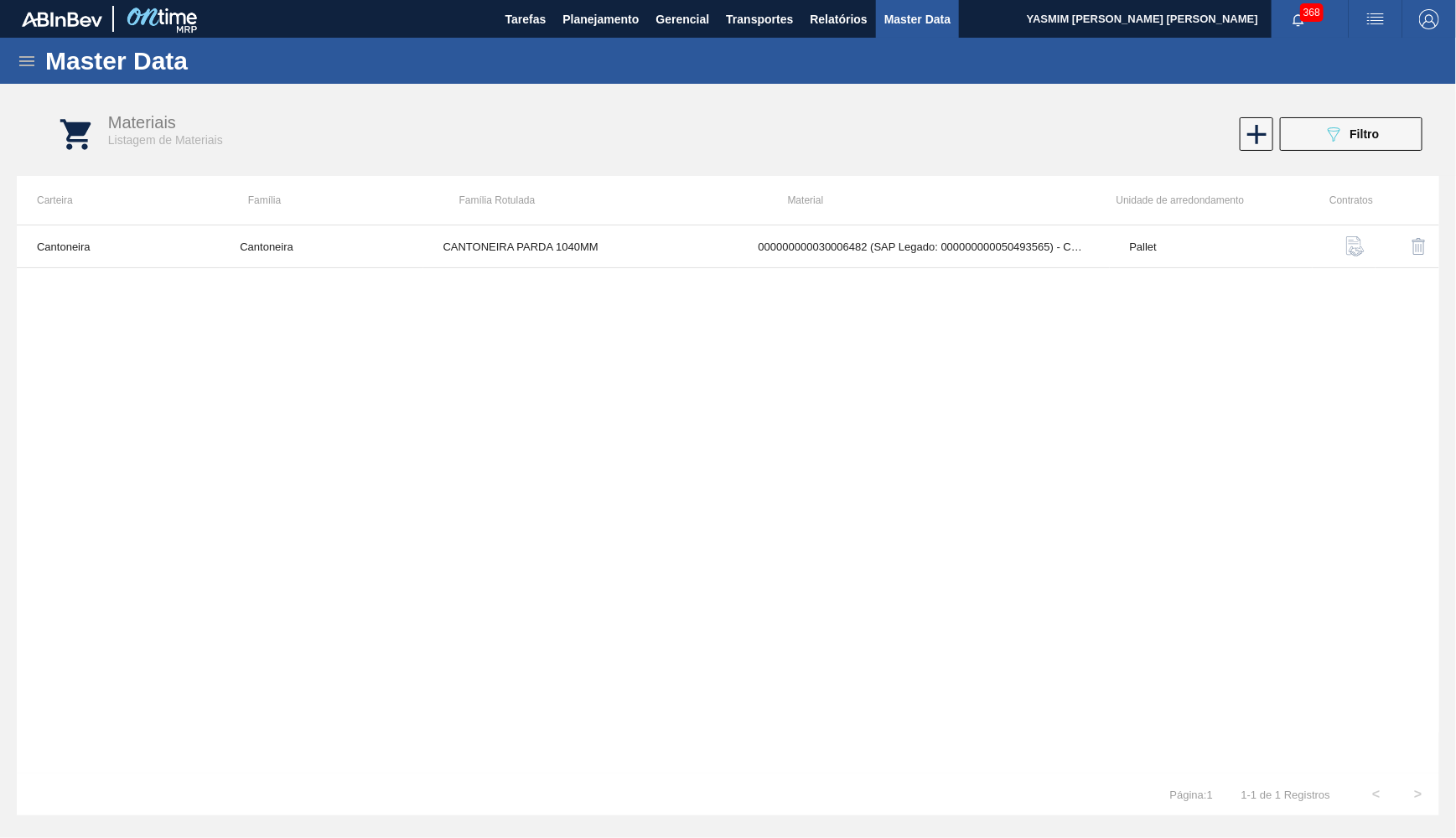
click at [1233, 155] on div "Materiais Listagem de Materiais 089F7B8B-B2A5-4AFE-B5C0-19BA573D28AC Filtro" at bounding box center [745, 134] width 1423 height 63
click at [1261, 123] on icon at bounding box center [1258, 134] width 33 height 33
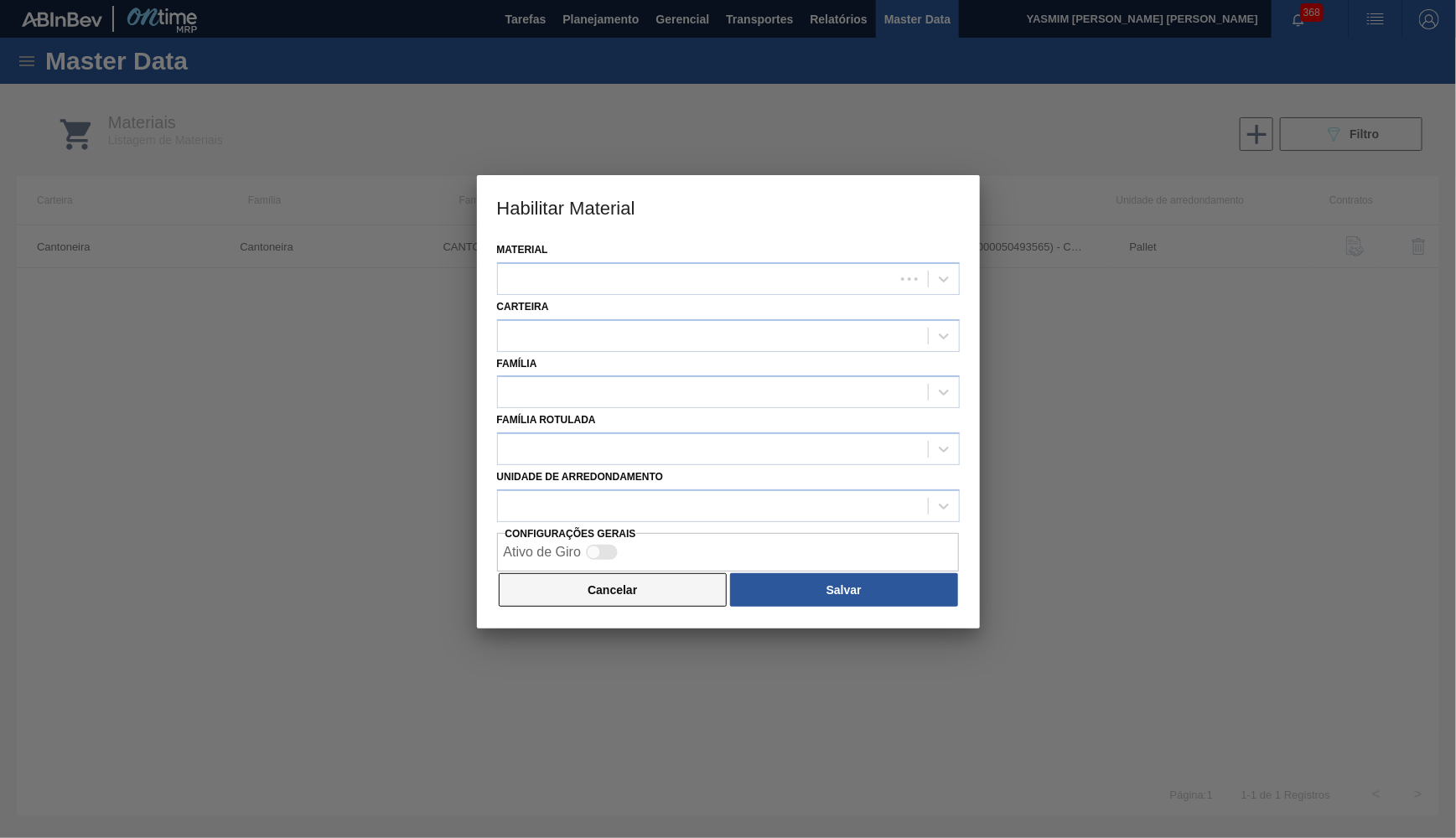
click at [626, 576] on button "Cancelar" at bounding box center [613, 589] width 228 height 34
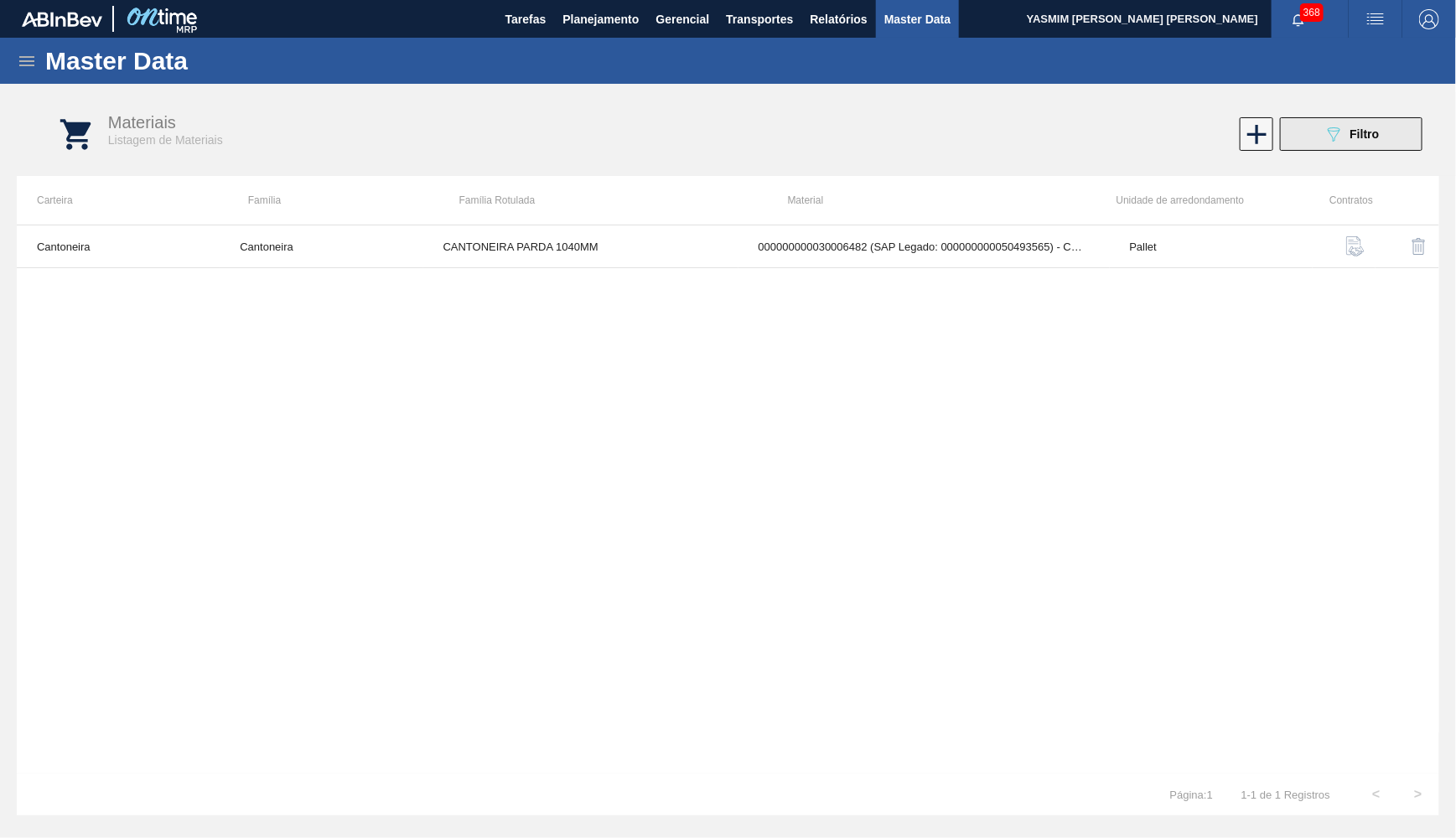
click at [1337, 138] on icon "089F7B8B-B2A5-4AFE-B5C0-19BA573D28AC" at bounding box center [1334, 134] width 20 height 20
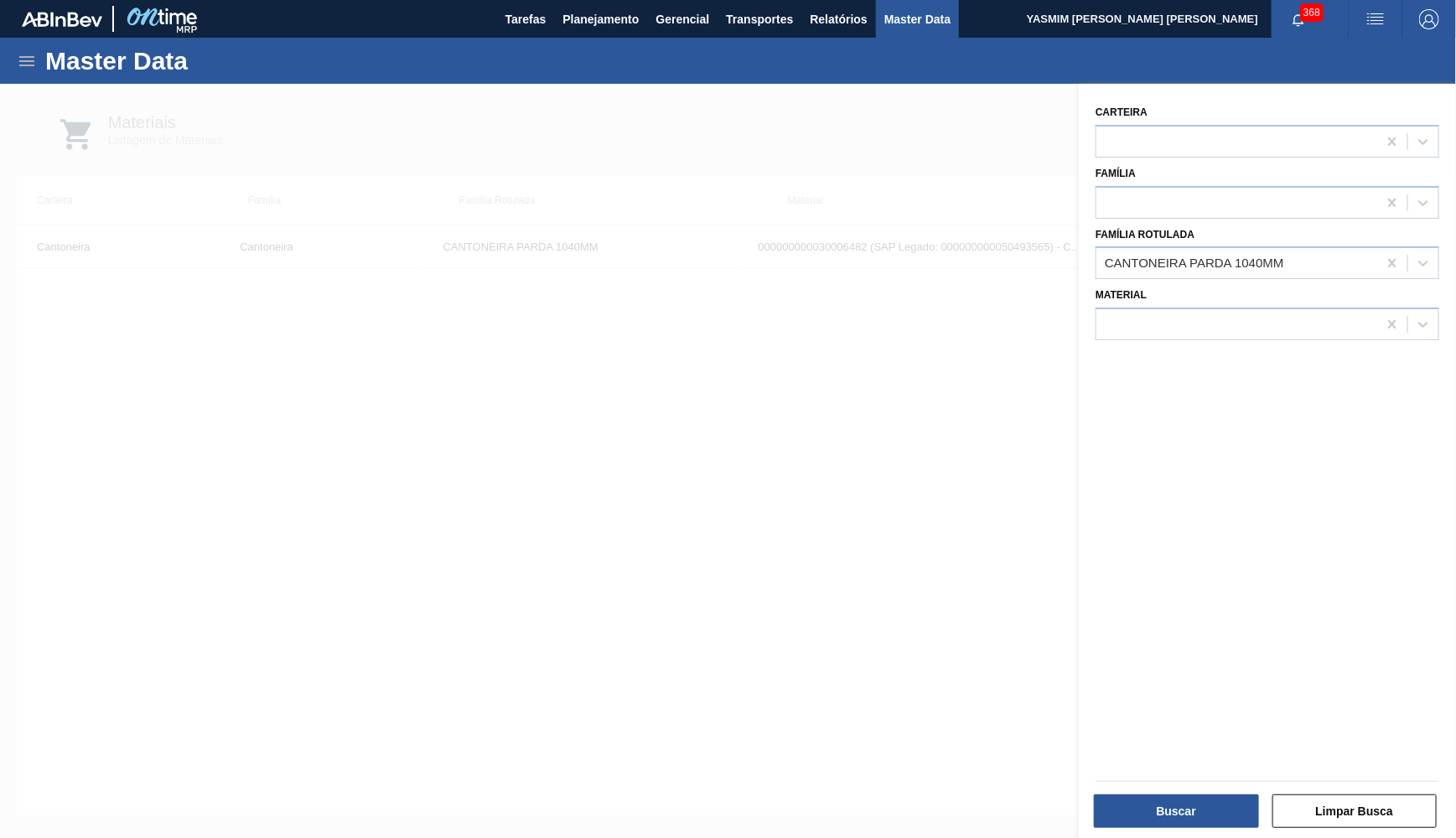
click at [441, 469] on div at bounding box center [728, 503] width 1456 height 838
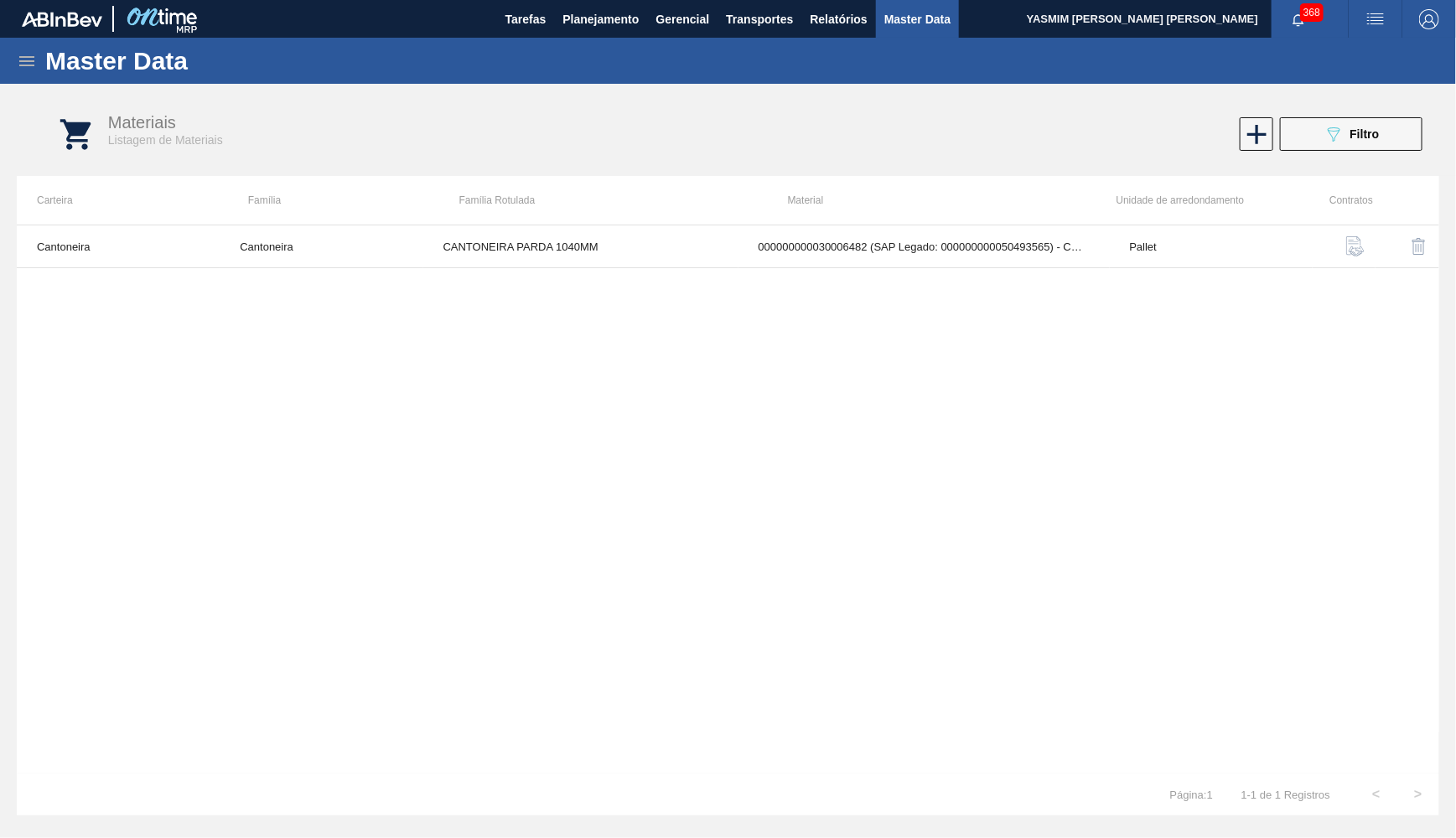
click at [617, 43] on div "Master Data" at bounding box center [728, 60] width 1456 height 46
click at [590, 5] on button "Planejamento" at bounding box center [600, 18] width 93 height 37
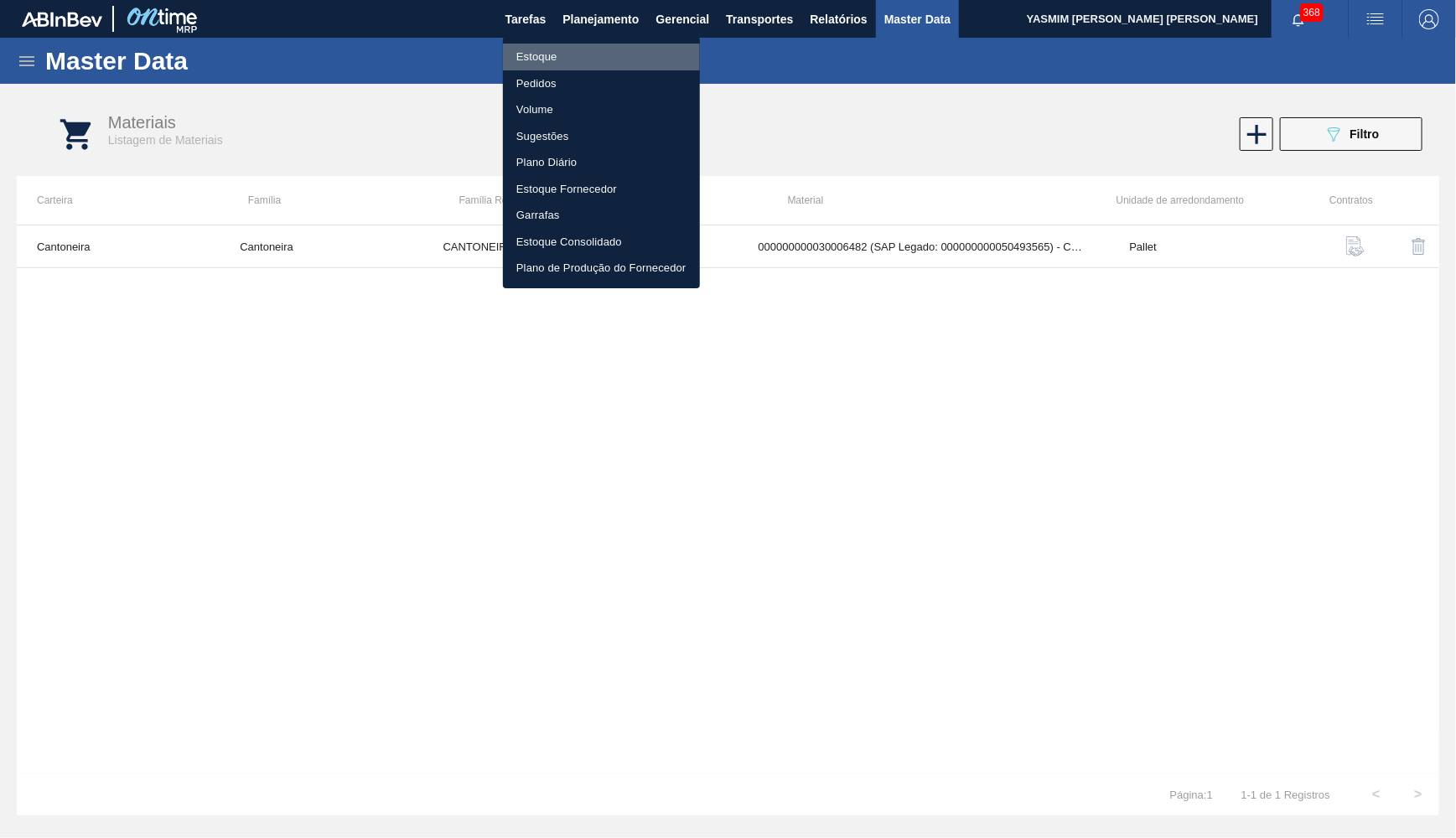
click at [617, 58] on li "Estoque" at bounding box center [601, 57] width 197 height 27
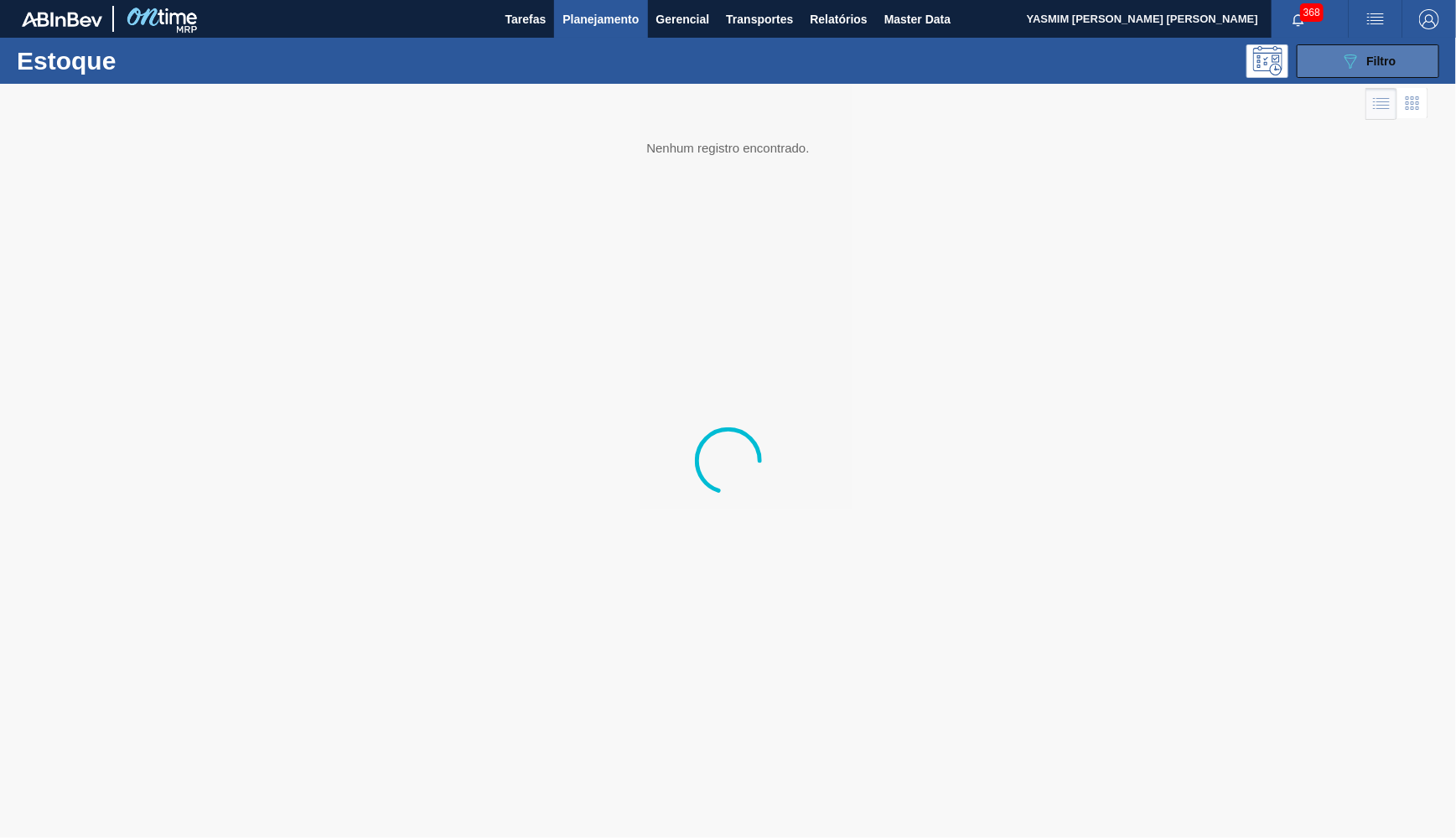
click at [1327, 57] on button "089F7B8B-B2A5-4AFE-B5C0-19BA573D28AC Filtro" at bounding box center [1368, 61] width 143 height 34
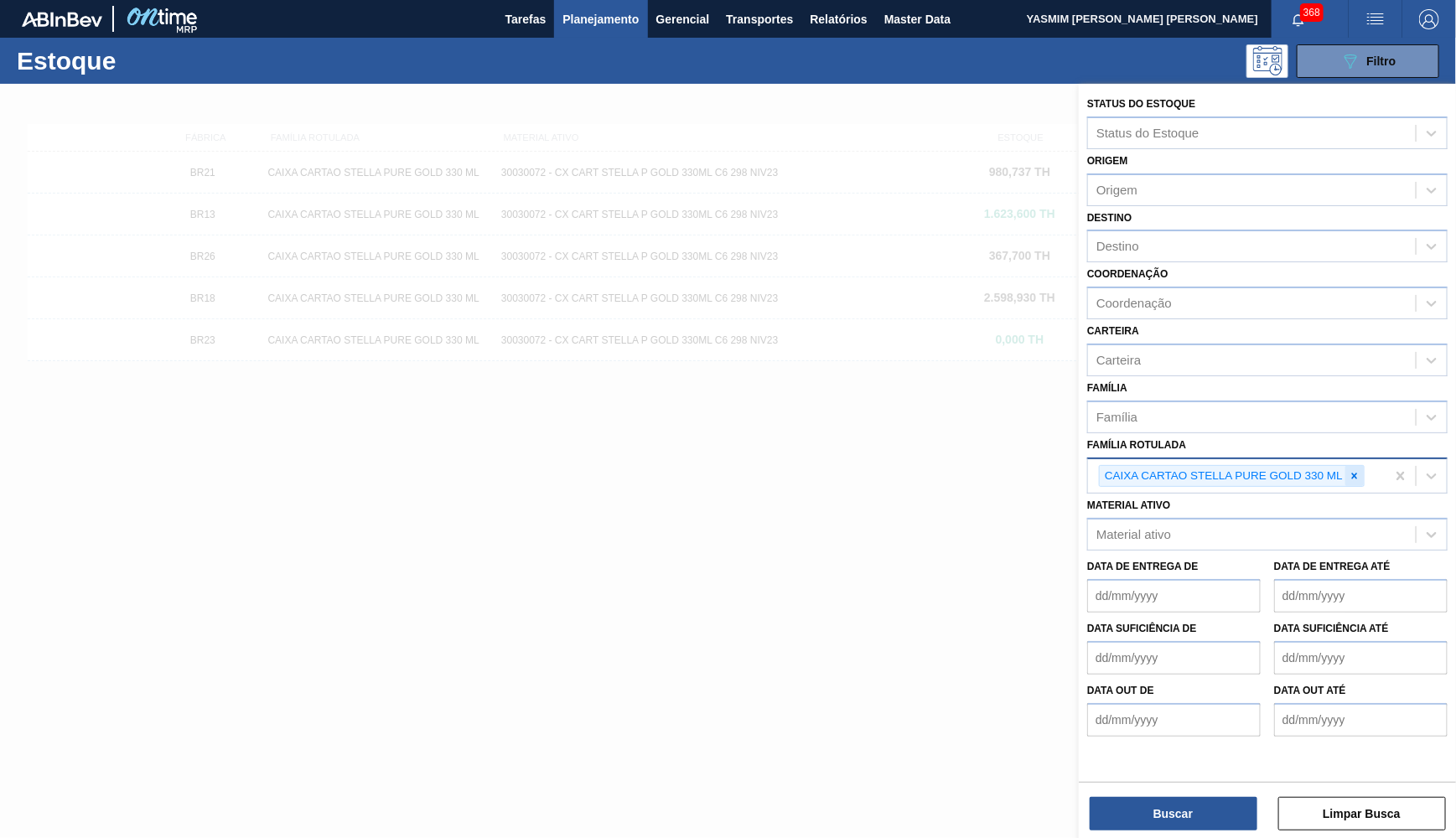
click at [1353, 471] on icon at bounding box center [1355, 476] width 12 height 12
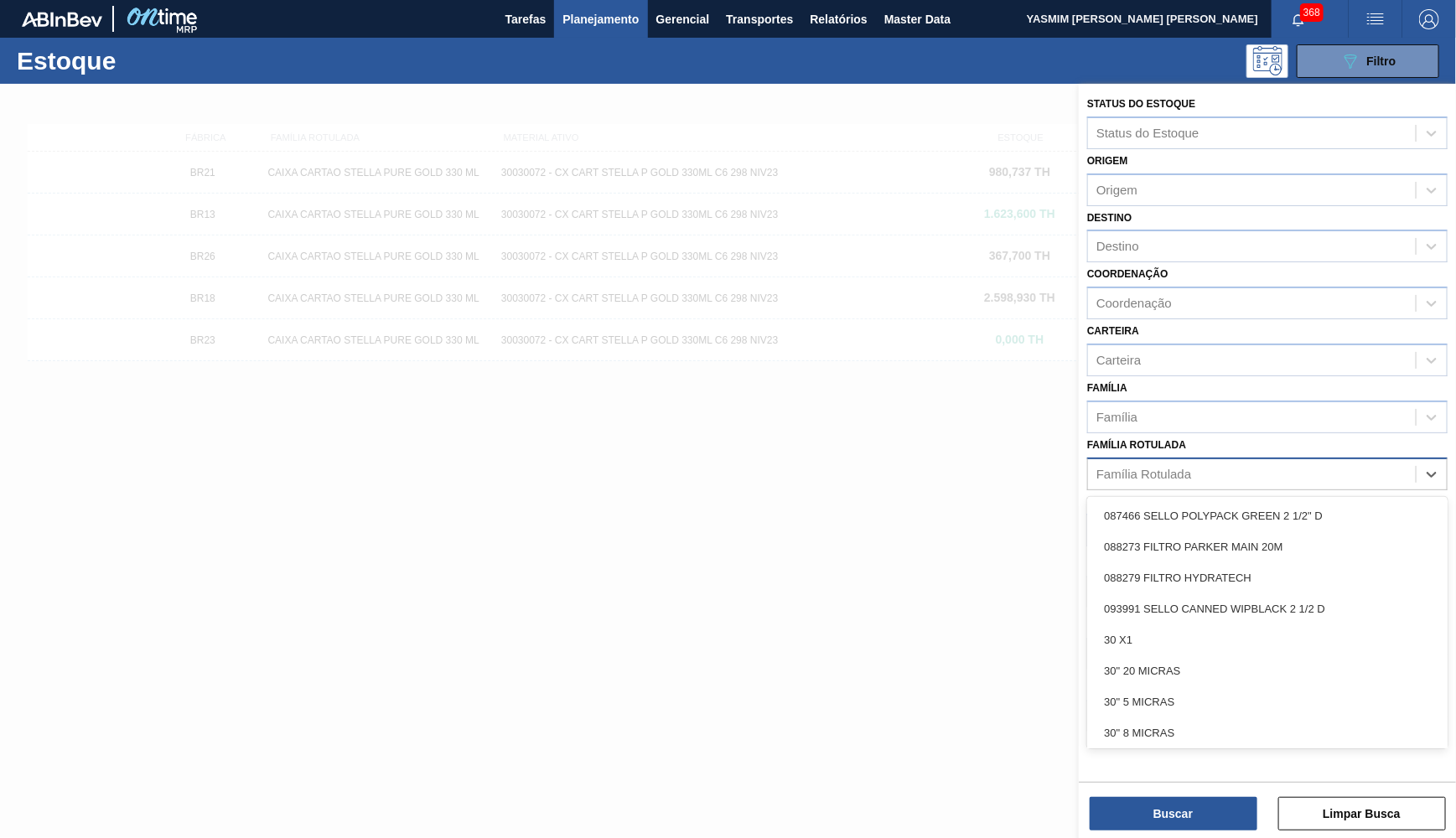
click at [1353, 461] on div "Família Rotulada" at bounding box center [1252, 473] width 328 height 25
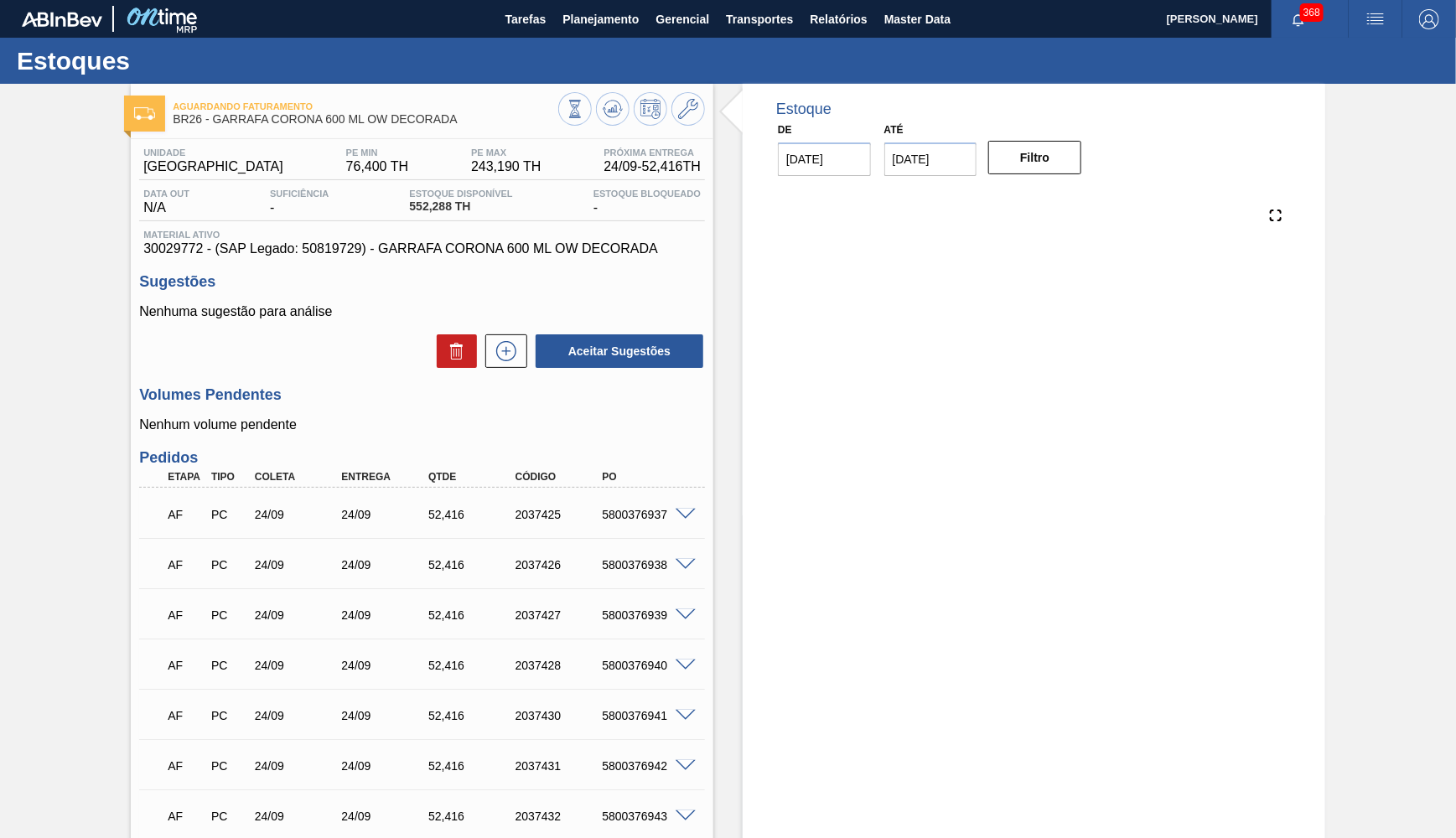
type input "[DATE]"
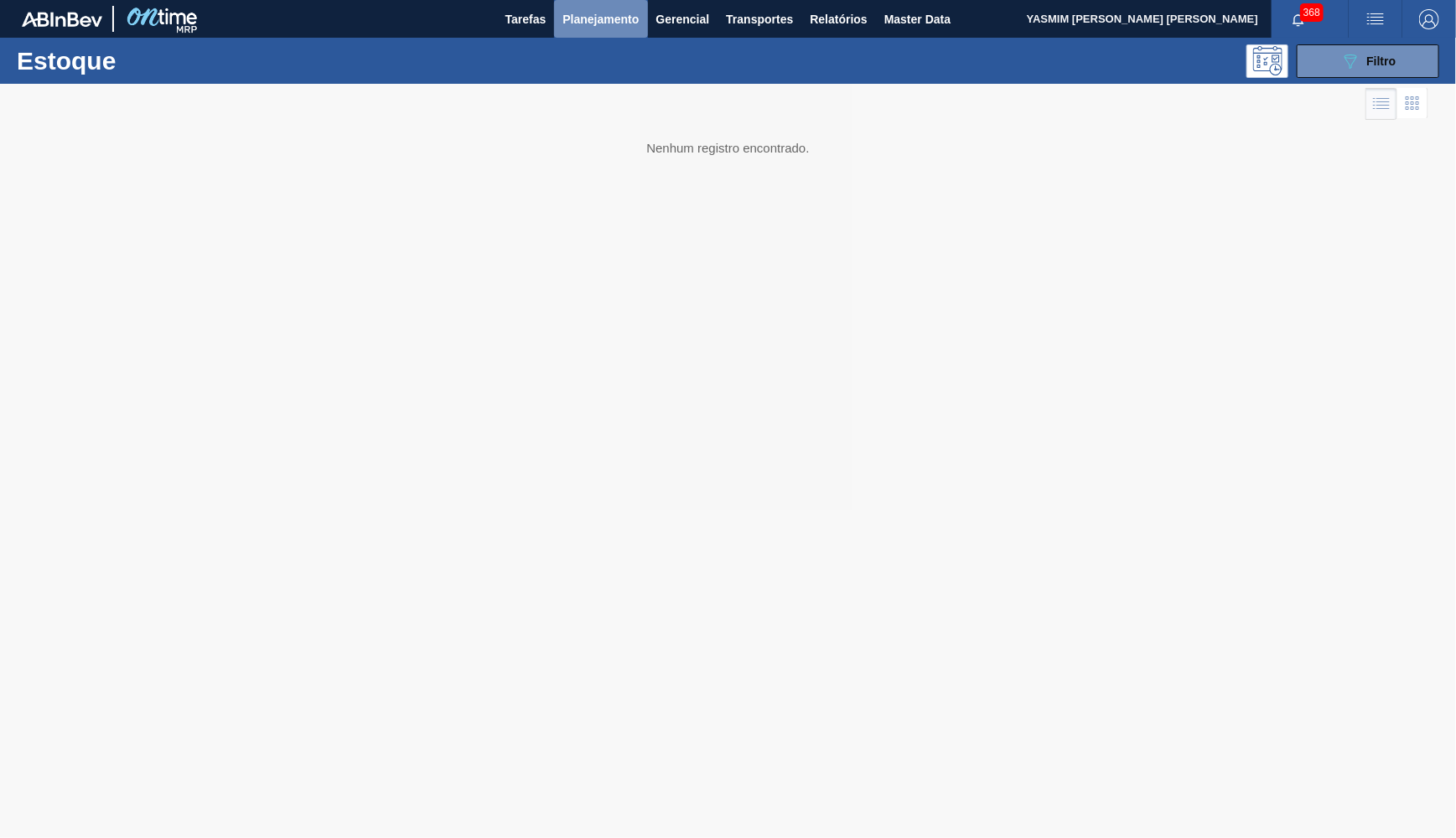
click at [623, 16] on span "Planejamento" at bounding box center [600, 19] width 76 height 20
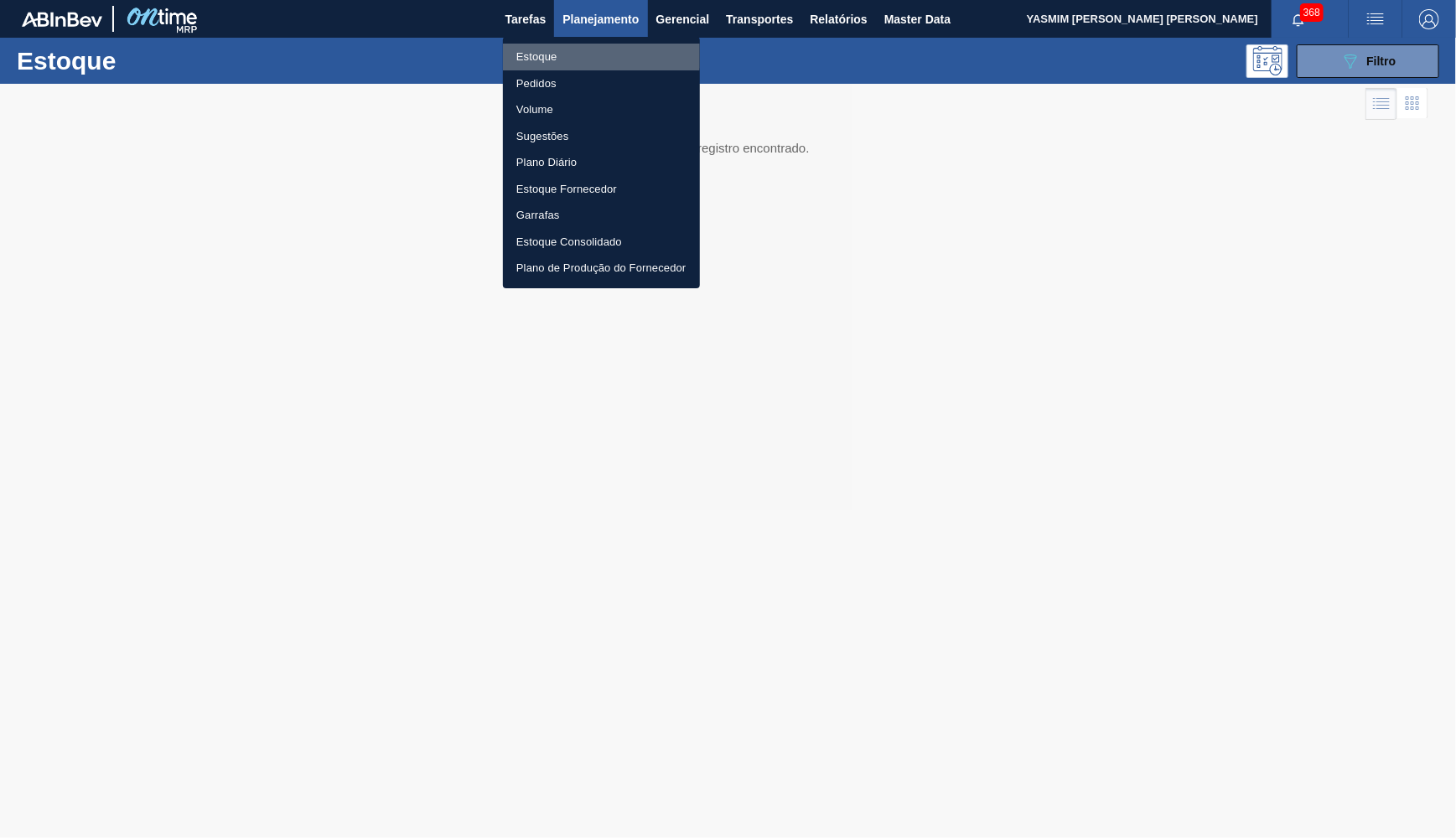
click at [558, 54] on li "Estoque" at bounding box center [601, 57] width 197 height 27
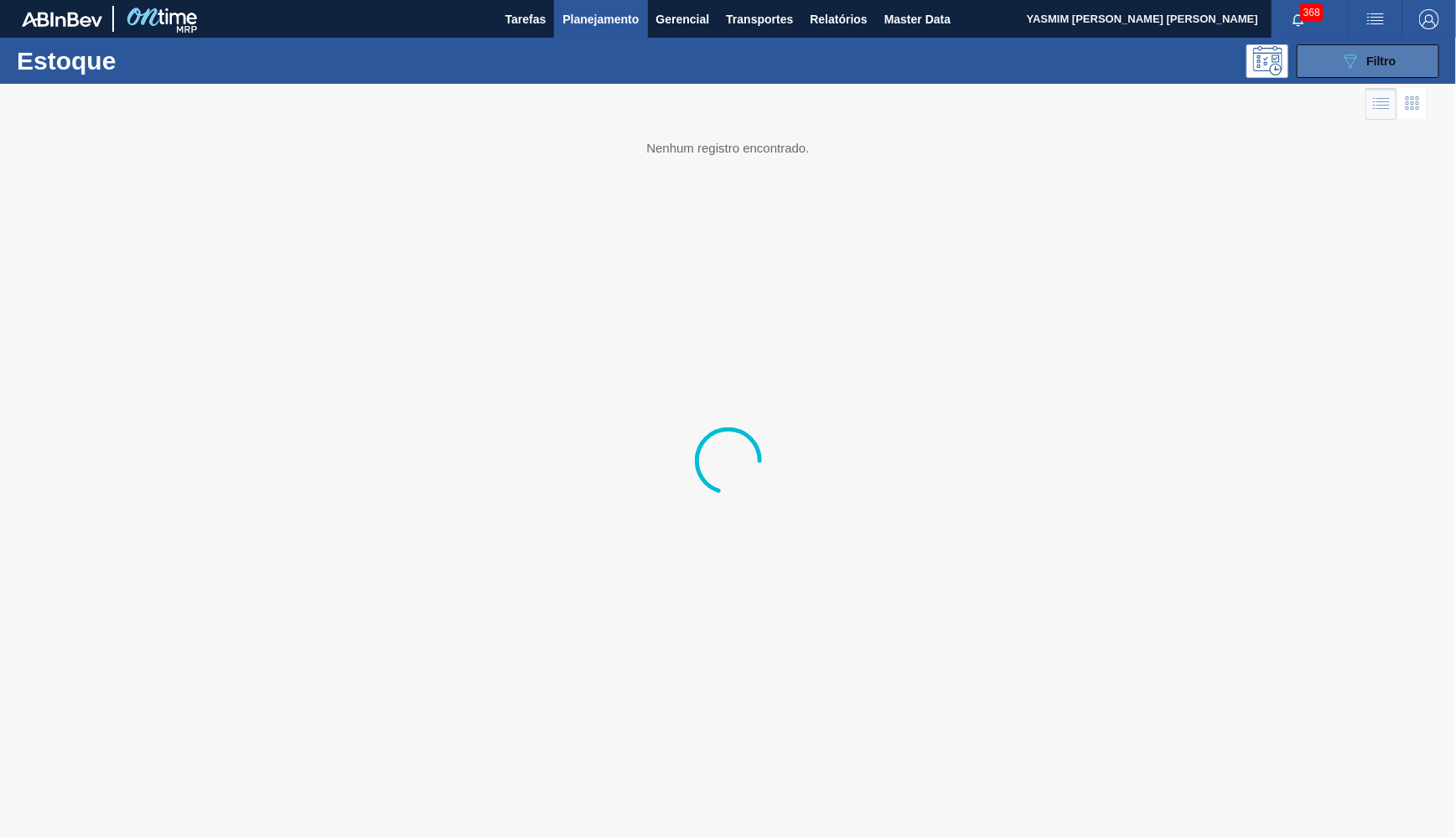
click at [1349, 68] on icon "089F7B8B-B2A5-4AFE-B5C0-19BA573D28AC" at bounding box center [1351, 61] width 20 height 20
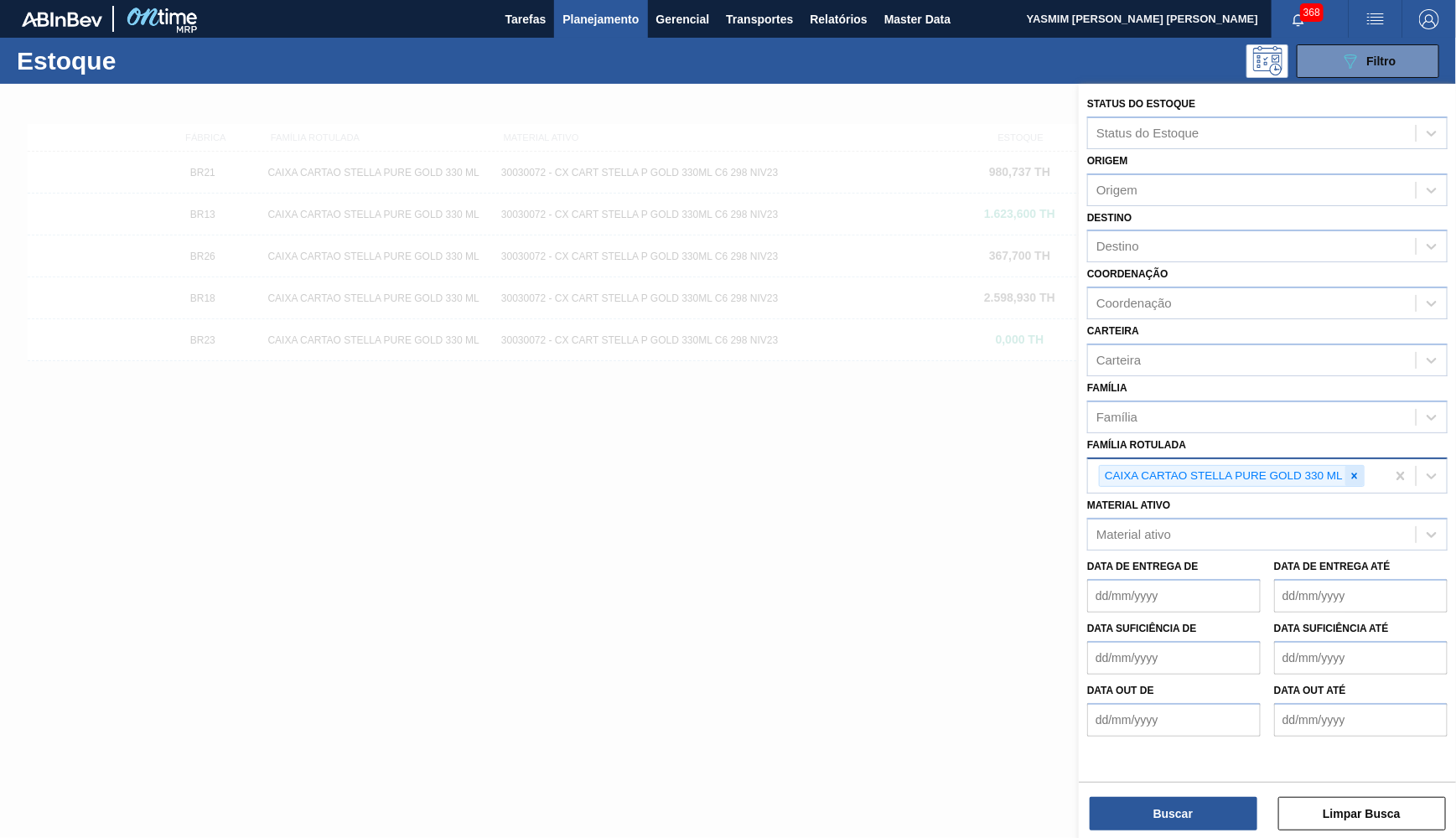
click at [1354, 466] on div at bounding box center [1355, 476] width 18 height 21
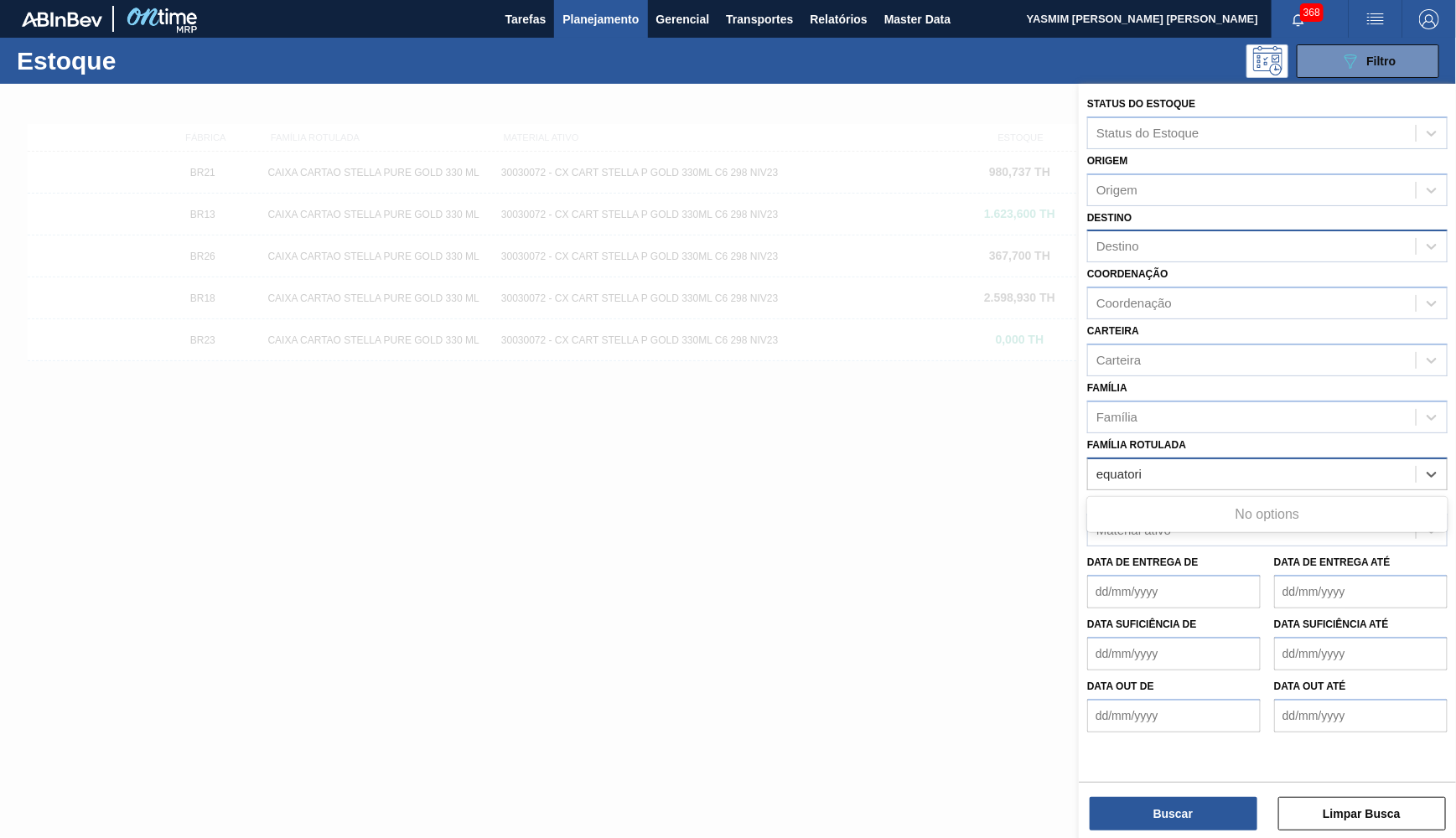
type Rotulada "equatori"
click at [1206, 235] on div "Destino" at bounding box center [1252, 247] width 328 height 25
type input "equat"
